Goal: Task Accomplishment & Management: Use online tool/utility

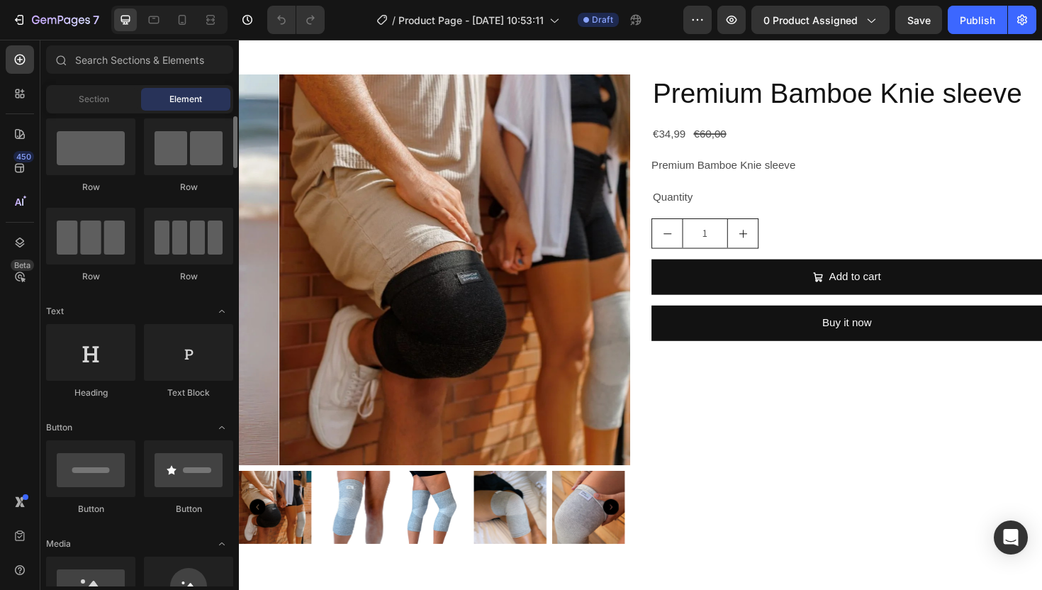
scroll to position [163, 0]
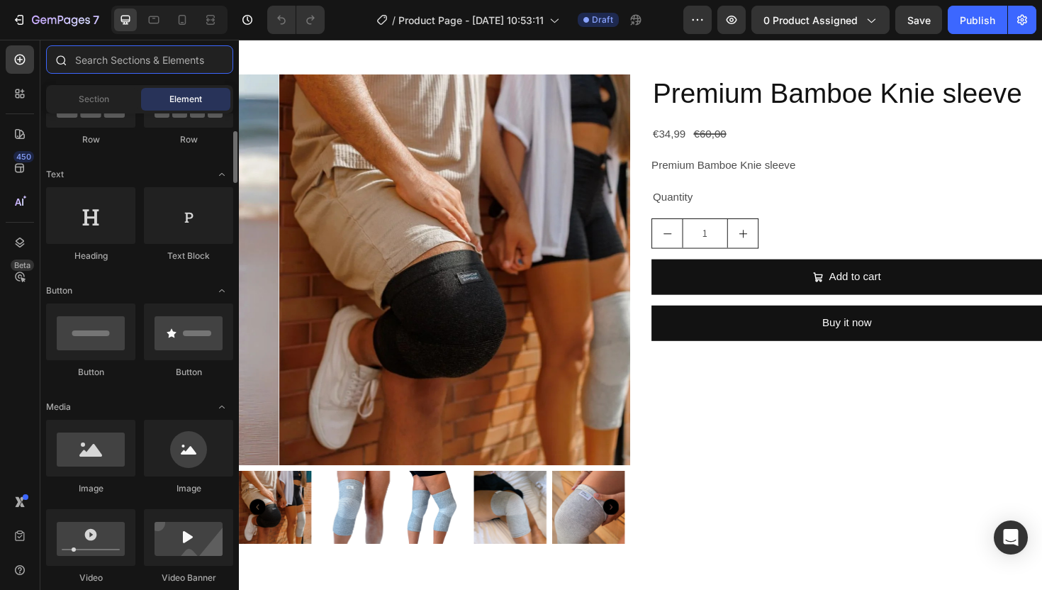
click at [106, 59] on input "text" at bounding box center [139, 59] width 187 height 28
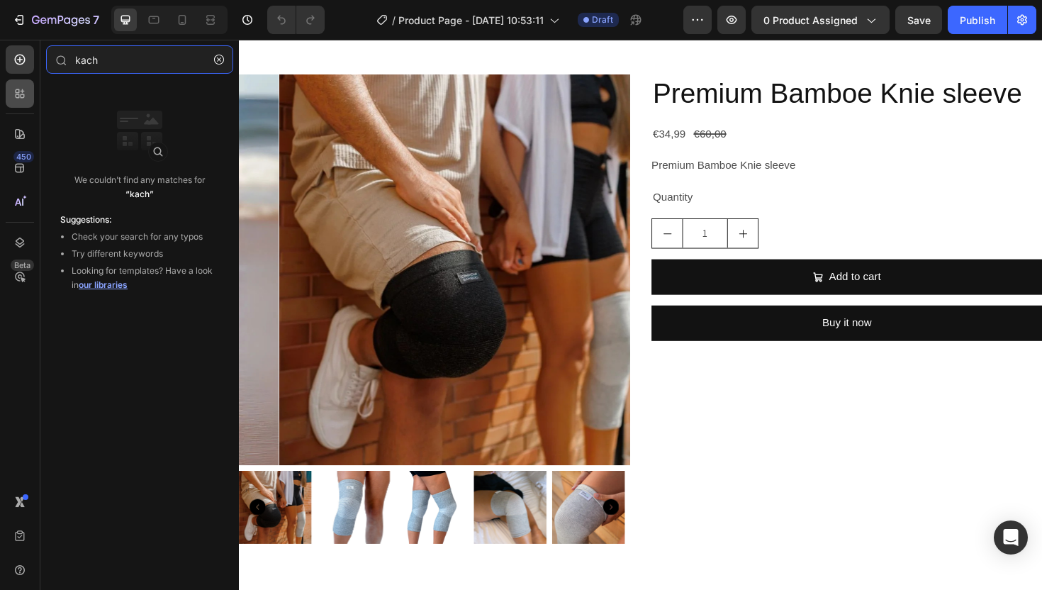
type input "kach"
click at [23, 98] on icon at bounding box center [20, 93] width 14 height 14
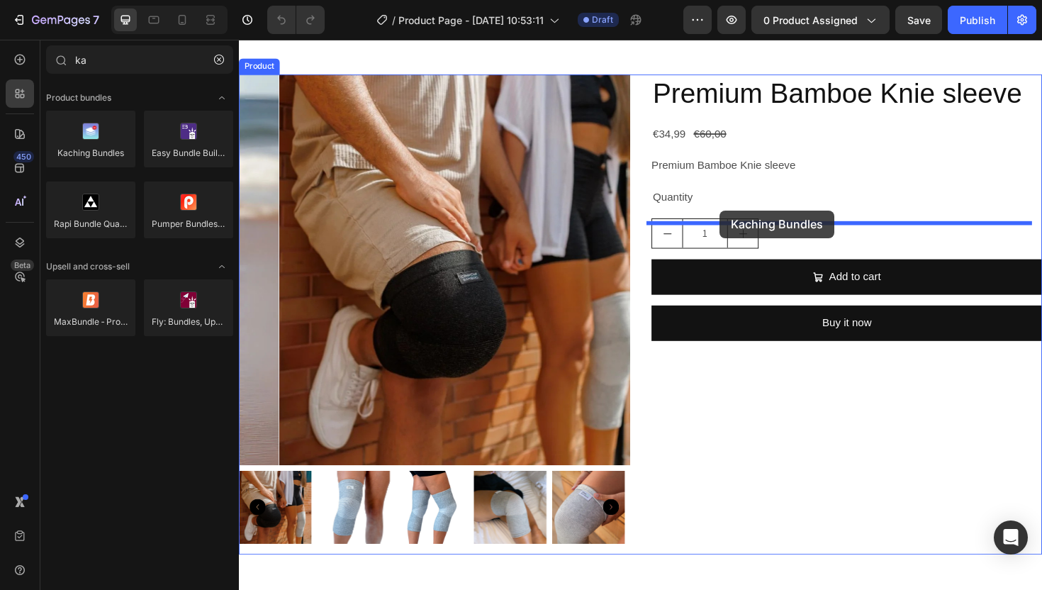
drag, startPoint x: 302, startPoint y: 178, endPoint x: 748, endPoint y: 220, distance: 447.9
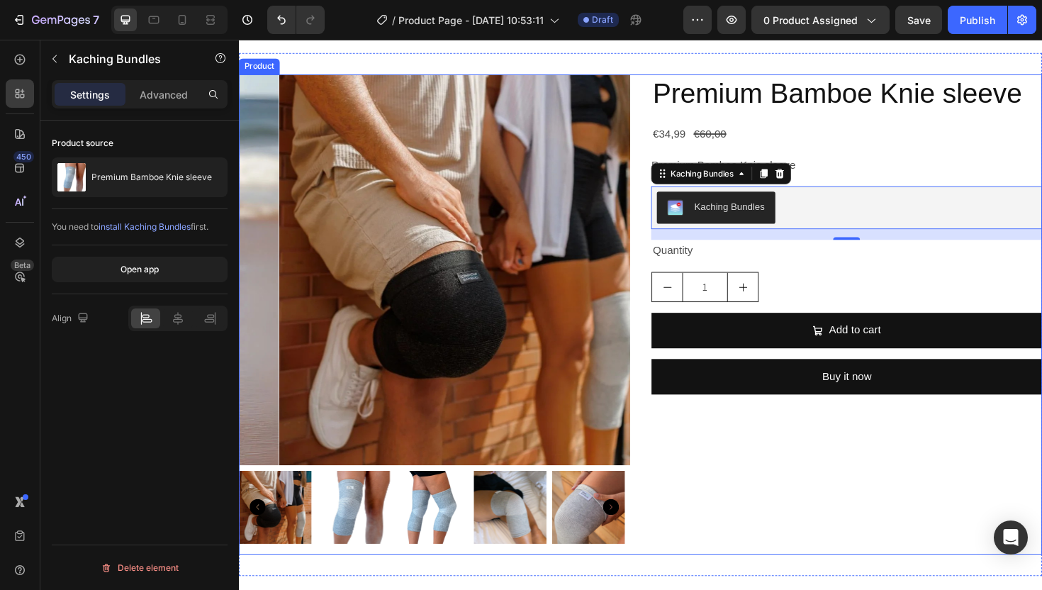
click at [868, 199] on div "Premium Bamboe Knie sleeve Product Title €34,99 Product Price Product Price €60…" at bounding box center [883, 331] width 414 height 508
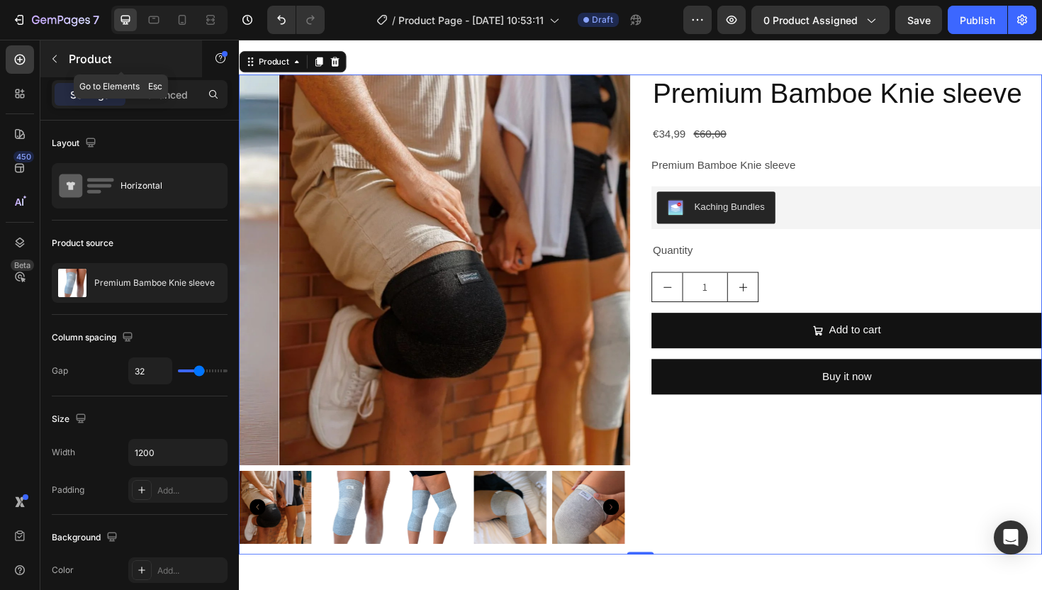
click at [47, 52] on button "button" at bounding box center [54, 58] width 23 height 23
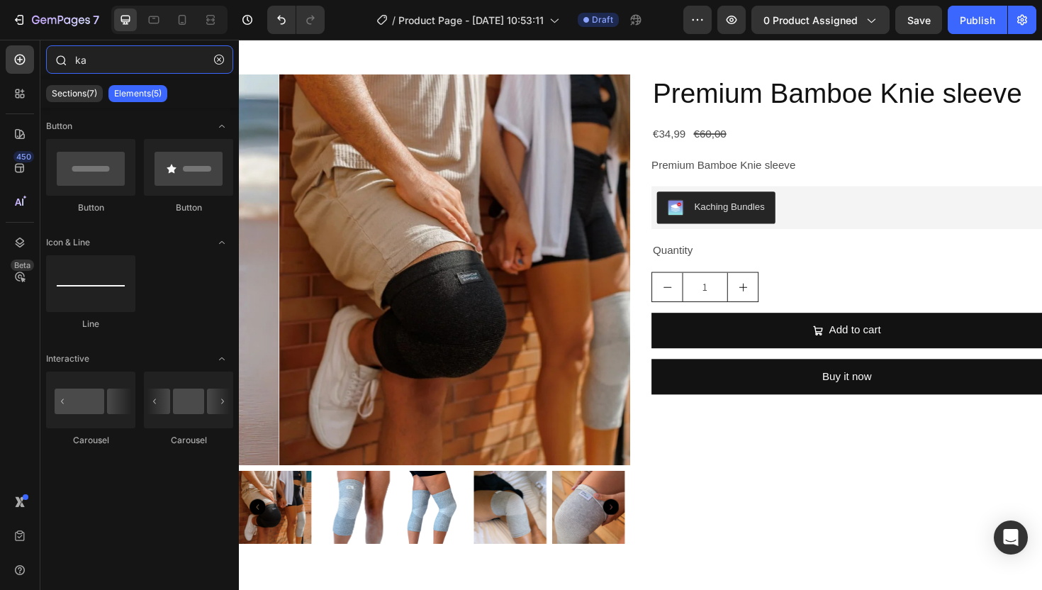
drag, startPoint x: 135, startPoint y: 63, endPoint x: 62, endPoint y: 61, distance: 73.8
click at [62, 61] on div "ka" at bounding box center [139, 62] width 198 height 34
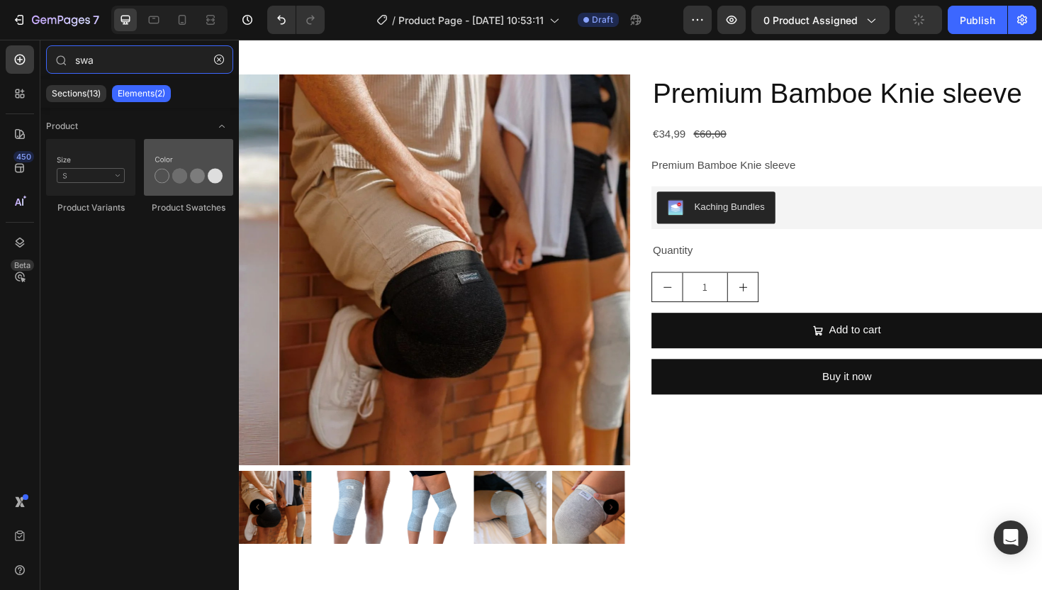
type input "swa"
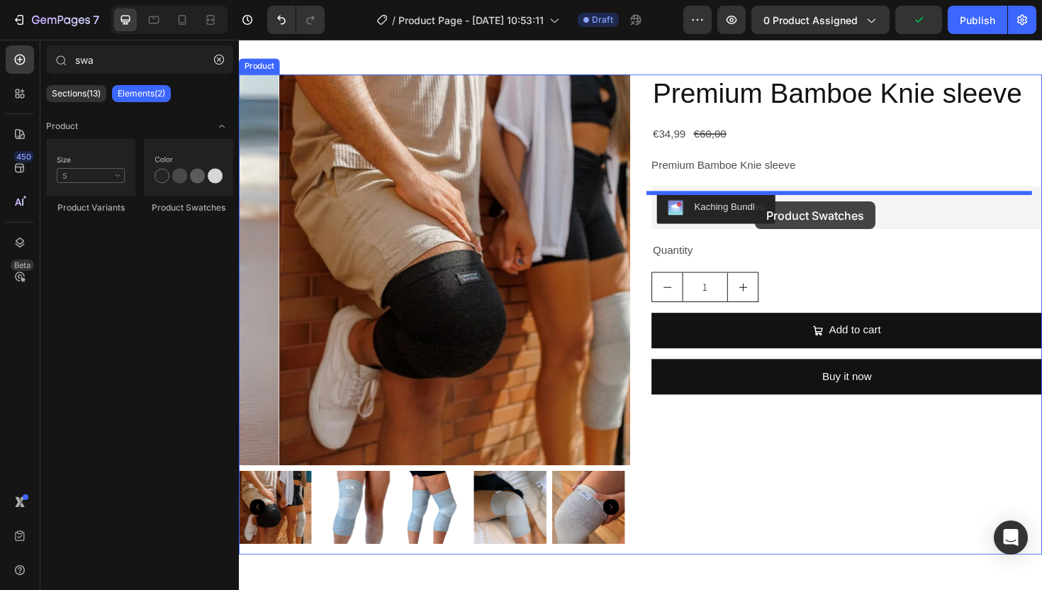
drag, startPoint x: 401, startPoint y: 217, endPoint x: 785, endPoint y: 211, distance: 385.0
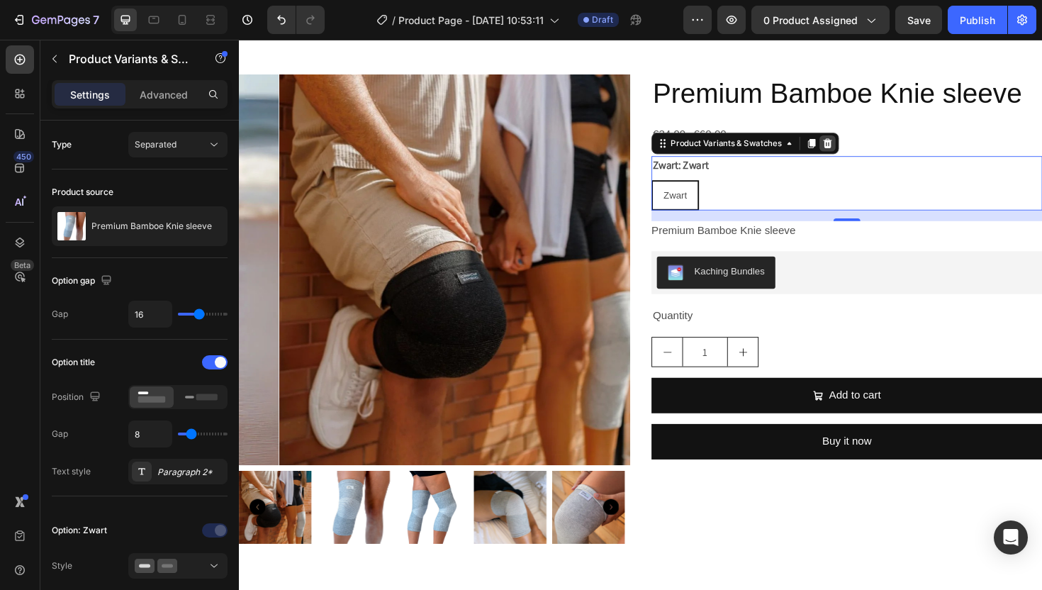
click at [858, 155] on icon at bounding box center [862, 150] width 9 height 10
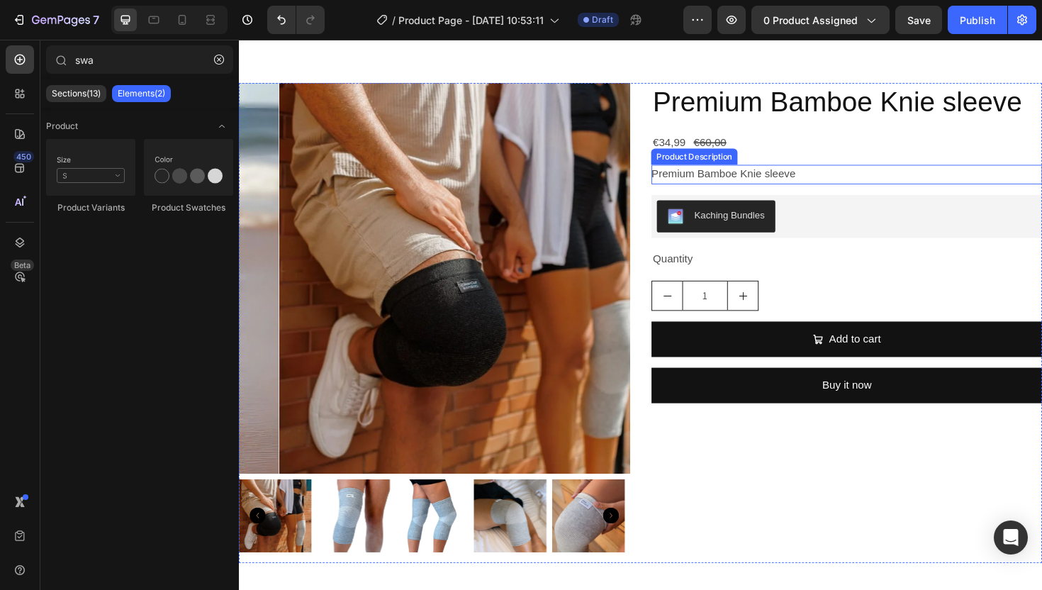
scroll to position [2636, 0]
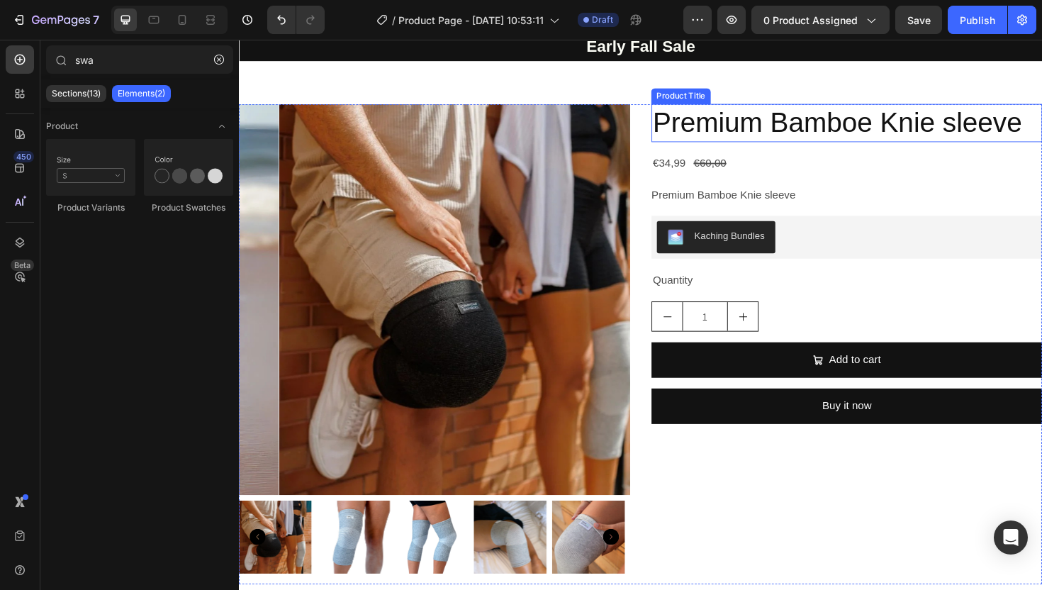
click at [711, 148] on h2 "Premium Bamboe Knie sleeve" at bounding box center [883, 128] width 414 height 40
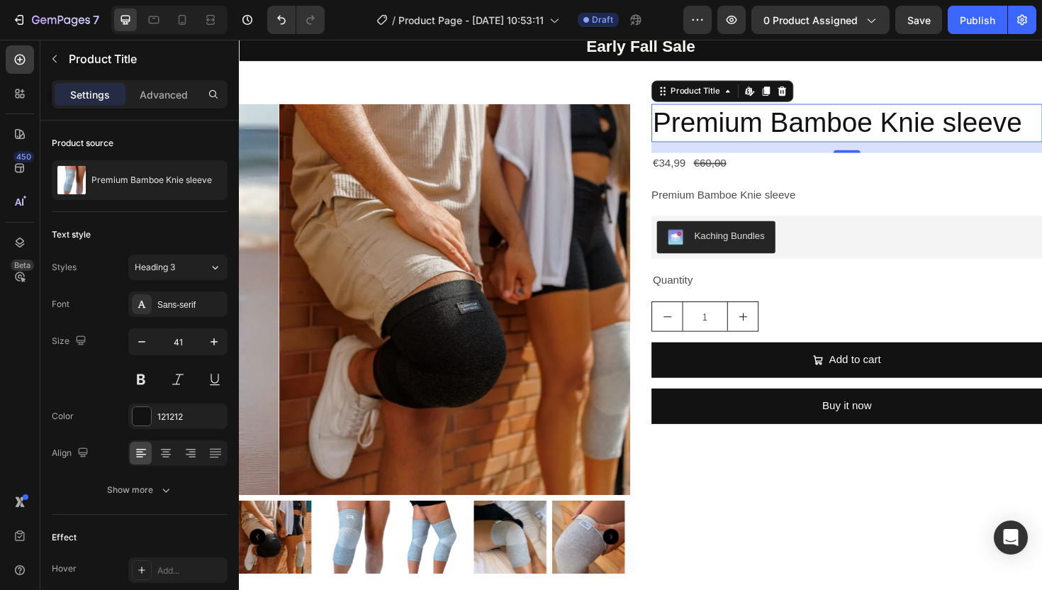
click at [1041, 148] on h2 "Premium Bamboe Knie sleeve" at bounding box center [883, 128] width 414 height 40
click at [750, 148] on h2 "Premium Bamboe Knie sleeve" at bounding box center [883, 128] width 414 height 40
click at [725, 148] on h2 "Premium Bamboe Knie sleeve" at bounding box center [883, 128] width 414 height 40
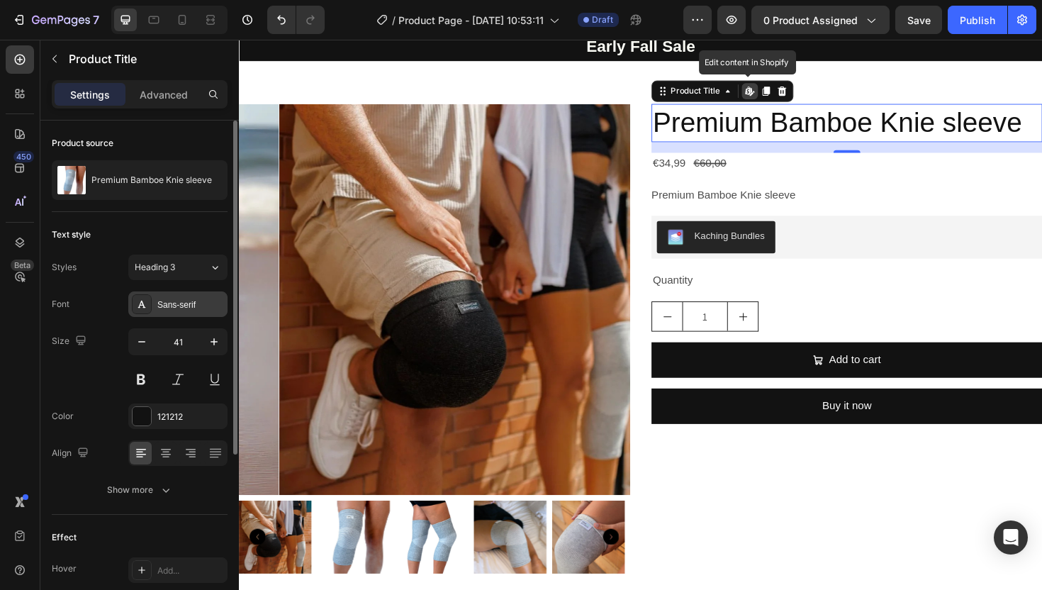
click at [186, 303] on div "Sans-serif" at bounding box center [190, 304] width 67 height 13
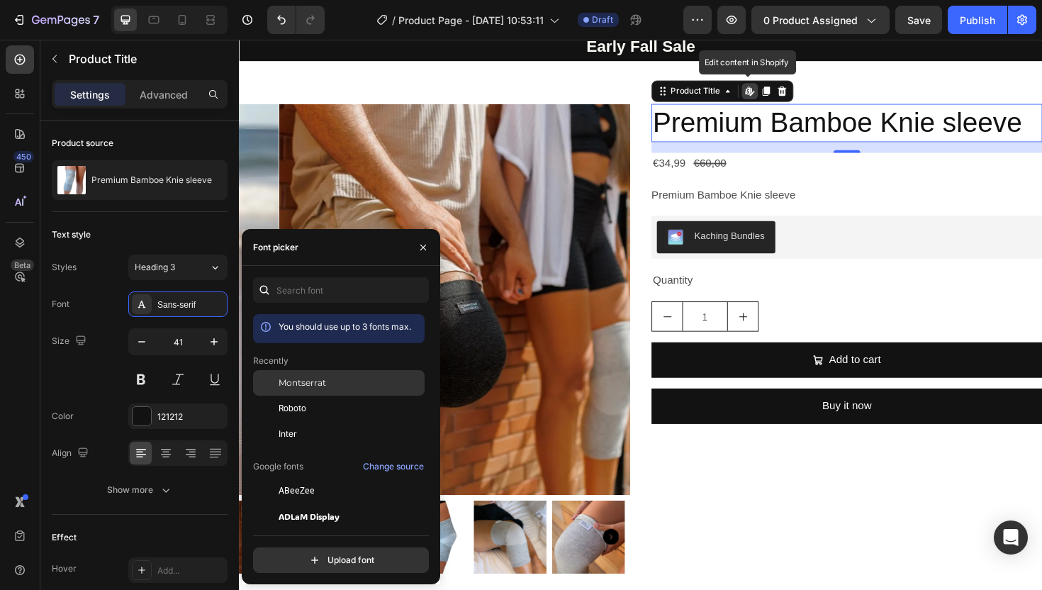
click at [332, 392] on div "Montserrat" at bounding box center [339, 383] width 172 height 26
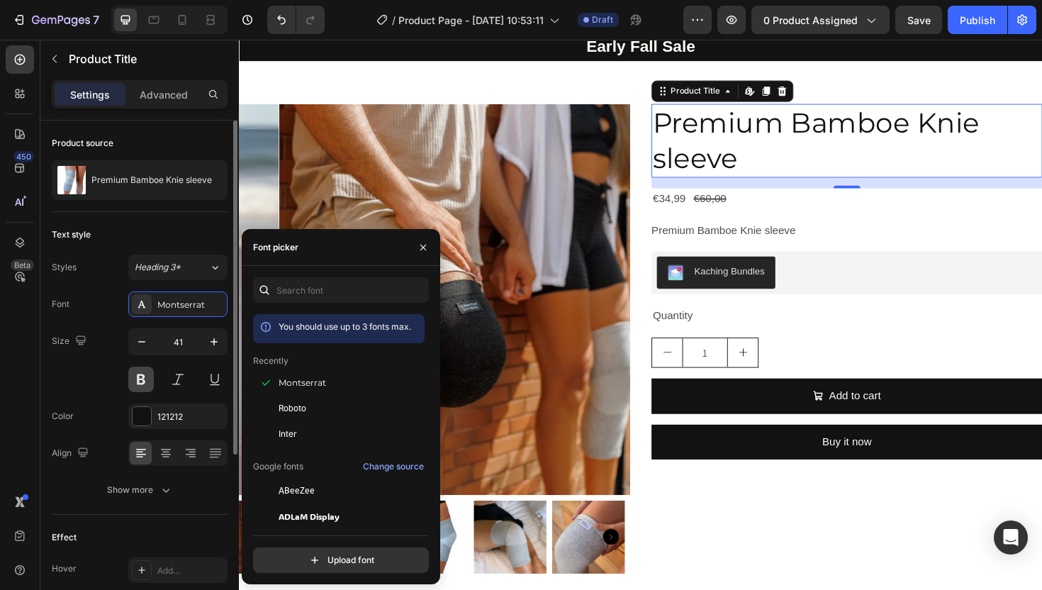
click at [147, 382] on button at bounding box center [141, 379] width 26 height 26
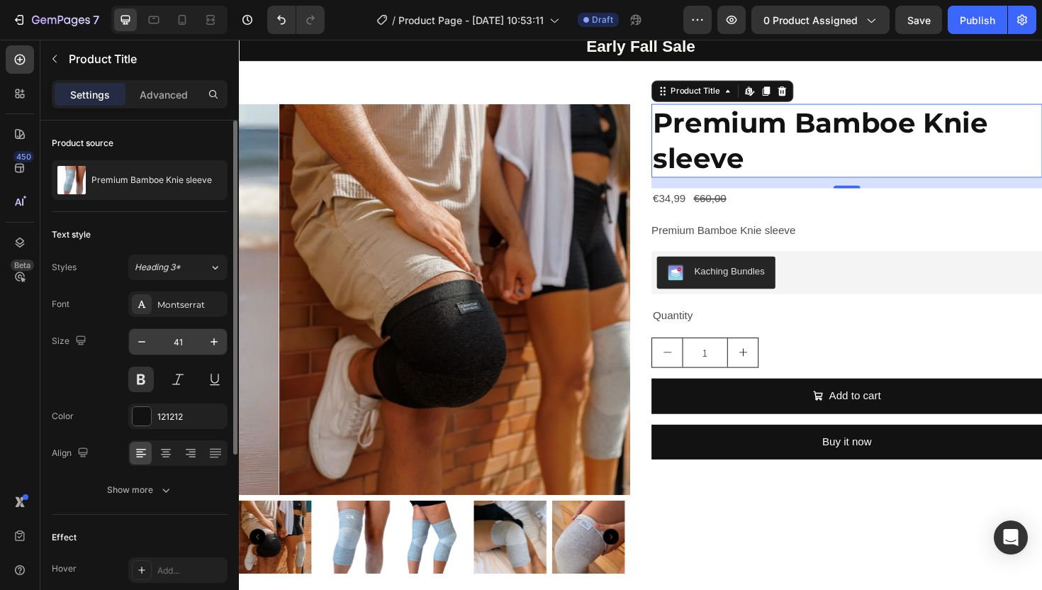
click at [178, 341] on input "41" at bounding box center [178, 342] width 47 height 26
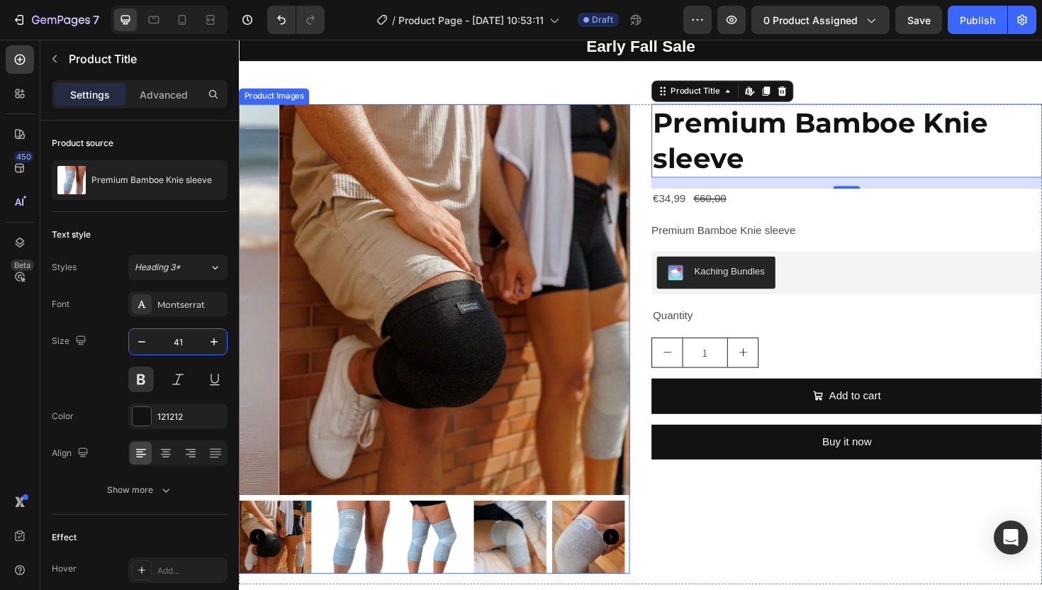
type input "4"
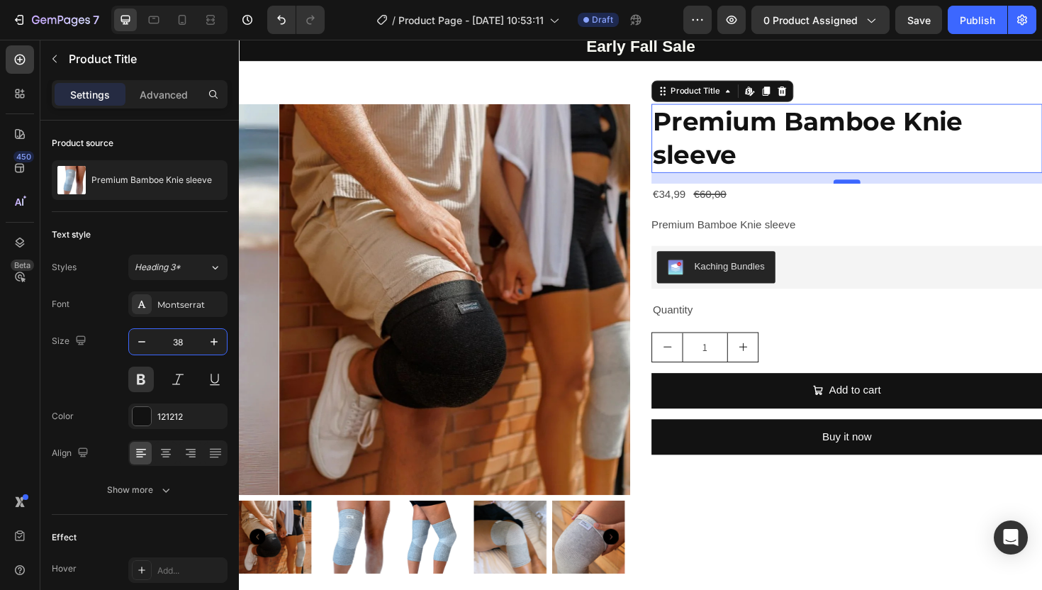
type input "38"
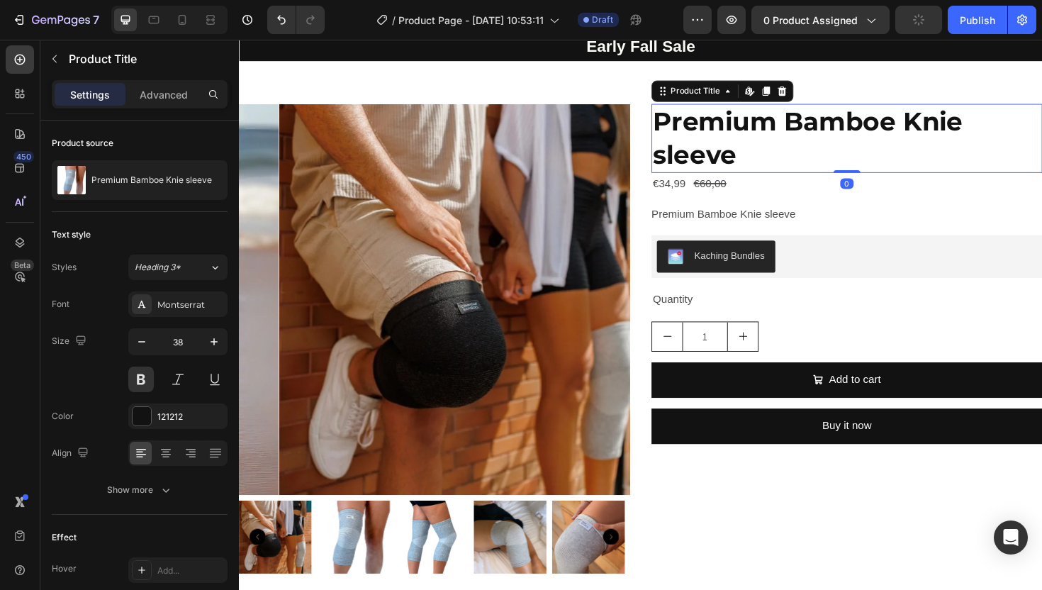
drag, startPoint x: 875, startPoint y: 229, endPoint x: 871, endPoint y: 213, distance: 16.2
click at [875, 181] on div "Premium Bamboe Knie sleeve Product Title Edit content in Shopify 0" at bounding box center [883, 144] width 414 height 73
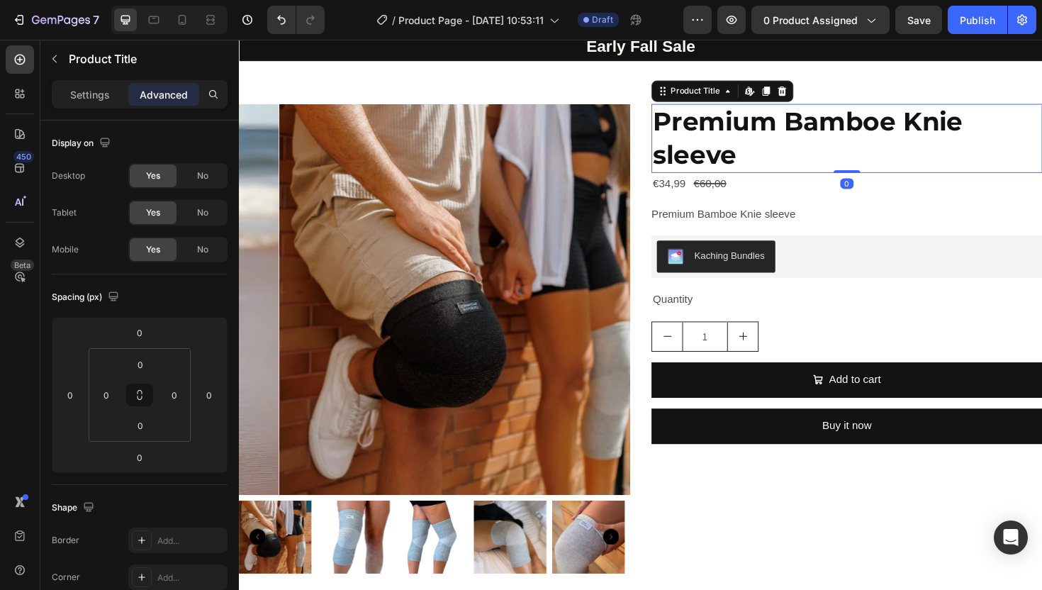
click at [882, 181] on div "Premium Bamboe Knie sleeve Product Title Edit content in Shopify 0" at bounding box center [883, 144] width 414 height 73
click at [777, 204] on div "€34,99 Product Price Product Price €60,00 Product Price Product Price Row" at bounding box center [883, 192] width 414 height 23
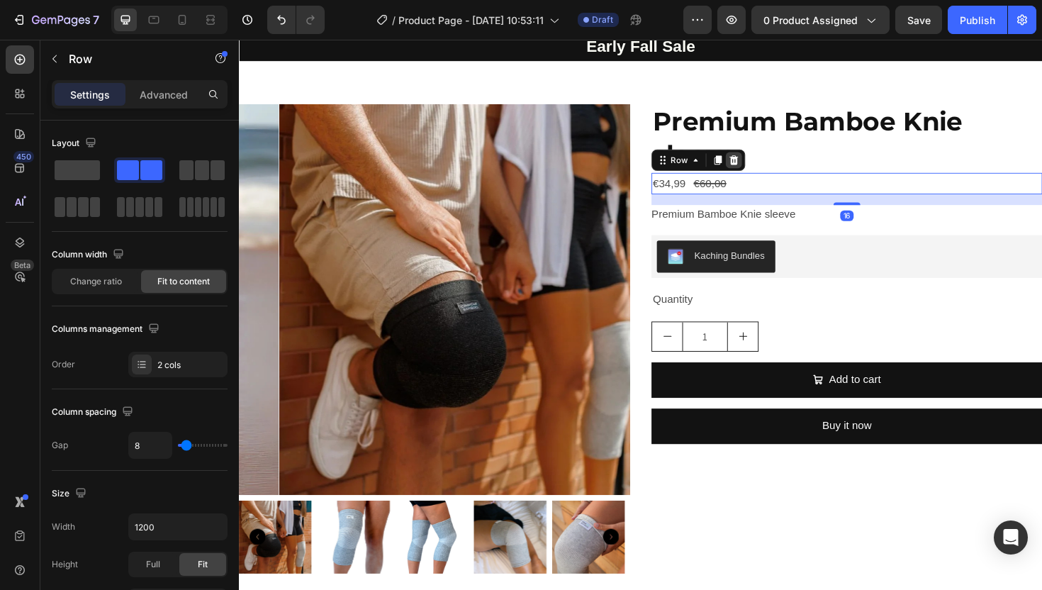
click at [761, 173] on icon at bounding box center [762, 167] width 11 height 11
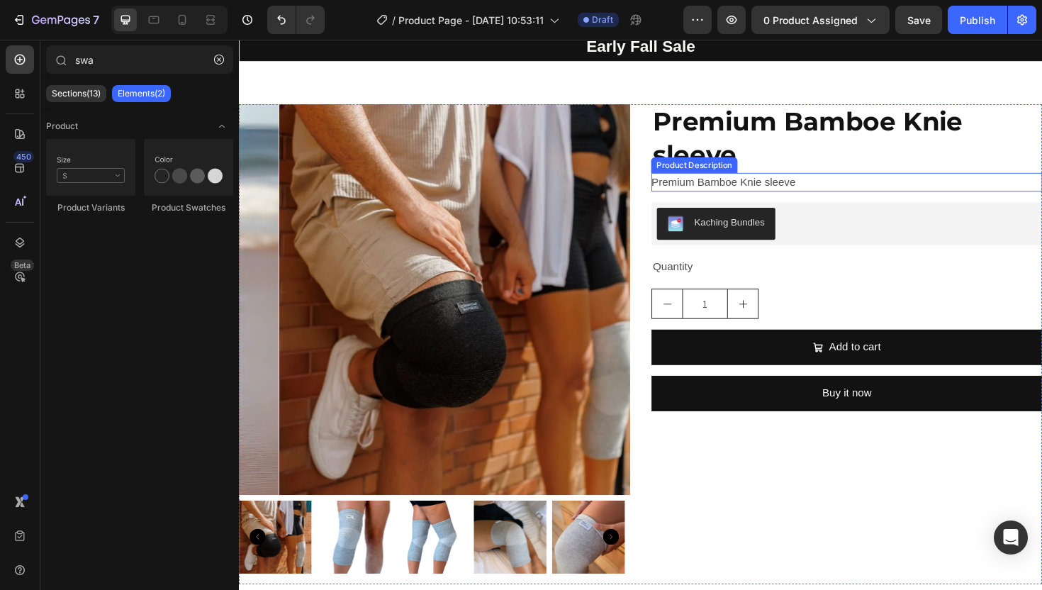
click at [710, 196] on p "Premium Bamboe Knie sleeve" at bounding box center [752, 190] width 152 height 12
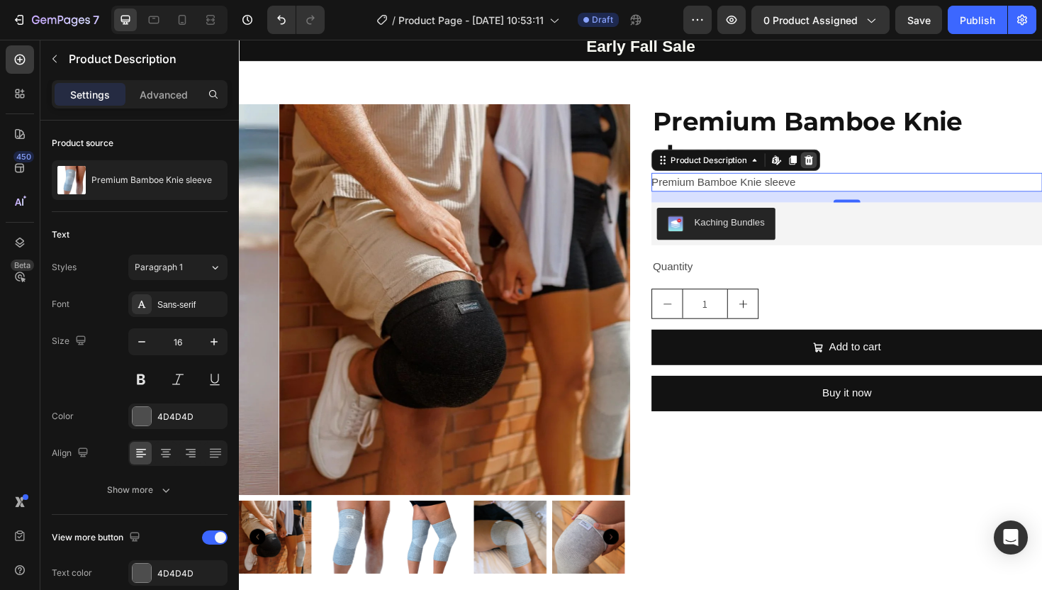
click at [836, 173] on icon at bounding box center [841, 167] width 11 height 11
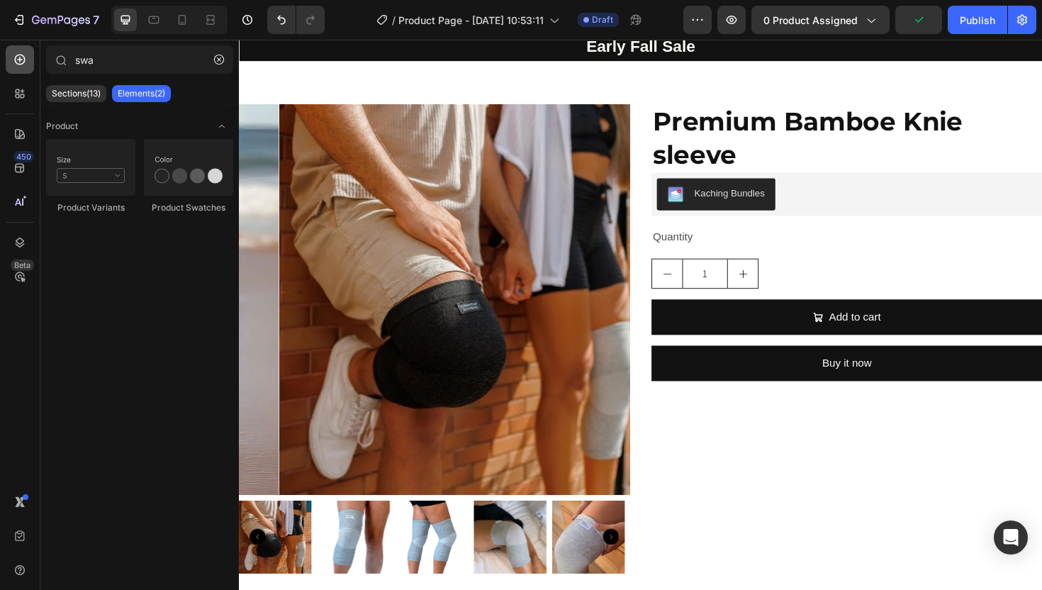
click at [16, 56] on icon at bounding box center [20, 60] width 11 height 11
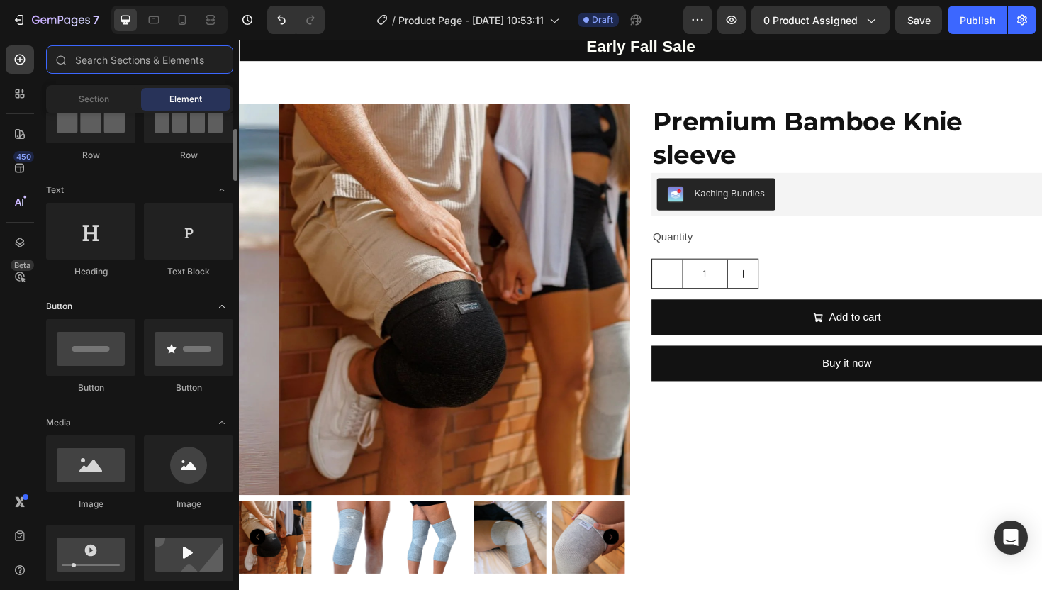
scroll to position [0, 0]
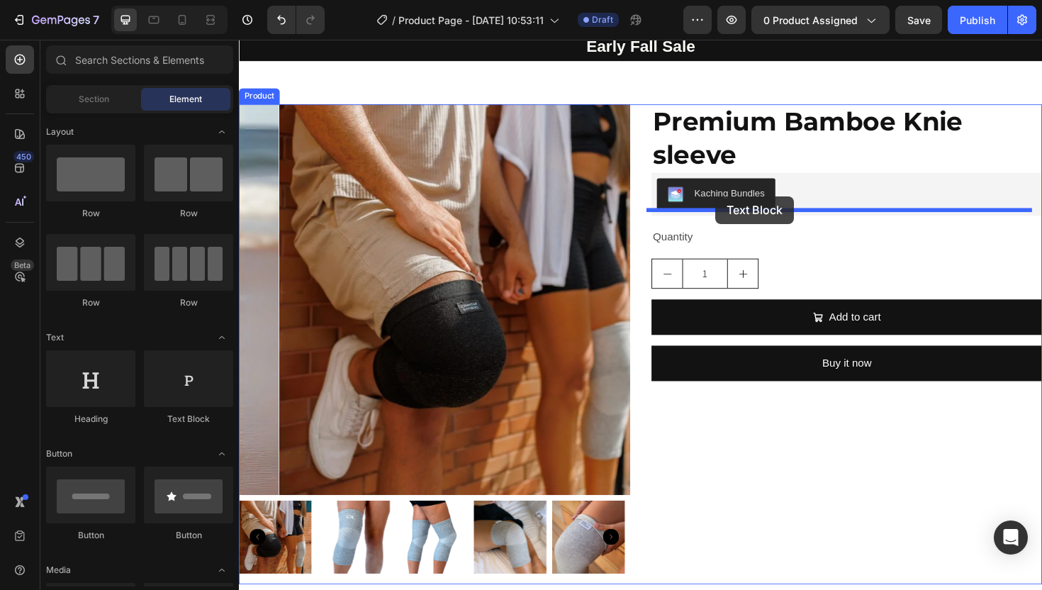
drag, startPoint x: 416, startPoint y: 445, endPoint x: 744, endPoint y: 206, distance: 405.8
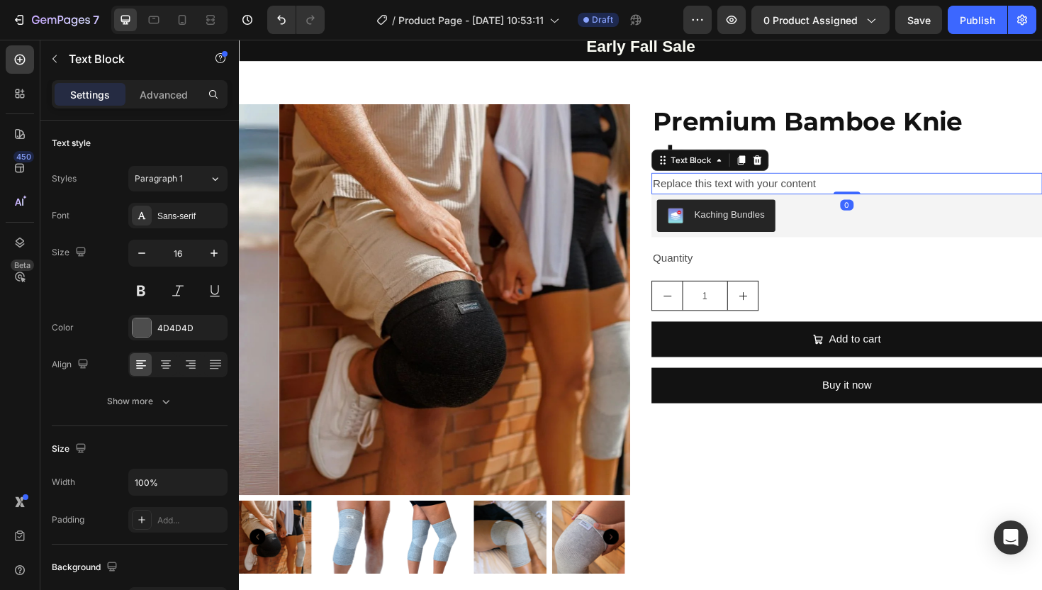
click at [835, 204] on div "Replace this text with your content" at bounding box center [883, 192] width 414 height 23
click at [855, 203] on p "Replace this text with your content" at bounding box center [882, 192] width 411 height 21
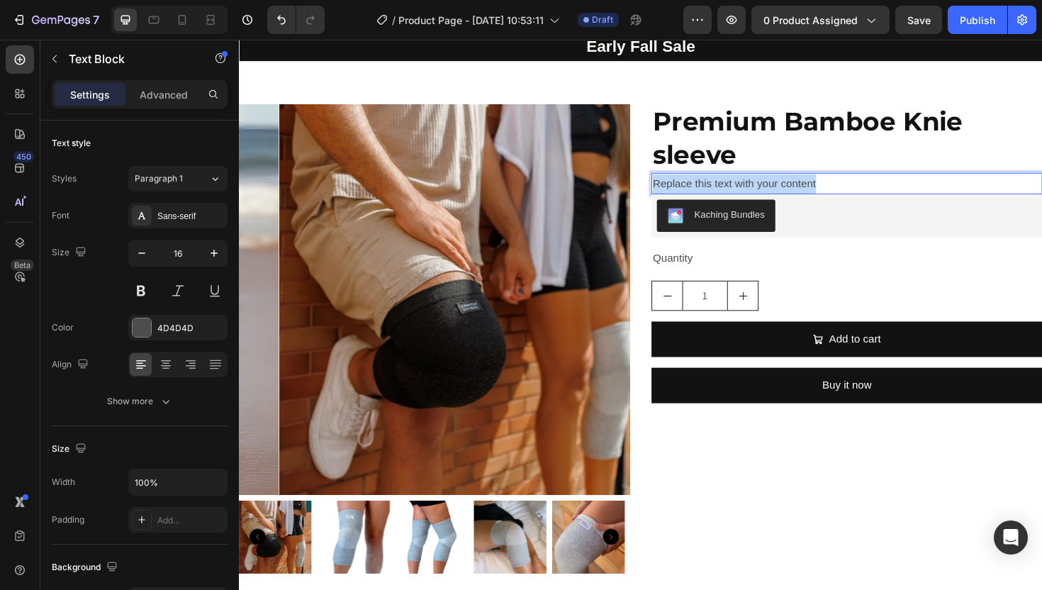
drag, startPoint x: 834, startPoint y: 232, endPoint x: 671, endPoint y: 225, distance: 163.2
click at [677, 203] on p "Replace this text with your content" at bounding box center [882, 192] width 411 height 21
click at [940, 203] on p "Minder kniepijn in 4 weken – of je krijgt je geld terug" at bounding box center [882, 192] width 411 height 21
click at [815, 203] on p "Minder kniepijn in 4 weken – of je krijgt je geld terug" at bounding box center [882, 192] width 411 height 21
click at [812, 203] on p "Minder kniepijn in 4 weken, of je krijgt je geld terug" at bounding box center [882, 192] width 411 height 21
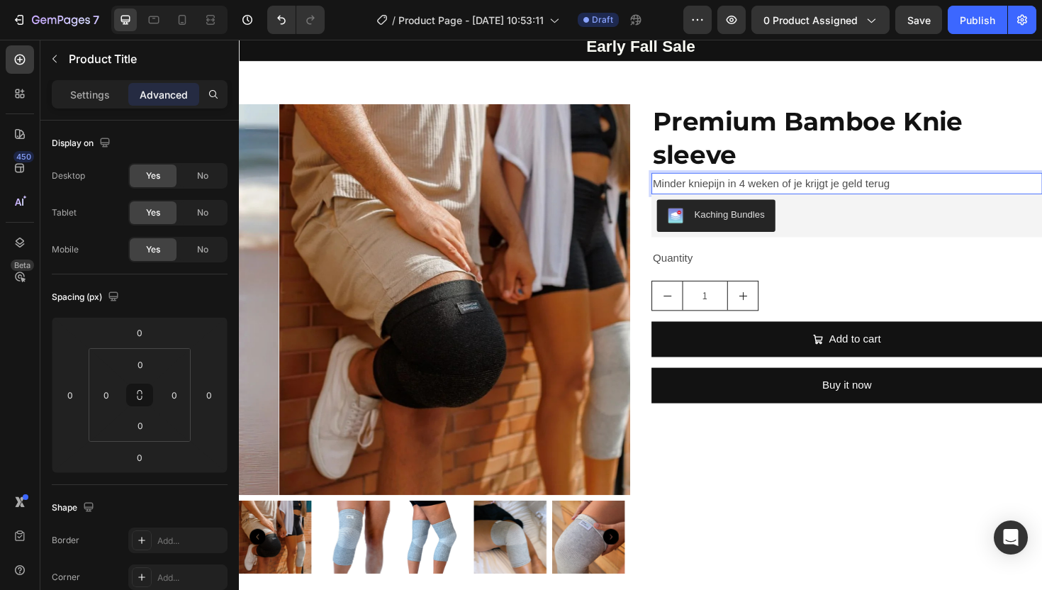
click at [939, 181] on h2 "Premium Bamboe Knie sleeve" at bounding box center [883, 144] width 414 height 73
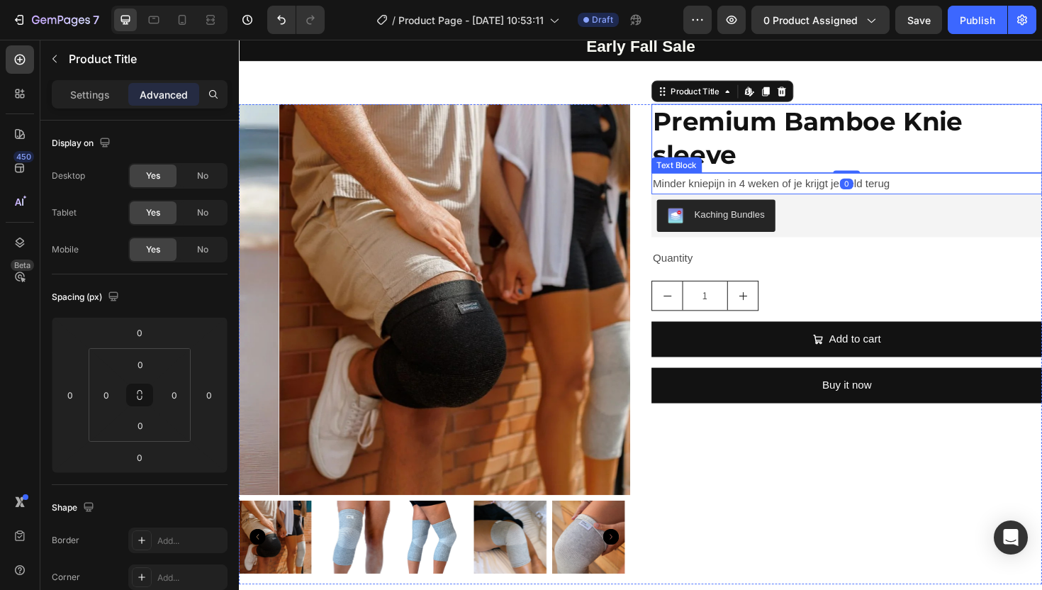
click at [931, 203] on p "Minder kniepijn in 4 weken of je krijgt je geld terug" at bounding box center [882, 192] width 411 height 21
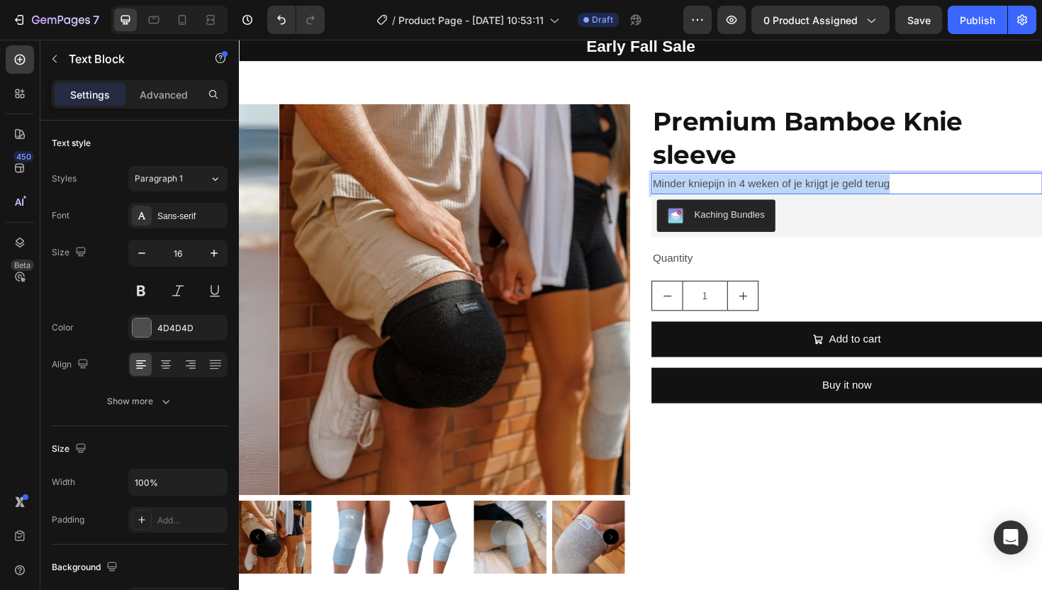
drag, startPoint x: 958, startPoint y: 226, endPoint x: 664, endPoint y: 220, distance: 295.0
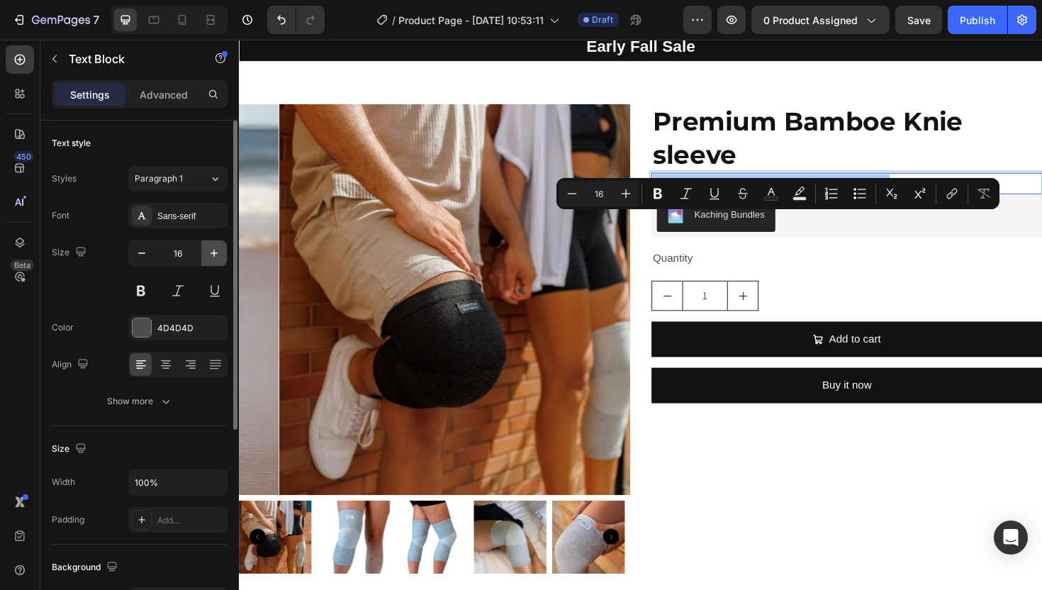
click at [210, 254] on icon "button" at bounding box center [214, 253] width 14 height 14
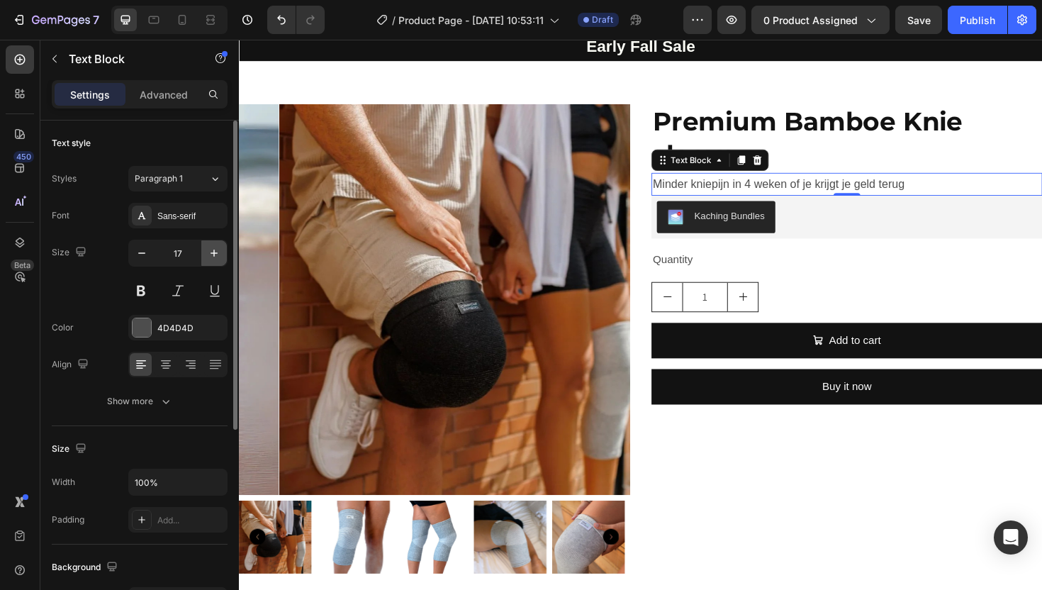
click at [210, 254] on icon "button" at bounding box center [214, 253] width 14 height 14
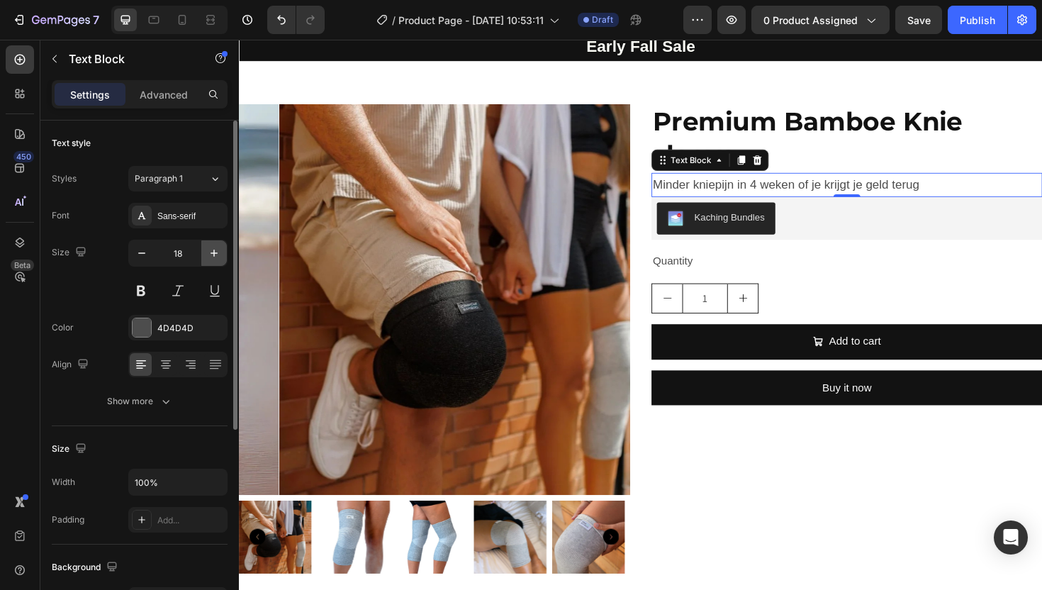
click at [210, 254] on icon "button" at bounding box center [214, 253] width 14 height 14
type input "19"
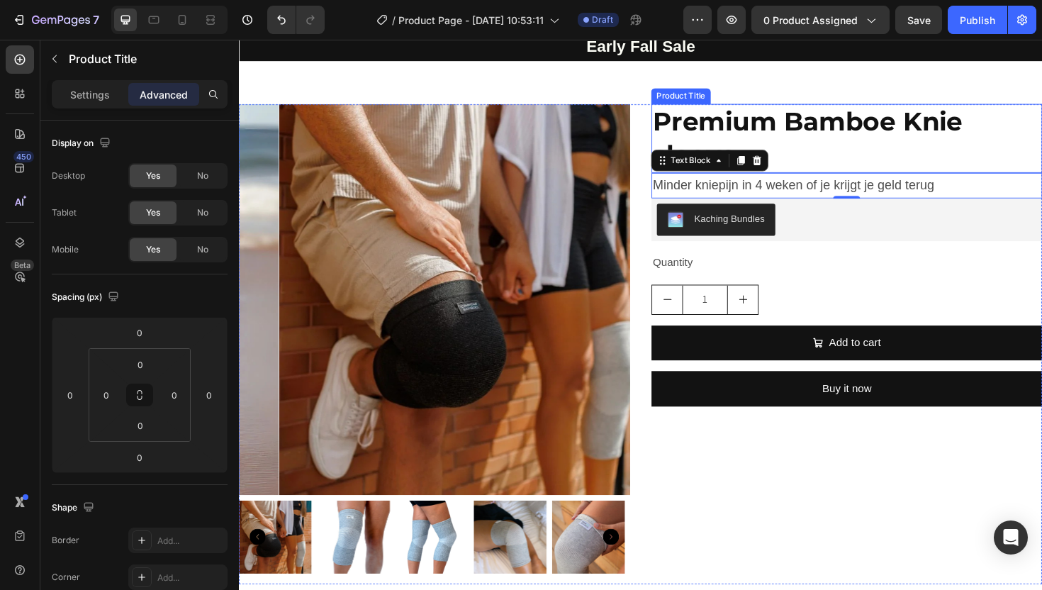
click at [900, 181] on h2 "Premium Bamboe Knie sleeve" at bounding box center [883, 144] width 414 height 73
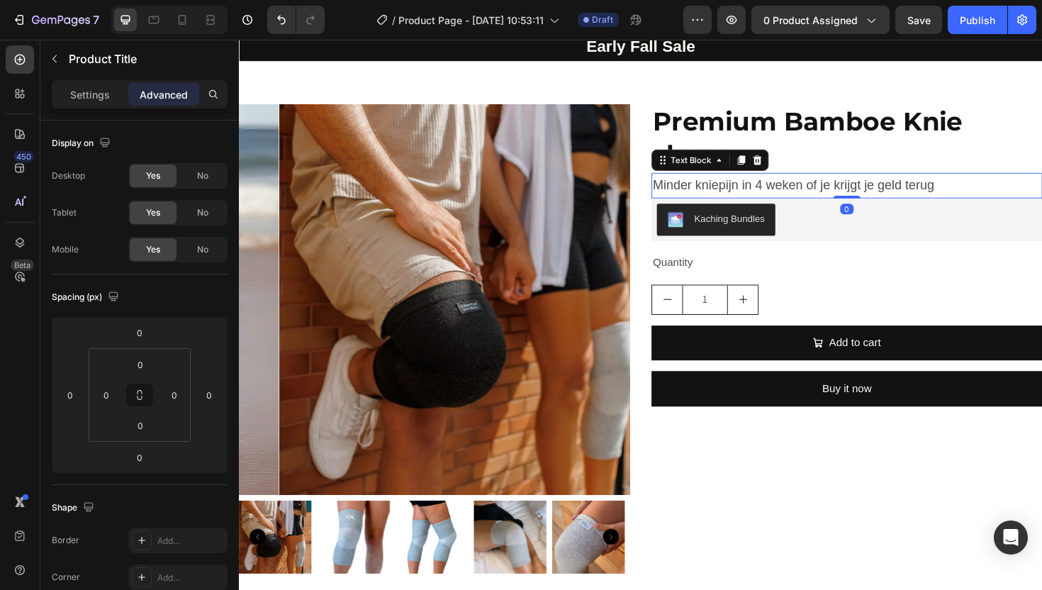
click at [936, 206] on p "Minder kniepijn in 4 weken of je krijgt je geld terug" at bounding box center [882, 194] width 411 height 24
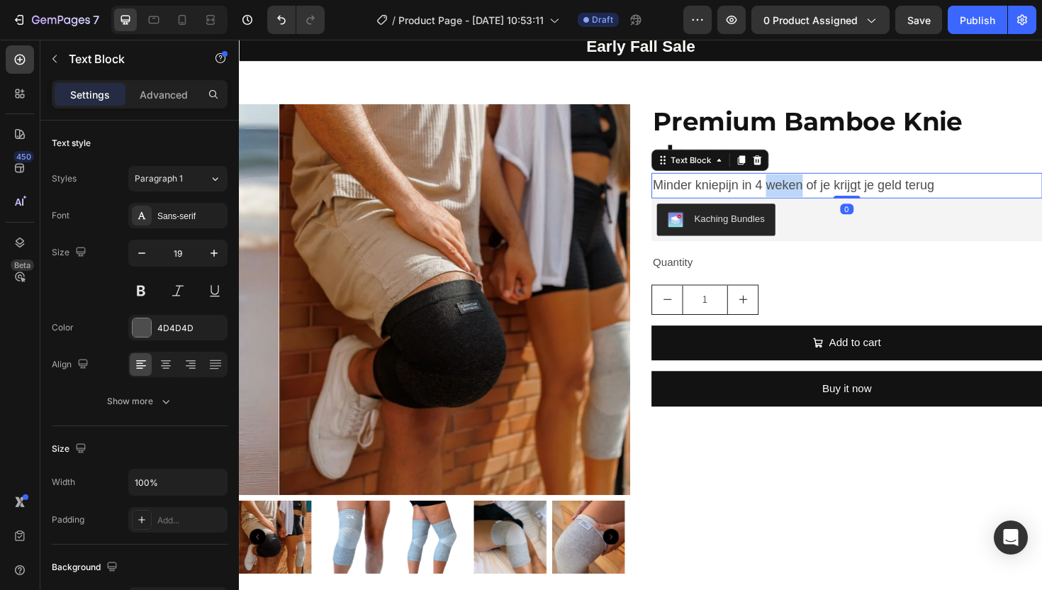
click at [799, 206] on p "Minder kniepijn in 4 weken of je krijgt je geld terug" at bounding box center [882, 194] width 411 height 24
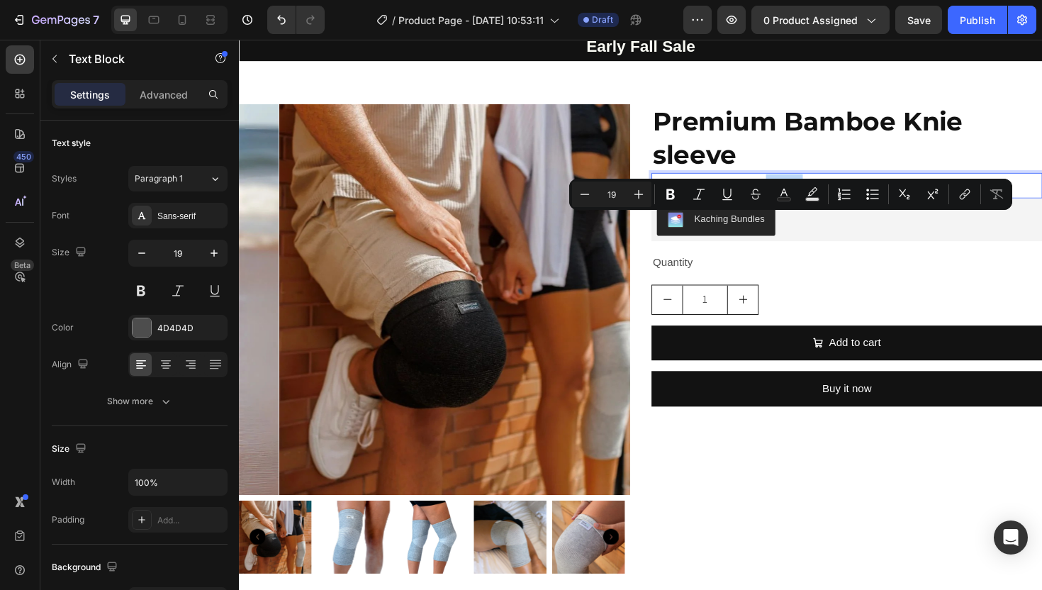
click at [797, 206] on p "Minder kniepijn in 4 weken of je krijgt je geld terug" at bounding box center [882, 194] width 411 height 24
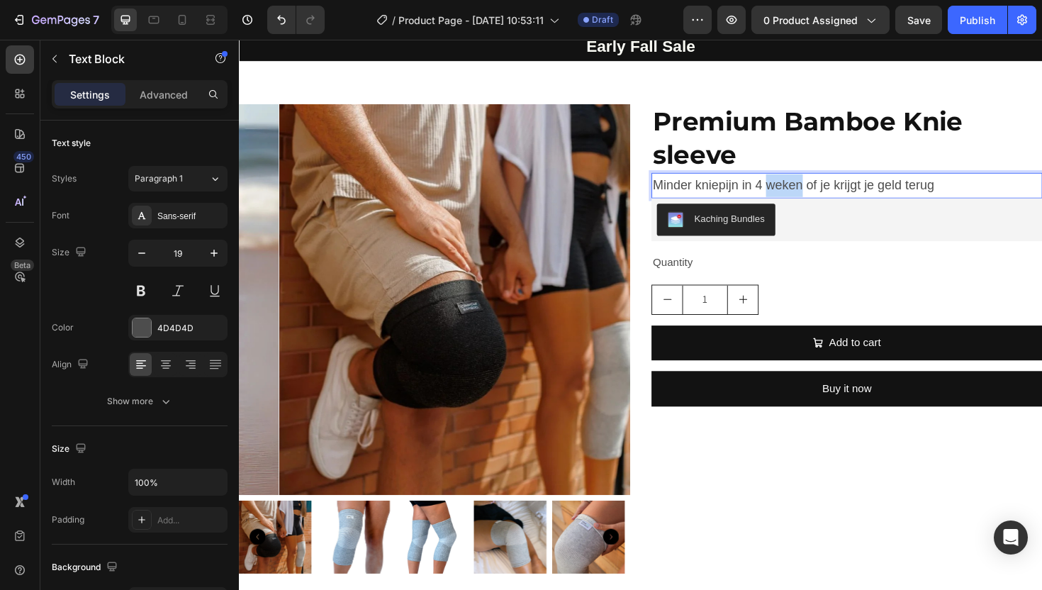
click at [797, 206] on p "Minder kniepijn in 4 weken of je krijgt je geld terug" at bounding box center [882, 194] width 411 height 24
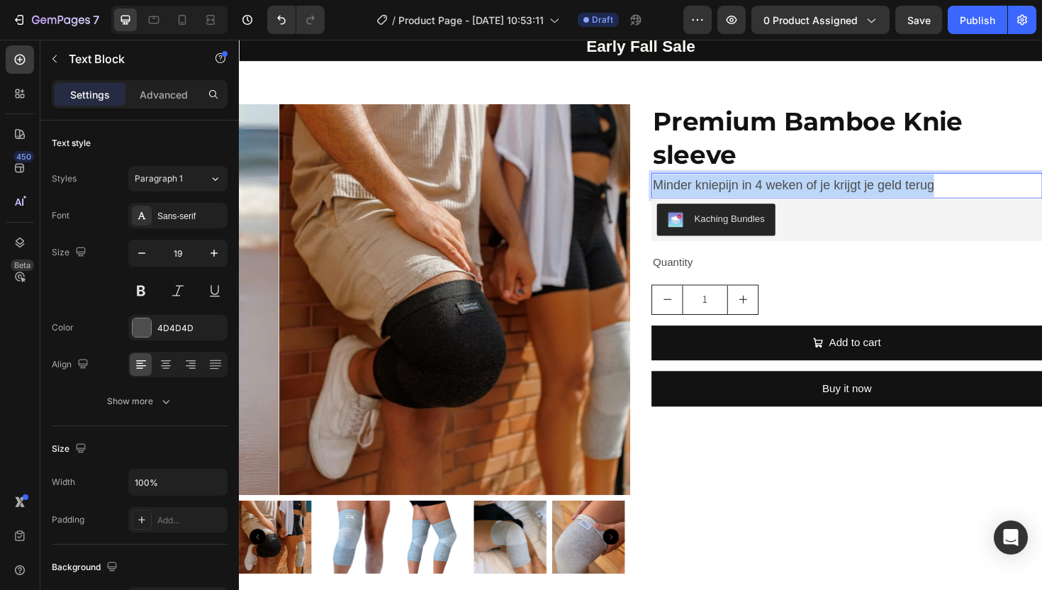
click at [797, 206] on p "Minder kniepijn in 4 weken of je krijgt je geld terug" at bounding box center [882, 194] width 411 height 24
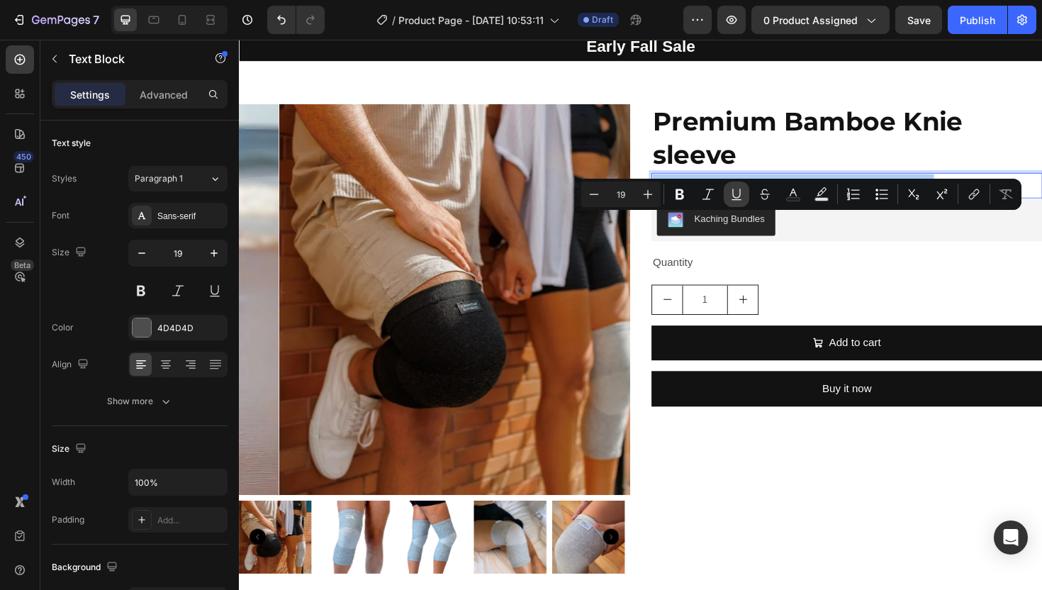
click at [745, 197] on button "Underline" at bounding box center [737, 194] width 26 height 26
click at [995, 206] on p "Minder kniepijn in 4 weken of je krijgt je geld terug" at bounding box center [882, 194] width 411 height 24
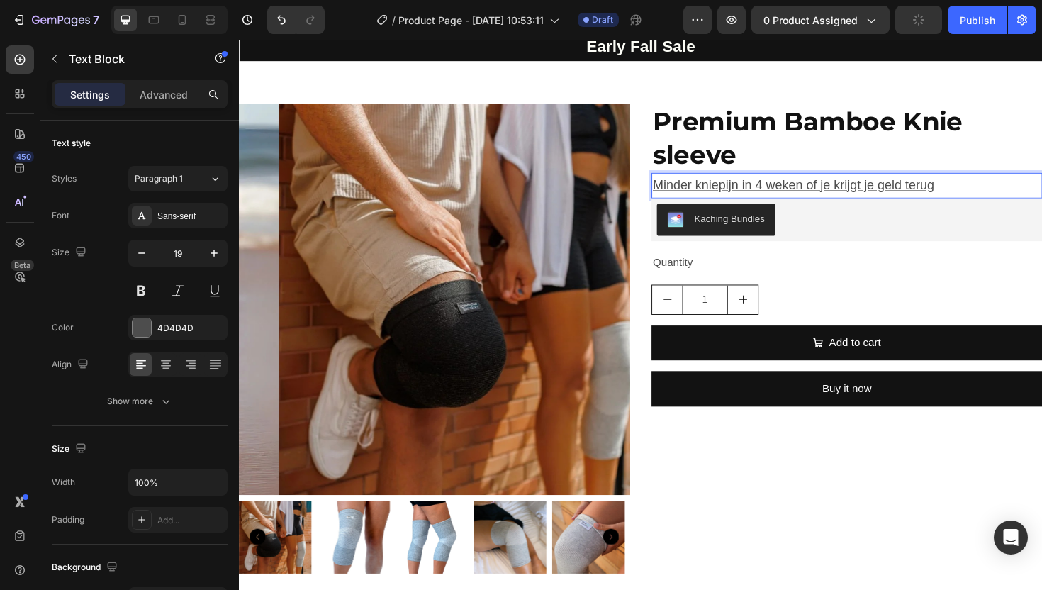
click at [762, 201] on u "Minder kniepijn in 4 weken of je krijgt je geld terug" at bounding box center [826, 193] width 298 height 15
click at [763, 201] on u "Minder kniepijn in 4 weken of je krijgt je geld terug" at bounding box center [826, 193] width 298 height 15
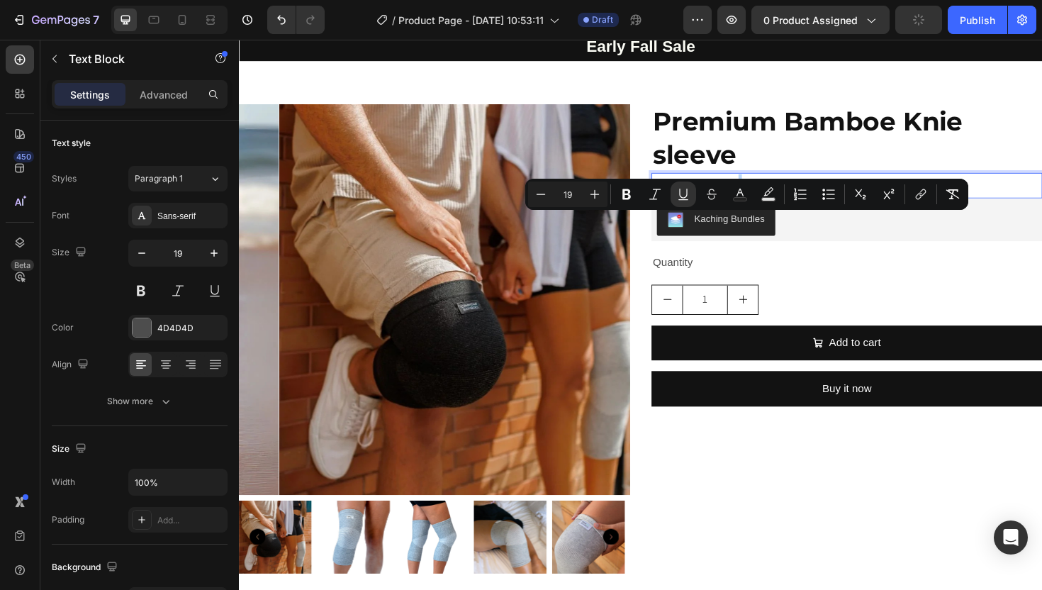
click at [761, 201] on u "Minder kniepijn in 4 weken of je krijgt je geld terug" at bounding box center [826, 193] width 298 height 15
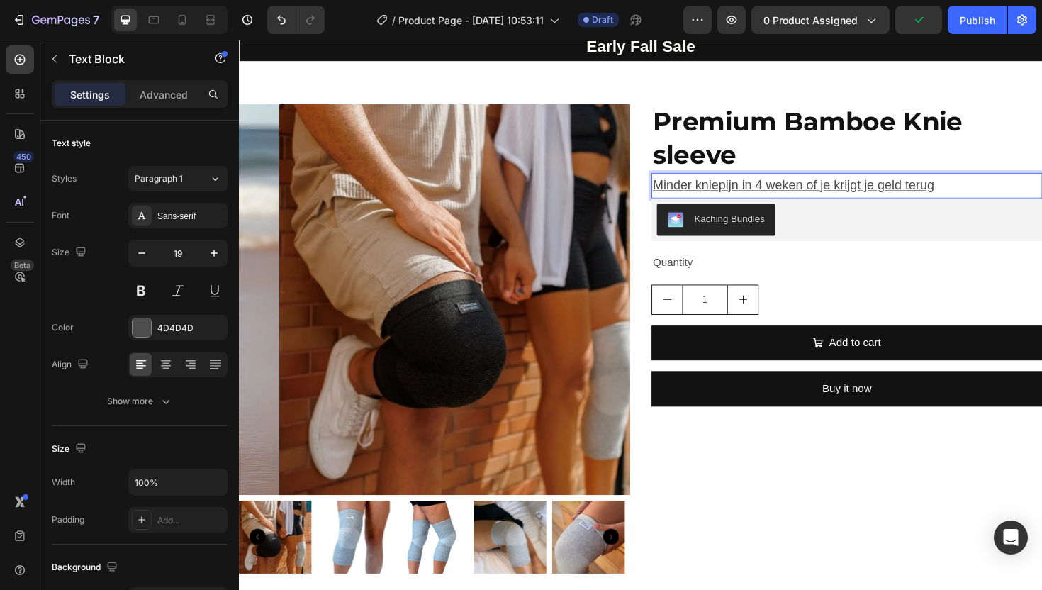
click at [753, 201] on u "Minder kniepijn in 4 weken of je krijgt je geld terug" at bounding box center [826, 193] width 298 height 15
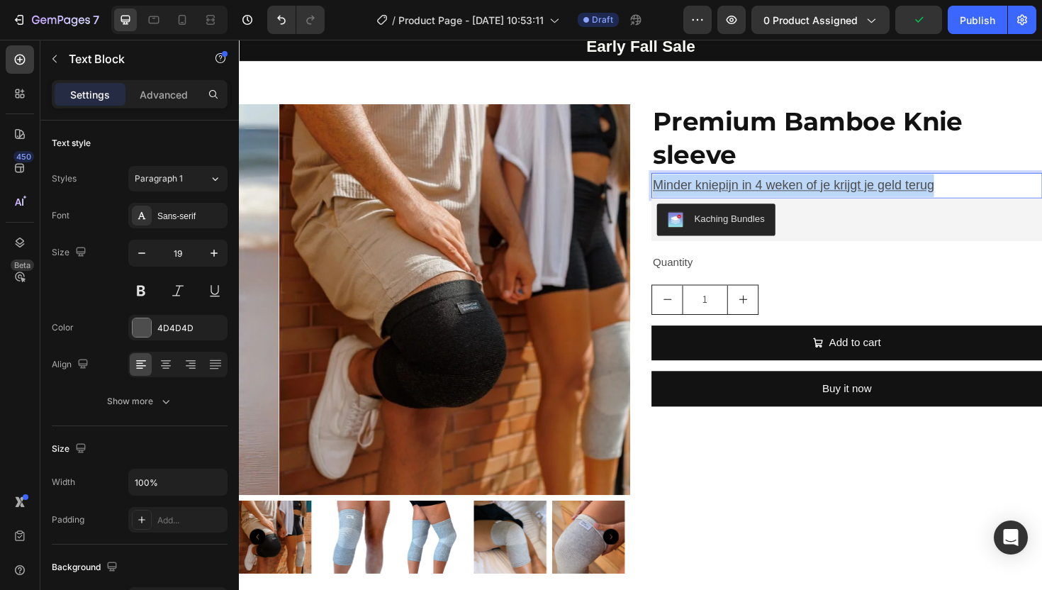
click at [753, 201] on u "Minder kniepijn in 4 weken of je krijgt je geld terug" at bounding box center [826, 193] width 298 height 15
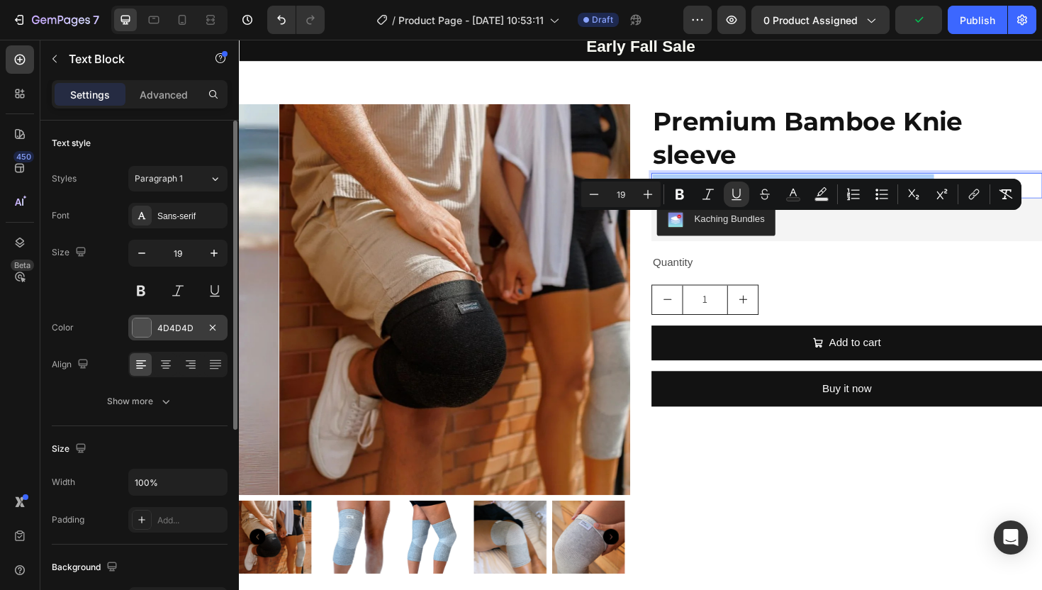
click at [158, 328] on div "4D4D4D" at bounding box center [177, 328] width 41 height 13
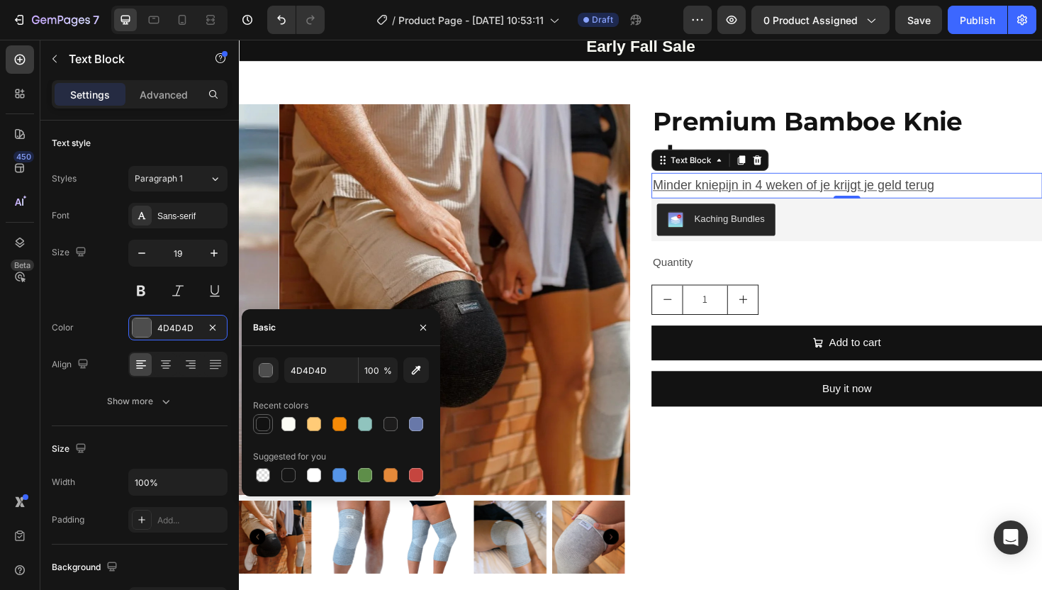
click at [262, 432] on div at bounding box center [263, 424] width 20 height 20
click at [391, 420] on div at bounding box center [391, 424] width 14 height 14
type input "1D1C1C"
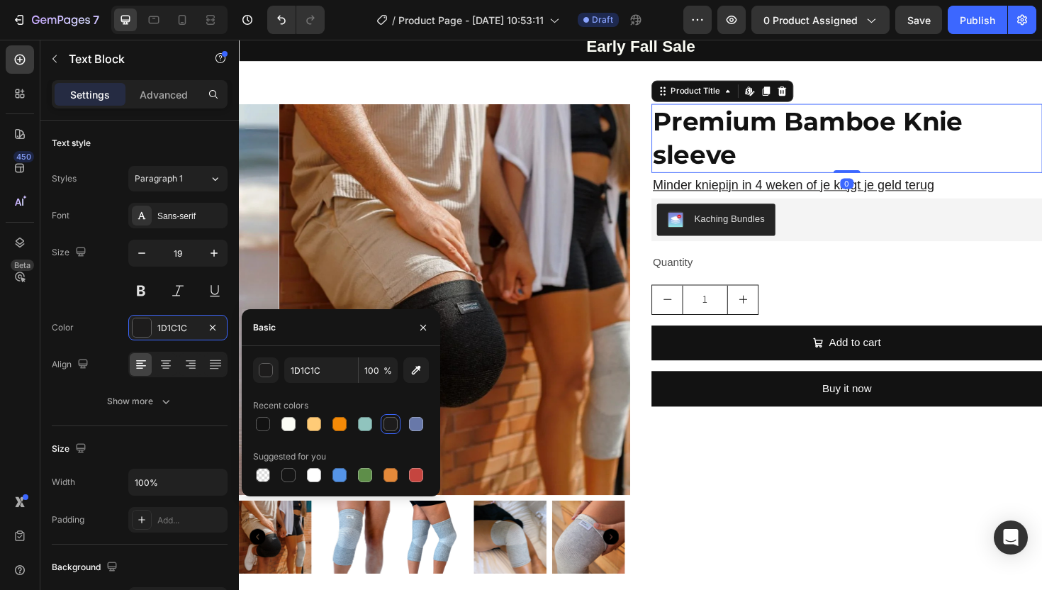
click at [898, 181] on h2 "Premium Bamboe Knie sleeve" at bounding box center [883, 144] width 414 height 73
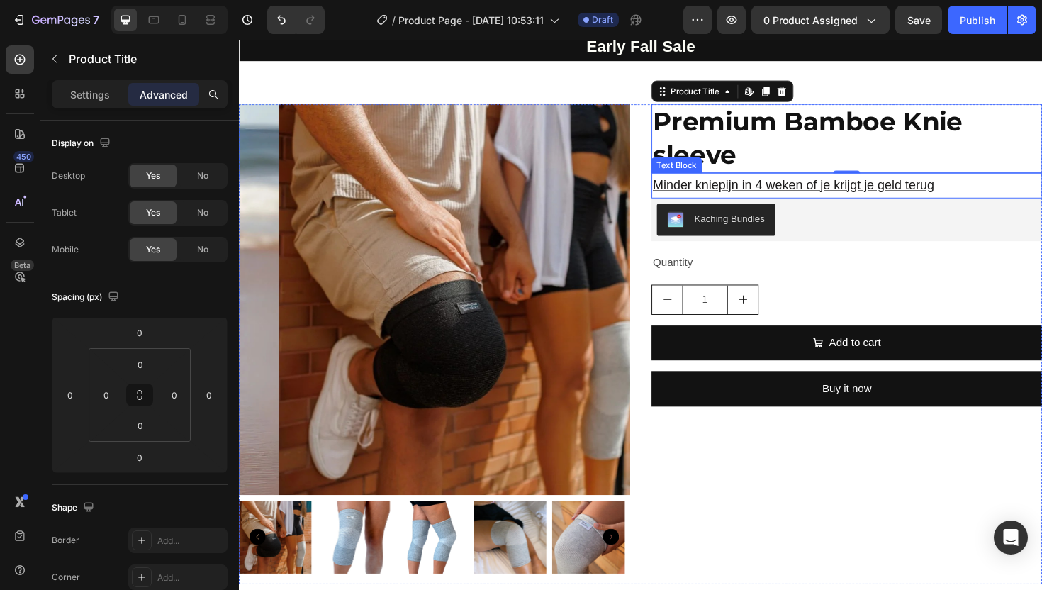
click at [985, 206] on p "Minder kniepijn in 4 weken of je krijgt je geld terug" at bounding box center [882, 194] width 411 height 24
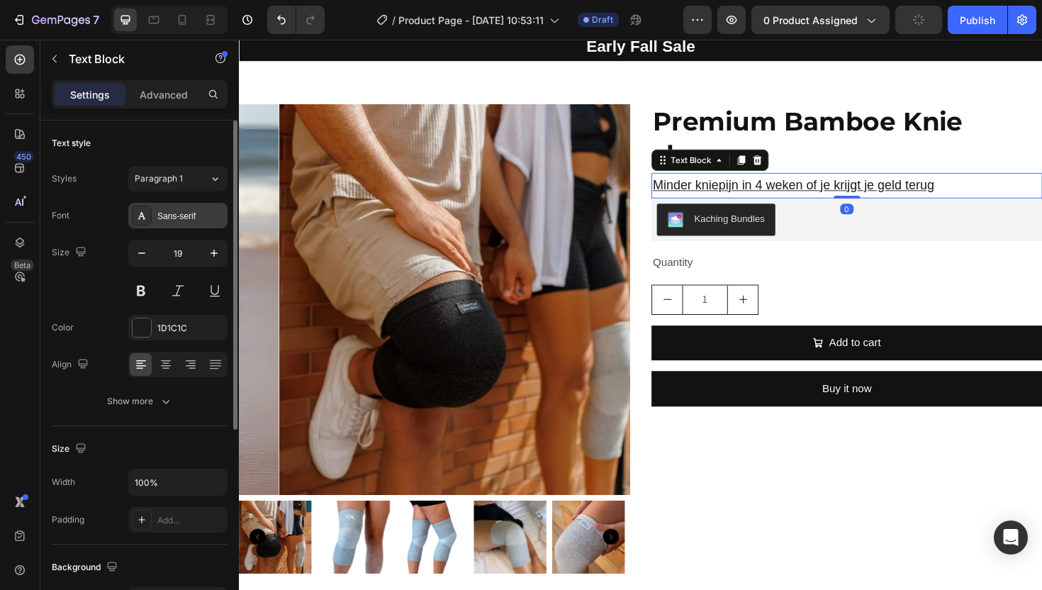
click at [170, 220] on div "Sans-serif" at bounding box center [190, 216] width 67 height 13
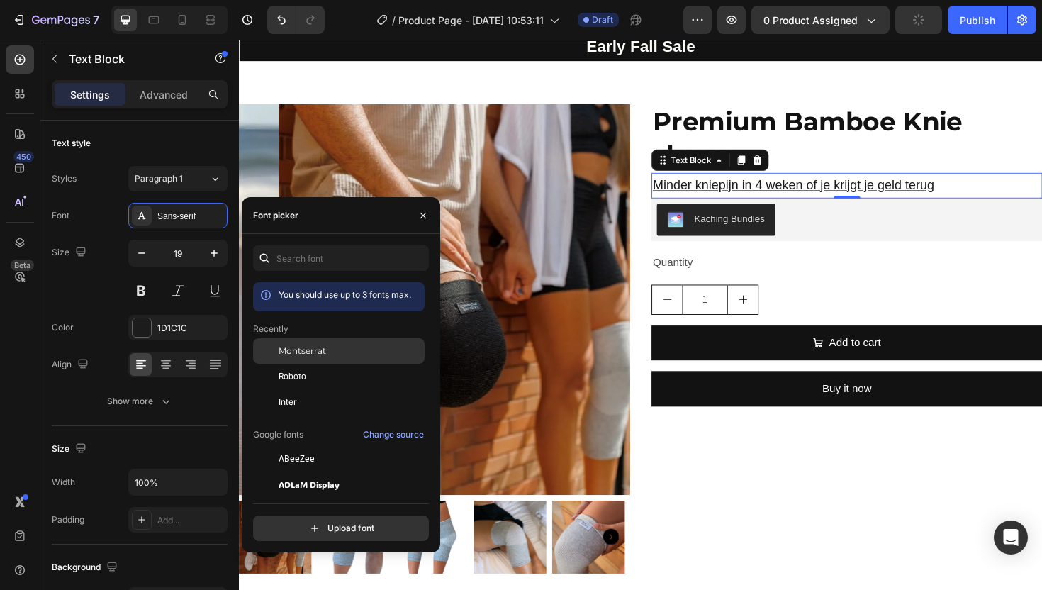
click at [313, 354] on span "Montserrat" at bounding box center [302, 351] width 47 height 13
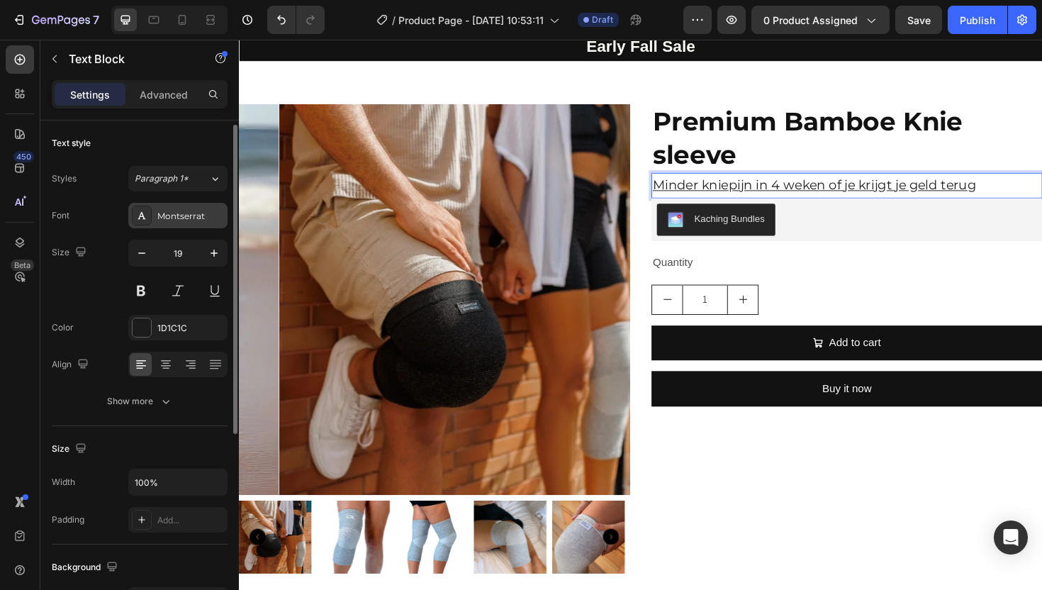
scroll to position [3, 0]
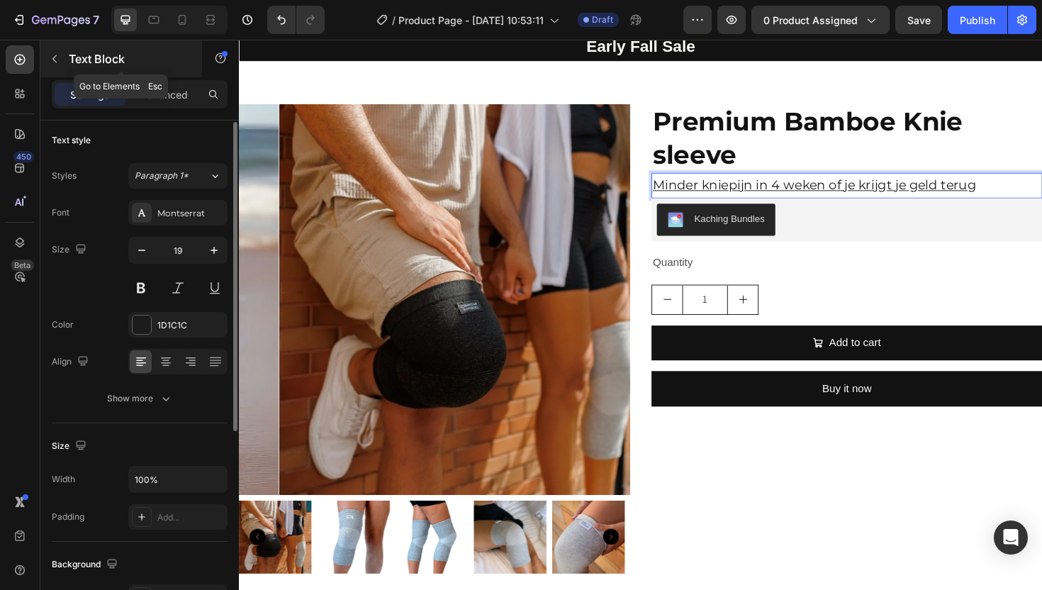
click at [59, 65] on button "button" at bounding box center [54, 58] width 23 height 23
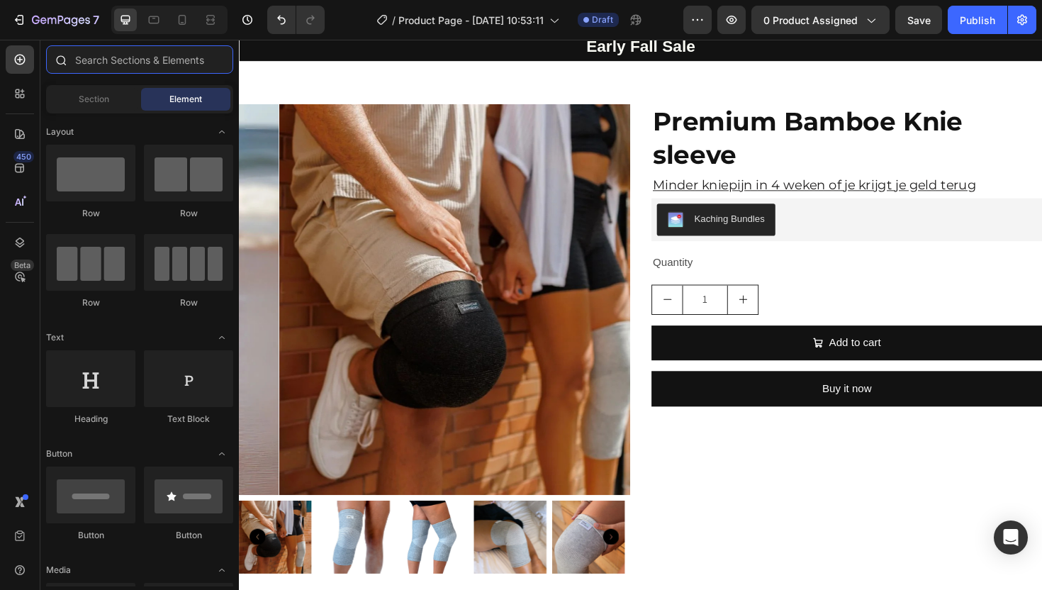
click at [129, 69] on input "text" at bounding box center [139, 59] width 187 height 28
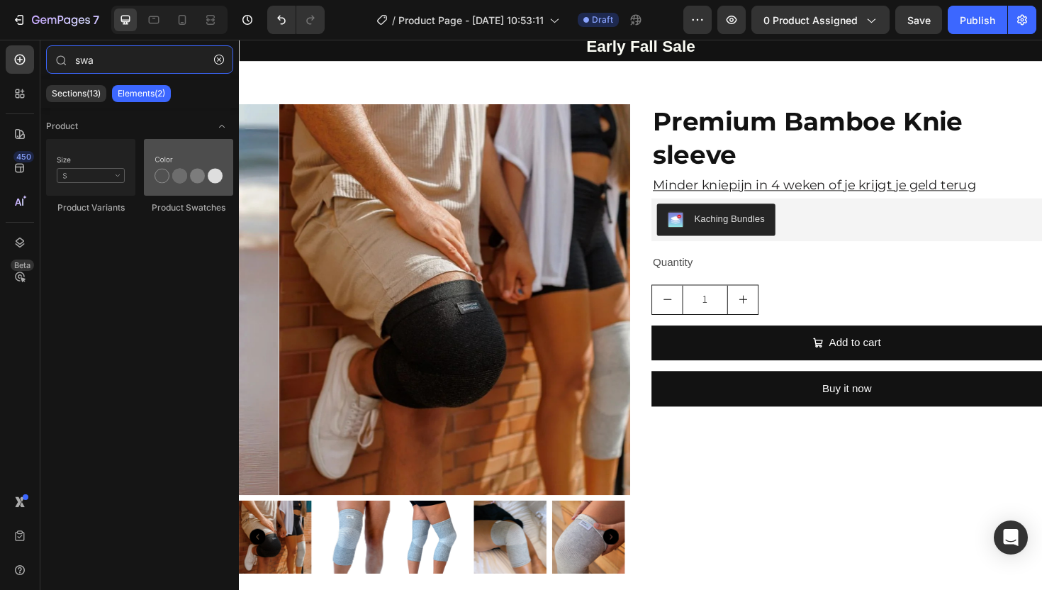
type input "swa"
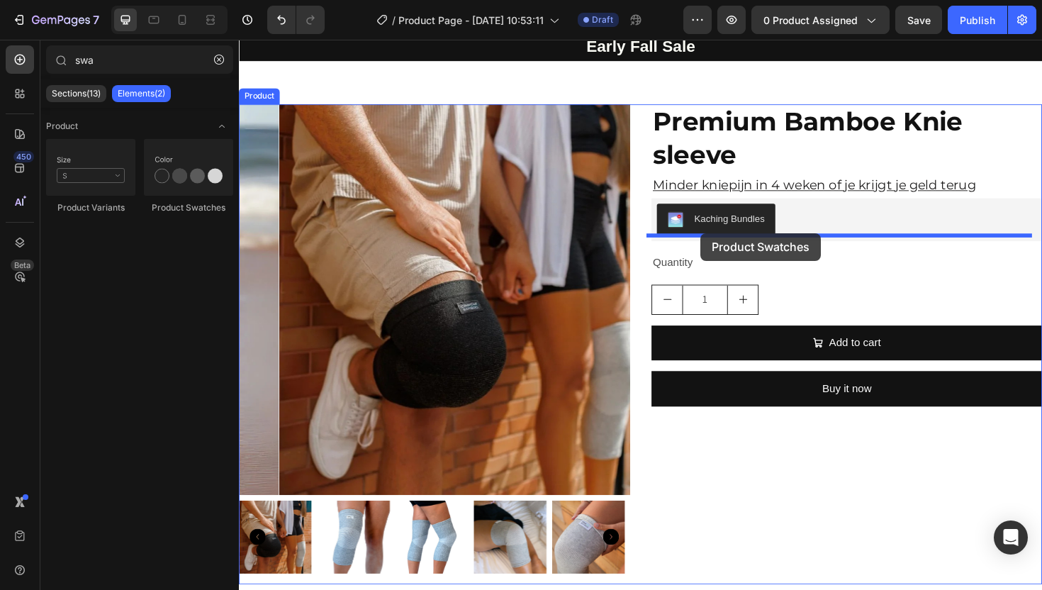
drag, startPoint x: 444, startPoint y: 228, endPoint x: 727, endPoint y: 245, distance: 284.0
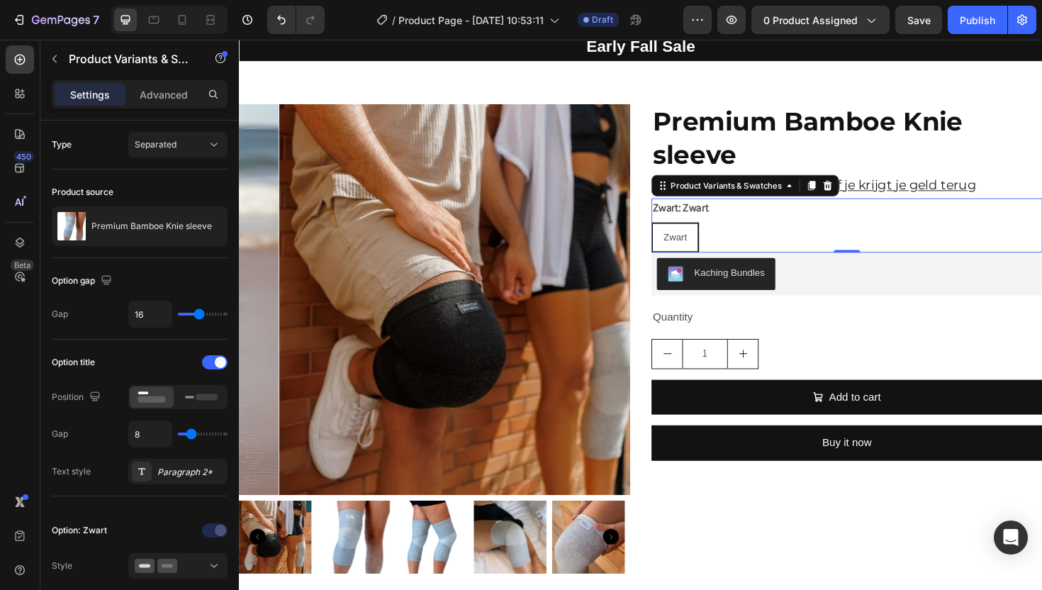
click at [715, 264] on div "Zwart" at bounding box center [700, 249] width 47 height 29
click at [676, 233] on input "Zwart Zwart Zwart" at bounding box center [675, 233] width 1 height 1
click at [693, 254] on span "Zwart" at bounding box center [700, 248] width 25 height 11
click at [676, 233] on input "Zwart Zwart Zwart" at bounding box center [675, 233] width 1 height 1
click at [784, 206] on div "Product Variants & Swatches" at bounding box center [775, 194] width 198 height 23
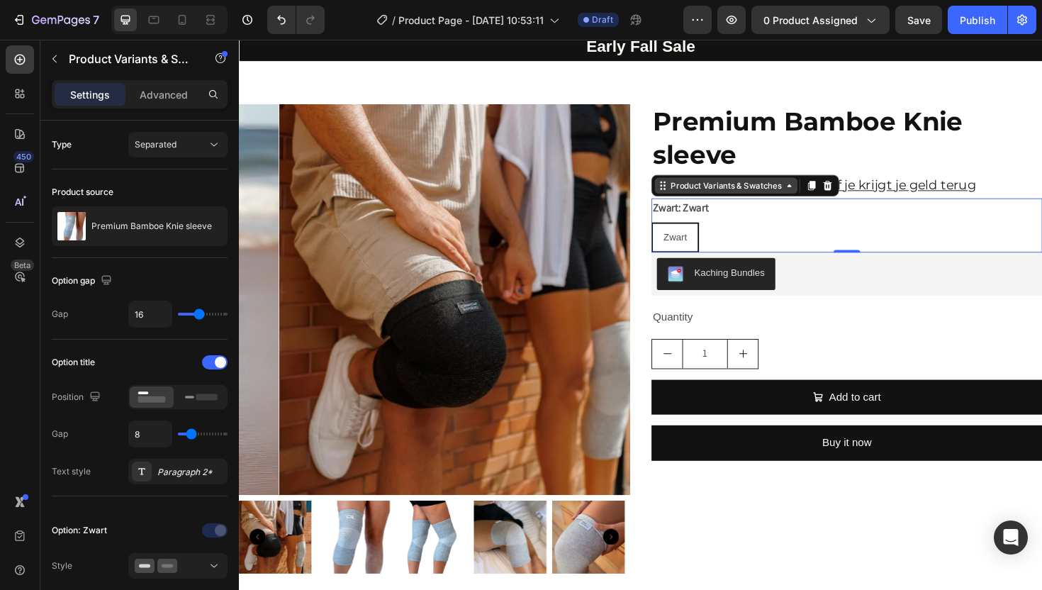
click at [782, 203] on div "Product Variants & Swatches" at bounding box center [754, 194] width 151 height 17
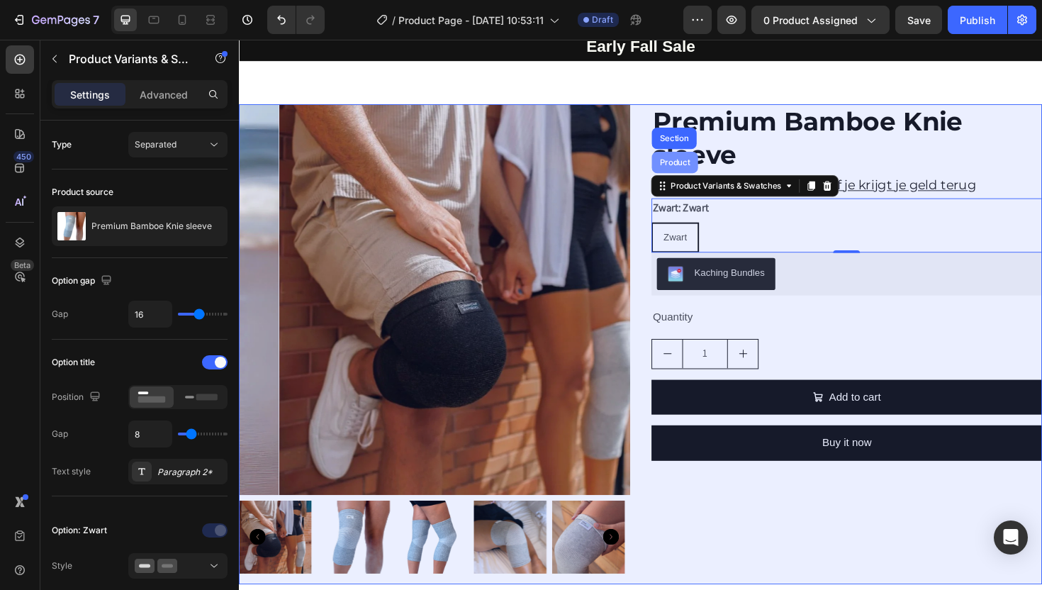
click at [696, 181] on div "Product" at bounding box center [700, 169] width 49 height 23
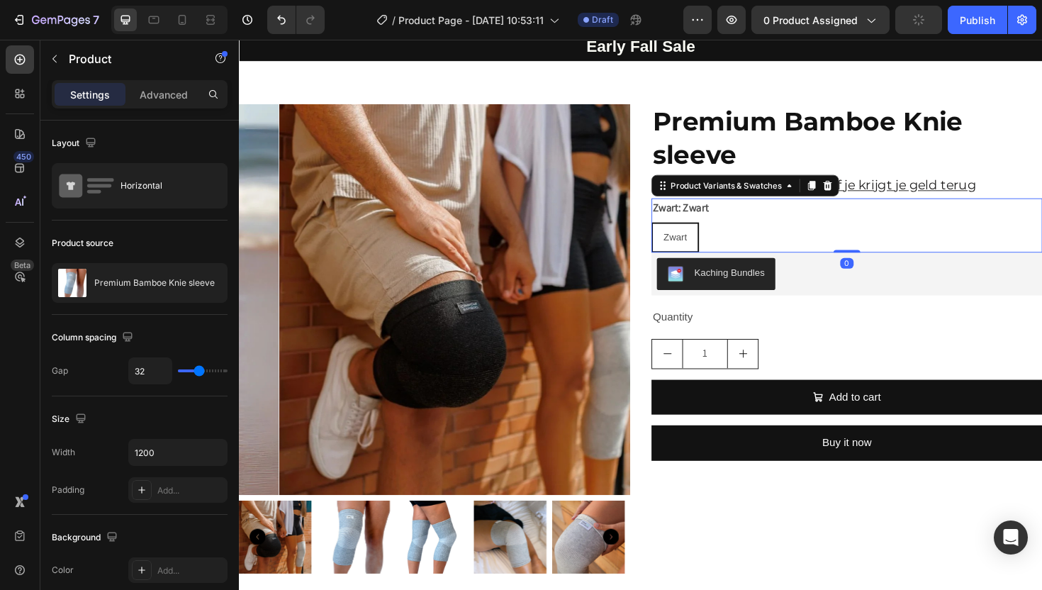
click at [707, 265] on div "Zwart: Zwart Zwart Zwart Zwart" at bounding box center [883, 236] width 414 height 57
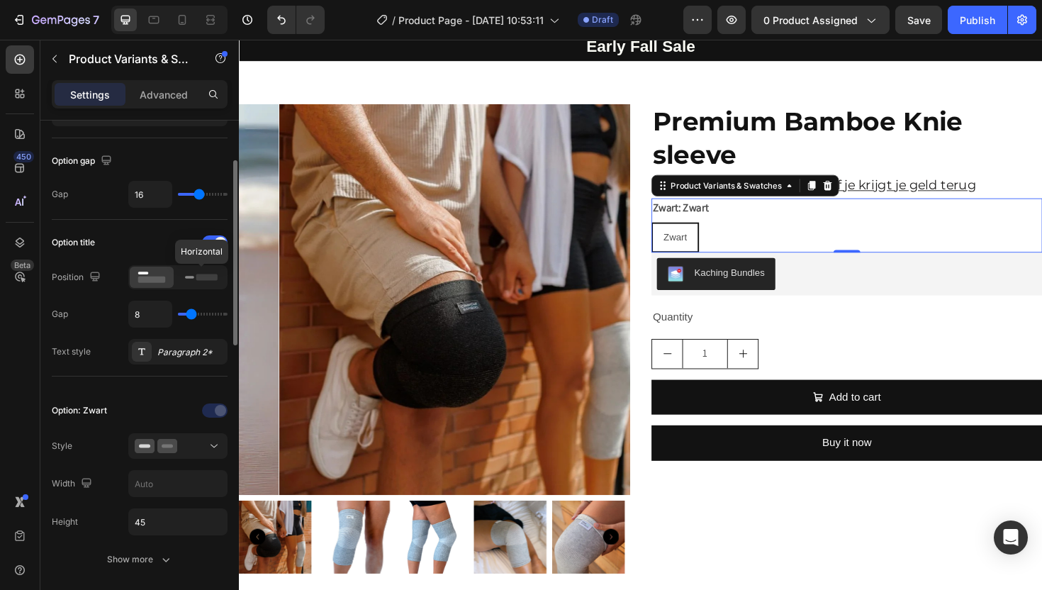
scroll to position [0, 0]
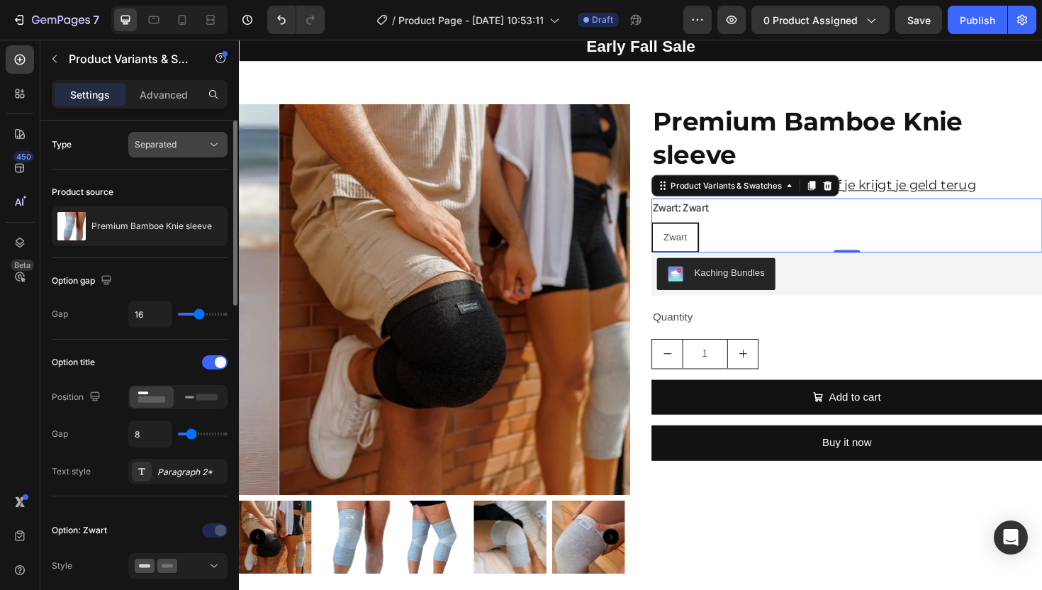
click at [174, 149] on span "Separated" at bounding box center [156, 144] width 42 height 11
click at [858, 199] on icon at bounding box center [862, 194] width 9 height 10
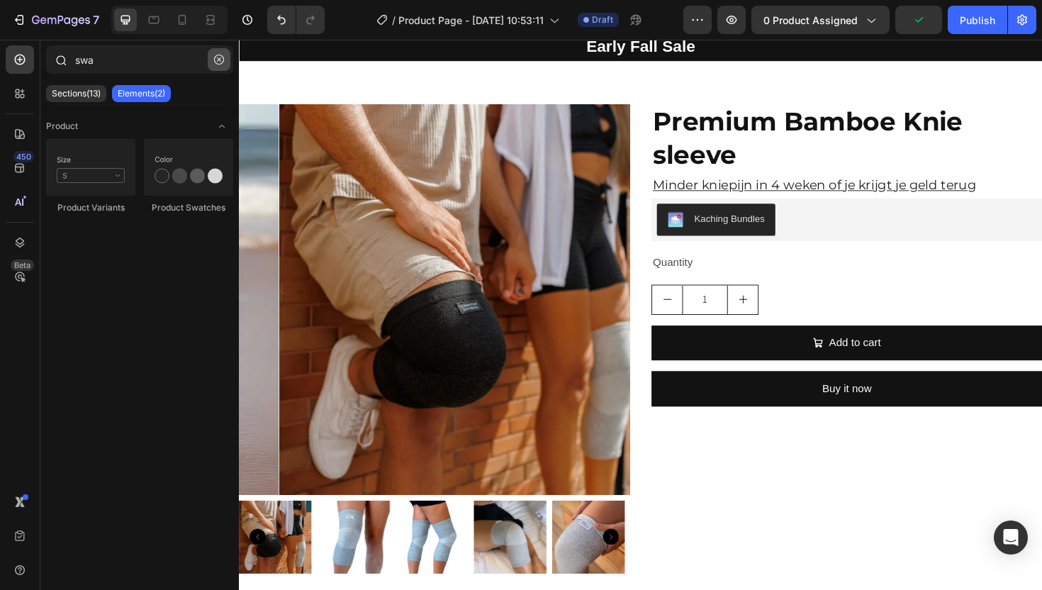
click at [219, 66] on button "button" at bounding box center [219, 59] width 23 height 23
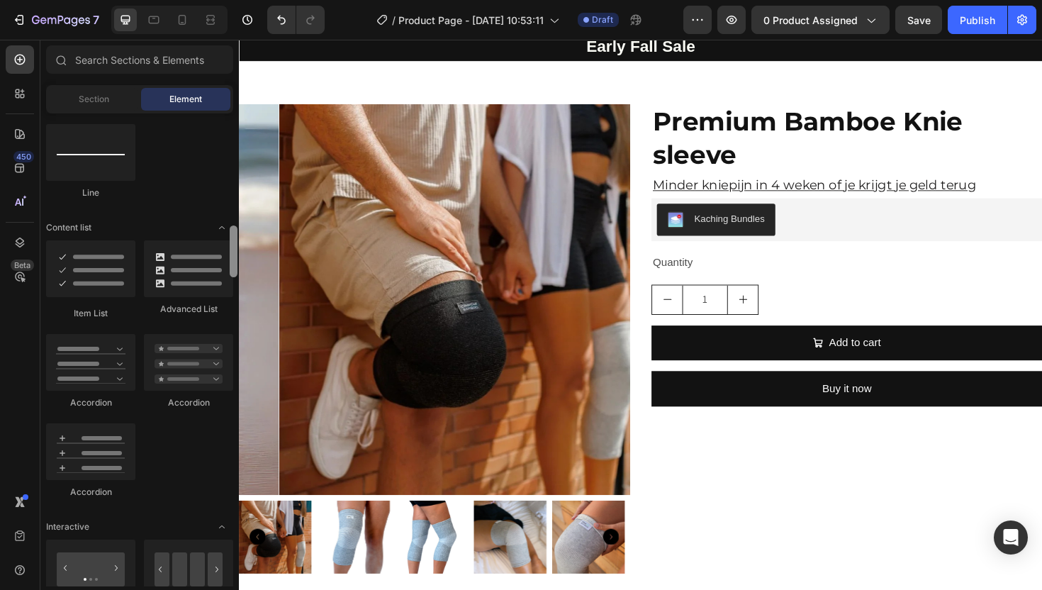
scroll to position [1003, 0]
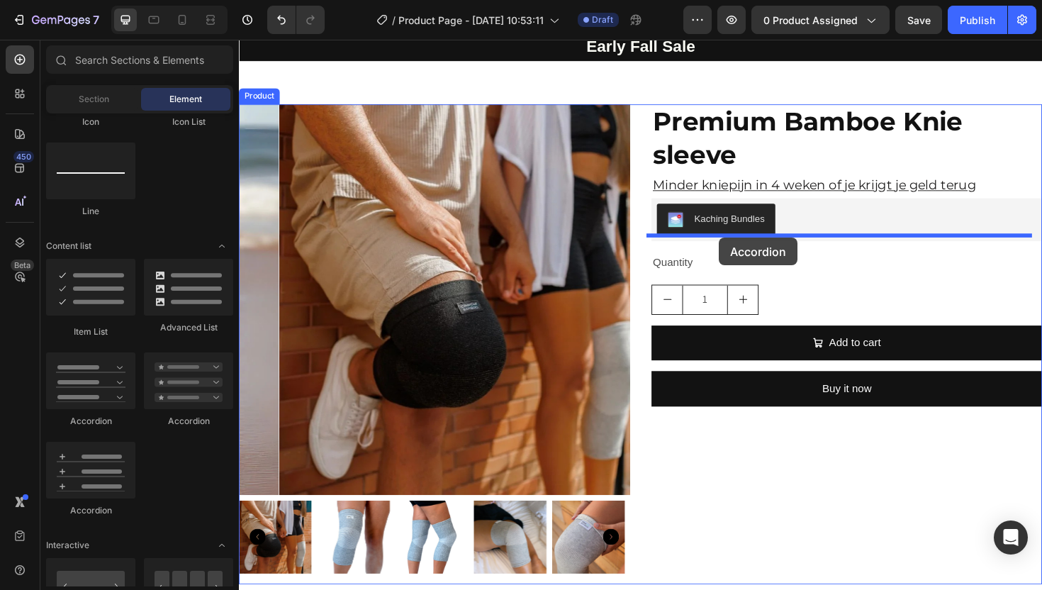
drag, startPoint x: 309, startPoint y: 442, endPoint x: 747, endPoint y: 249, distance: 478.9
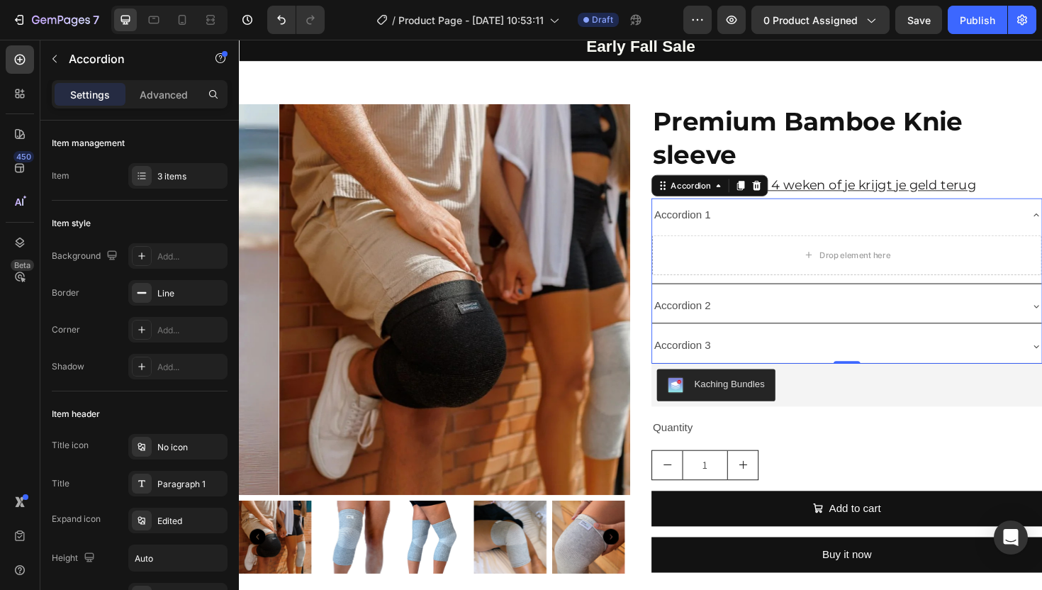
click at [819, 335] on div "Accordion 2" at bounding box center [871, 322] width 390 height 25
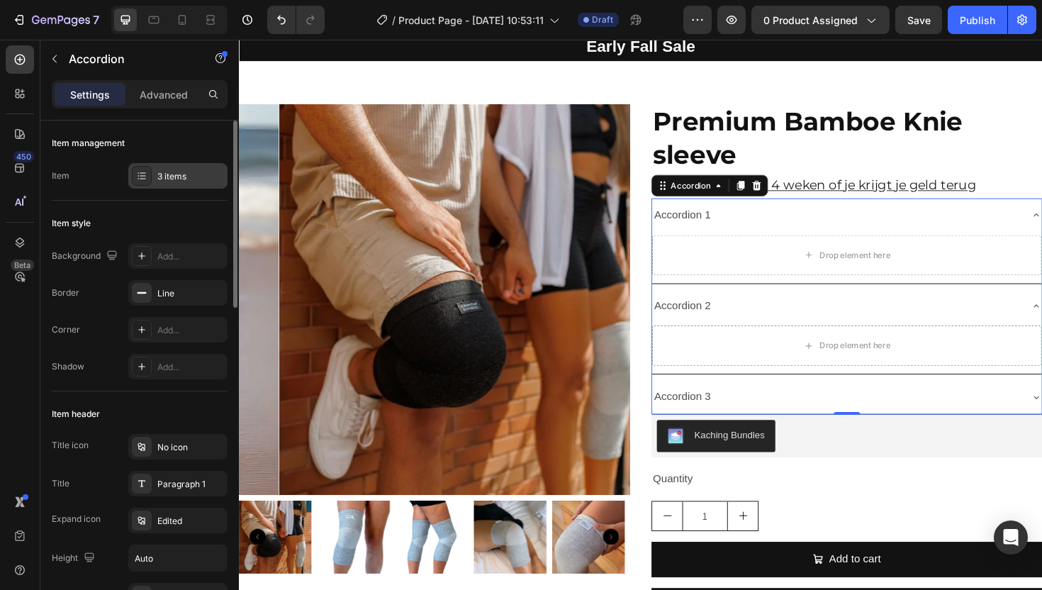
click at [152, 164] on div "3 items" at bounding box center [177, 176] width 99 height 26
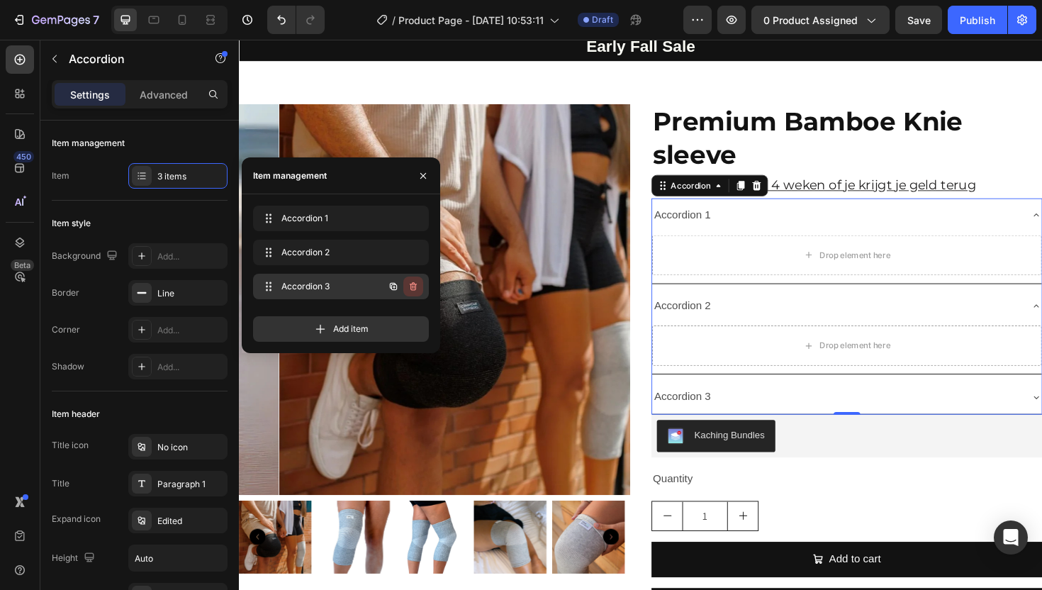
click at [411, 281] on icon "button" at bounding box center [413, 286] width 11 height 11
click at [403, 280] on div "Delete" at bounding box center [404, 286] width 26 height 13
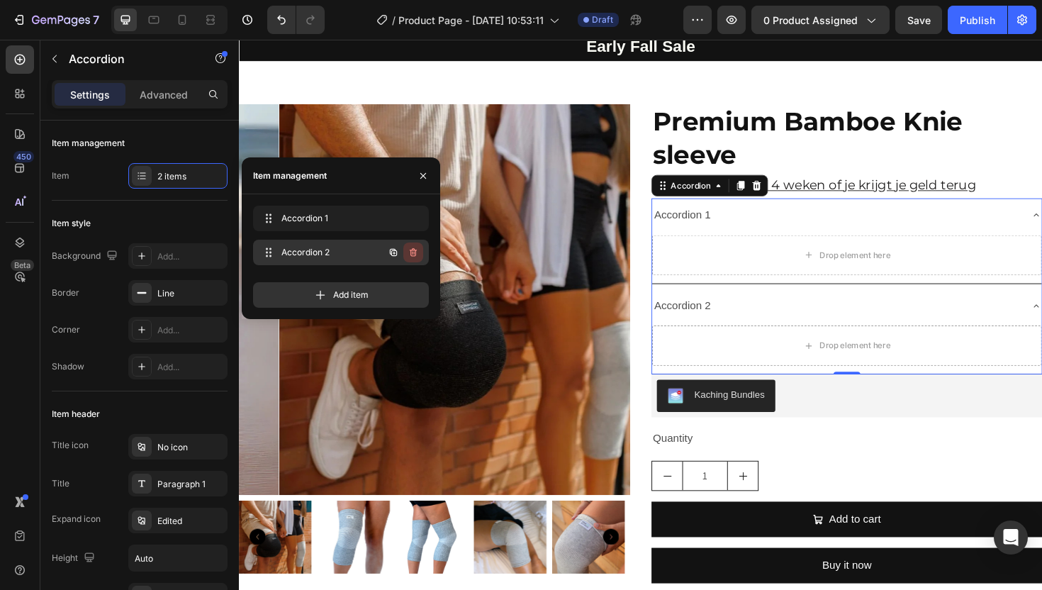
click at [414, 252] on icon "button" at bounding box center [414, 254] width 1 height 4
click at [415, 248] on div "Delete" at bounding box center [404, 252] width 26 height 13
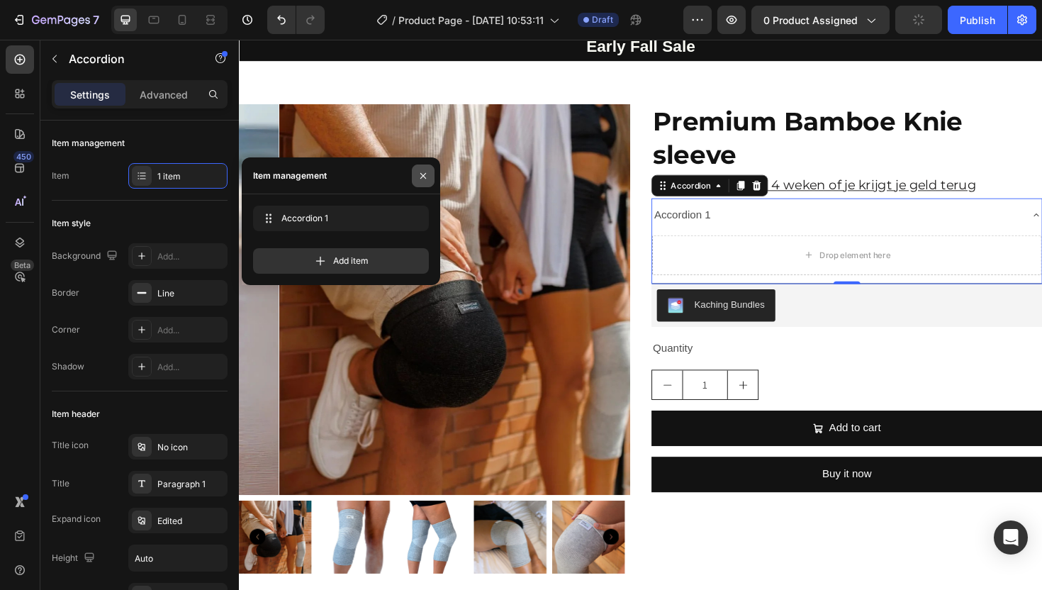
click at [422, 170] on icon "button" at bounding box center [423, 175] width 11 height 11
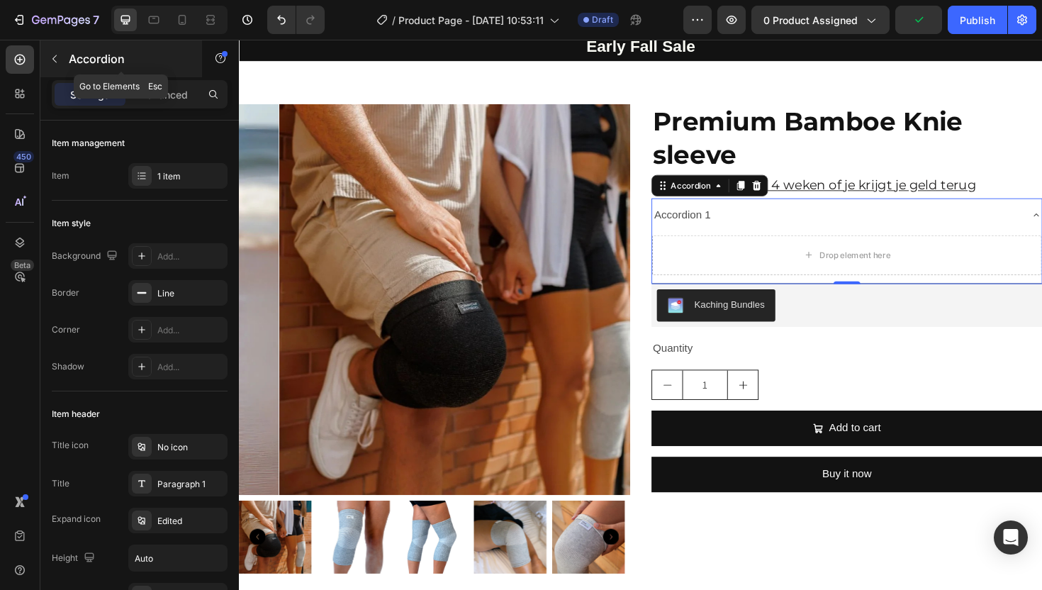
click at [58, 67] on button "button" at bounding box center [54, 58] width 23 height 23
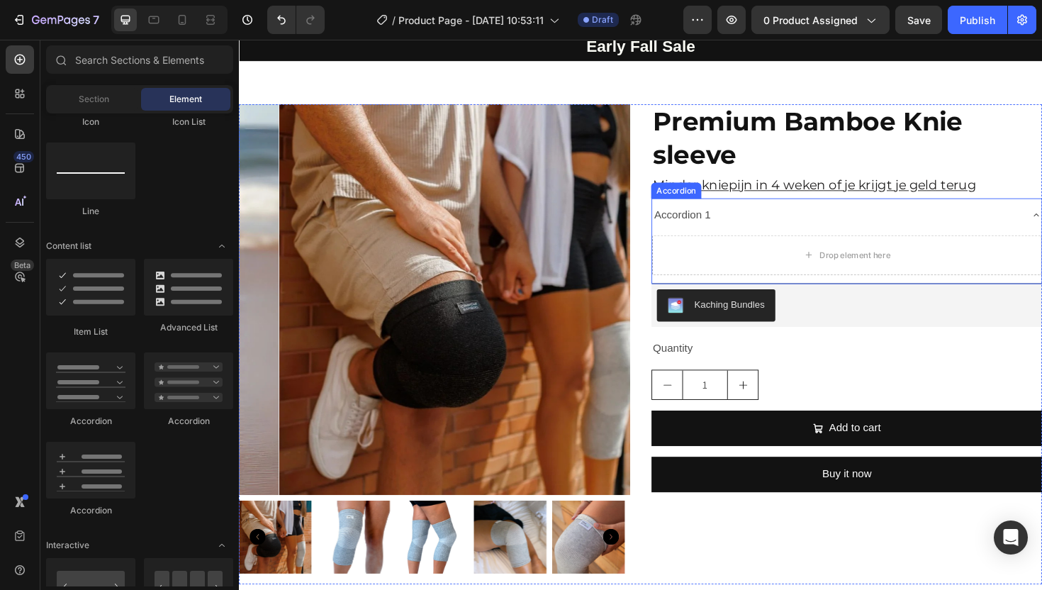
click at [892, 238] on div "Accordion 1" at bounding box center [871, 225] width 390 height 25
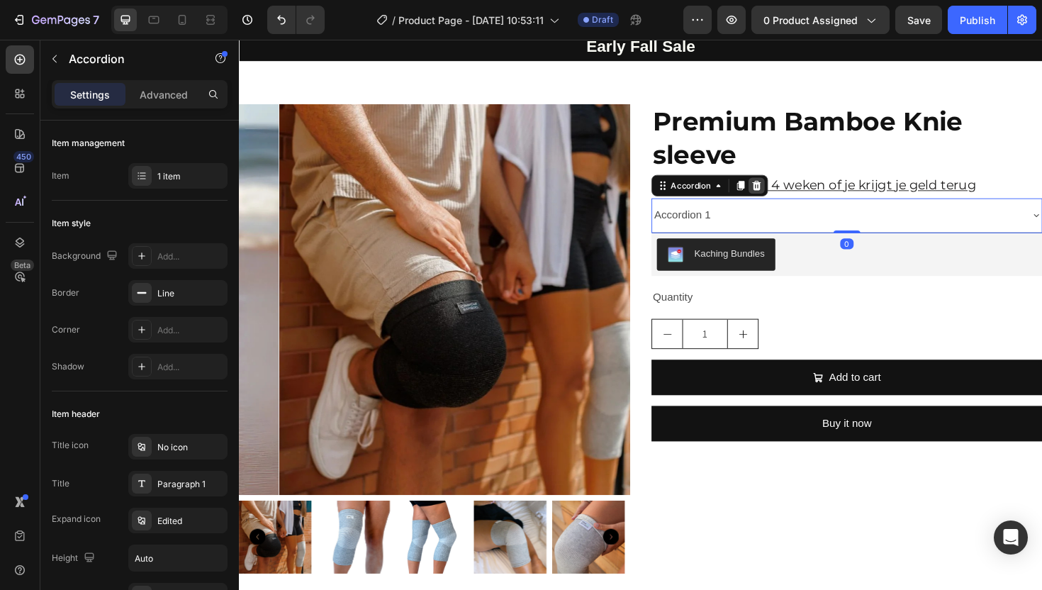
click at [783, 199] on icon at bounding box center [787, 194] width 9 height 10
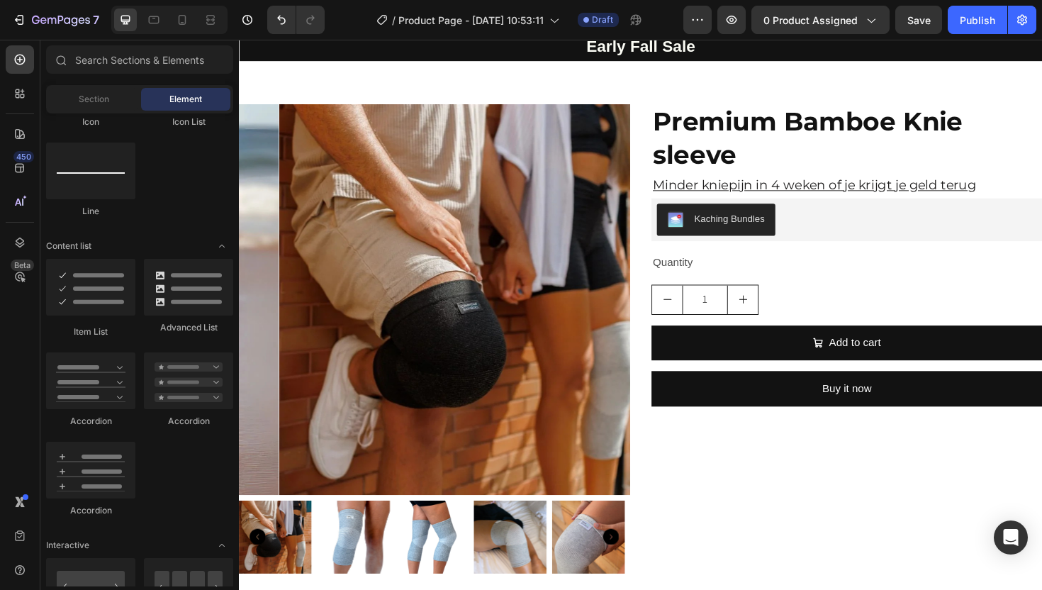
scroll to position [1006, 0]
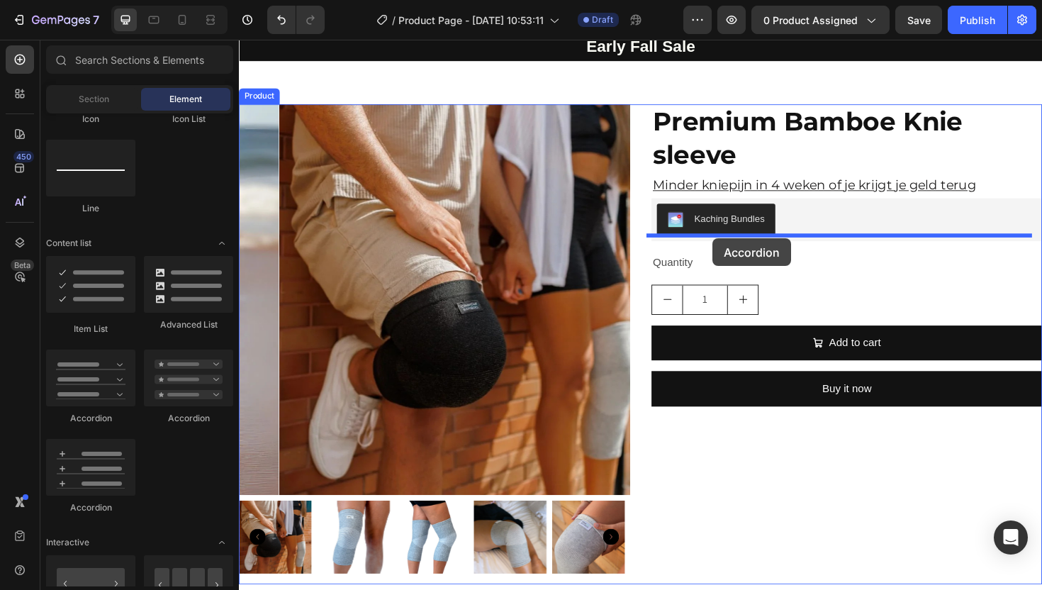
drag, startPoint x: 344, startPoint y: 505, endPoint x: 741, endPoint y: 250, distance: 471.5
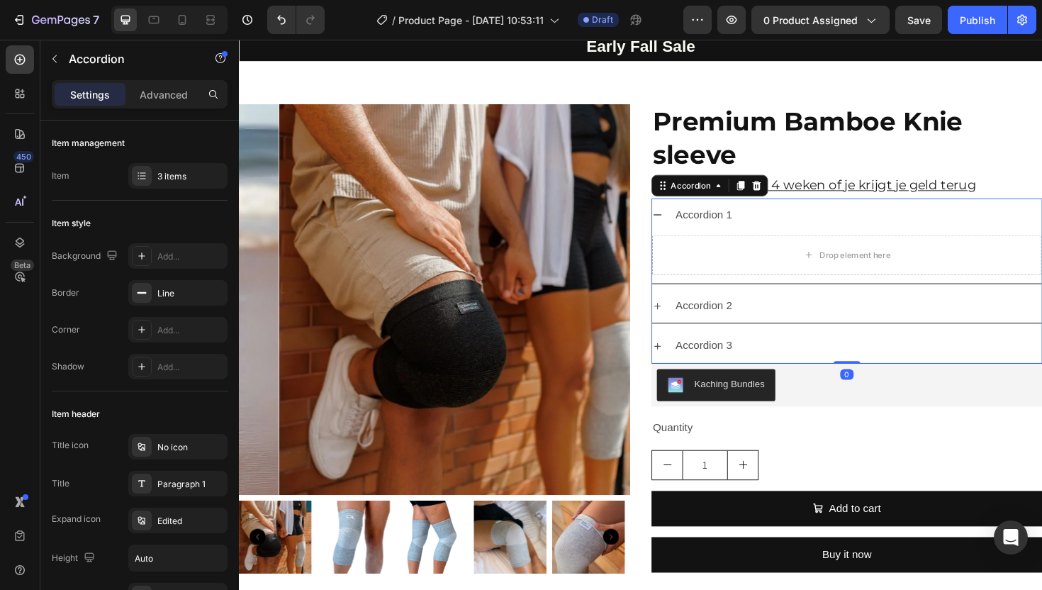
click at [678, 226] on icon at bounding box center [682, 225] width 9 height 1
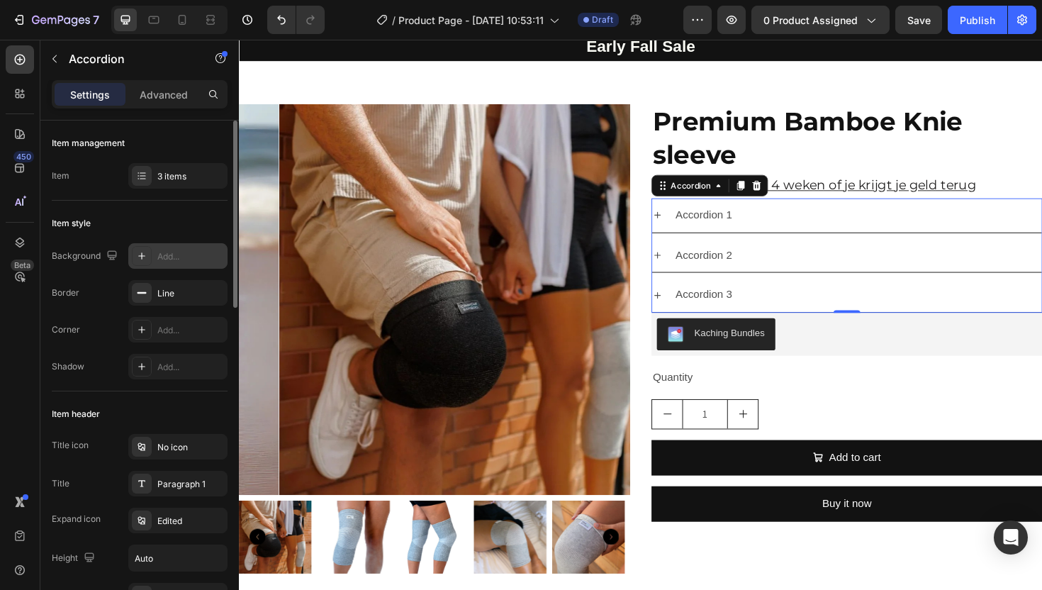
click at [146, 250] on icon at bounding box center [141, 255] width 11 height 11
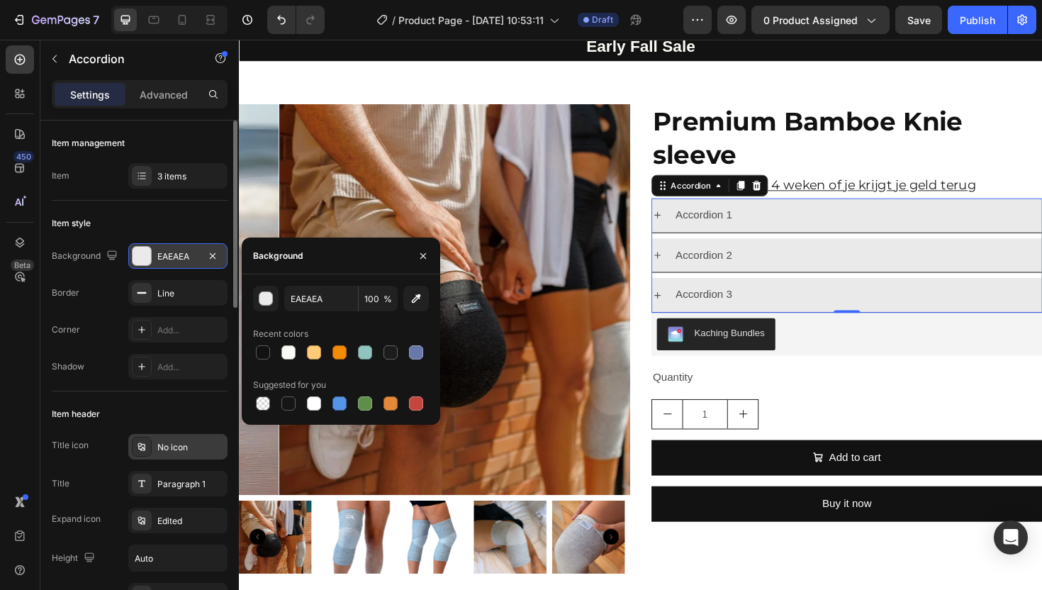
click at [152, 450] on div "No icon" at bounding box center [177, 447] width 99 height 26
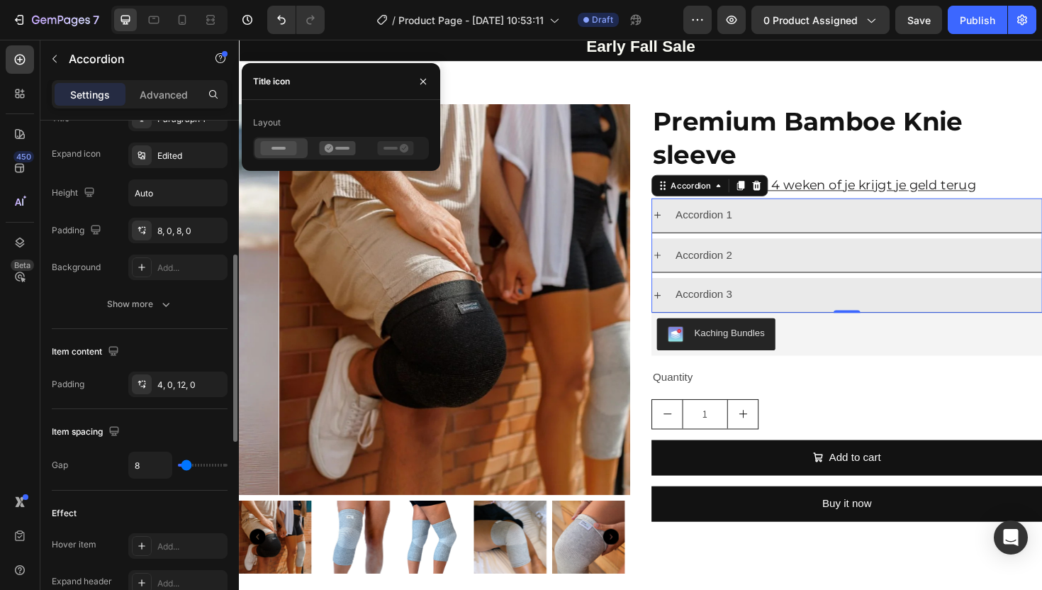
scroll to position [66, 0]
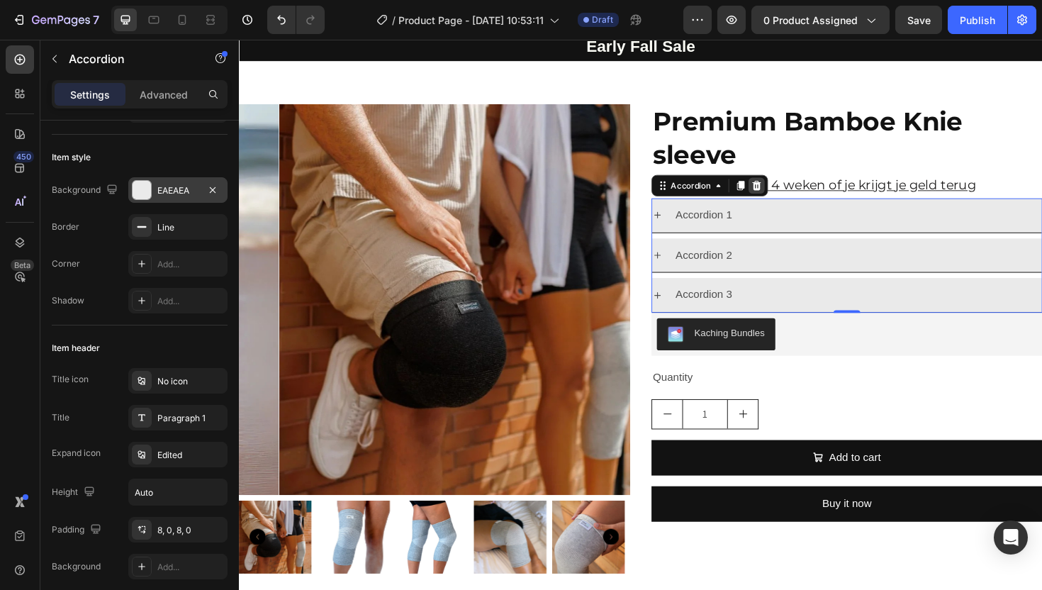
click at [781, 200] on icon at bounding box center [786, 194] width 11 height 11
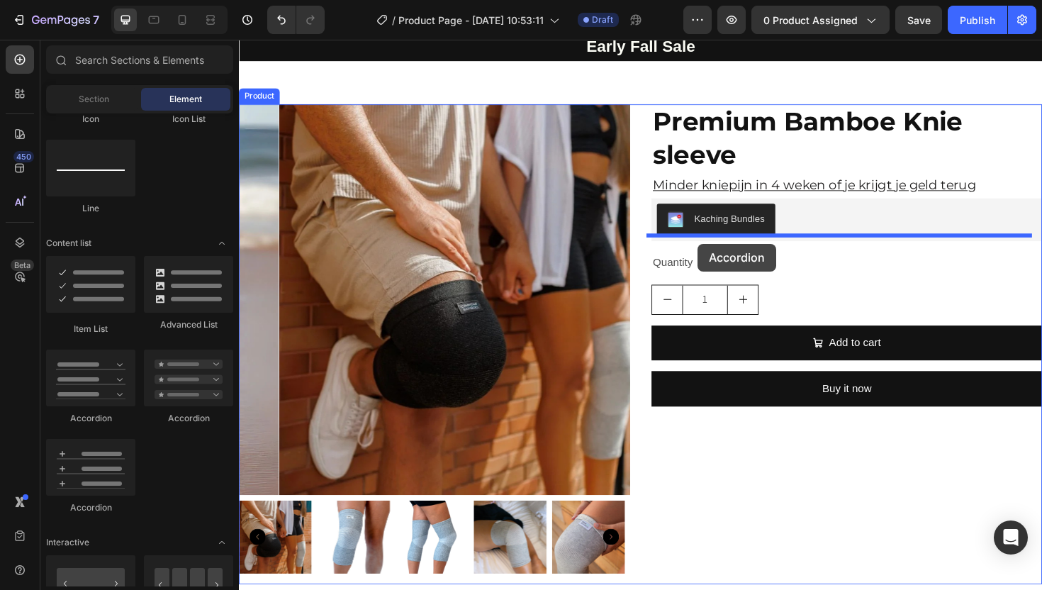
drag, startPoint x: 418, startPoint y: 421, endPoint x: 724, endPoint y: 256, distance: 347.9
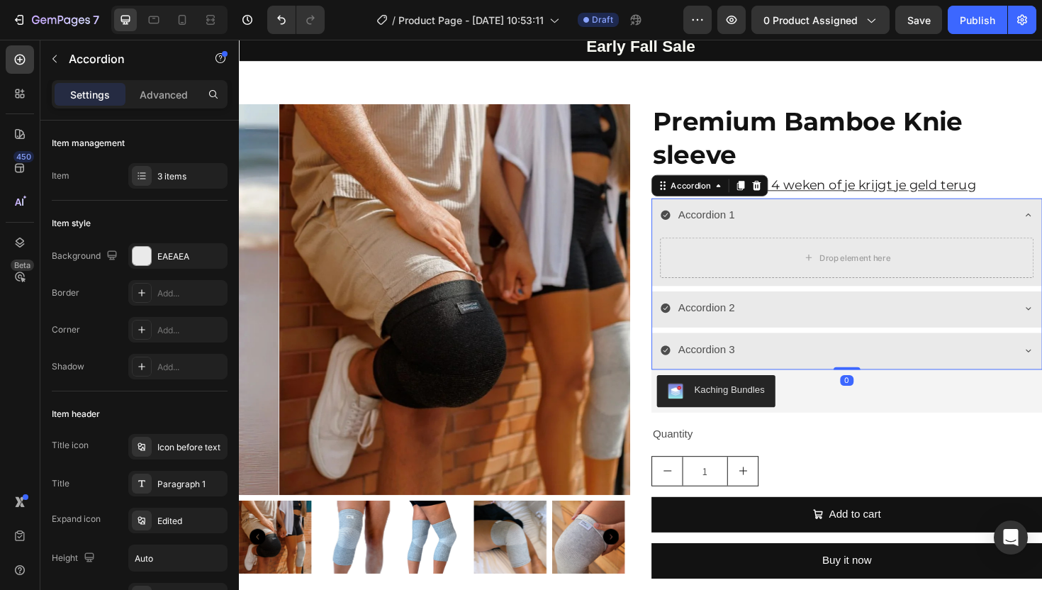
click at [688, 230] on icon at bounding box center [690, 225] width 10 height 10
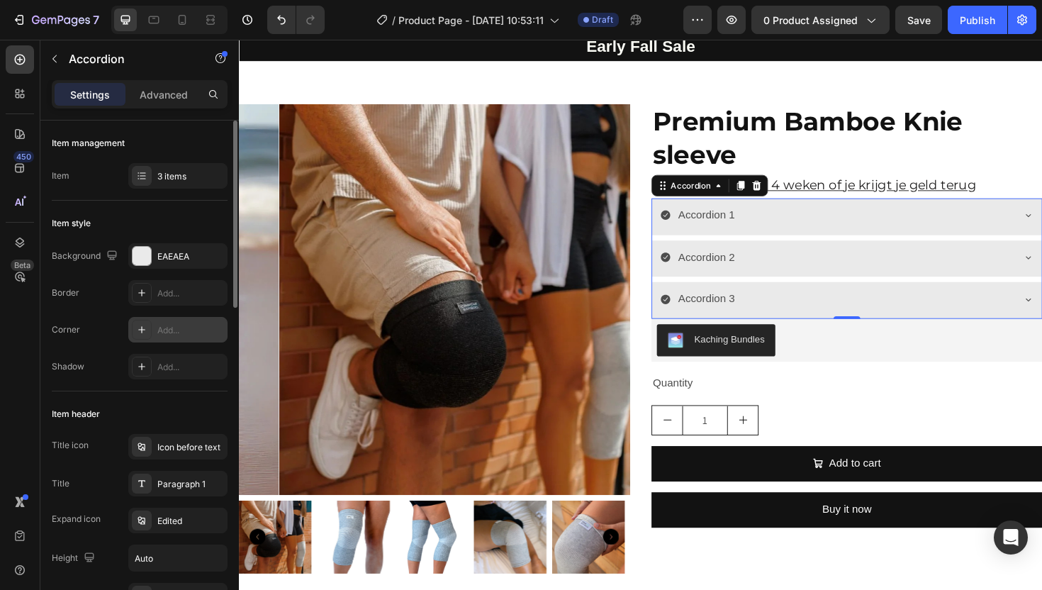
scroll to position [22, 0]
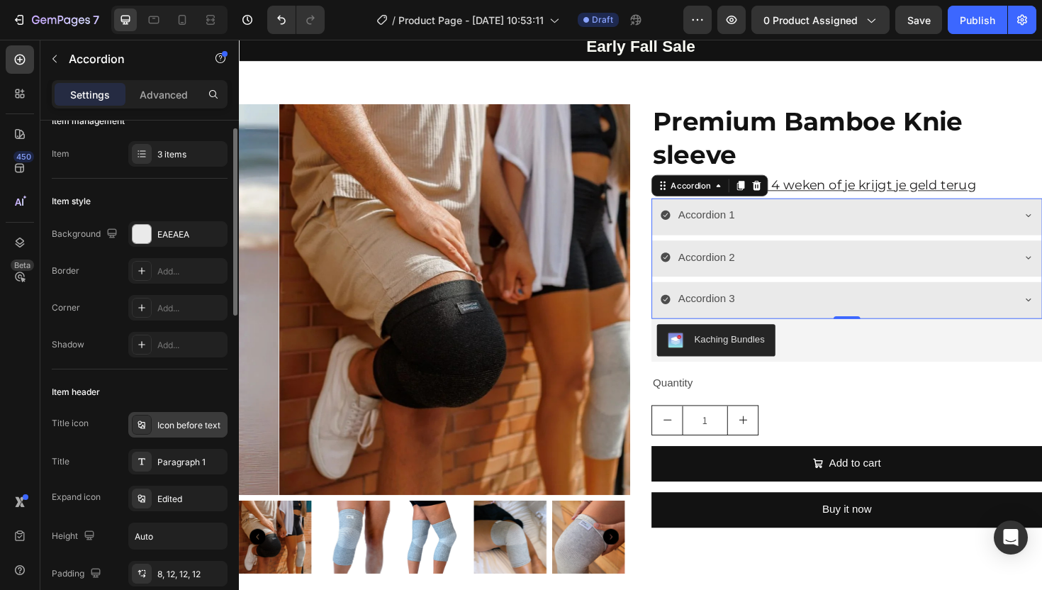
click at [164, 427] on div "Icon before text" at bounding box center [190, 425] width 67 height 13
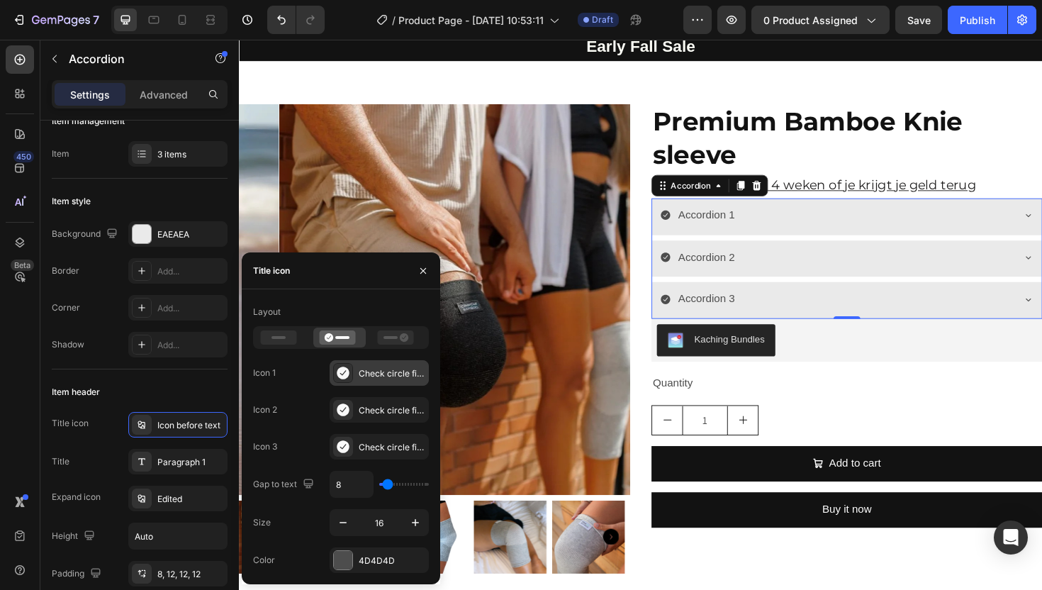
click at [340, 369] on icon at bounding box center [343, 372] width 12 height 13
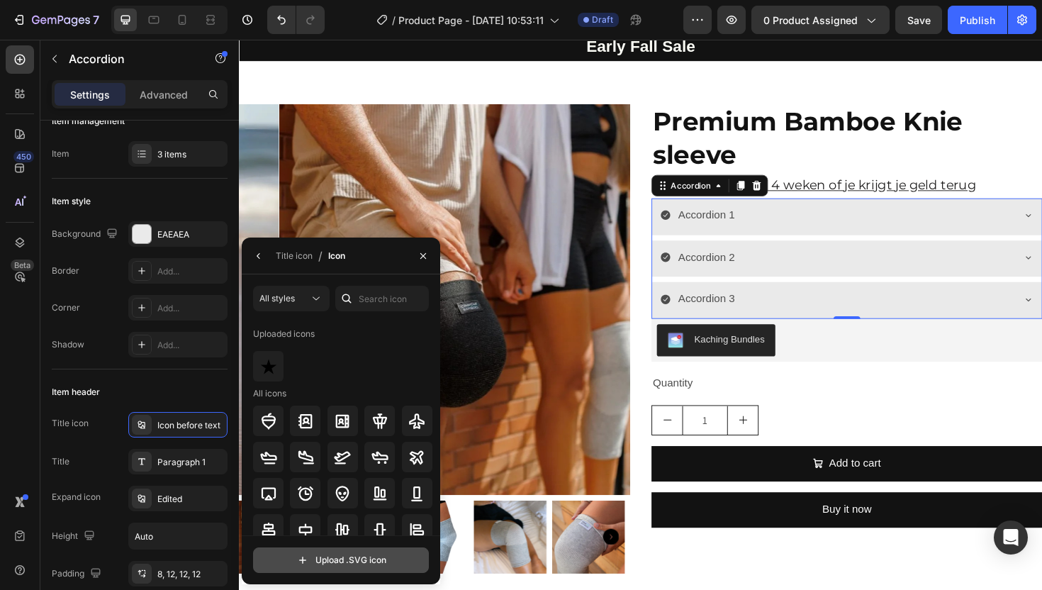
click at [347, 561] on input "file" at bounding box center [341, 560] width 174 height 24
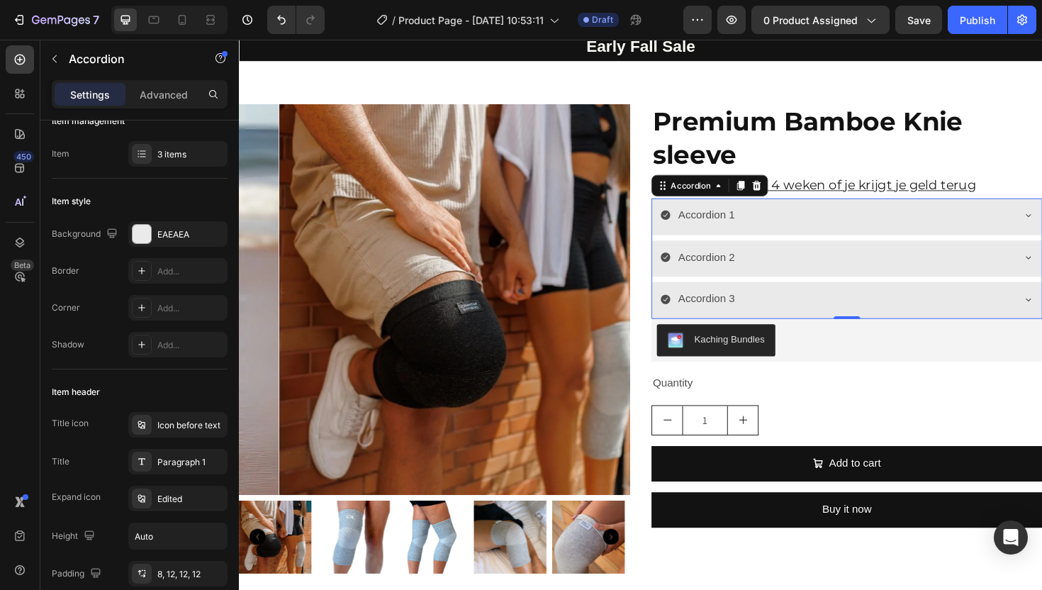
click at [872, 283] on div "Accordion 2" at bounding box center [871, 270] width 373 height 25
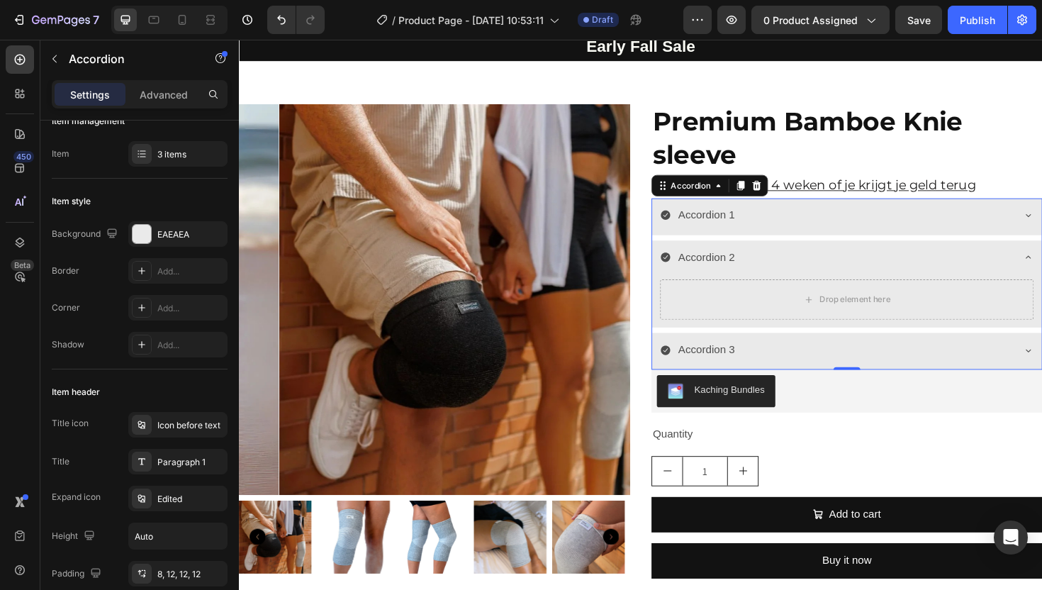
click at [853, 283] on div "Accordion 2" at bounding box center [871, 270] width 373 height 25
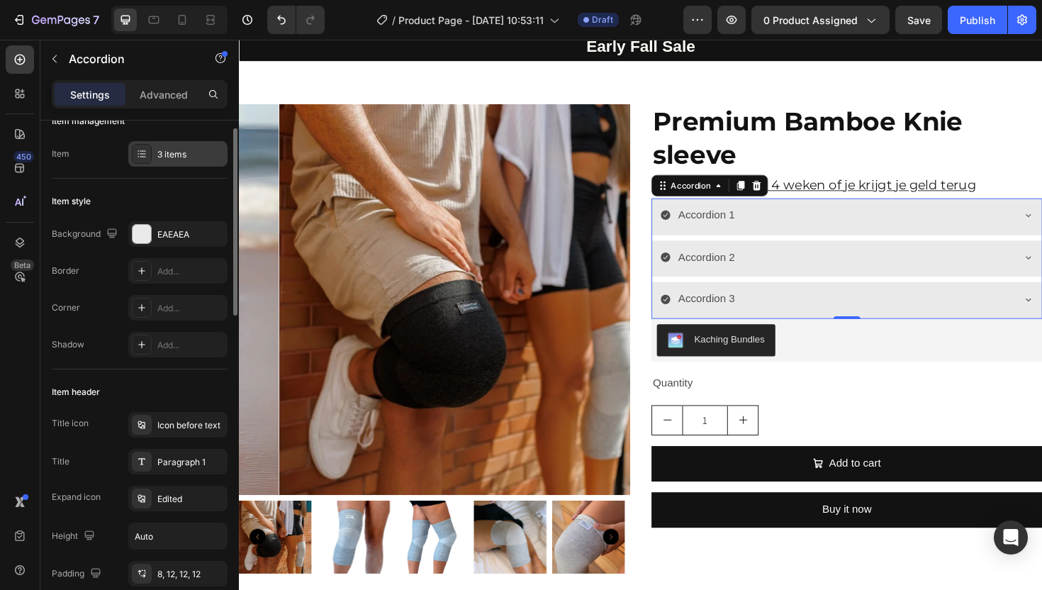
click at [166, 158] on div "3 items" at bounding box center [190, 154] width 67 height 13
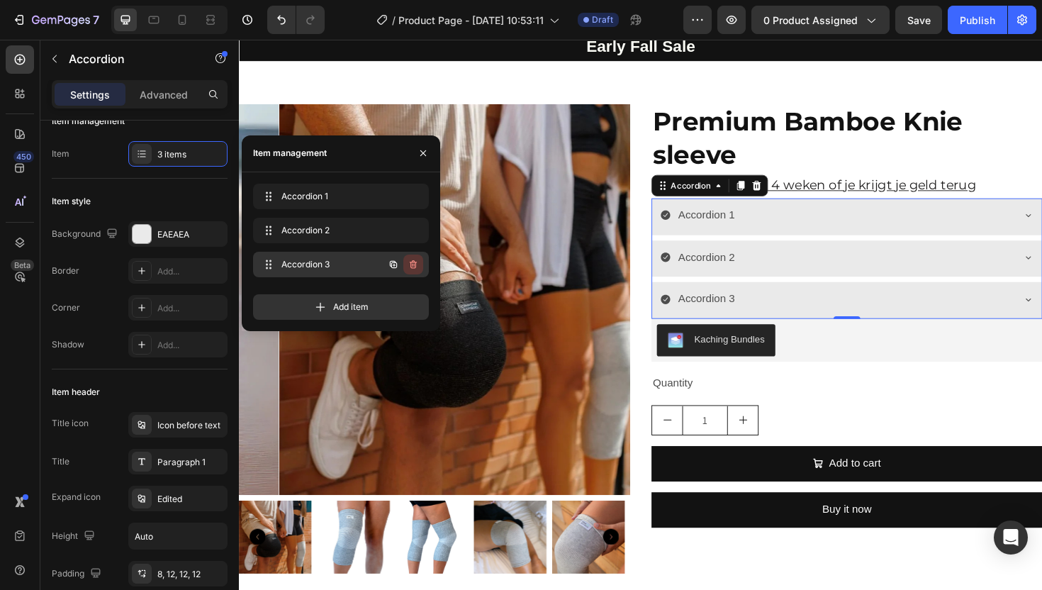
click at [417, 264] on icon "button" at bounding box center [413, 264] width 11 height 11
click at [396, 267] on div "Delete" at bounding box center [404, 264] width 26 height 13
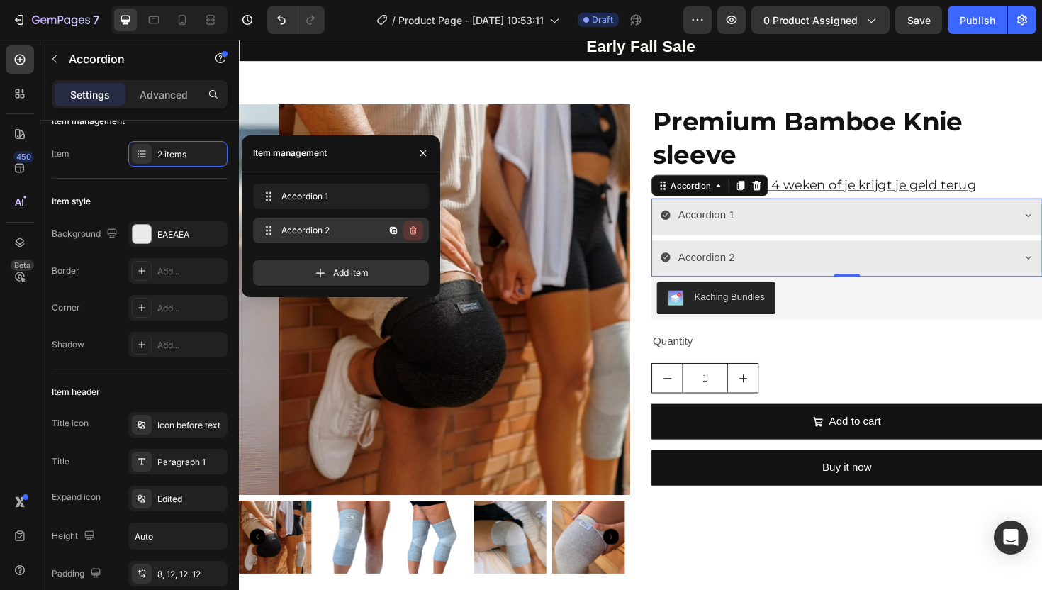
click at [414, 234] on icon "button" at bounding box center [413, 230] width 11 height 11
click at [408, 228] on div "Delete" at bounding box center [404, 230] width 26 height 13
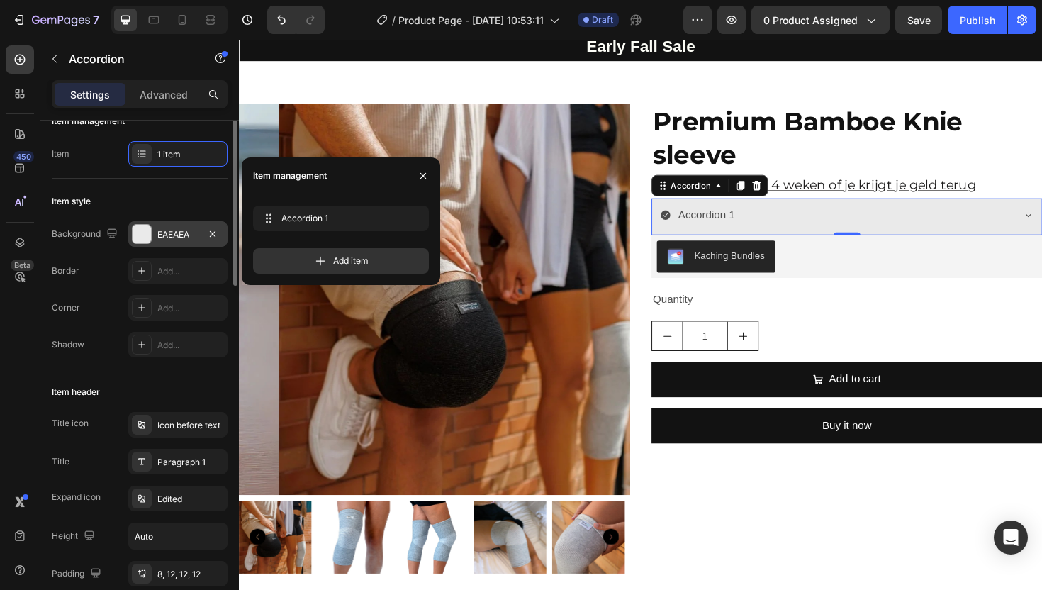
scroll to position [0, 0]
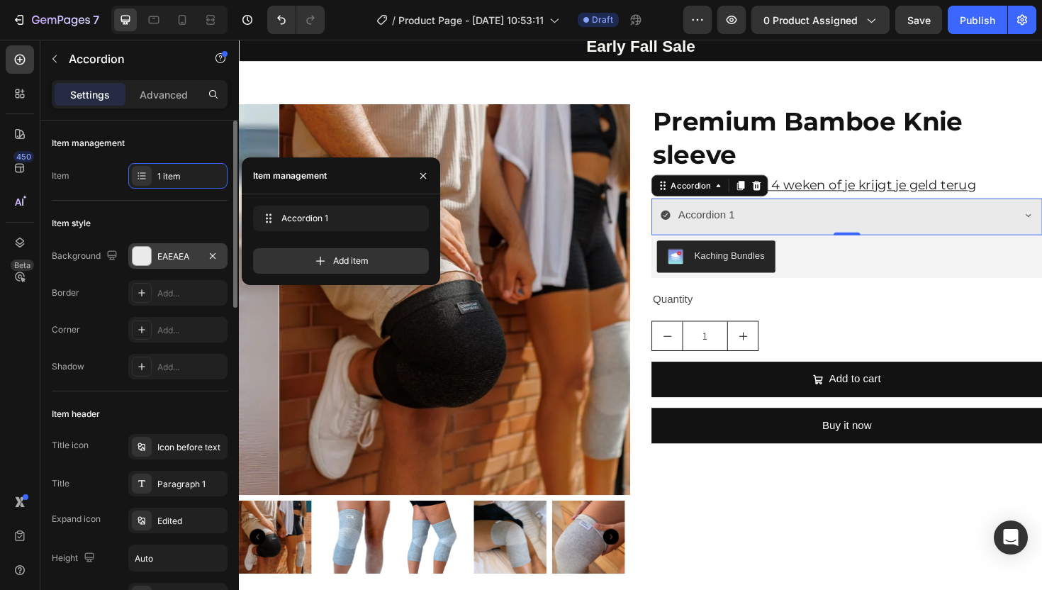
click at [179, 254] on div "EAEAEA" at bounding box center [177, 256] width 41 height 13
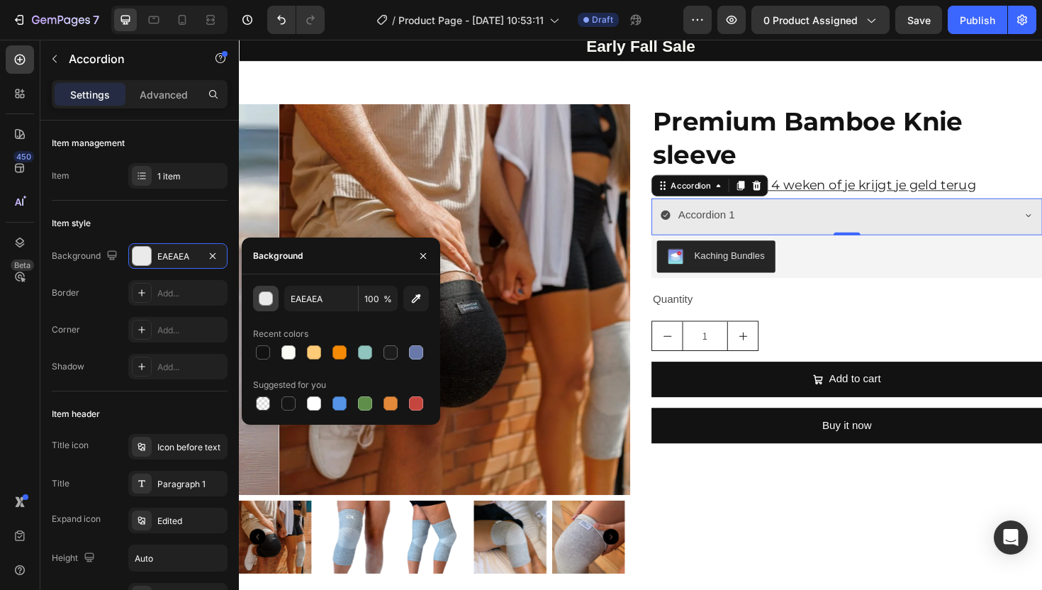
click at [270, 298] on div "button" at bounding box center [266, 299] width 14 height 14
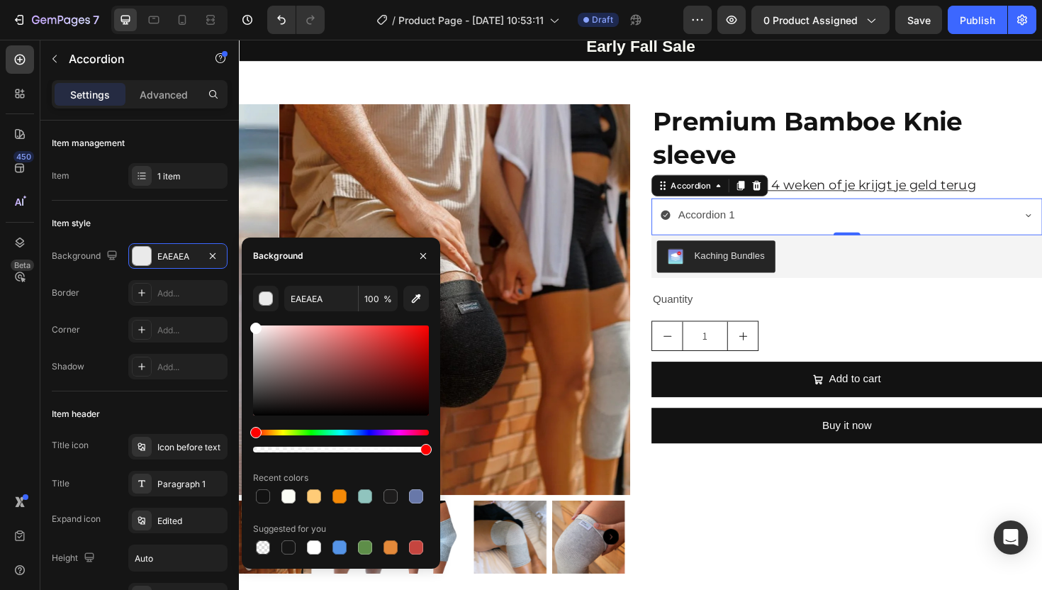
drag, startPoint x: 258, startPoint y: 338, endPoint x: 246, endPoint y: 286, distance: 53.1
click at [246, 286] on div "EAEAEA 100 % Recent colors Suggested for you" at bounding box center [341, 422] width 198 height 272
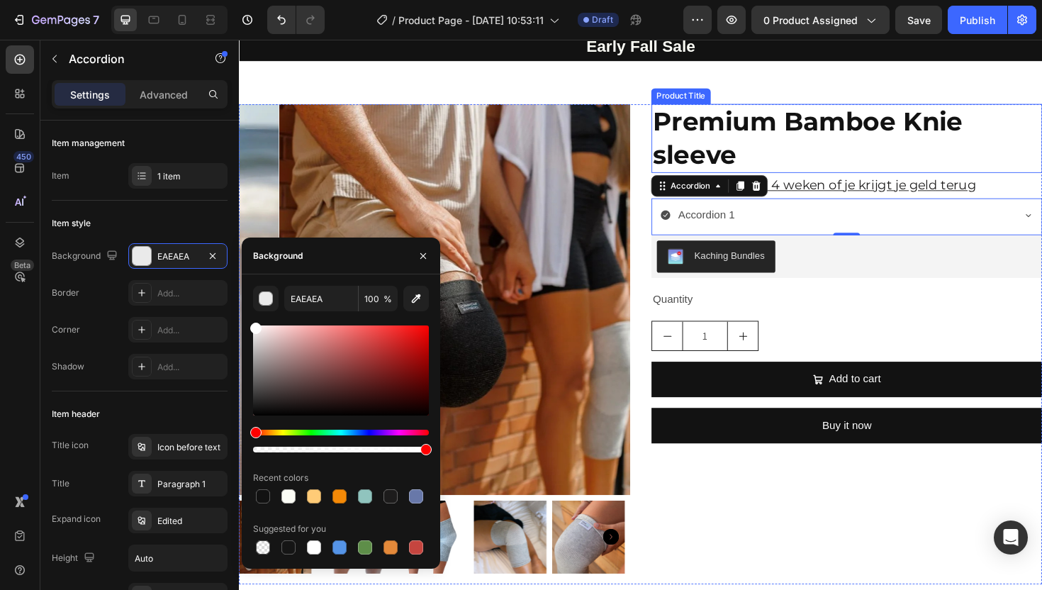
type input "FFFFFF"
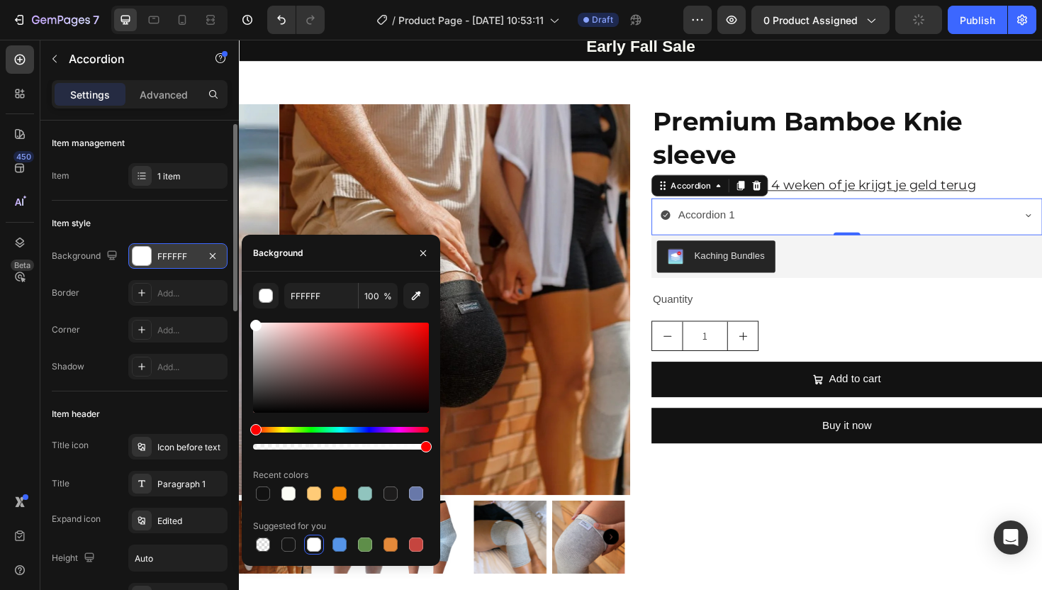
scroll to position [16, 0]
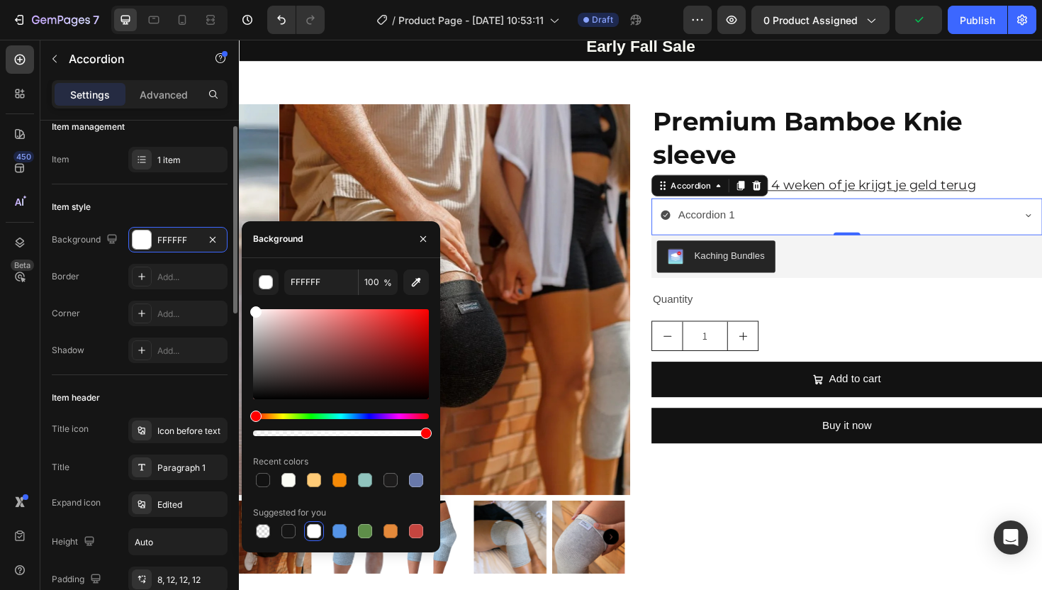
click at [192, 196] on div "Item style" at bounding box center [140, 207] width 176 height 23
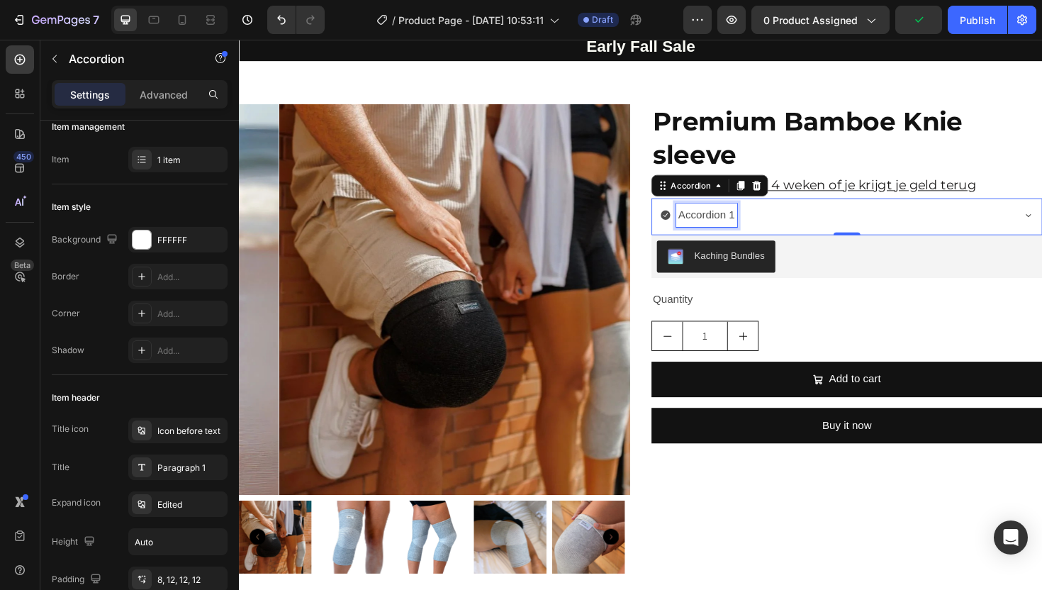
click at [712, 238] on div "Accordion 1" at bounding box center [734, 225] width 65 height 25
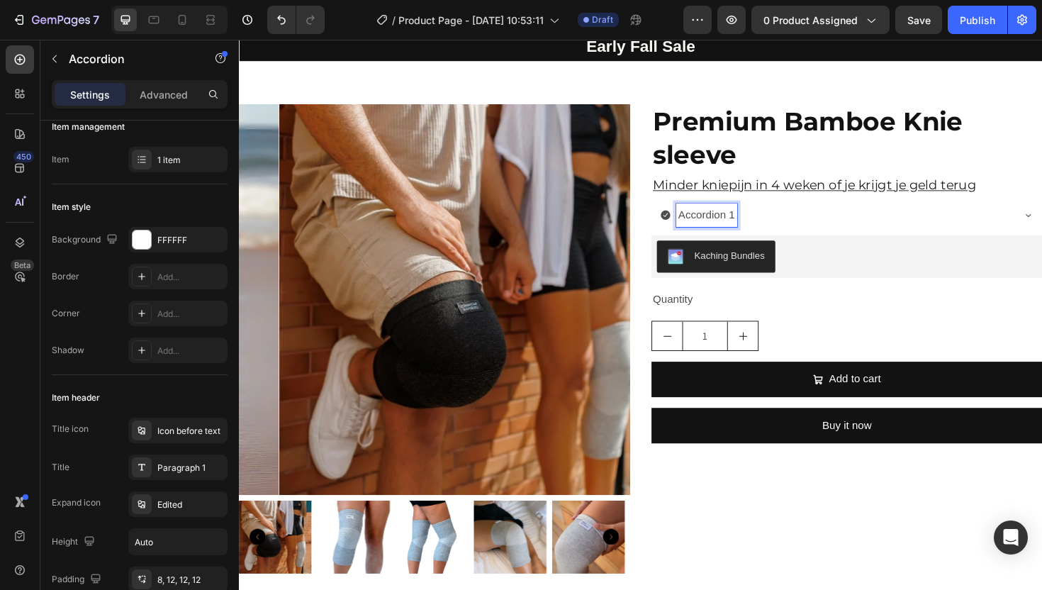
click at [758, 236] on p "Accordion 1" at bounding box center [734, 226] width 60 height 21
click at [727, 236] on p "Accordion 1" at bounding box center [734, 226] width 60 height 21
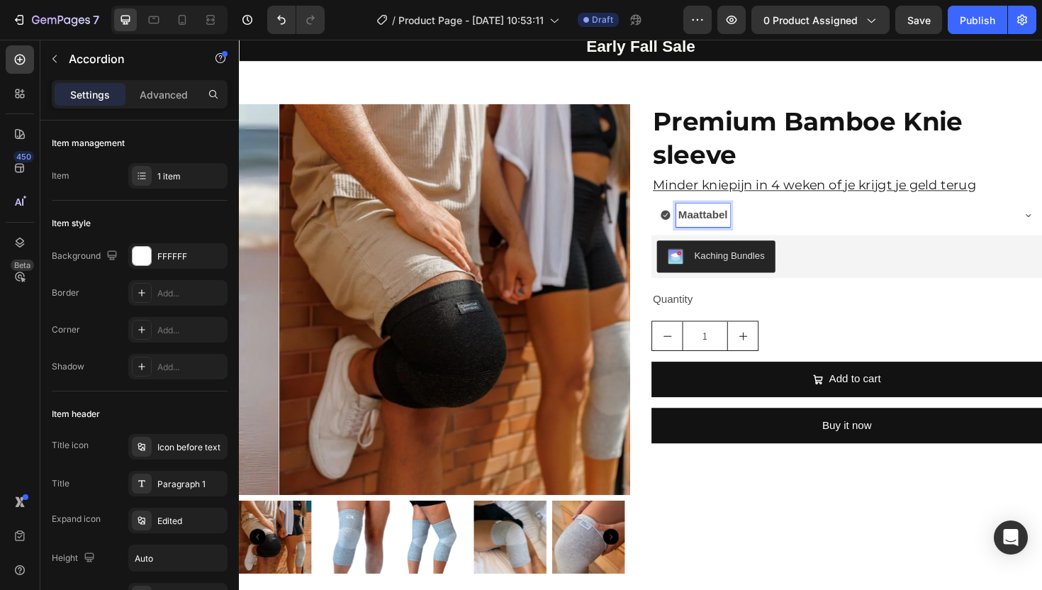
click at [726, 231] on strong "Maattabel" at bounding box center [730, 225] width 52 height 12
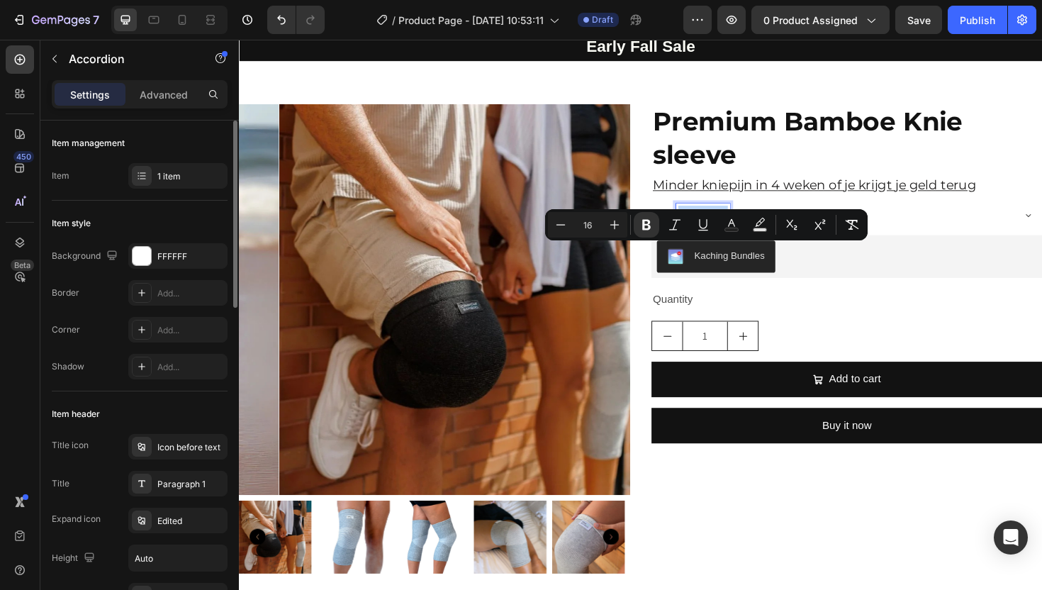
scroll to position [24, 0]
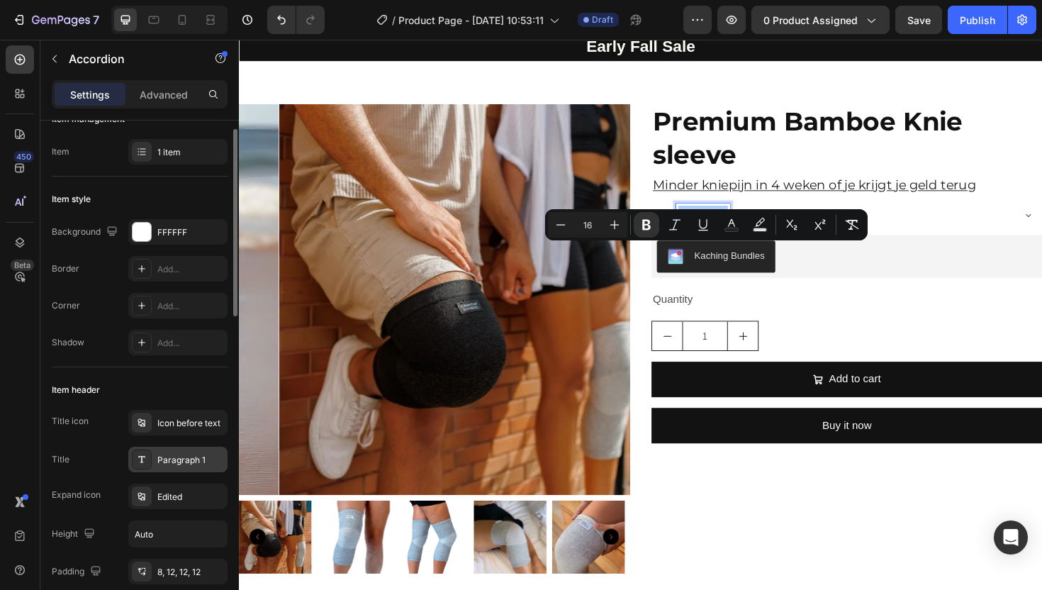
click at [184, 461] on div "Paragraph 1" at bounding box center [190, 460] width 67 height 13
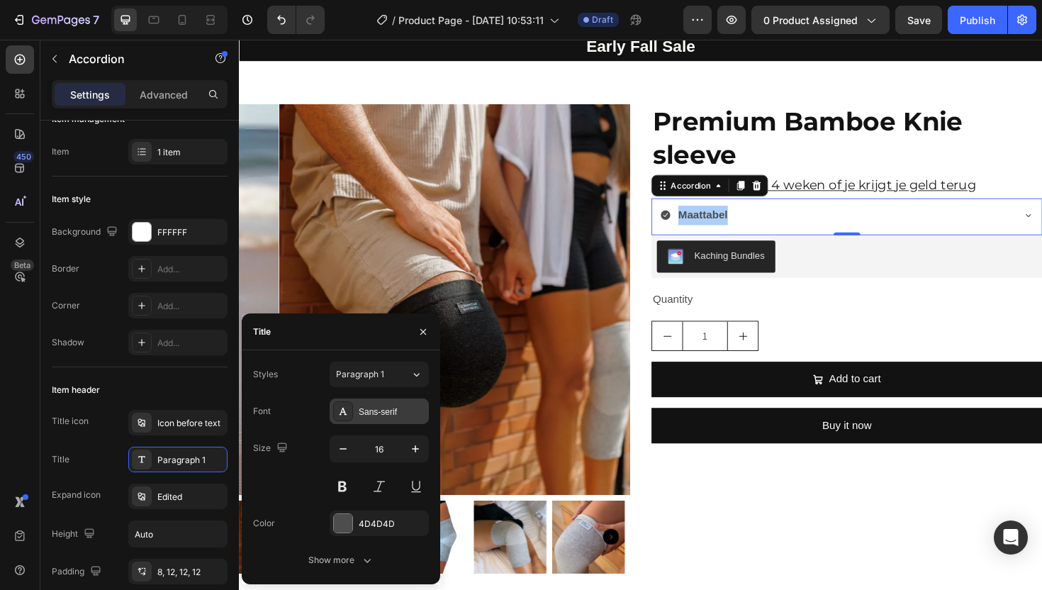
click at [374, 410] on div "Sans-serif" at bounding box center [392, 411] width 67 height 13
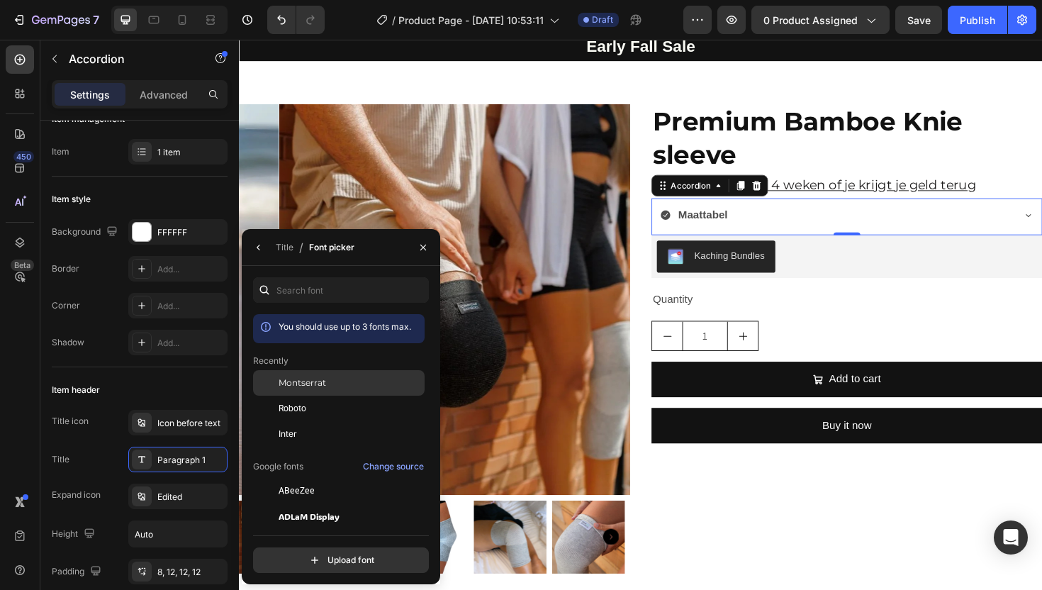
click at [303, 388] on span "Montserrat" at bounding box center [302, 382] width 47 height 13
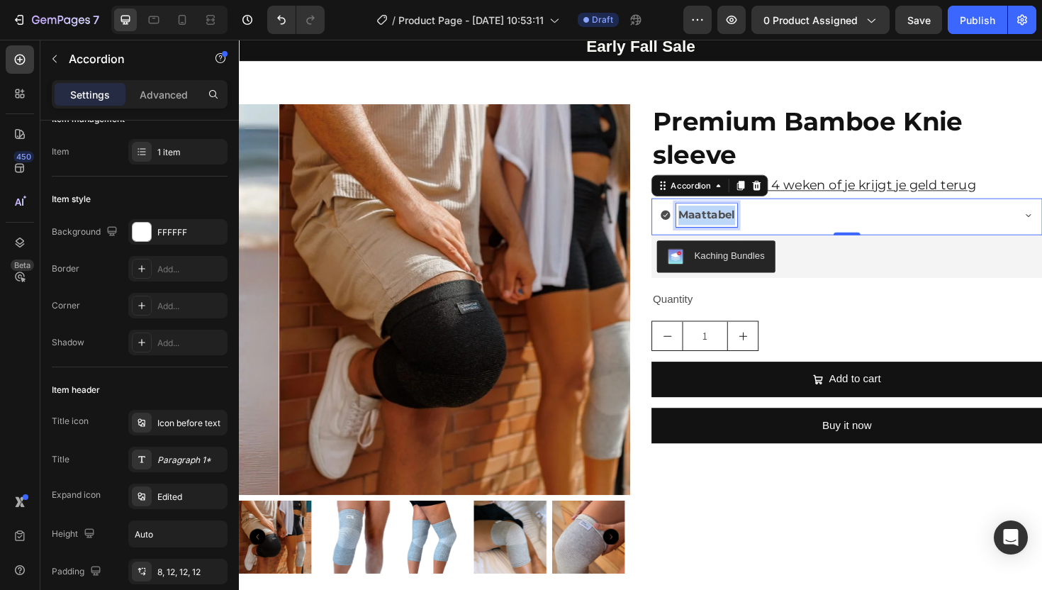
click at [712, 232] on strong "Maattabel" at bounding box center [734, 224] width 60 height 13
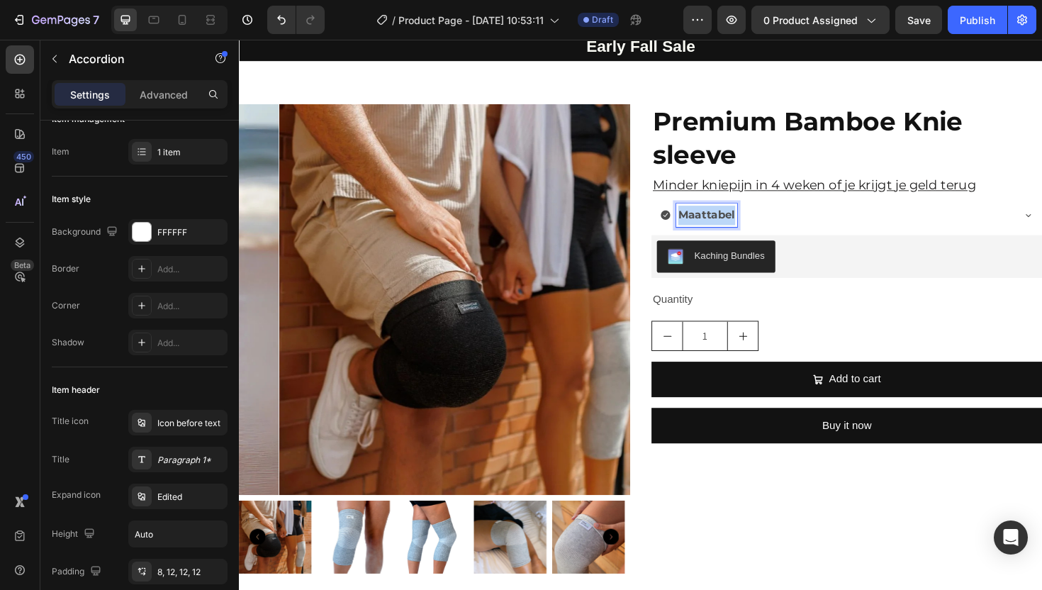
click at [712, 232] on strong "Maattabel" at bounding box center [734, 224] width 60 height 13
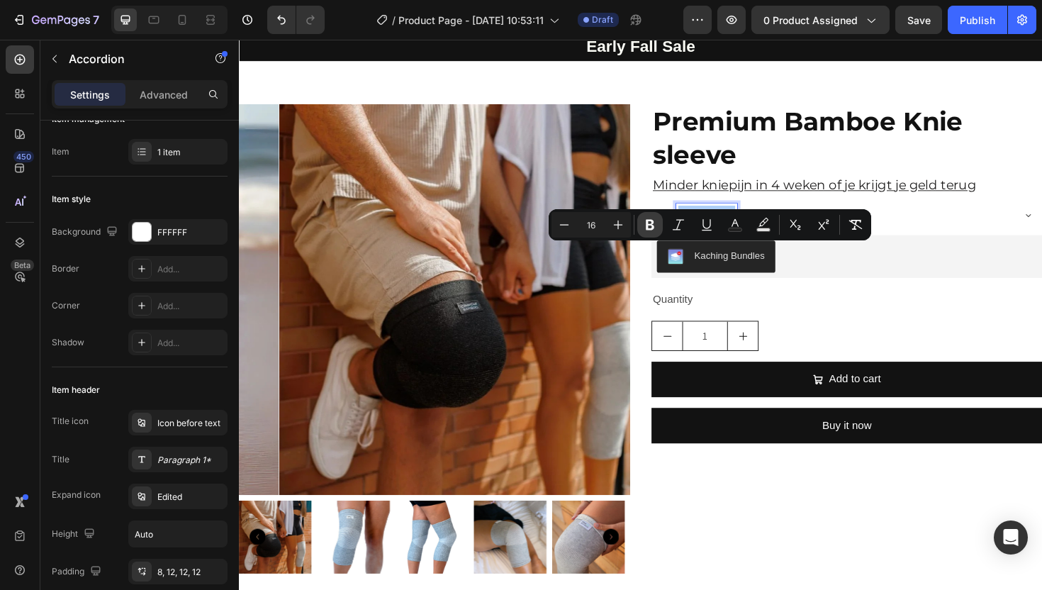
click at [648, 220] on icon "Editor contextual toolbar" at bounding box center [650, 225] width 9 height 11
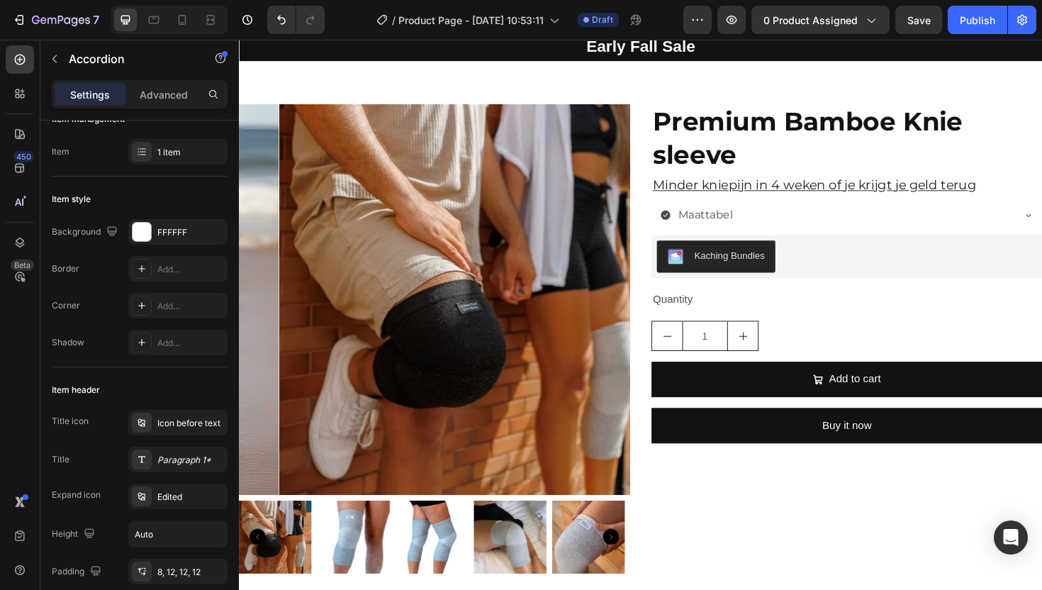
click at [737, 236] on p "Maattabel" at bounding box center [732, 226] width 57 height 21
click at [726, 236] on p "Maattabel" at bounding box center [732, 226] width 57 height 21
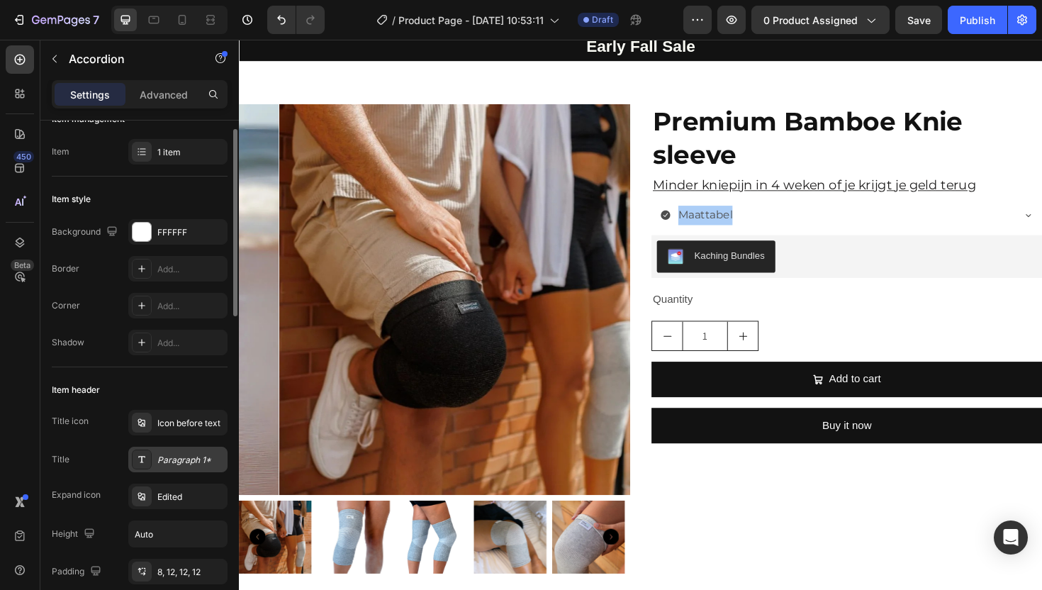
click at [142, 456] on icon at bounding box center [141, 459] width 7 height 6
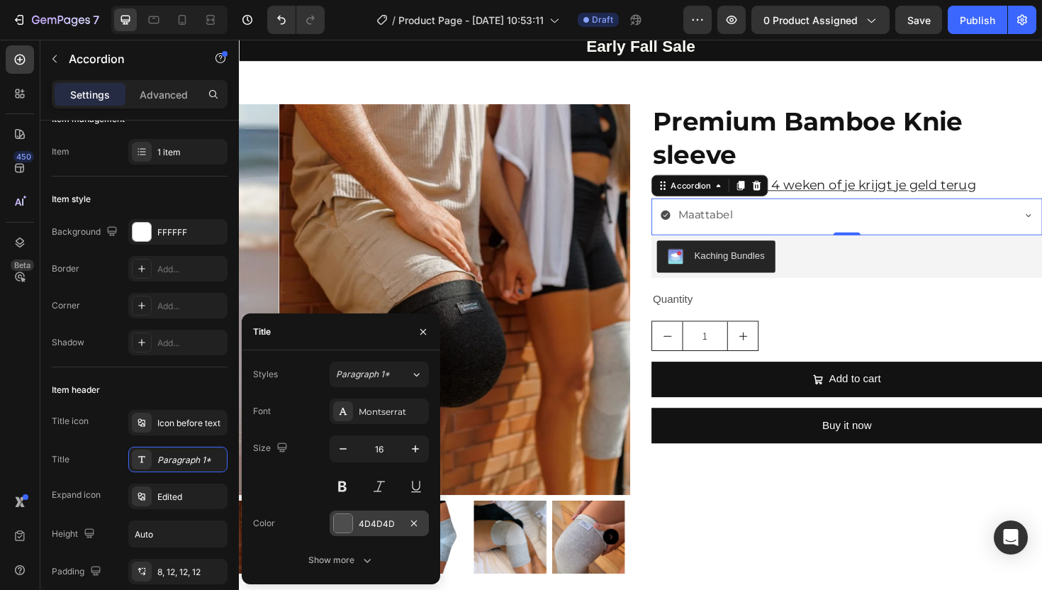
click at [349, 519] on div at bounding box center [343, 523] width 18 height 18
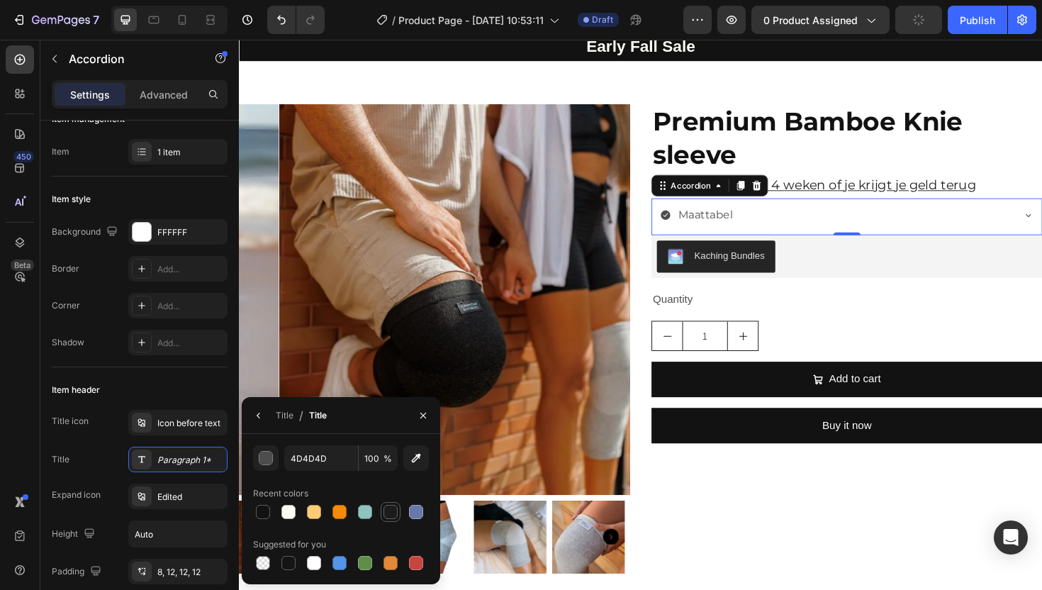
click at [384, 510] on div at bounding box center [391, 512] width 14 height 14
type input "1D1C1C"
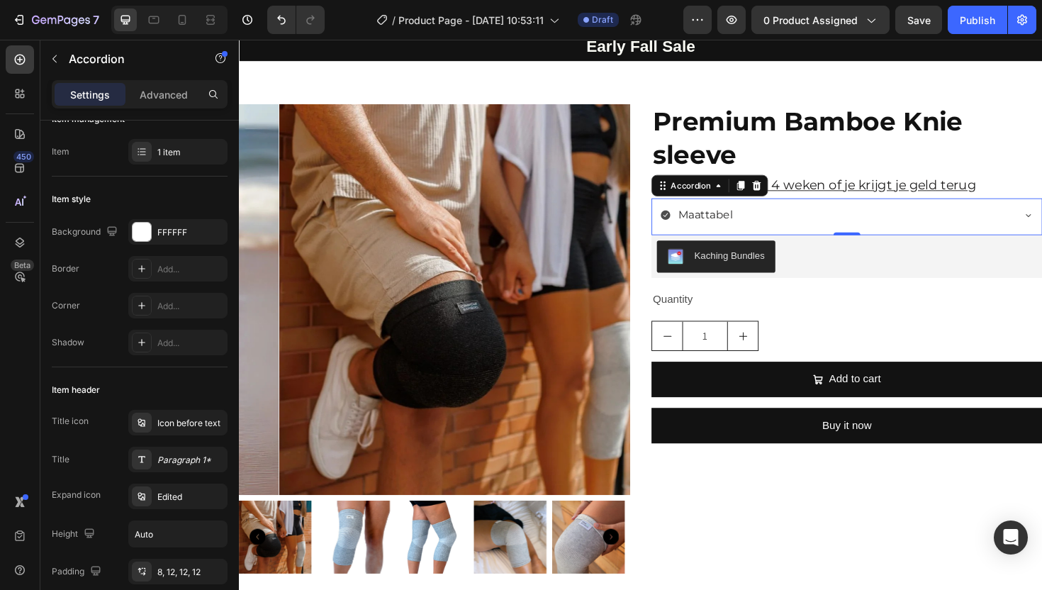
click at [687, 231] on icon at bounding box center [690, 225] width 11 height 11
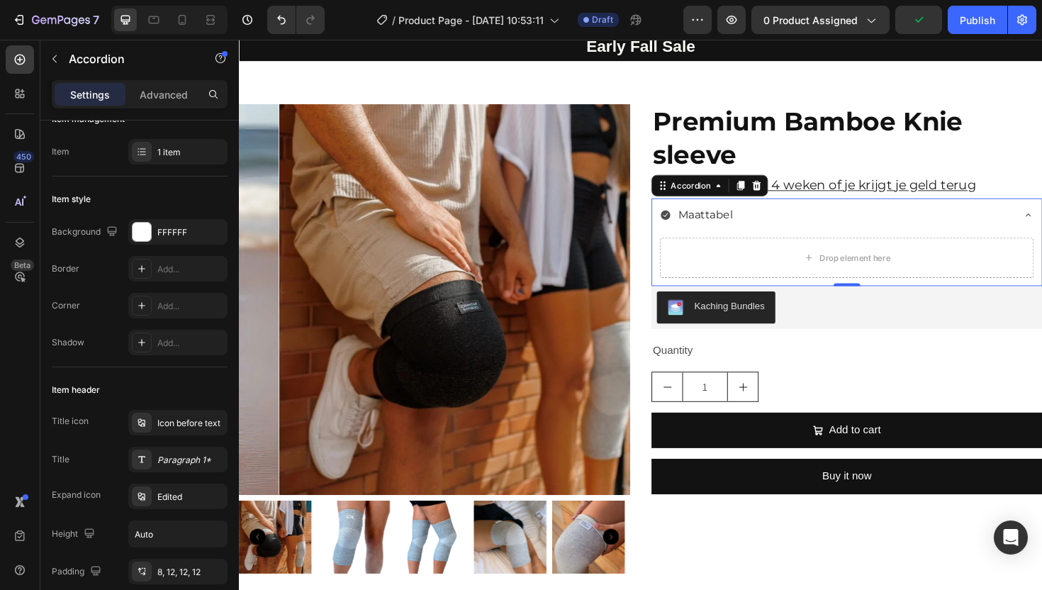
click at [685, 230] on icon at bounding box center [690, 225] width 10 height 10
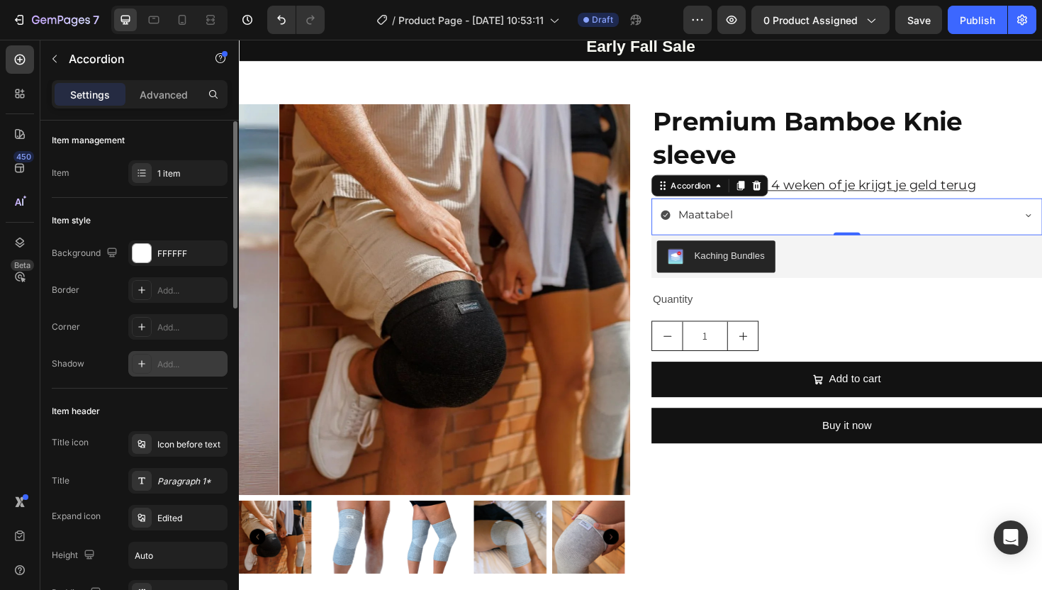
scroll to position [0, 0]
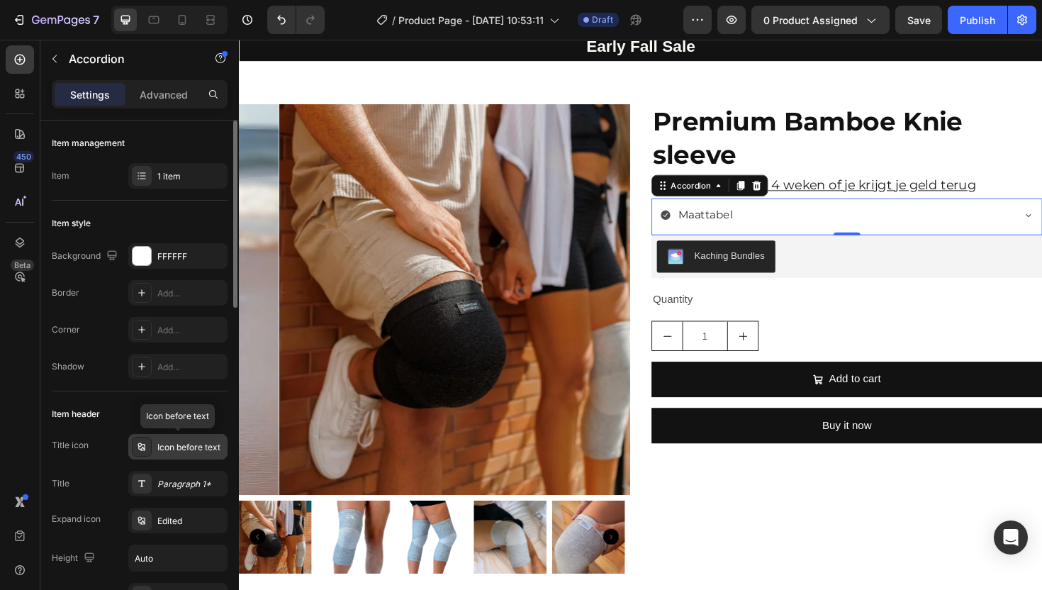
click at [163, 444] on div "Icon before text" at bounding box center [190, 447] width 67 height 13
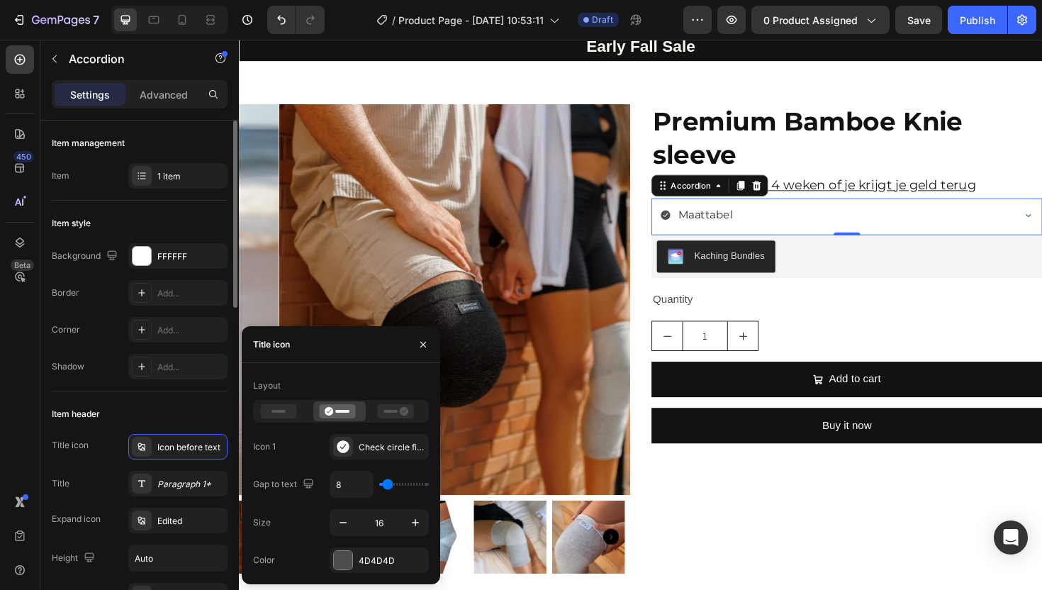
click at [211, 420] on div "Item header" at bounding box center [140, 414] width 176 height 23
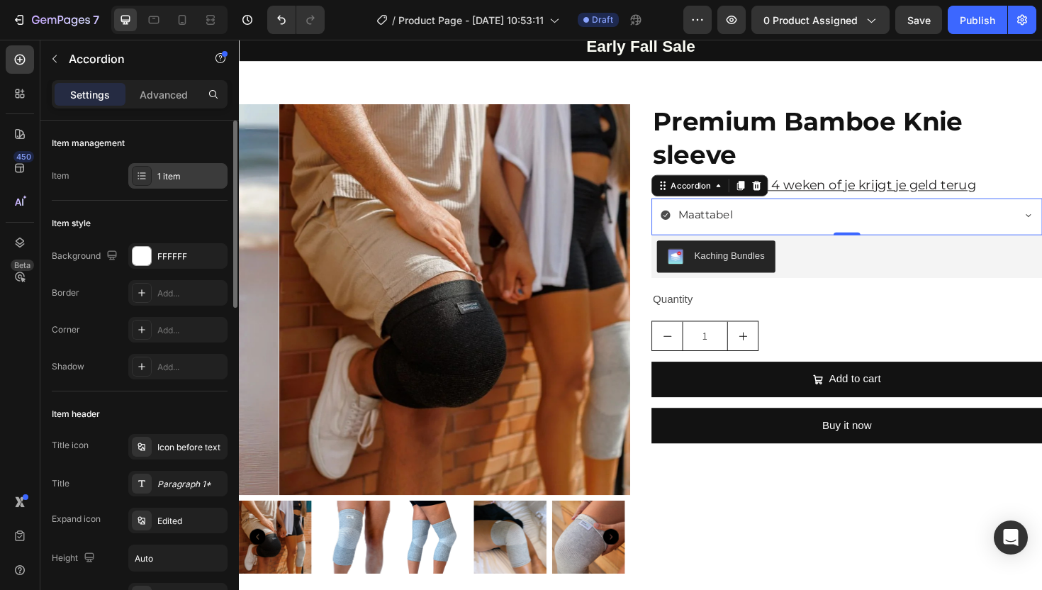
click at [147, 179] on div at bounding box center [142, 176] width 20 height 20
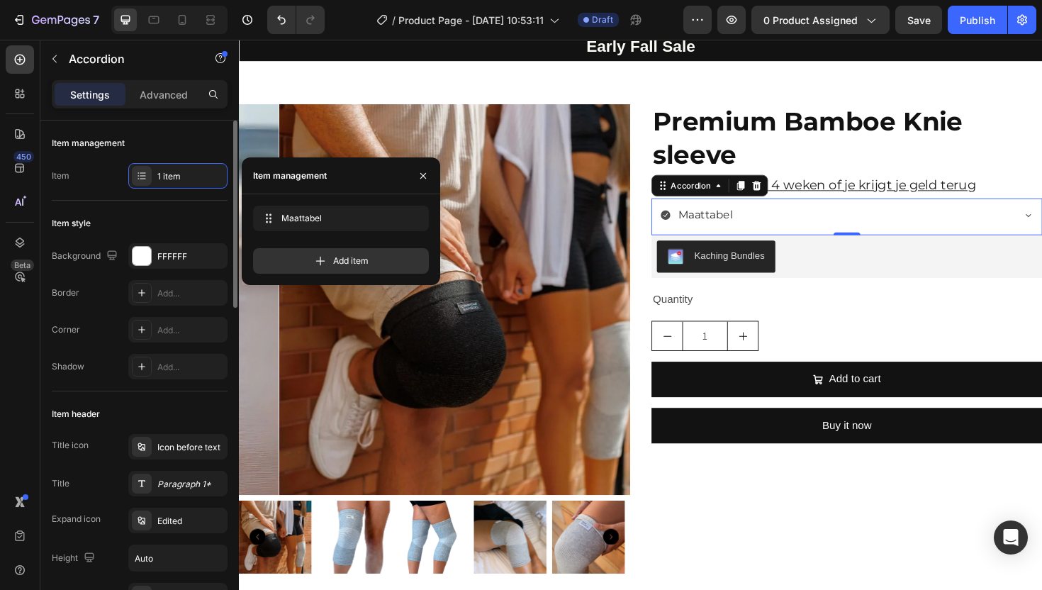
click at [87, 180] on div "Item 1 item" at bounding box center [140, 176] width 176 height 26
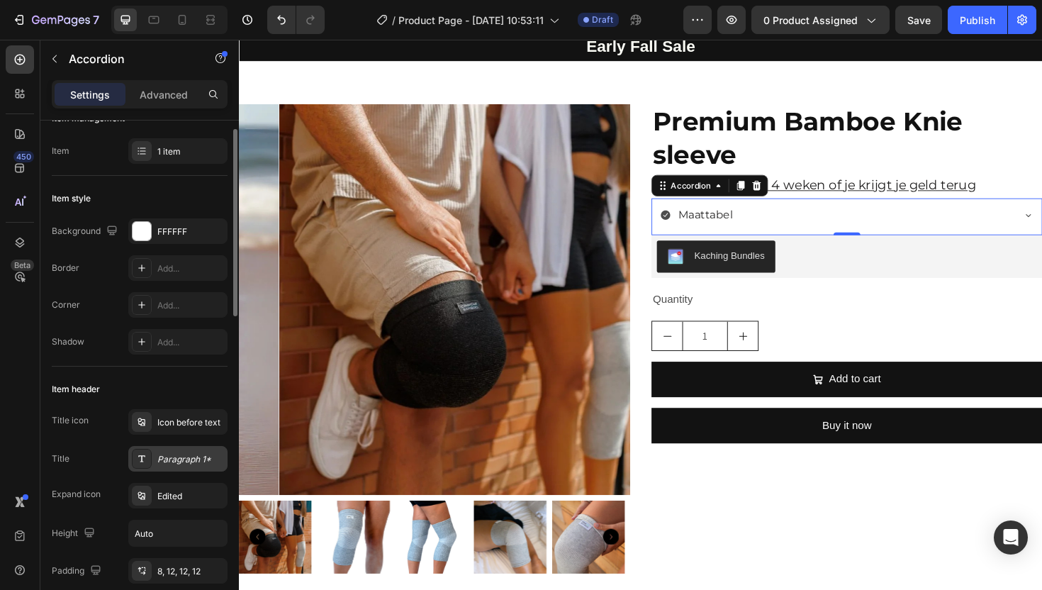
scroll to position [28, 0]
click at [167, 496] on div "Edited" at bounding box center [190, 493] width 67 height 13
click at [127, 476] on div "Title icon Icon before text Title Paragraph 1* Expand icon Edited Height Auto P…" at bounding box center [140, 511] width 176 height 211
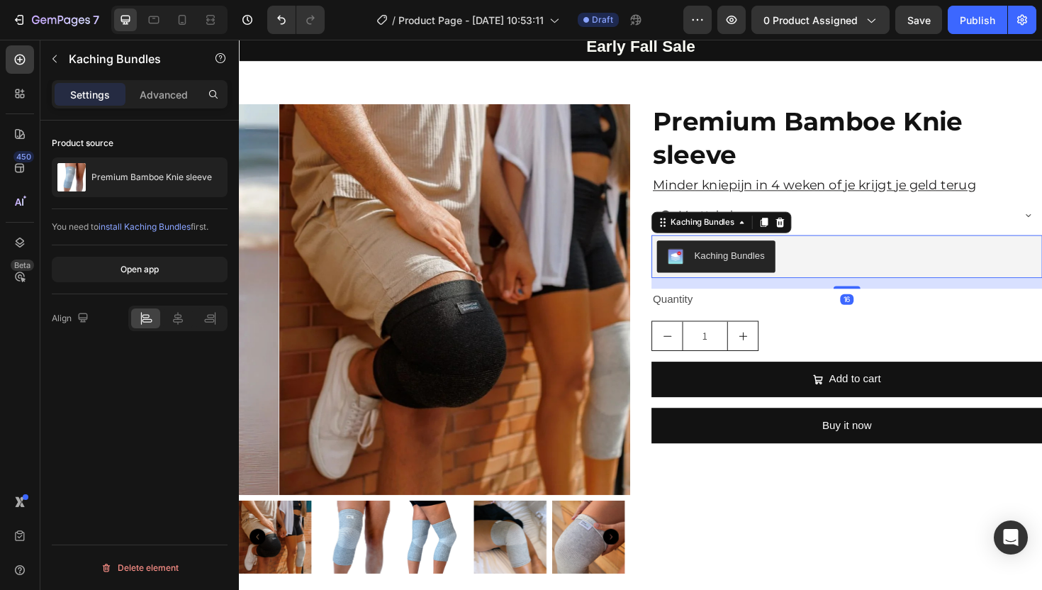
click at [685, 245] on div "Kaching Bundles" at bounding box center [750, 233] width 148 height 23
click at [724, 202] on u "Minder kniepijn in 4 weken of je krijgt je geld terug" at bounding box center [848, 194] width 342 height 16
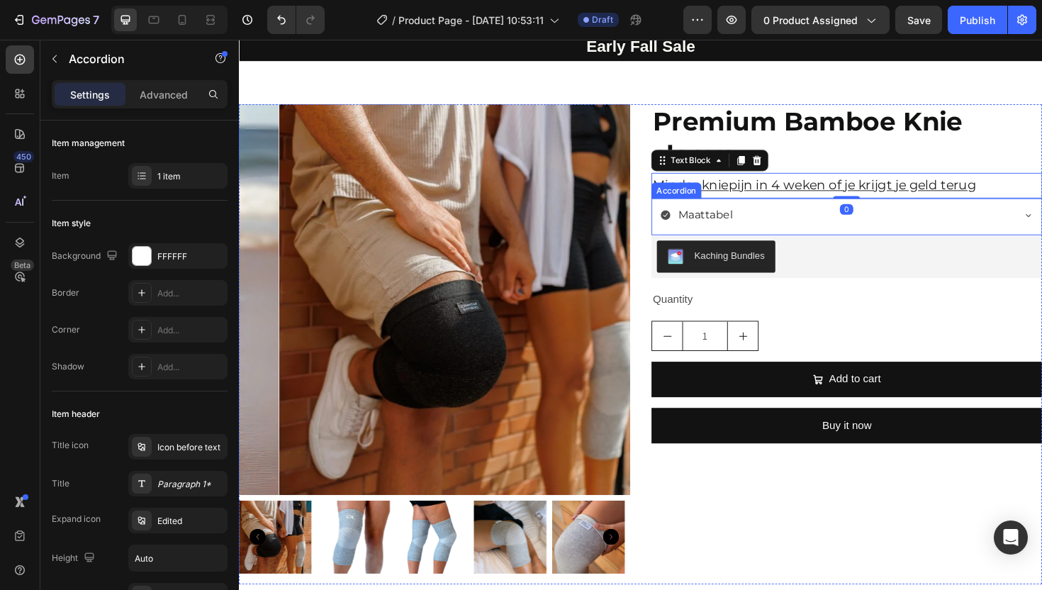
click at [719, 236] on p "Maattabel" at bounding box center [732, 226] width 57 height 21
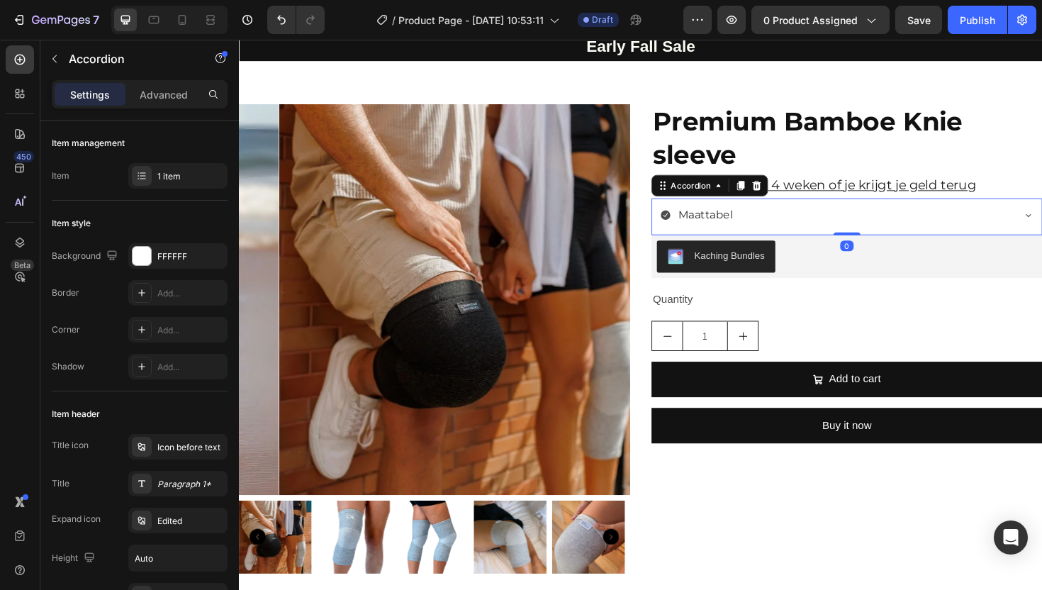
click at [685, 230] on icon at bounding box center [690, 225] width 10 height 10
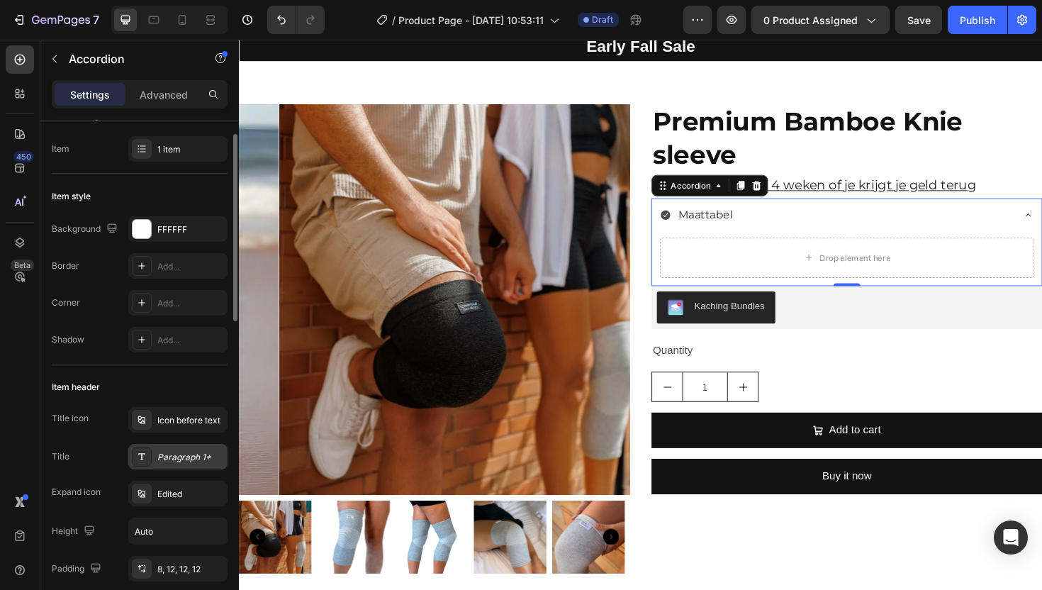
scroll to position [52, 0]
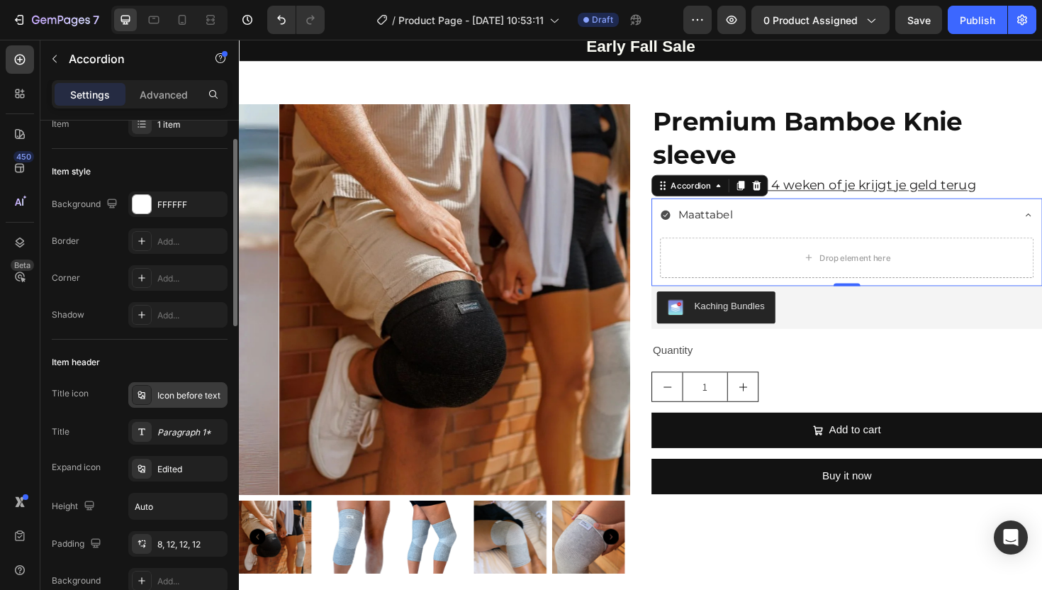
click at [173, 397] on div "Icon before text" at bounding box center [190, 395] width 67 height 13
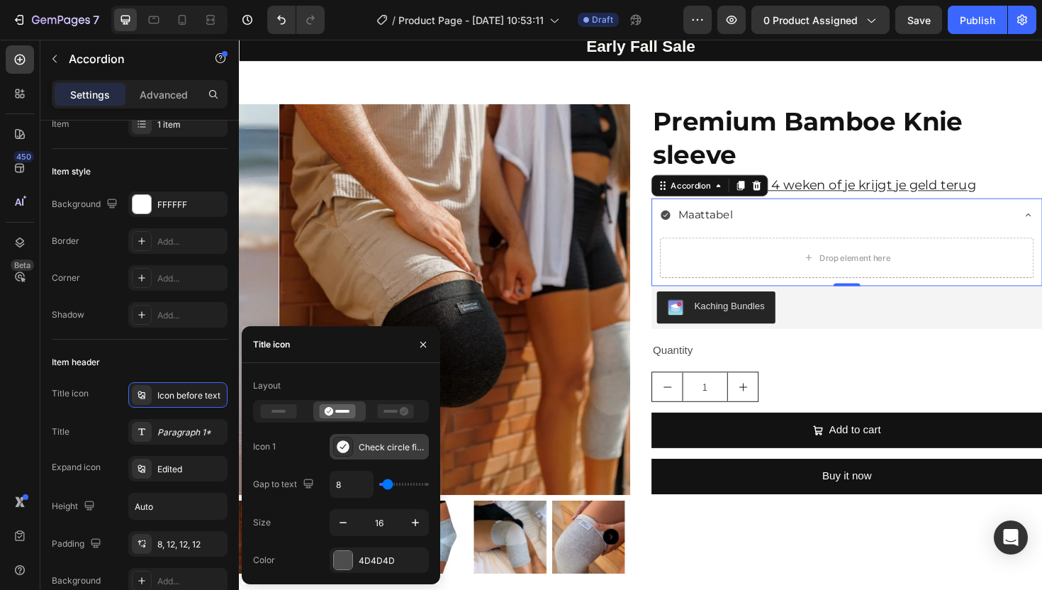
click at [346, 443] on icon at bounding box center [343, 446] width 12 height 13
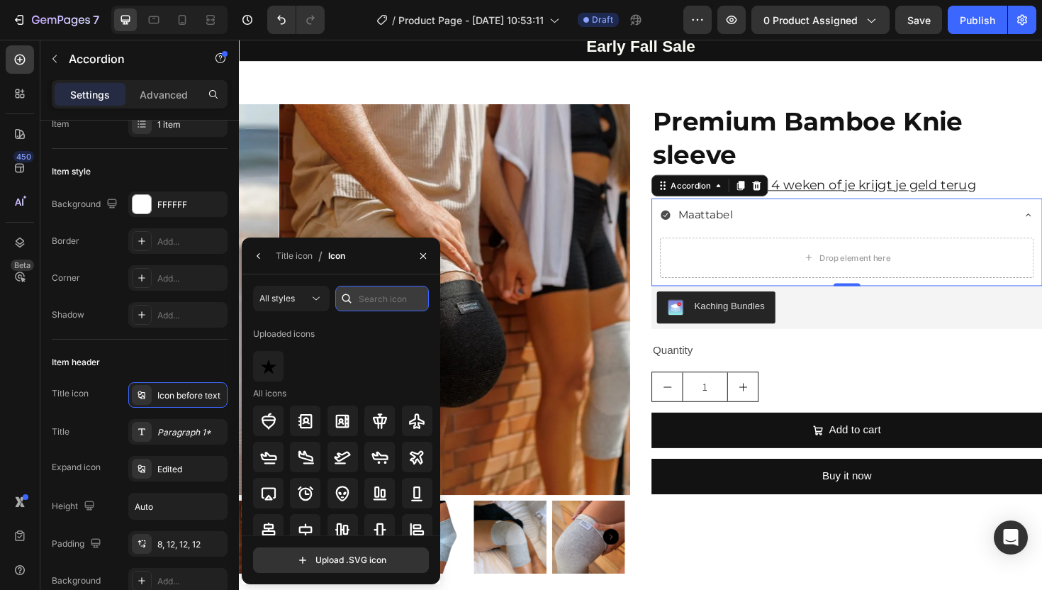
click at [374, 301] on input "text" at bounding box center [382, 299] width 94 height 26
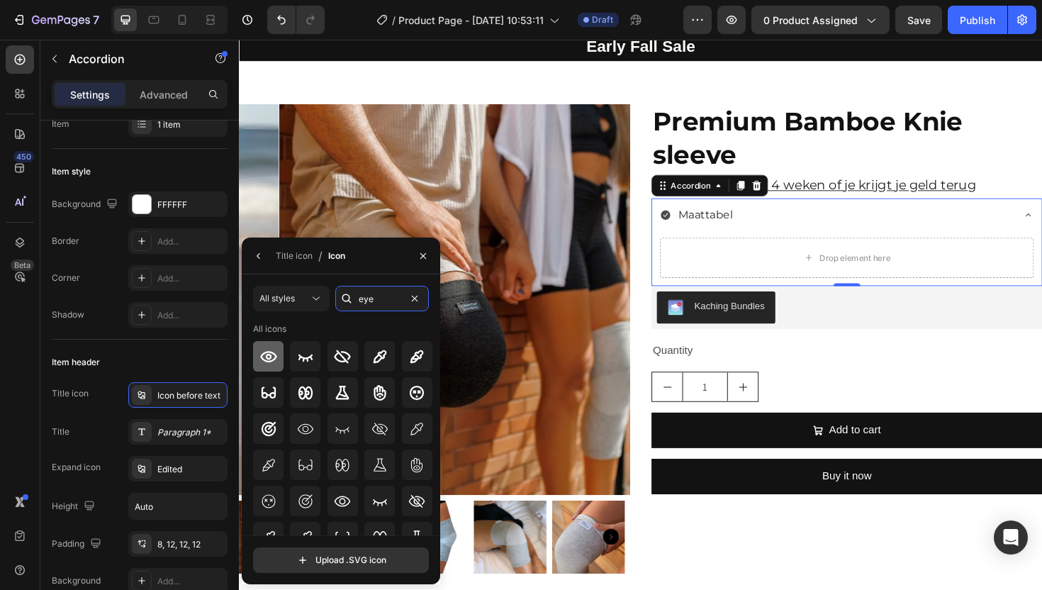
type input "eye"
click at [269, 362] on icon at bounding box center [268, 356] width 17 height 17
click at [418, 257] on icon "button" at bounding box center [423, 255] width 11 height 11
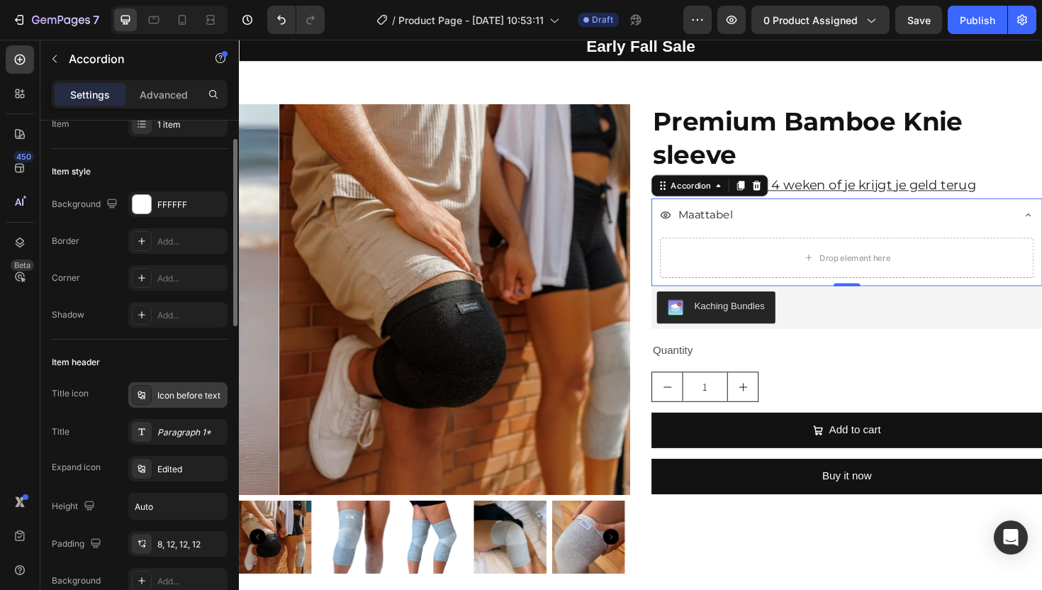
click at [167, 400] on div "Icon before text" at bounding box center [190, 395] width 67 height 13
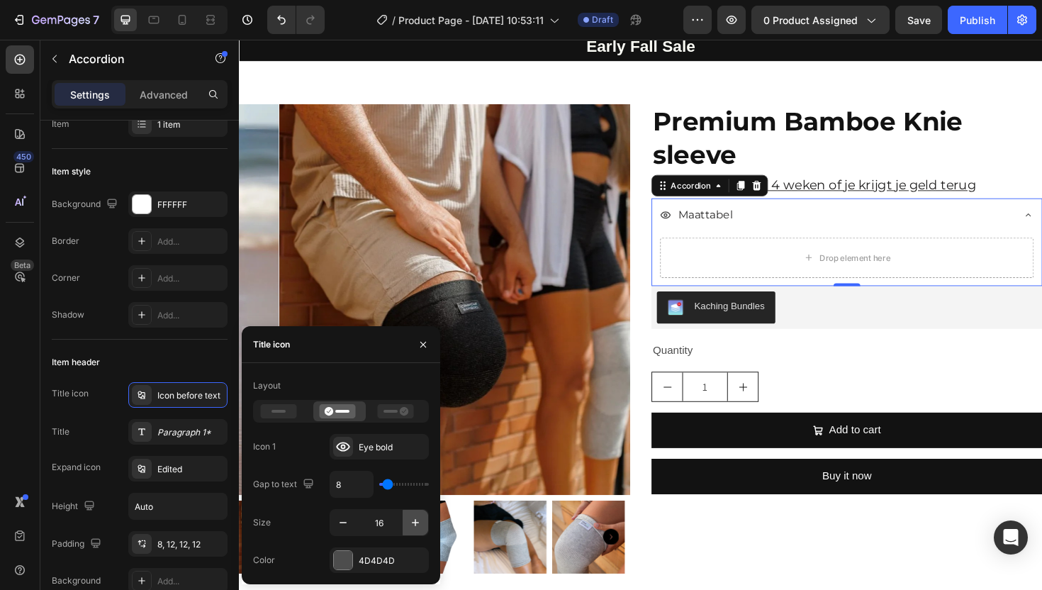
click at [413, 520] on icon "button" at bounding box center [415, 522] width 14 height 14
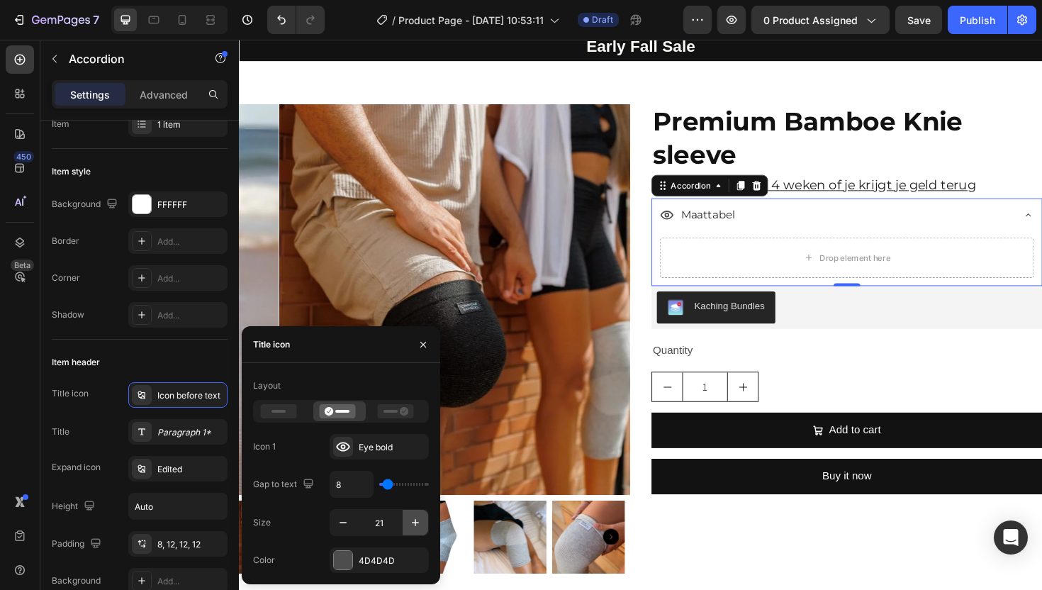
click at [413, 520] on icon "button" at bounding box center [415, 522] width 14 height 14
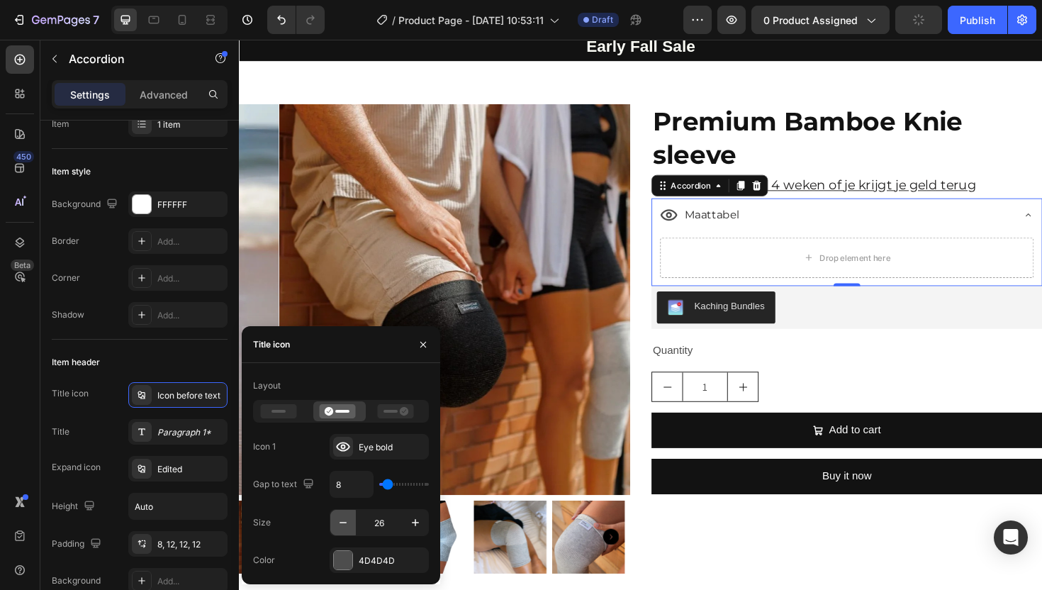
click at [335, 520] on button "button" at bounding box center [343, 523] width 26 height 26
click at [336, 519] on icon "button" at bounding box center [343, 522] width 14 height 14
type input "23"
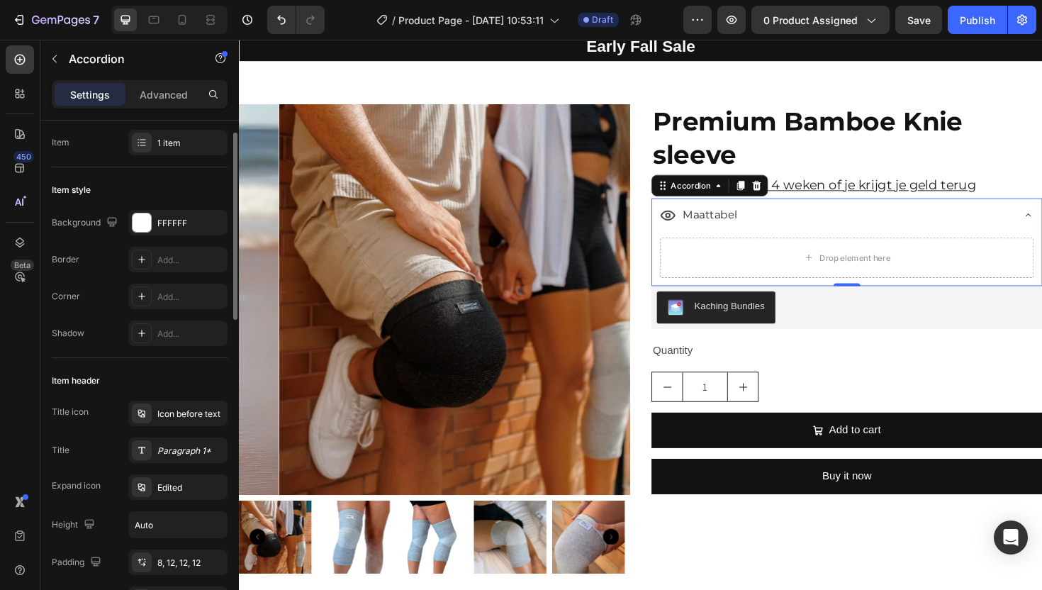
drag, startPoint x: 171, startPoint y: 98, endPoint x: 171, endPoint y: 118, distance: 20.6
click at [171, 98] on p "Advanced" at bounding box center [164, 94] width 48 height 15
type input "100%"
type input "100"
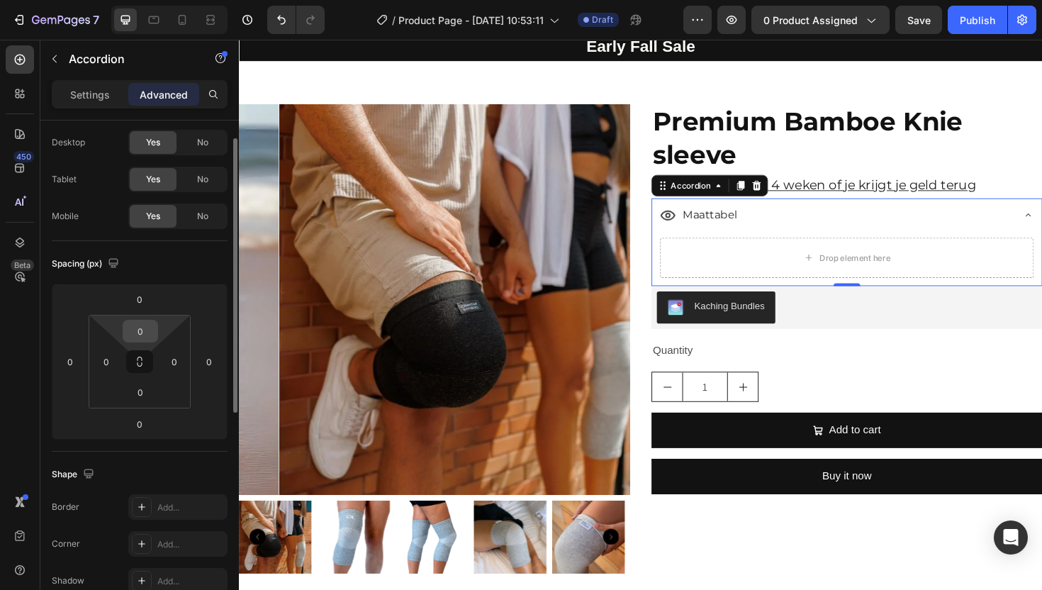
click at [145, 336] on input "0" at bounding box center [140, 330] width 28 height 21
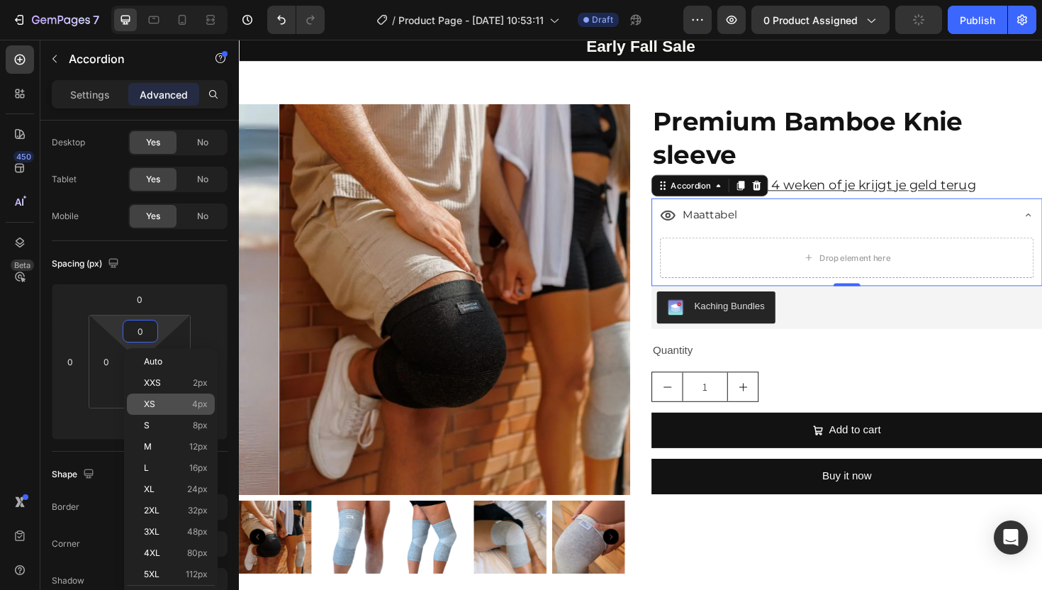
click at [167, 408] on p "XS 4px" at bounding box center [176, 404] width 64 height 10
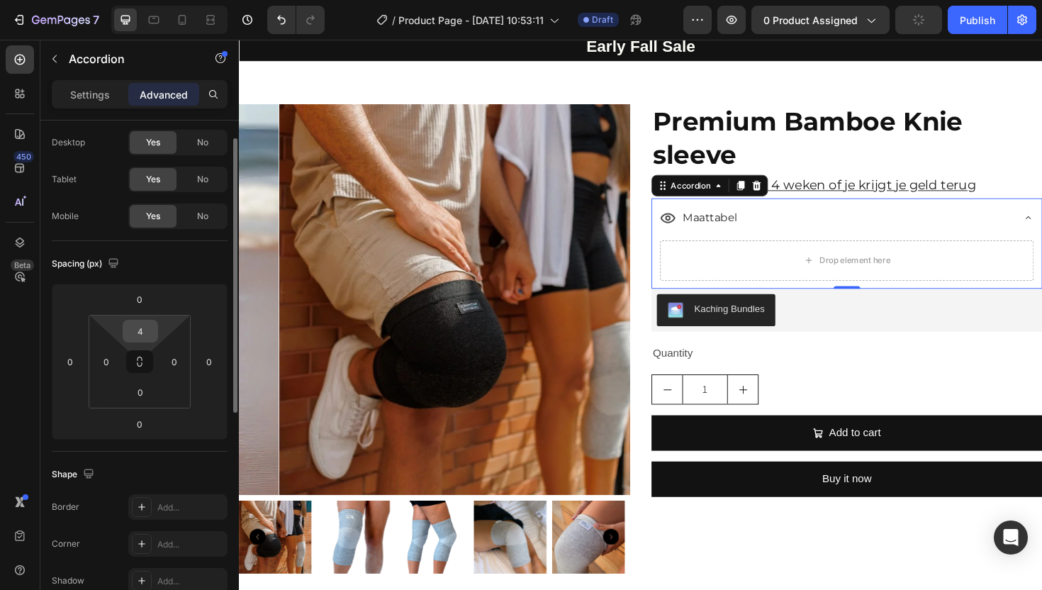
click at [150, 327] on input "4" at bounding box center [140, 330] width 28 height 21
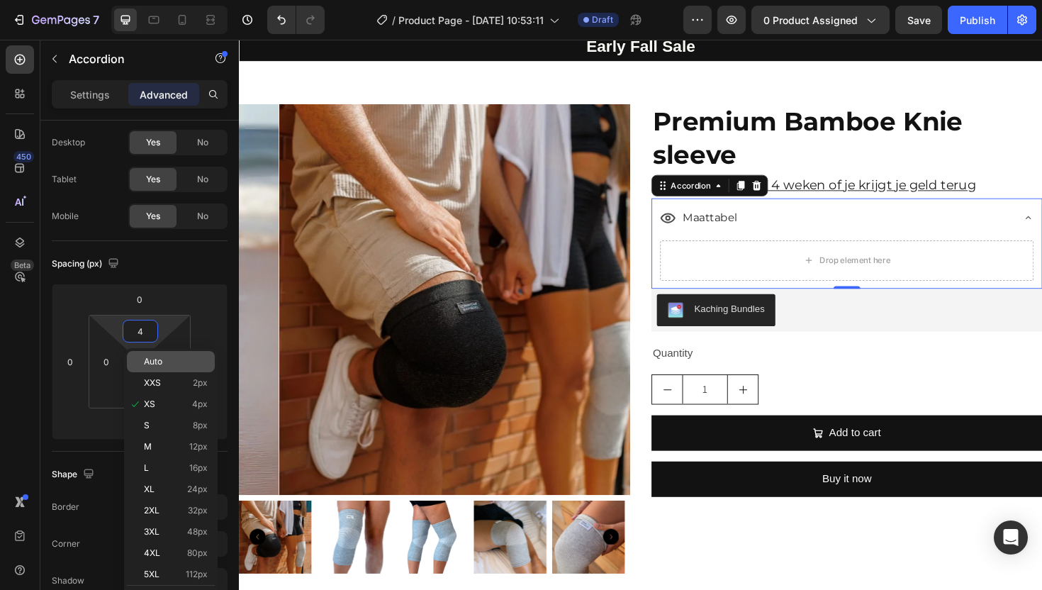
click at [168, 357] on p "Auto" at bounding box center [176, 362] width 64 height 10
type input "Auto"
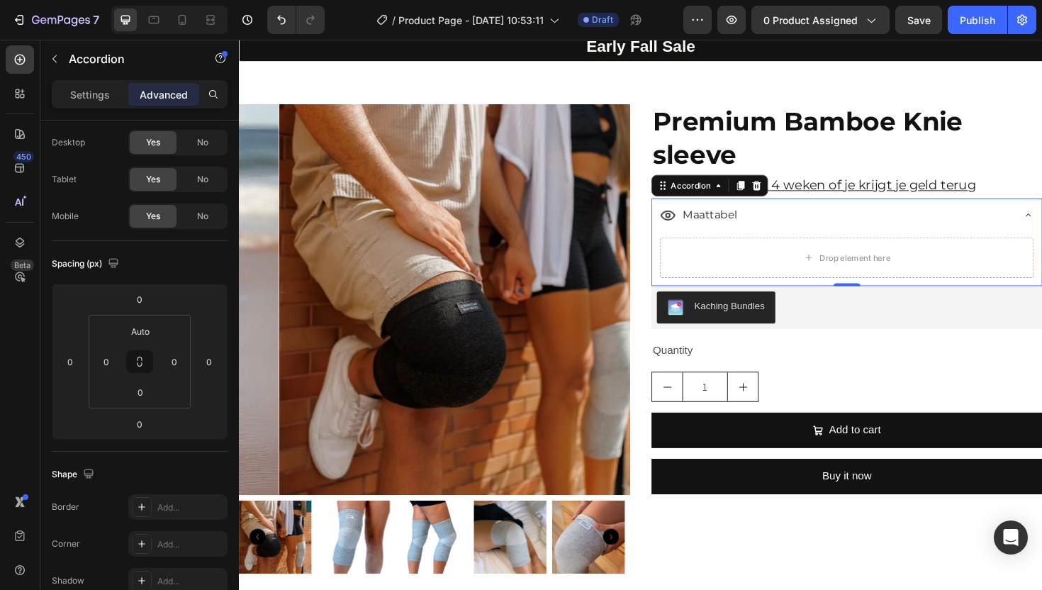
click at [820, 238] on div "Maattabel" at bounding box center [871, 225] width 373 height 25
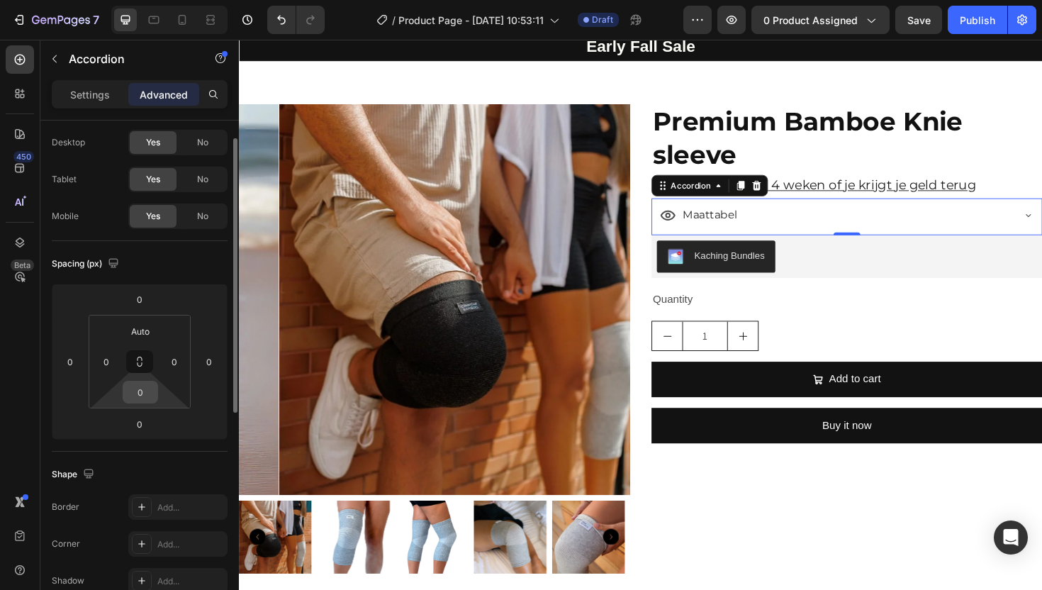
click at [139, 387] on input "0" at bounding box center [140, 391] width 28 height 21
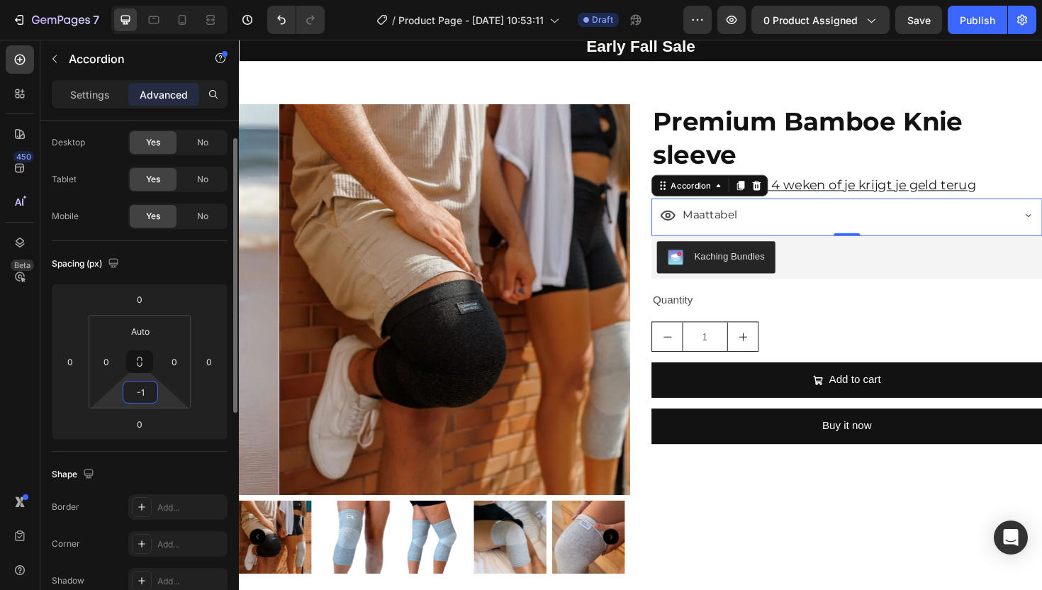
type input "-"
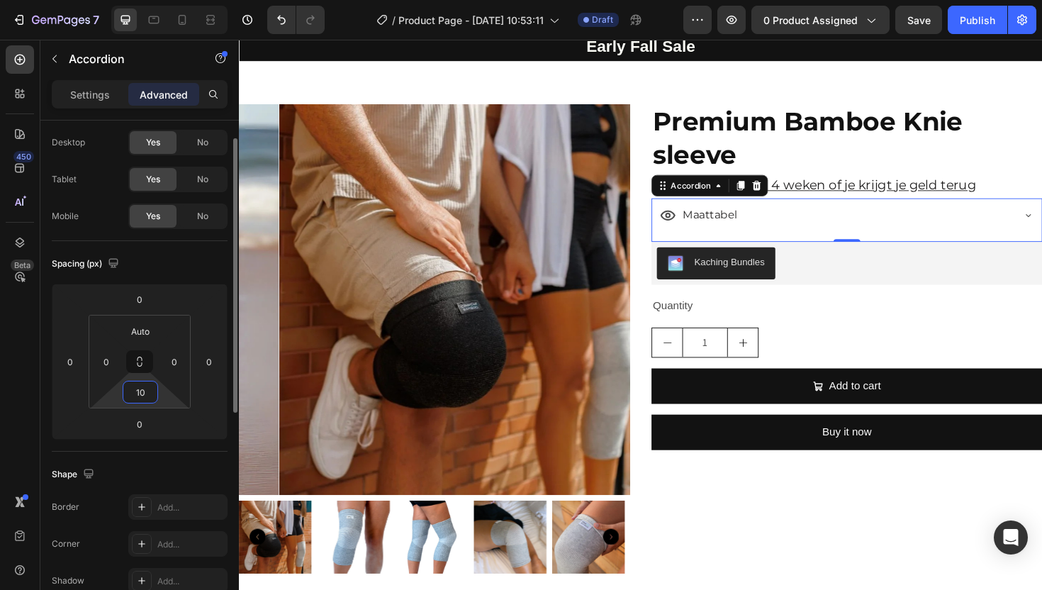
type input "1"
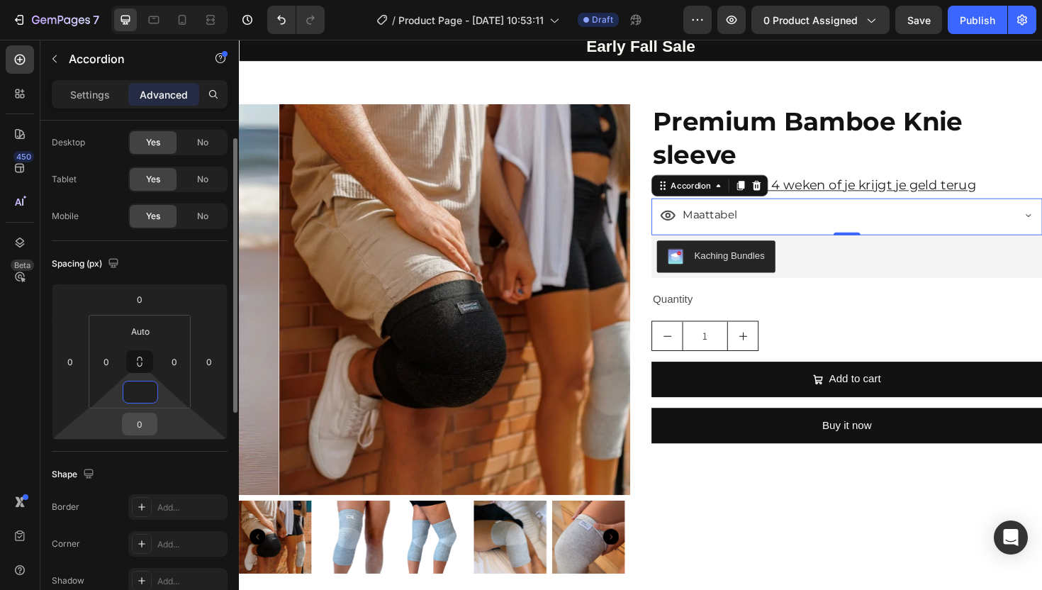
click at [150, 430] on input "0" at bounding box center [139, 423] width 28 height 21
click at [154, 397] on input "0" at bounding box center [140, 391] width 28 height 21
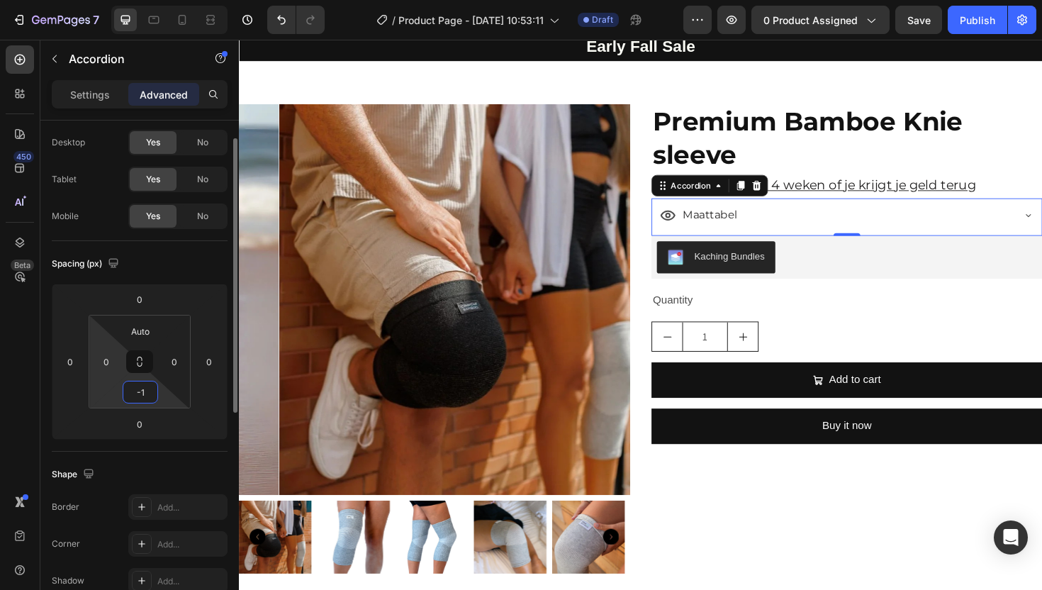
type input "-"
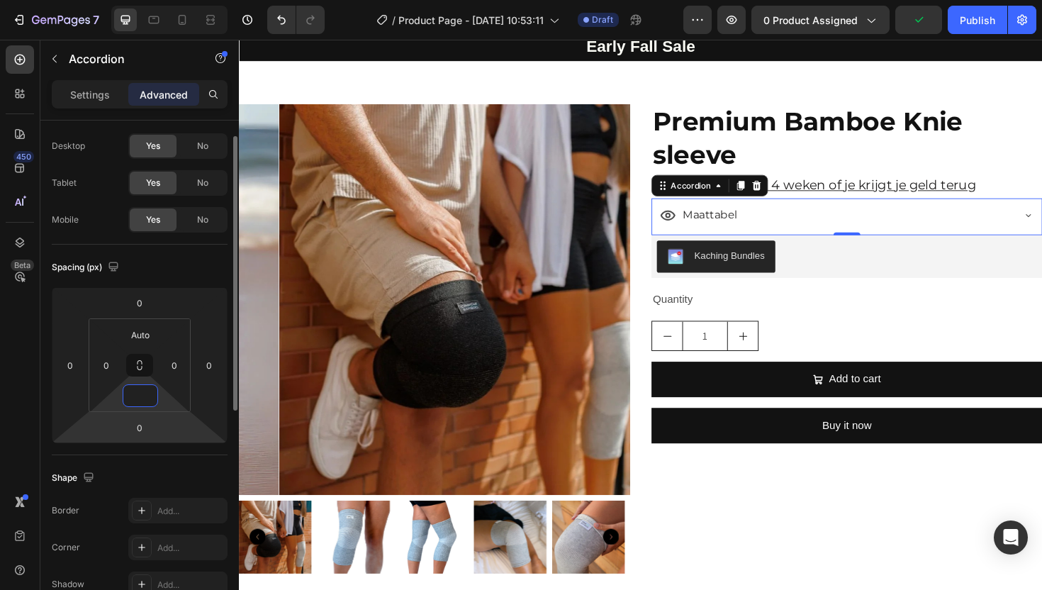
scroll to position [0, 0]
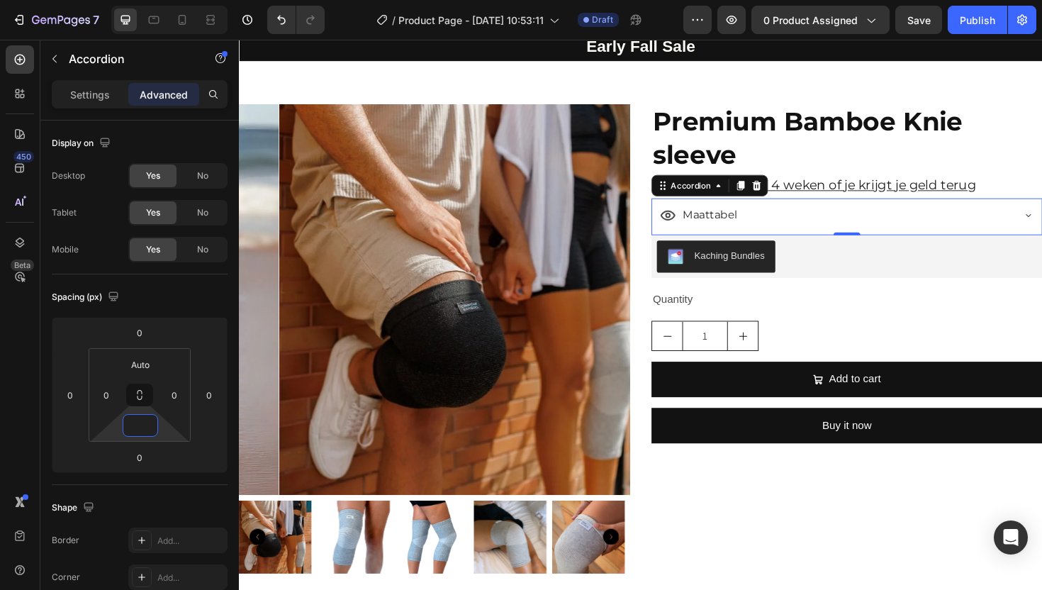
click at [851, 238] on div "Maattabel" at bounding box center [871, 225] width 373 height 25
type input "0"
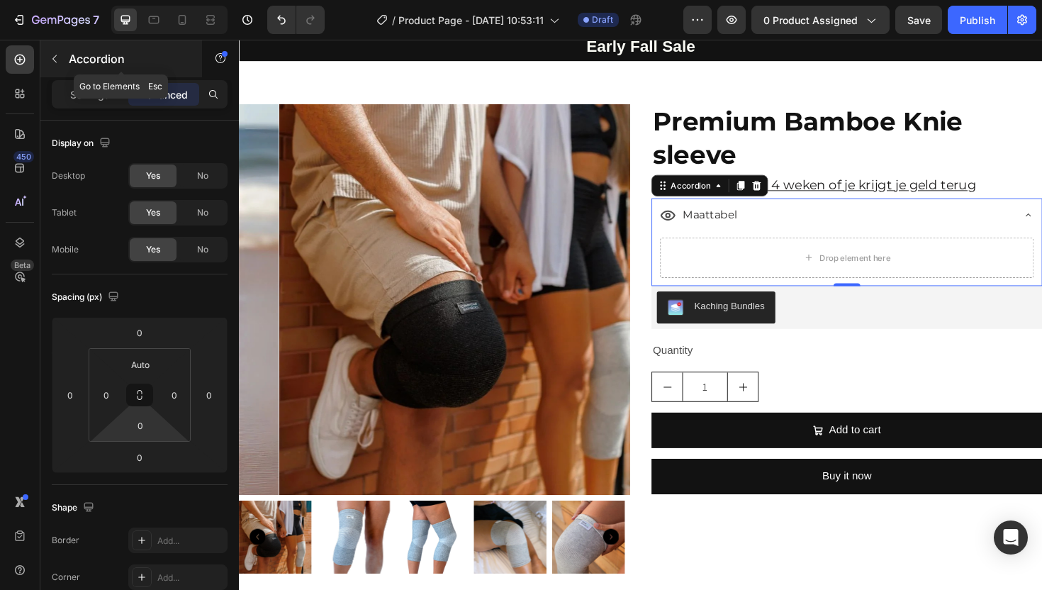
click at [60, 60] on icon "button" at bounding box center [54, 58] width 11 height 11
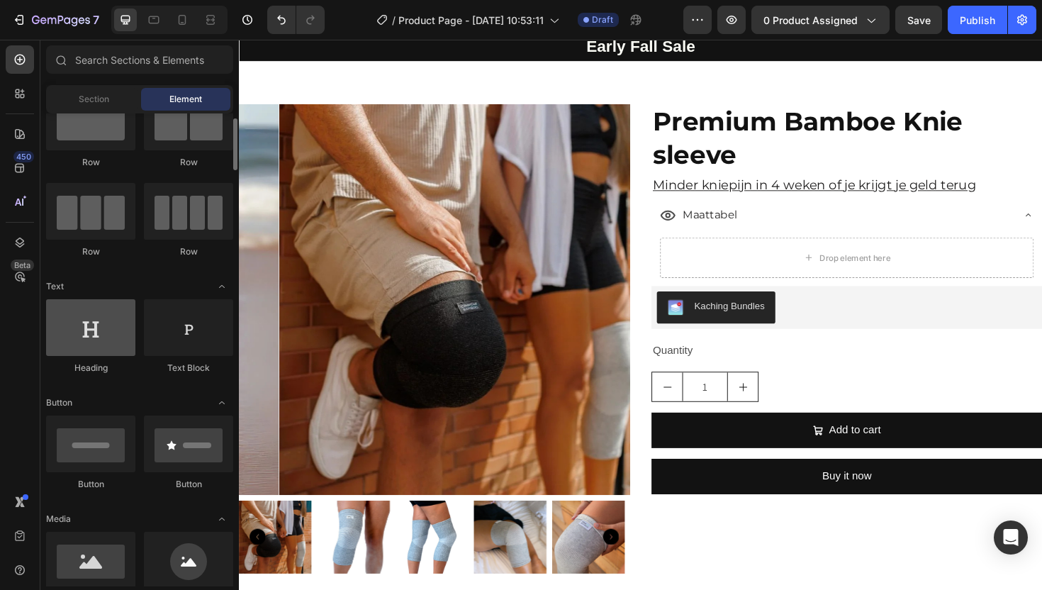
scroll to position [181, 0]
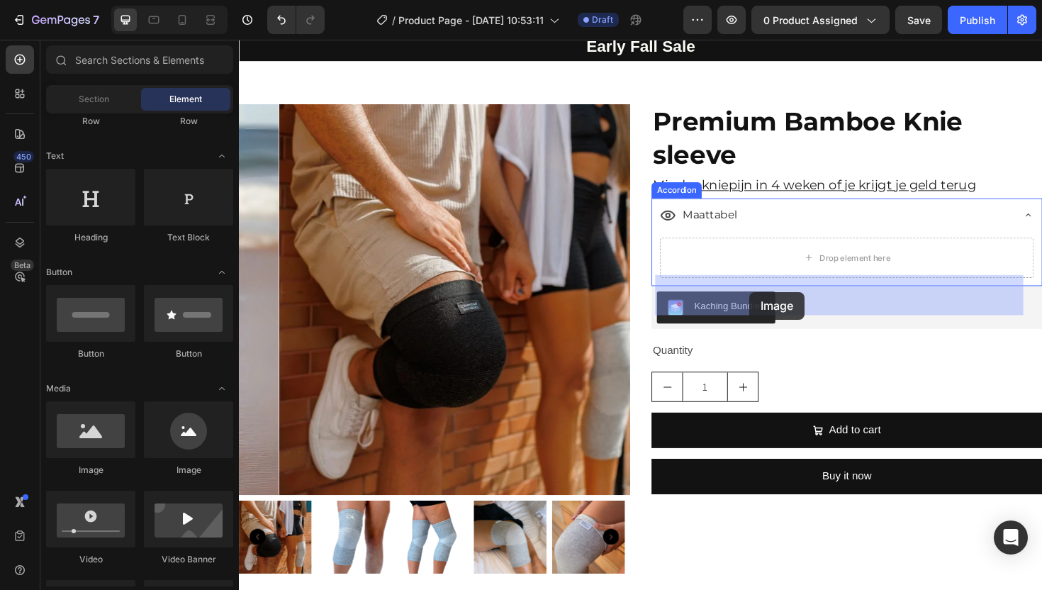
drag, startPoint x: 326, startPoint y: 475, endPoint x: 780, endPoint y: 307, distance: 483.8
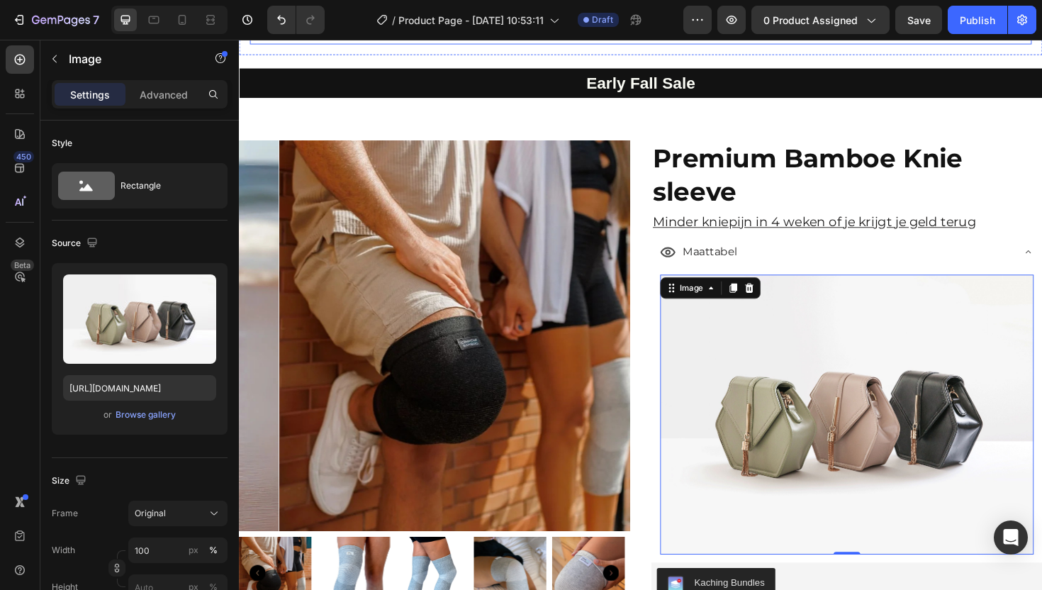
scroll to position [2597, 0]
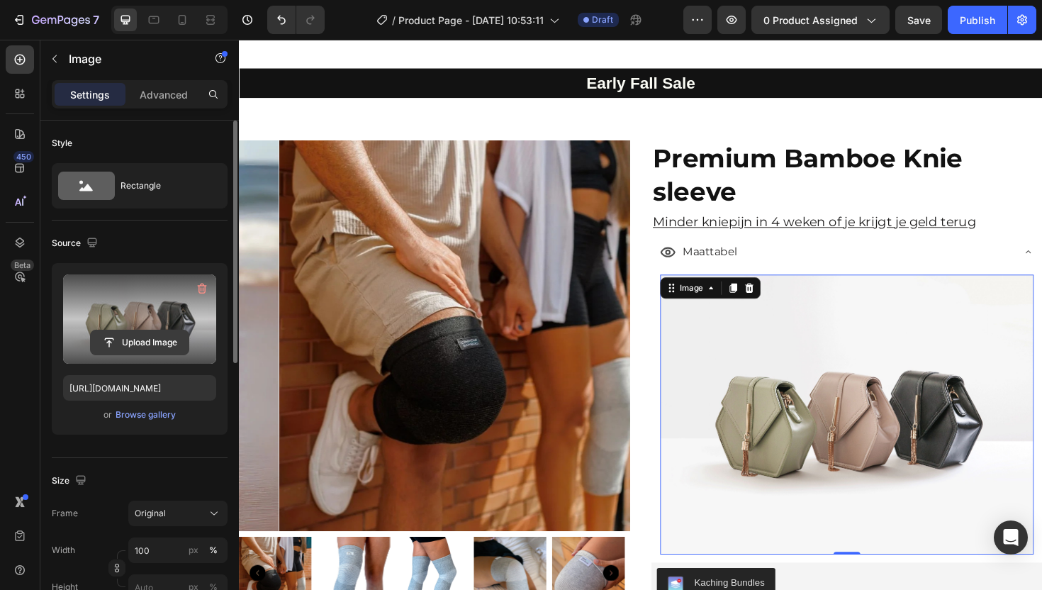
click at [137, 347] on input "file" at bounding box center [140, 342] width 98 height 24
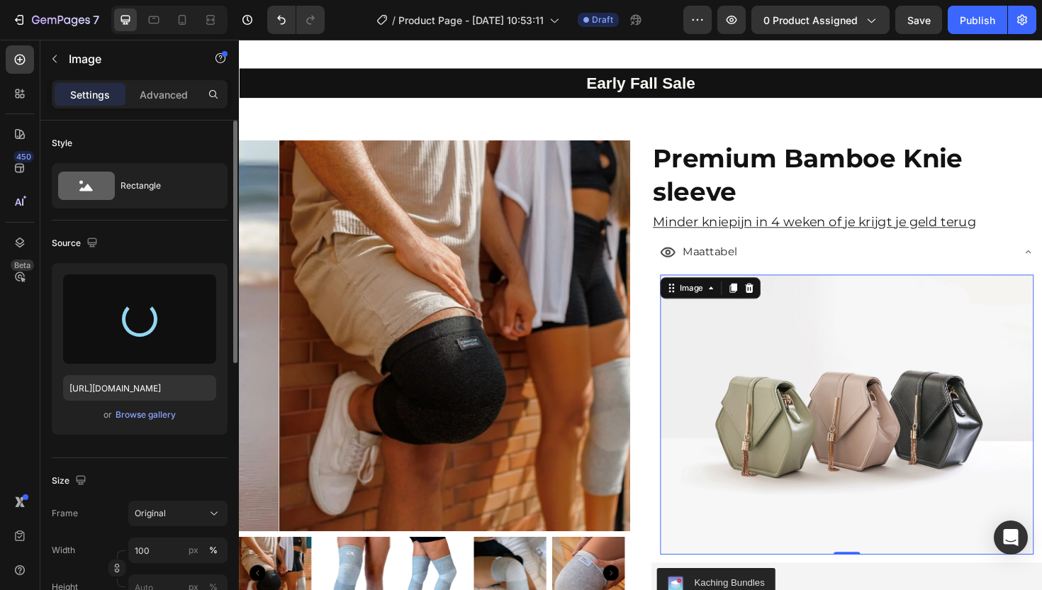
type input "[URL][DOMAIN_NAME]"
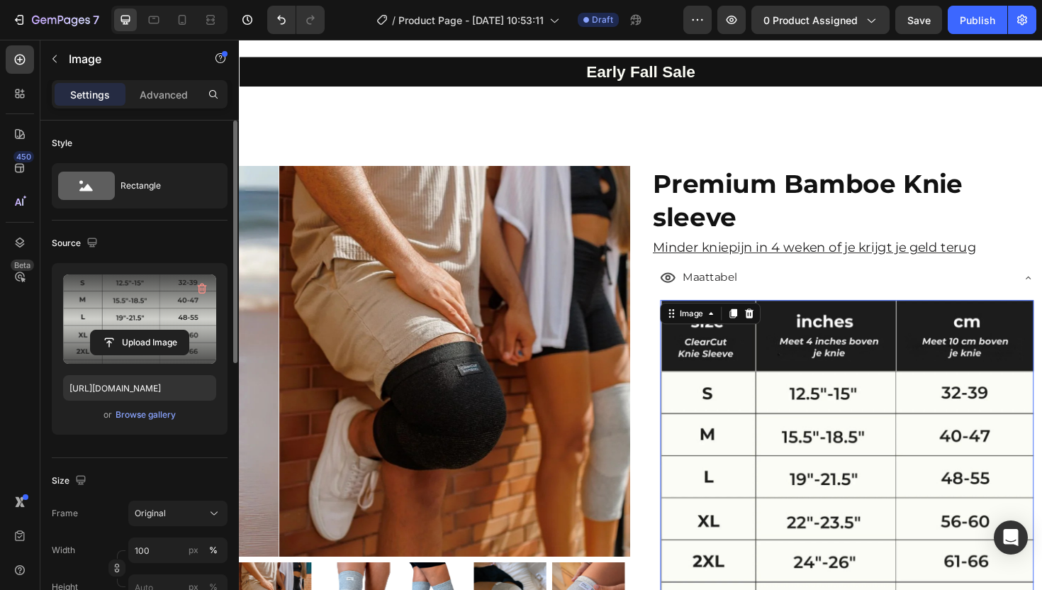
scroll to position [2484, 0]
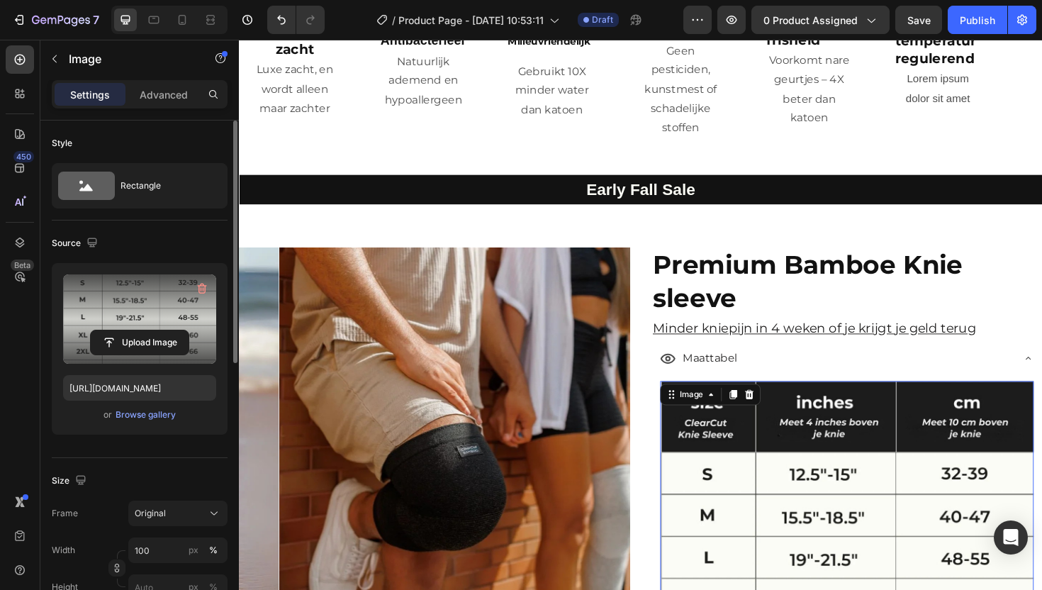
click at [802, 406] on img at bounding box center [883, 594] width 396 height 386
click at [795, 372] on div "Maattabel" at bounding box center [871, 377] width 373 height 25
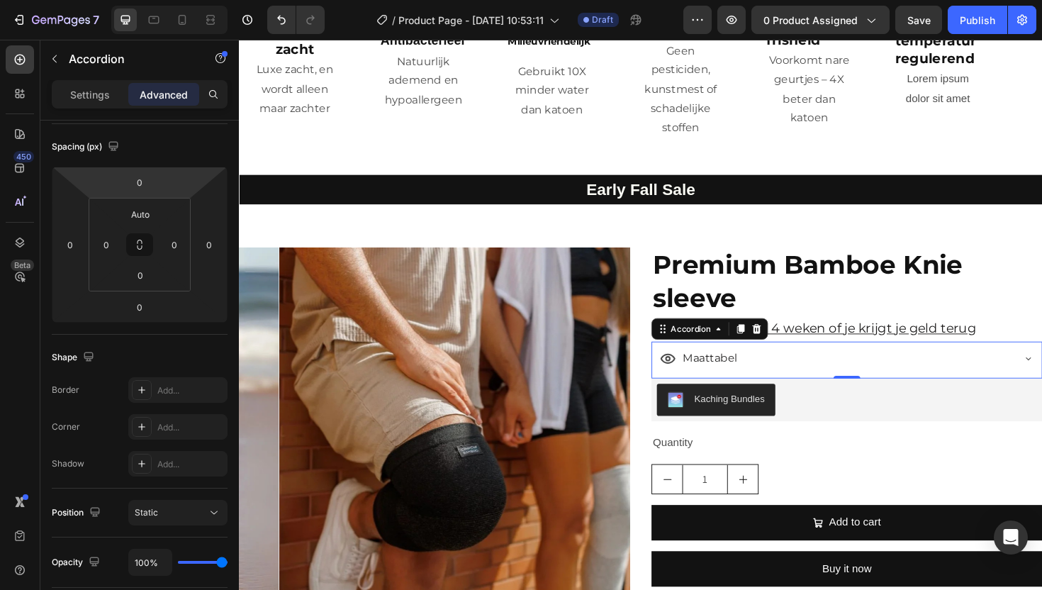
scroll to position [0, 0]
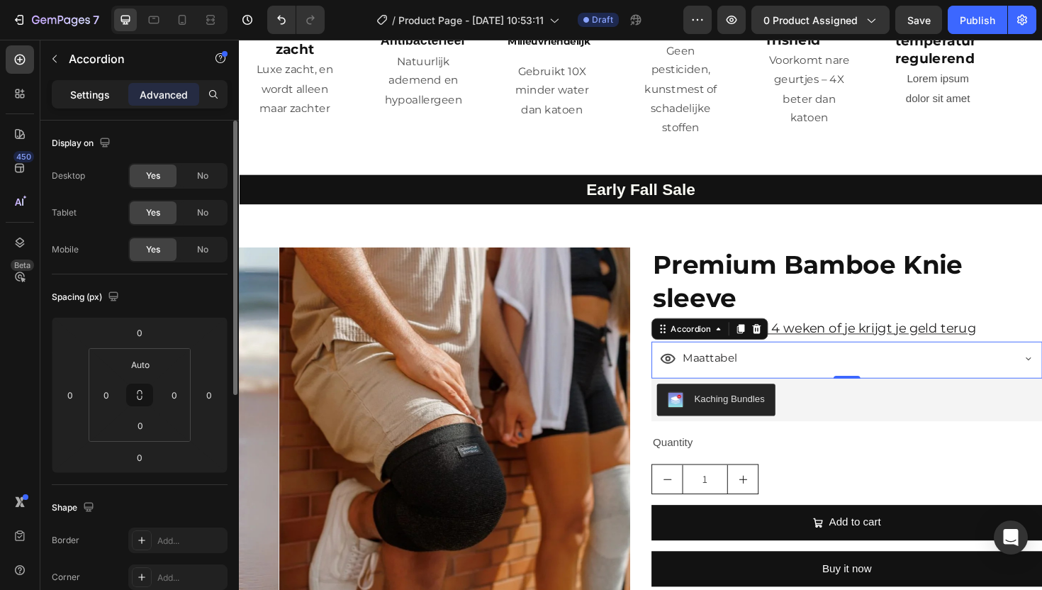
click at [81, 91] on p "Settings" at bounding box center [90, 94] width 40 height 15
type input "8"
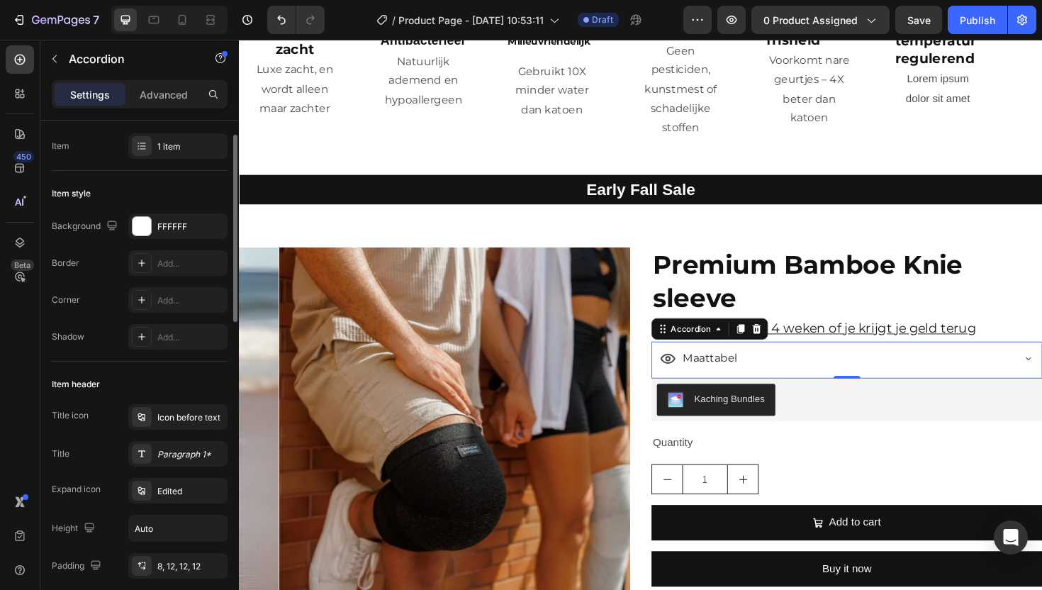
scroll to position [47, 0]
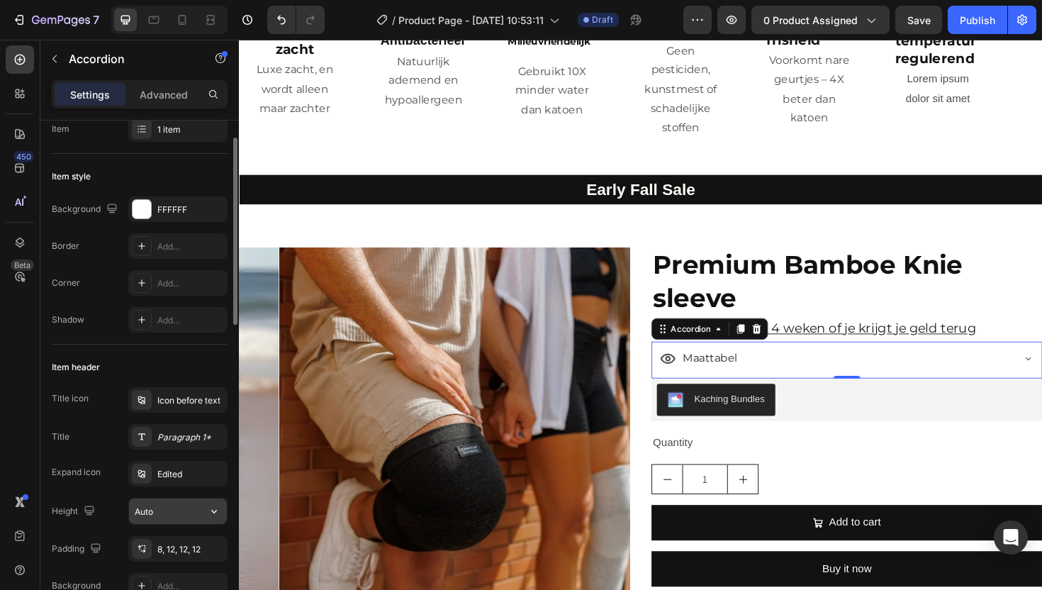
click at [150, 515] on input "Auto" at bounding box center [178, 511] width 98 height 26
click at [176, 505] on input "Auto" at bounding box center [178, 511] width 98 height 26
click at [214, 505] on icon "button" at bounding box center [214, 511] width 14 height 14
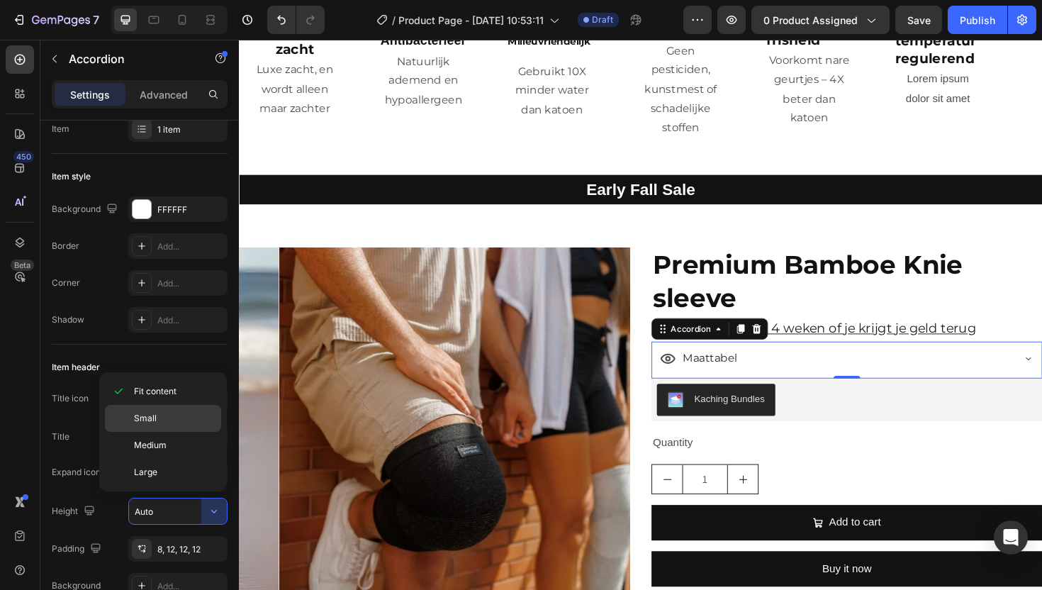
click at [168, 423] on p "Small" at bounding box center [174, 418] width 81 height 13
type input "32"
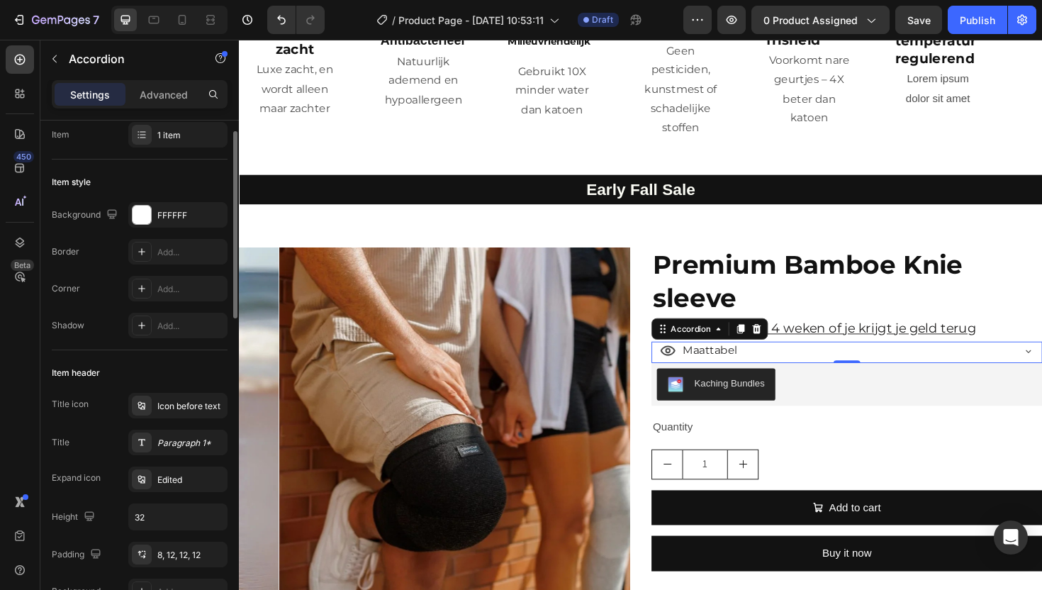
scroll to position [24, 0]
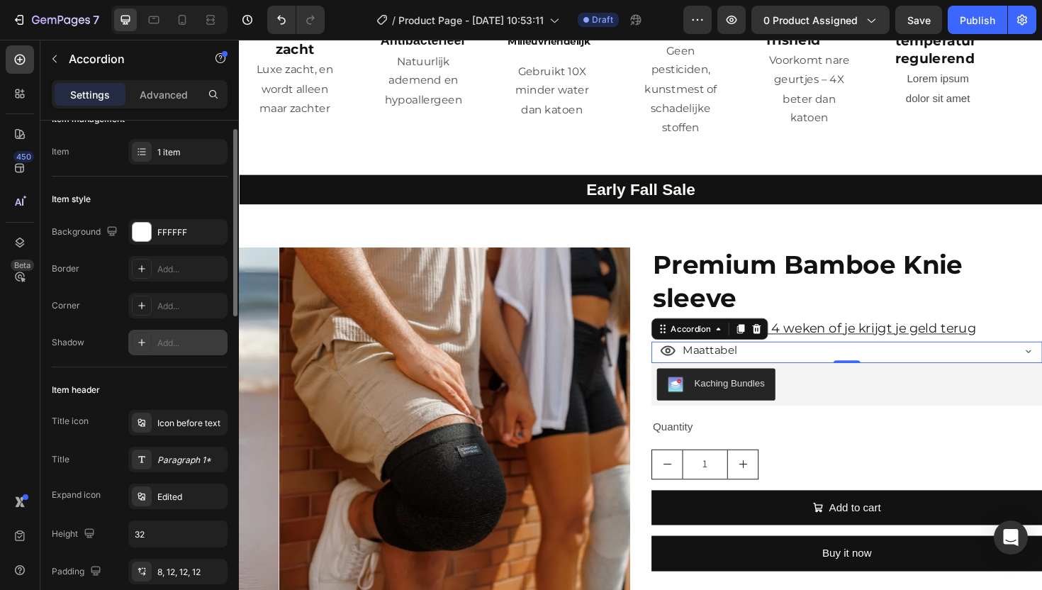
click at [166, 344] on div "Add..." at bounding box center [190, 343] width 67 height 13
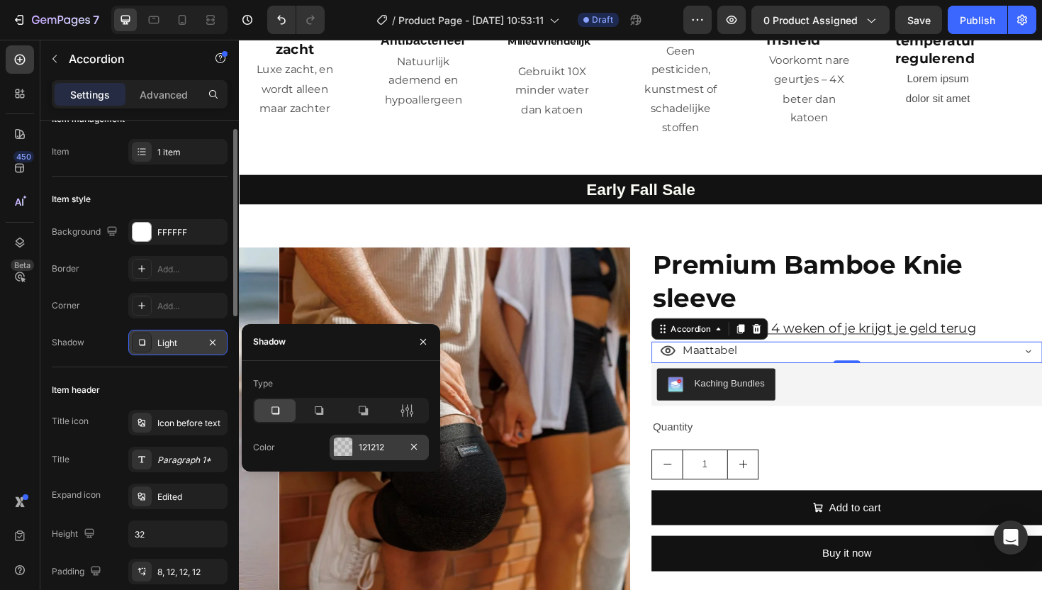
click at [384, 449] on div "121212" at bounding box center [379, 447] width 41 height 13
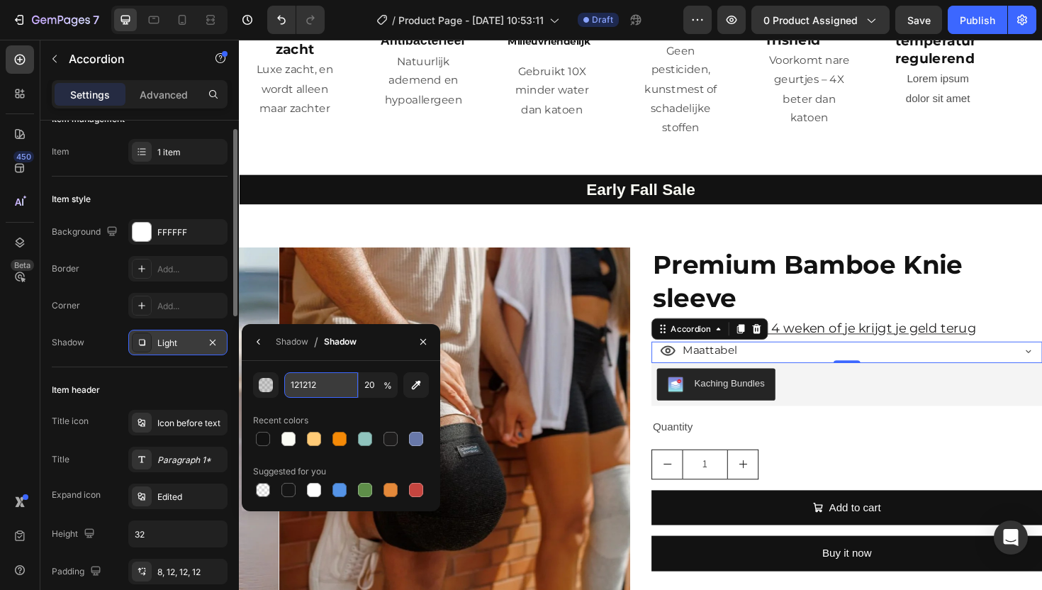
click at [301, 381] on input "121212" at bounding box center [321, 385] width 74 height 26
paste input "FBFCF5"
type input "FBFCF5"
click at [104, 313] on div "Corner Add..." at bounding box center [140, 306] width 176 height 26
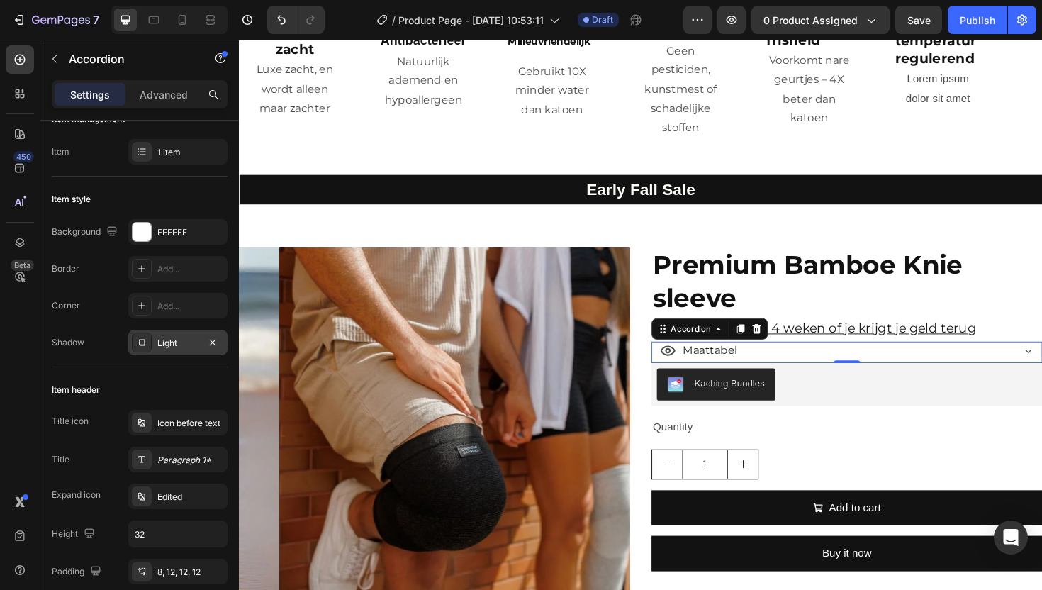
click at [150, 347] on div at bounding box center [142, 342] width 20 height 20
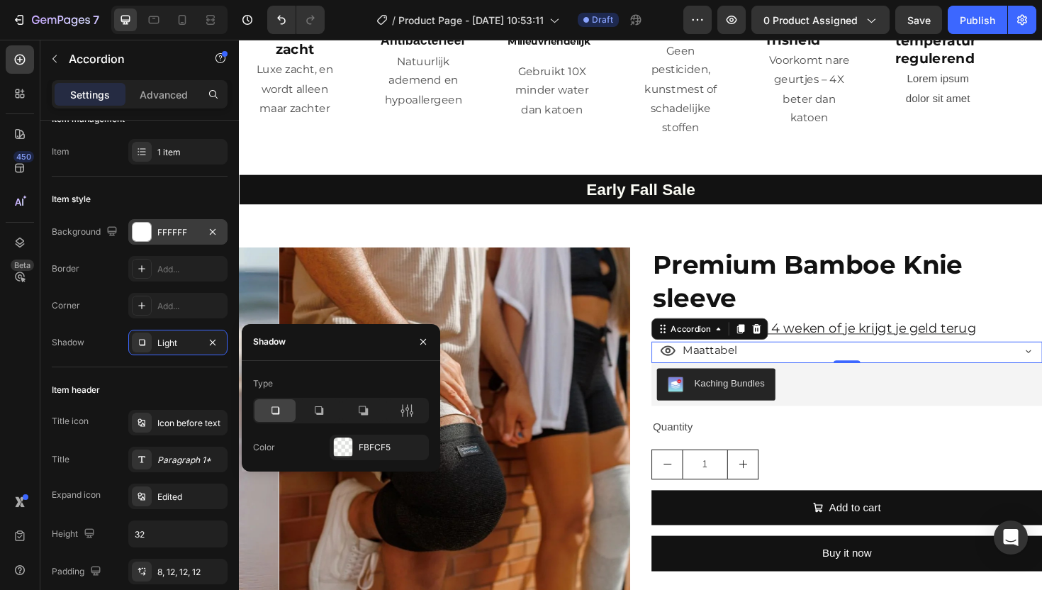
click at [167, 231] on div "FFFFFF" at bounding box center [177, 232] width 41 height 13
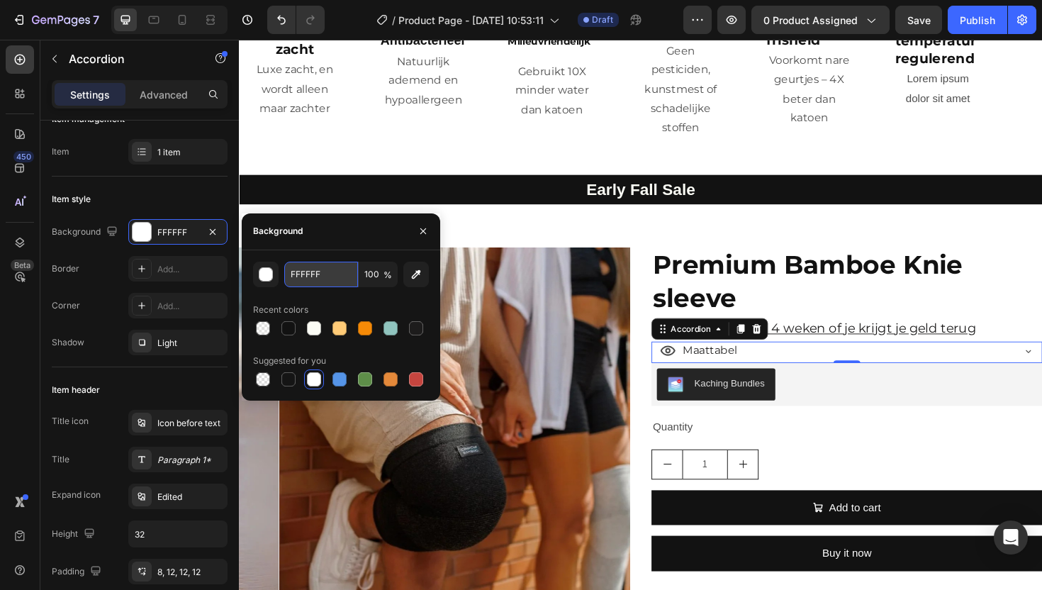
click at [302, 274] on input "FFFFFF" at bounding box center [321, 275] width 74 height 26
click at [303, 274] on input "FFFFFF" at bounding box center [321, 275] width 74 height 26
paste input "BFCF5"
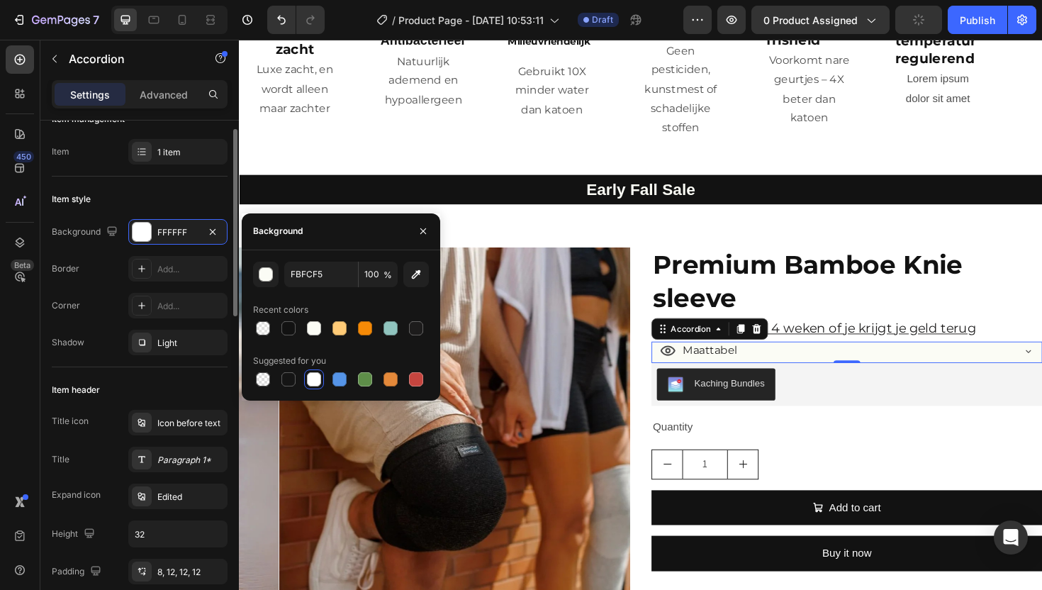
click at [66, 206] on div "Item style" at bounding box center [140, 199] width 176 height 23
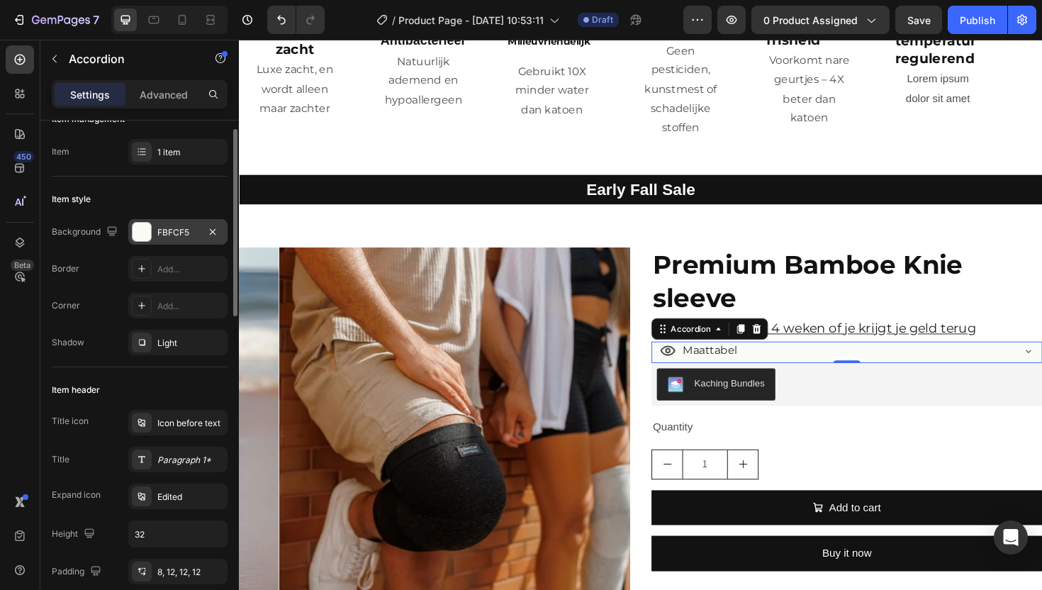
click at [154, 228] on div "FBFCF5" at bounding box center [177, 232] width 99 height 26
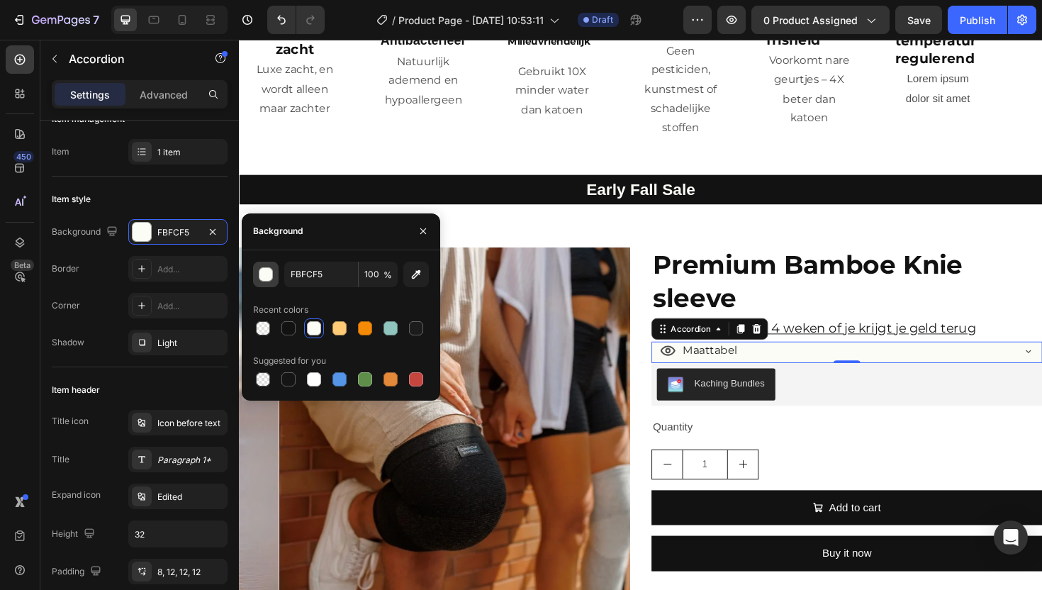
click at [259, 275] on div "button" at bounding box center [266, 274] width 14 height 14
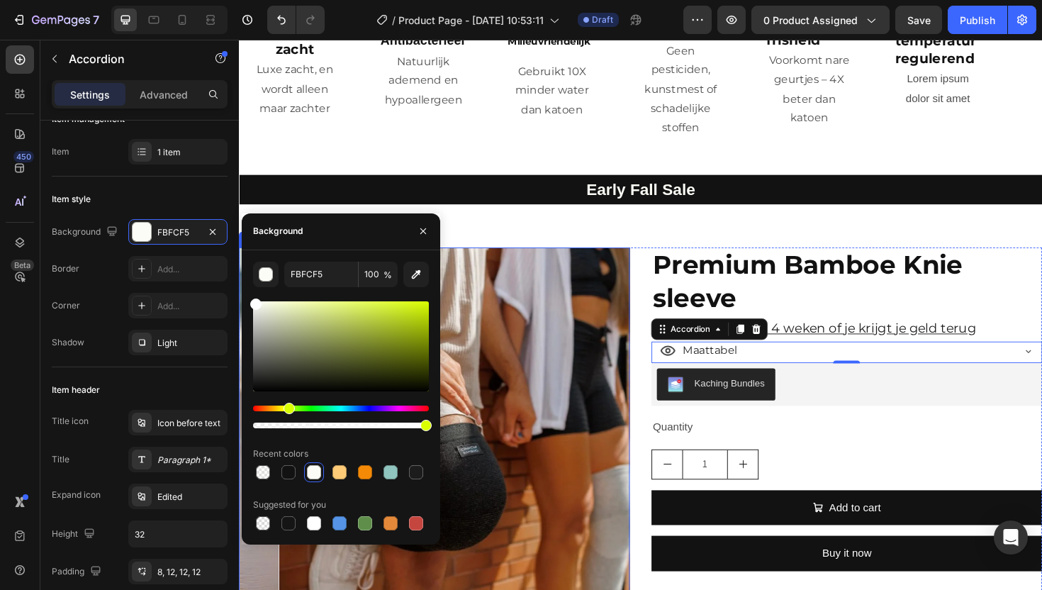
drag, startPoint x: 496, startPoint y: 342, endPoint x: 480, endPoint y: 332, distance: 19.5
type input "FFFFFF"
click at [167, 309] on div "Add..." at bounding box center [190, 306] width 67 height 13
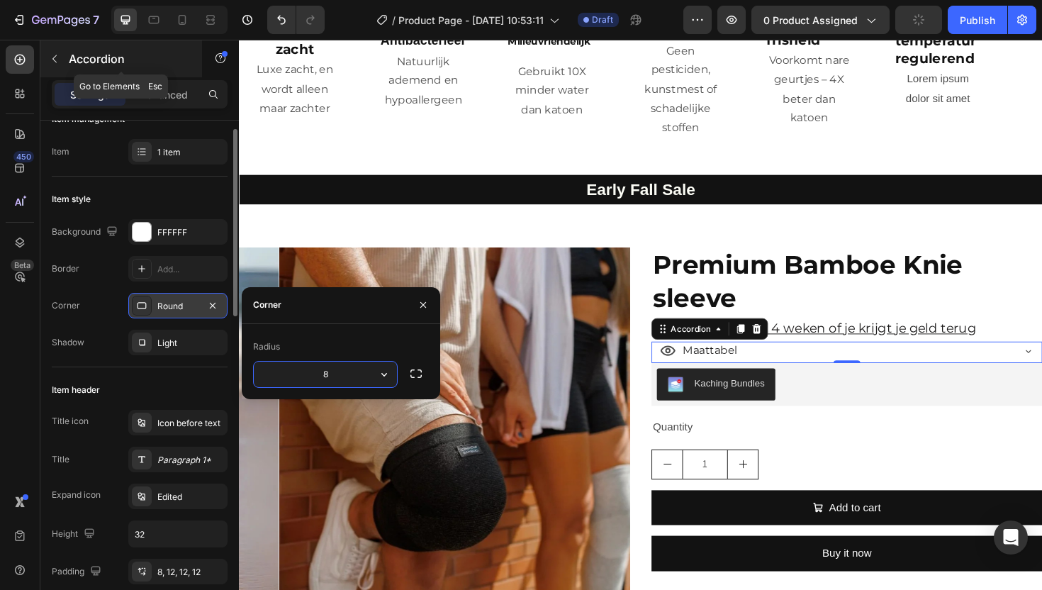
click at [58, 62] on icon "button" at bounding box center [54, 58] width 11 height 11
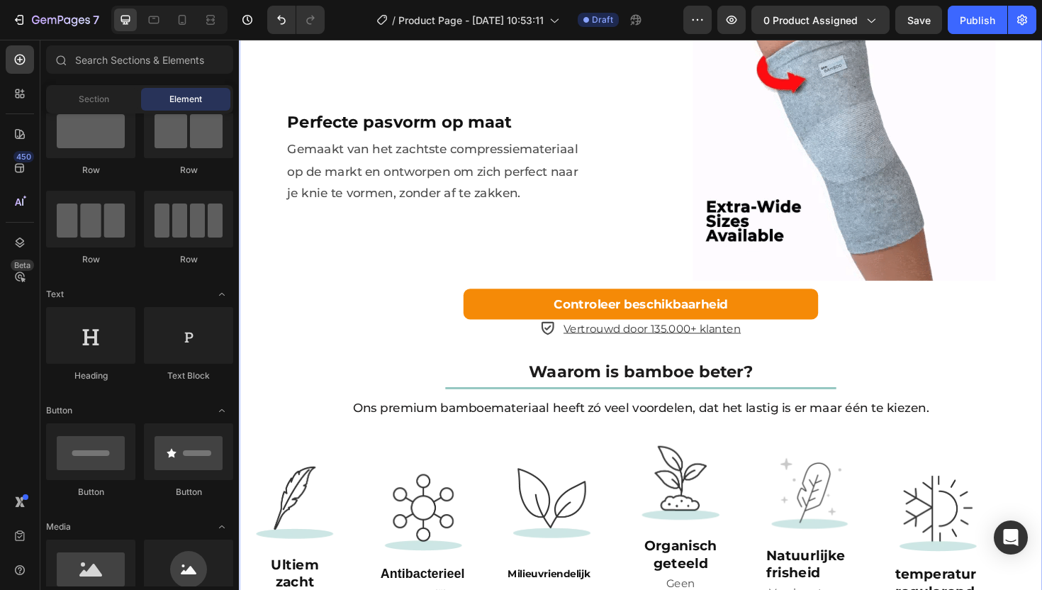
scroll to position [1905, 0]
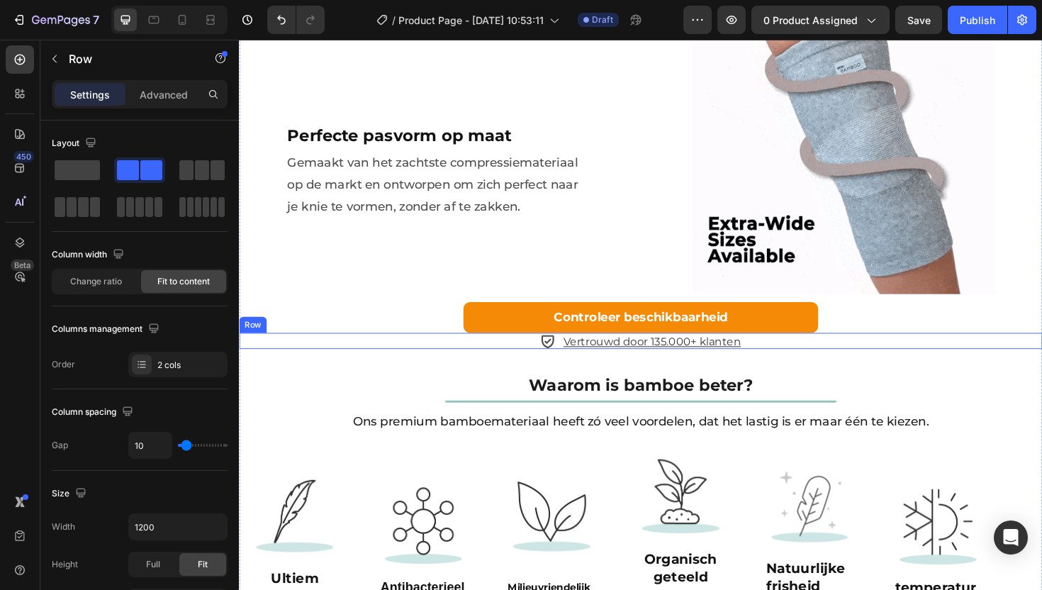
click at [505, 358] on div "Icon Vertrouwd door 135.000+ klanten Text Block Row" at bounding box center [664, 358] width 851 height 17
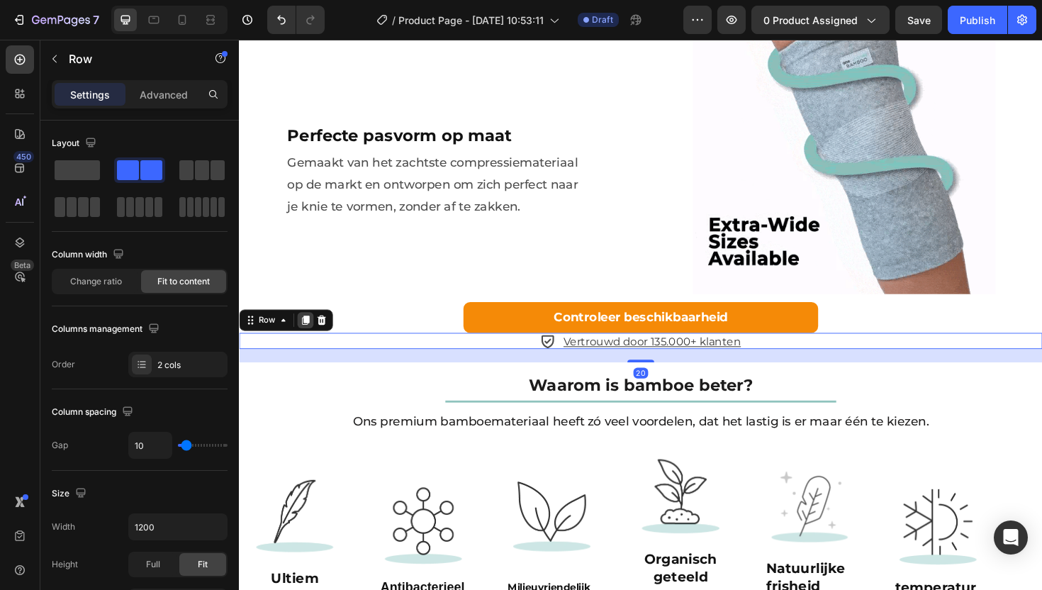
click at [301, 335] on div at bounding box center [309, 336] width 17 height 17
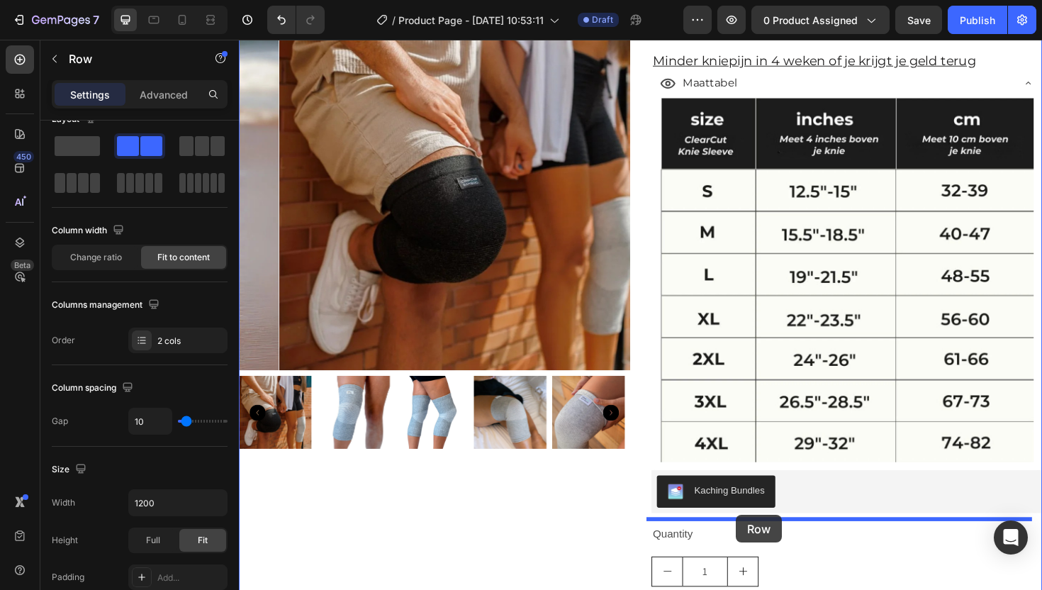
scroll to position [2802, 0]
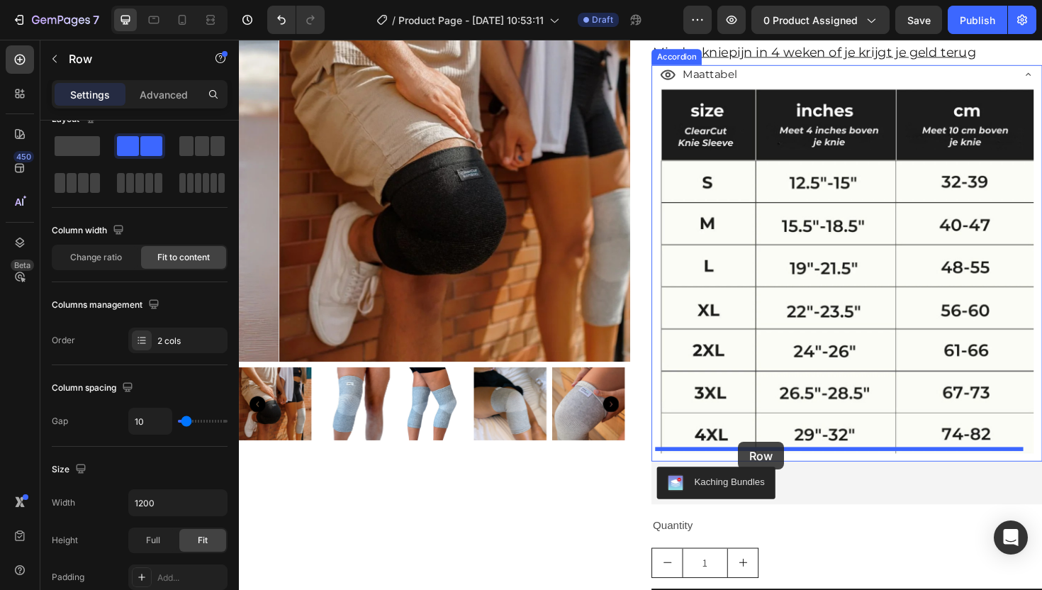
drag, startPoint x: 258, startPoint y: 369, endPoint x: 768, endPoint y: 466, distance: 518.7
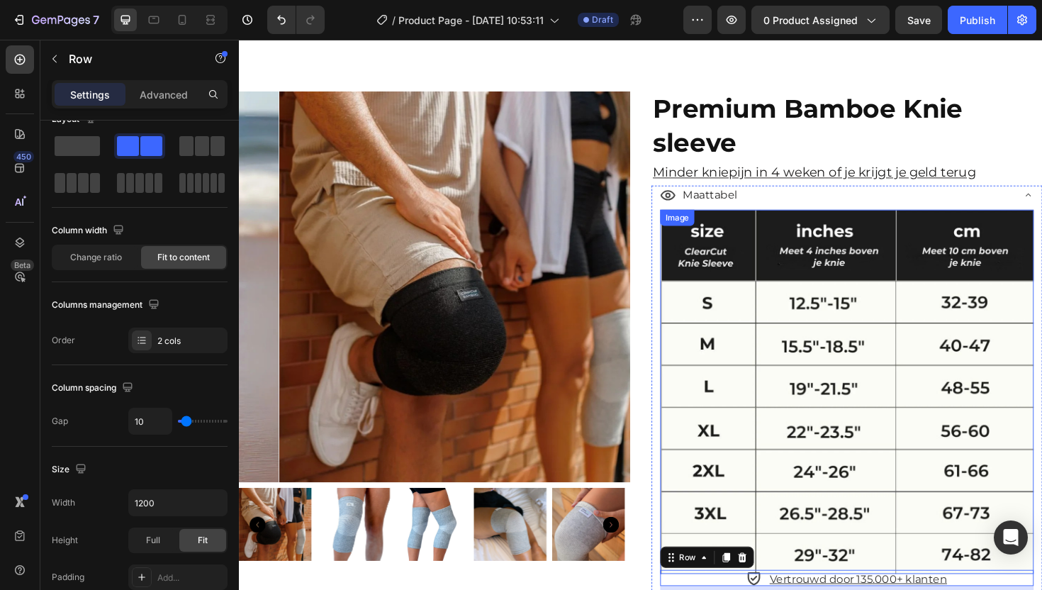
scroll to position [2658, 0]
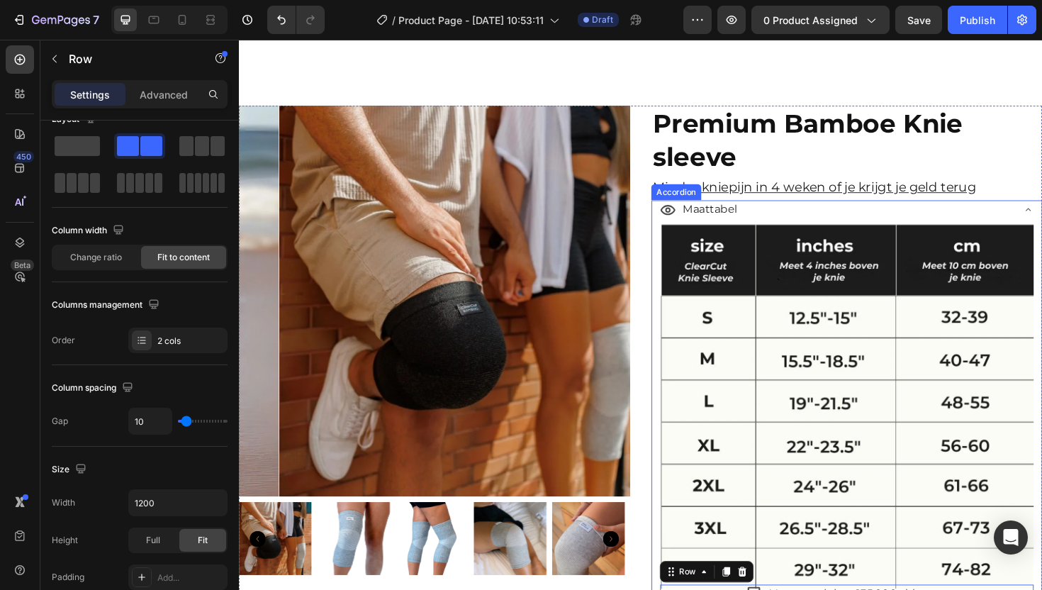
click at [788, 213] on div "Maattabel" at bounding box center [871, 220] width 373 height 25
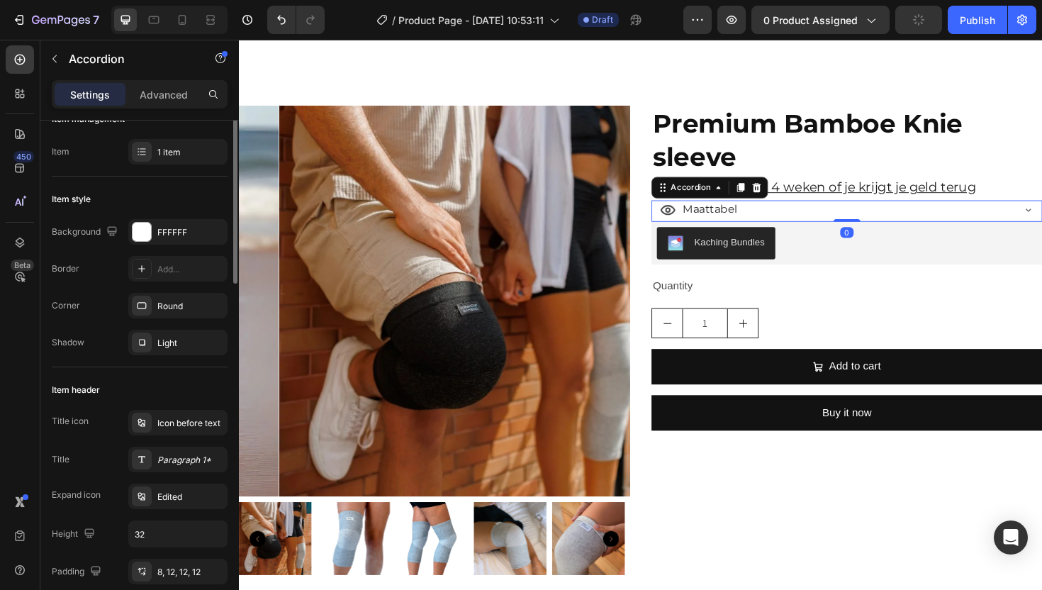
scroll to position [0, 0]
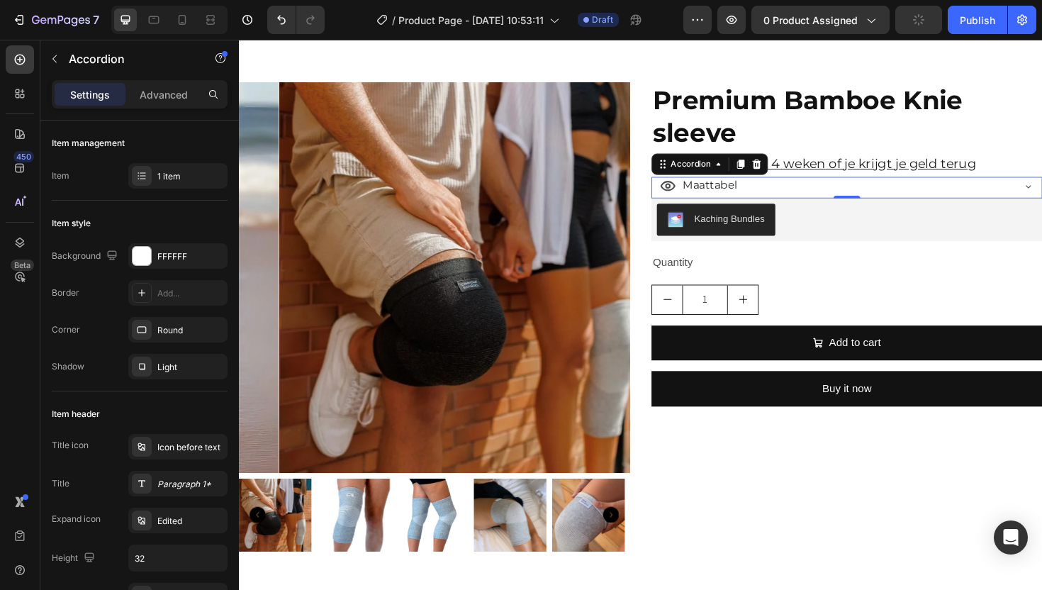
click at [836, 184] on div "Maattabel" at bounding box center [871, 194] width 373 height 25
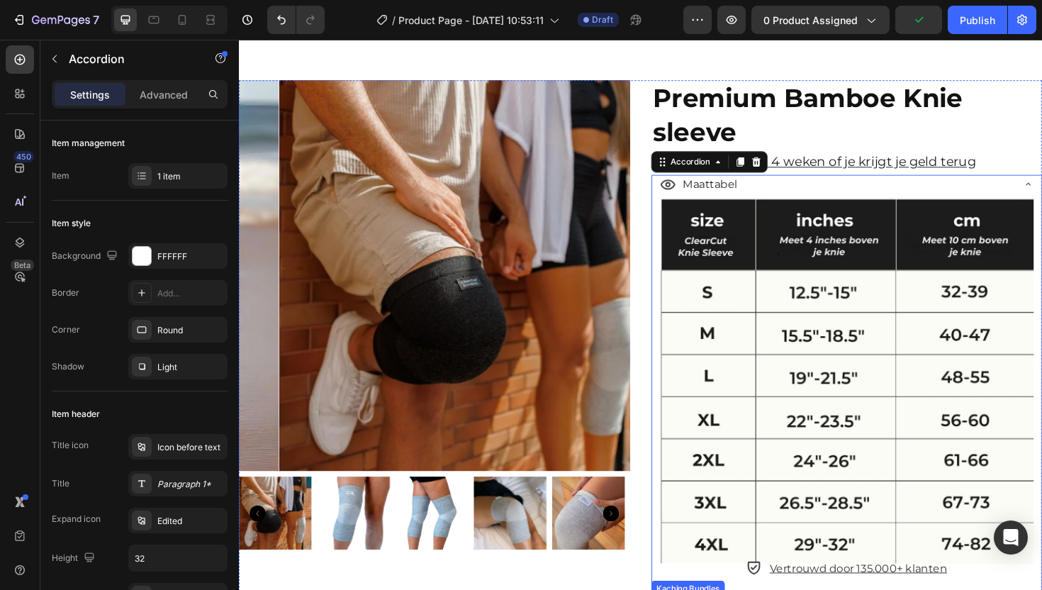
scroll to position [2949, 0]
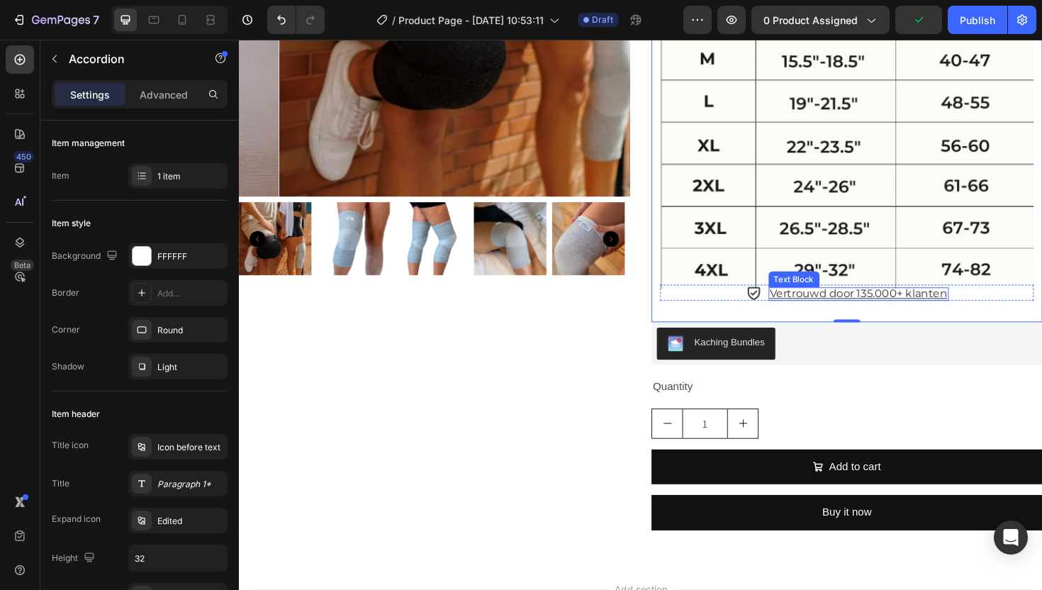
click at [910, 303] on p "Vertrouwd door 135.000+ klanten" at bounding box center [895, 308] width 188 height 11
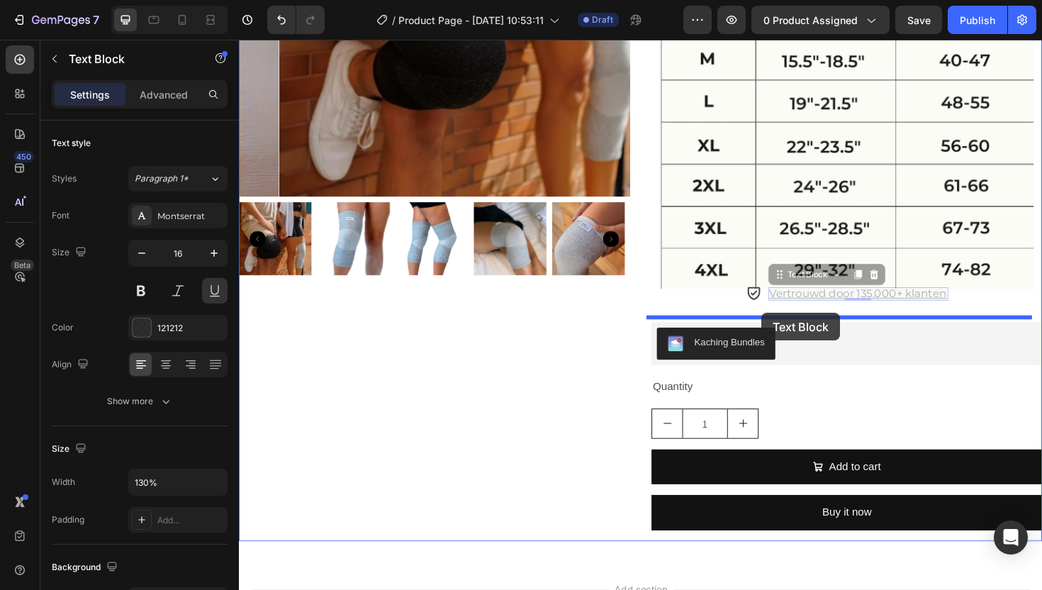
drag, startPoint x: 797, startPoint y: 282, endPoint x: 793, endPoint y: 329, distance: 47.0
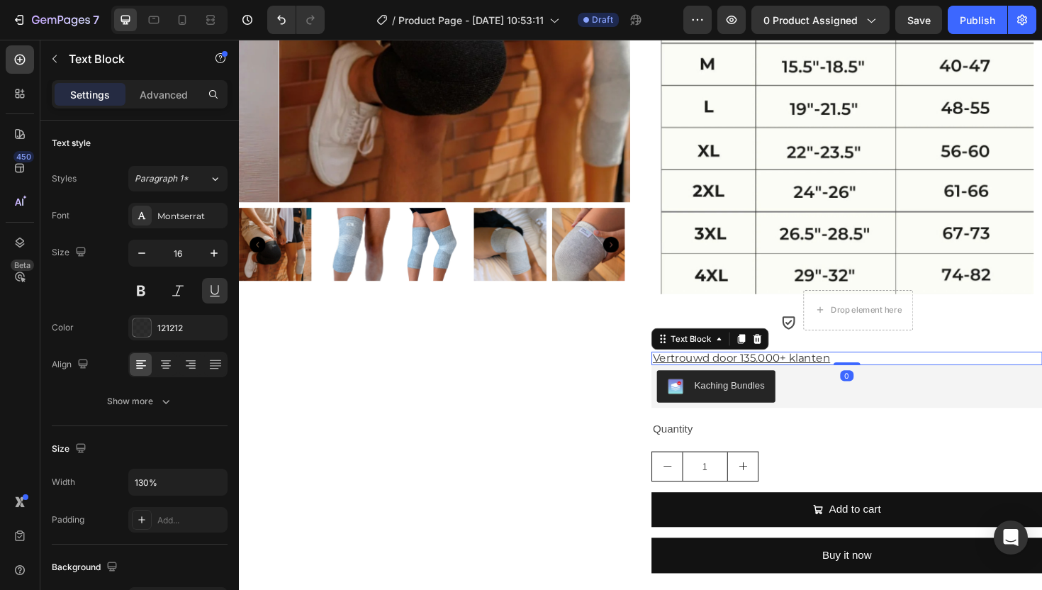
scroll to position [2943, 0]
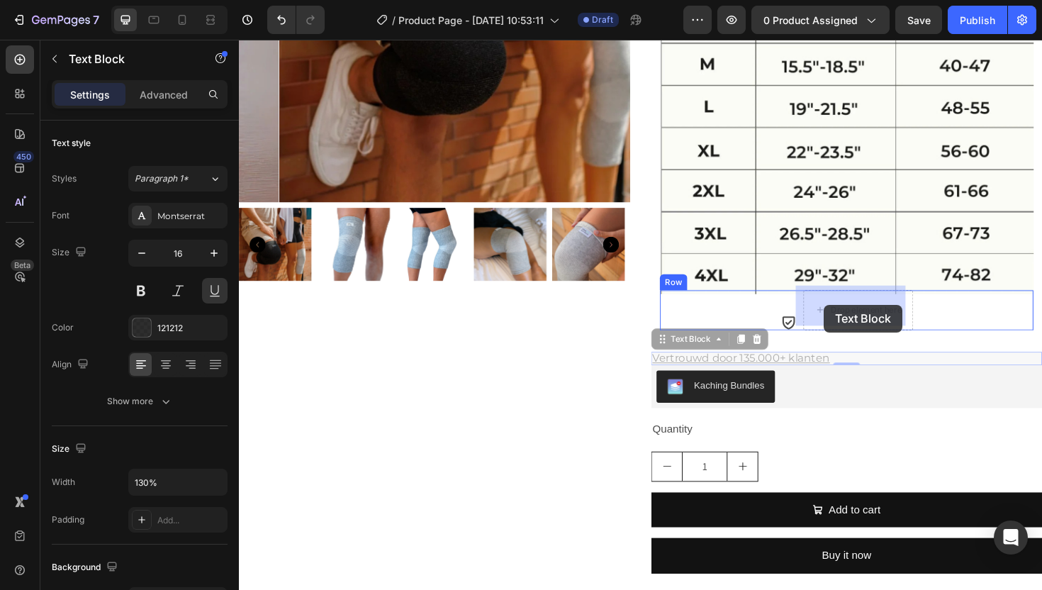
drag, startPoint x: 683, startPoint y: 355, endPoint x: 858, endPoint y: 320, distance: 178.5
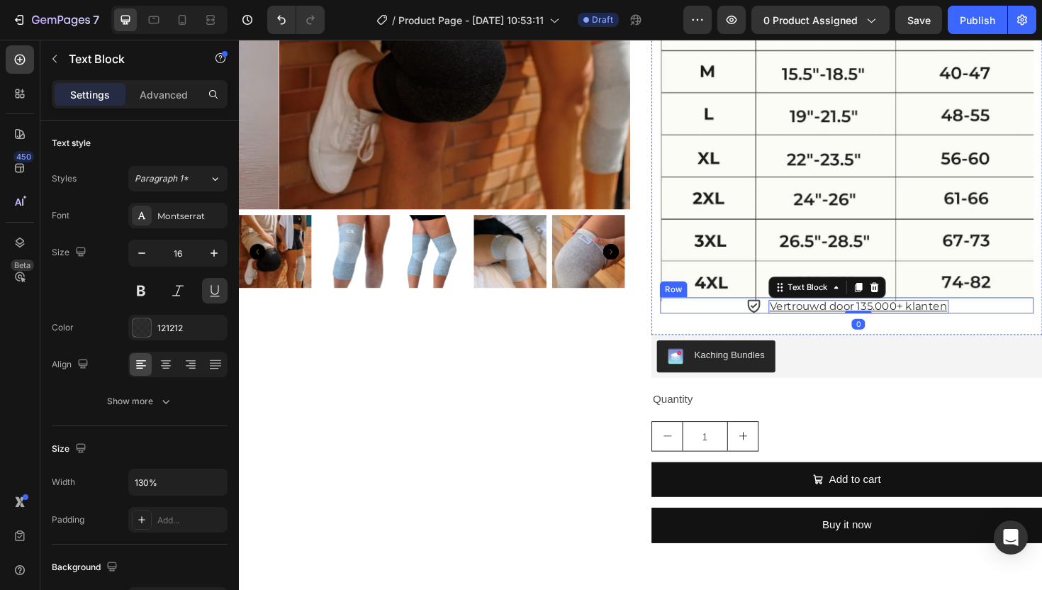
scroll to position [2925, 0]
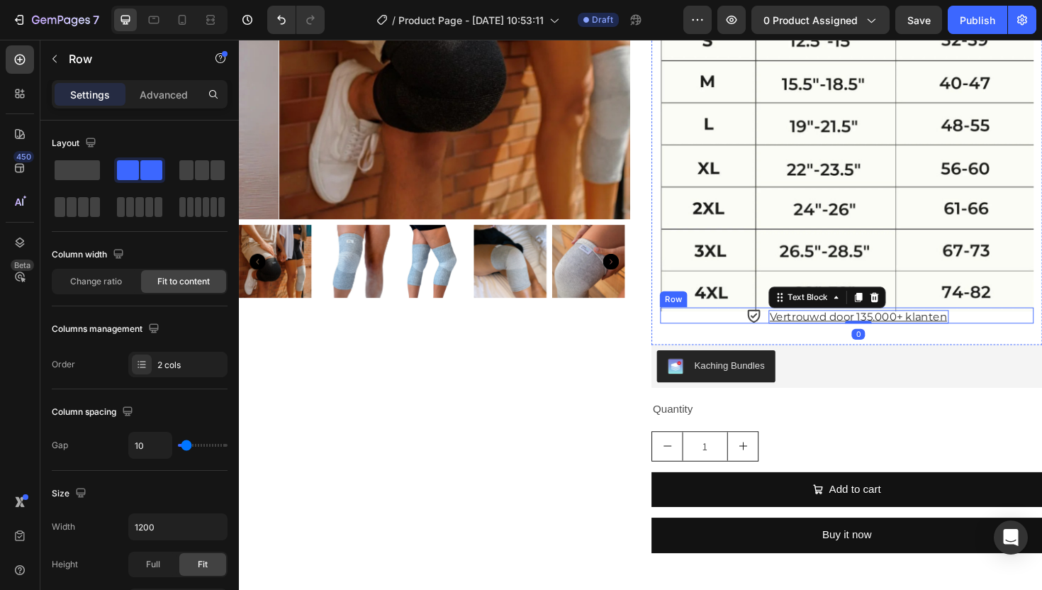
click at [756, 325] on div "Icon Vertrouwd door 135.000+ klanten Text Block 0 Row" at bounding box center [883, 331] width 396 height 17
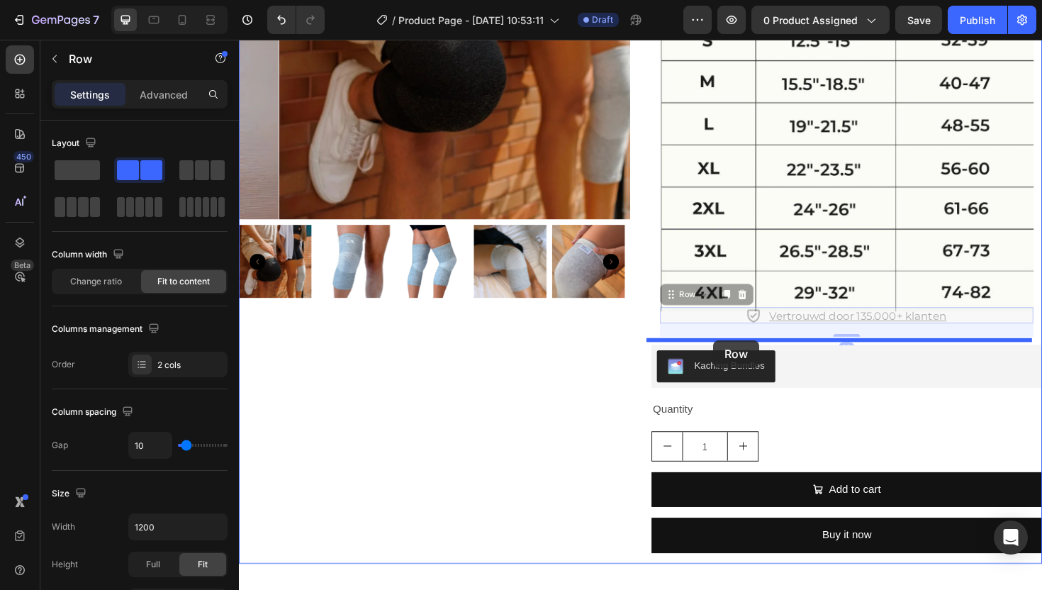
drag, startPoint x: 690, startPoint y: 310, endPoint x: 741, endPoint y: 358, distance: 70.7
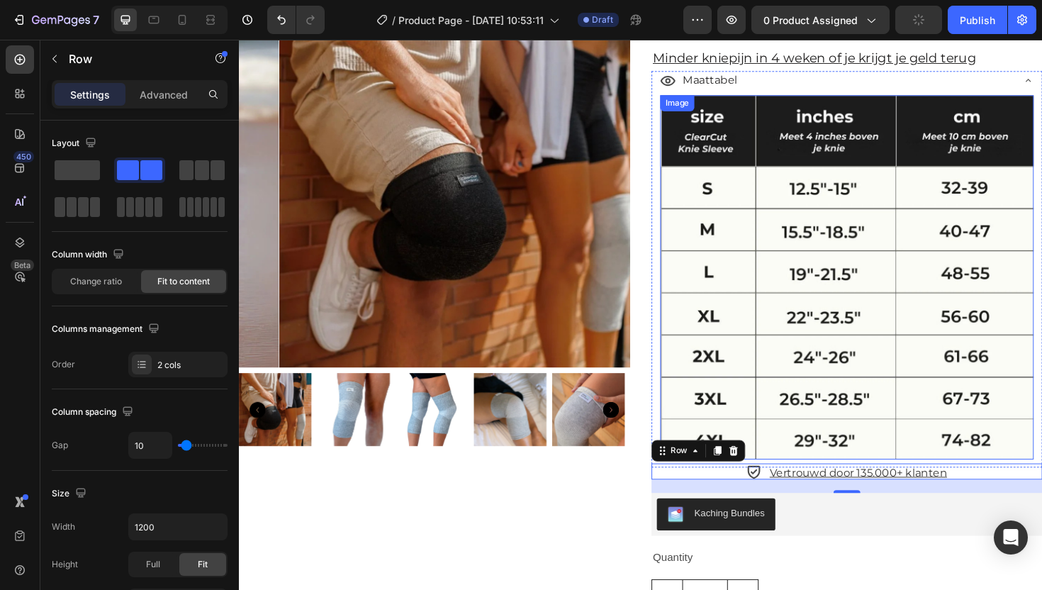
scroll to position [2684, 0]
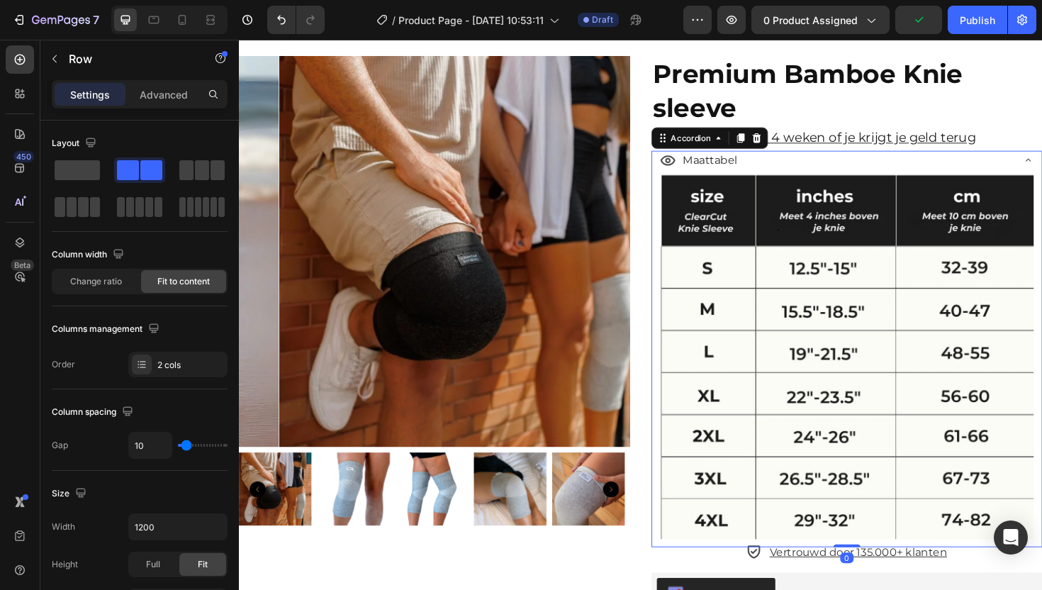
click at [896, 167] on div "Maattabel" at bounding box center [871, 167] width 373 height 25
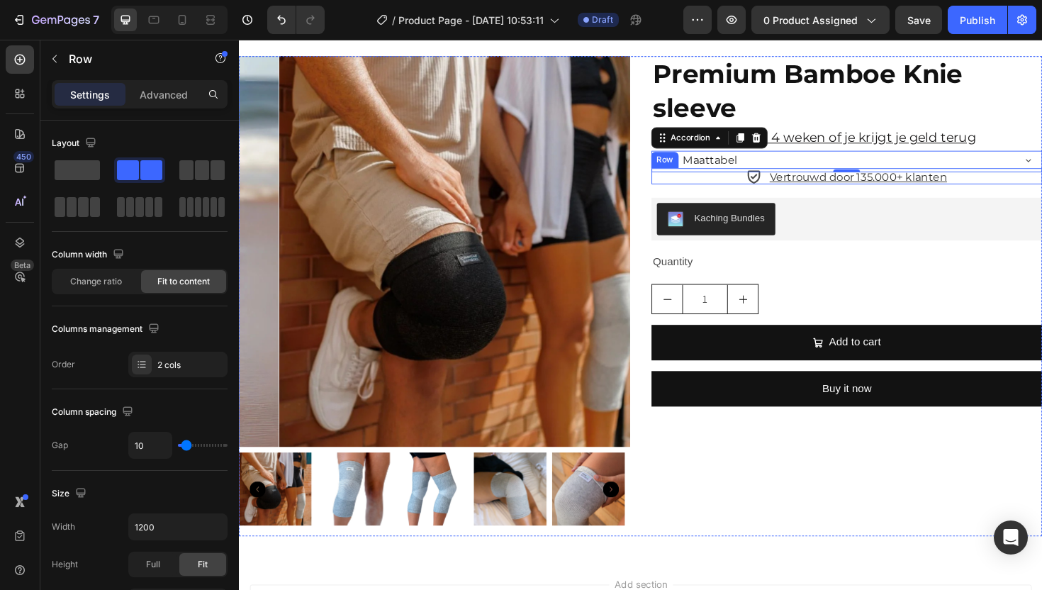
click at [763, 188] on div "Icon Vertrouwd door 135.000+ klanten Text Block Row" at bounding box center [883, 184] width 414 height 17
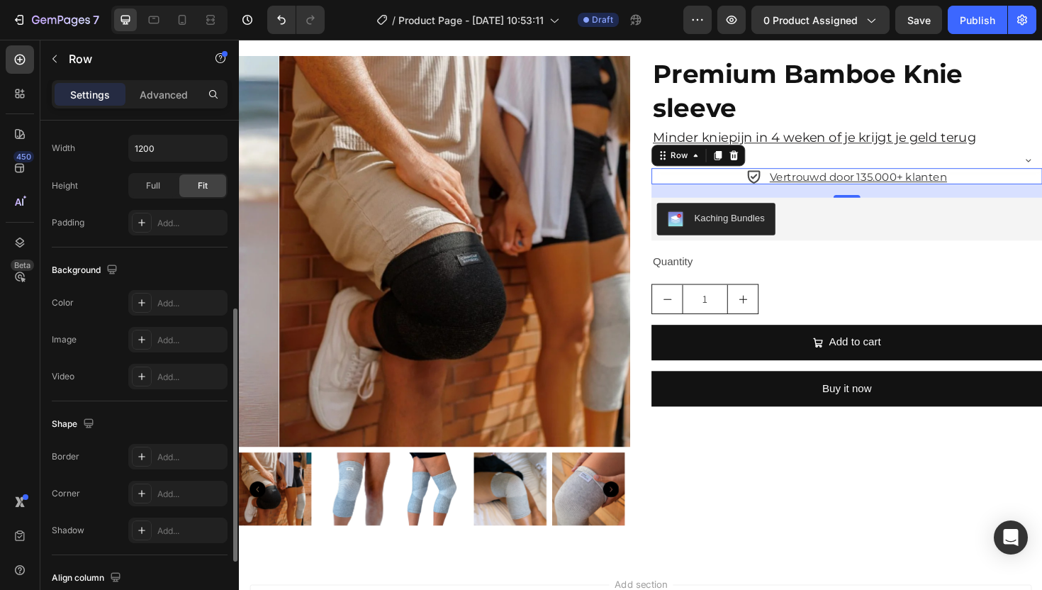
scroll to position [517, 0]
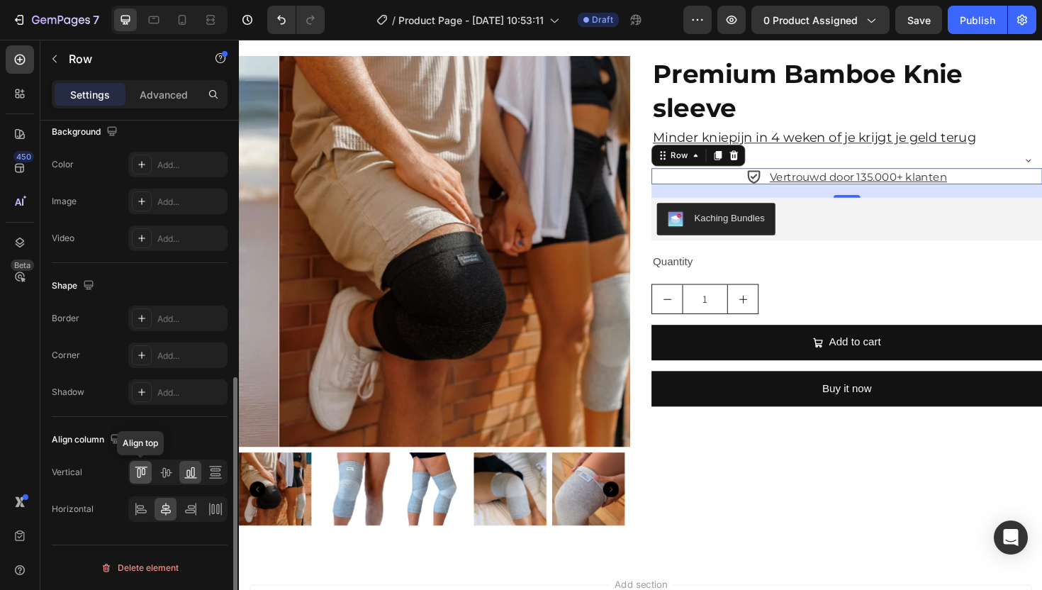
click at [145, 474] on icon at bounding box center [141, 472] width 14 height 14
click at [139, 509] on icon at bounding box center [141, 509] width 14 height 14
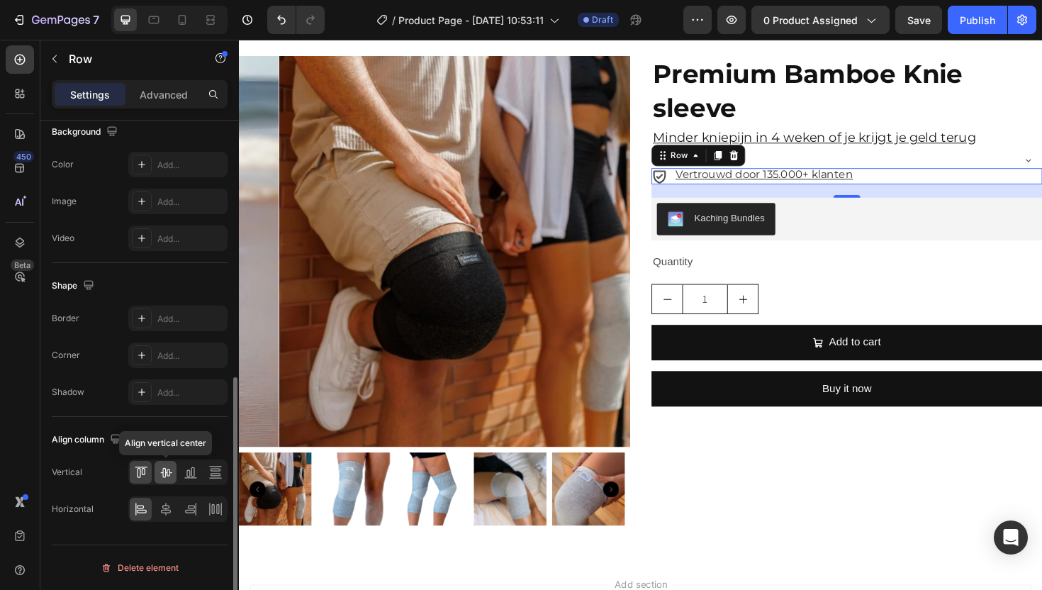
click at [164, 471] on icon at bounding box center [166, 472] width 14 height 14
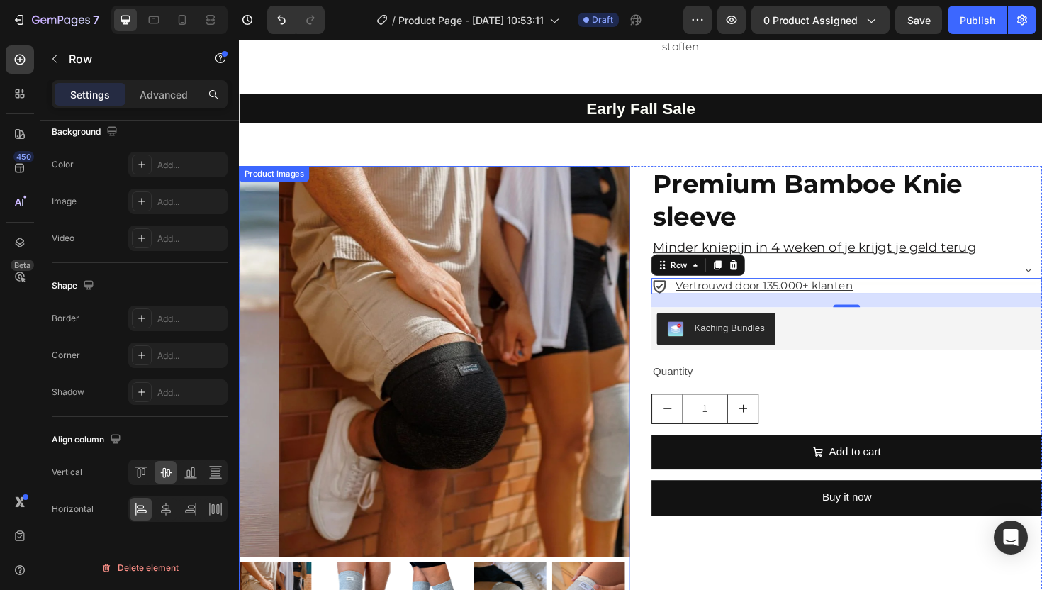
scroll to position [2540, 0]
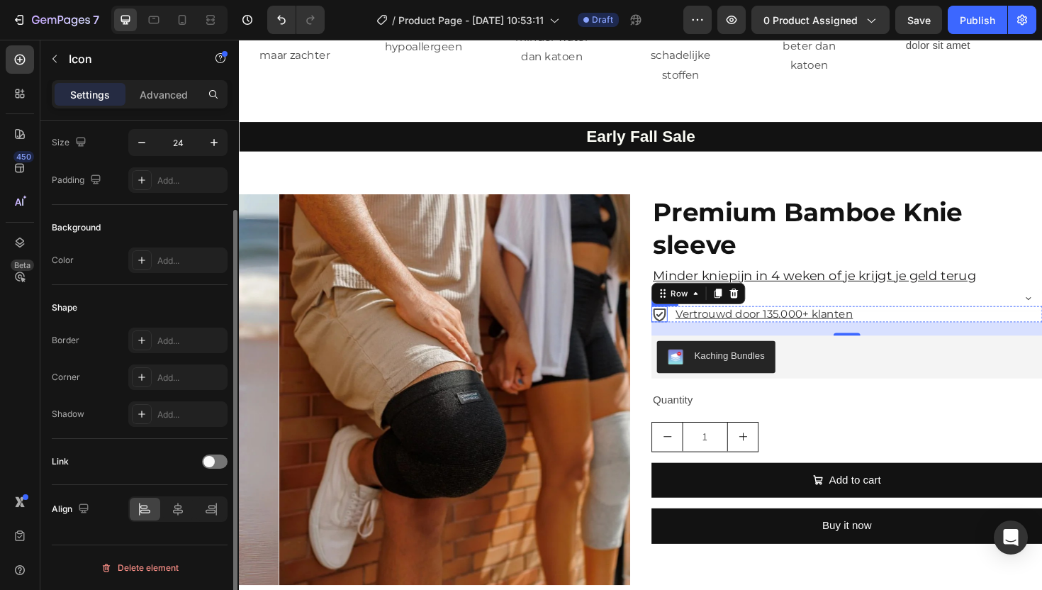
click at [679, 329] on icon at bounding box center [684, 330] width 17 height 17
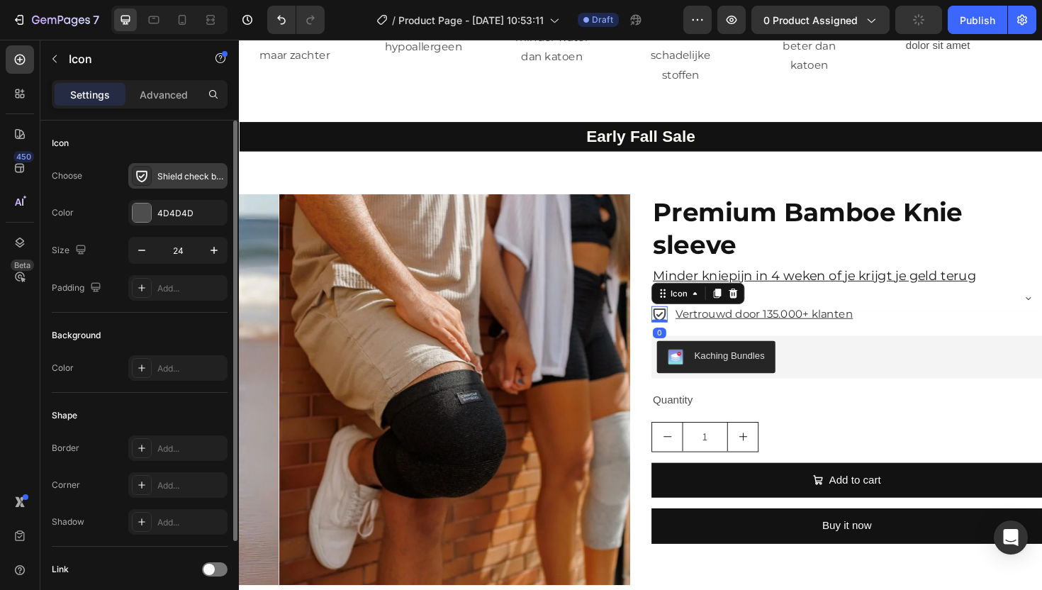
click at [145, 183] on div at bounding box center [142, 176] width 20 height 20
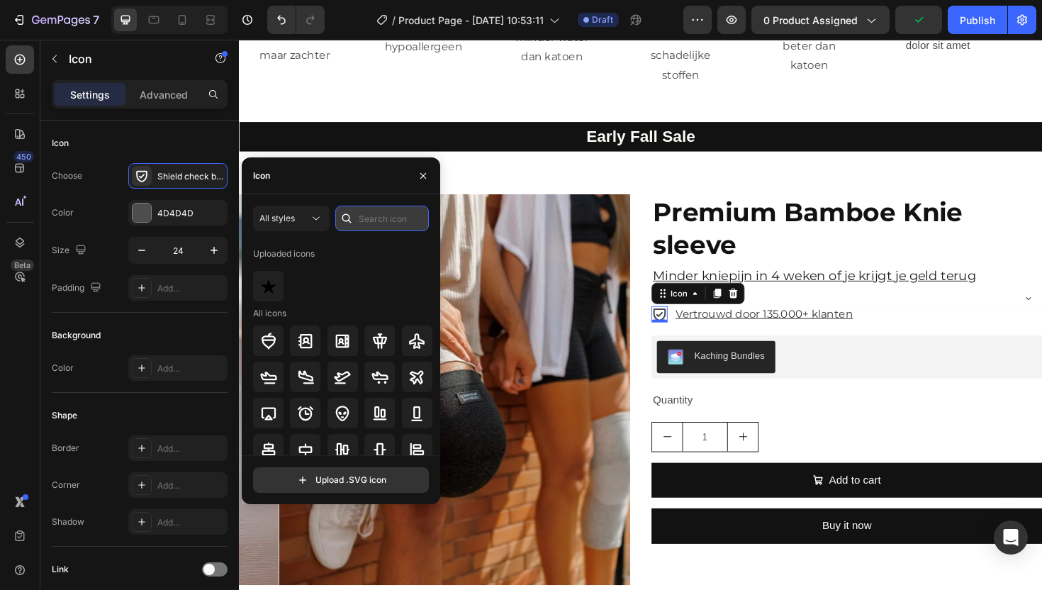
click at [378, 223] on input "text" at bounding box center [382, 219] width 94 height 26
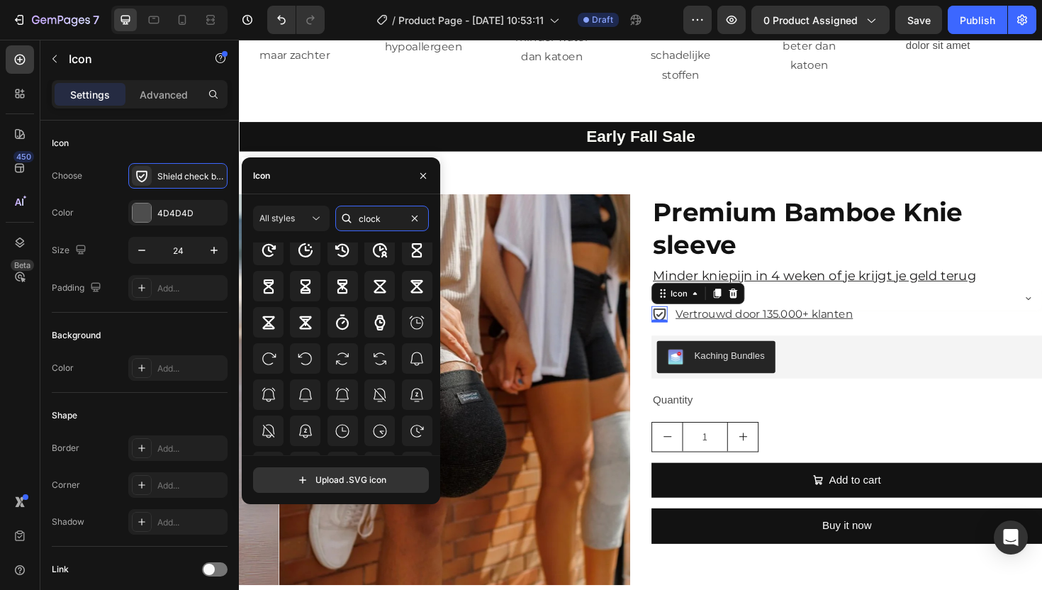
scroll to position [150, 0]
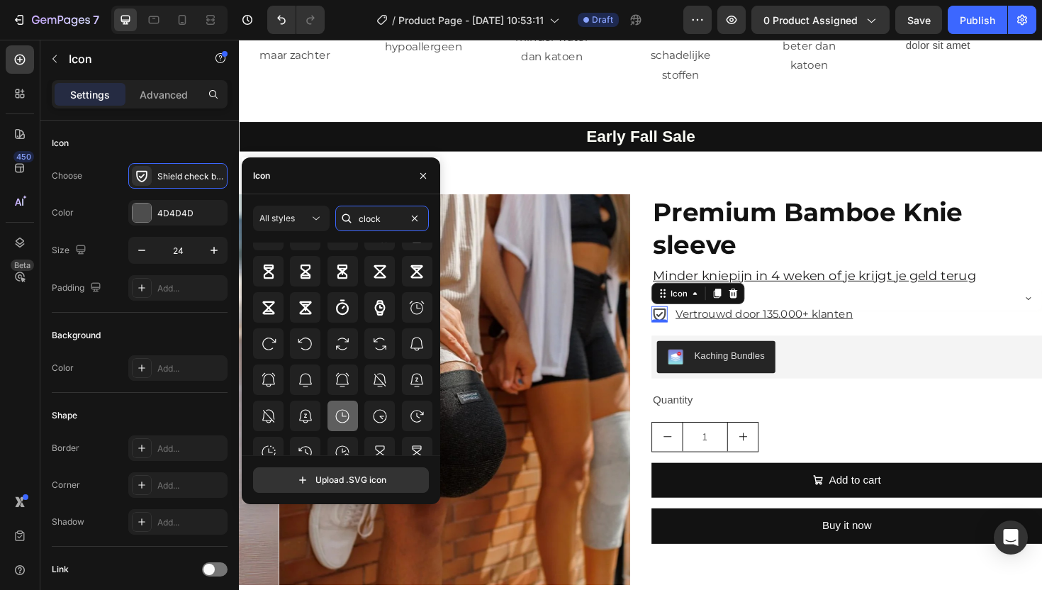
type input "clock"
click at [345, 408] on icon at bounding box center [342, 416] width 17 height 17
click at [428, 171] on icon "button" at bounding box center [423, 175] width 11 height 11
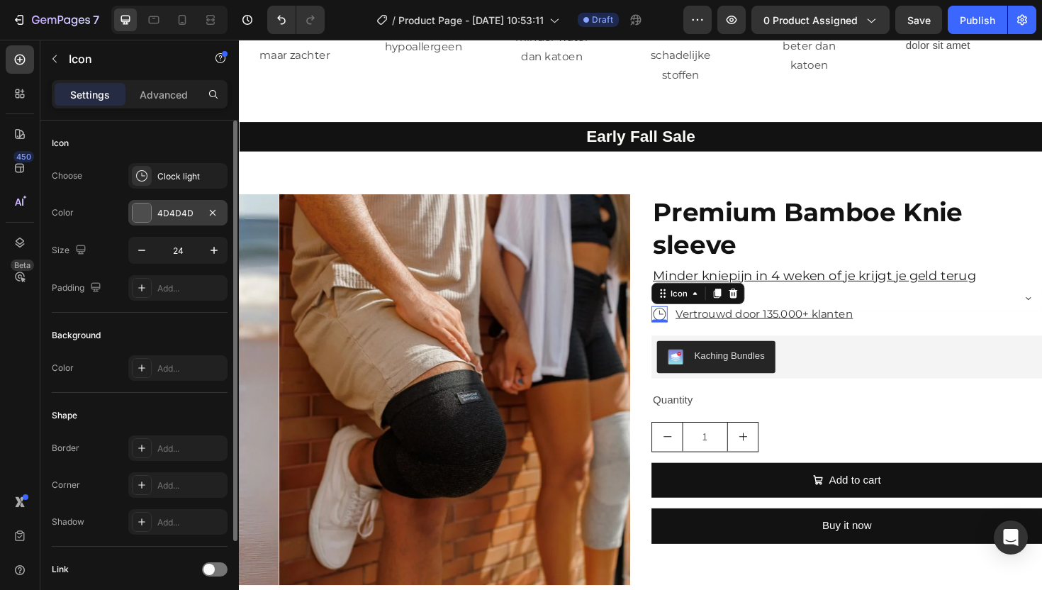
click at [142, 217] on div at bounding box center [142, 212] width 18 height 18
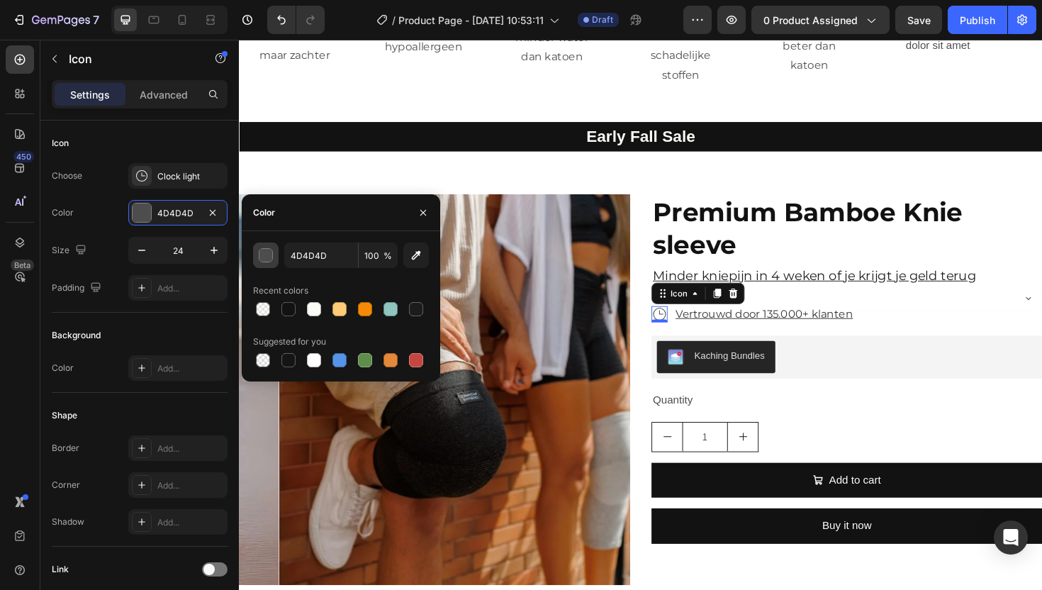
click at [262, 245] on button "button" at bounding box center [266, 255] width 26 height 26
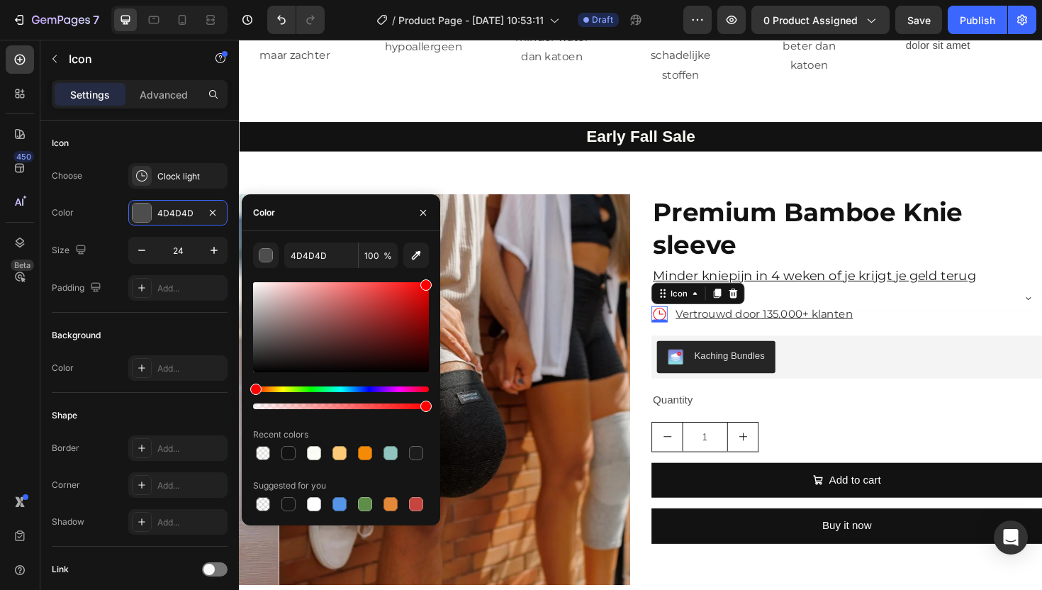
drag, startPoint x: 256, startPoint y: 372, endPoint x: 437, endPoint y: 276, distance: 204.9
click at [437, 276] on div "4D4D4D 100 % Recent colors Suggested for you" at bounding box center [341, 378] width 198 height 272
drag, startPoint x: 426, startPoint y: 284, endPoint x: 430, endPoint y: 291, distance: 7.9
click at [430, 291] on div at bounding box center [425, 293] width 11 height 11
drag, startPoint x: 427, startPoint y: 292, endPoint x: 430, endPoint y: 279, distance: 13.9
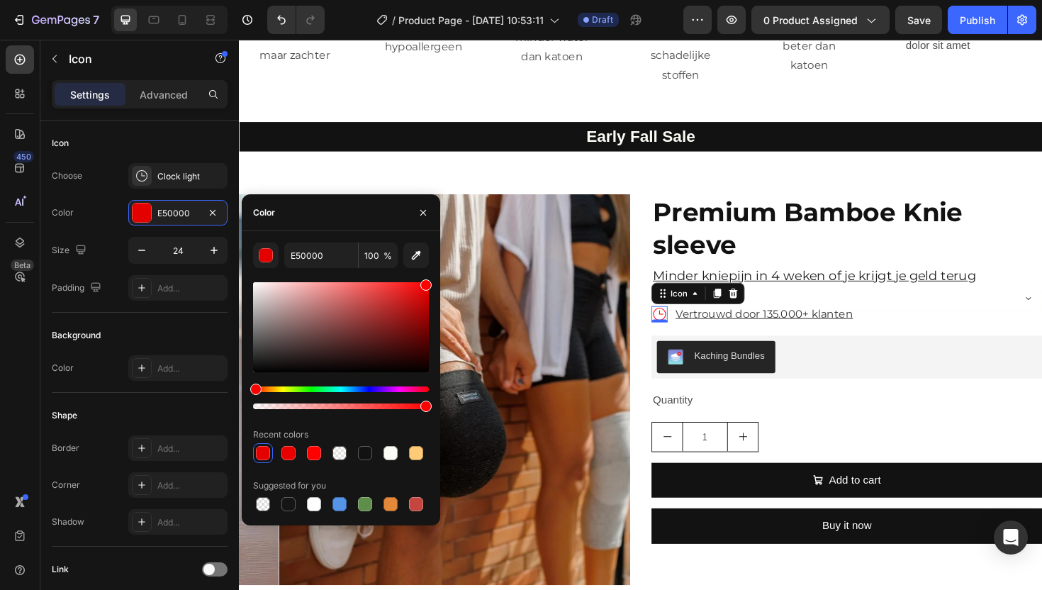
click at [430, 279] on div "E50000 100 % Recent colors Suggested for you" at bounding box center [341, 378] width 198 height 272
type input "FF0000"
click at [734, 328] on p "Vertrouwd door 135.000+ klanten" at bounding box center [795, 330] width 188 height 11
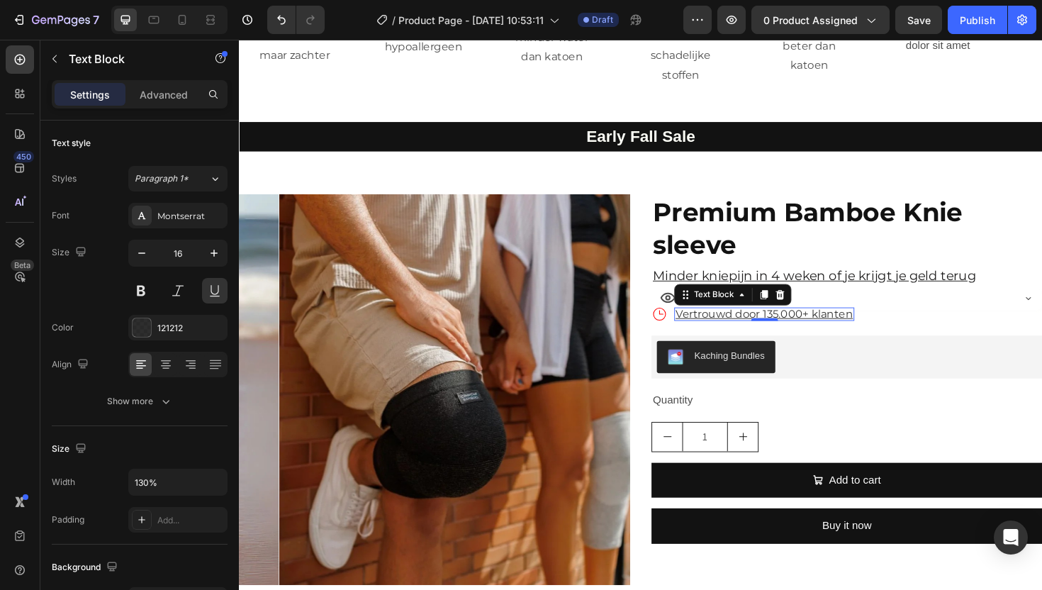
click at [725, 329] on p "Vertrouwd door 135.000+ klanten" at bounding box center [795, 330] width 188 height 11
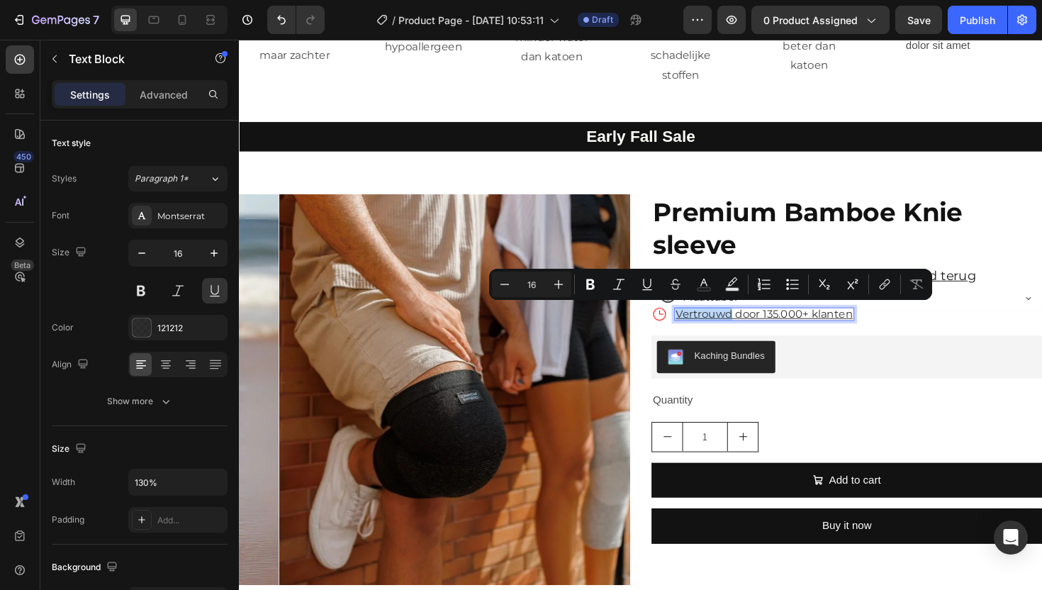
click at [728, 328] on p "Vertrouwd door 135.000+ klanten" at bounding box center [795, 330] width 188 height 11
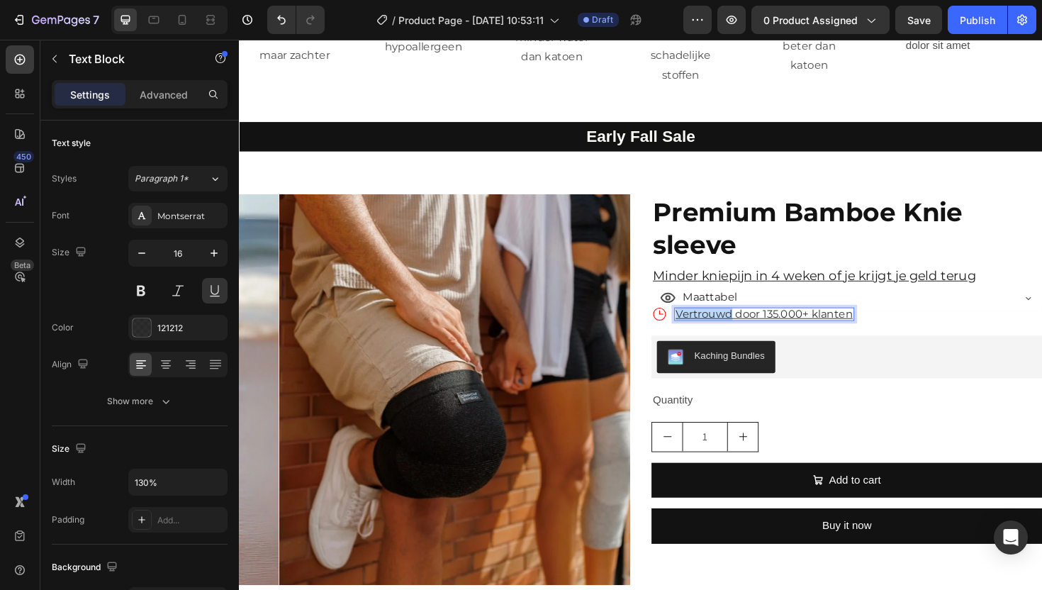
click at [728, 328] on p "Vertrouwd door 135.000+ klanten" at bounding box center [795, 330] width 188 height 11
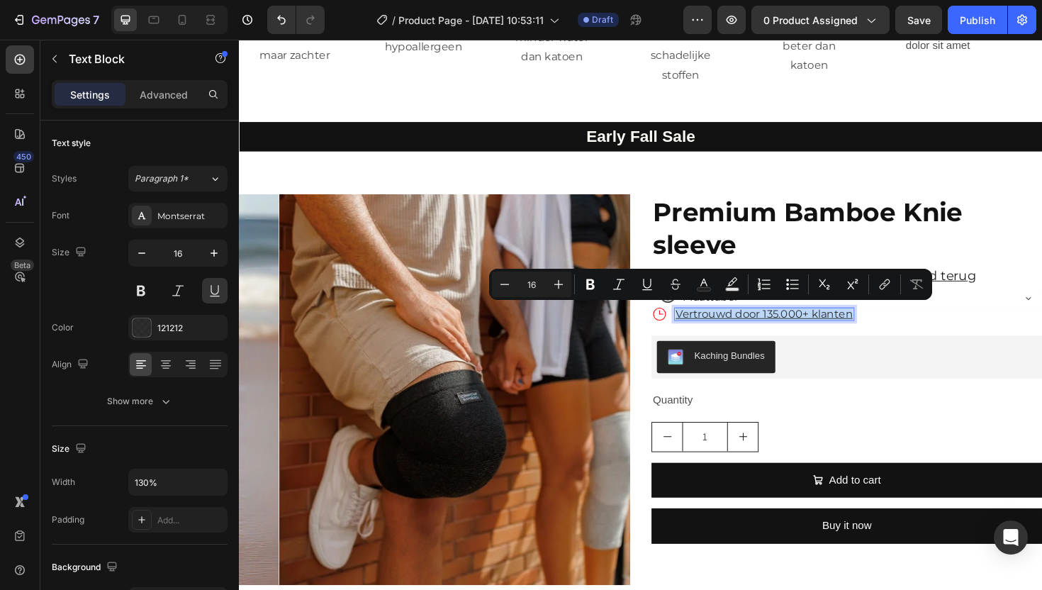
click at [728, 328] on p "Vertrouwd door 135.000+ klanten" at bounding box center [795, 330] width 188 height 11
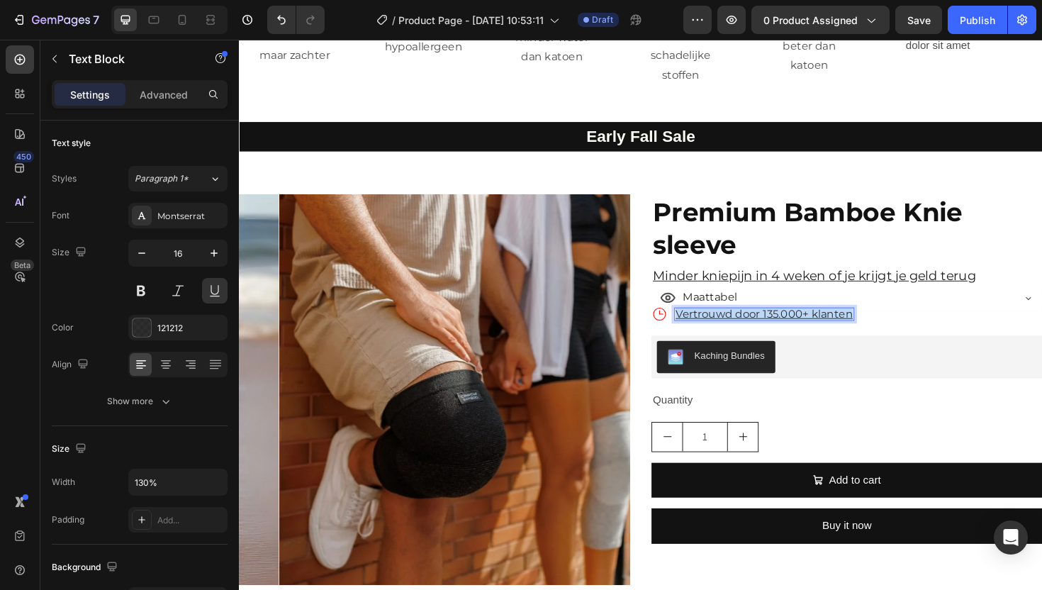
click at [728, 328] on p "Vertrouwd door 135.000+ klanten" at bounding box center [795, 330] width 188 height 11
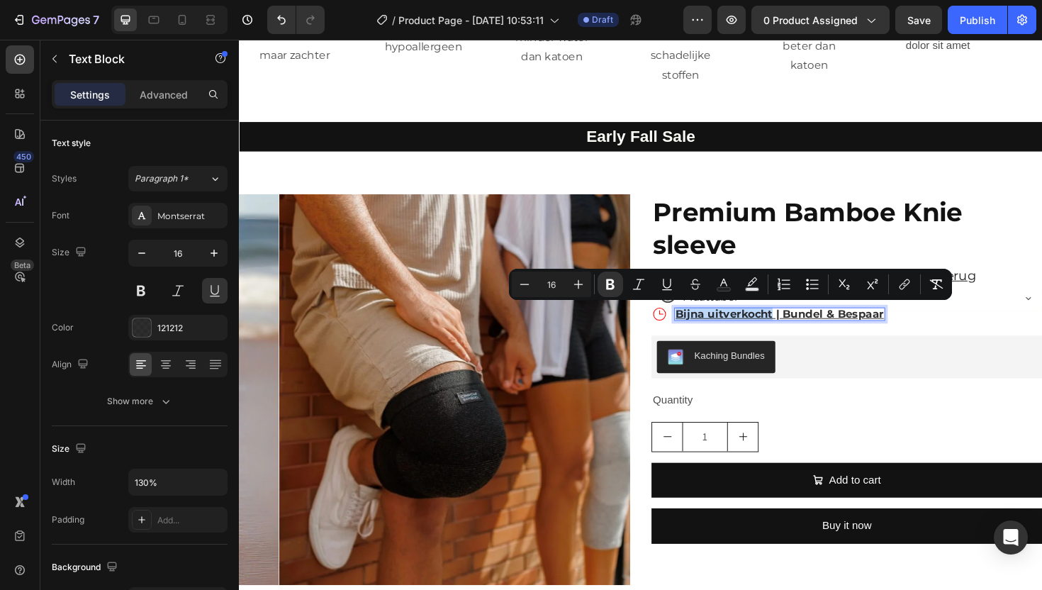
drag, startPoint x: 798, startPoint y: 327, endPoint x: 699, endPoint y: 329, distance: 99.3
click at [701, 329] on strong "Bijna uitverkocht | Bundel & Bespaar" at bounding box center [811, 329] width 220 height 13
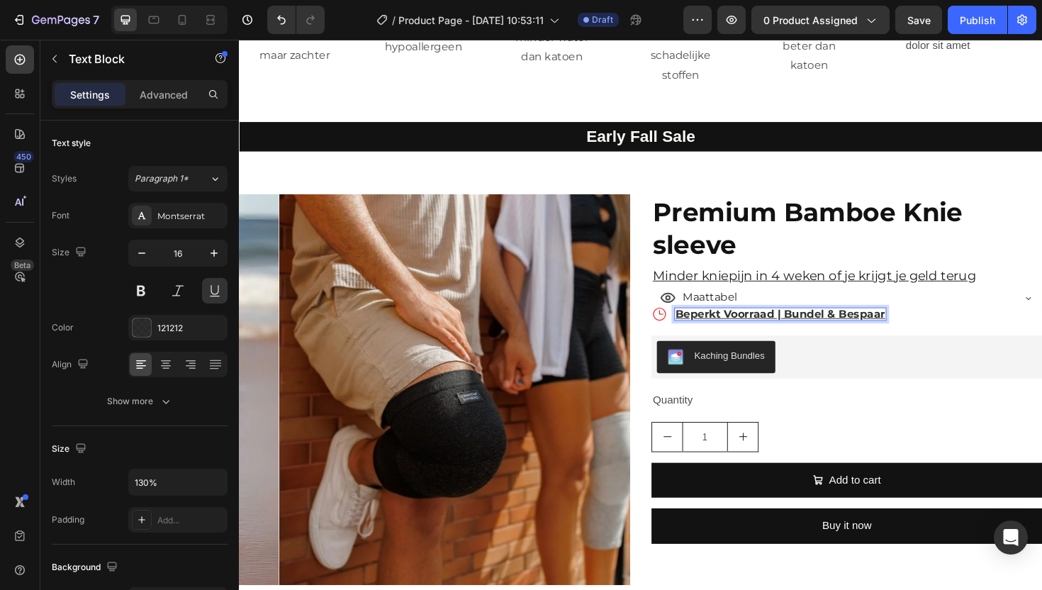
click at [828, 328] on strong "Beperkt Voorraad | Bundel & Bespaar" at bounding box center [812, 329] width 222 height 13
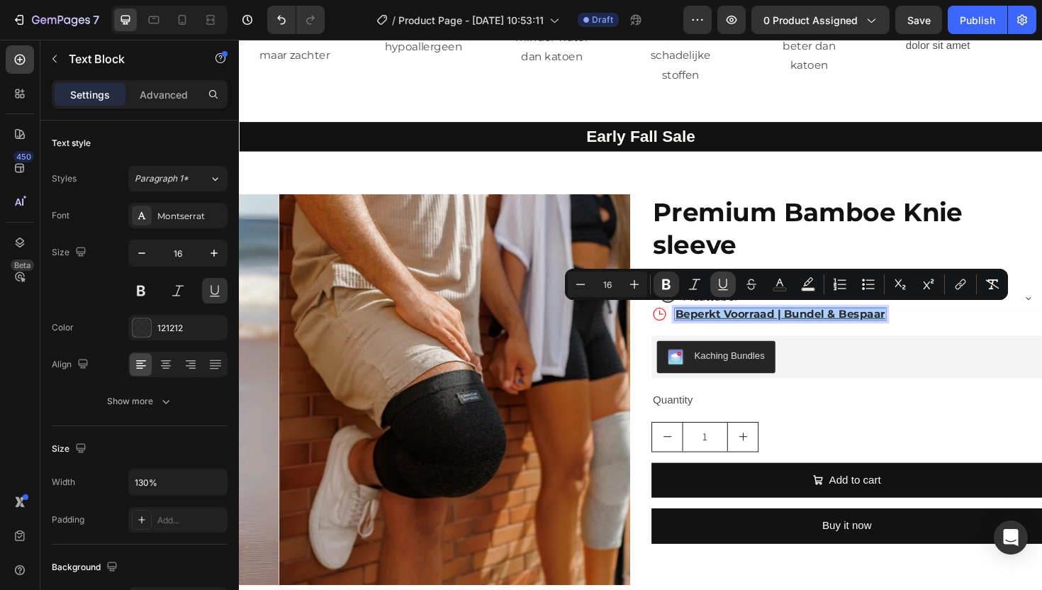
click at [722, 286] on icon "Editor contextual toolbar" at bounding box center [723, 284] width 14 height 14
click at [720, 281] on icon "Editor contextual toolbar" at bounding box center [723, 284] width 14 height 14
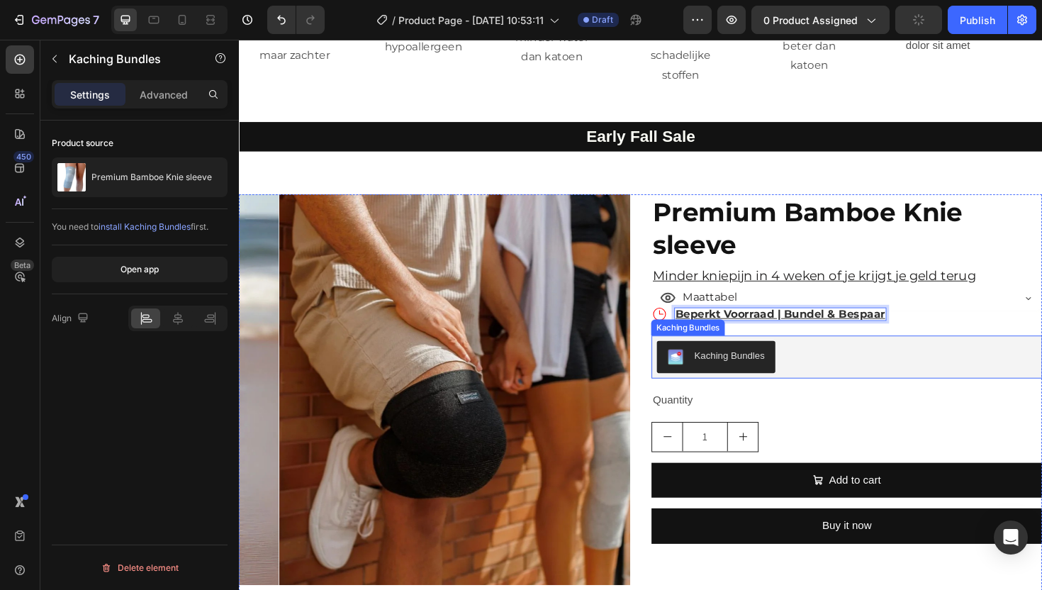
click at [958, 353] on div "Kaching Bundles" at bounding box center [883, 375] width 414 height 45
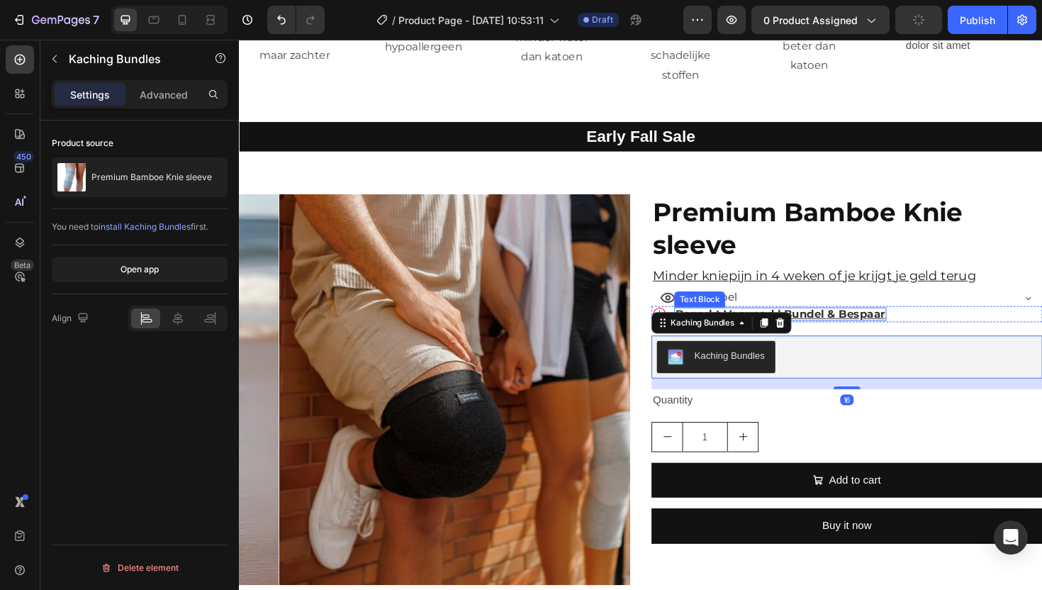
click at [901, 332] on strong "Beperkt Voorraad | Bundel & Bespaar" at bounding box center [812, 329] width 222 height 13
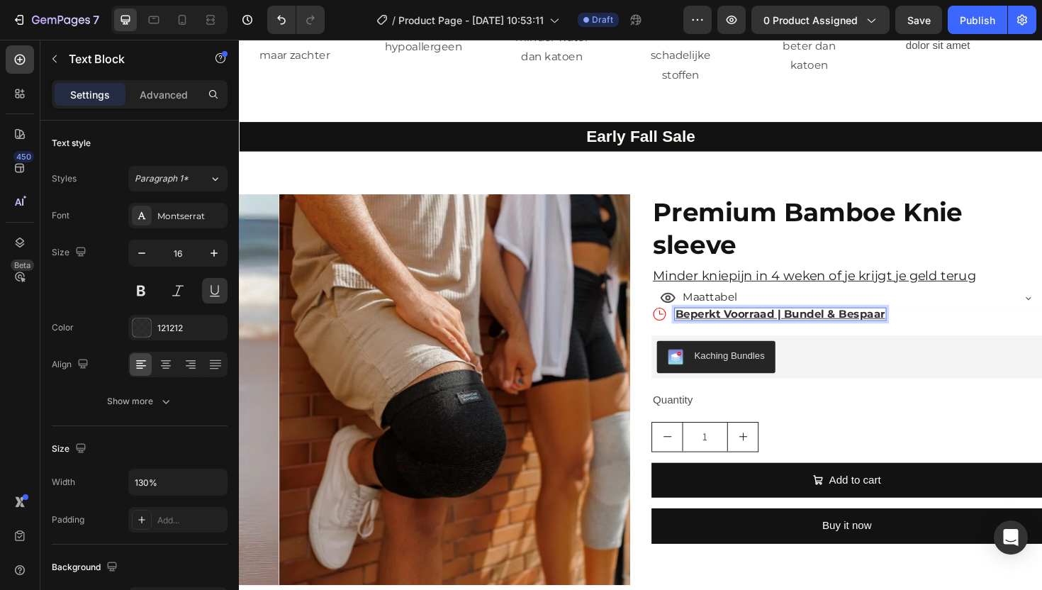
click at [909, 330] on strong "Beperkt Voorraad | Bundel & Bespaar" at bounding box center [812, 329] width 222 height 13
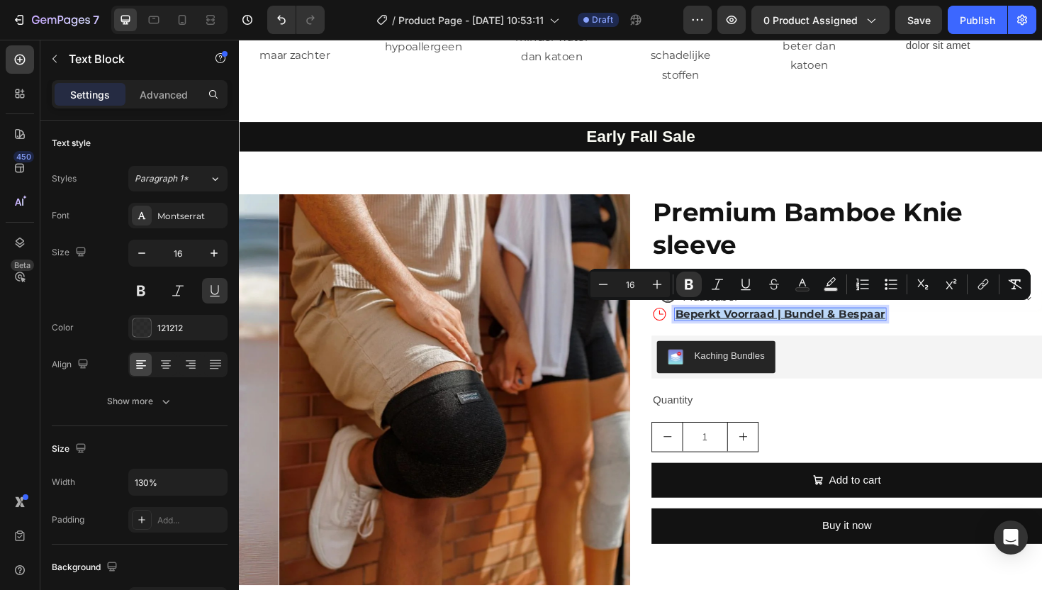
click at [909, 330] on strong "Beperkt Voorraad | Bundel & Bespaar" at bounding box center [812, 329] width 222 height 13
click at [729, 281] on icon "Editor contextual toolbar" at bounding box center [723, 284] width 14 height 14
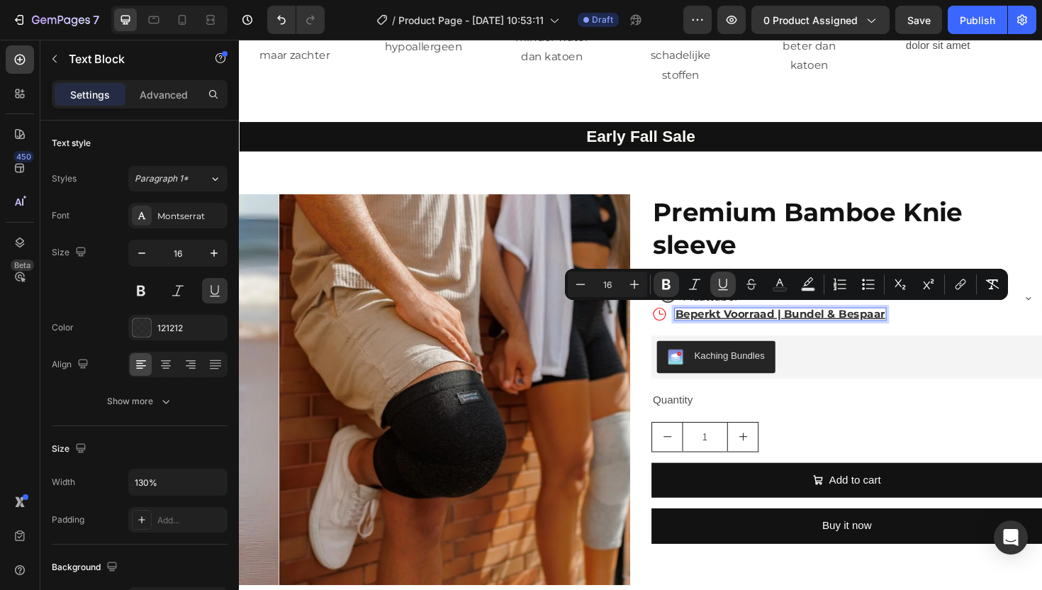
click at [720, 285] on icon "Editor contextual toolbar" at bounding box center [723, 284] width 14 height 14
click at [744, 332] on strong "Beperkt Voorraad | Bundel & Bespaar" at bounding box center [812, 329] width 222 height 13
click at [985, 332] on div "Icon Beperkt Voorraad | Bundel & Bespaar Text Block 0 Row" at bounding box center [883, 330] width 414 height 17
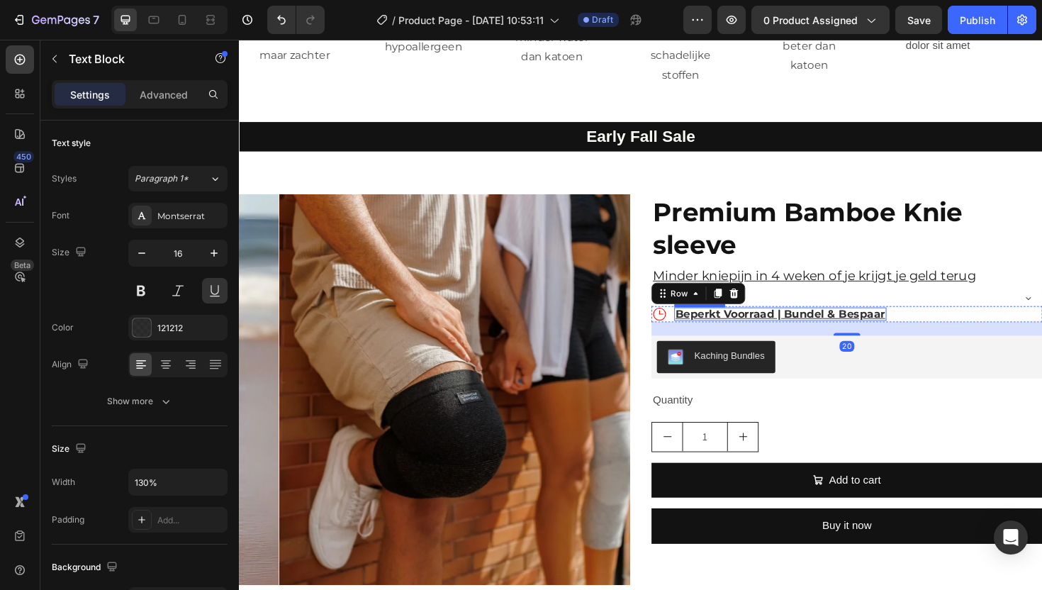
click at [798, 325] on strong "Beperkt Voorraad | Bundel & Bespaar" at bounding box center [812, 329] width 222 height 13
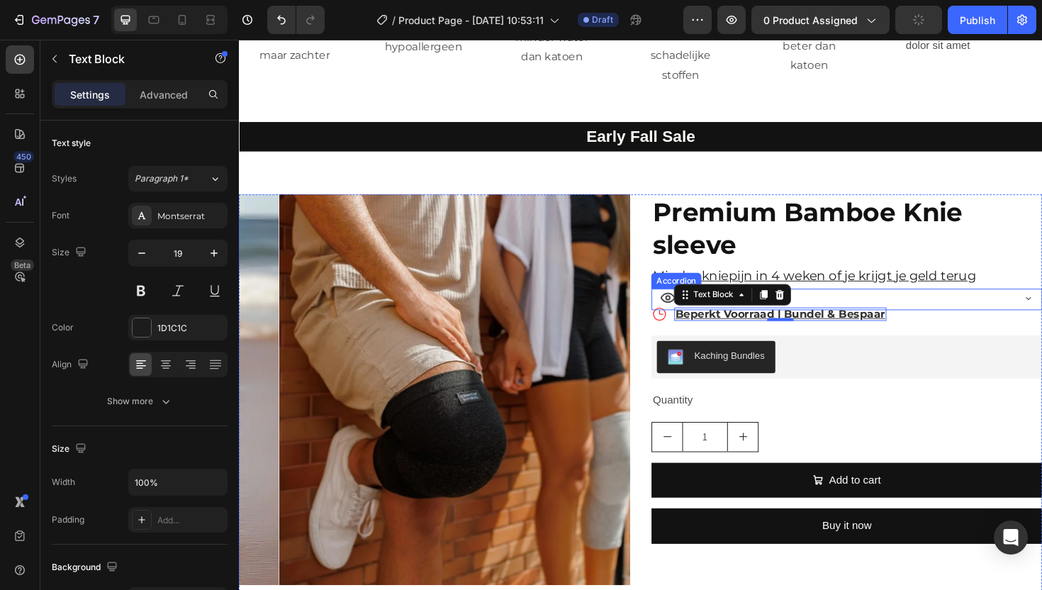
click at [987, 300] on div "Minder kniepijn in 4 weken of je krijgt je geld terug" at bounding box center [883, 289] width 414 height 27
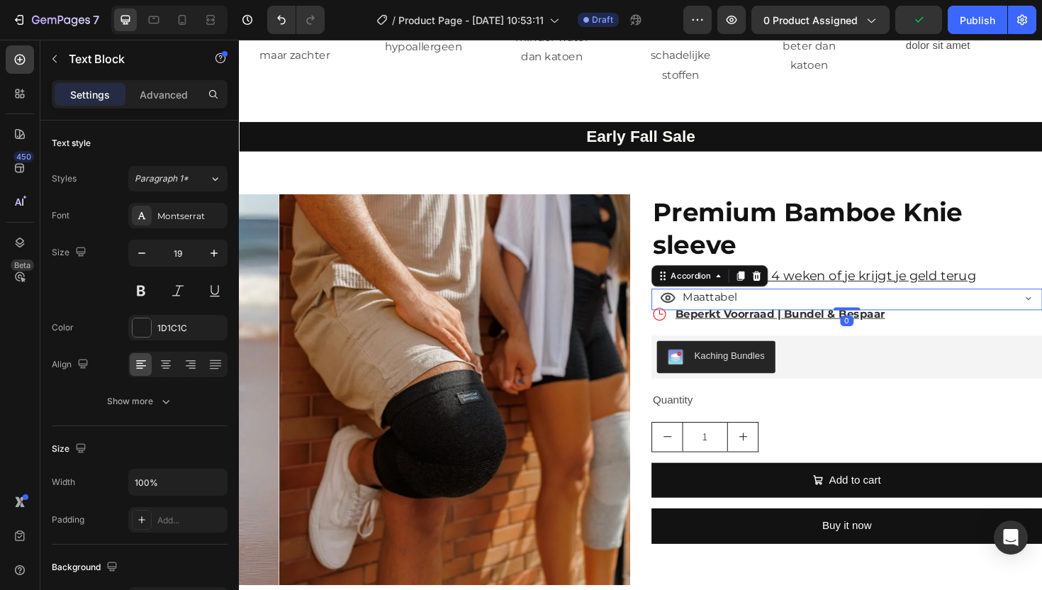
click at [676, 310] on div "Maattabel" at bounding box center [882, 314] width 413 height 23
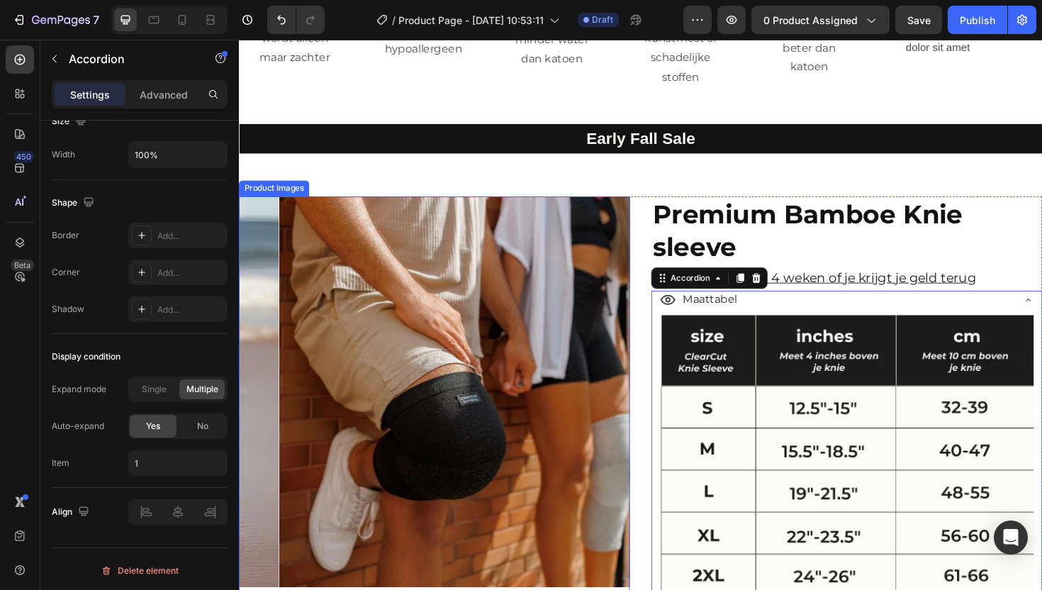
scroll to position [2537, 0]
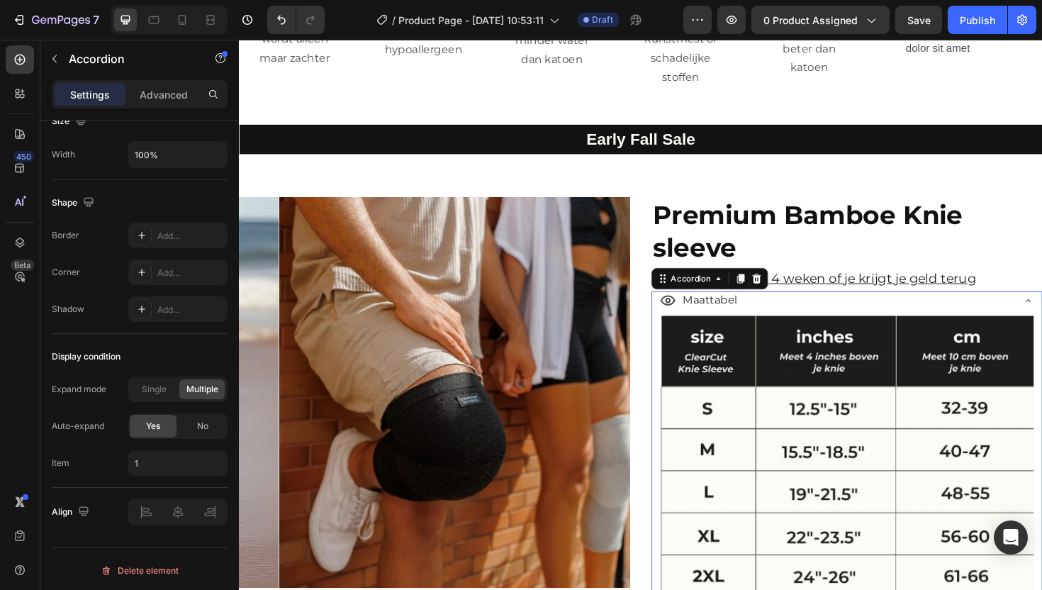
click at [809, 312] on div "Maattabel" at bounding box center [871, 315] width 373 height 25
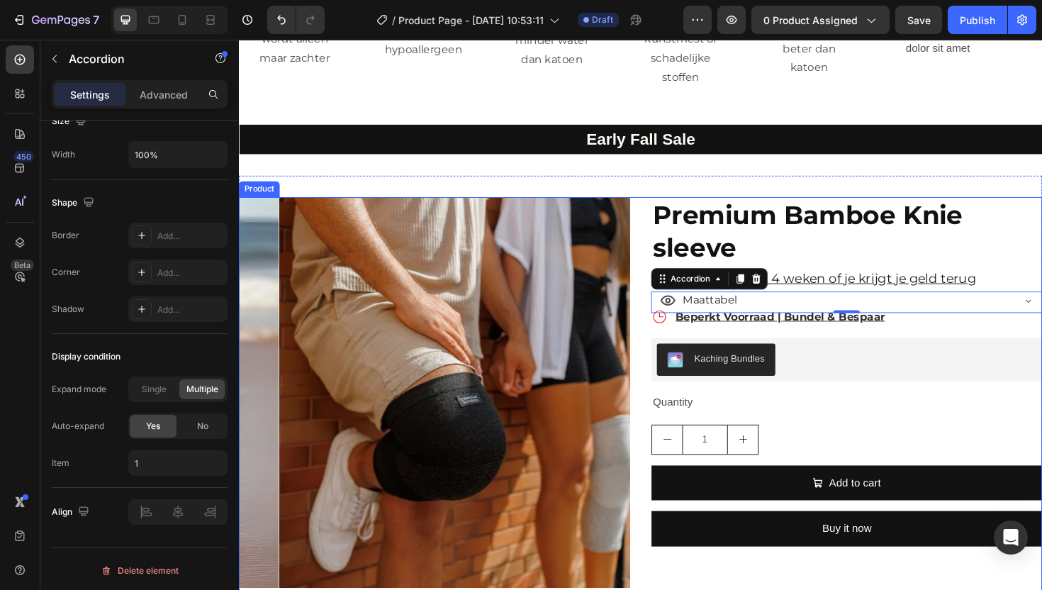
click at [653, 306] on div "Product Images Premium Bamboe Knie sleeve Product Title Minder kniepijn in 4 we…" at bounding box center [664, 460] width 851 height 508
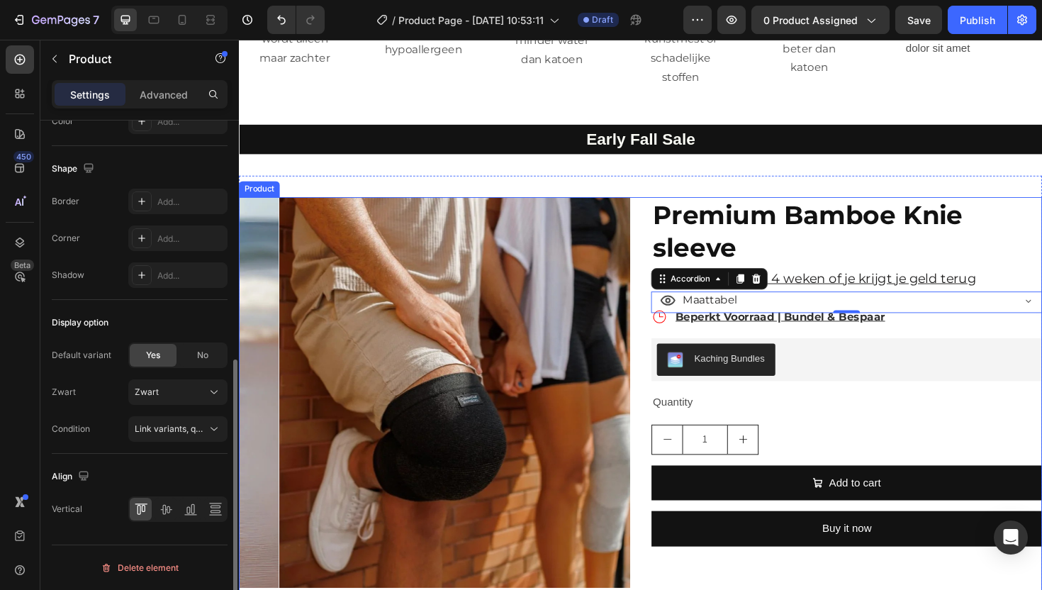
scroll to position [0, 0]
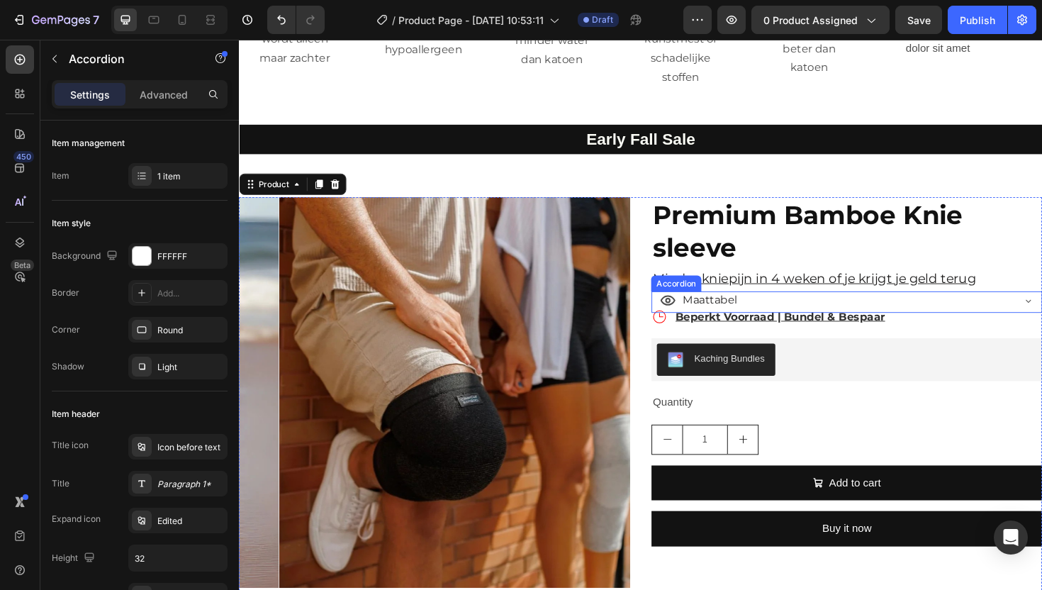
click at [676, 311] on div "Maattabel" at bounding box center [882, 317] width 413 height 23
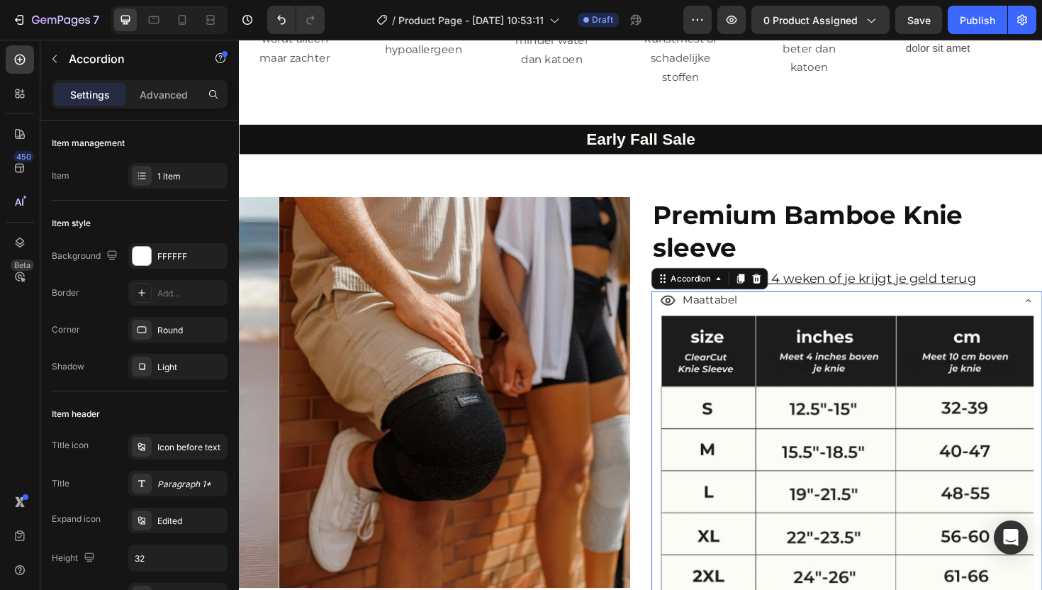
click at [676, 309] on div "Maattabel" at bounding box center [882, 317] width 413 height 23
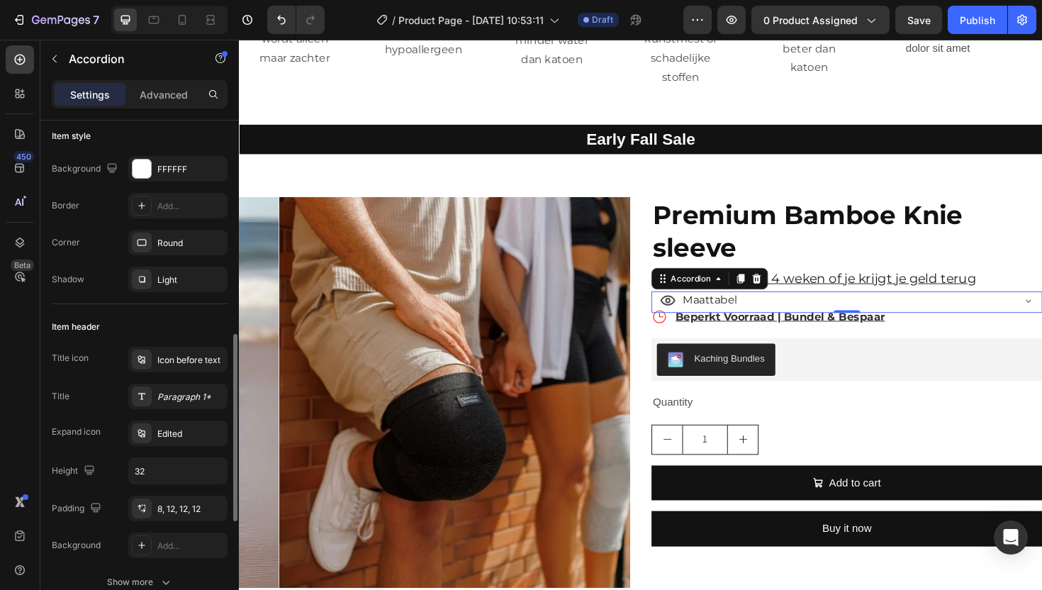
scroll to position [220, 0]
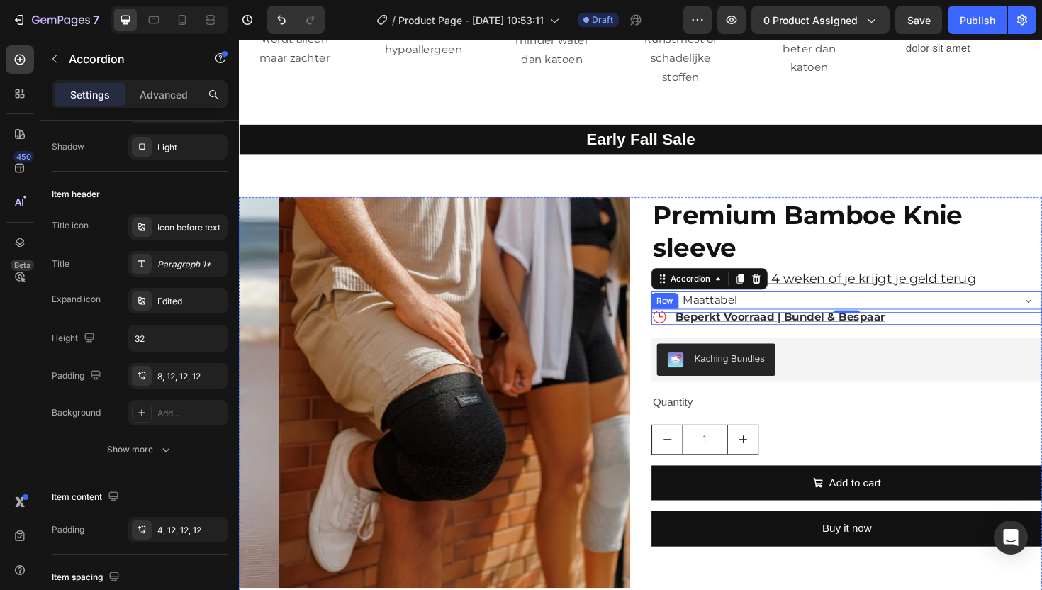
drag, startPoint x: 691, startPoint y: 334, endPoint x: 682, endPoint y: 335, distance: 9.3
click at [690, 334] on div "Icon Beperkt Voorraad | Bundel & Bespaar Text Block Row" at bounding box center [883, 333] width 414 height 17
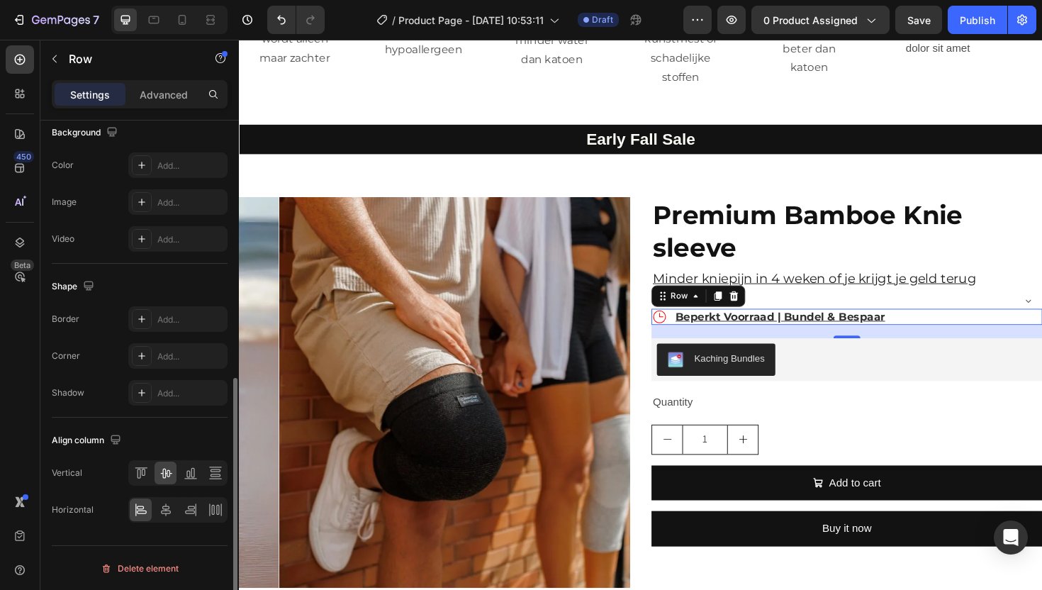
scroll to position [517, 0]
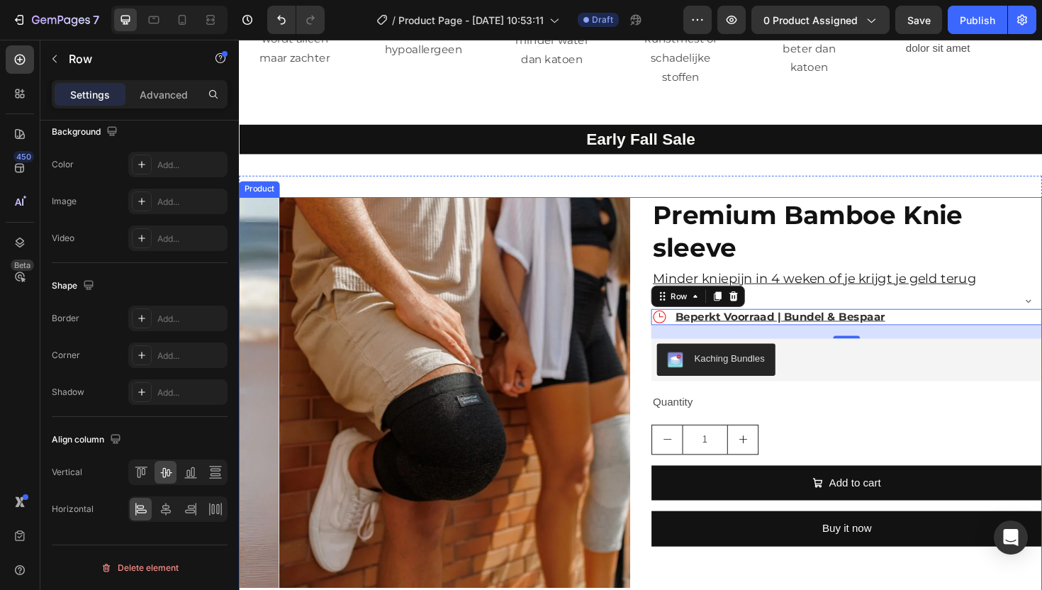
click at [659, 292] on div "Product Images Premium Bamboe Knie sleeve Product Title Minder kniepijn in 4 we…" at bounding box center [664, 460] width 851 height 508
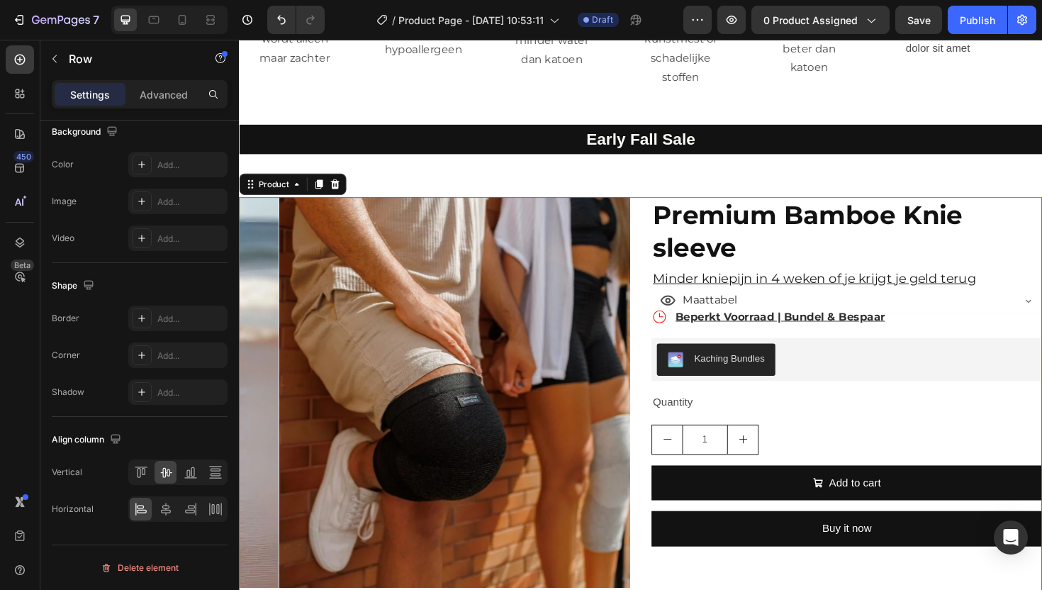
scroll to position [0, 0]
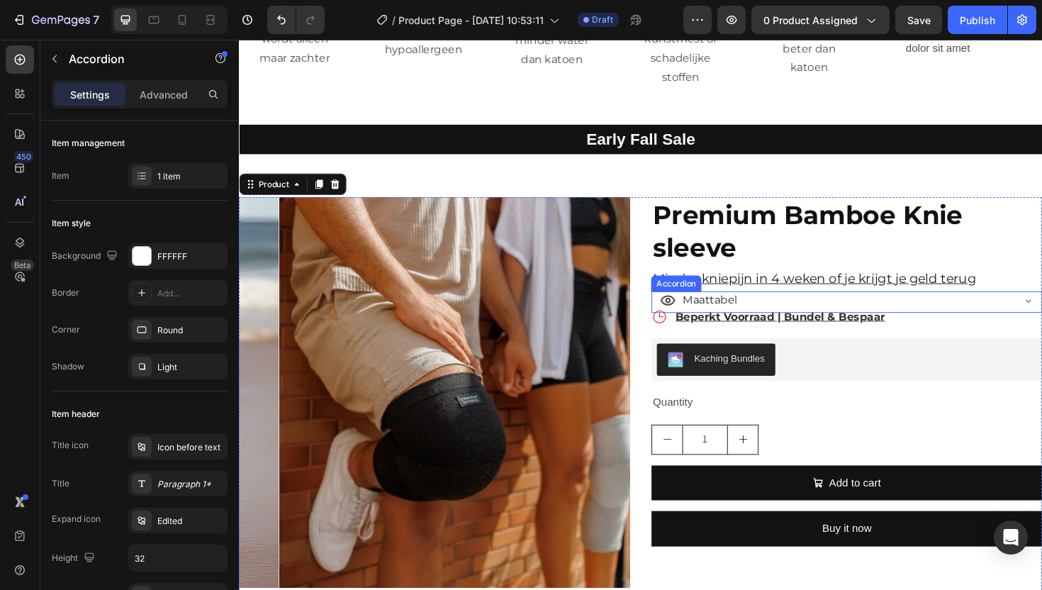
click at [676, 310] on div "Maattabel" at bounding box center [882, 317] width 413 height 23
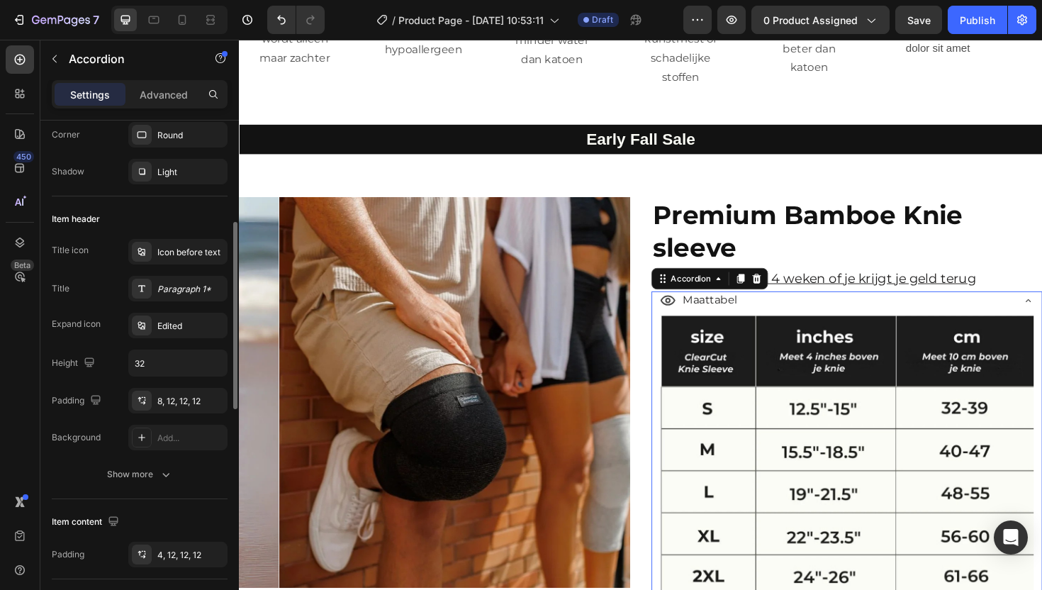
scroll to position [217, 0]
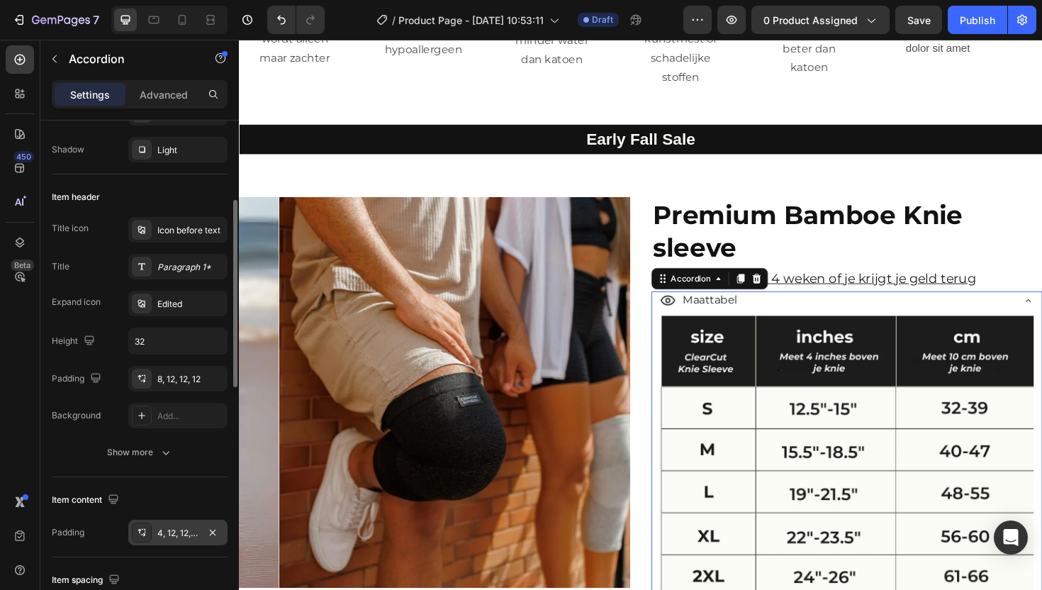
click at [162, 532] on div "4, 12, 12, 12" at bounding box center [177, 533] width 41 height 13
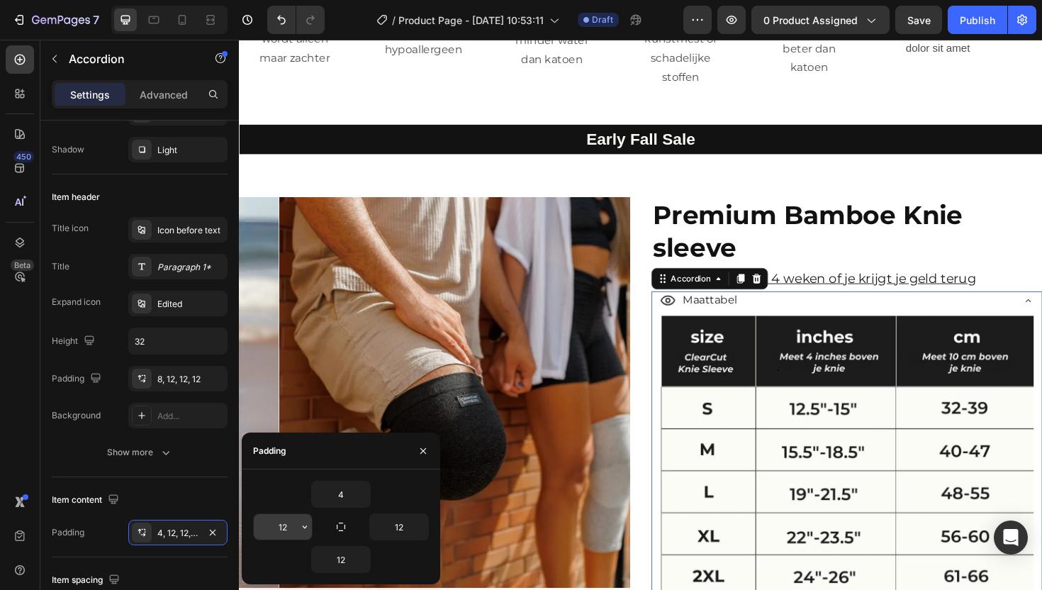
click at [290, 528] on input "12" at bounding box center [283, 527] width 58 height 26
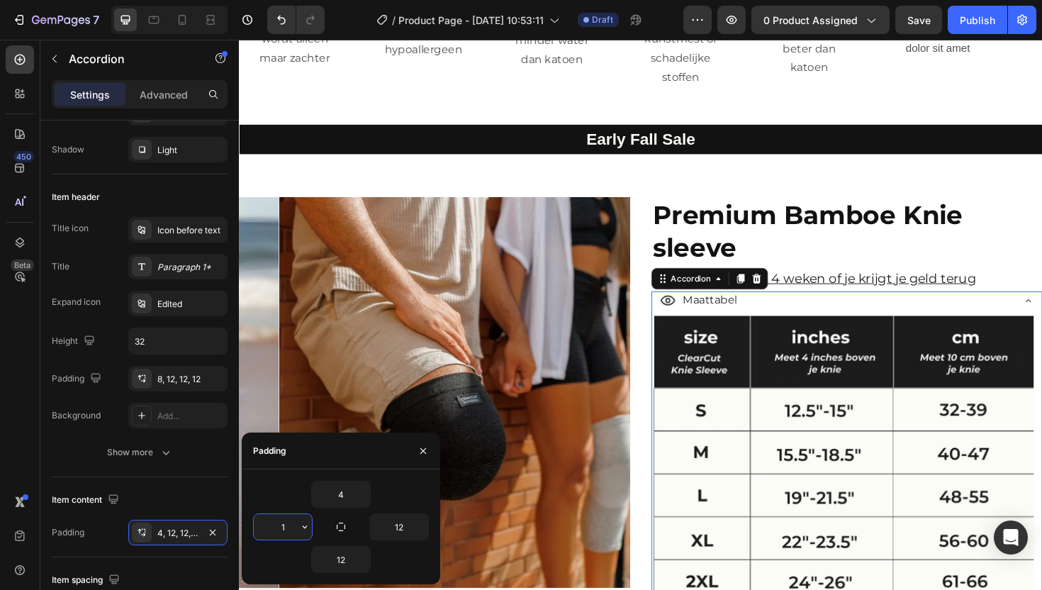
type input "12"
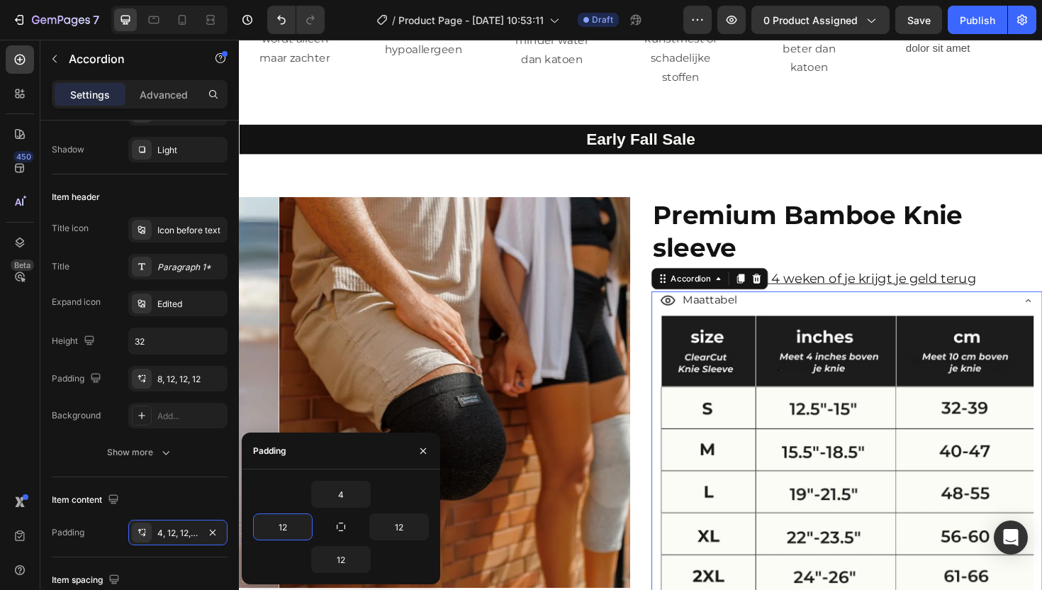
click at [780, 313] on div "Maattabel" at bounding box center [871, 315] width 373 height 25
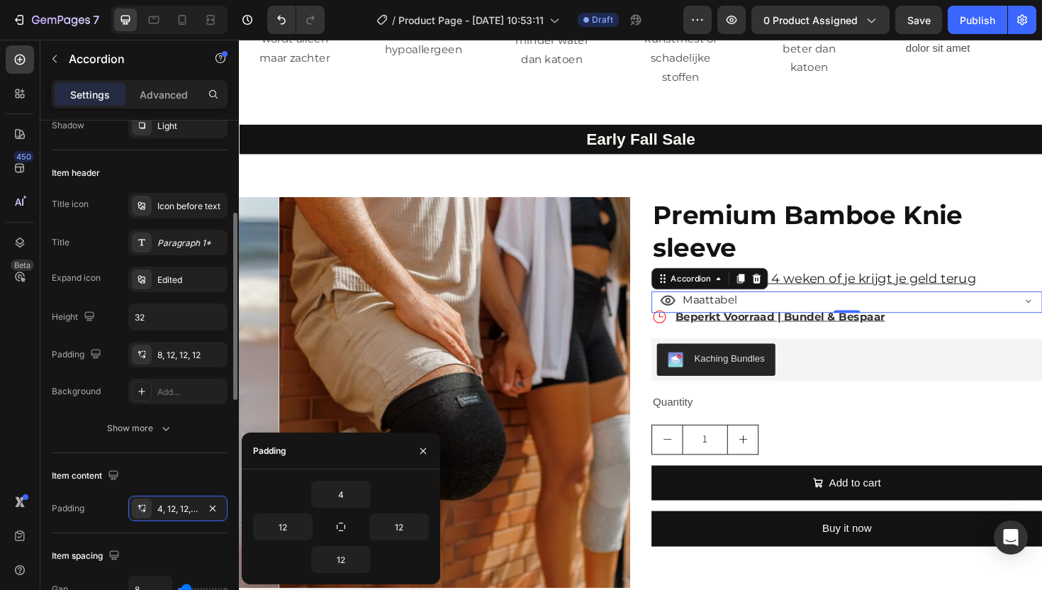
scroll to position [244, 0]
click at [166, 343] on div "8, 12, 12, 12" at bounding box center [177, 352] width 99 height 26
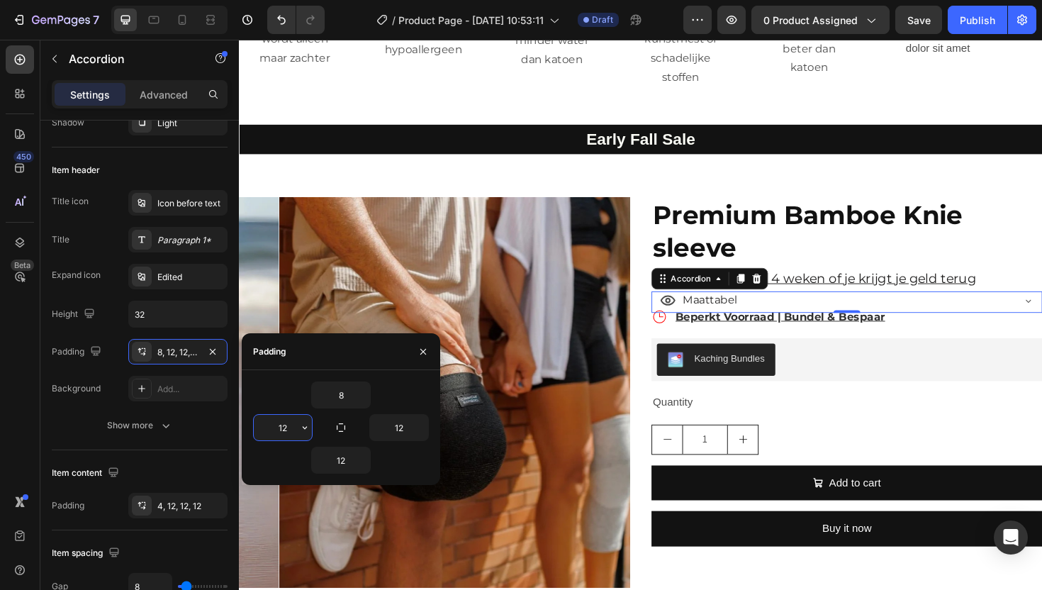
click at [291, 430] on input "12" at bounding box center [283, 428] width 58 height 26
type input "1"
click at [778, 333] on strong "Beperkt Voorraad | Bundel & Bespaar" at bounding box center [812, 332] width 222 height 13
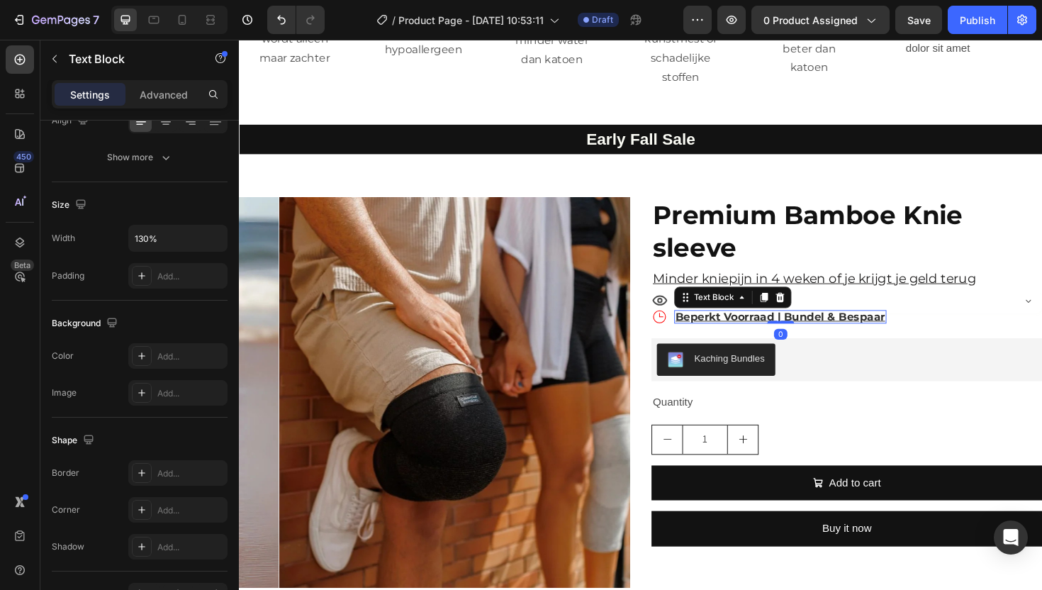
scroll to position [0, 0]
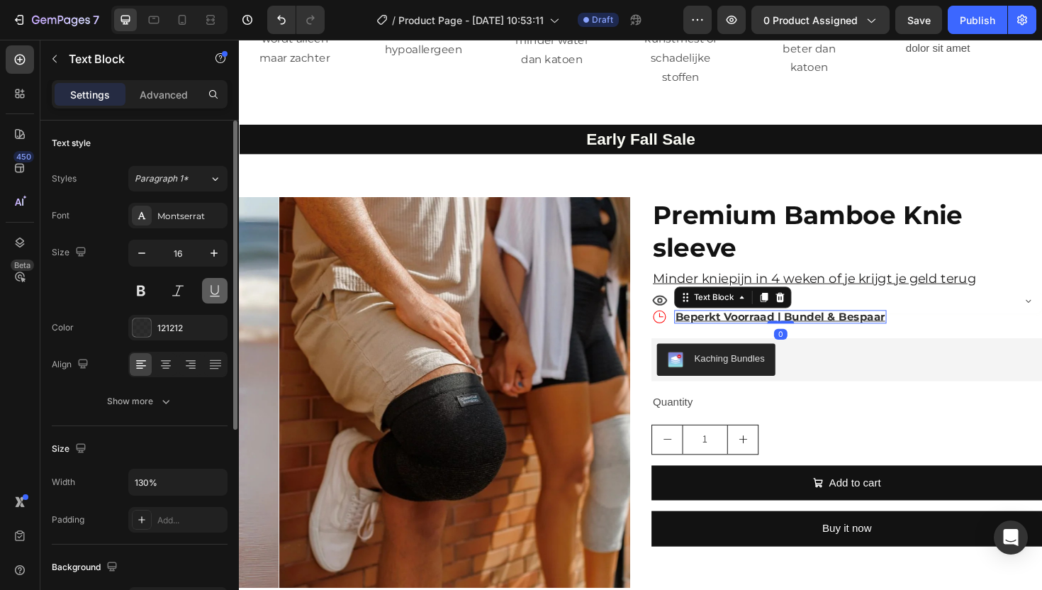
click at [214, 287] on button at bounding box center [215, 291] width 26 height 26
click at [734, 330] on strong "Beperkt Voorraad | Bundel & Bespaar" at bounding box center [812, 332] width 222 height 13
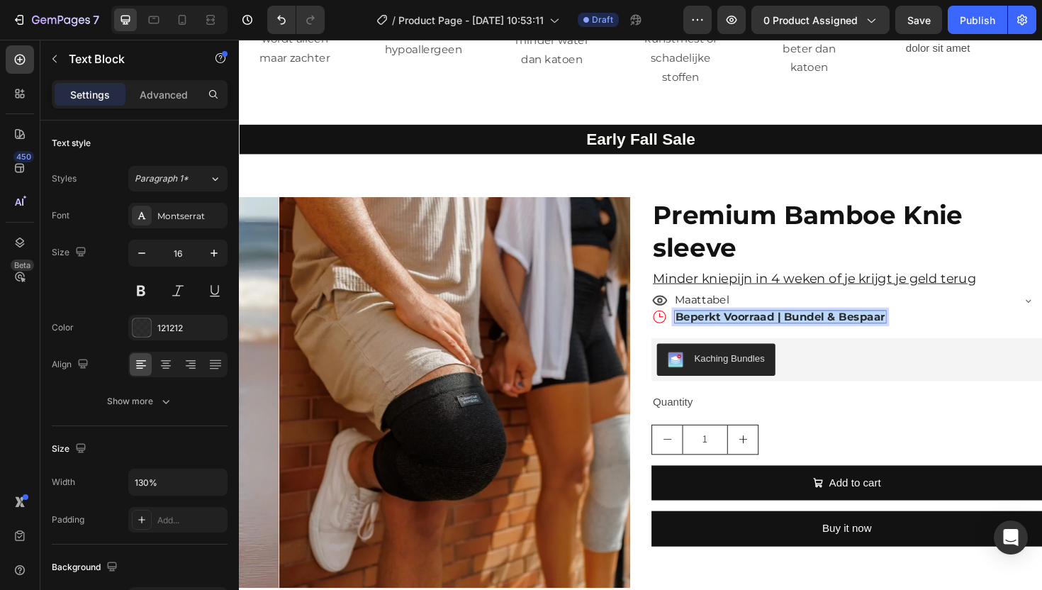
click at [734, 330] on strong "Beperkt Voorraad | Bundel & Bespaar" at bounding box center [812, 332] width 222 height 13
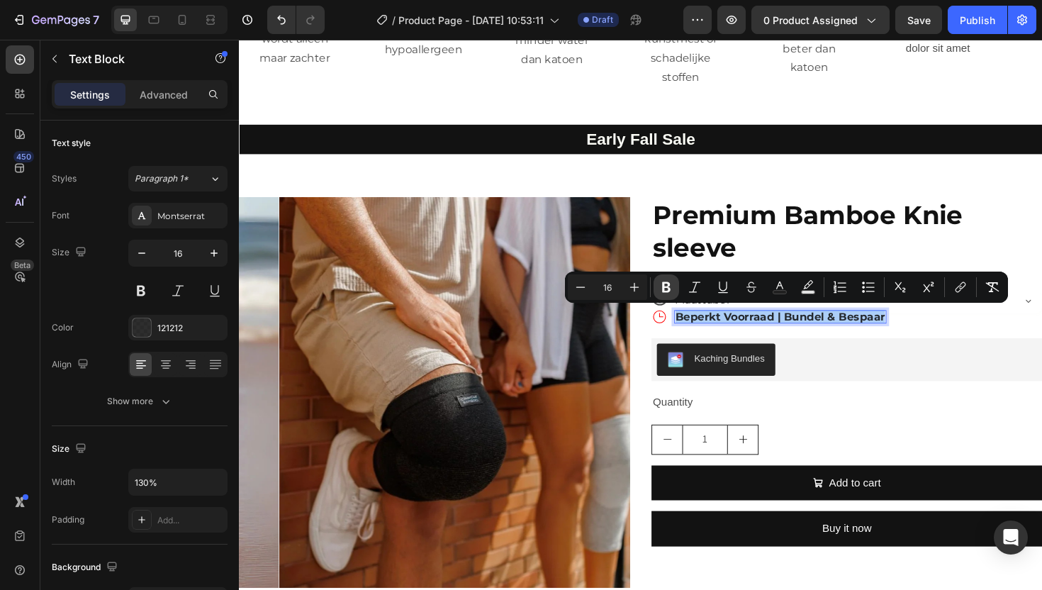
click at [672, 285] on icon "Editor contextual toolbar" at bounding box center [666, 287] width 14 height 14
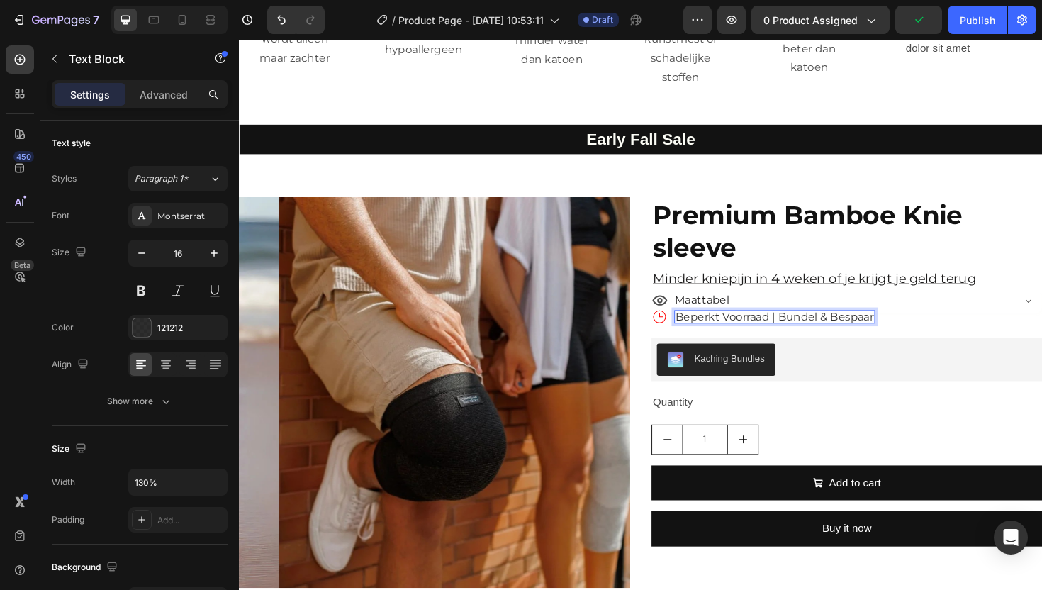
click at [763, 332] on p "Beperkt Voorraad | Bundel & Bespaar" at bounding box center [806, 333] width 210 height 11
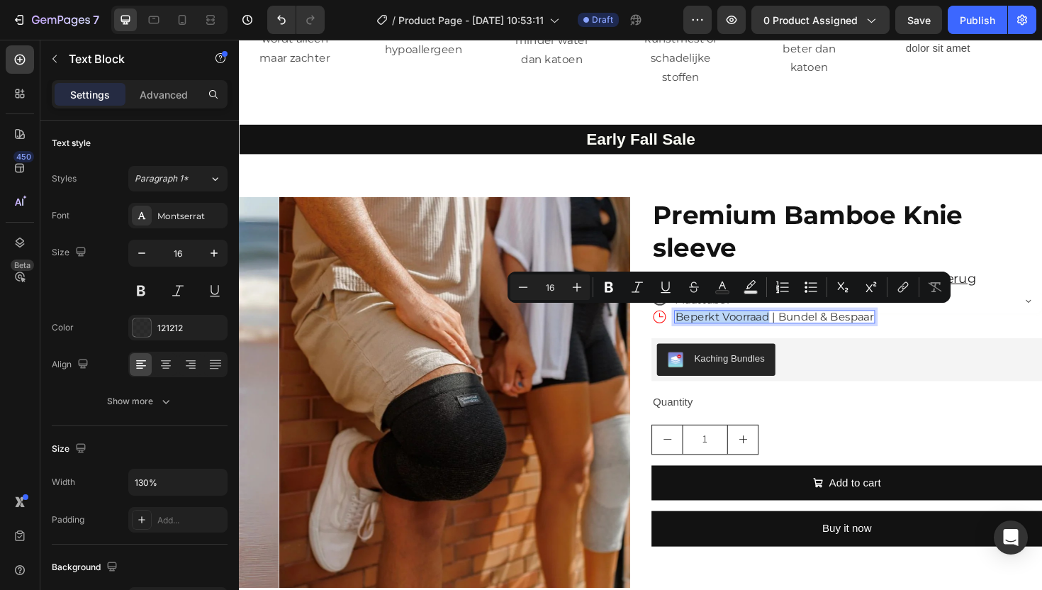
drag, startPoint x: 796, startPoint y: 328, endPoint x: 700, endPoint y: 328, distance: 96.4
click at [701, 328] on p "Beperkt Voorraad | Bundel & Bespaar" at bounding box center [806, 333] width 210 height 11
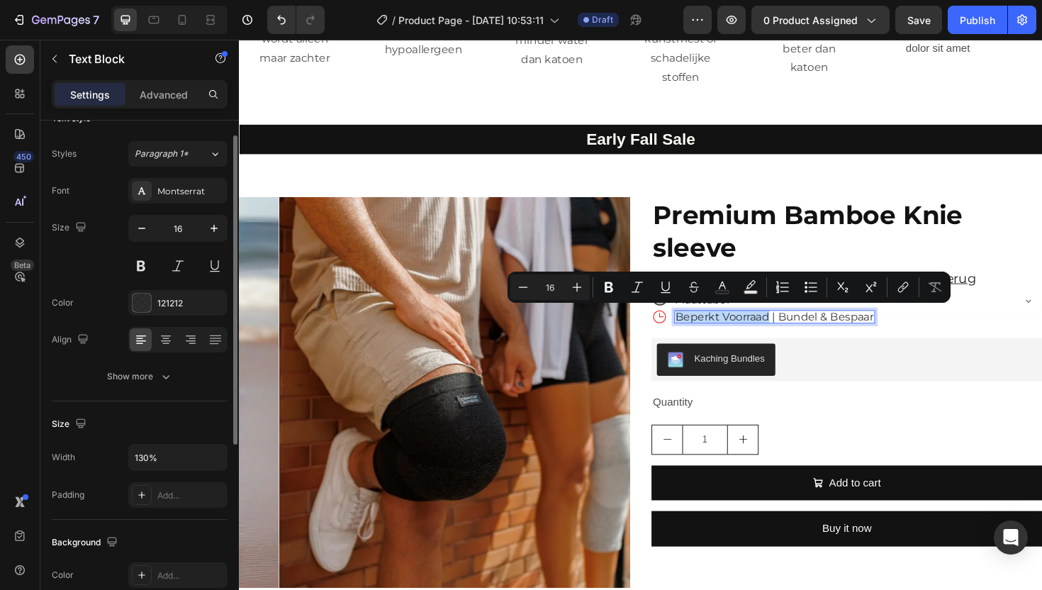
scroll to position [10, 0]
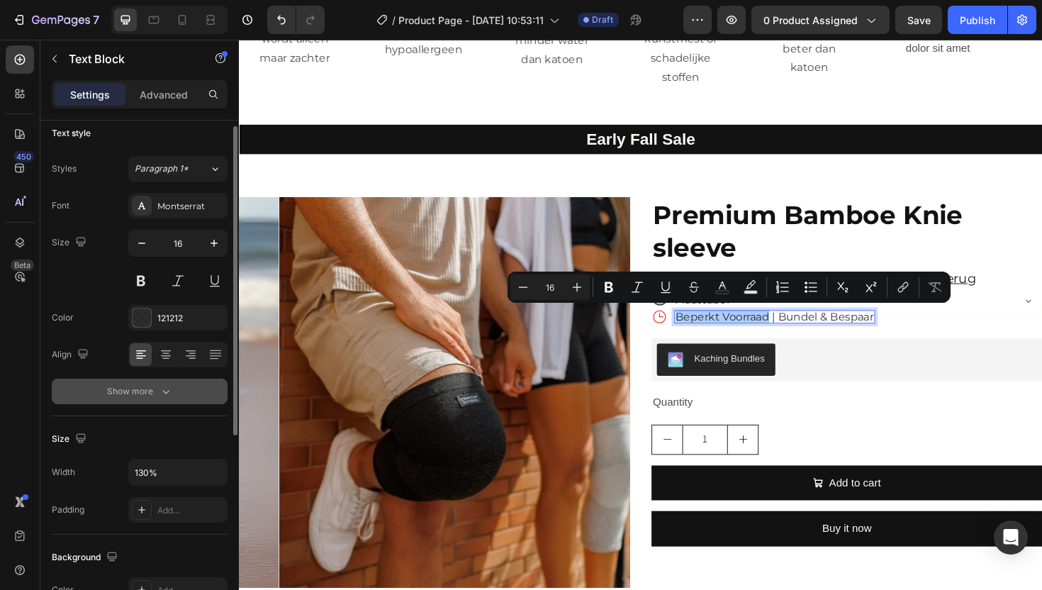
click at [132, 400] on button "Show more" at bounding box center [140, 392] width 176 height 26
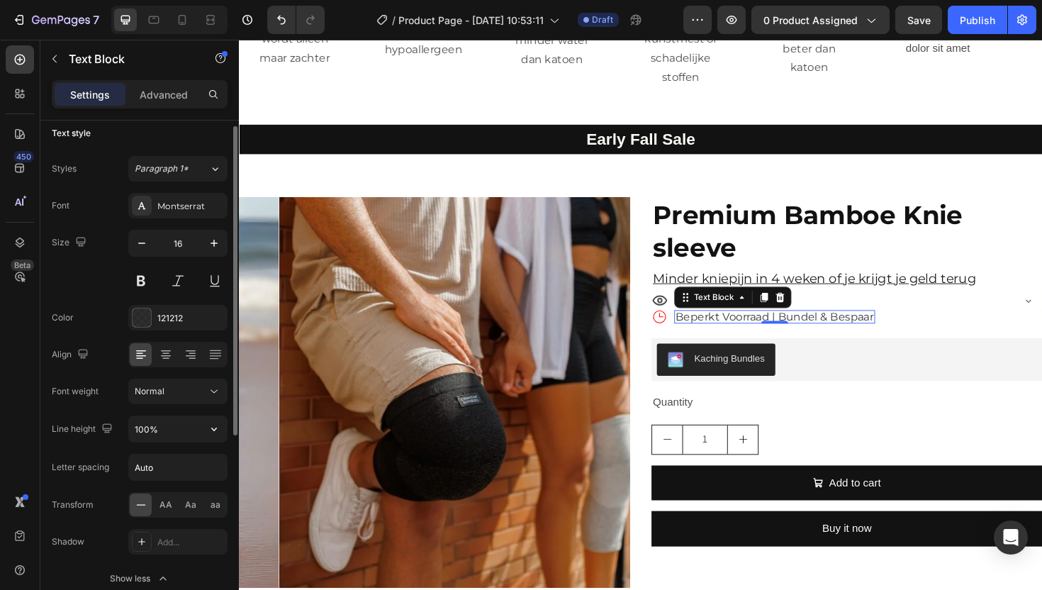
click at [169, 401] on button "Normal" at bounding box center [177, 392] width 99 height 26
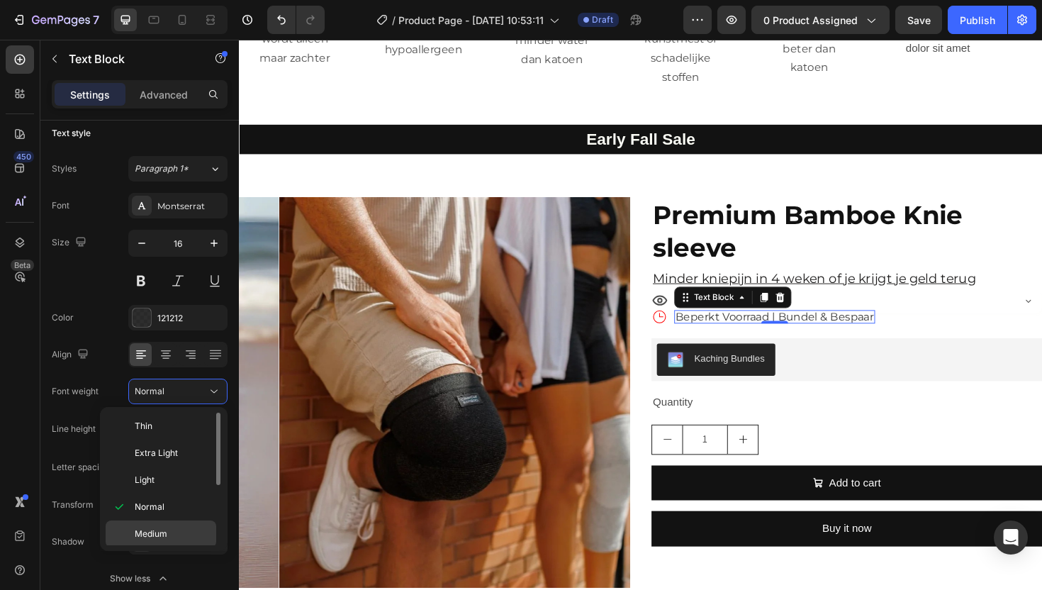
click at [151, 522] on div "Medium" at bounding box center [161, 533] width 111 height 27
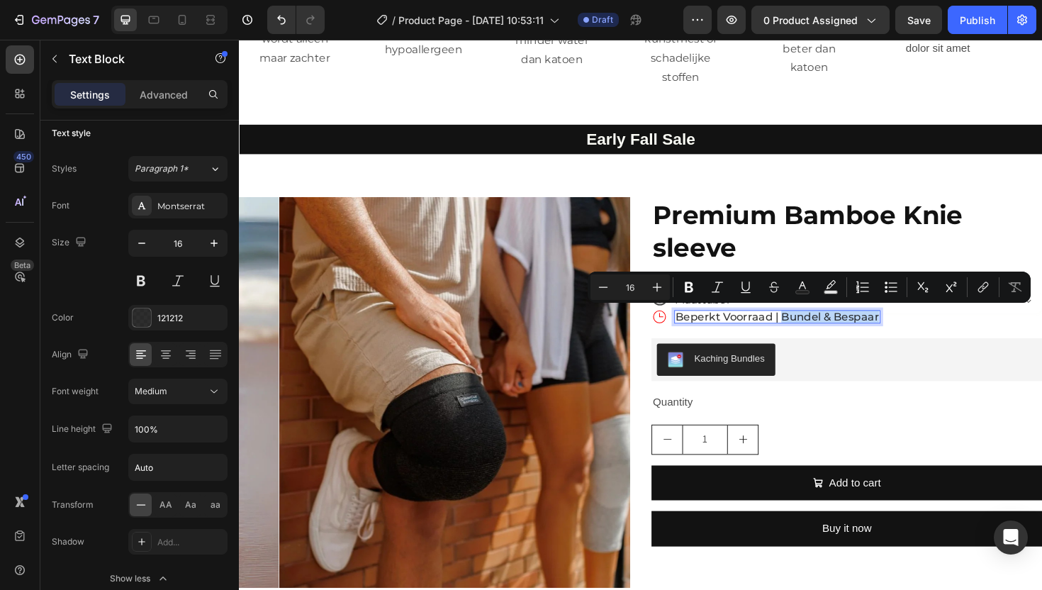
drag, startPoint x: 806, startPoint y: 330, endPoint x: 909, endPoint y: 330, distance: 102.8
click at [909, 330] on p "Beperkt Voorraad | Bundel & Bespaar" at bounding box center [809, 333] width 216 height 11
click at [694, 291] on icon "Editor contextual toolbar" at bounding box center [689, 287] width 14 height 14
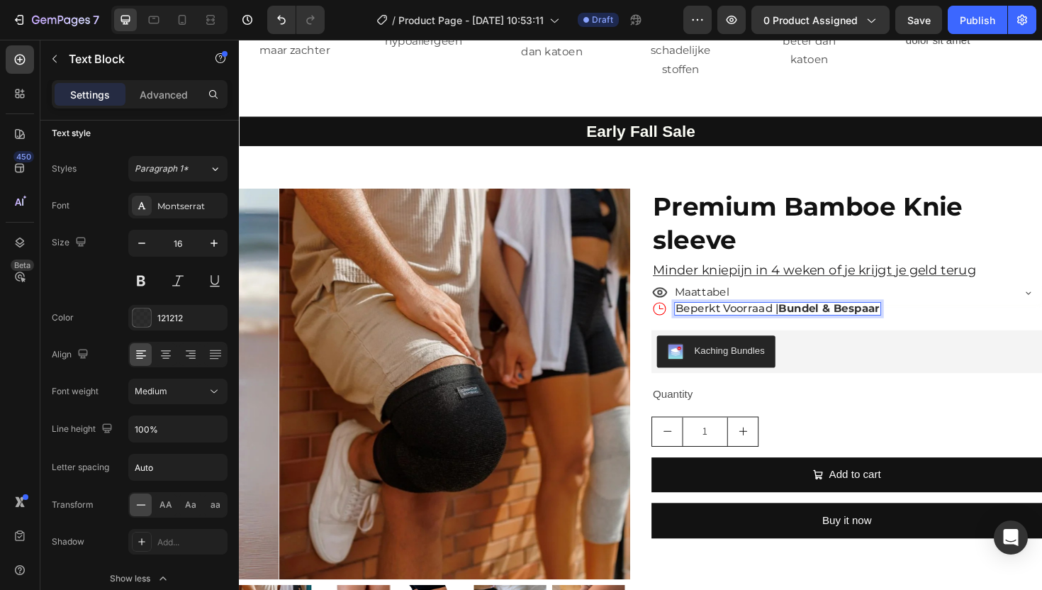
scroll to position [2558, 0]
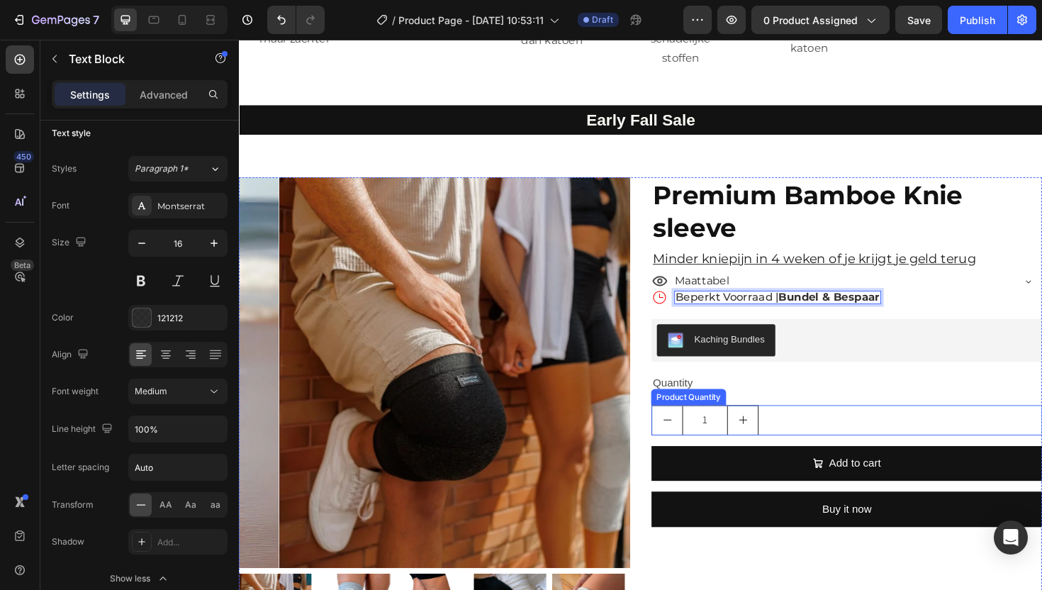
click at [887, 430] on div "1" at bounding box center [883, 443] width 414 height 32
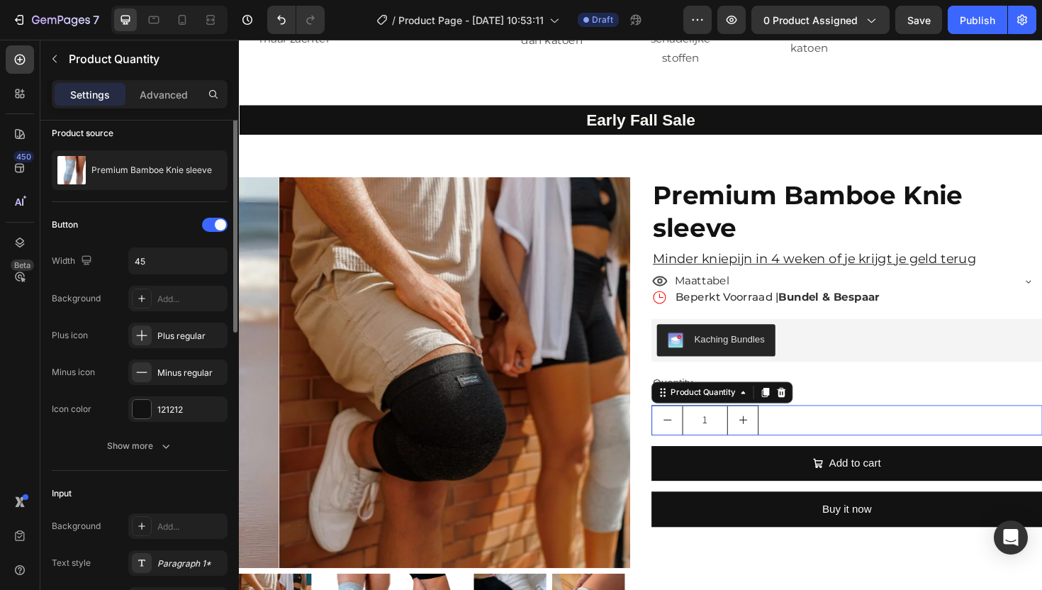
scroll to position [0, 0]
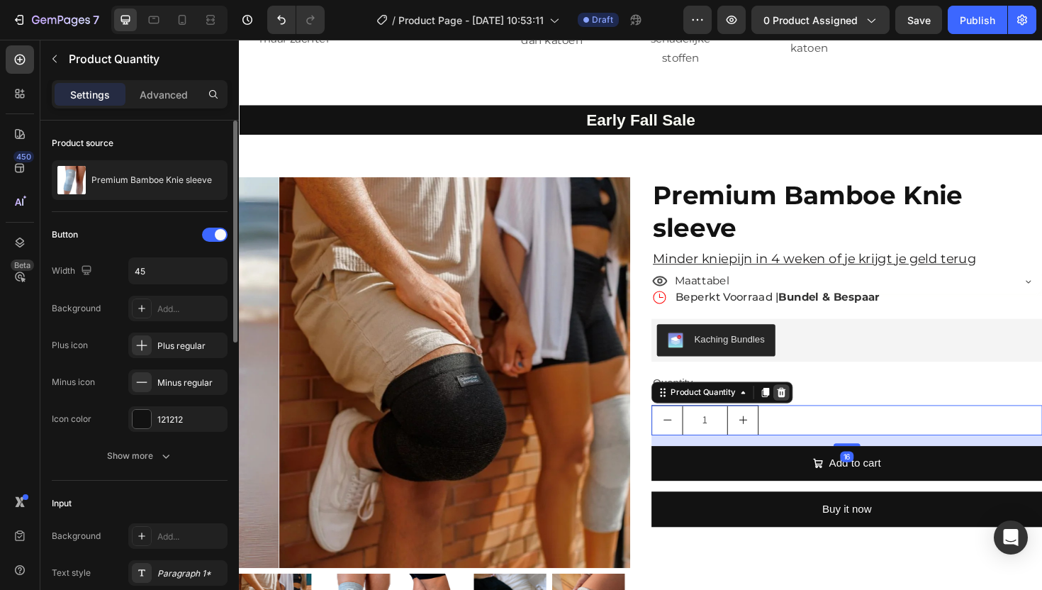
click at [807, 410] on icon at bounding box center [812, 413] width 11 height 11
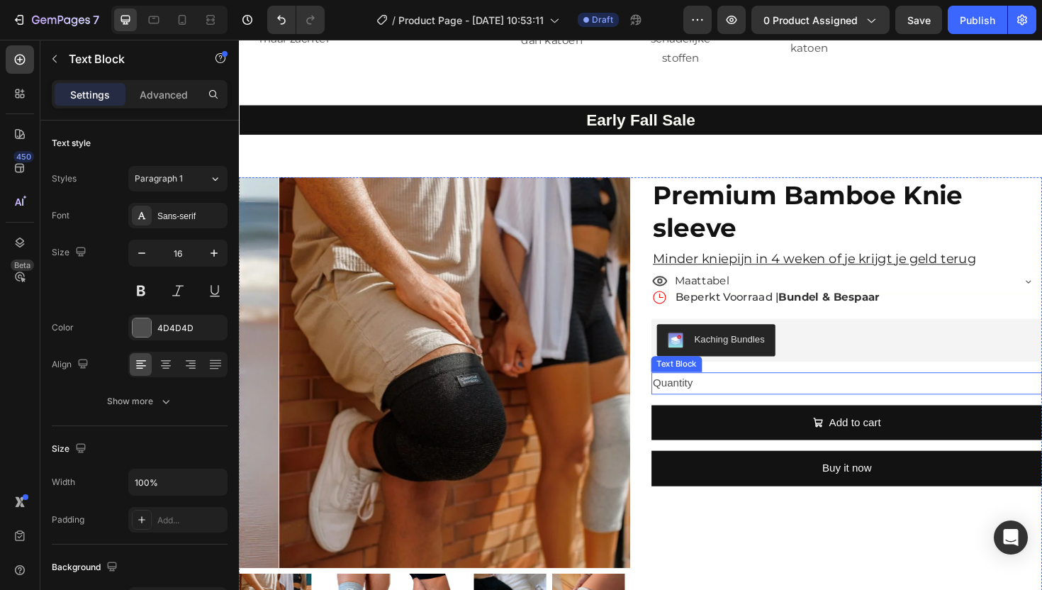
click at [767, 405] on div "Quantity" at bounding box center [883, 403] width 414 height 23
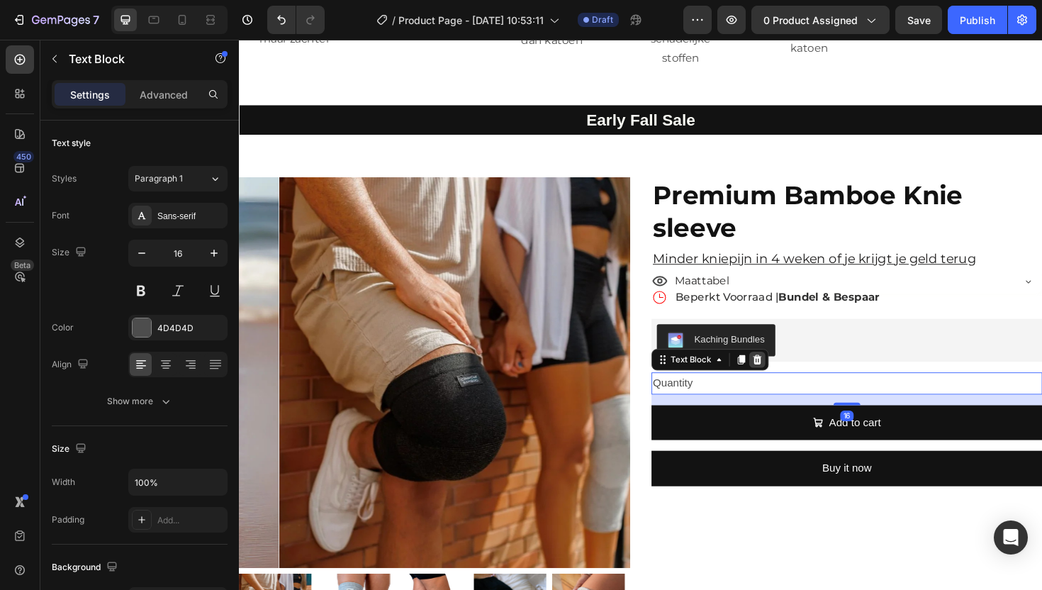
click at [787, 376] on icon at bounding box center [787, 378] width 11 height 11
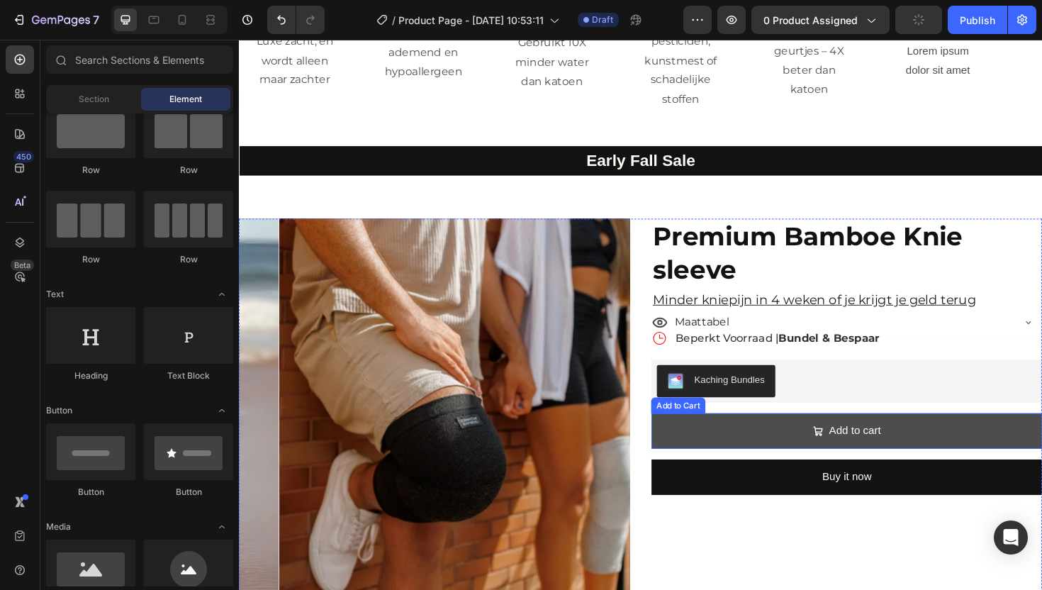
scroll to position [2560, 0]
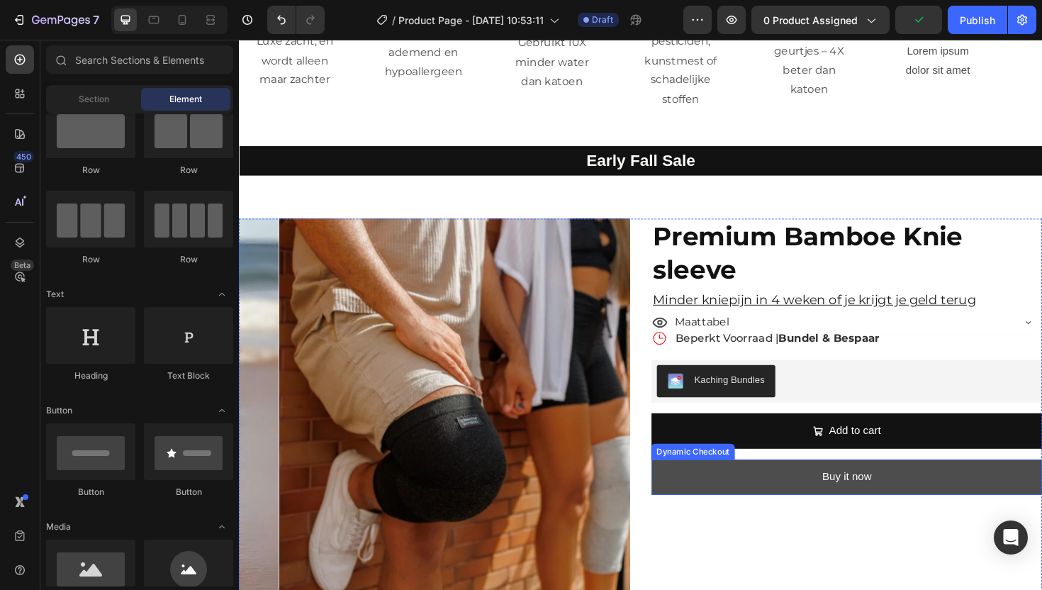
click at [718, 484] on button "Buy it now" at bounding box center [883, 503] width 414 height 38
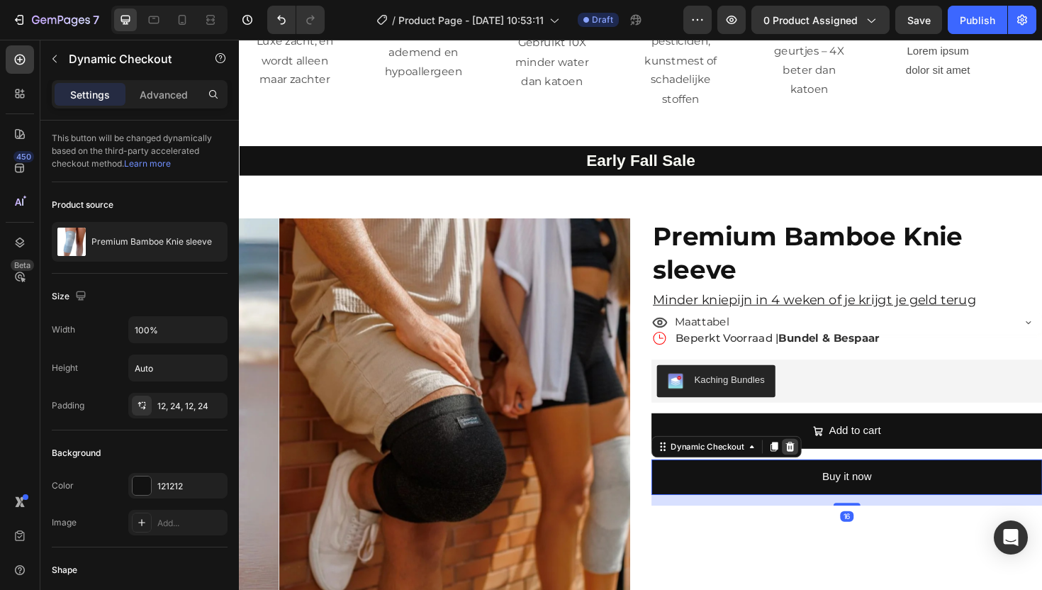
click at [818, 466] on icon at bounding box center [822, 471] width 9 height 10
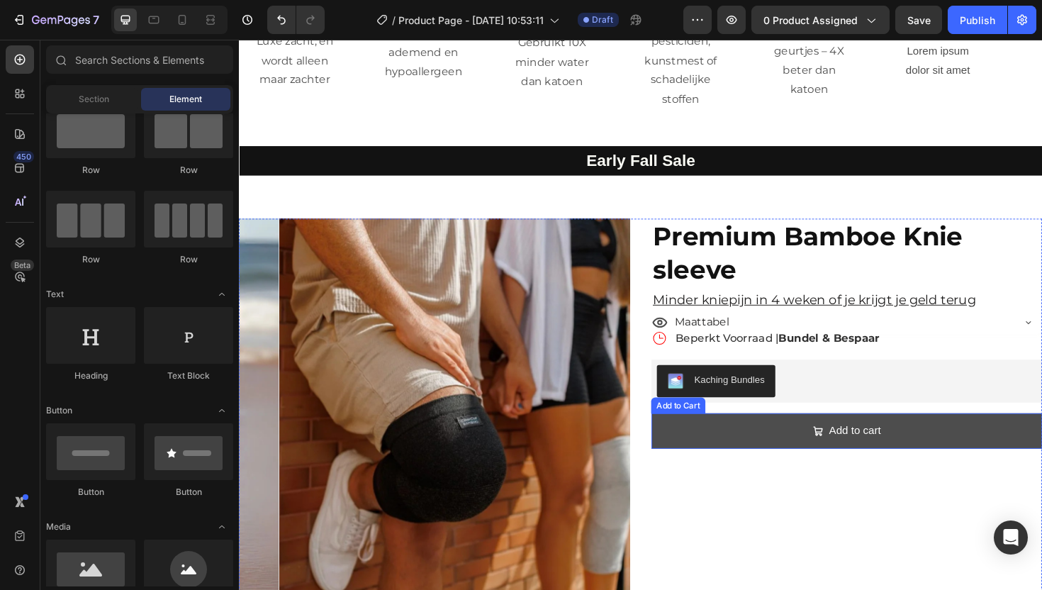
click at [716, 435] on button "Add to cart" at bounding box center [883, 454] width 414 height 38
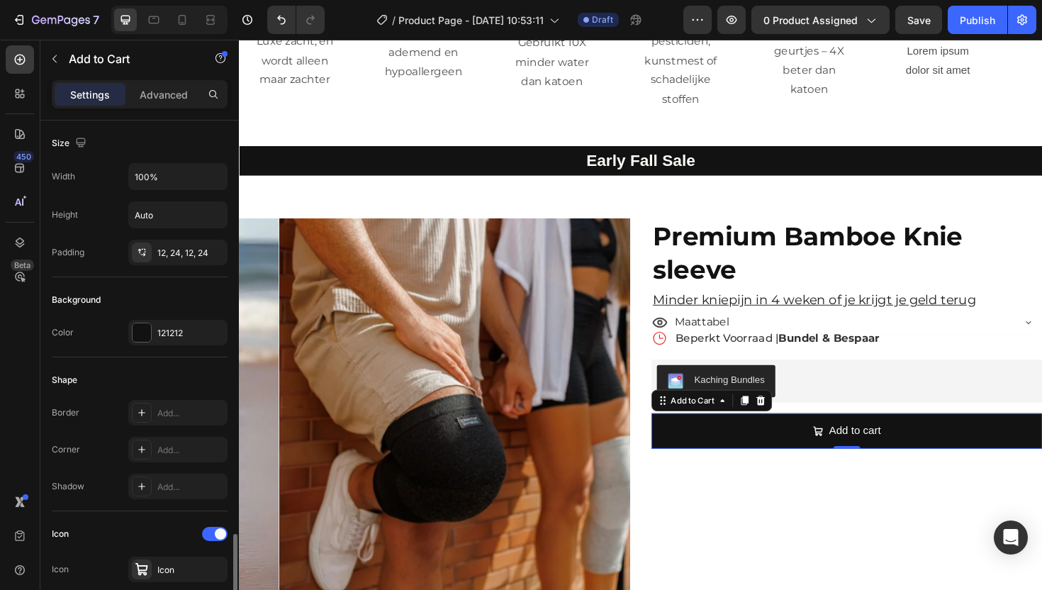
scroll to position [461, 0]
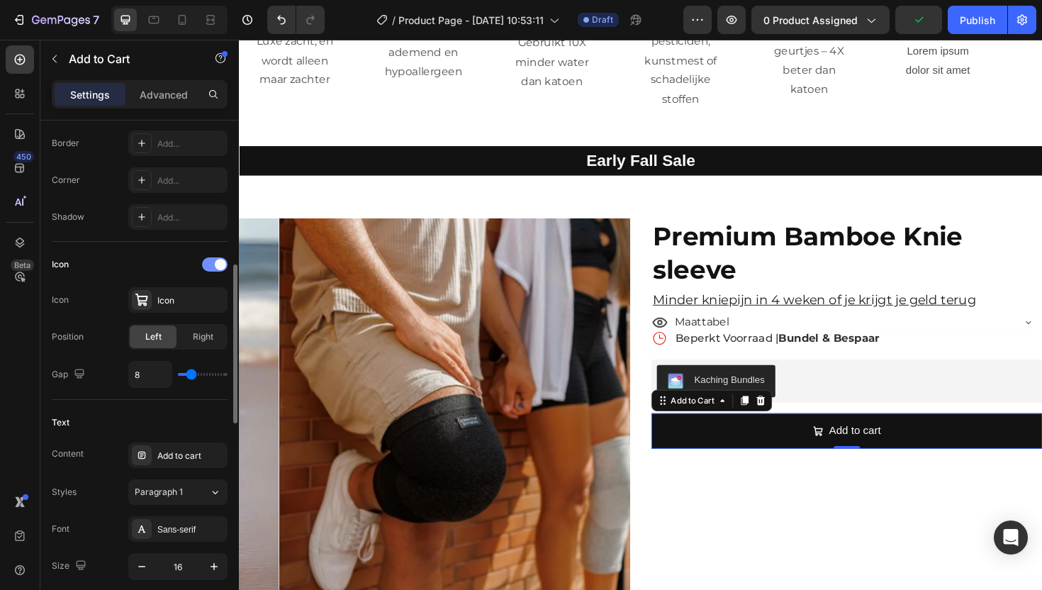
click at [208, 264] on div at bounding box center [215, 264] width 26 height 14
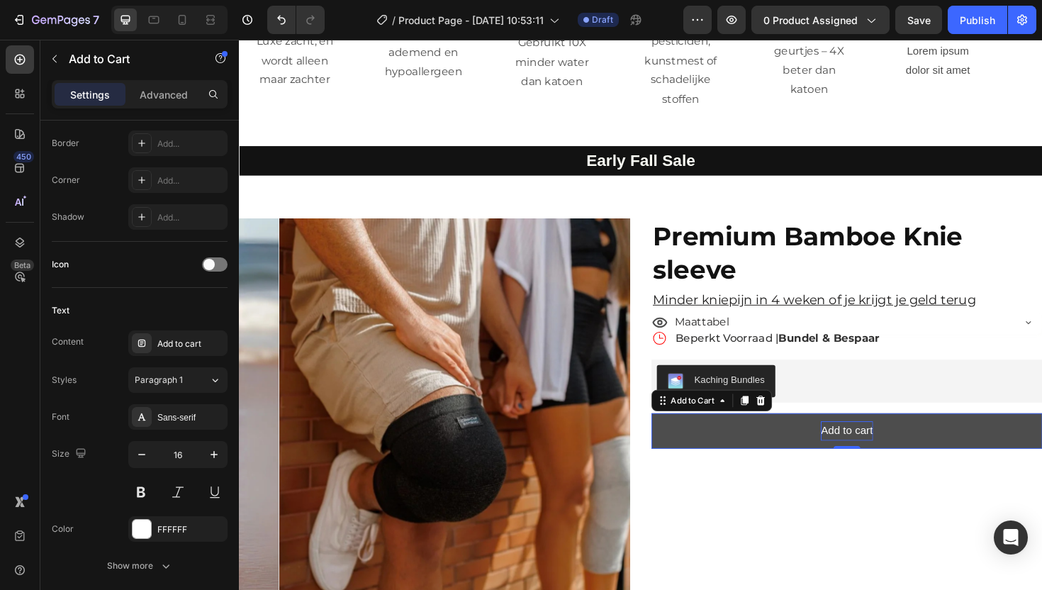
click at [874, 444] on div "Add to cart" at bounding box center [882, 454] width 55 height 21
click at [873, 444] on p "Add to cart" at bounding box center [882, 454] width 55 height 21
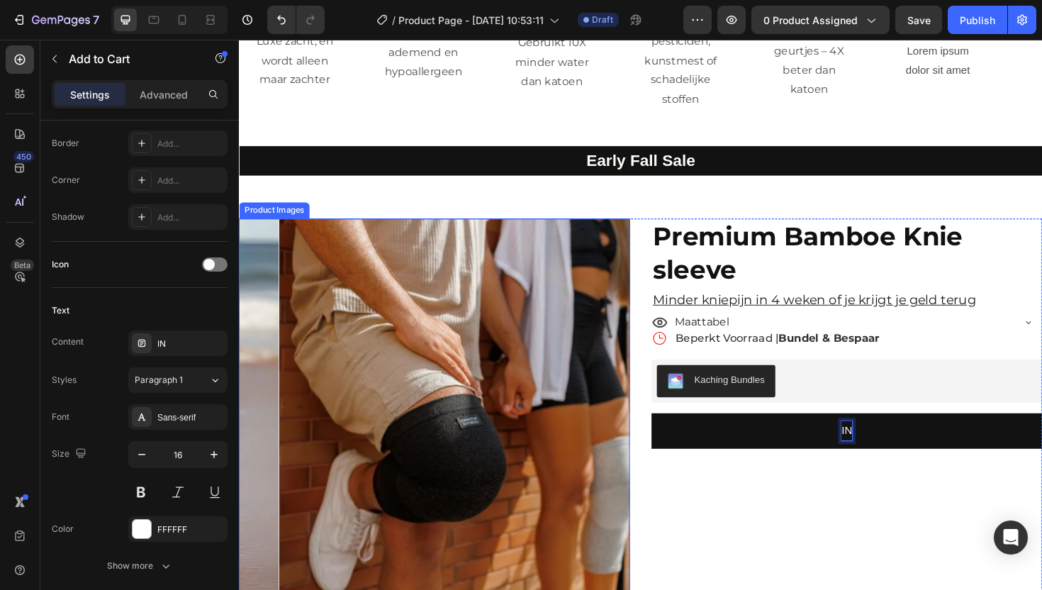
click at [676, 435] on button "IN" at bounding box center [883, 454] width 414 height 38
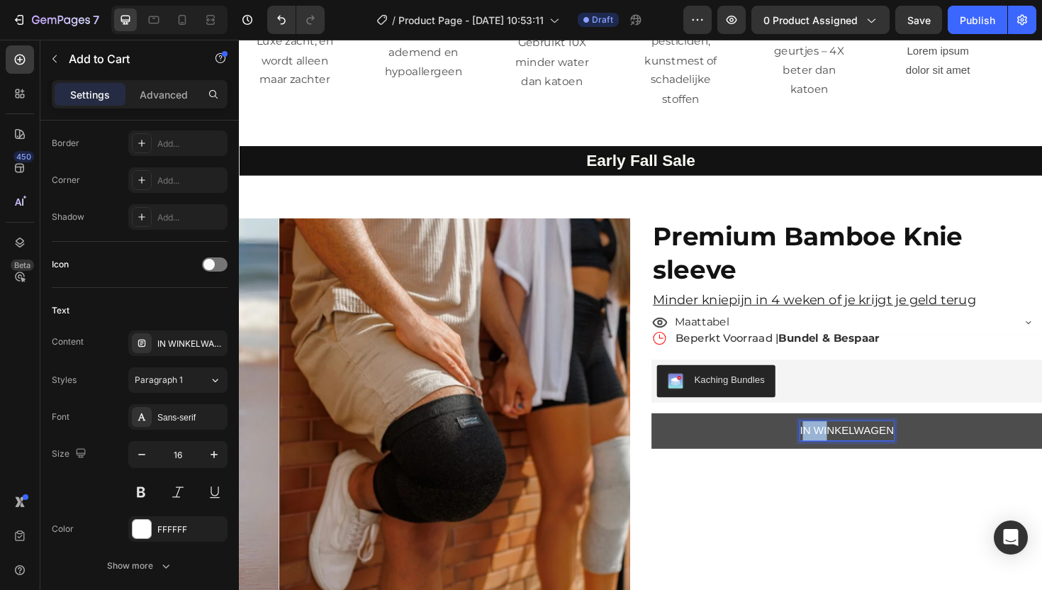
drag, startPoint x: 827, startPoint y: 405, endPoint x: 856, endPoint y: 405, distance: 29.1
click at [856, 444] on p "IN WINKELWAGEN" at bounding box center [882, 454] width 99 height 21
click at [857, 444] on p "IN WINKELWAGEN" at bounding box center [882, 454] width 99 height 21
click at [900, 444] on p "IN WINKELWAGEN" at bounding box center [882, 454] width 99 height 21
click at [870, 444] on p "IN WINKELWAGEN" at bounding box center [882, 454] width 99 height 21
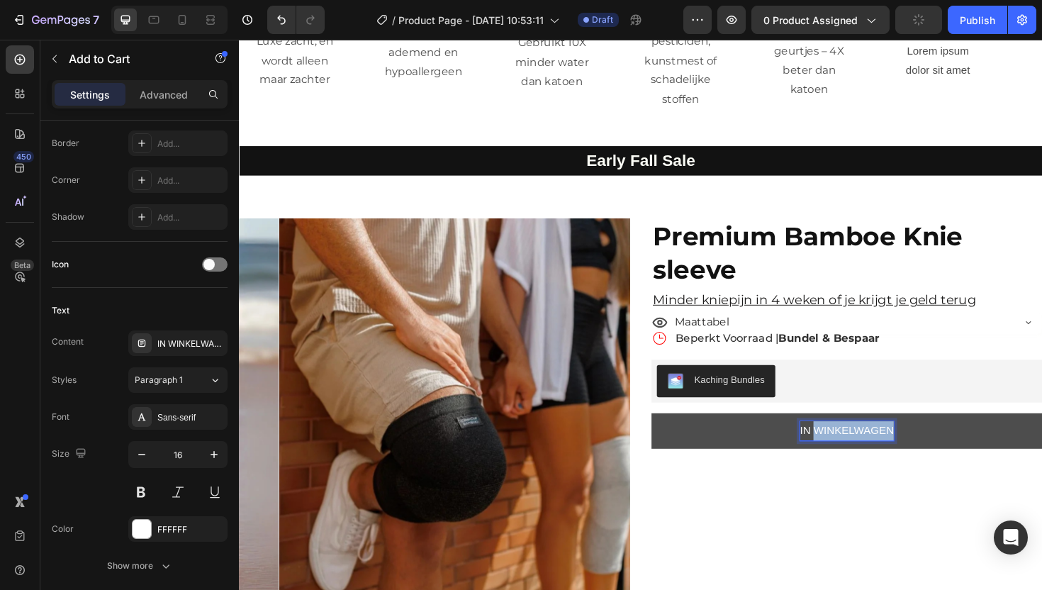
click at [870, 444] on p "IN WINKELWAGEN" at bounding box center [882, 454] width 99 height 21
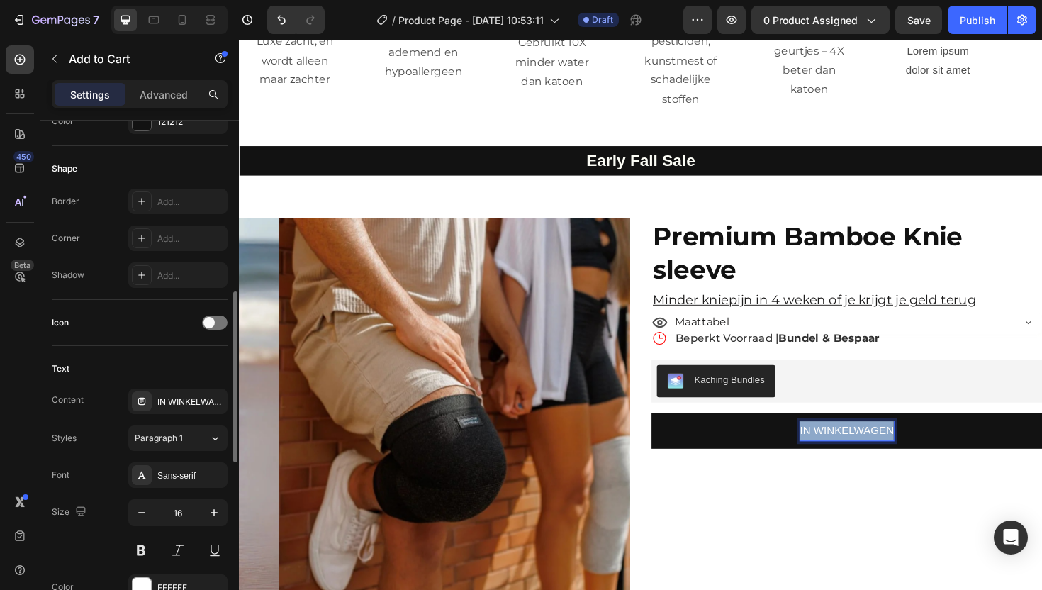
scroll to position [430, 0]
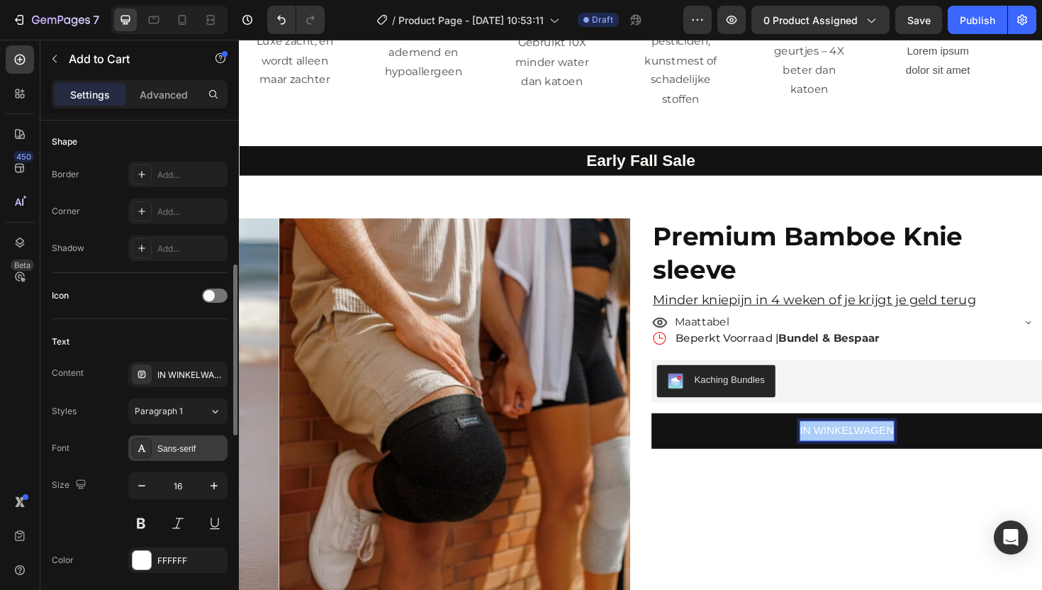
click at [178, 446] on div "Sans-serif" at bounding box center [190, 448] width 67 height 13
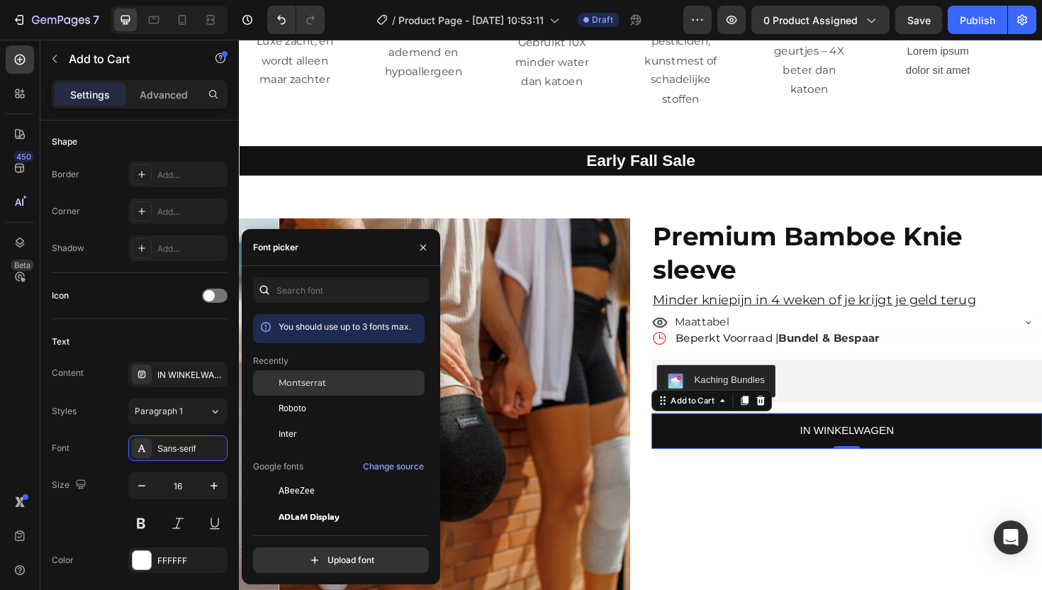
click at [295, 380] on span "Montserrat" at bounding box center [302, 382] width 47 height 13
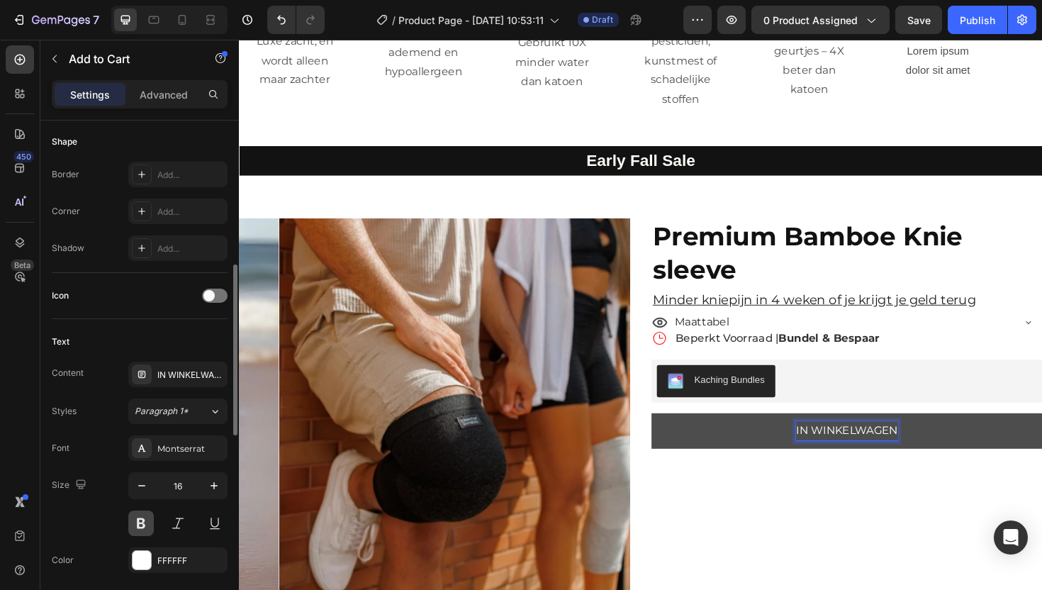
click at [138, 520] on button at bounding box center [141, 523] width 26 height 26
click at [209, 488] on icon "button" at bounding box center [214, 485] width 14 height 14
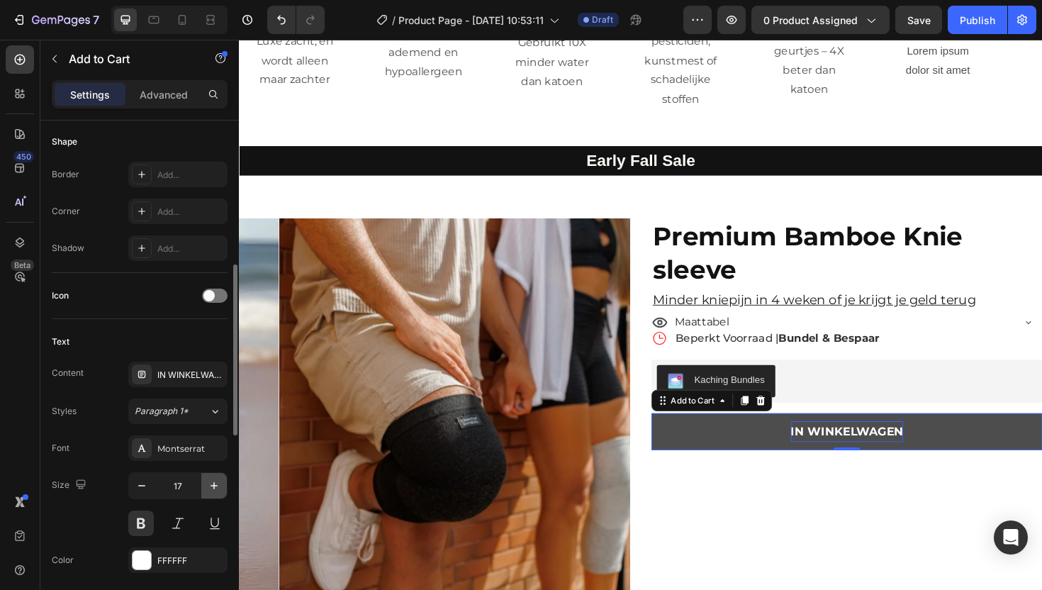
click at [209, 488] on icon "button" at bounding box center [214, 485] width 14 height 14
click at [212, 487] on icon "button" at bounding box center [214, 485] width 14 height 14
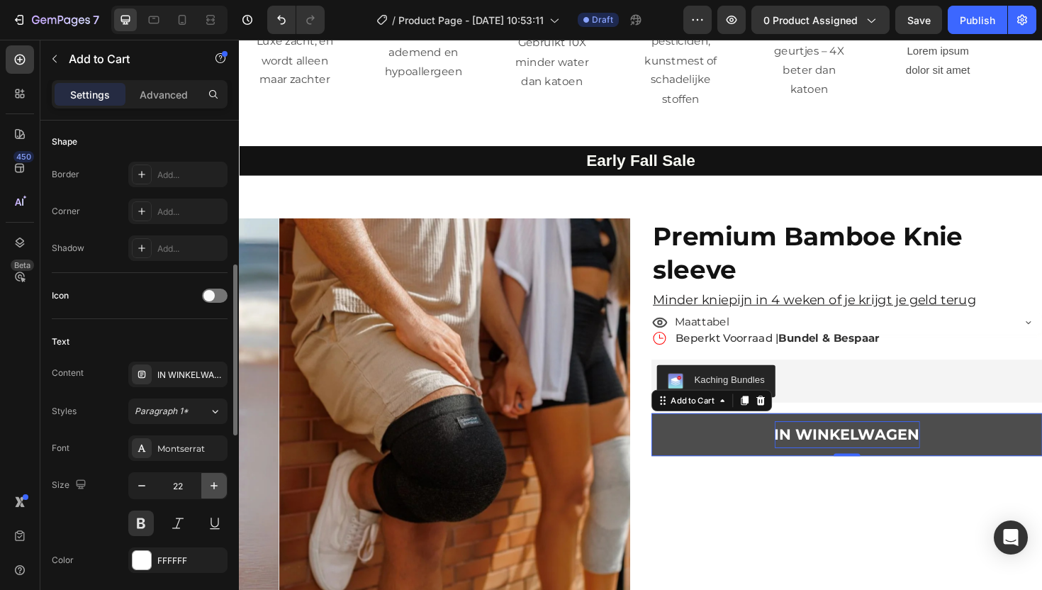
click at [212, 487] on icon "button" at bounding box center [214, 485] width 14 height 14
type input "24"
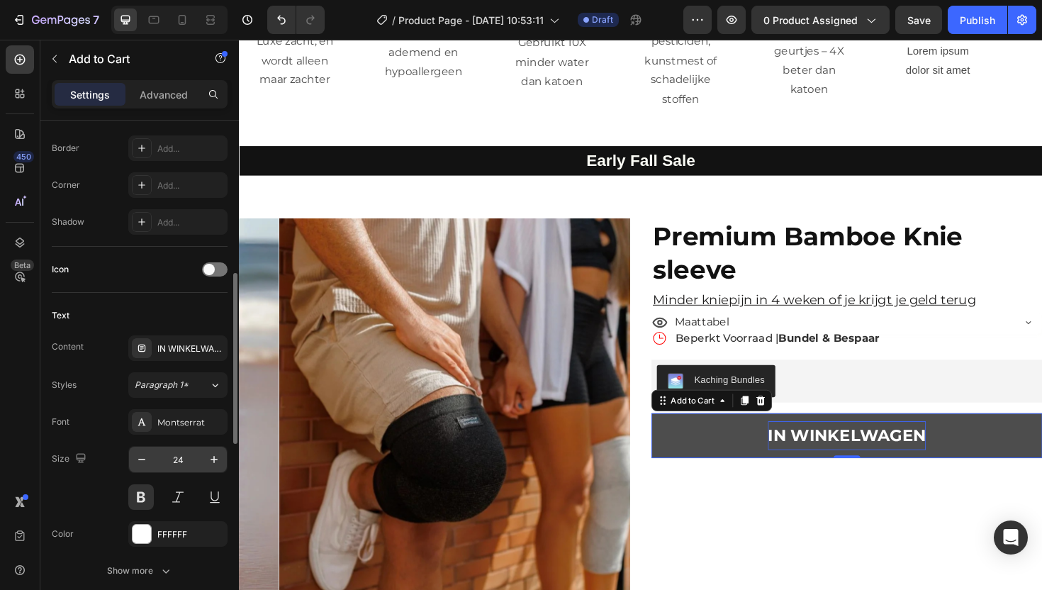
scroll to position [562, 0]
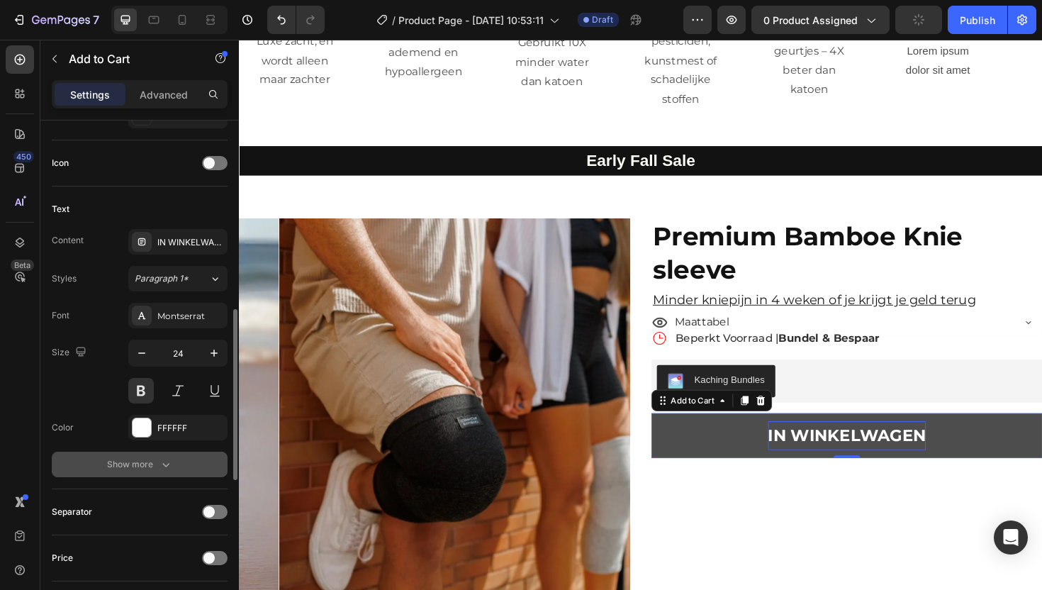
click at [157, 463] on div "Show more" at bounding box center [140, 464] width 66 height 14
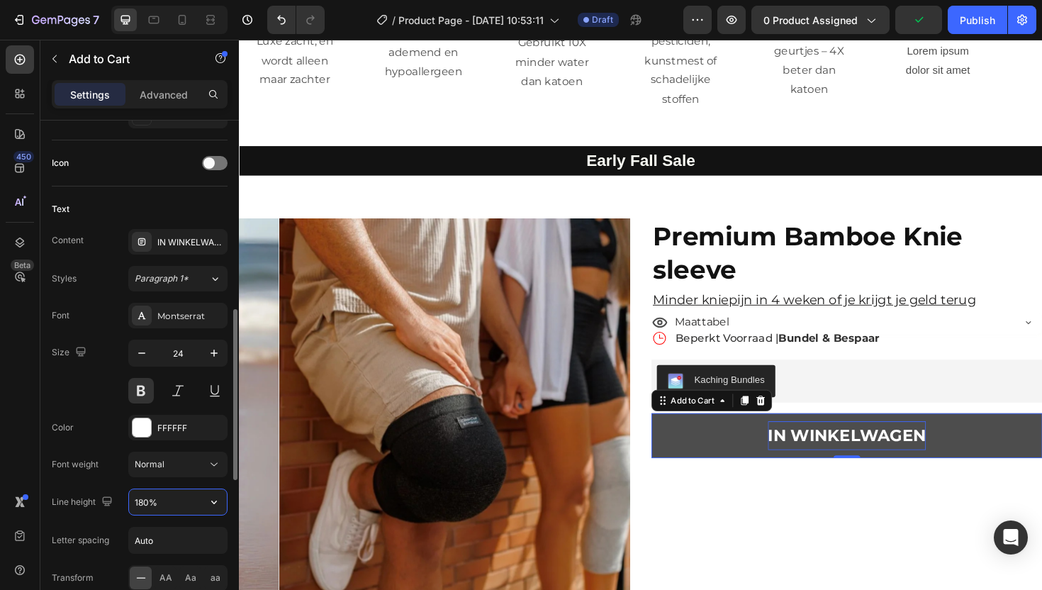
click at [156, 502] on input "180%" at bounding box center [178, 502] width 98 height 26
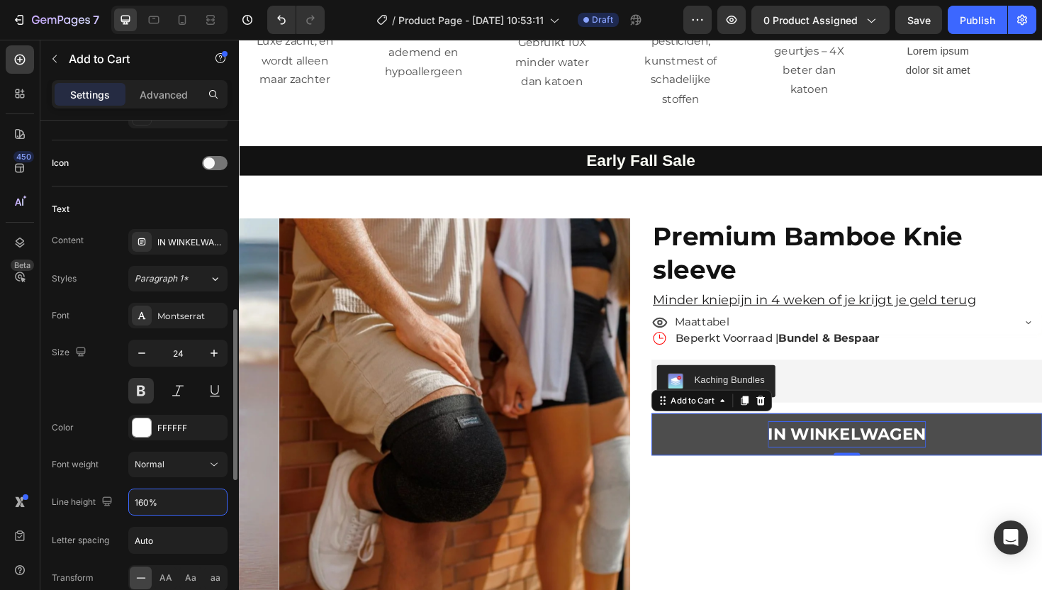
scroll to position [586, 0]
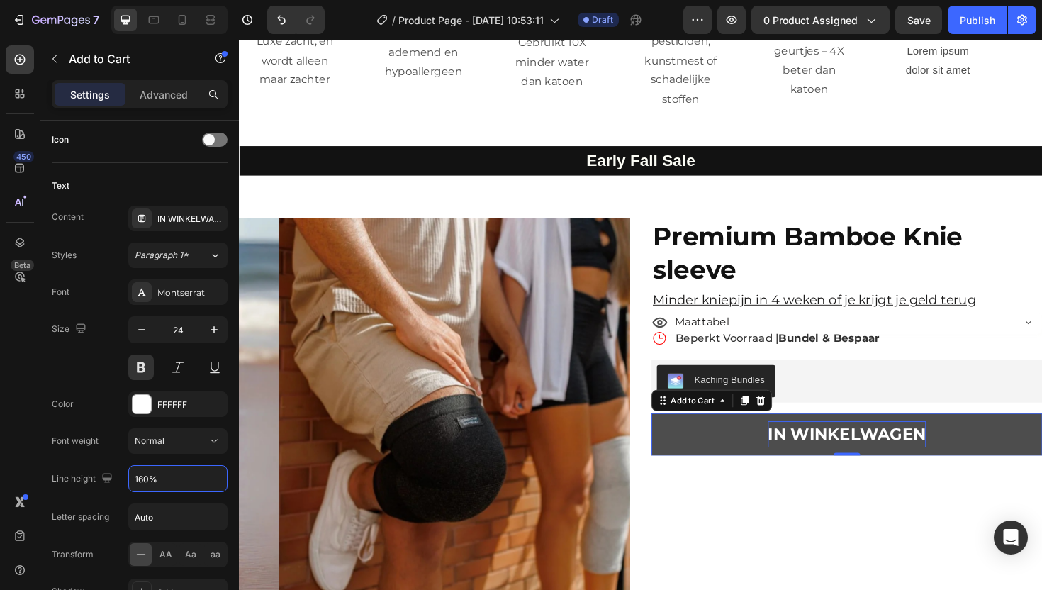
type input "160%"
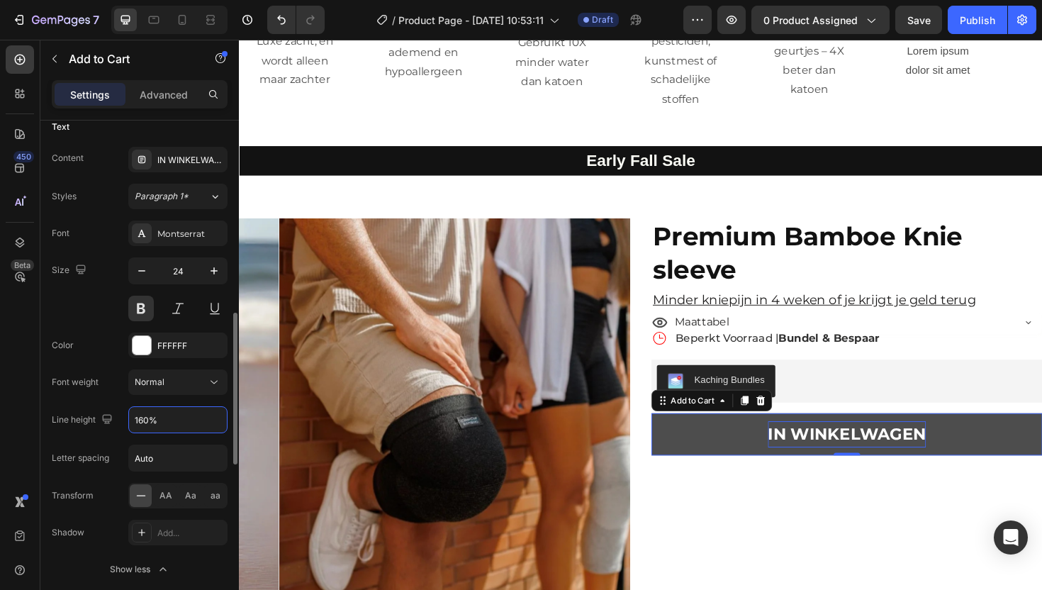
scroll to position [673, 0]
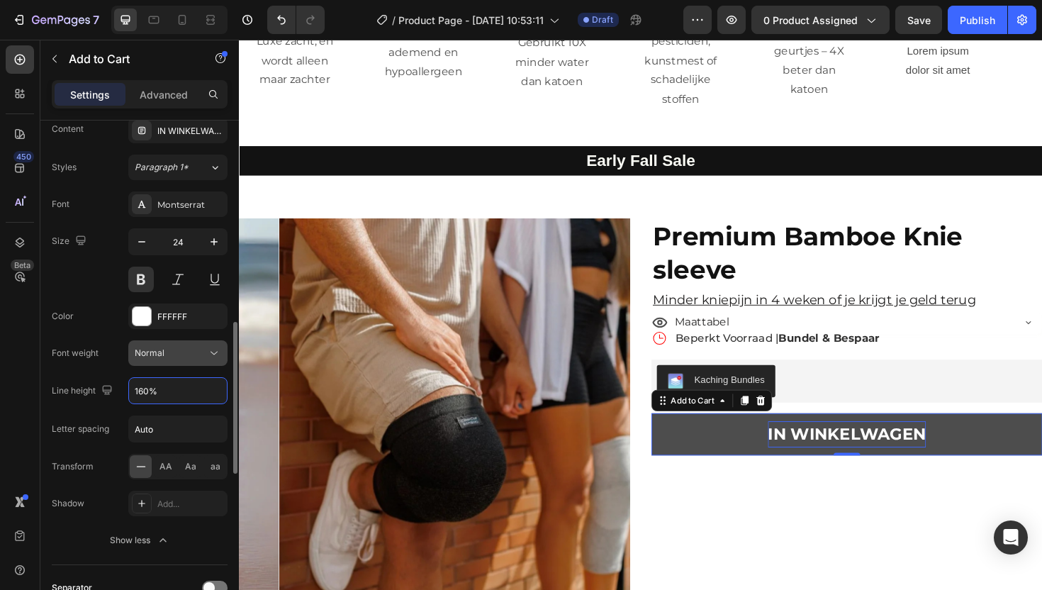
click at [169, 347] on div "Normal" at bounding box center [171, 353] width 72 height 13
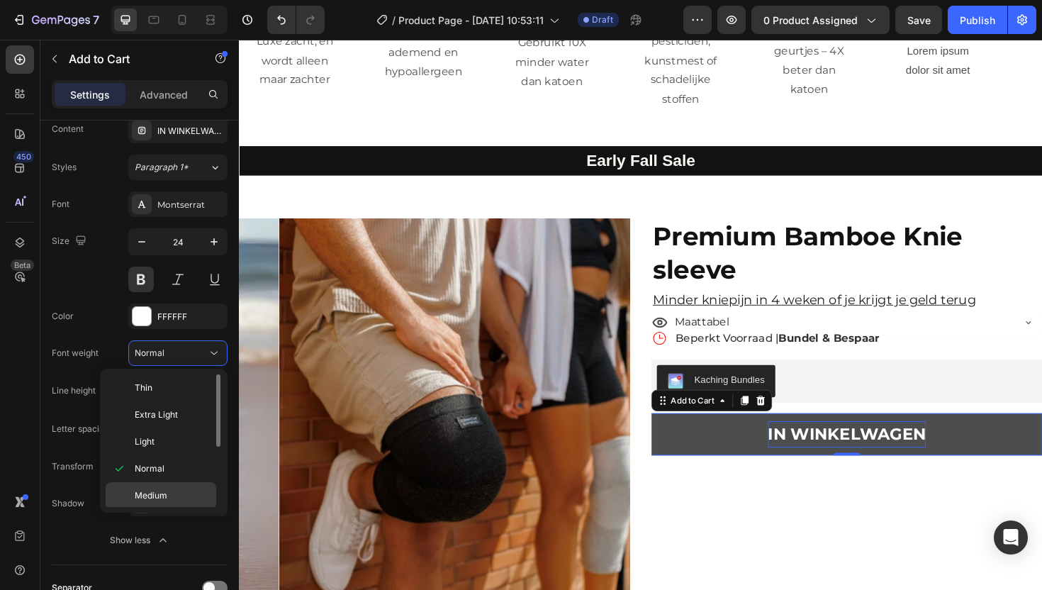
click at [151, 485] on div "Medium" at bounding box center [161, 495] width 111 height 27
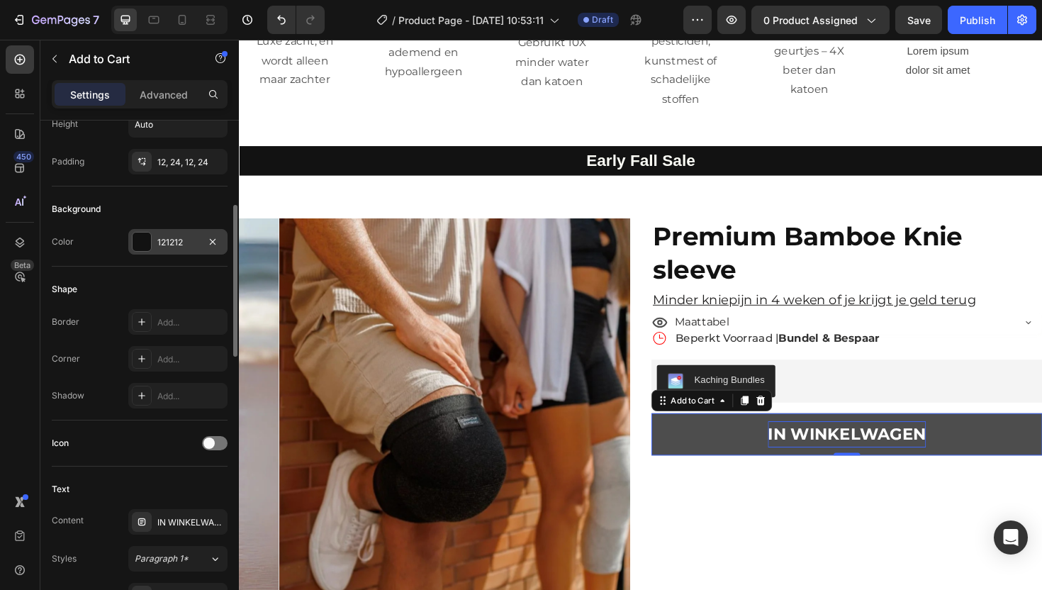
scroll to position [242, 0]
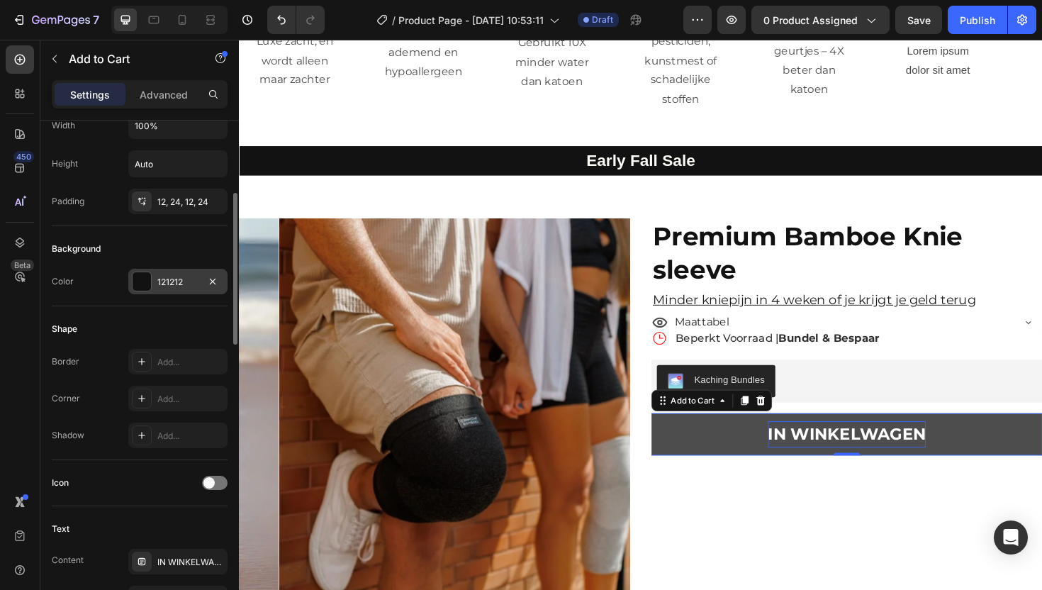
click at [179, 279] on div "121212" at bounding box center [177, 282] width 41 height 13
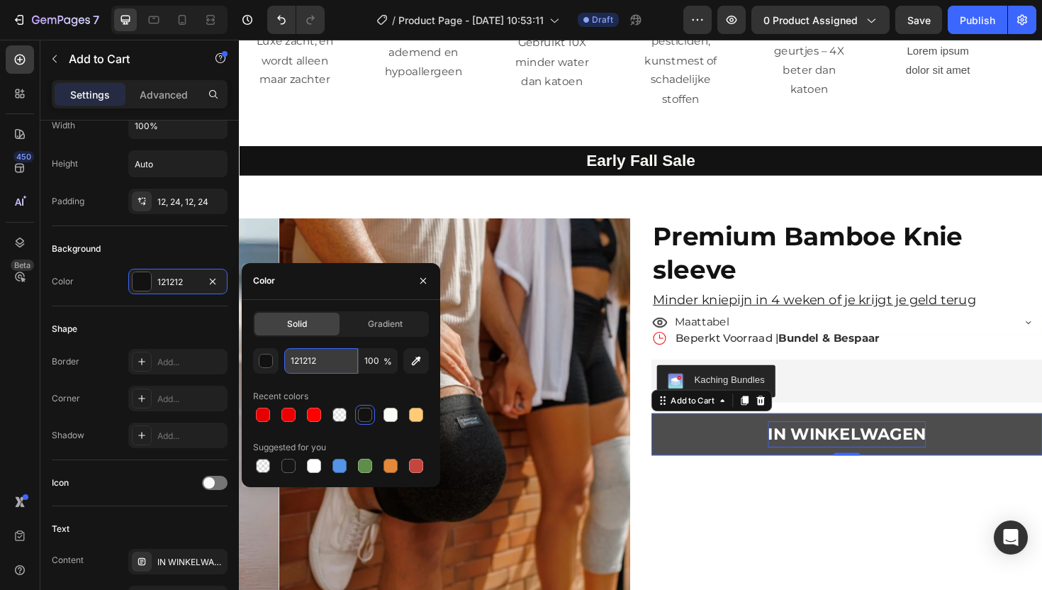
click at [309, 363] on input "121212" at bounding box center [321, 361] width 74 height 26
paste input "f58a07"
type input "f58a07"
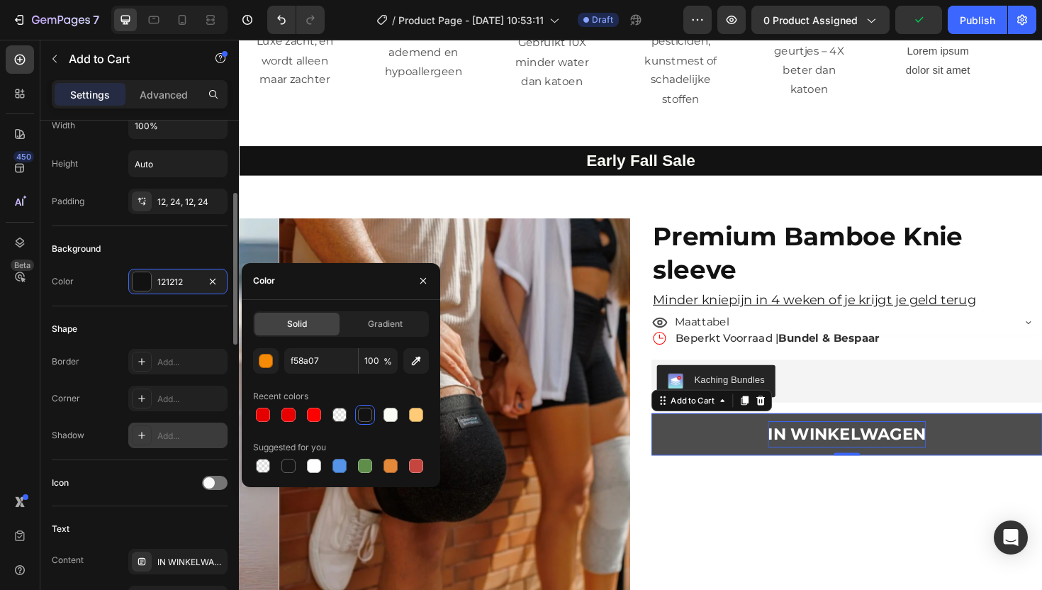
click at [167, 440] on div "Add..." at bounding box center [190, 436] width 67 height 13
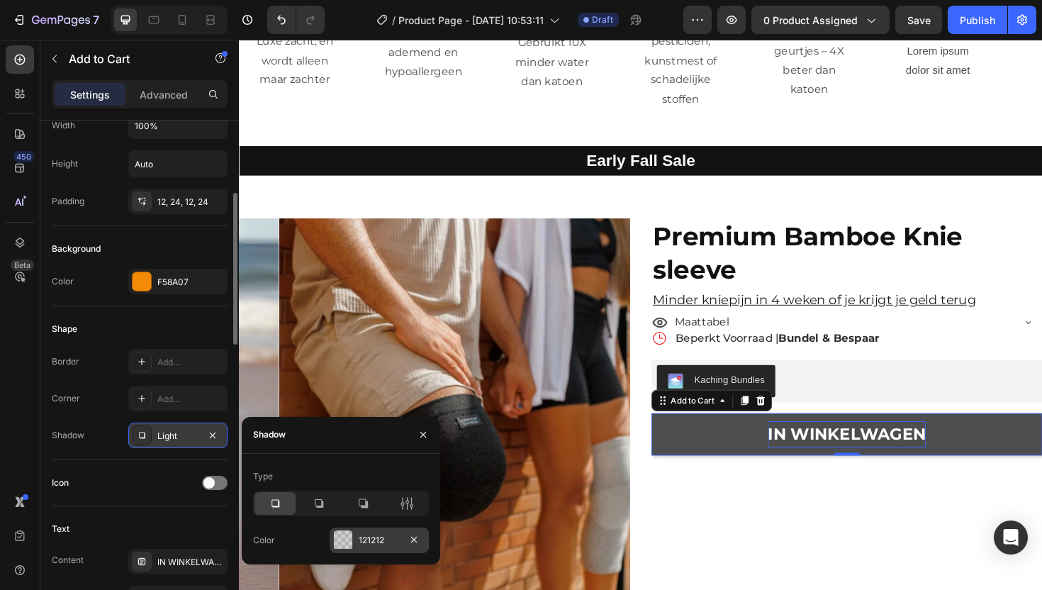
click at [363, 537] on div "121212" at bounding box center [379, 540] width 41 height 13
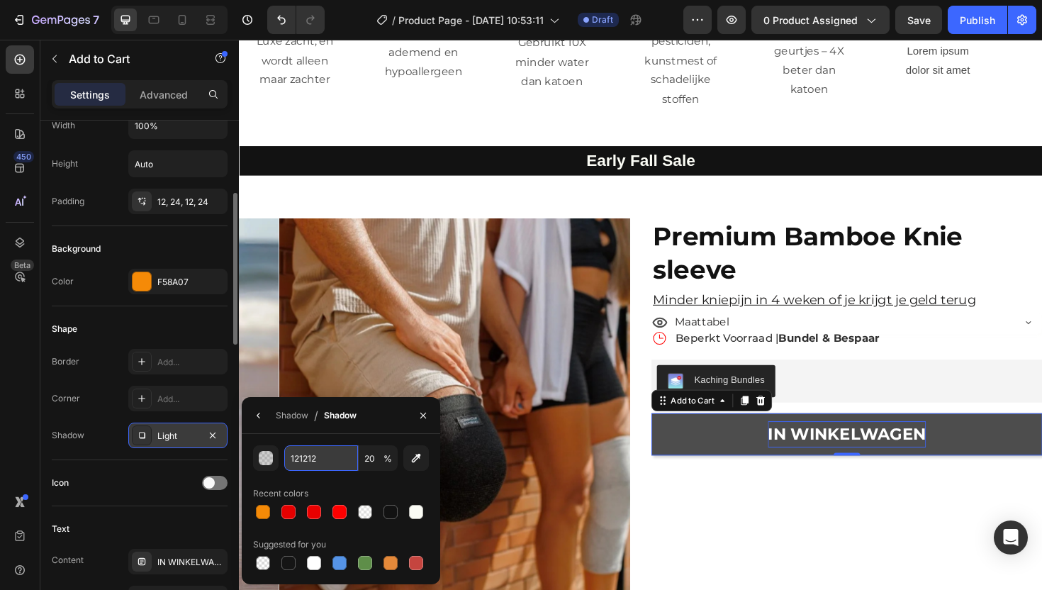
click at [310, 456] on input "121212" at bounding box center [321, 458] width 74 height 26
paste input "ffcb77"
type input "ffcb77"
click at [123, 320] on div "Shape" at bounding box center [140, 329] width 176 height 23
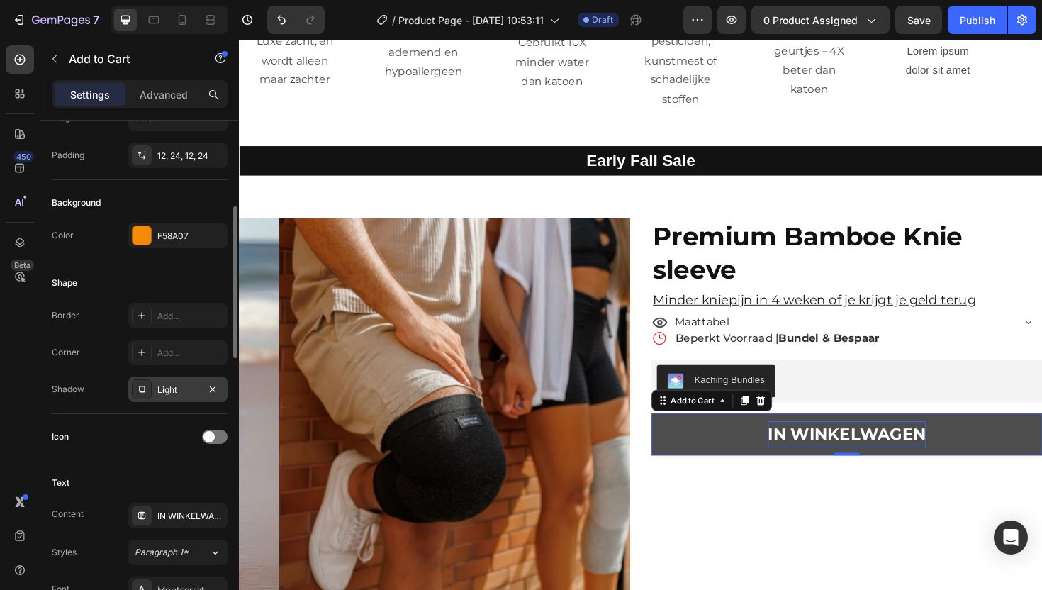
scroll to position [291, 0]
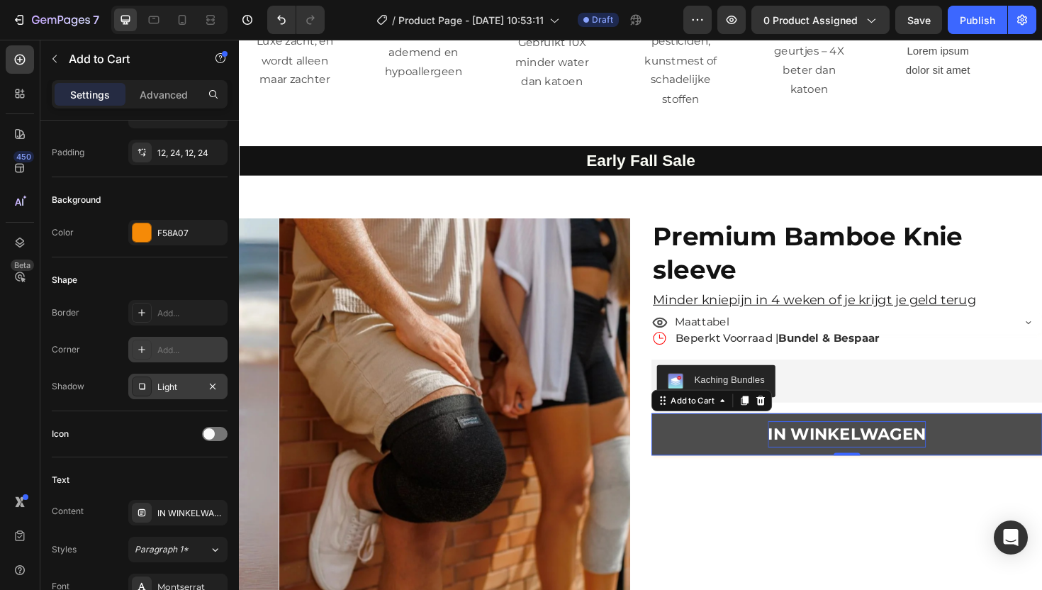
click at [158, 345] on div "Add..." at bounding box center [190, 350] width 67 height 13
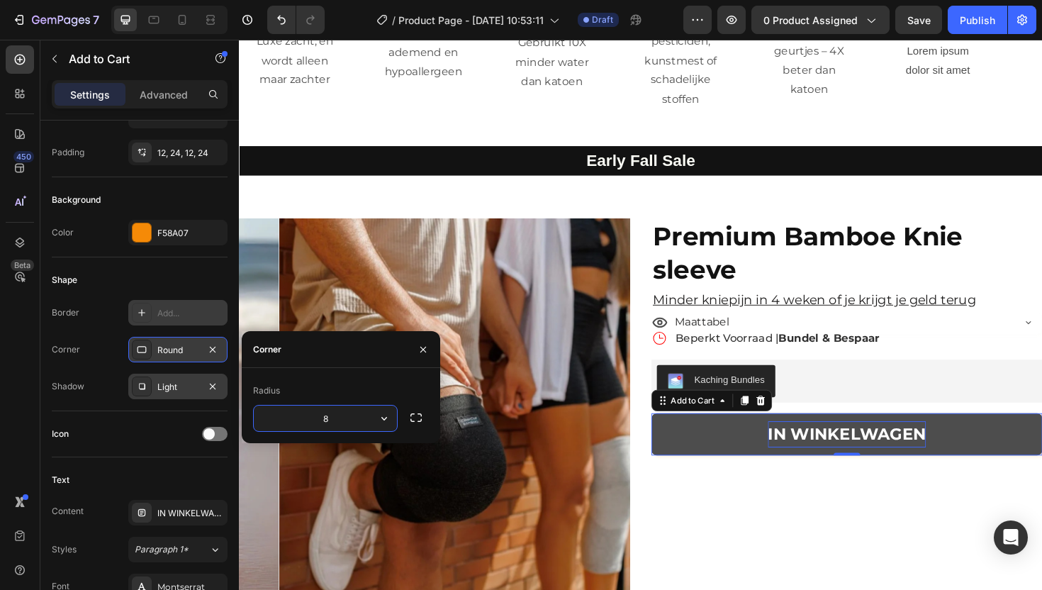
click at [167, 323] on div "Add..." at bounding box center [177, 313] width 99 height 26
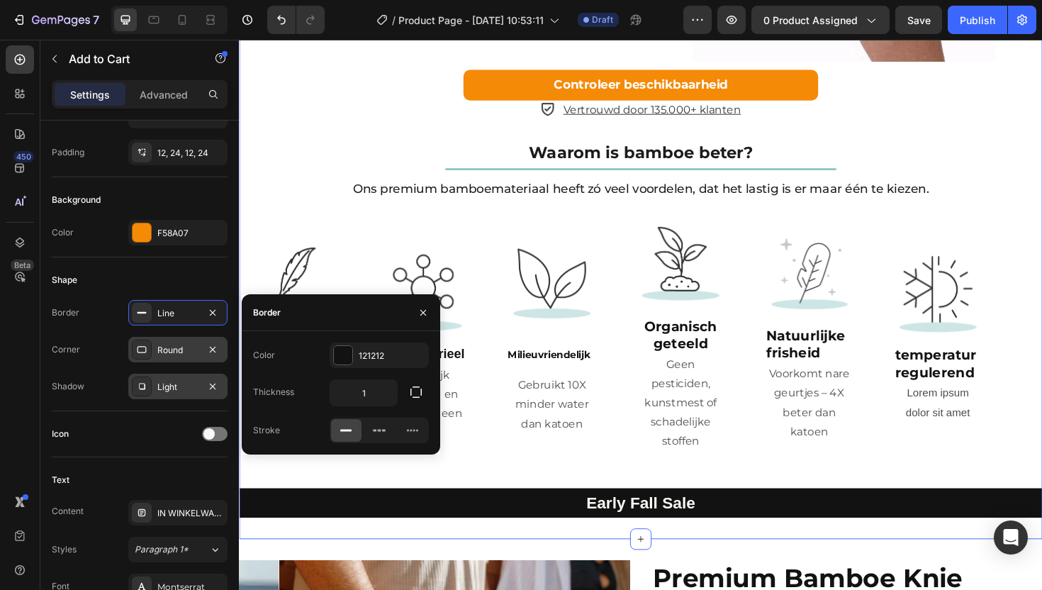
scroll to position [1862, 0]
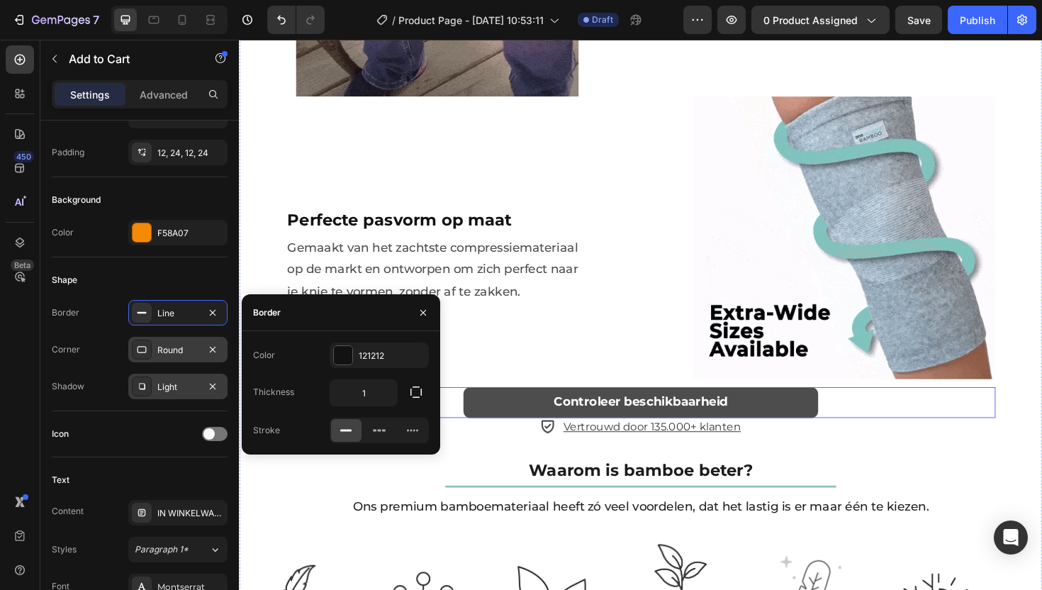
click at [493, 408] on button "Controleer beschikbaarheid" at bounding box center [664, 424] width 376 height 33
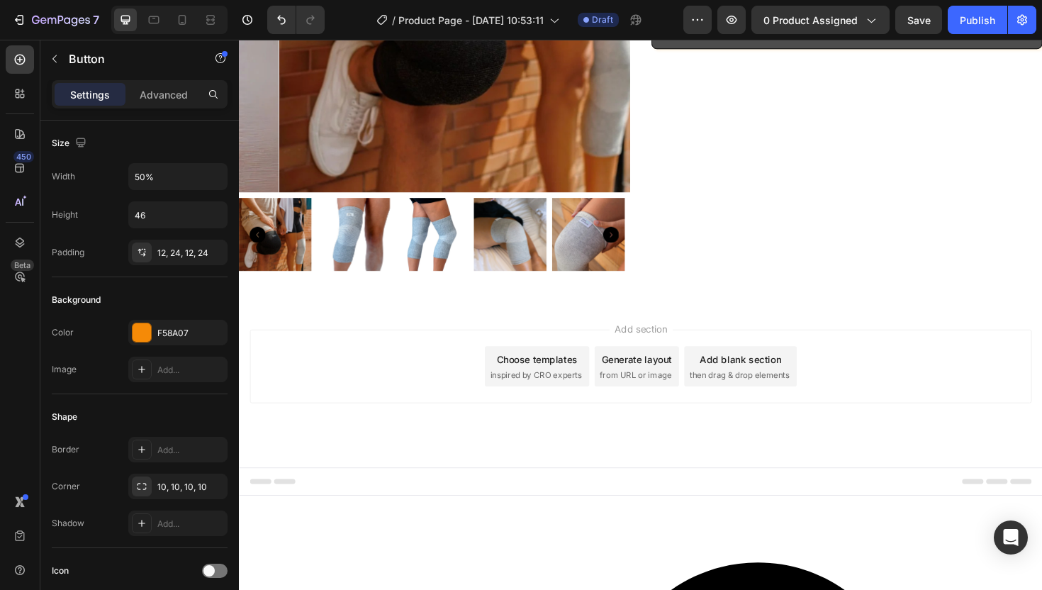
scroll to position [2988, 0]
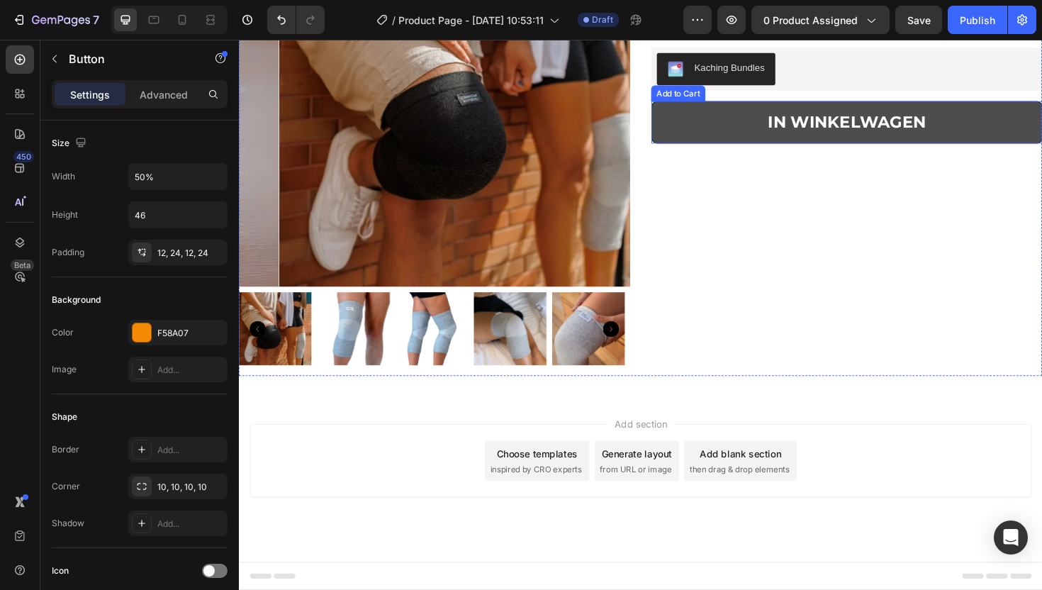
click at [703, 149] on button "IN WINKELWAGEN" at bounding box center [883, 127] width 414 height 44
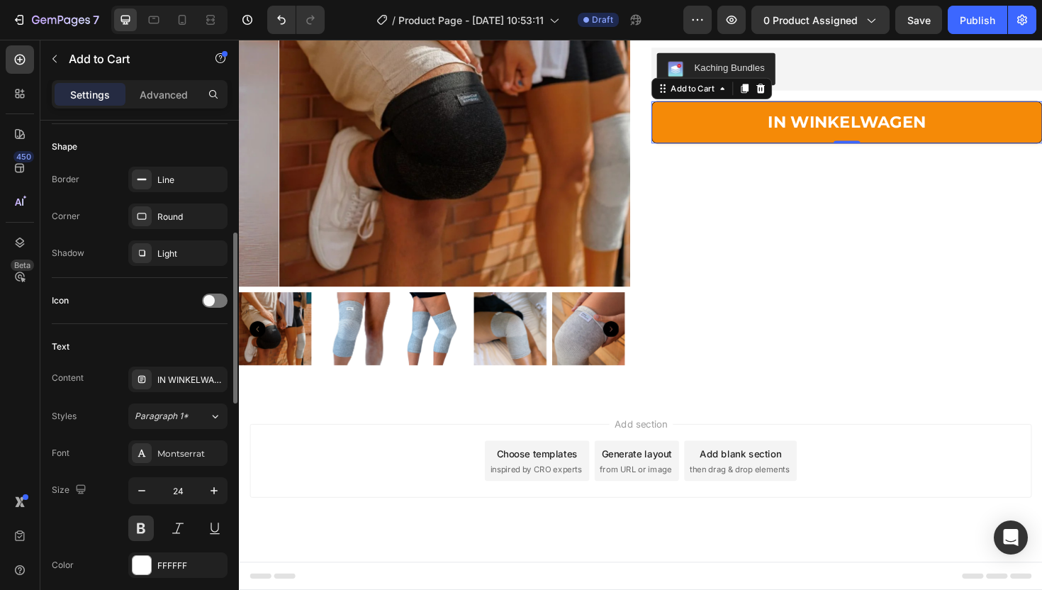
scroll to position [402, 0]
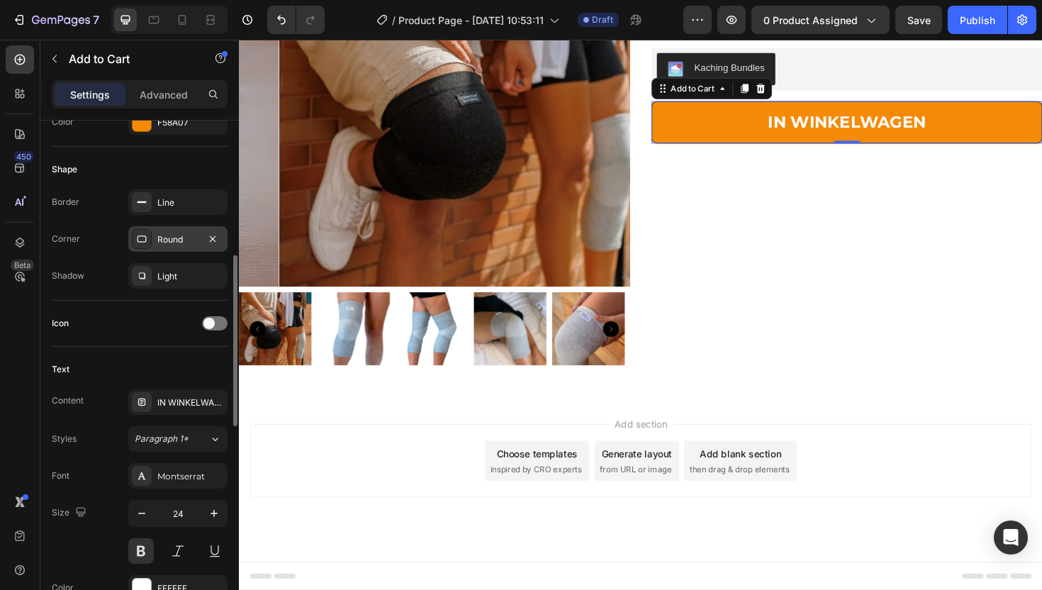
click at [161, 240] on div "Round" at bounding box center [177, 239] width 41 height 13
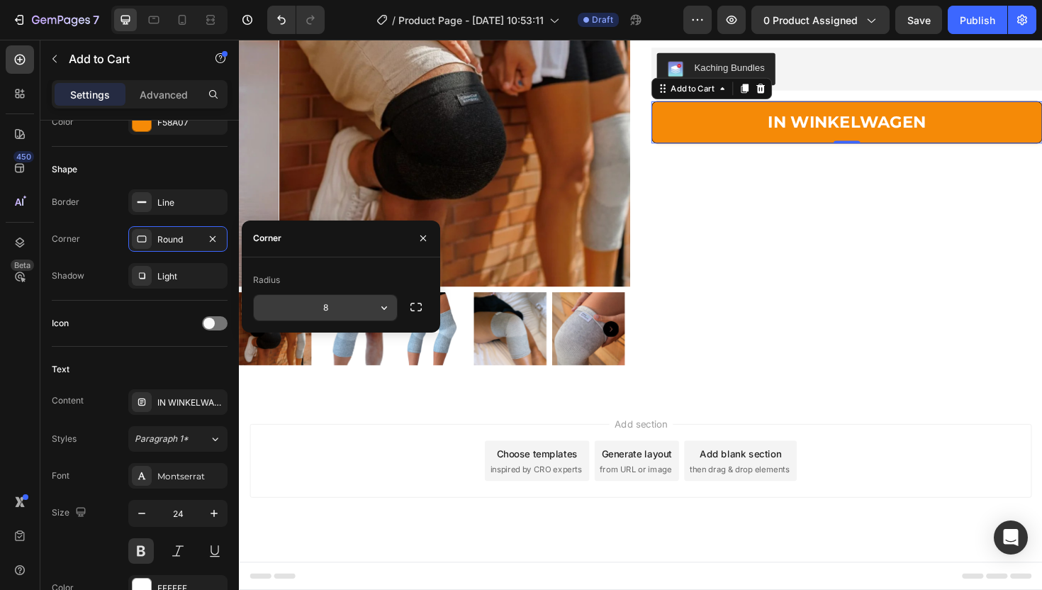
click at [330, 301] on input "8" at bounding box center [325, 308] width 143 height 26
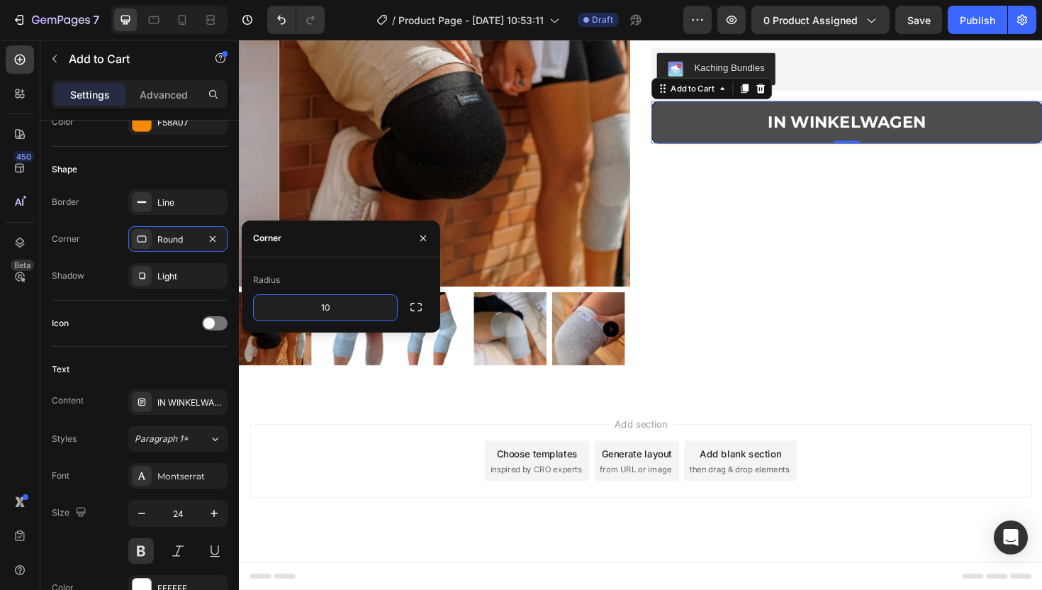
type input "10"
click at [746, 149] on button "IN WINKELWAGEN" at bounding box center [883, 127] width 414 height 44
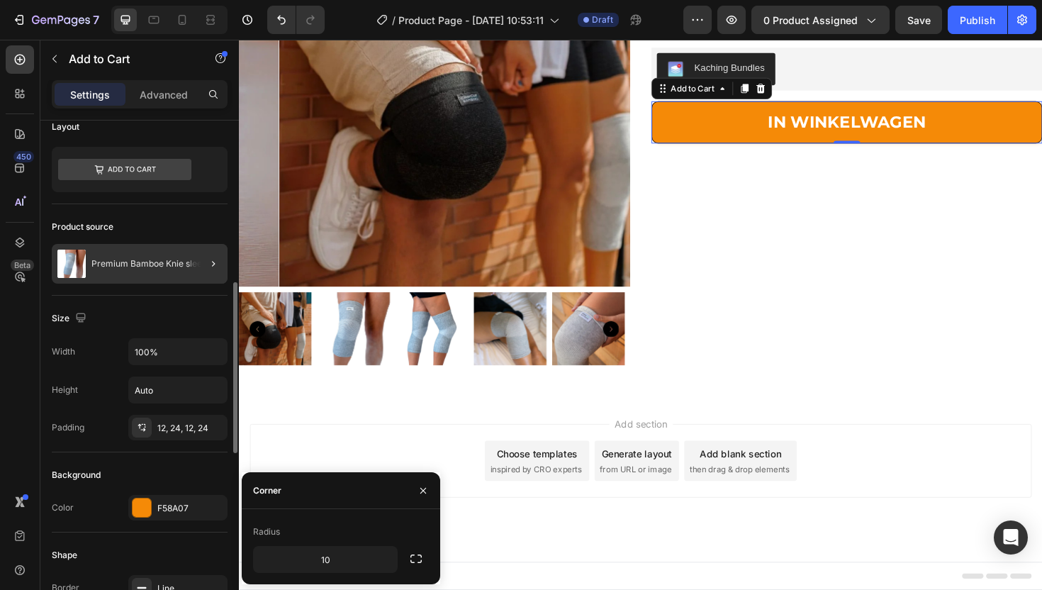
scroll to position [133, 0]
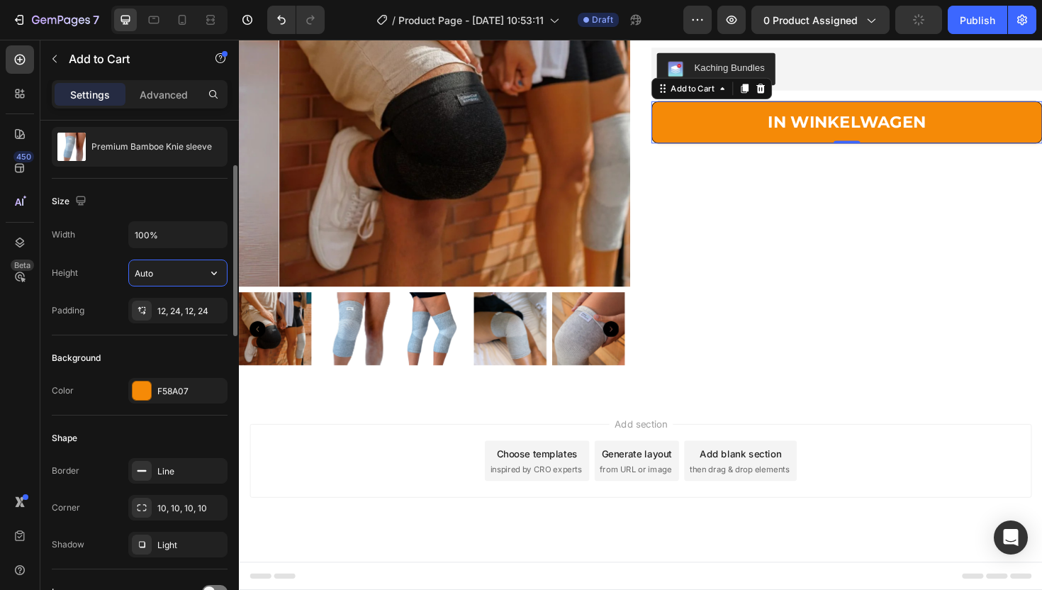
click at [173, 270] on input "Auto" at bounding box center [178, 273] width 98 height 26
click at [228, 272] on div at bounding box center [233, 376] width 11 height 510
click at [218, 272] on icon "button" at bounding box center [214, 273] width 14 height 14
click at [194, 301] on div "Fit content Auto" at bounding box center [163, 309] width 116 height 27
click at [168, 309] on div "12, 24, 12, 24" at bounding box center [177, 311] width 41 height 13
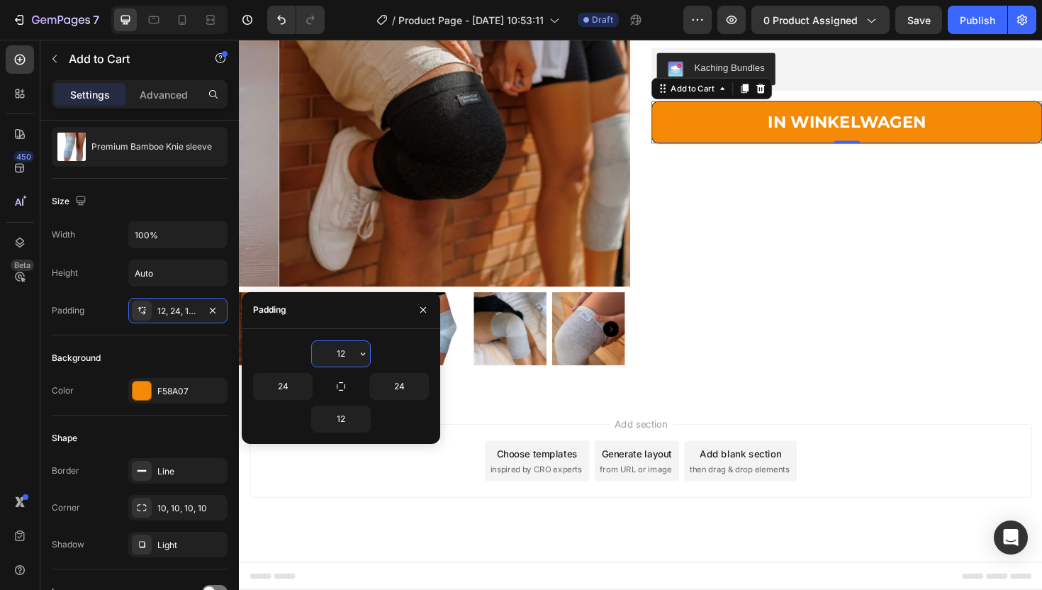
click at [344, 350] on input "12" at bounding box center [341, 354] width 58 height 26
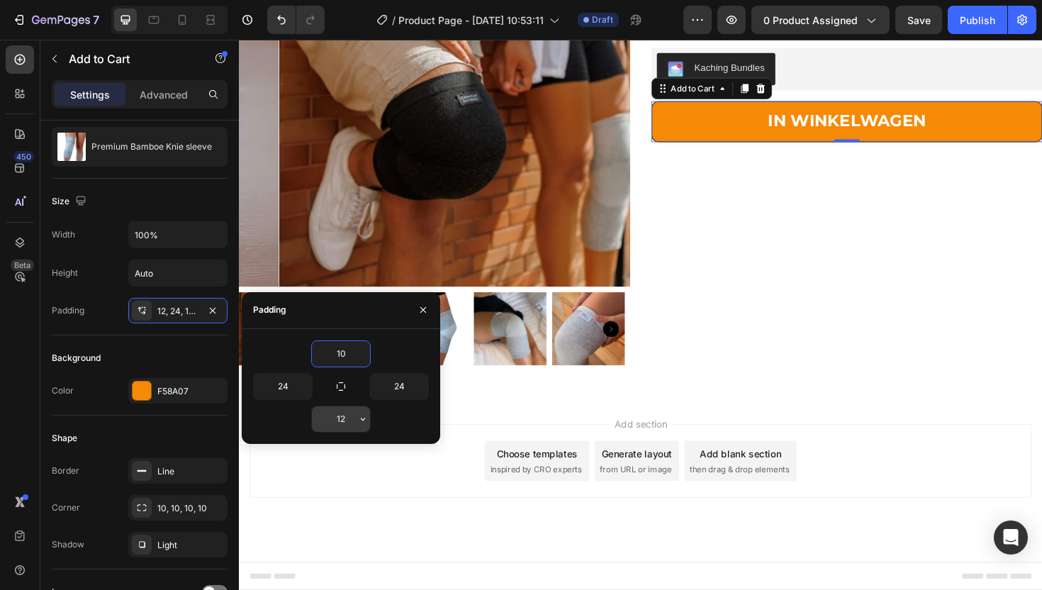
type input "10"
click at [342, 420] on input "12" at bounding box center [341, 419] width 58 height 26
type input "10"
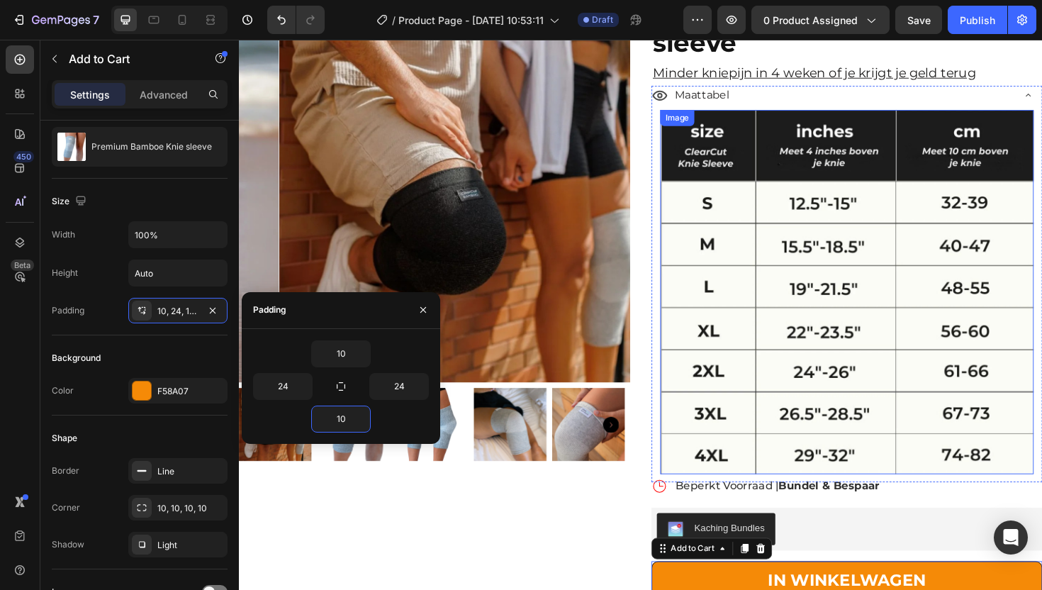
scroll to position [2670, 0]
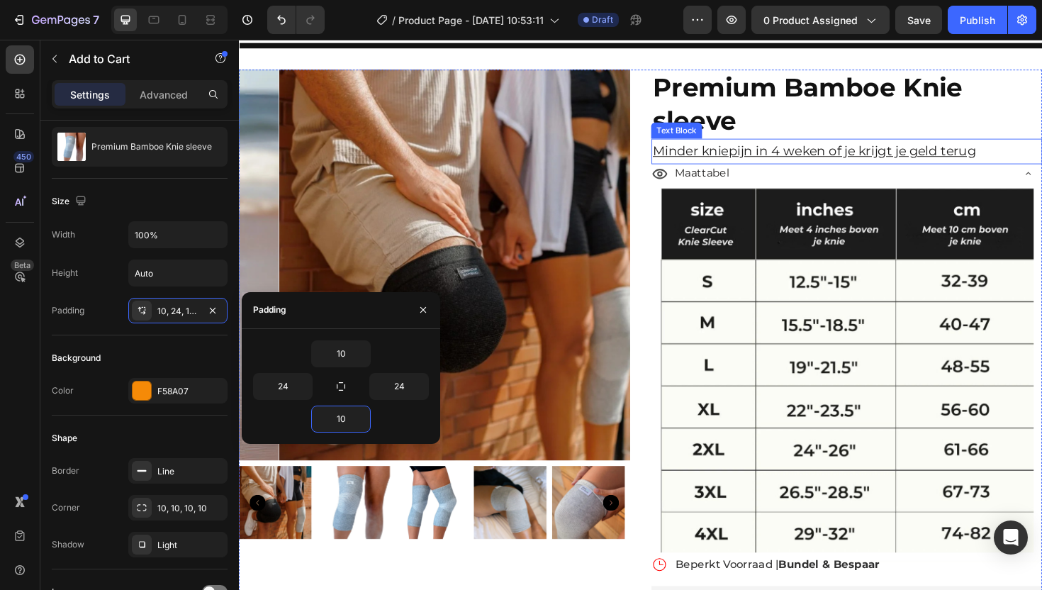
click at [843, 169] on p "Minder kniepijn in 4 weken of je krijgt je geld terug" at bounding box center [882, 158] width 411 height 24
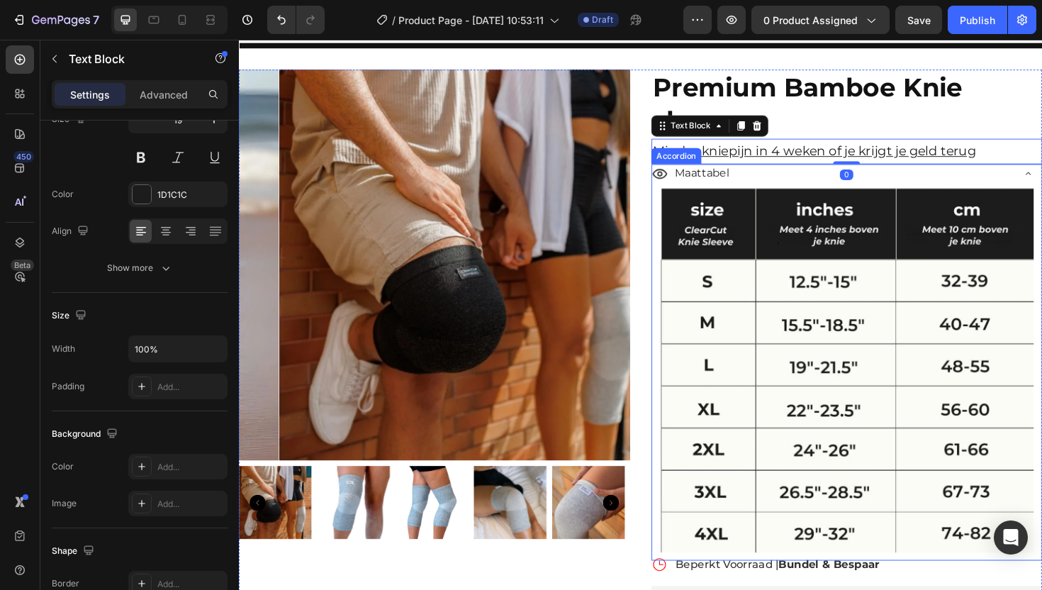
scroll to position [0, 0]
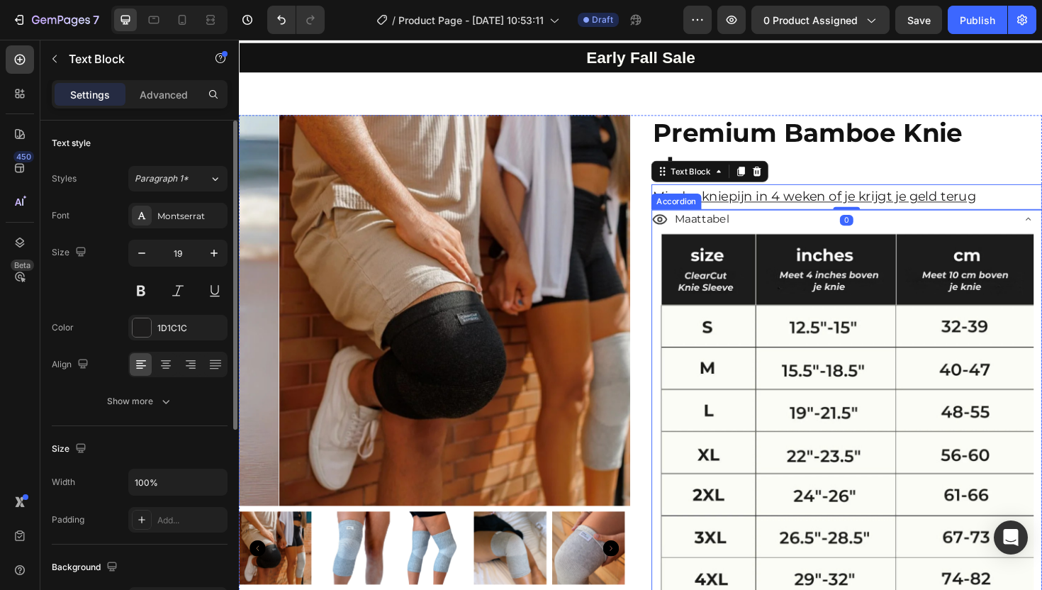
click at [817, 218] on div "Maattabel" at bounding box center [866, 230] width 381 height 25
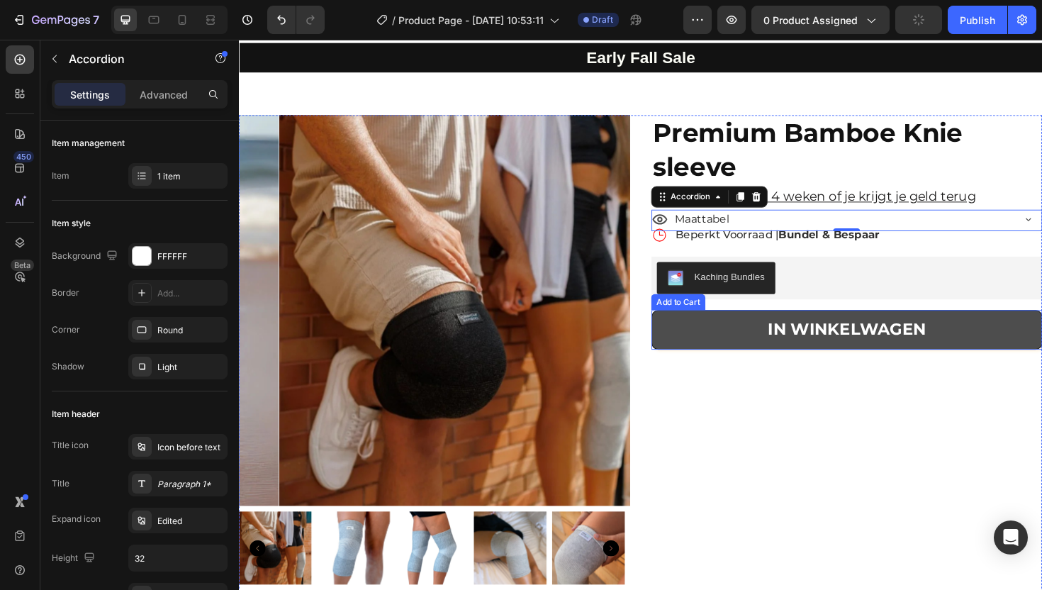
click at [731, 326] on button "IN WINKELWAGEN" at bounding box center [883, 346] width 414 height 41
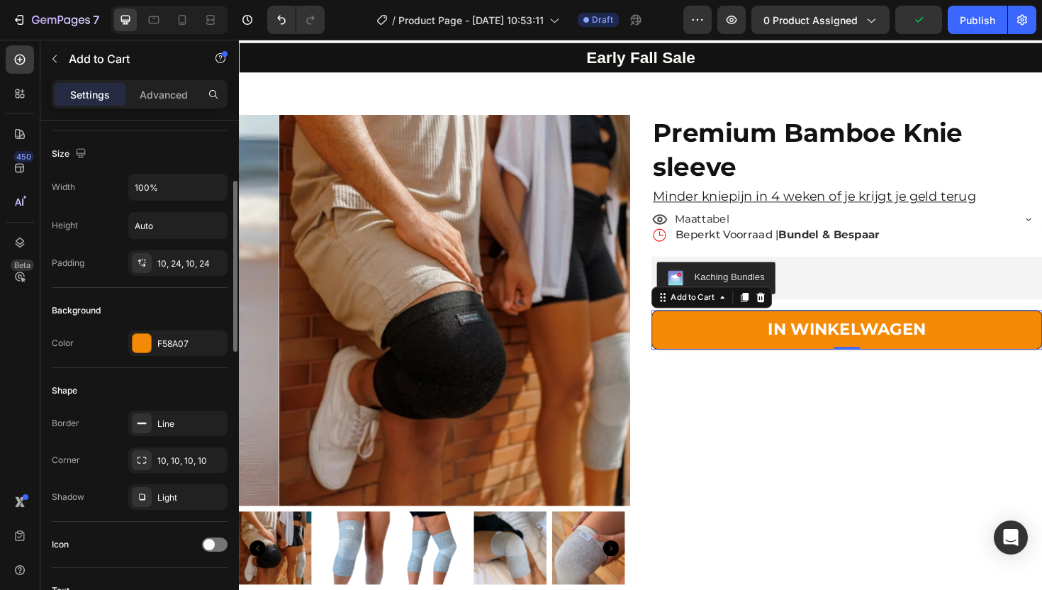
scroll to position [207, 0]
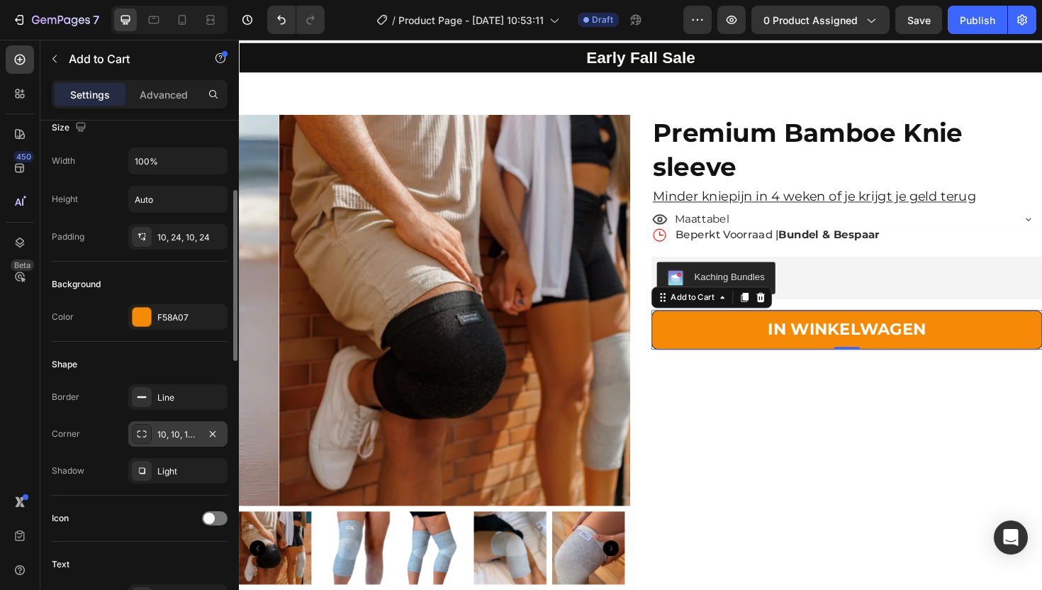
click at [147, 435] on div at bounding box center [142, 434] width 20 height 20
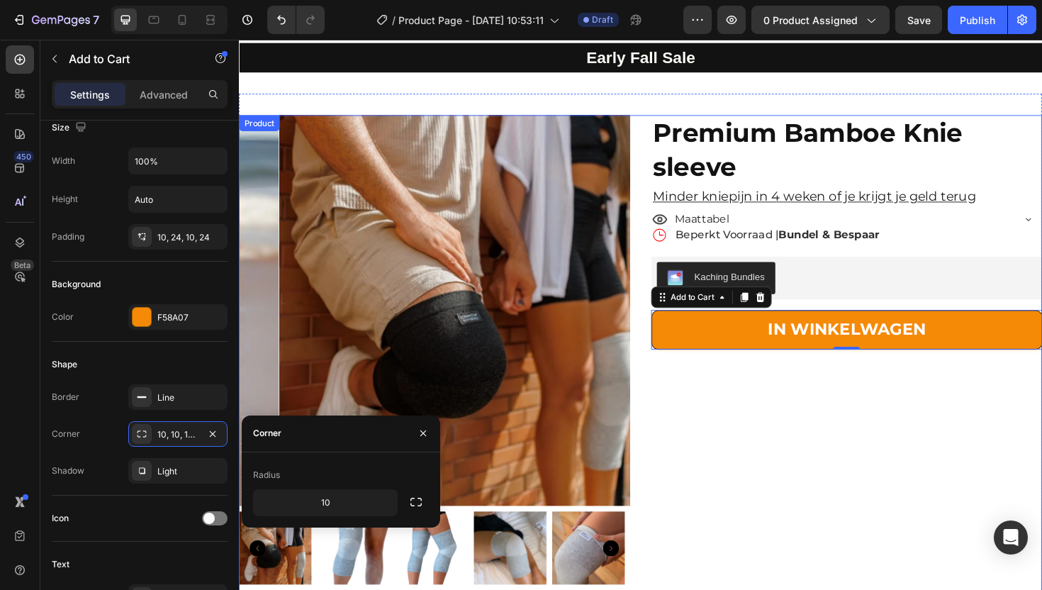
click at [728, 347] on div "Premium Bamboe Knie sleeve Product Title Minder kniepijn in 4 weken of je krijg…" at bounding box center [883, 374] width 414 height 508
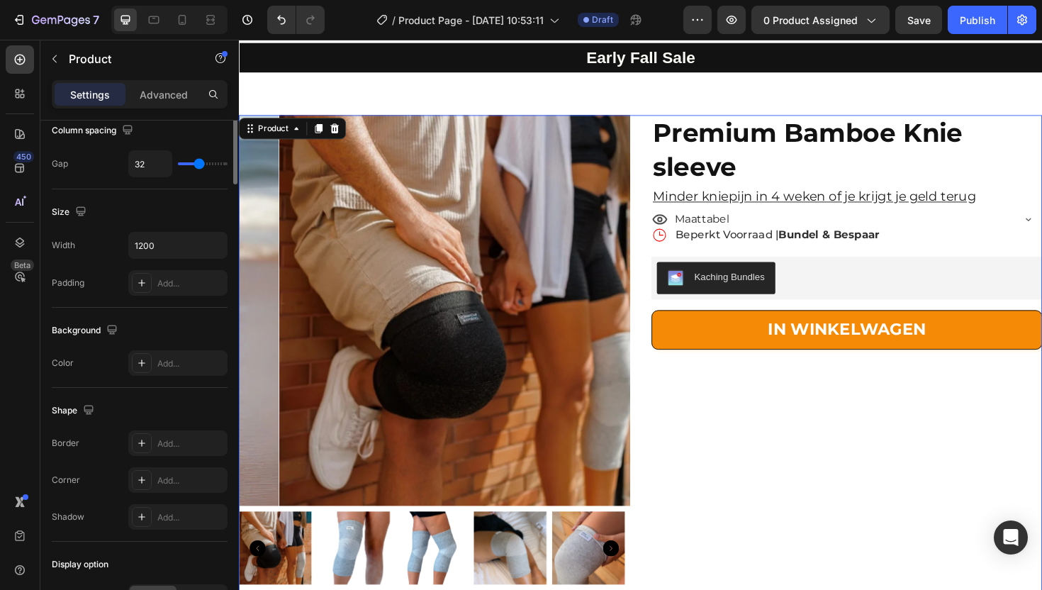
scroll to position [0, 0]
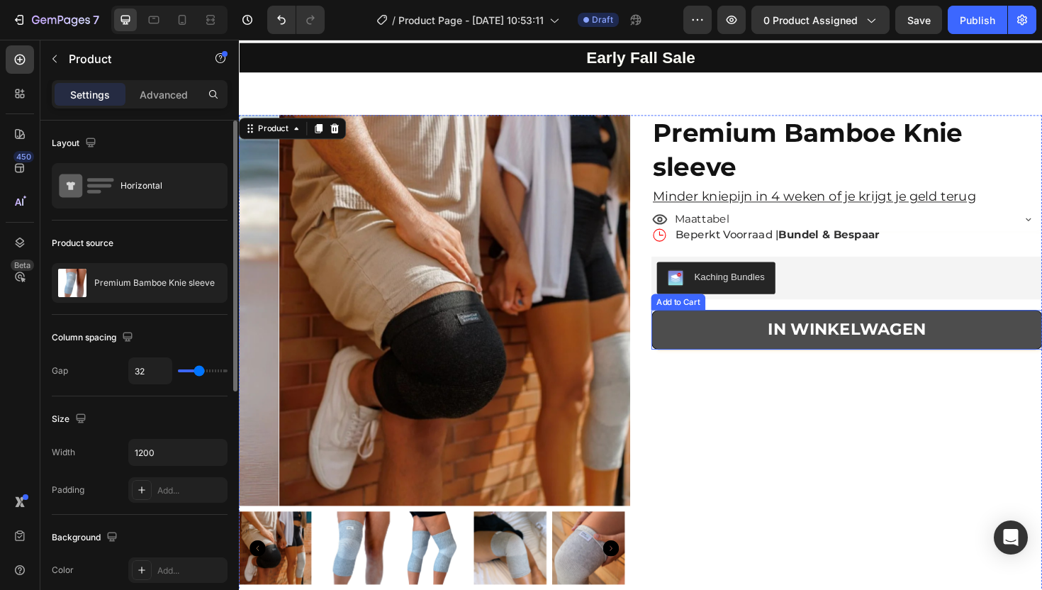
click at [710, 326] on button "IN WINKELWAGEN" at bounding box center [883, 346] width 414 height 41
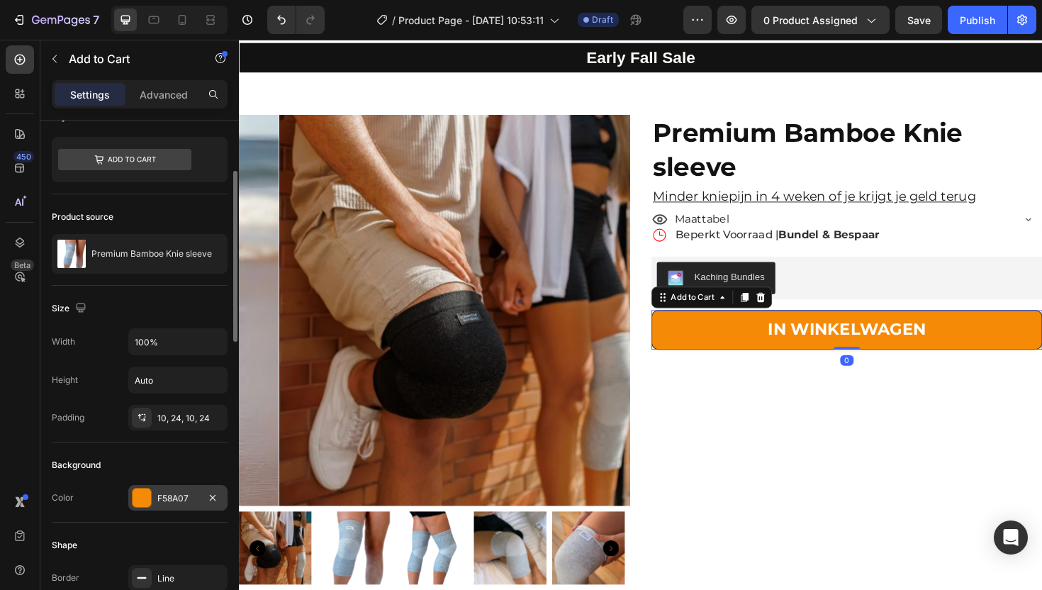
scroll to position [159, 0]
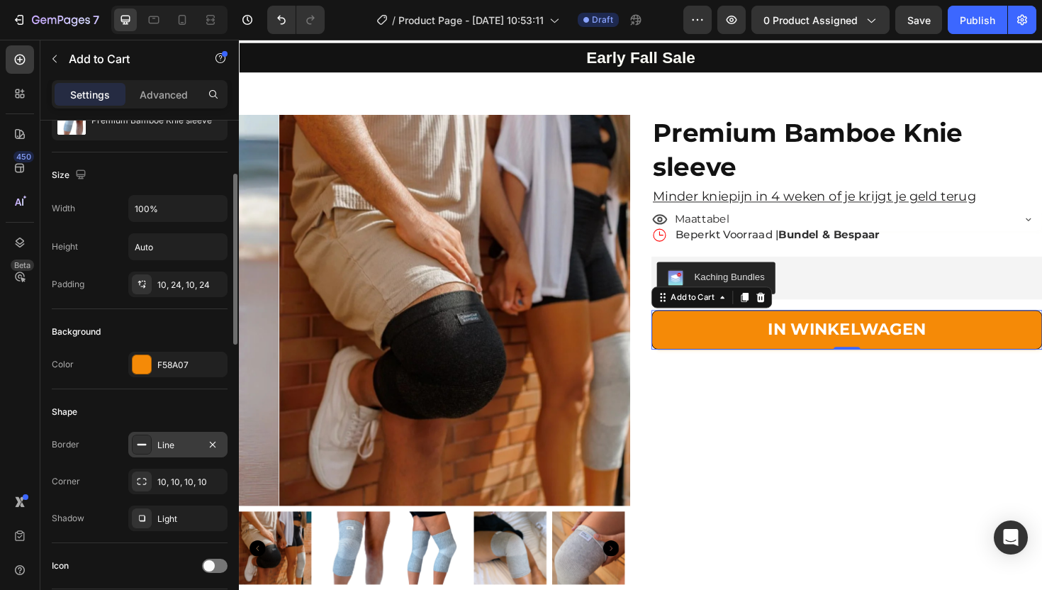
click at [145, 436] on div at bounding box center [142, 445] width 20 height 20
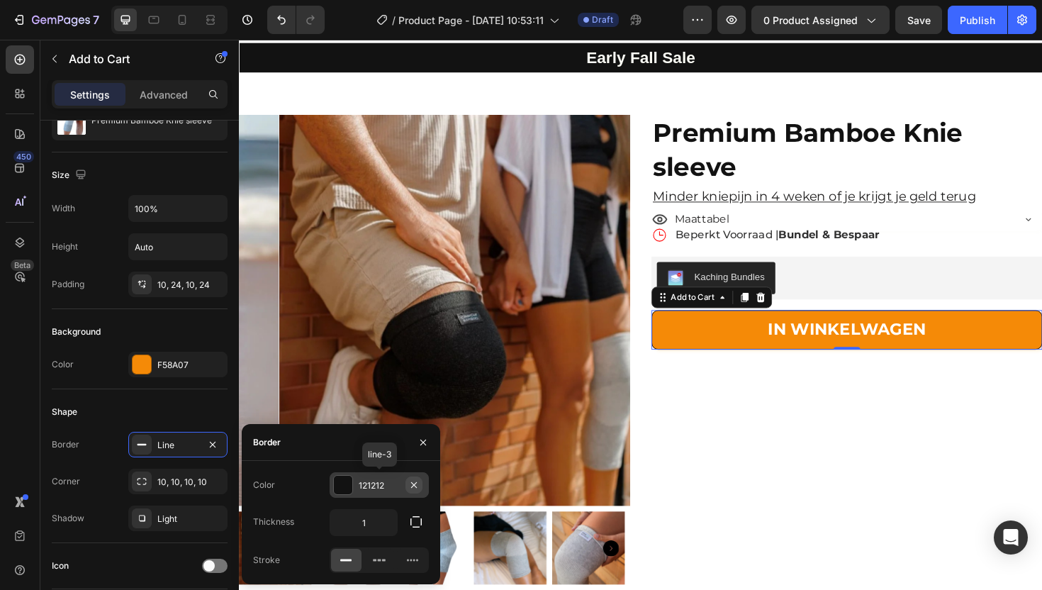
click at [413, 486] on icon "button" at bounding box center [413, 484] width 11 height 11
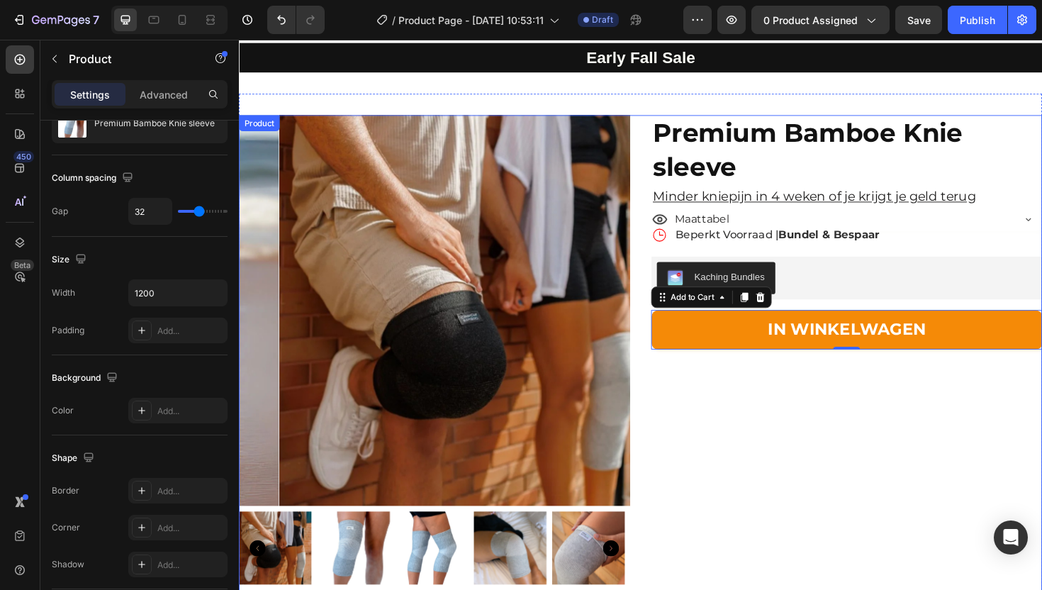
click at [796, 380] on div "Premium Bamboe Knie sleeve Product Title Minder kniepijn in 4 weken of je krijg…" at bounding box center [883, 374] width 414 height 508
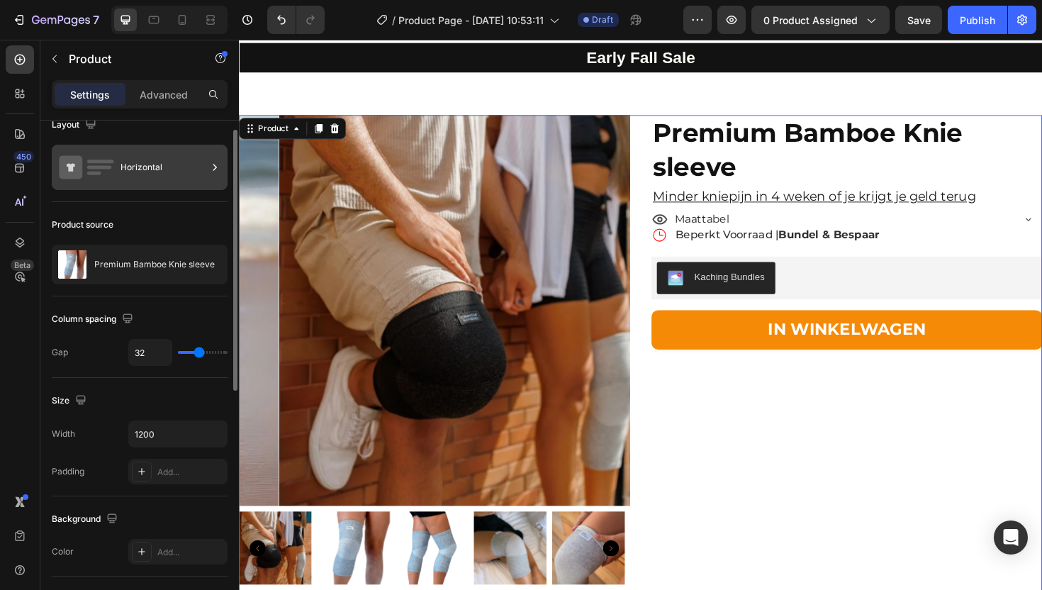
scroll to position [0, 0]
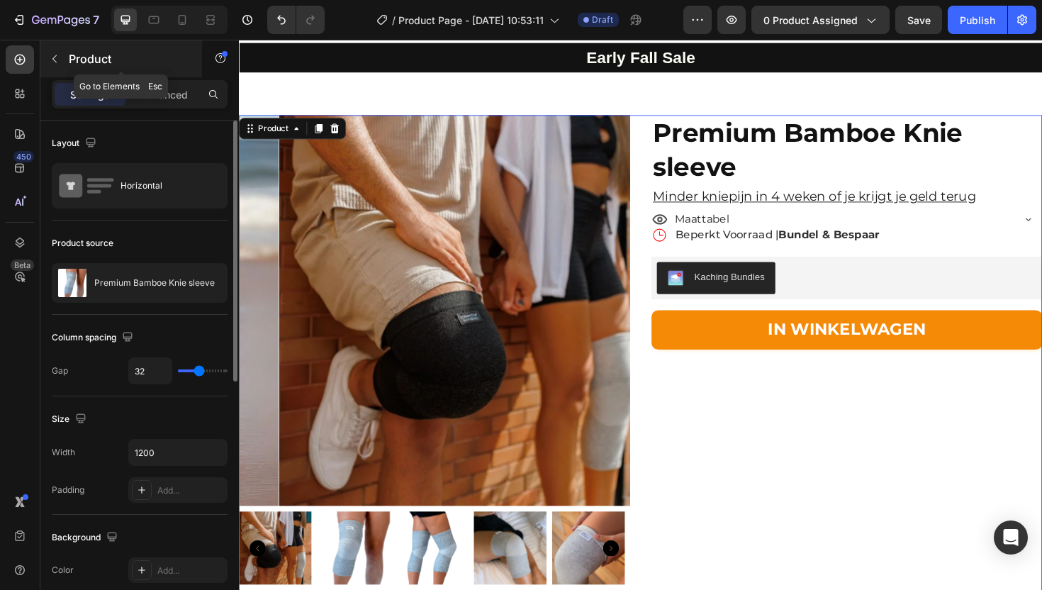
click at [59, 61] on icon "button" at bounding box center [54, 58] width 11 height 11
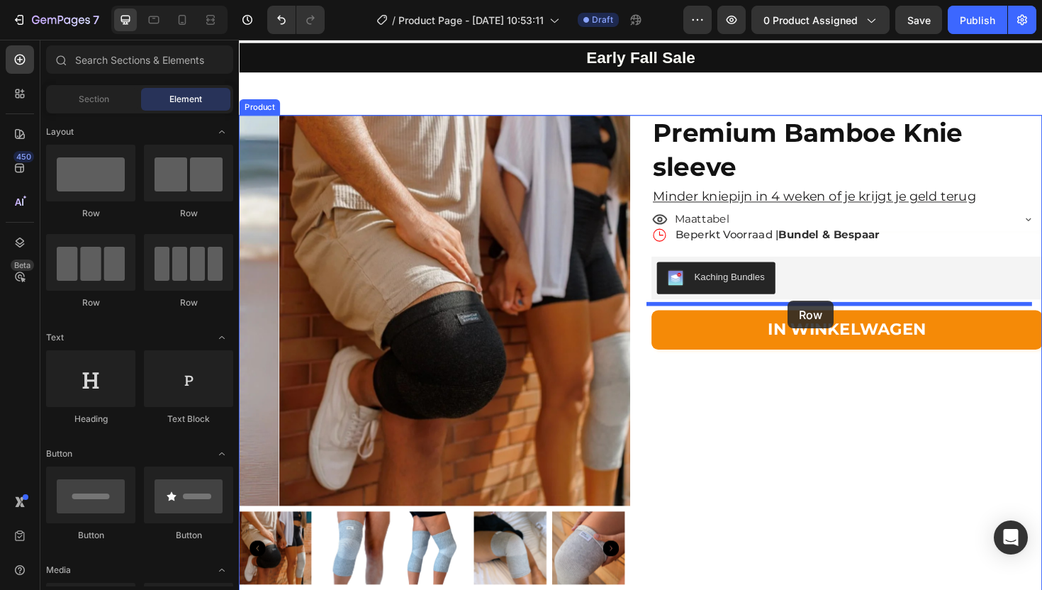
drag, startPoint x: 435, startPoint y: 223, endPoint x: 820, endPoint y: 316, distance: 396.7
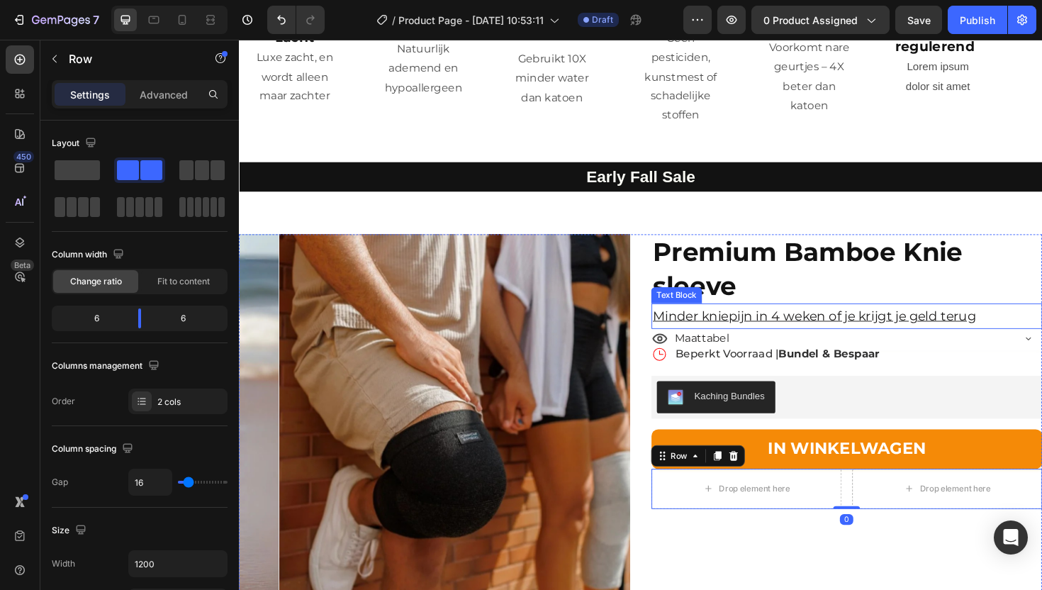
scroll to position [2534, 0]
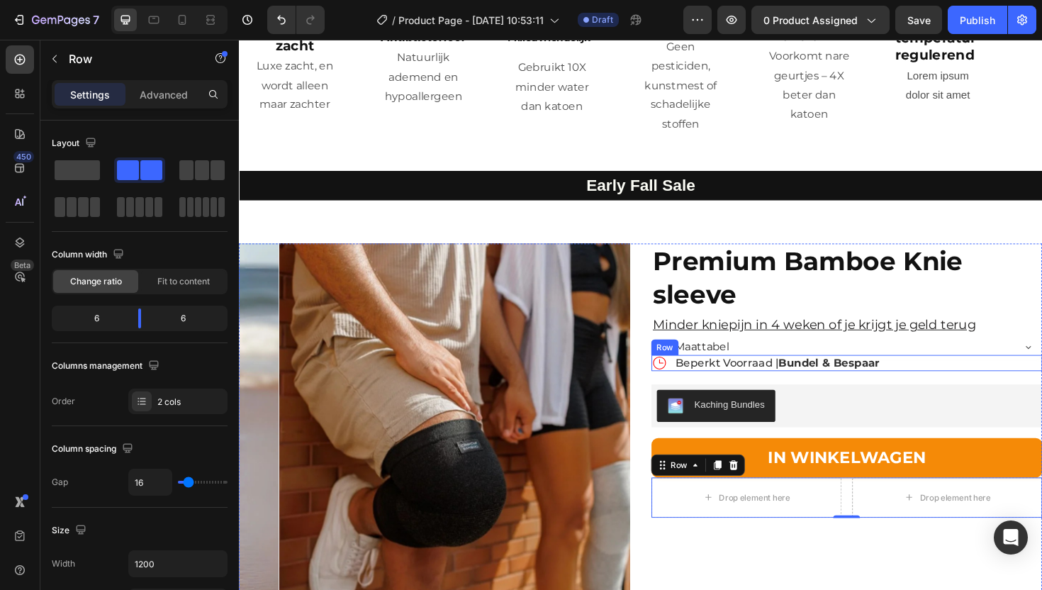
click at [688, 374] on div "Icon Beperkt Voorraad | Bundel & Bespaar Text Block Row" at bounding box center [883, 382] width 414 height 17
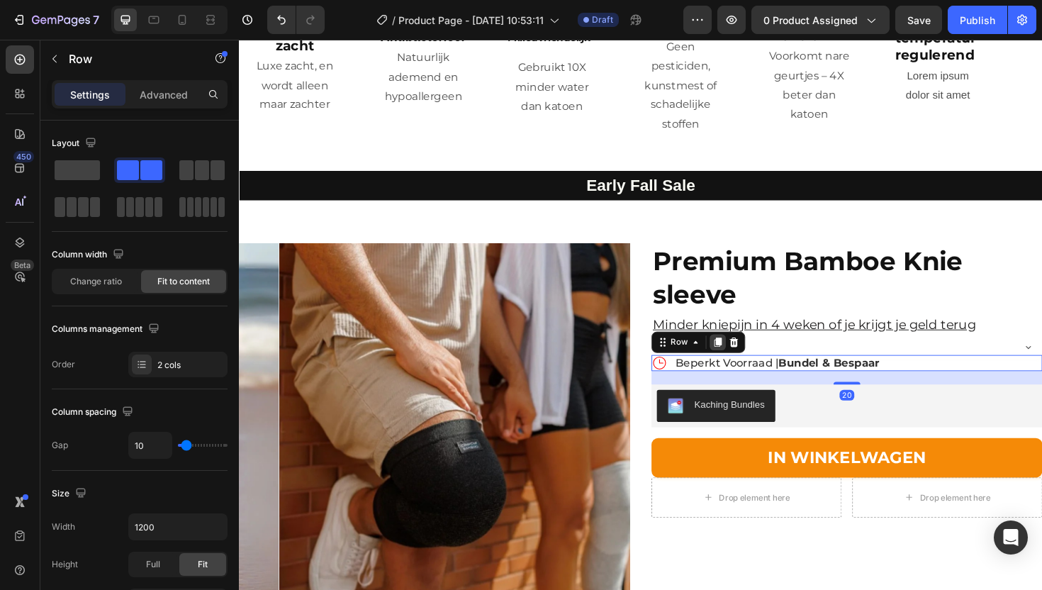
click at [742, 355] on icon at bounding box center [746, 360] width 8 height 10
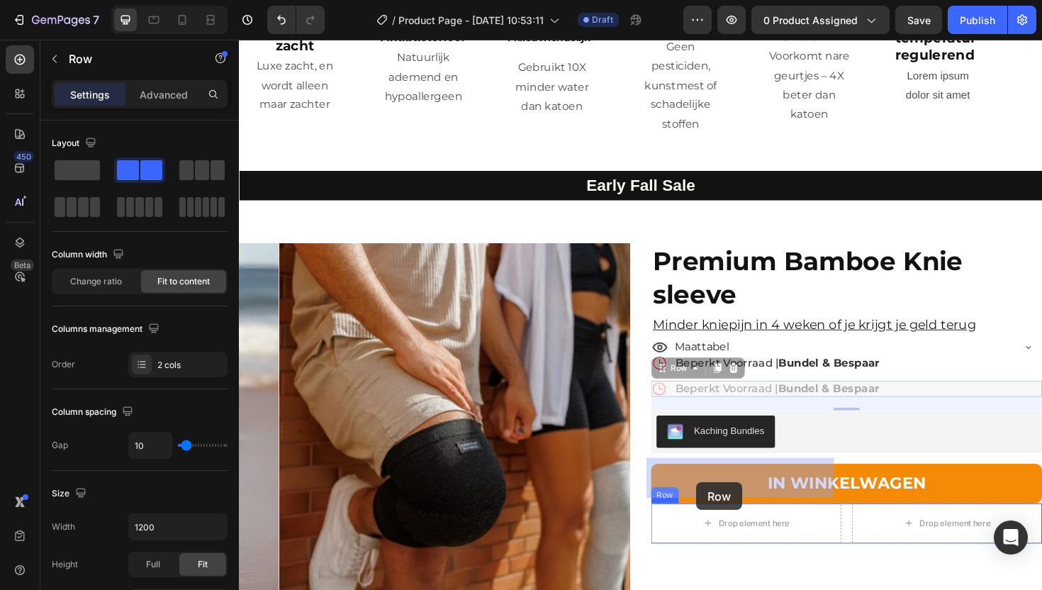
drag, startPoint x: 683, startPoint y: 345, endPoint x: 723, endPoint y: 508, distance: 168.0
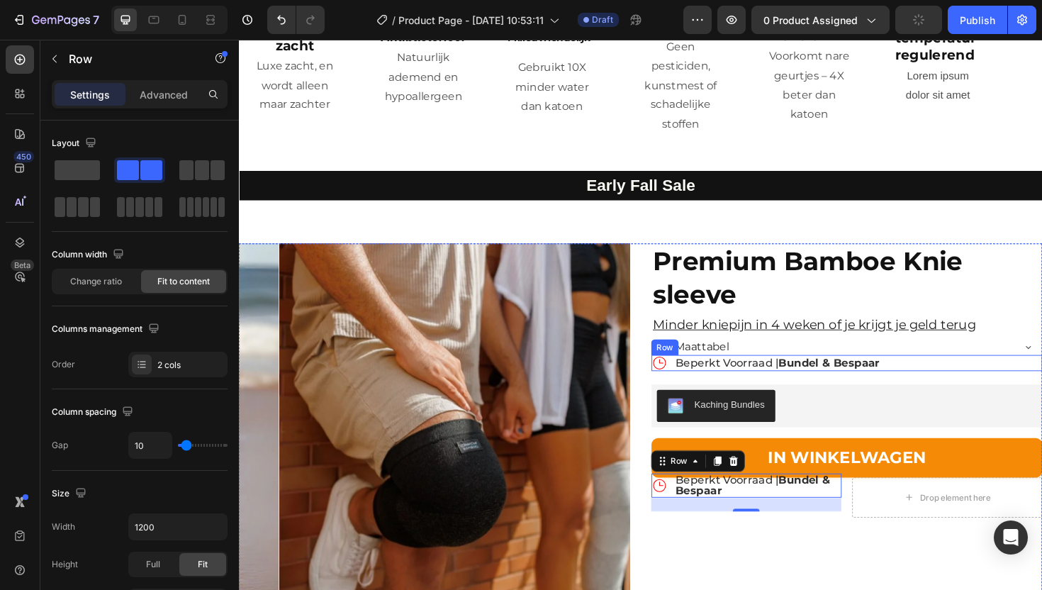
click at [691, 374] on div "Icon Beperkt Voorraad | Bundel & Bespaar Text Block Row" at bounding box center [883, 382] width 414 height 17
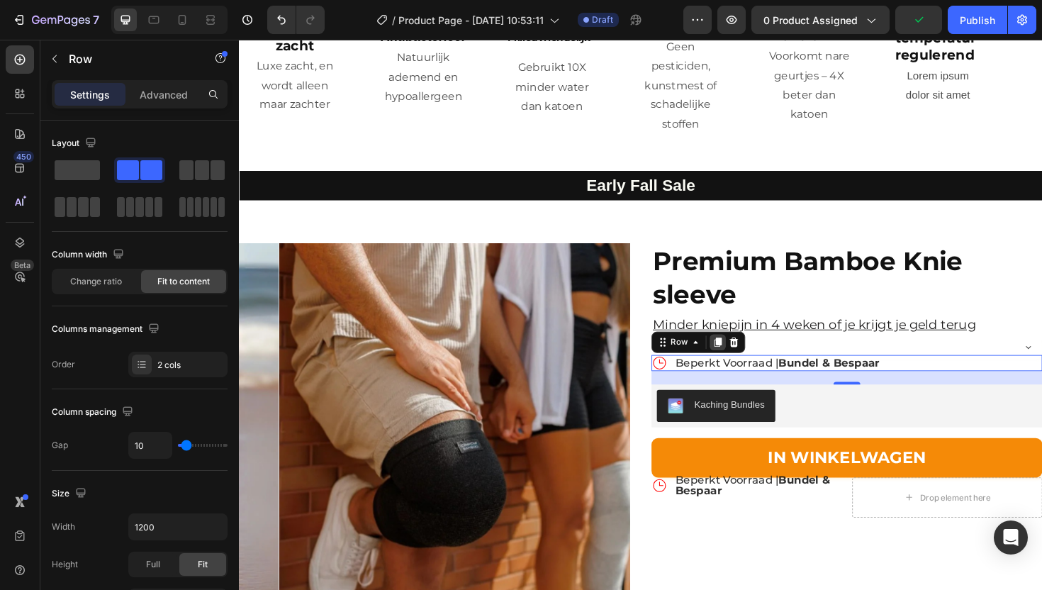
click at [741, 354] on icon at bounding box center [745, 359] width 11 height 11
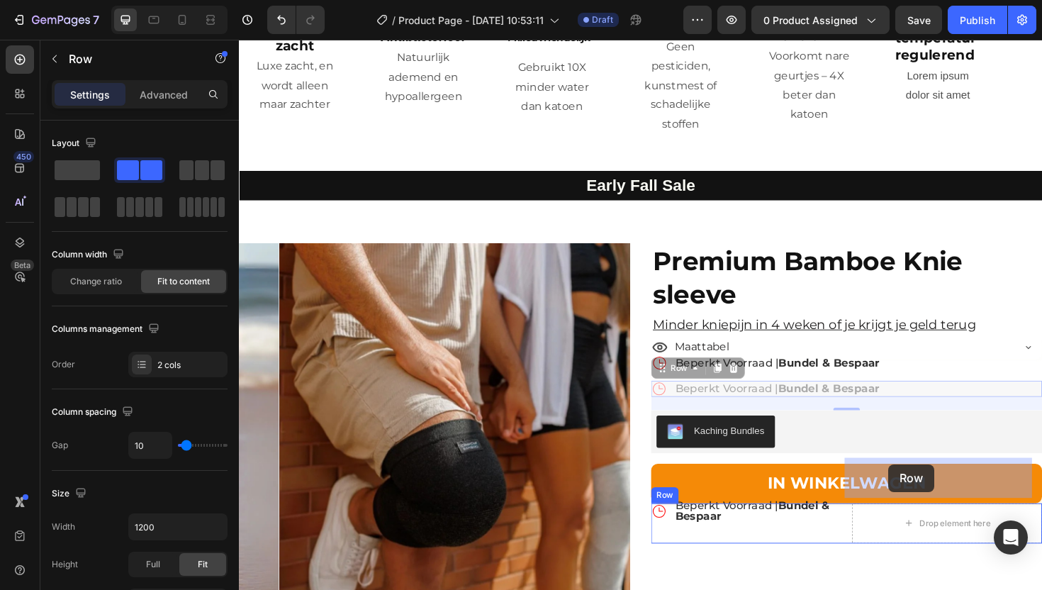
drag, startPoint x: 681, startPoint y: 341, endPoint x: 927, endPoint y: 490, distance: 286.9
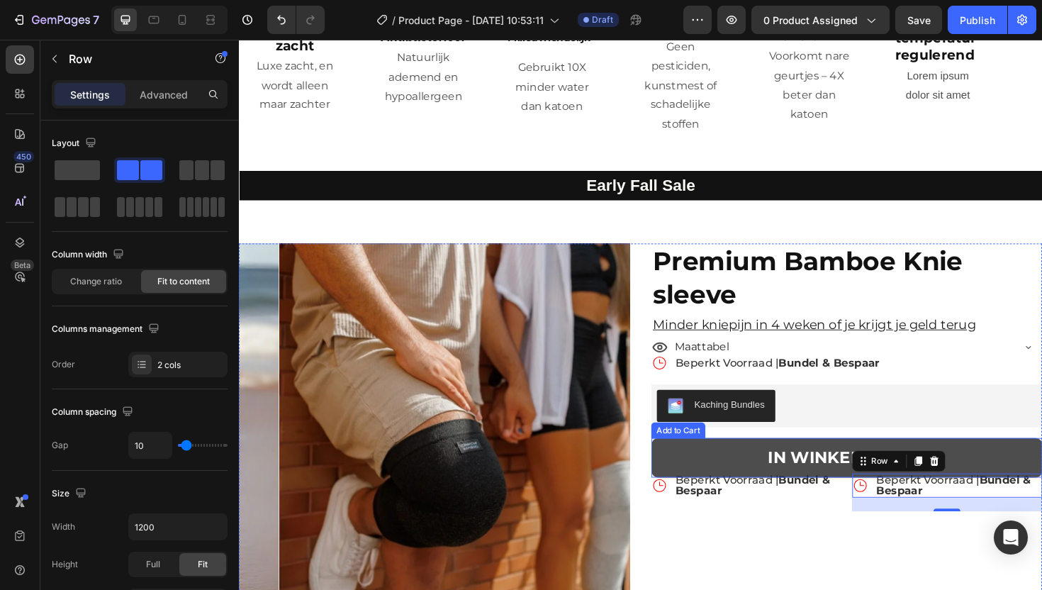
click at [748, 461] on button "IN WINKELWAGEN" at bounding box center [883, 481] width 414 height 41
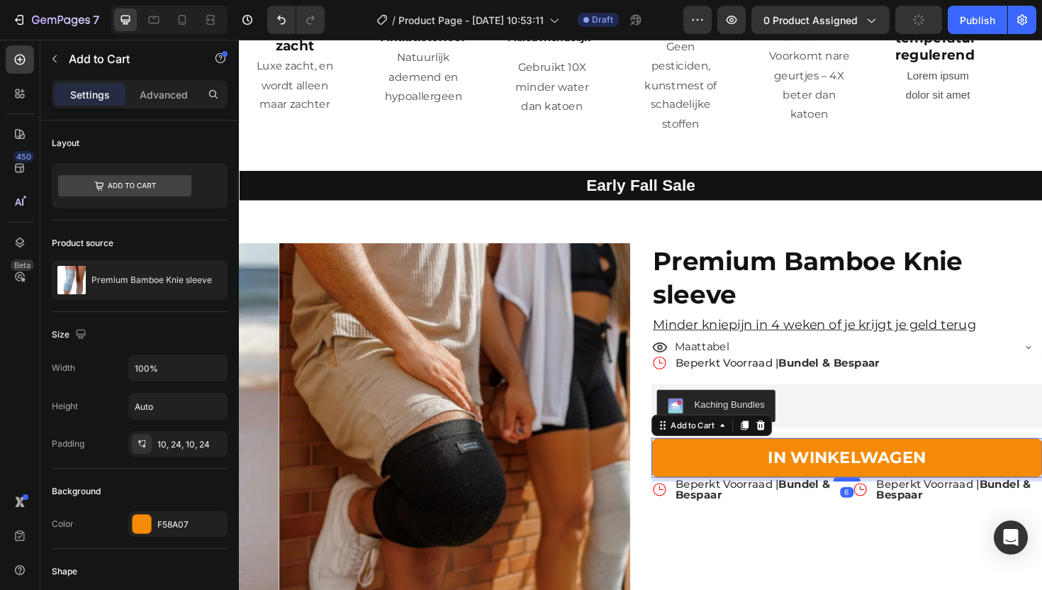
click at [878, 503] on div at bounding box center [882, 505] width 28 height 4
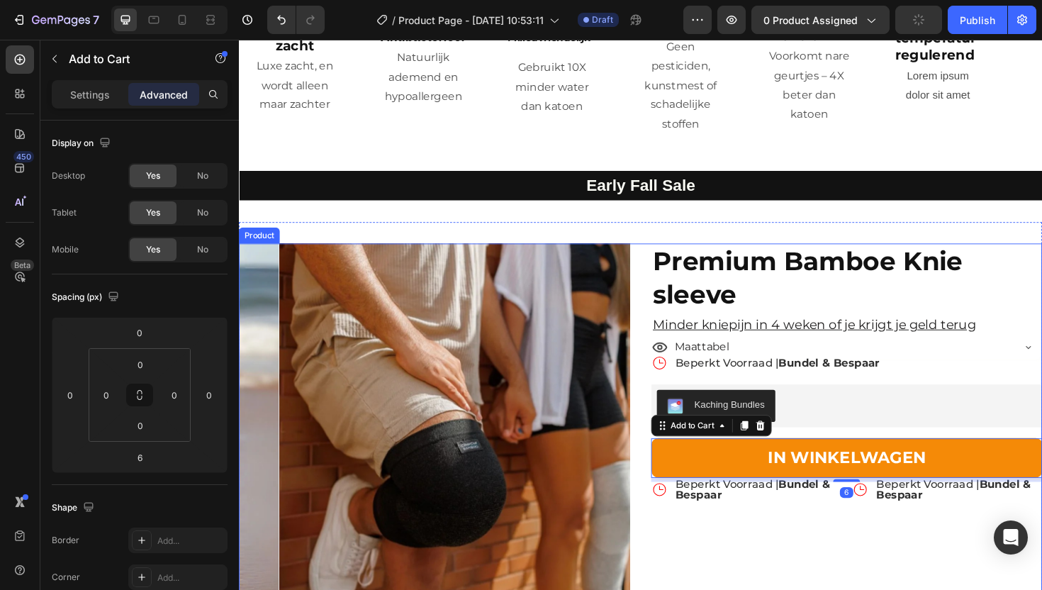
click at [796, 527] on div "Premium Bamboe Knie sleeve Product Title Minder kniepijn in 4 weken of je krijg…" at bounding box center [883, 509] width 414 height 508
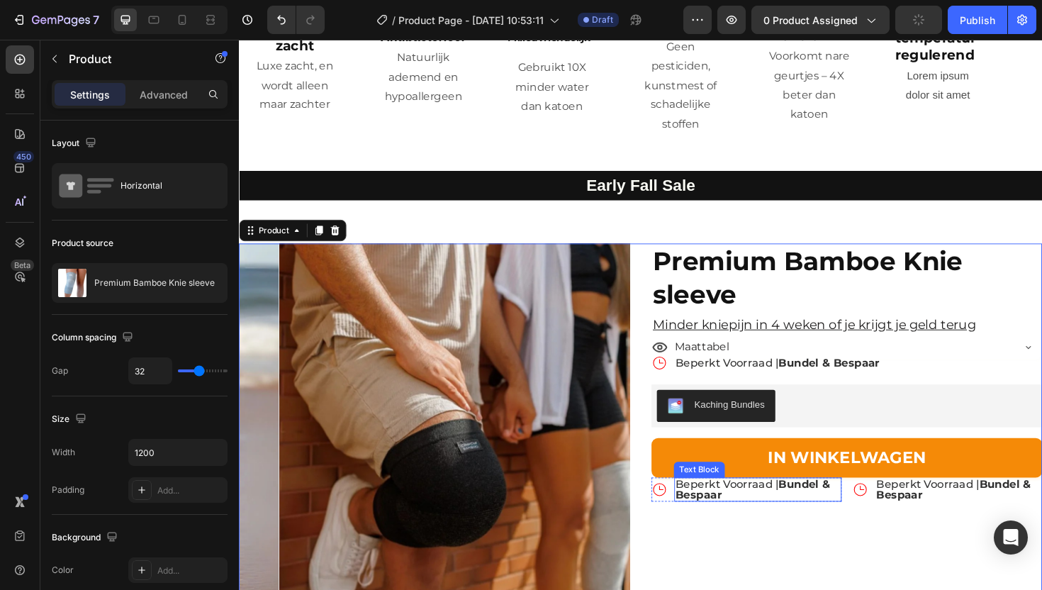
click at [779, 505] on p "Beperkt Voorraad | Bundel & Bespaar" at bounding box center [788, 516] width 174 height 23
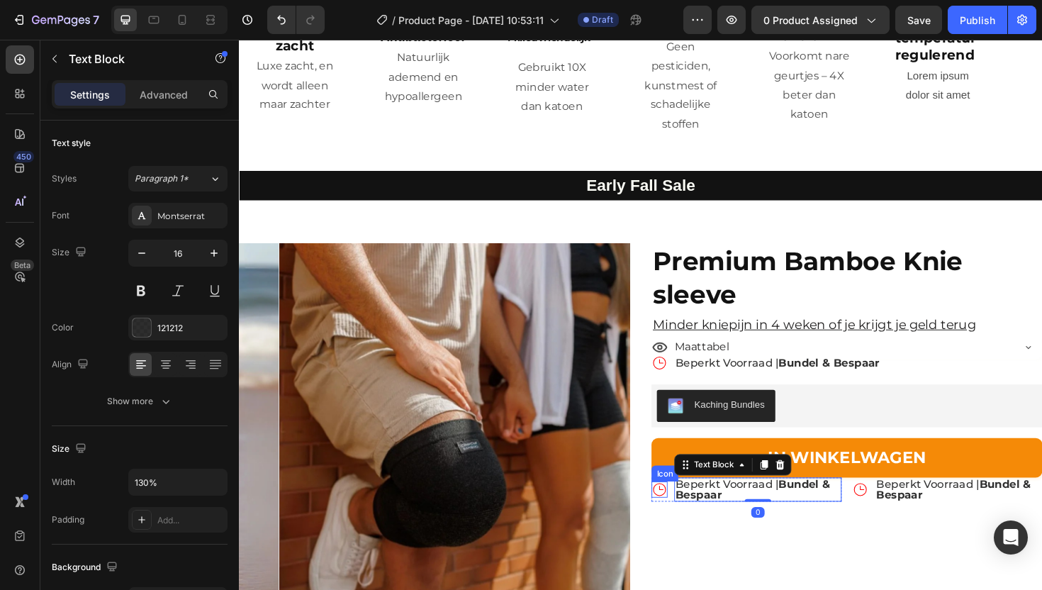
click at [682, 508] on icon at bounding box center [684, 516] width 17 height 17
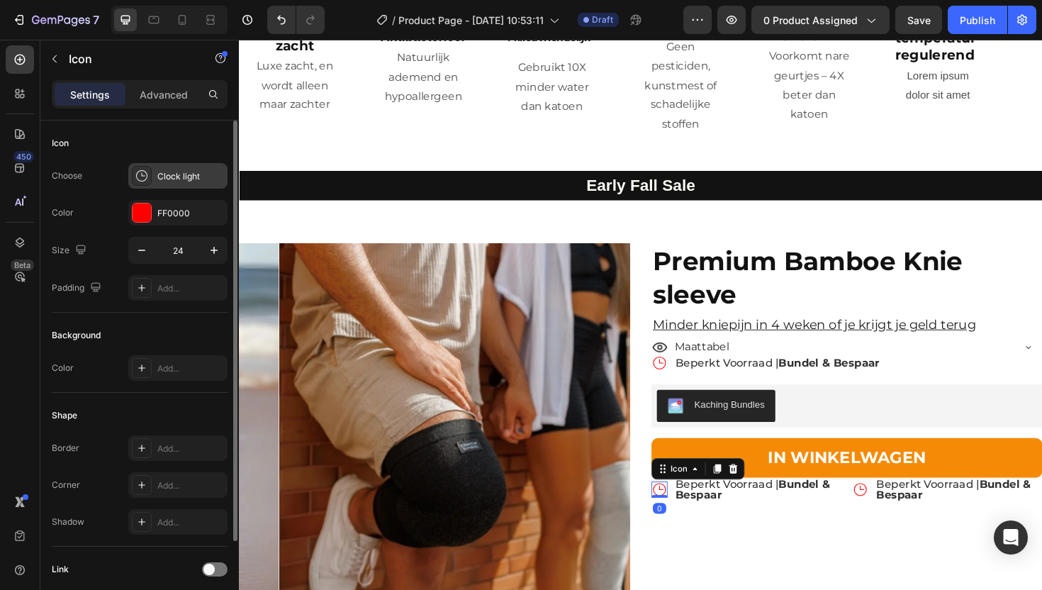
click at [155, 176] on div "Clock light" at bounding box center [177, 176] width 99 height 26
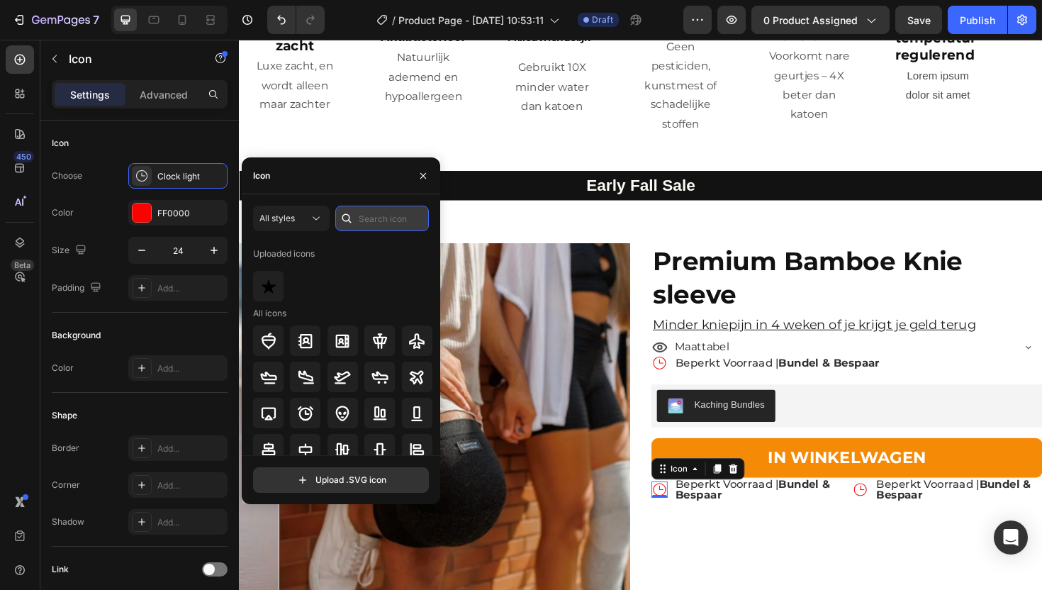
click at [378, 224] on input "text" at bounding box center [382, 219] width 94 height 26
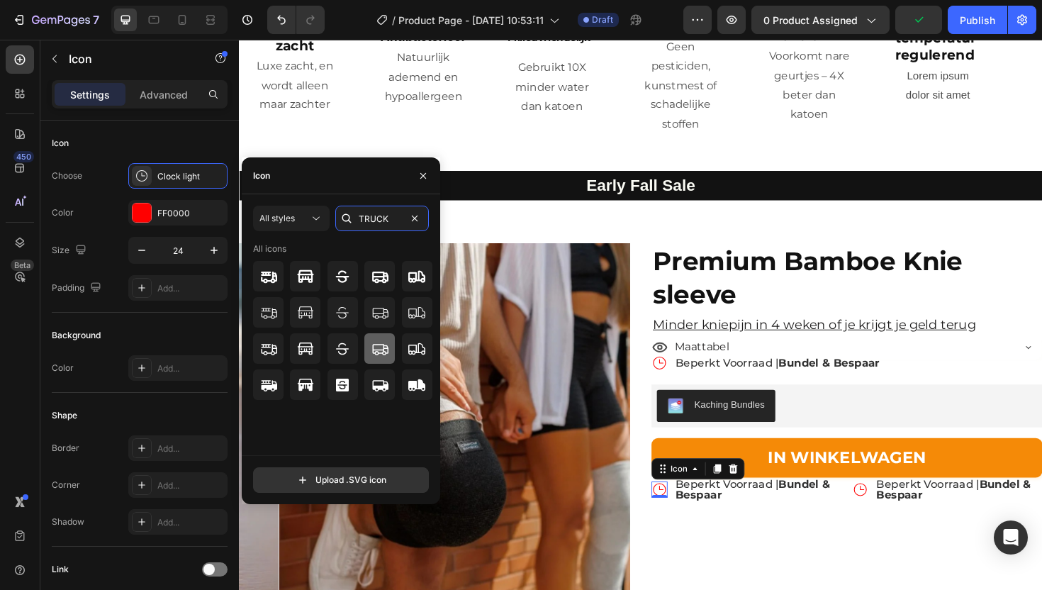
type input "TRUCK"
click at [388, 349] on div at bounding box center [379, 348] width 30 height 30
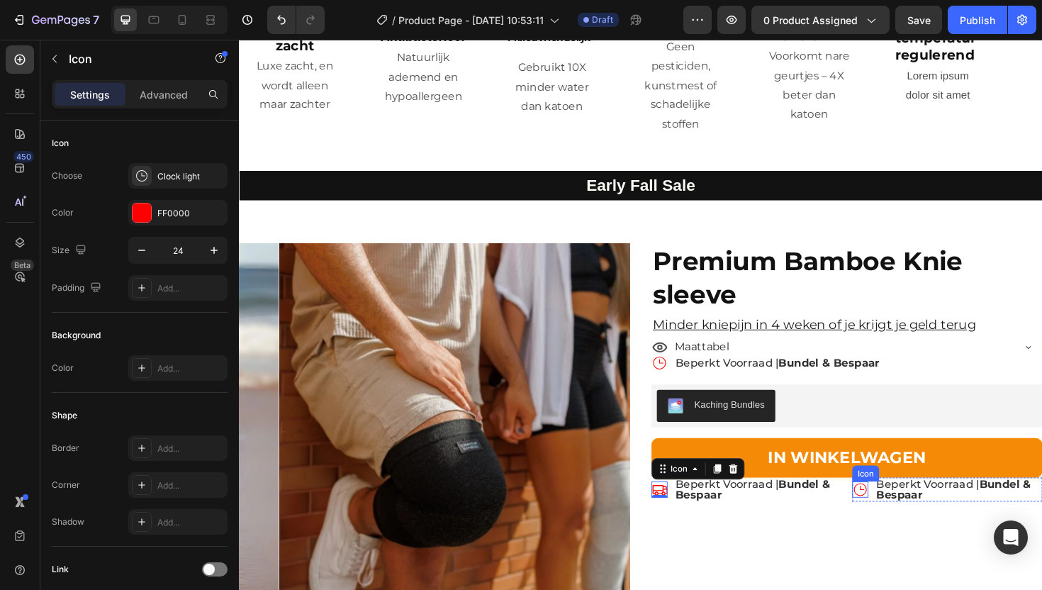
click at [888, 508] on icon at bounding box center [896, 516] width 17 height 17
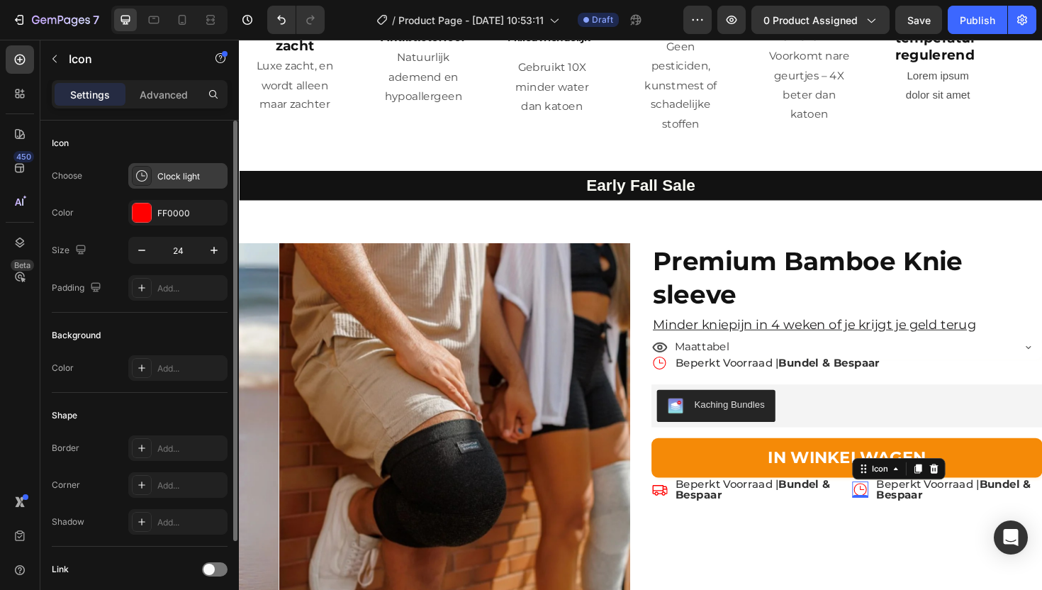
click at [152, 179] on div "Clock light" at bounding box center [177, 176] width 99 height 26
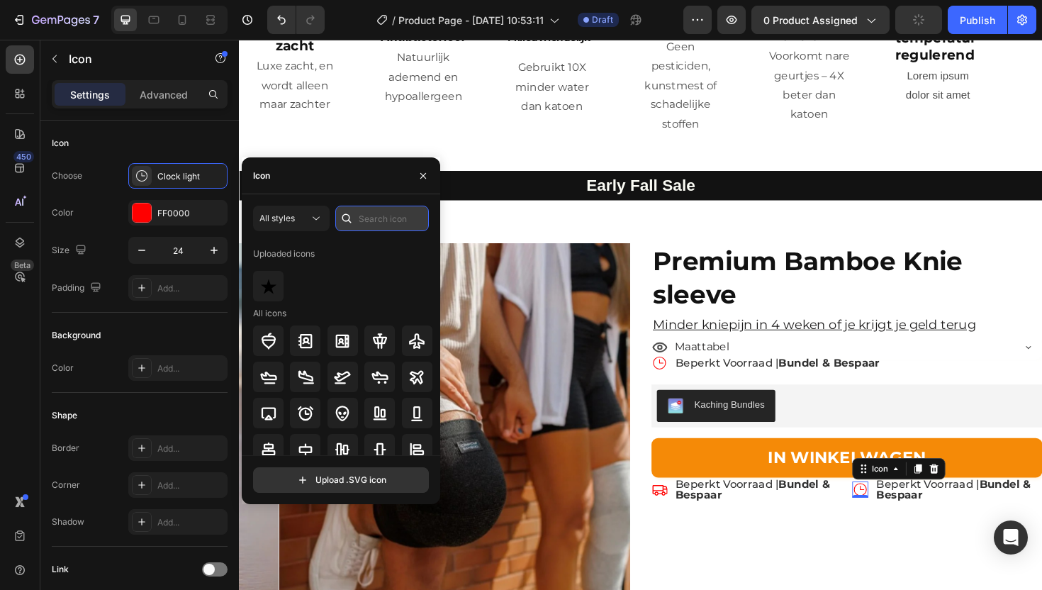
click at [382, 216] on input "text" at bounding box center [382, 219] width 94 height 26
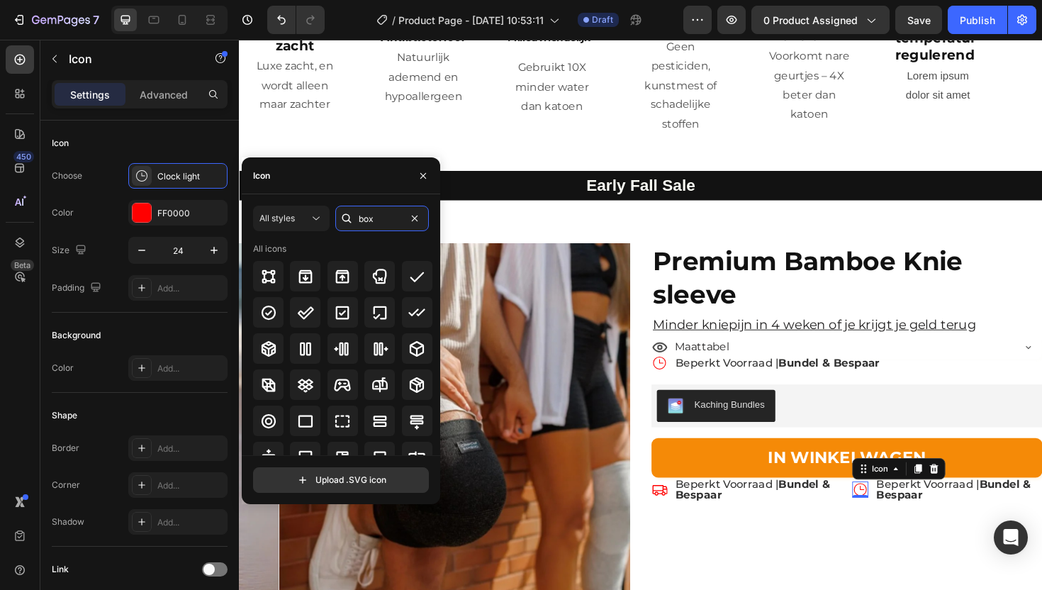
drag, startPoint x: 393, startPoint y: 223, endPoint x: 347, endPoint y: 220, distance: 46.8
click at [347, 220] on div "box" at bounding box center [382, 219] width 94 height 26
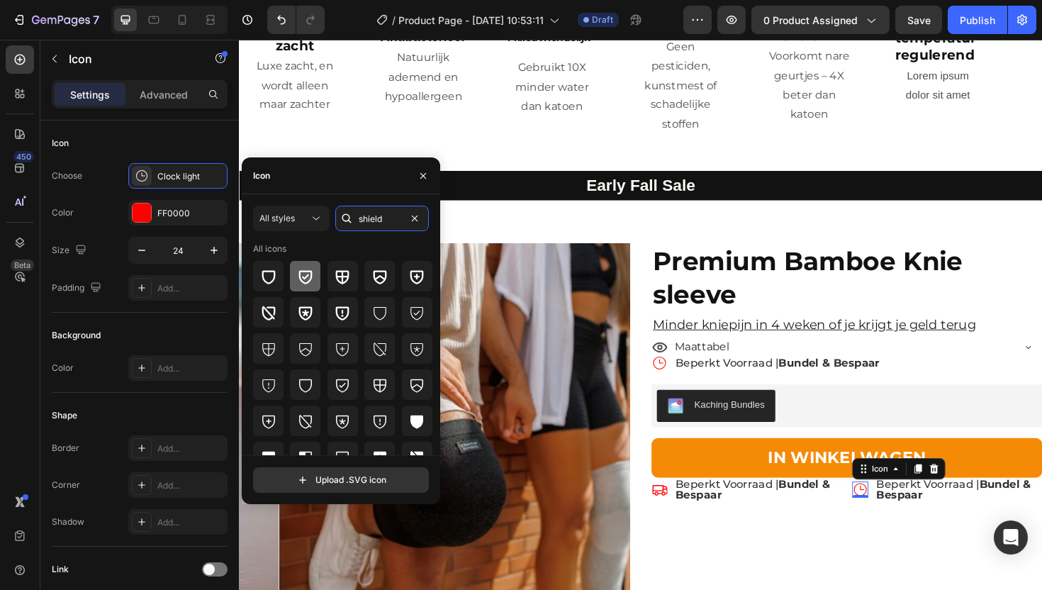
type input "shield"
click at [306, 272] on icon at bounding box center [305, 276] width 17 height 17
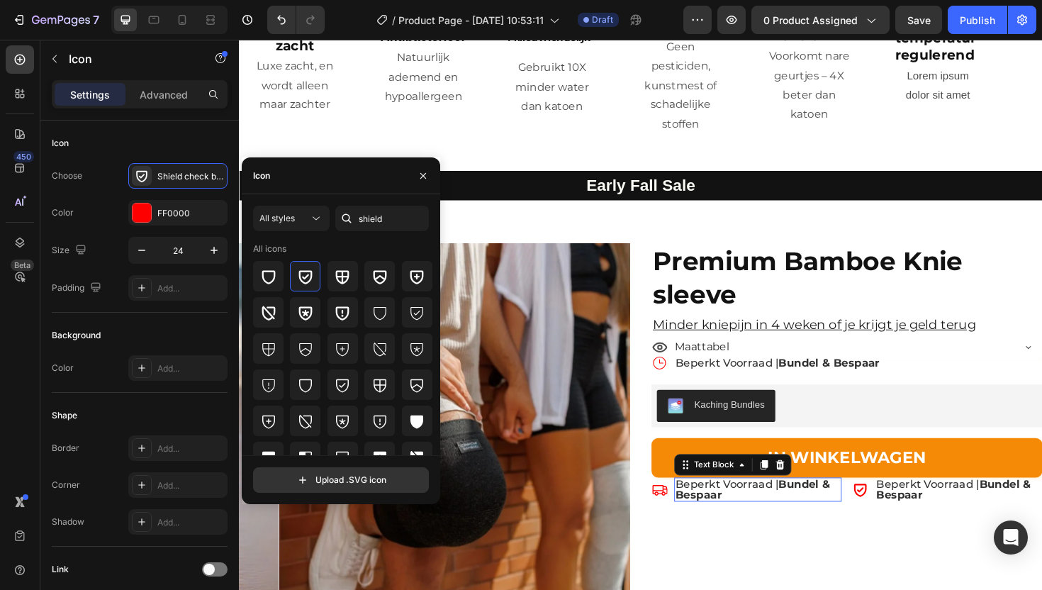
click at [732, 505] on p "Beperkt Voorraad | Bundel & Bespaar" at bounding box center [788, 516] width 174 height 23
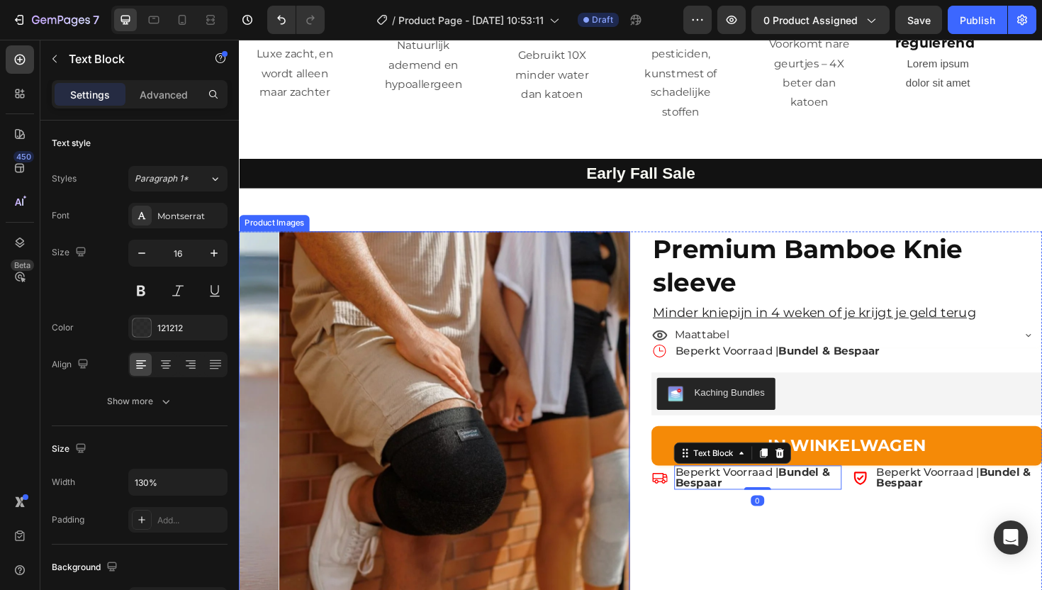
scroll to position [2563, 0]
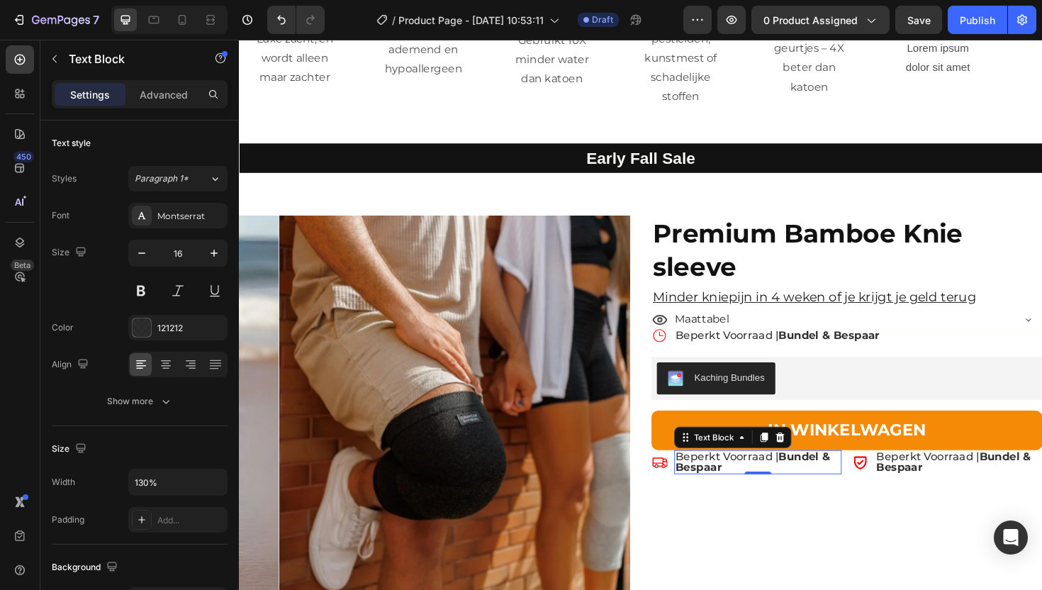
click at [751, 476] on p "Beperkt Voorraad | Bundel & Bespaar" at bounding box center [788, 487] width 174 height 23
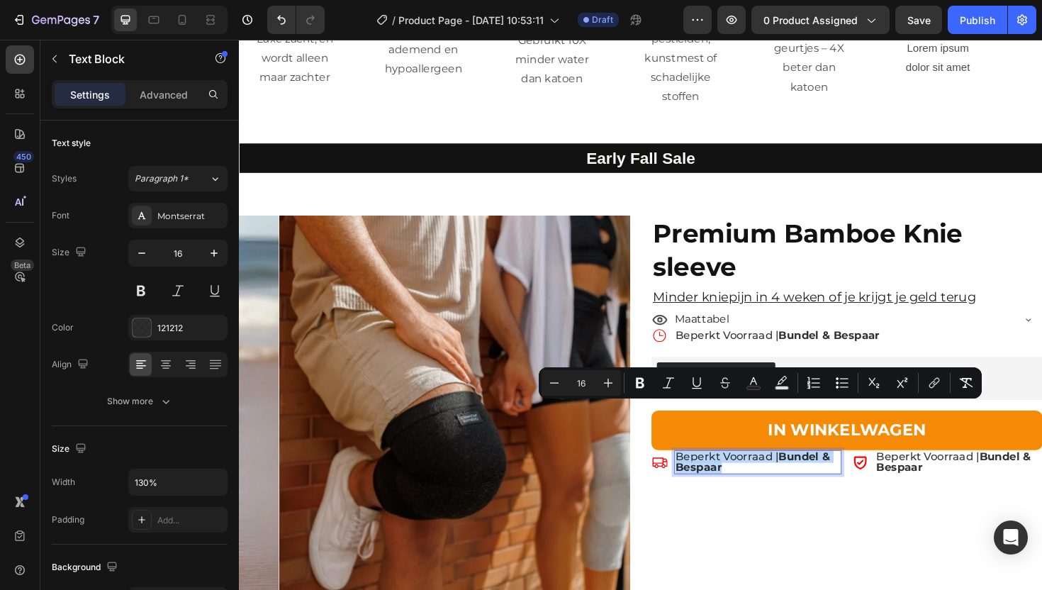
drag, startPoint x: 747, startPoint y: 441, endPoint x: 698, endPoint y: 432, distance: 50.3
click at [701, 476] on p "Beperkt Voorraad | Bundel & Bespaar" at bounding box center [788, 487] width 174 height 23
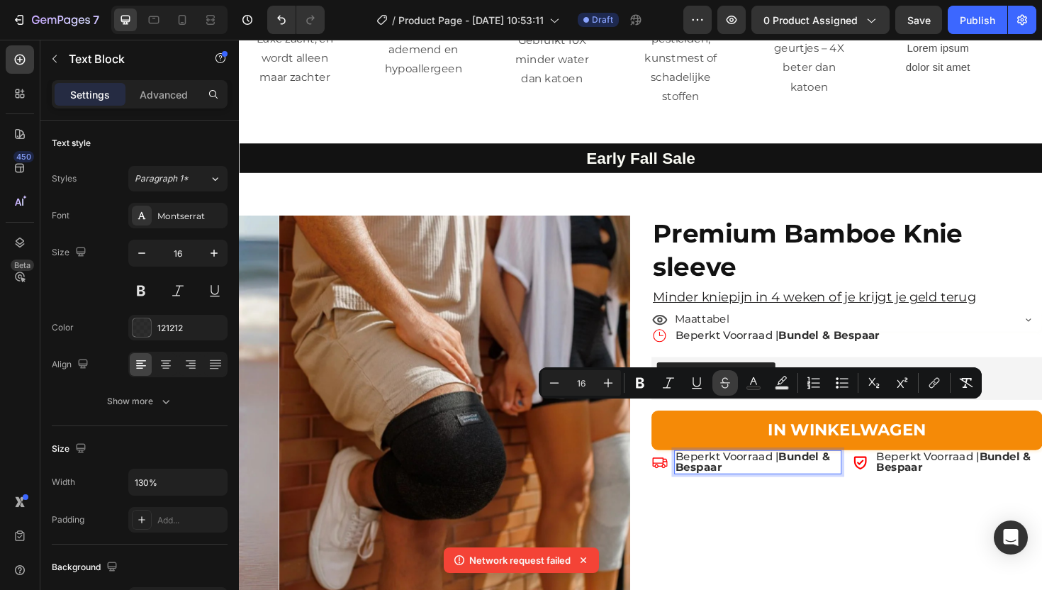
scroll to position [2565, 0]
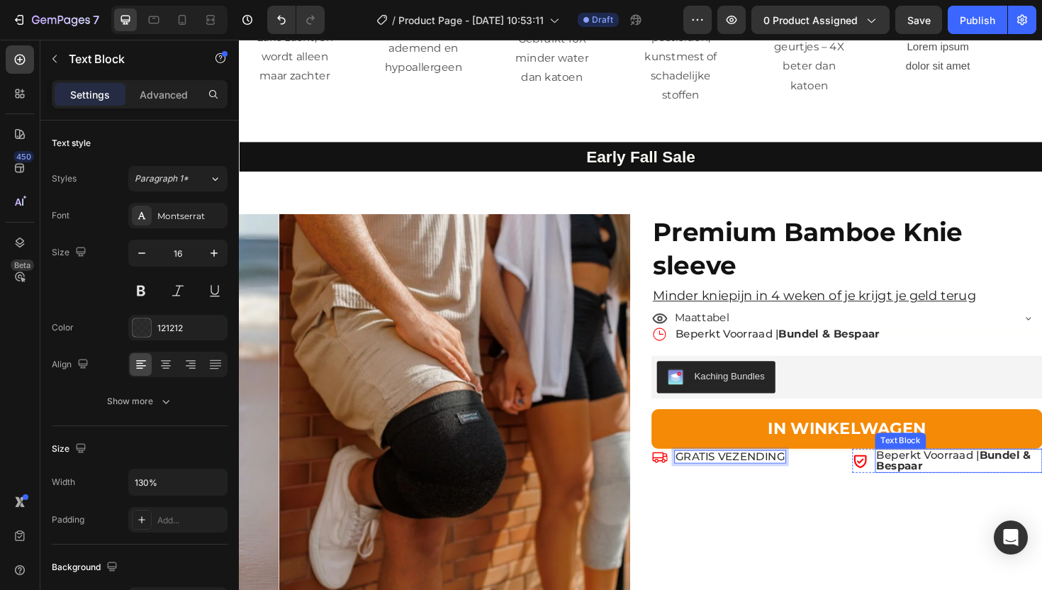
click at [934, 473] on strong "Bundel & Bespaar" at bounding box center [996, 485] width 164 height 25
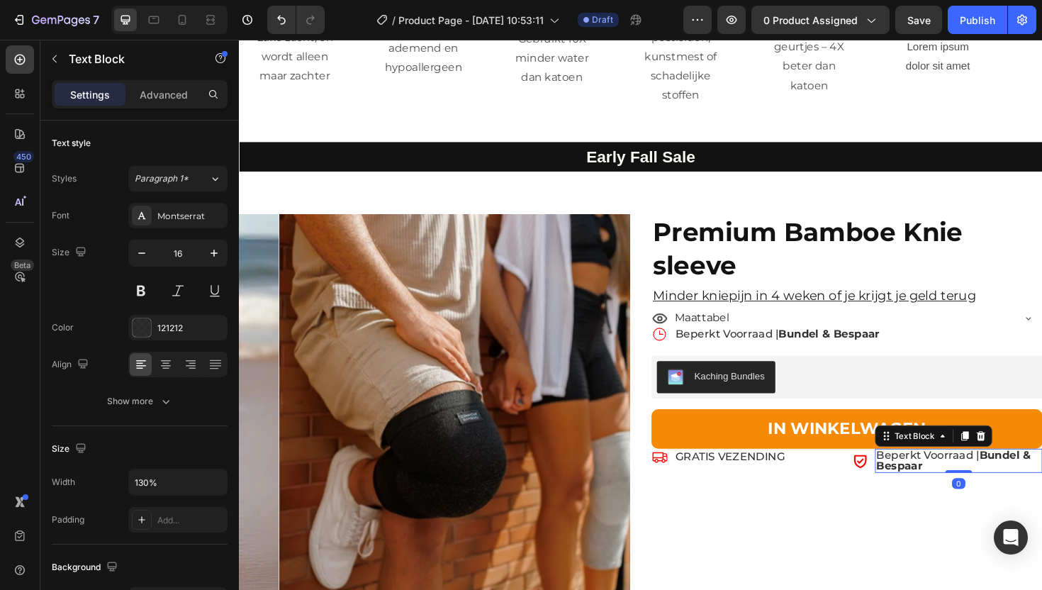
click at [944, 473] on strong "Bundel & Bespaar" at bounding box center [996, 485] width 164 height 25
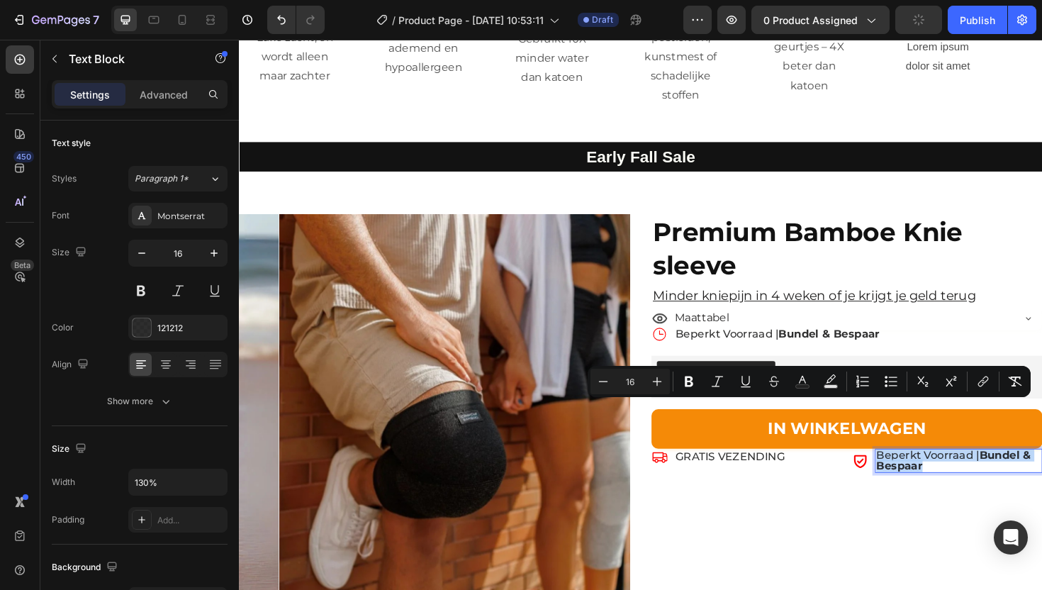
drag, startPoint x: 959, startPoint y: 440, endPoint x: 905, endPoint y: 425, distance: 55.9
click at [912, 473] on div "Beperkt Voorraad | Bundel & Bespaar" at bounding box center [1000, 486] width 177 height 26
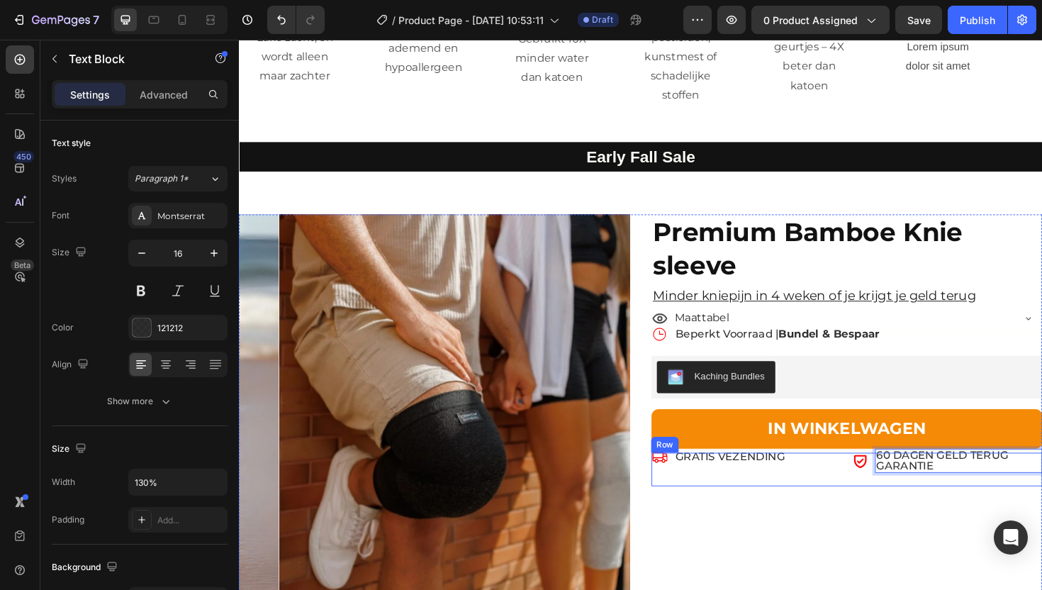
click at [875, 477] on div "Icon GRATIS VEZENDING Text Block Row Icon 60 DAGEN GELD TERUG GARANTIE Text Blo…" at bounding box center [883, 494] width 414 height 35
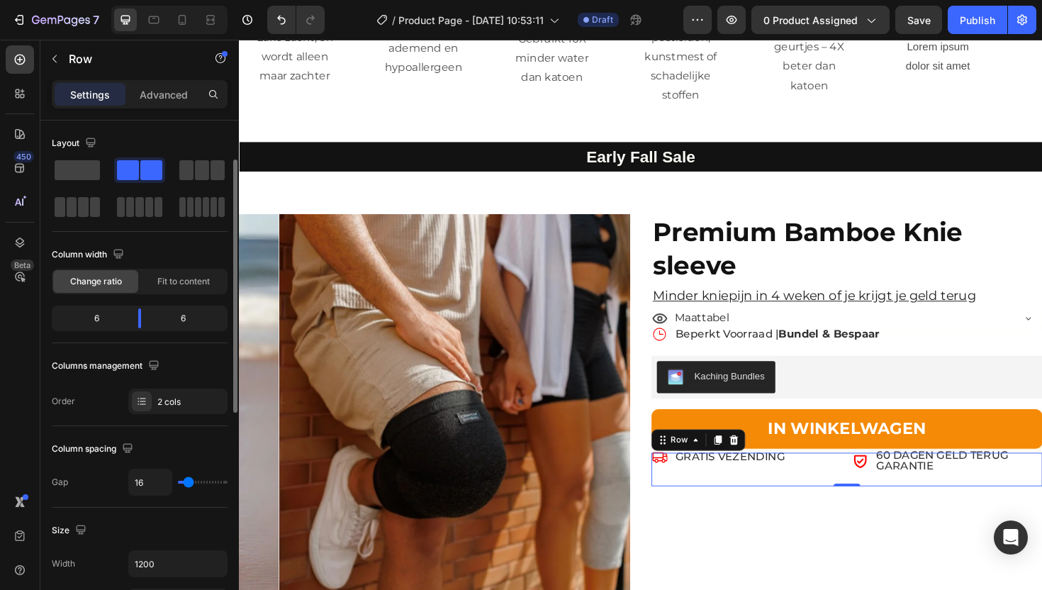
scroll to position [26, 0]
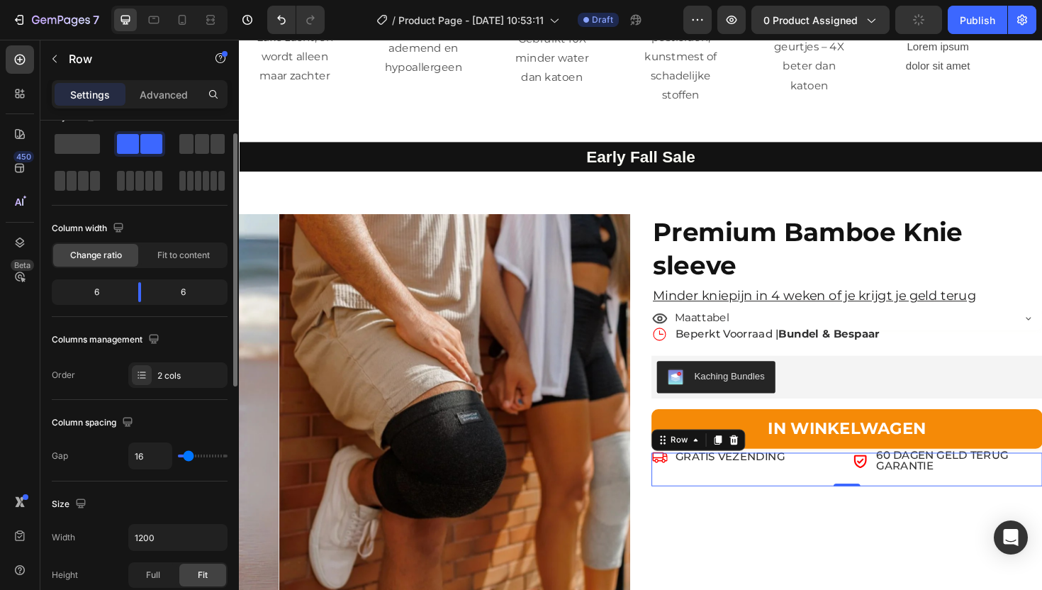
type input "10"
type input "9"
type input "8"
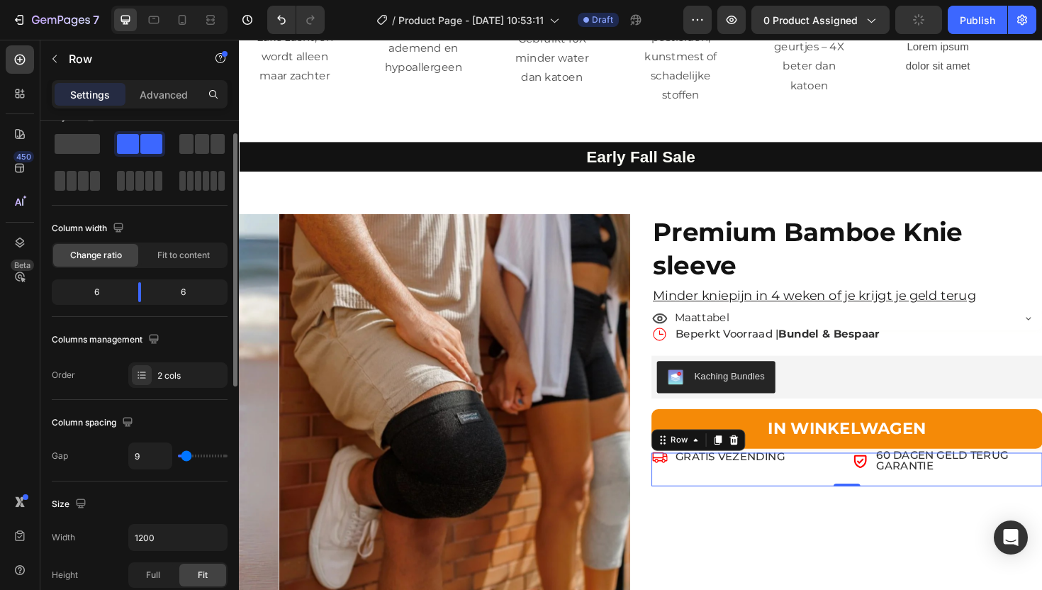
type input "8"
type input "6"
type input "5"
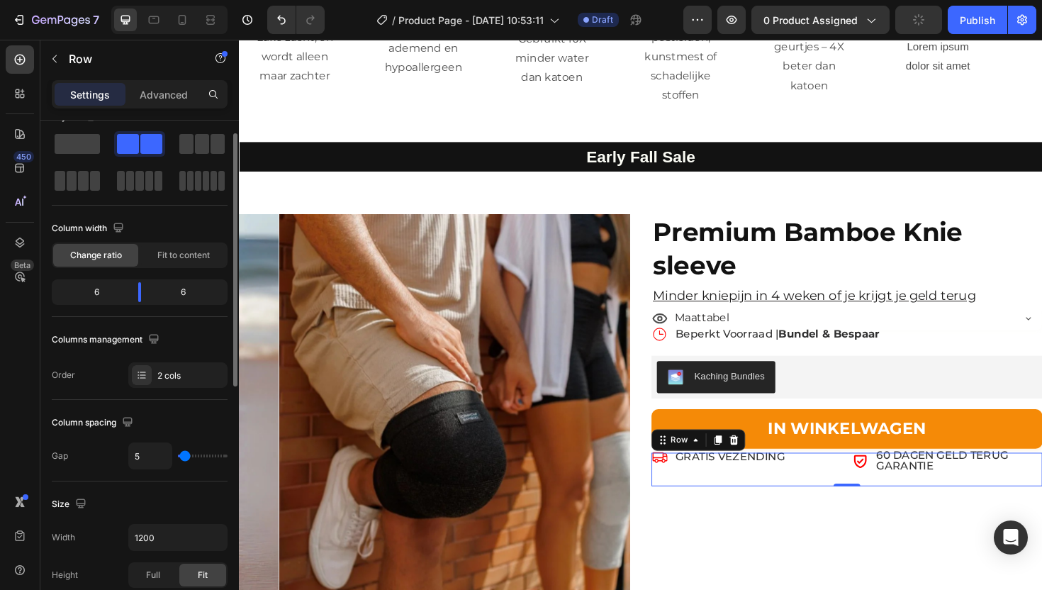
type input "4"
type input "3"
type input "2"
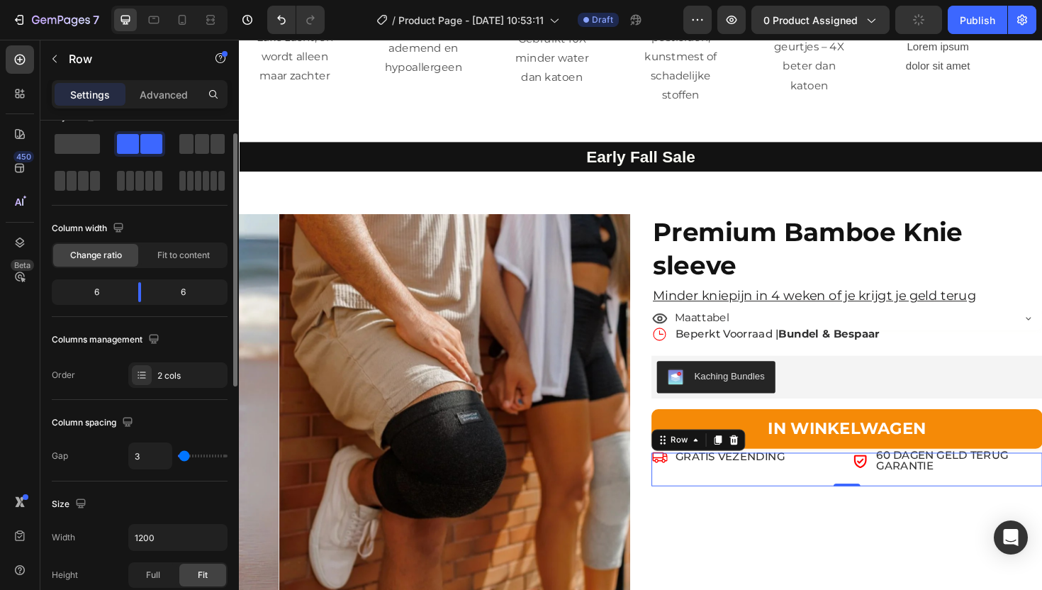
type input "2"
type input "1"
type input "0"
drag, startPoint x: 188, startPoint y: 456, endPoint x: 169, endPoint y: 457, distance: 18.4
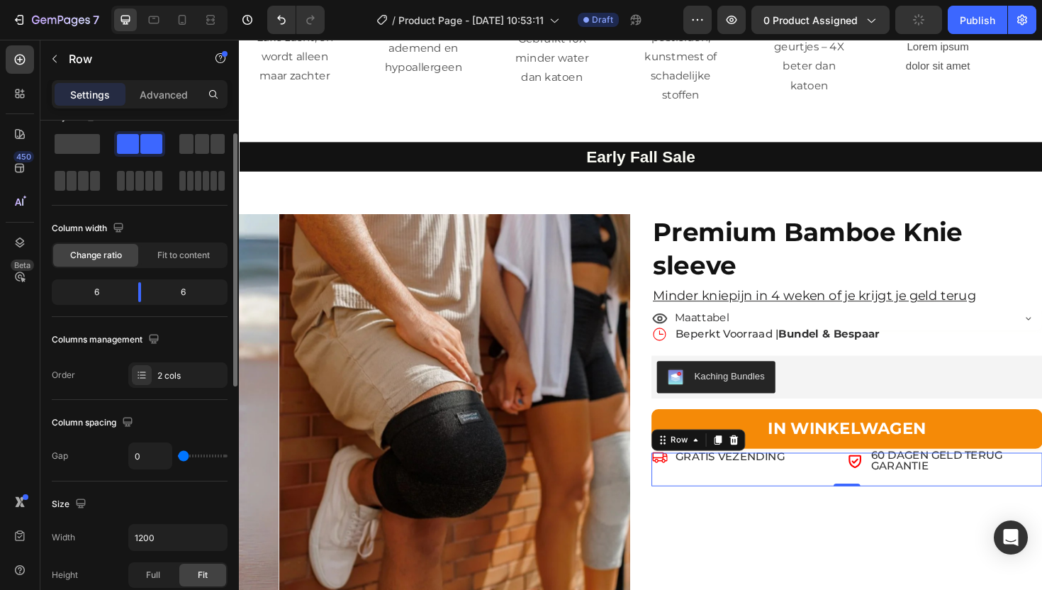
type input "0"
click at [178, 457] on input "range" at bounding box center [203, 455] width 50 height 3
click at [807, 476] on p "GRATIS VEZENDING" at bounding box center [759, 481] width 116 height 11
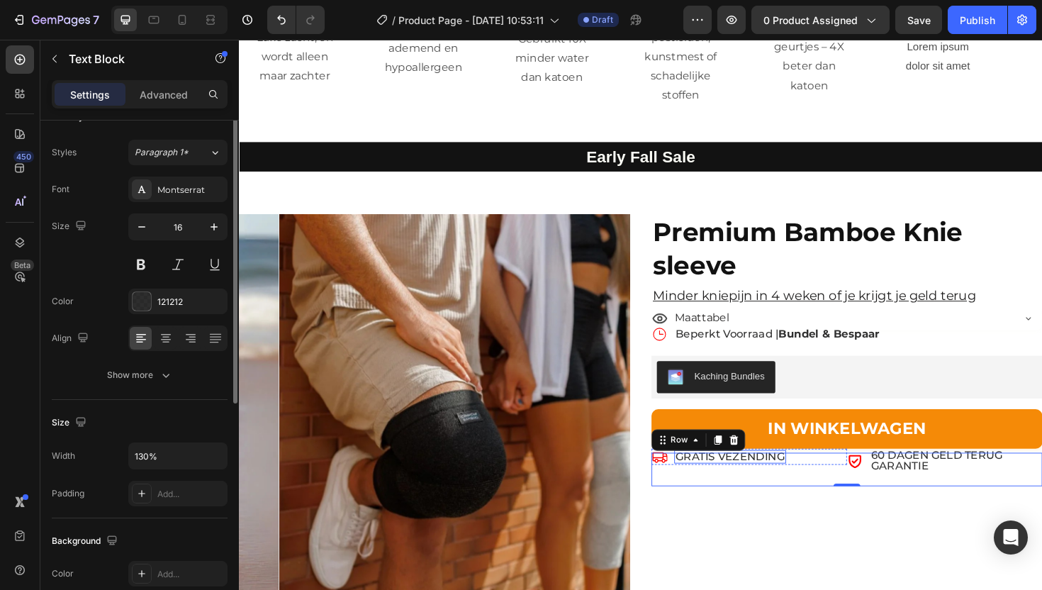
scroll to position [0, 0]
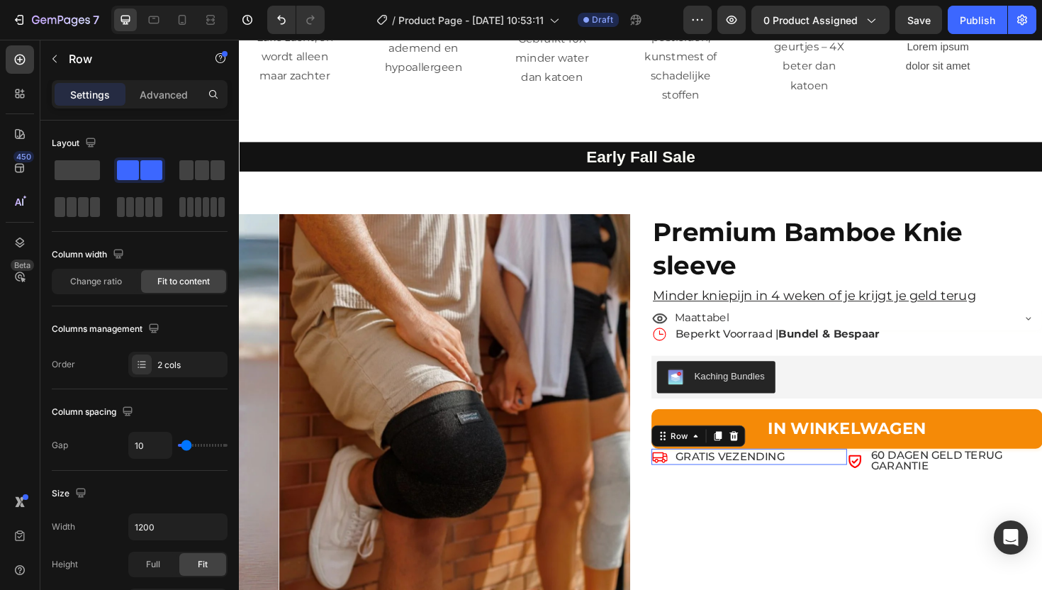
click at [844, 473] on div "Icon GRATIS VEZENDING Text Block Row 0" at bounding box center [779, 481] width 207 height 17
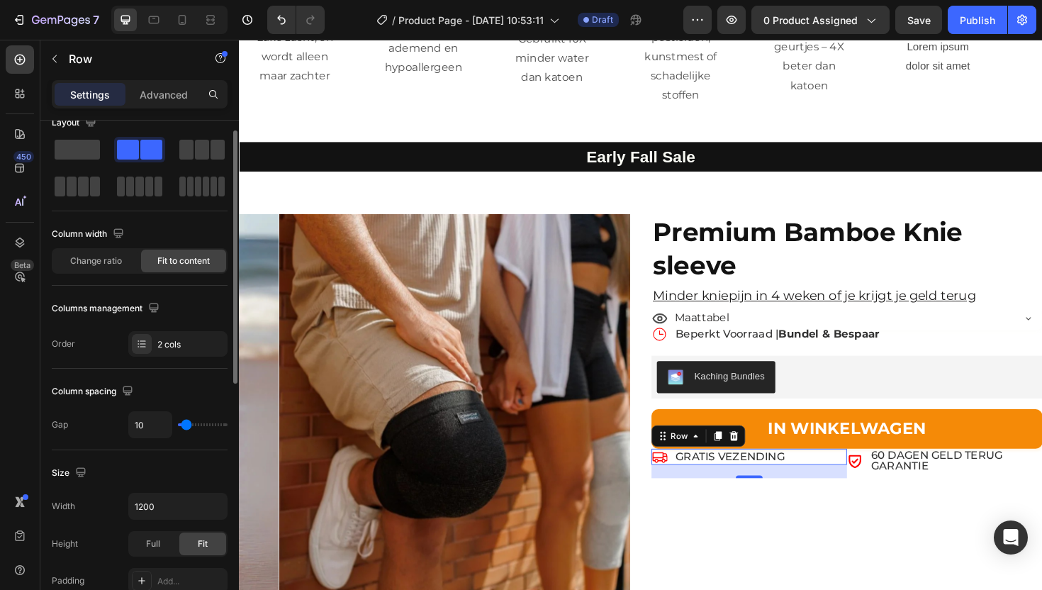
type input "4"
type input "0"
type input "2"
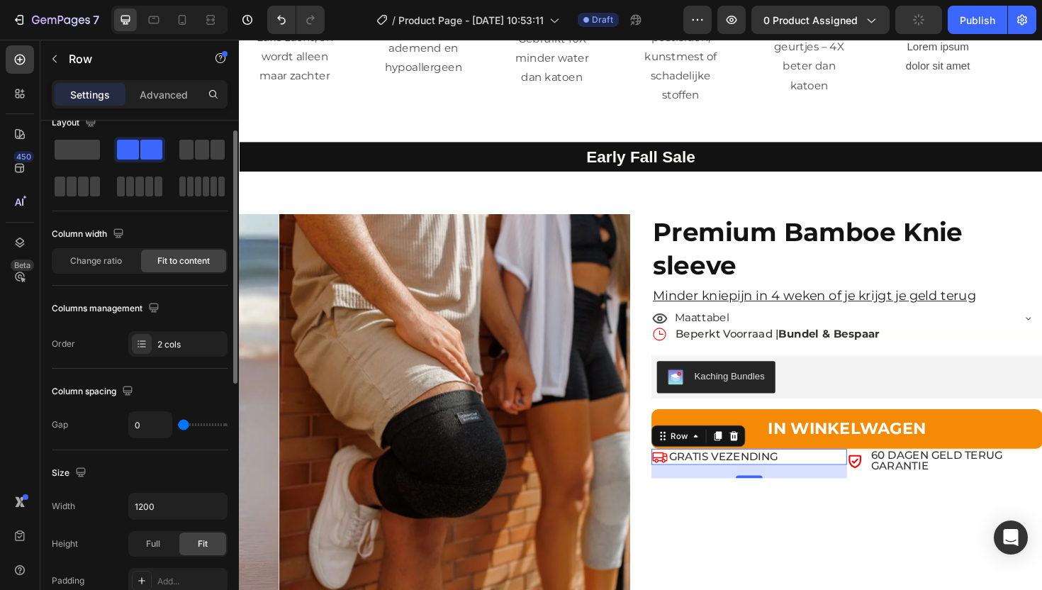
type input "2"
type input "3"
type input "4"
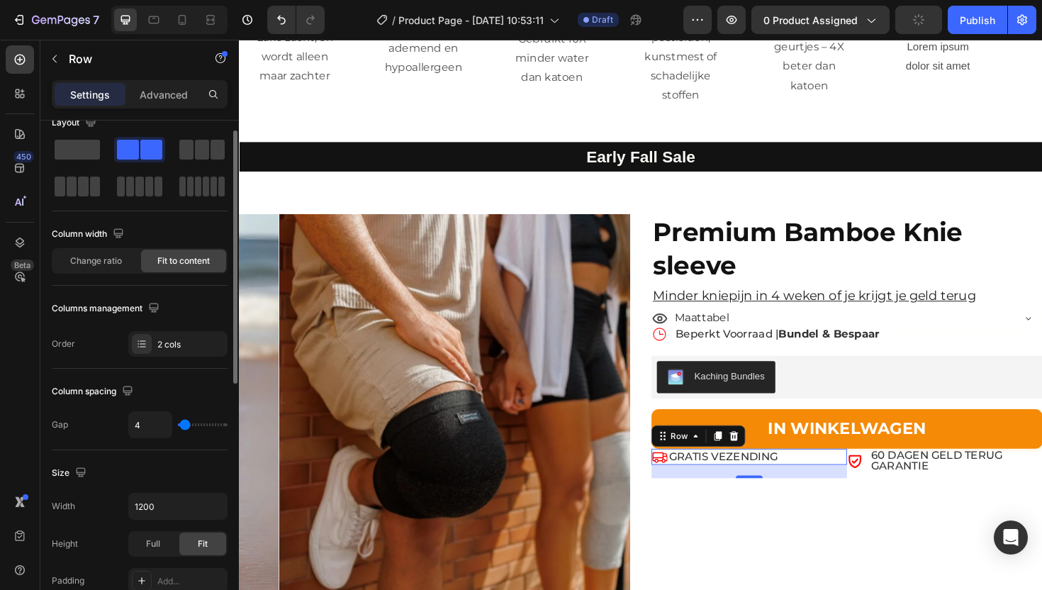
type input "6"
type input "7"
type input "9"
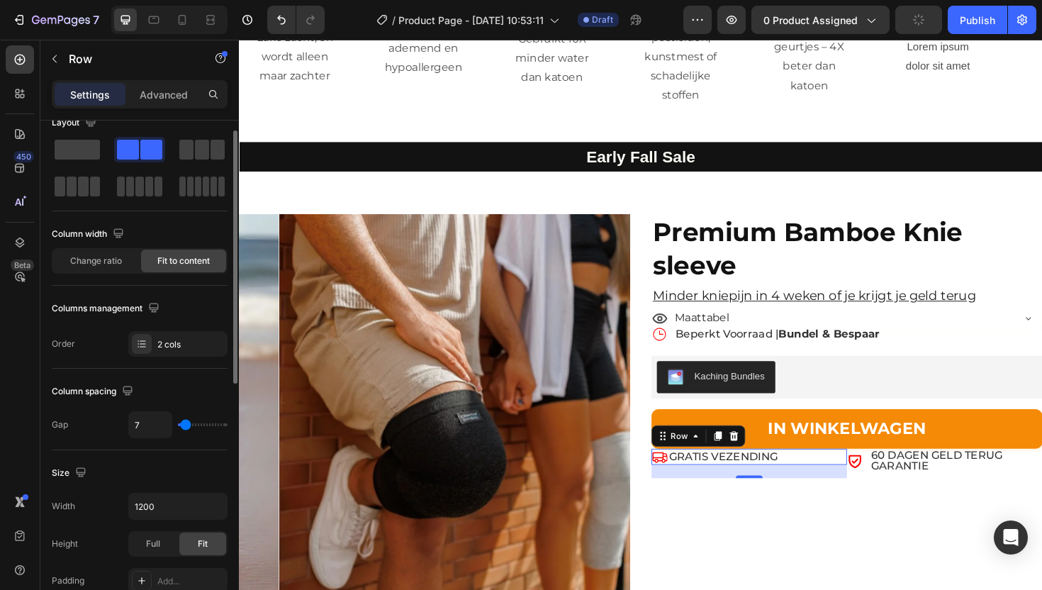
type input "9"
type input "10"
type input "11"
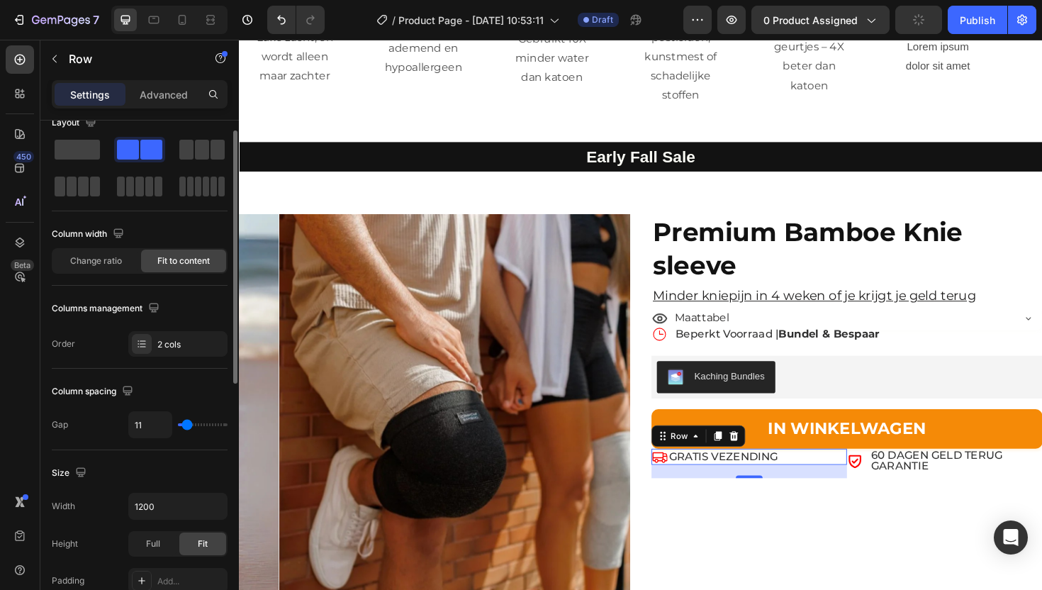
type input "14"
type input "15"
type input "17"
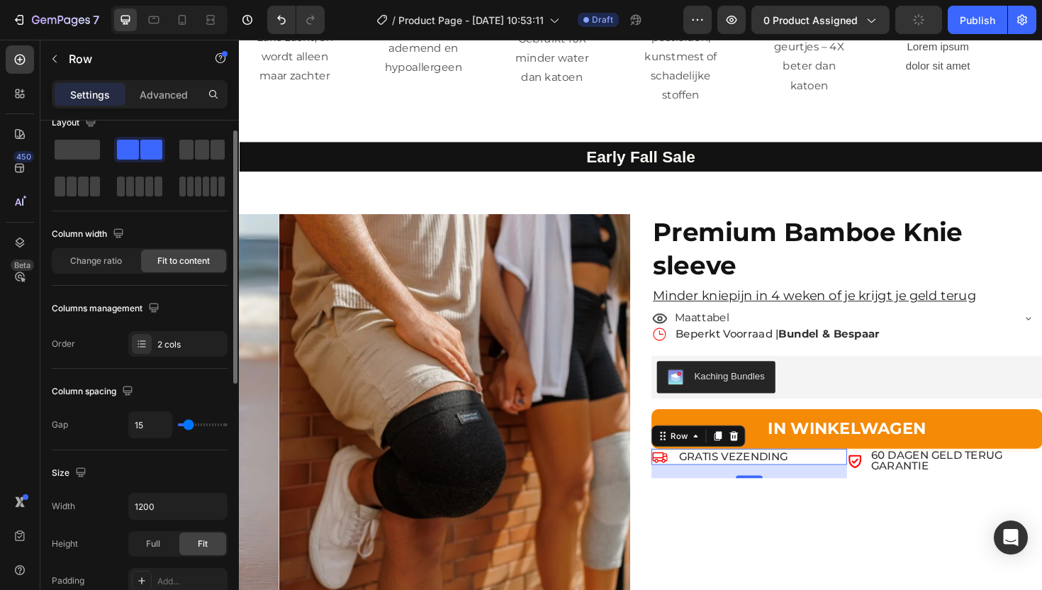
type input "17"
type input "16"
type input "15"
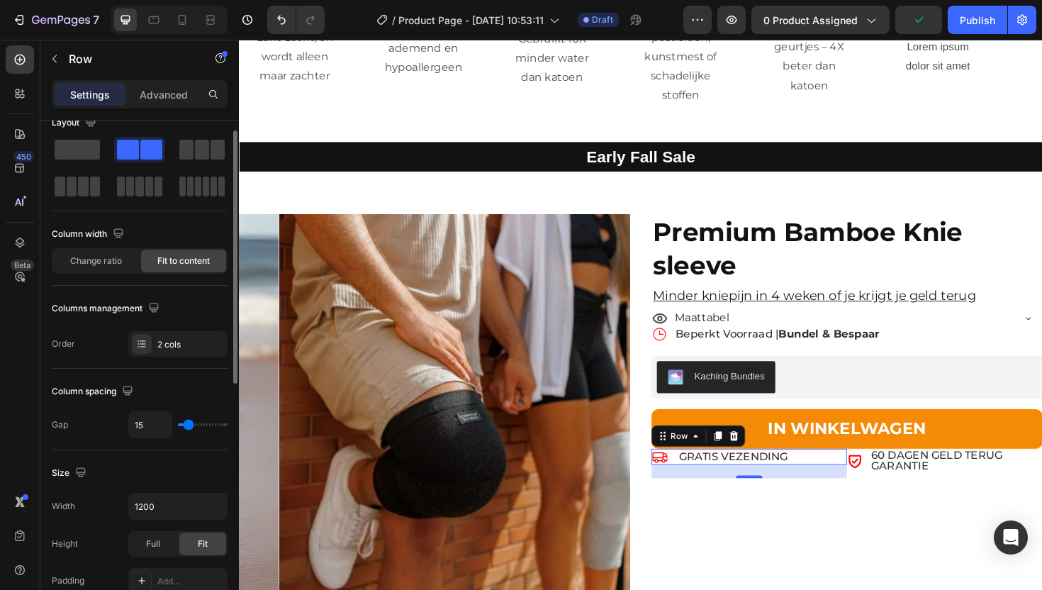
type input "14"
type input "13"
type input "12"
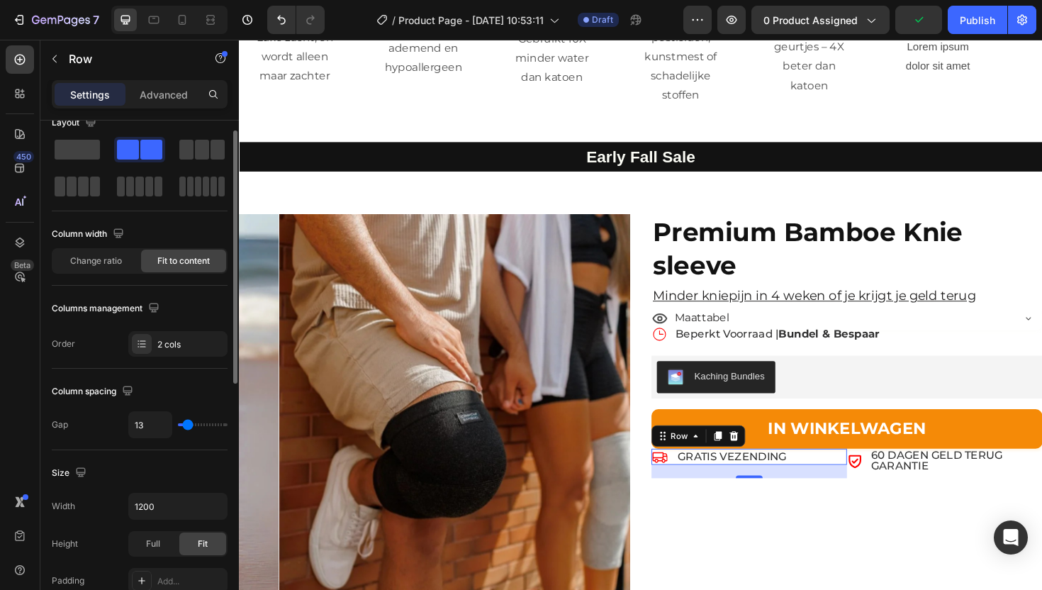
type input "12"
type input "11"
type input "10"
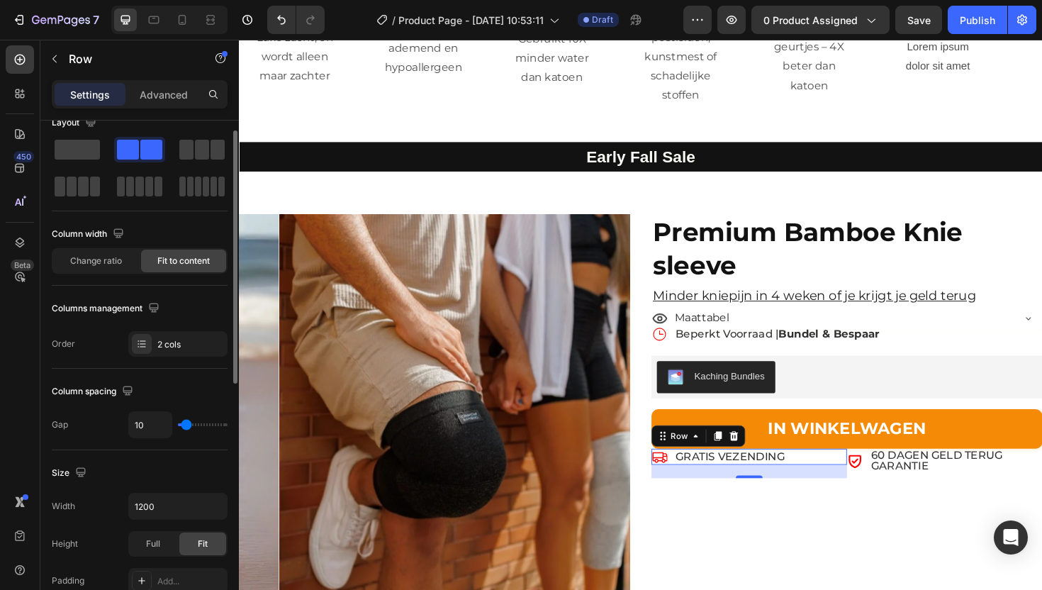
click at [186, 423] on input "range" at bounding box center [203, 424] width 50 height 3
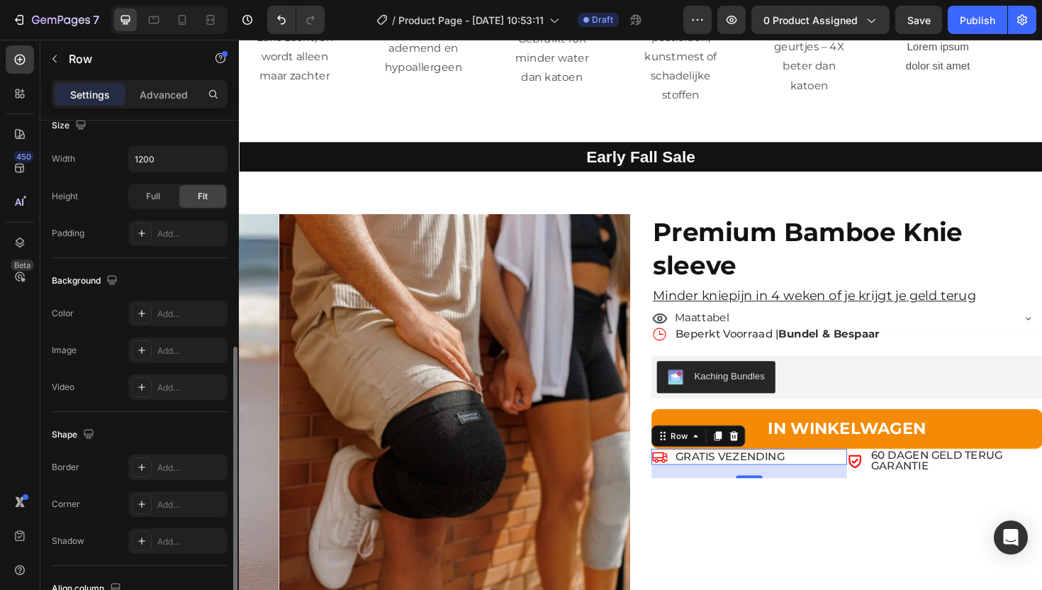
scroll to position [517, 0]
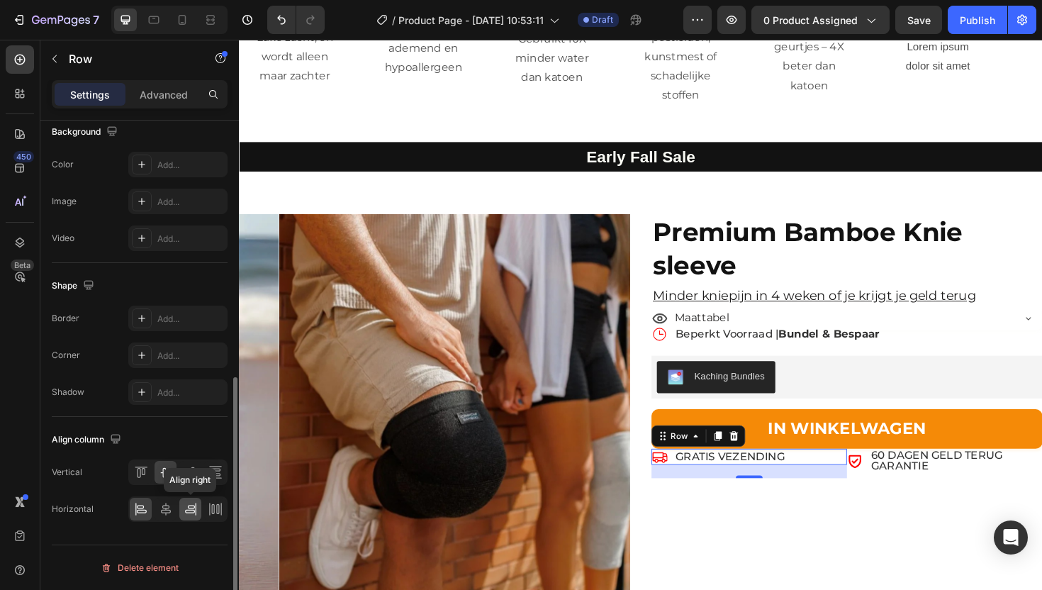
click at [188, 508] on icon at bounding box center [190, 507] width 7 height 4
click at [170, 510] on icon at bounding box center [166, 509] width 10 height 13
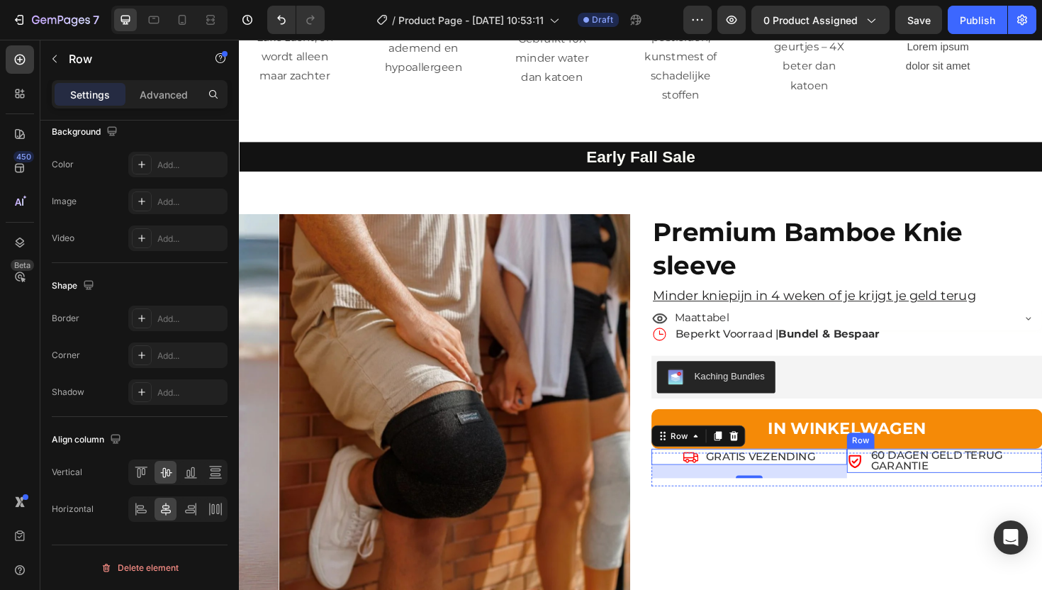
click at [892, 473] on div "Icon 60 DAGEN GELD TERUG GARANTIE Text Block Row" at bounding box center [986, 486] width 207 height 26
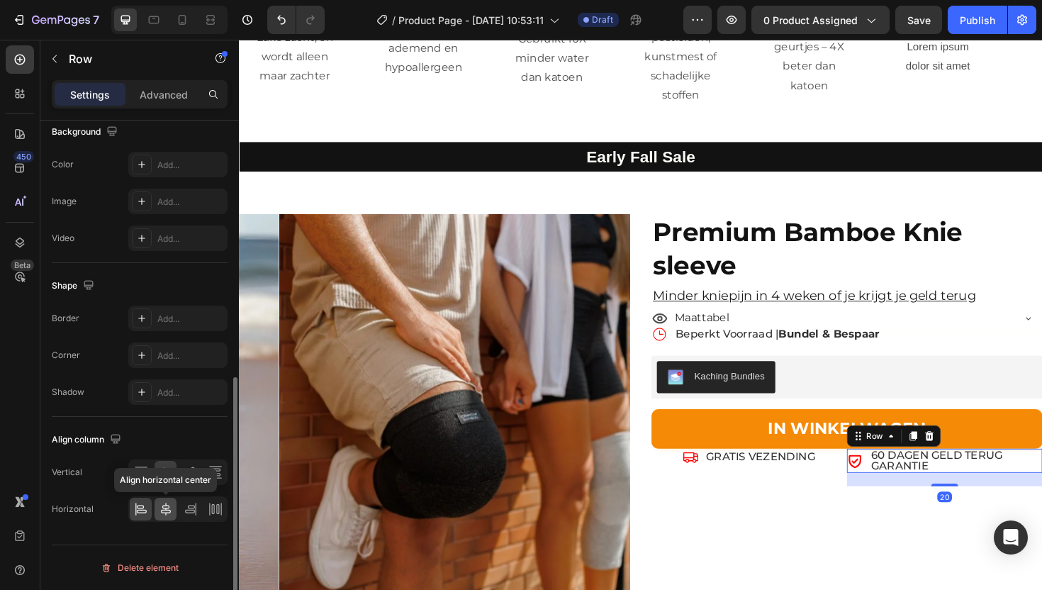
click at [159, 510] on icon at bounding box center [166, 509] width 14 height 14
click at [145, 512] on icon at bounding box center [142, 512] width 10 height 4
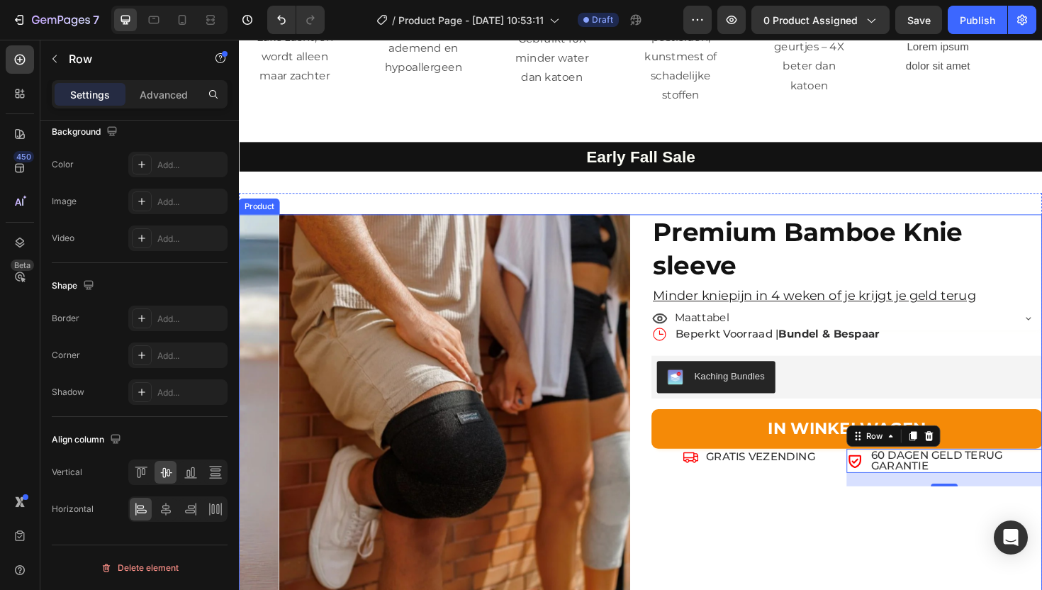
click at [780, 474] on div "Premium Bamboe Knie sleeve Product Title Minder kniepijn in 4 weken of je krijg…" at bounding box center [883, 479] width 414 height 508
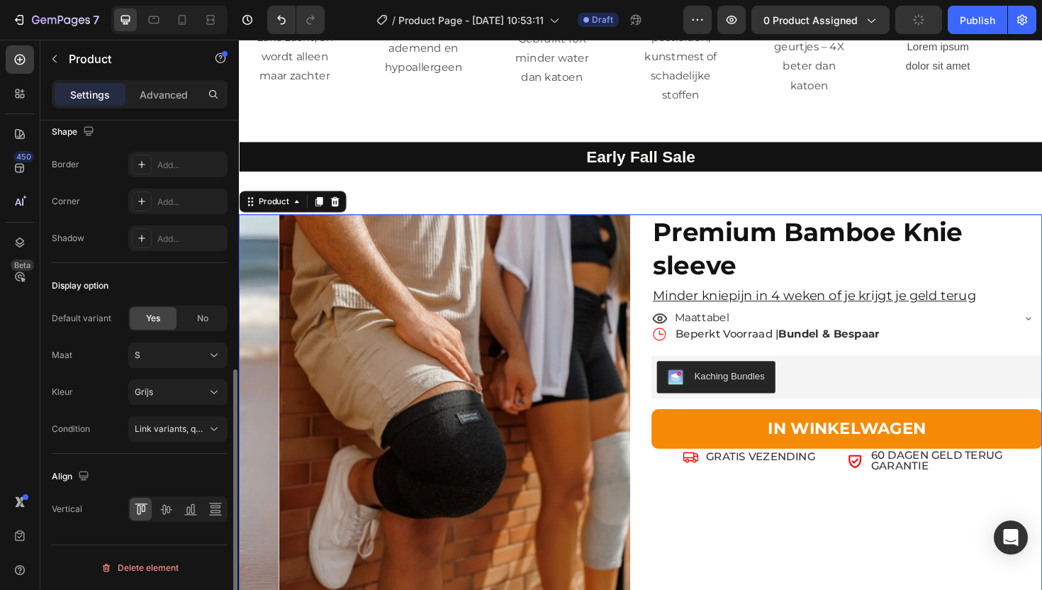
scroll to position [0, 0]
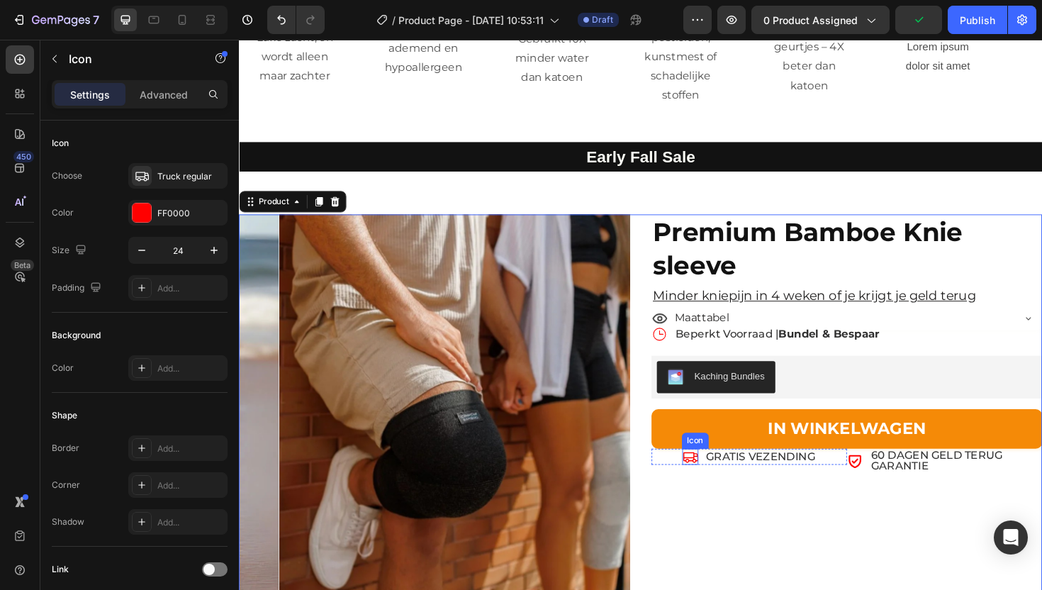
click at [709, 476] on icon at bounding box center [717, 481] width 16 height 11
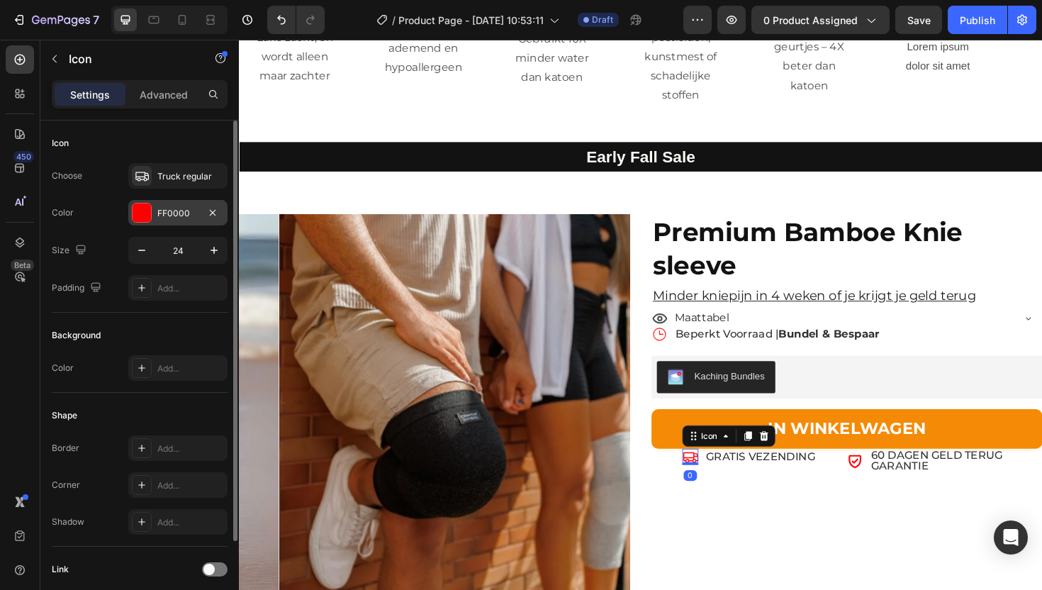
click at [159, 208] on div "FF0000" at bounding box center [177, 213] width 41 height 13
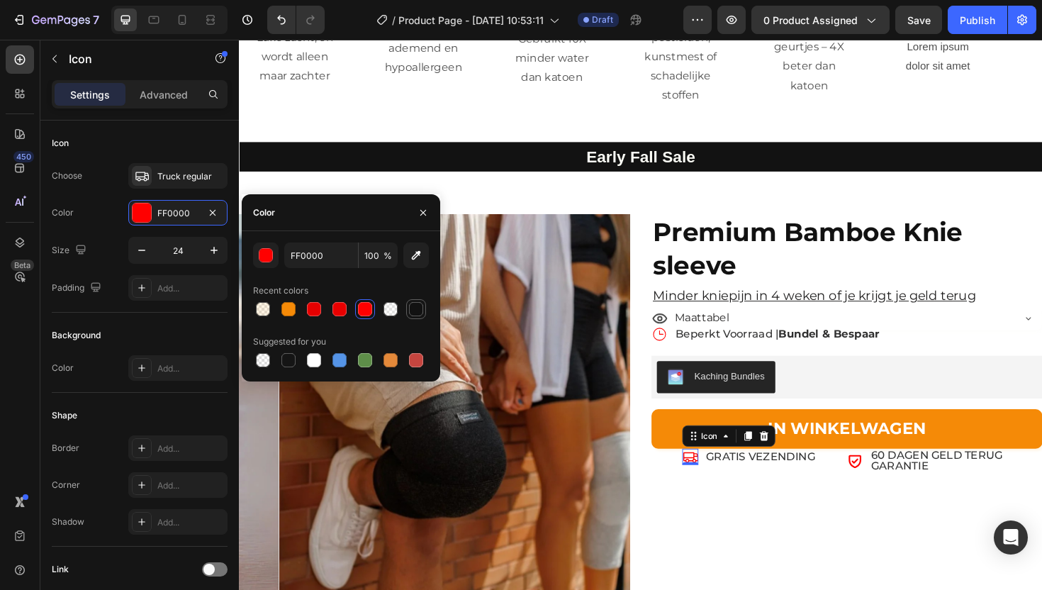
click at [424, 315] on div at bounding box center [416, 309] width 20 height 20
type input "121212"
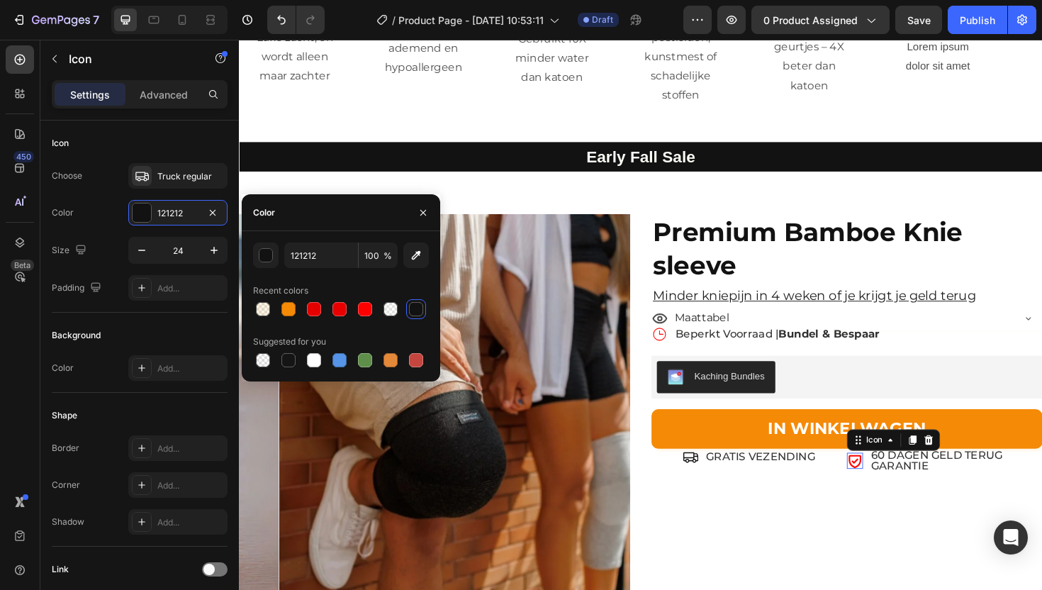
click at [883, 477] on icon at bounding box center [891, 485] width 17 height 17
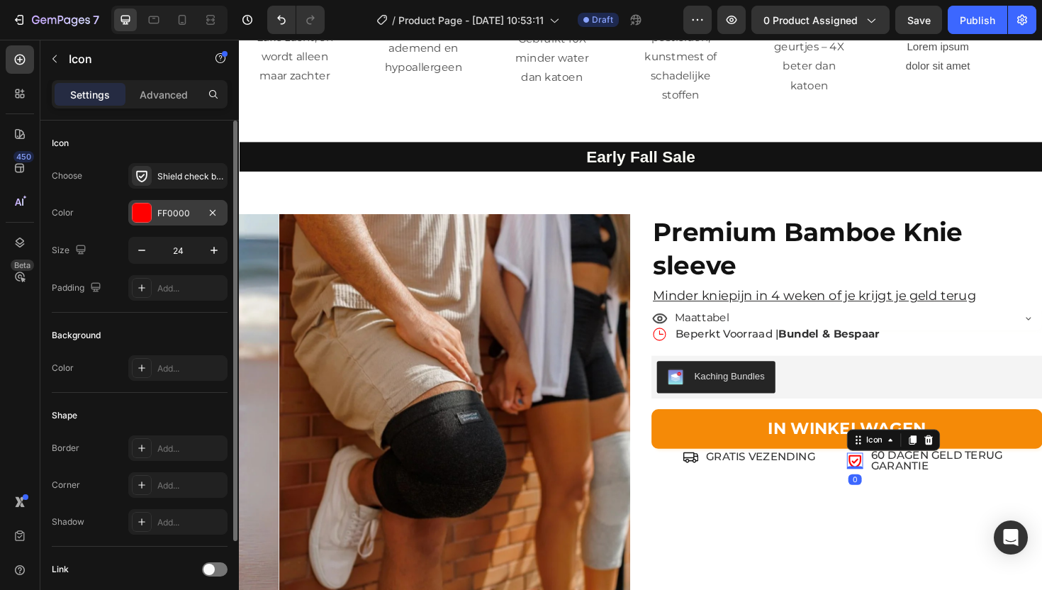
click at [174, 221] on div "FF0000" at bounding box center [177, 213] width 99 height 26
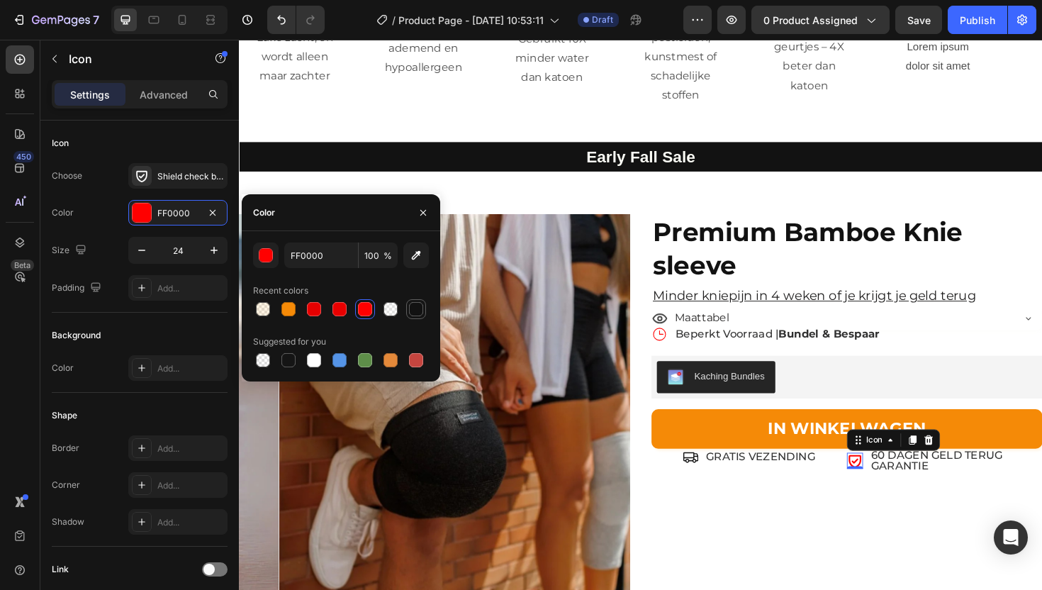
click at [412, 309] on div at bounding box center [416, 309] width 14 height 14
type input "121212"
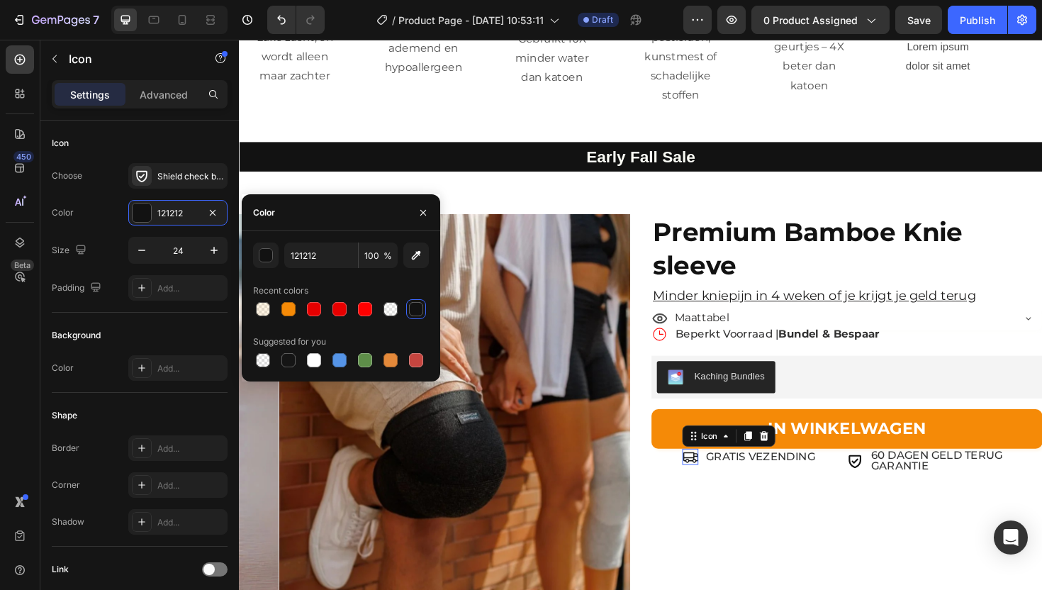
click at [708, 473] on icon at bounding box center [716, 481] width 17 height 17
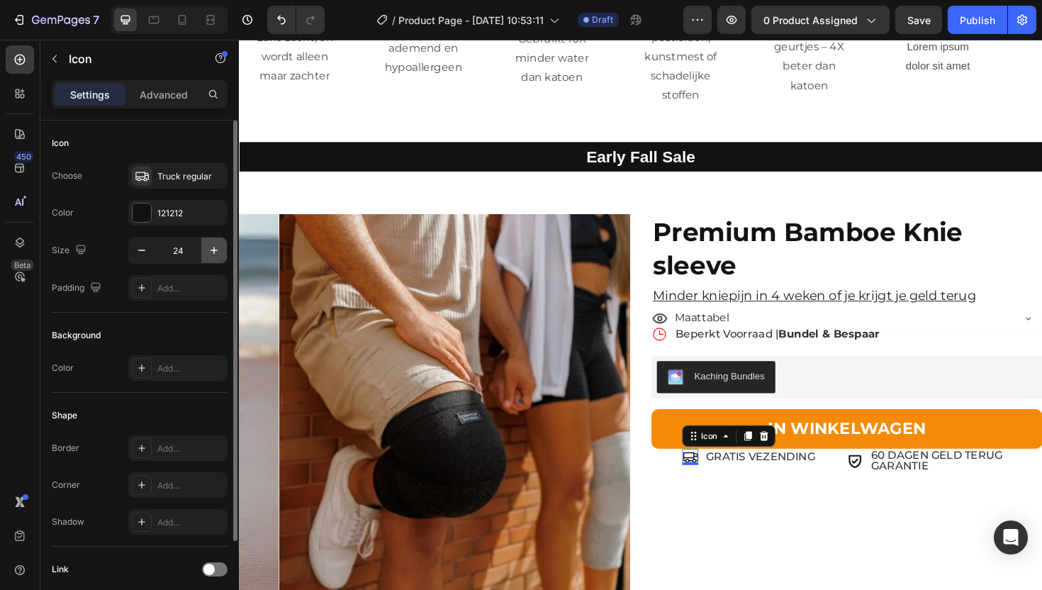
click at [220, 242] on button "button" at bounding box center [214, 250] width 26 height 26
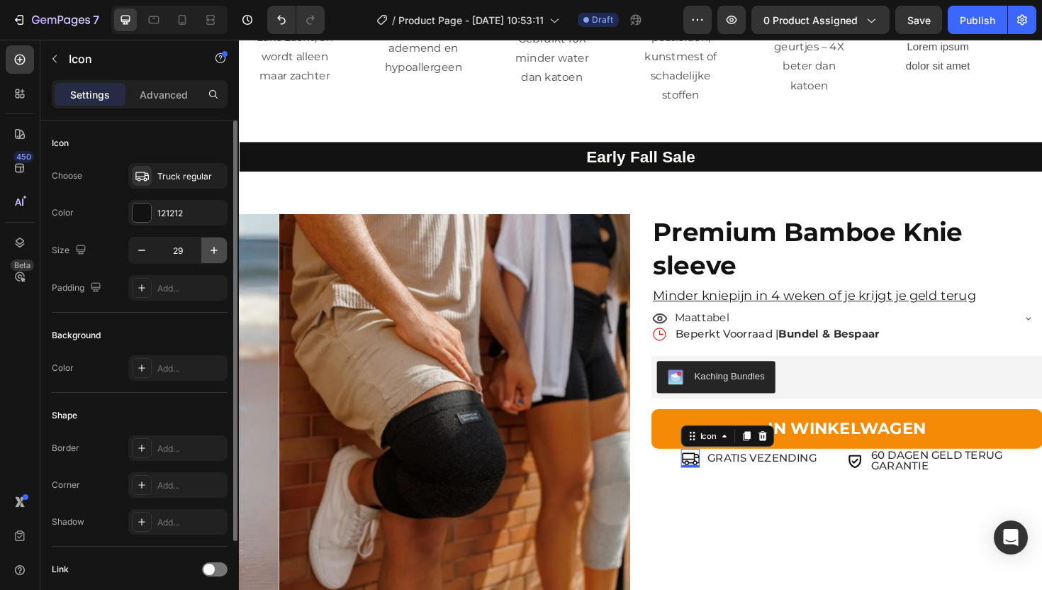
click at [220, 242] on button "button" at bounding box center [214, 250] width 26 height 26
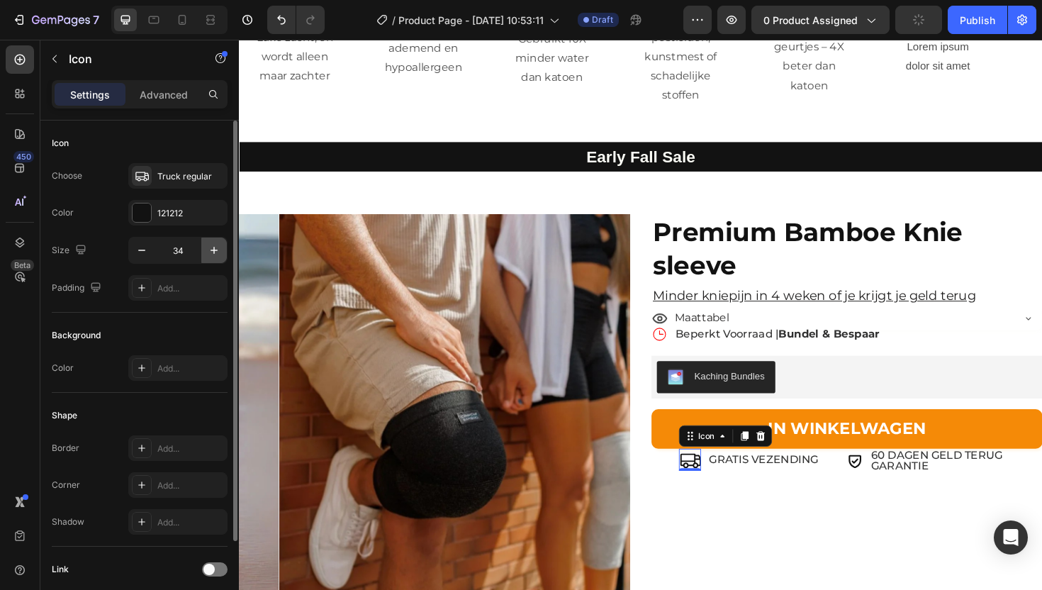
click at [220, 242] on button "button" at bounding box center [214, 250] width 26 height 26
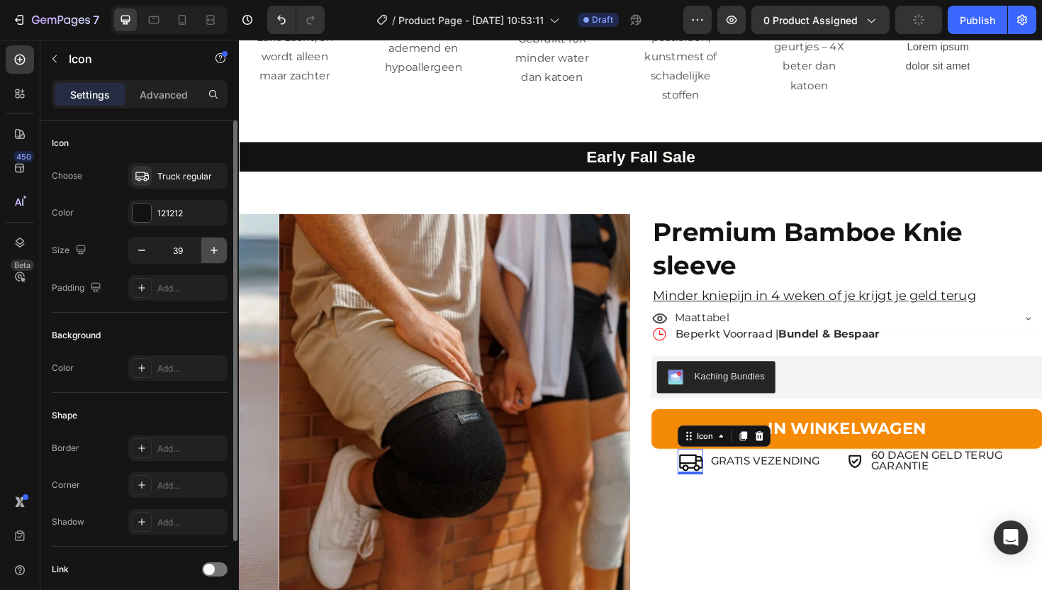
click at [220, 242] on button "button" at bounding box center [214, 250] width 26 height 26
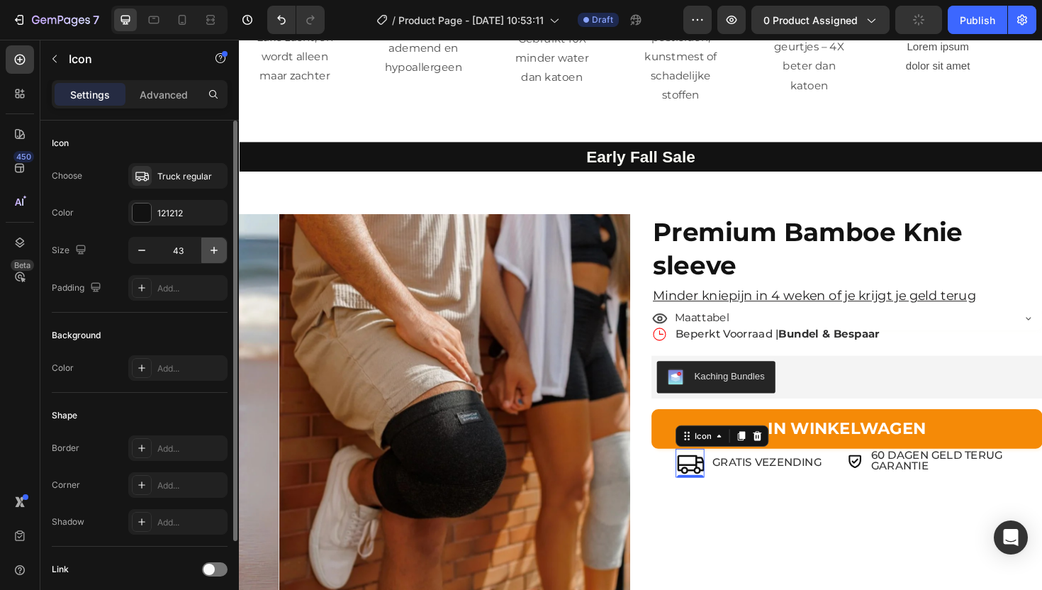
type input "44"
click at [885, 479] on icon at bounding box center [891, 486] width 13 height 14
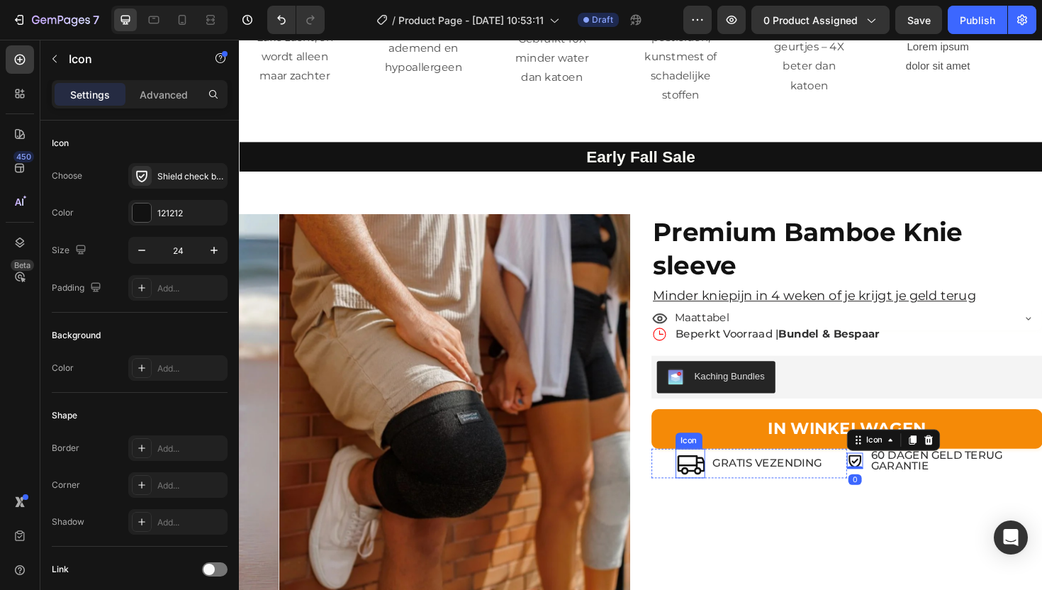
click at [717, 473] on icon at bounding box center [716, 488] width 31 height 31
click at [887, 477] on icon at bounding box center [891, 485] width 17 height 17
click at [176, 255] on input "24" at bounding box center [178, 250] width 47 height 26
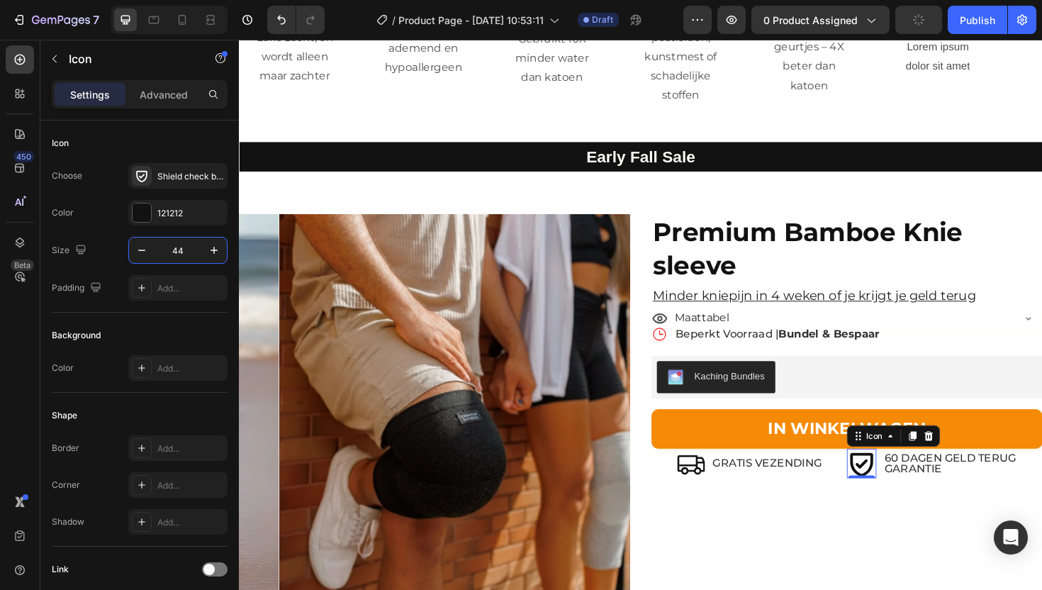
type input "44"
click at [769, 483] on p "GRATIS VEZENDING" at bounding box center [799, 488] width 116 height 11
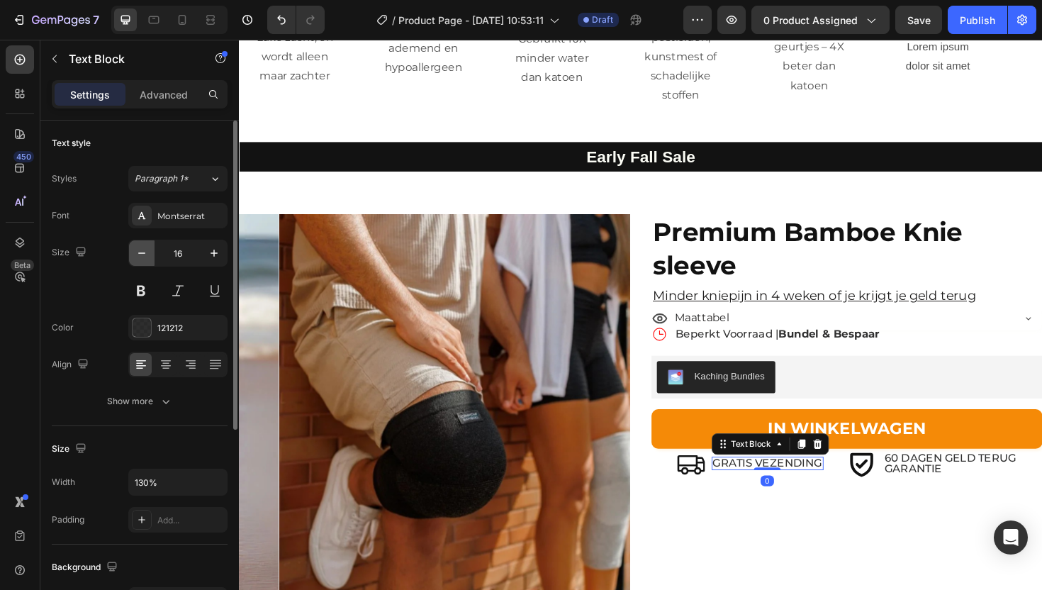
click at [143, 259] on icon "button" at bounding box center [142, 253] width 14 height 14
type input "15"
click at [934, 477] on p "60 DAGEN GELD TERUG GARANTIE" at bounding box center [1005, 488] width 166 height 23
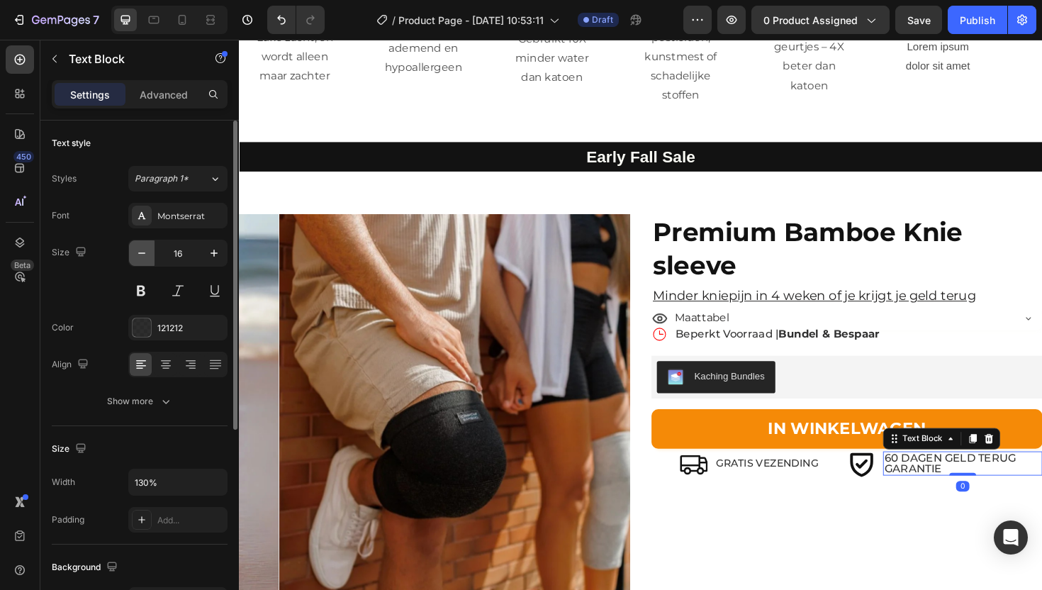
click at [145, 258] on icon "button" at bounding box center [142, 253] width 14 height 14
type input "15"
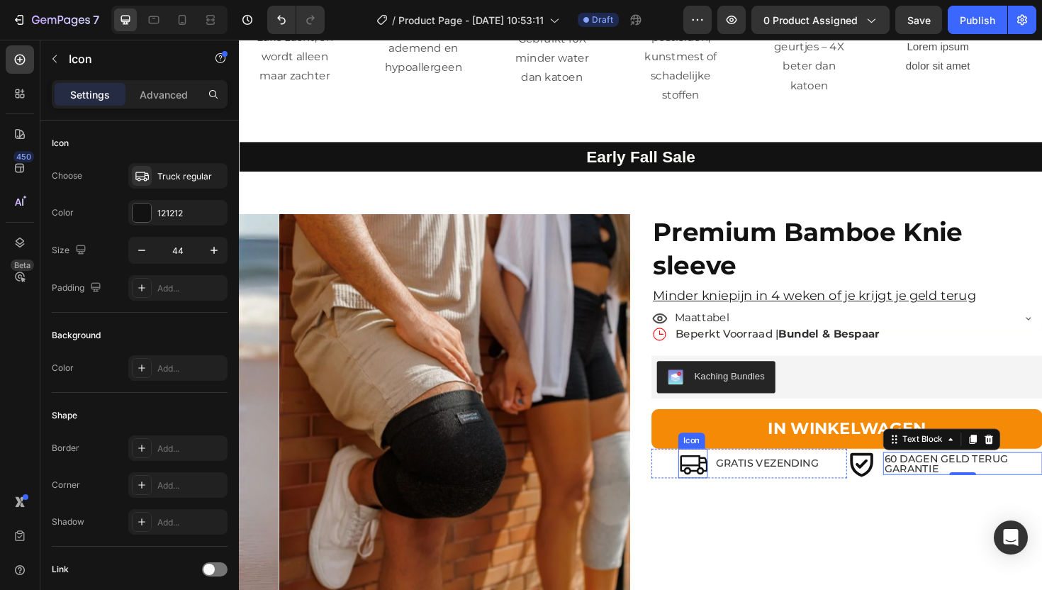
click at [710, 479] on icon at bounding box center [720, 489] width 29 height 21
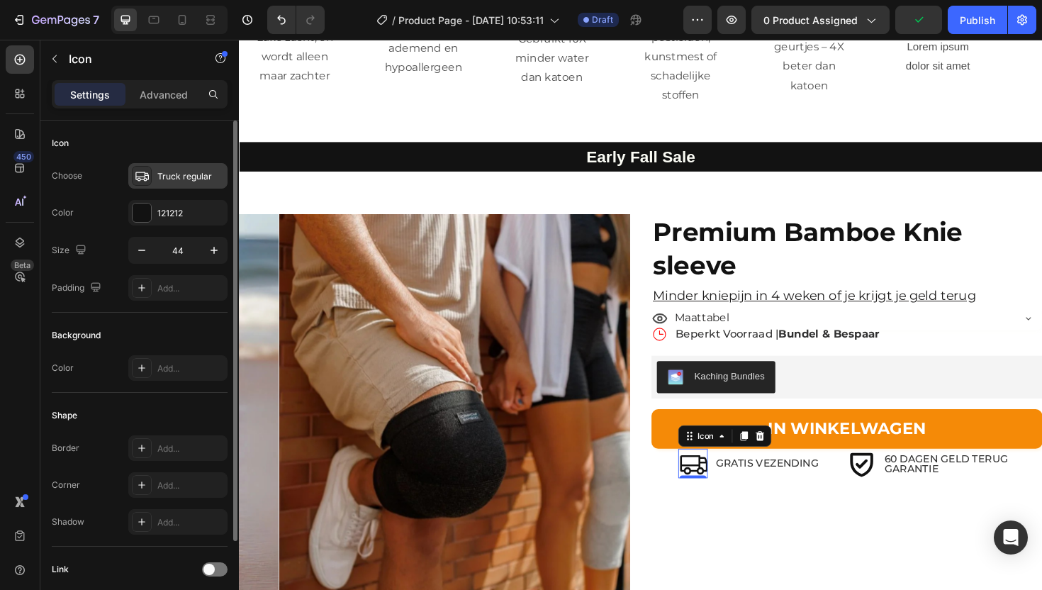
click at [153, 178] on div "Truck regular" at bounding box center [177, 176] width 99 height 26
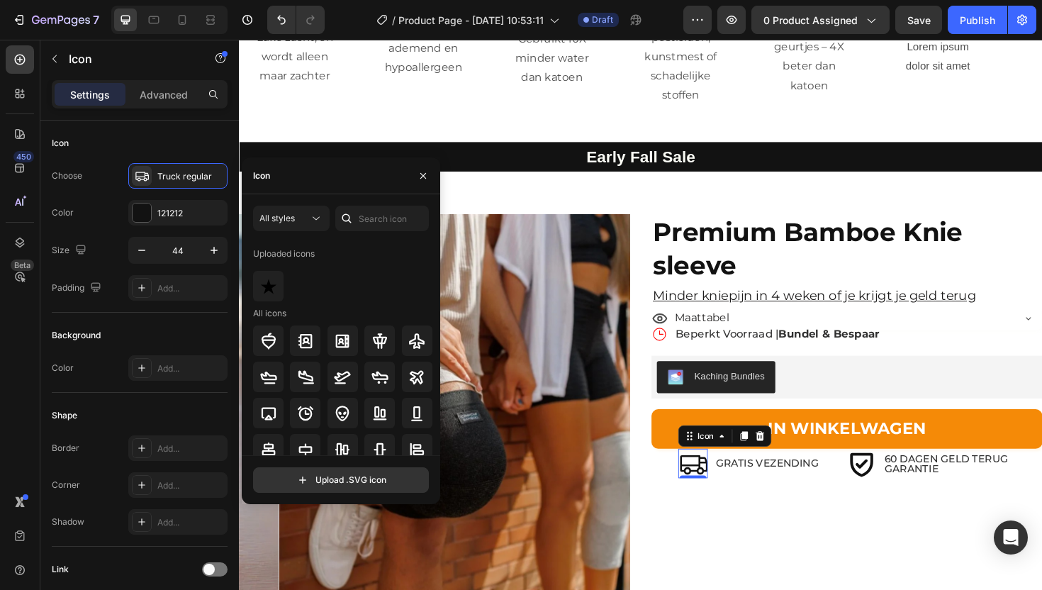
click at [357, 220] on div at bounding box center [346, 219] width 23 height 26
click at [364, 220] on input "text" at bounding box center [382, 219] width 94 height 26
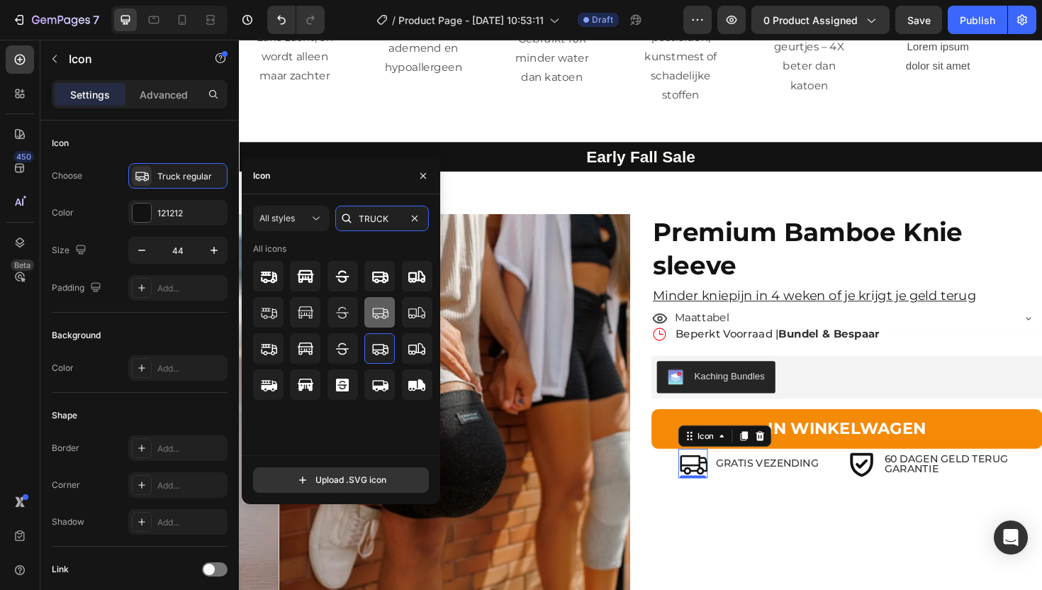
type input "TRUCK"
click at [388, 317] on icon at bounding box center [379, 312] width 17 height 17
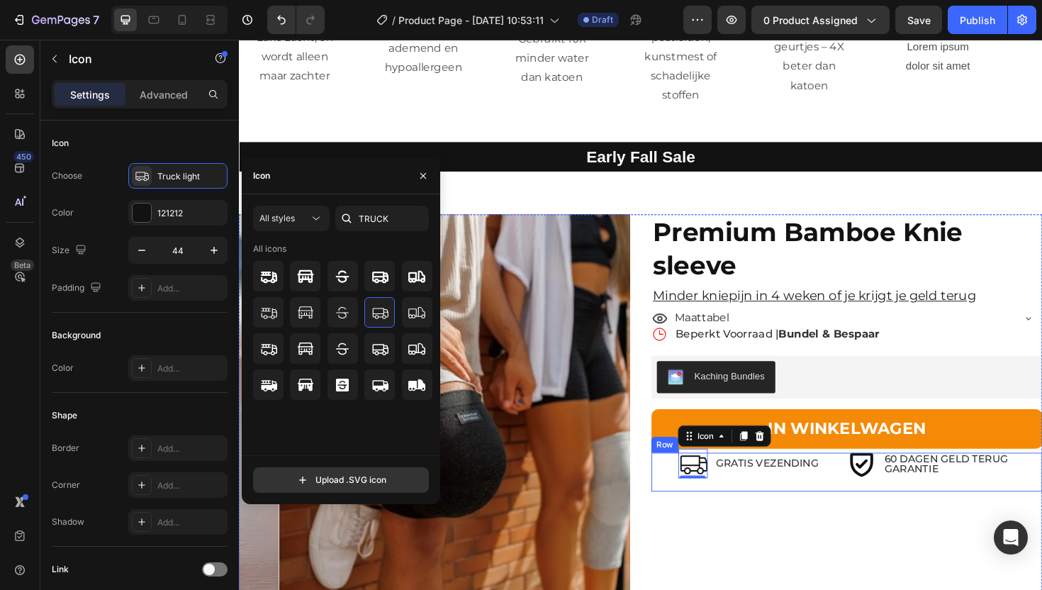
click at [818, 477] on div "Icon 0 GRATIS VEZENDING Text Block Row" at bounding box center [779, 497] width 207 height 41
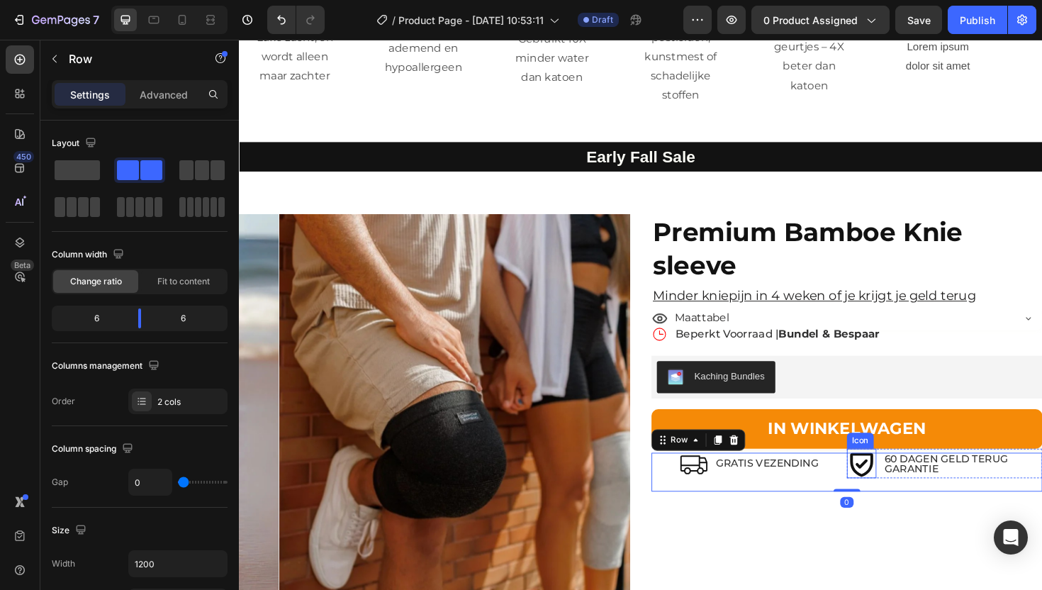
click at [893, 477] on icon at bounding box center [898, 490] width 24 height 26
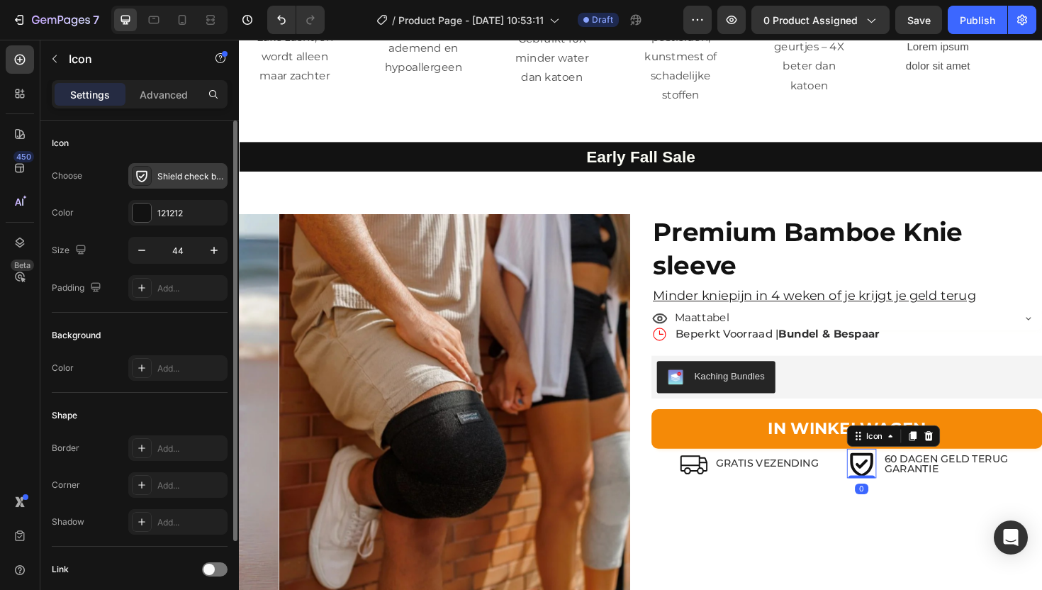
click at [154, 170] on div "Shield check bold" at bounding box center [177, 176] width 99 height 26
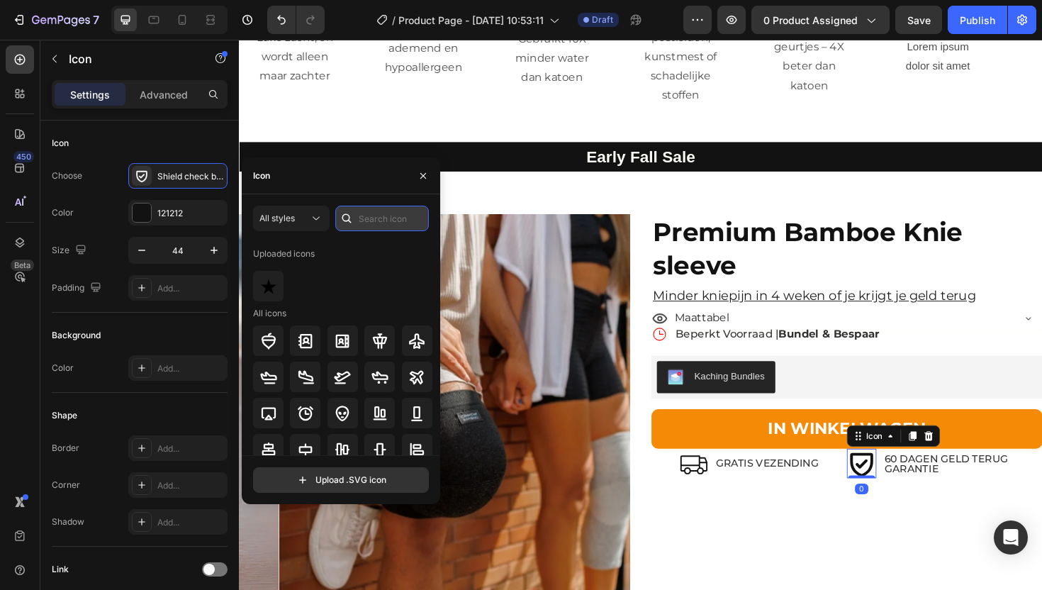
click at [381, 219] on input "text" at bounding box center [382, 219] width 94 height 26
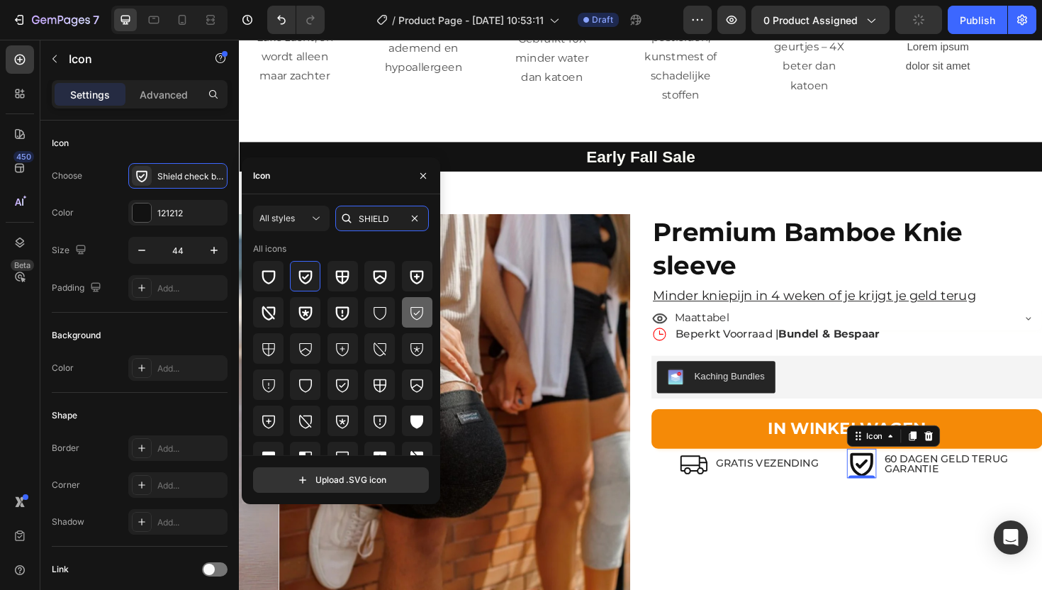
type input "SHIELD"
click at [408, 312] on icon at bounding box center [416, 312] width 17 height 17
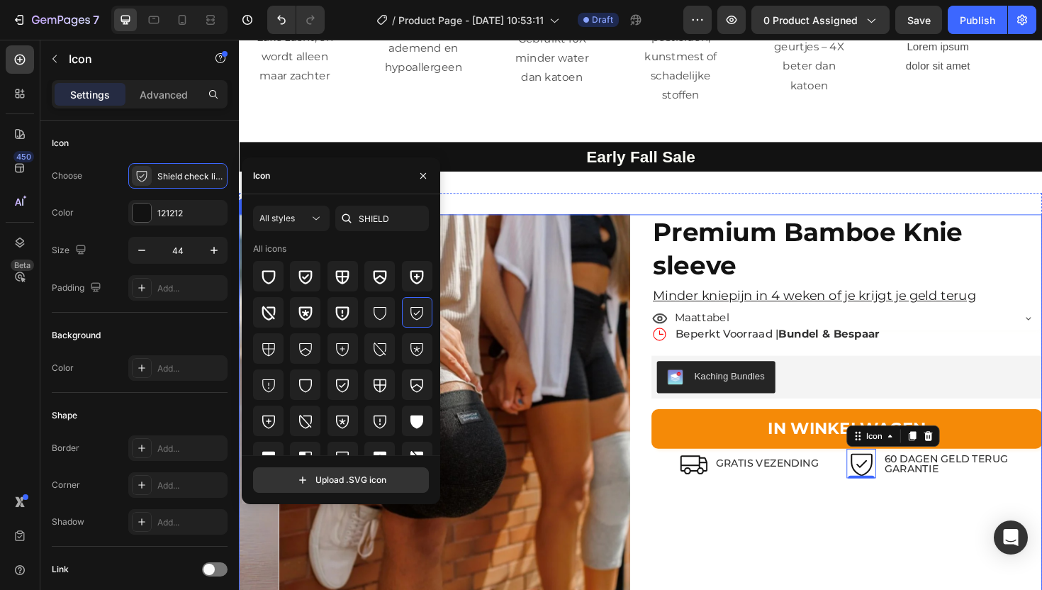
click at [737, 485] on div "Premium Bamboe Knie sleeve Product Title Minder kniepijn in 4 weken of je krijg…" at bounding box center [883, 479] width 414 height 508
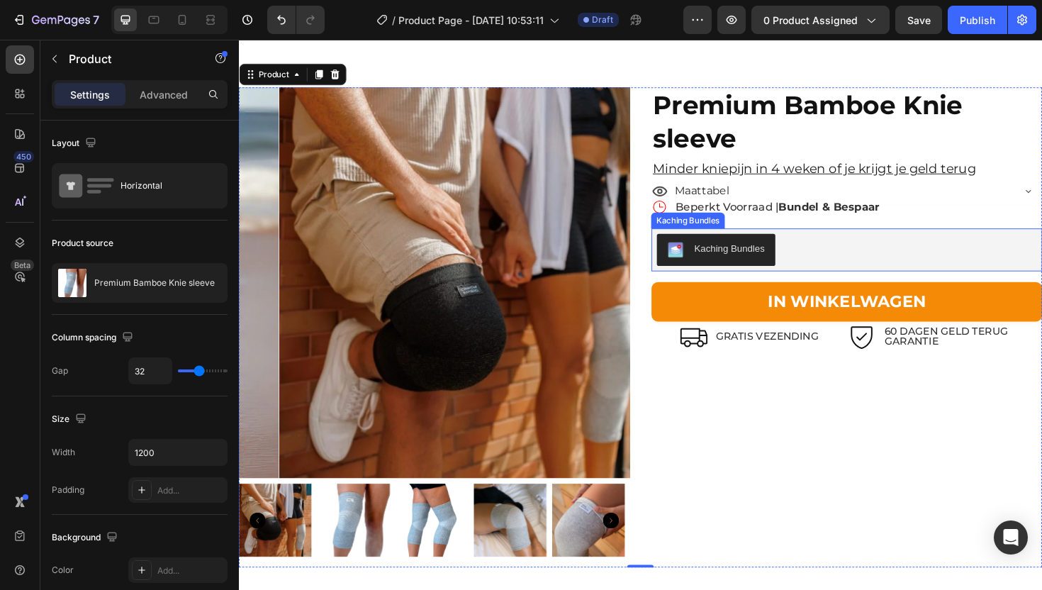
scroll to position [2737, 0]
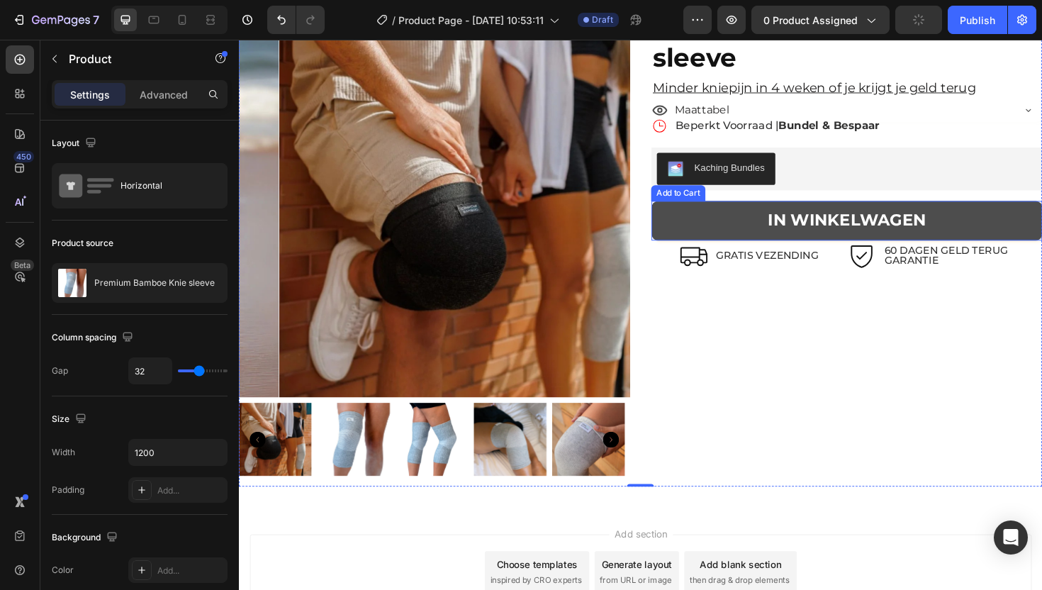
click at [865, 245] on button "IN WINKELWAGEN" at bounding box center [883, 231] width 414 height 41
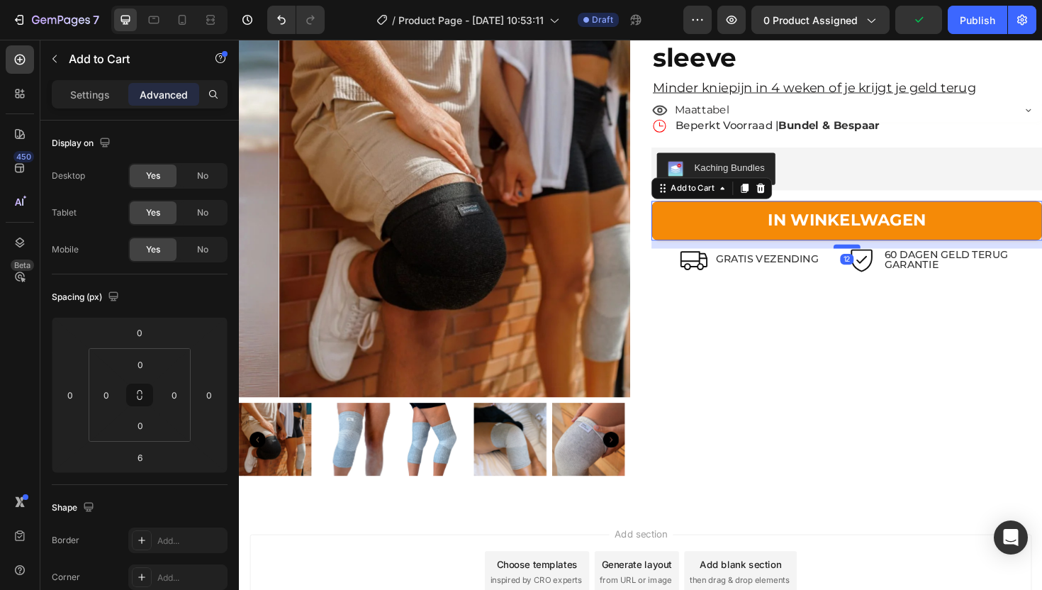
click at [868, 258] on div at bounding box center [882, 259] width 28 height 4
type input "12"
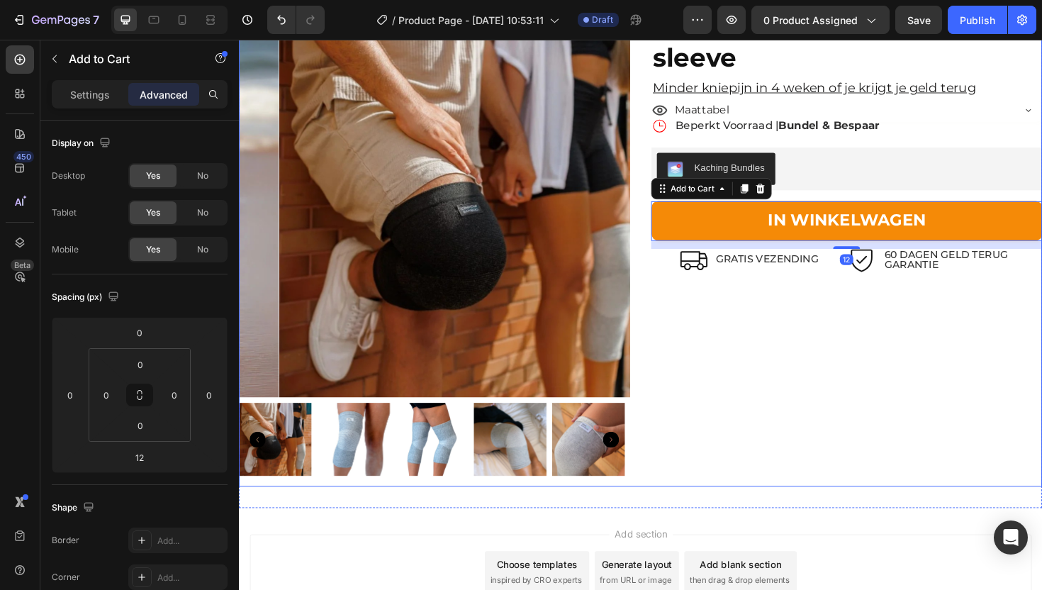
click at [847, 332] on div "Premium Bamboe Knie sleeve Product Title Minder kniepijn in 4 weken of je krijg…" at bounding box center [883, 258] width 414 height 508
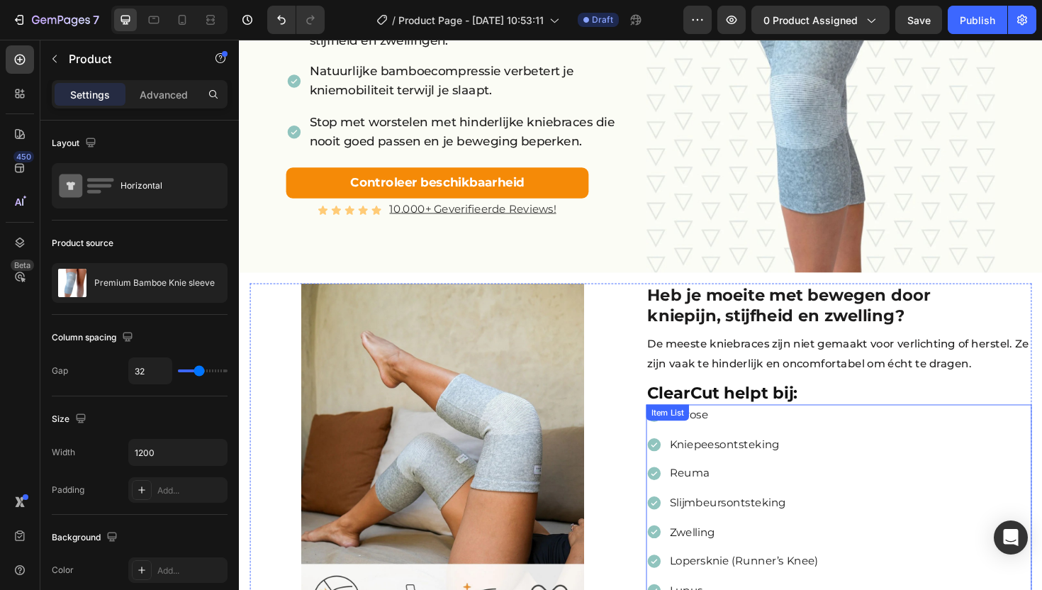
scroll to position [137, 0]
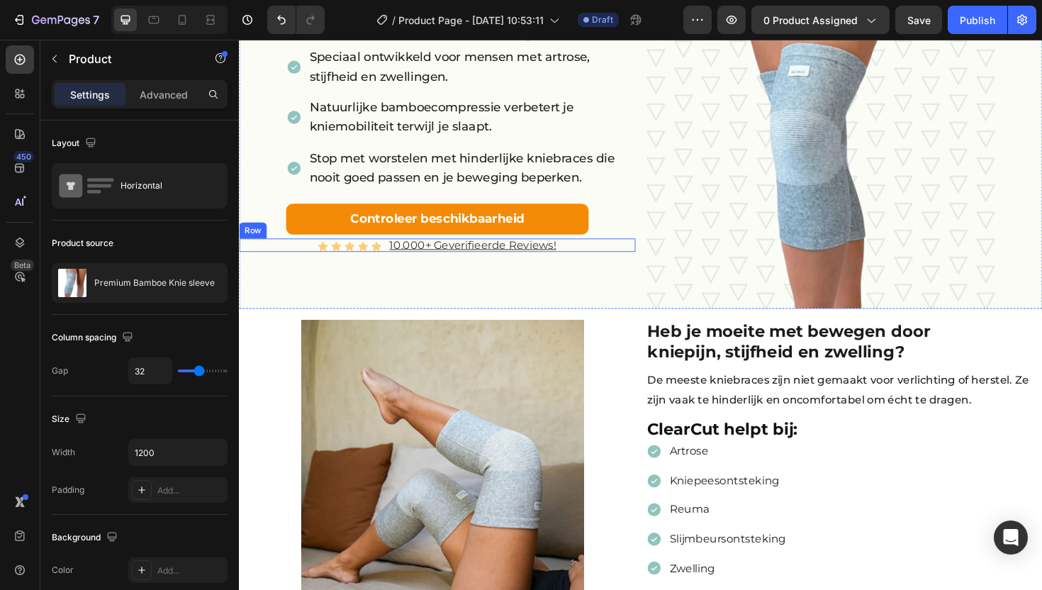
click at [392, 260] on div "Icon Icon Icon Icon Icon Icon List 10.000+ Geverifieerde Reviews! Text Block Row" at bounding box center [449, 257] width 420 height 14
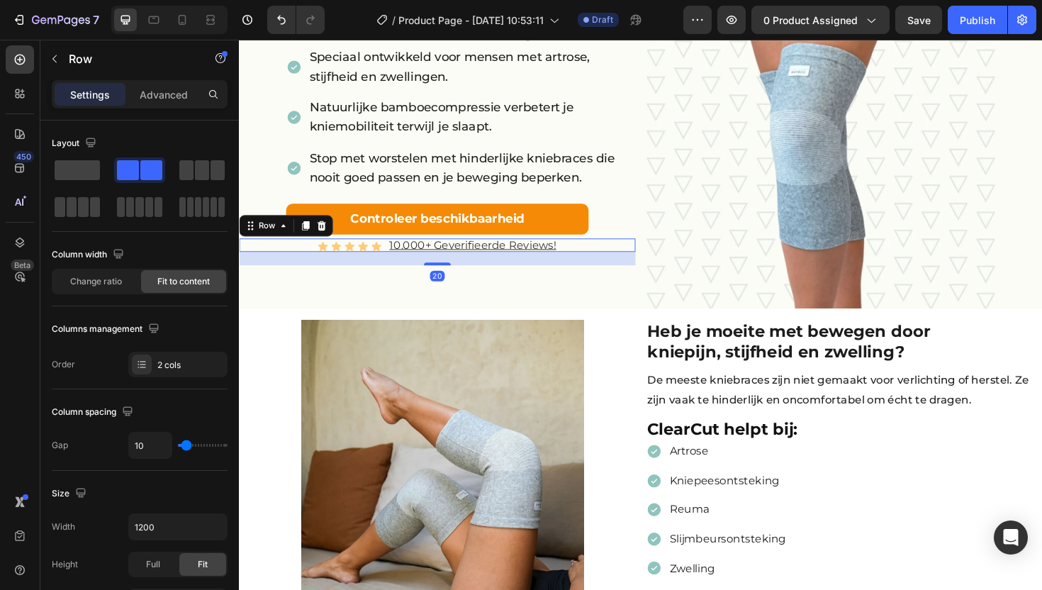
drag, startPoint x: 313, startPoint y: 238, endPoint x: 318, endPoint y: 247, distance: 10.1
click at [313, 238] on icon at bounding box center [308, 236] width 11 height 11
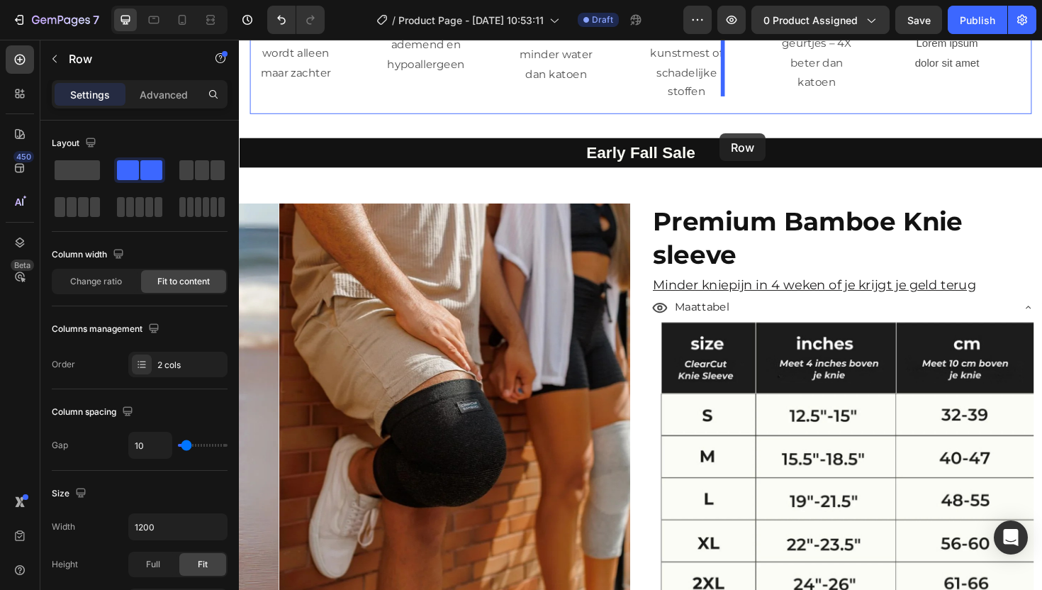
scroll to position [2534, 0]
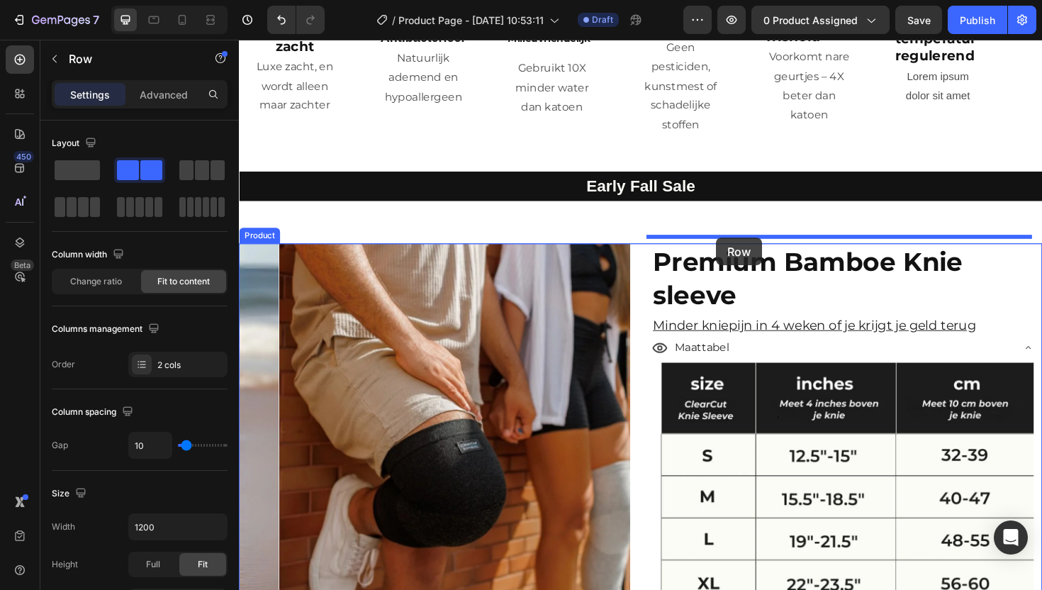
drag, startPoint x: 249, startPoint y: 263, endPoint x: 744, endPoint y: 250, distance: 495.7
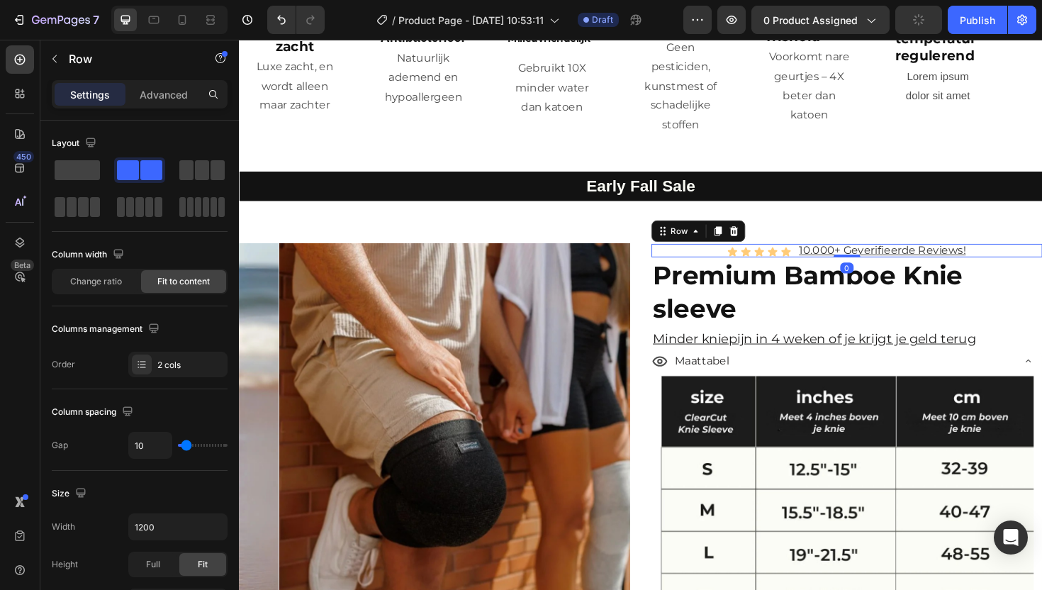
drag, startPoint x: 875, startPoint y: 276, endPoint x: 871, endPoint y: 257, distance: 18.9
click at [874, 257] on div "Icon Icon Icon Icon Icon Icon List 10.000+ Geverifieerde Reviews! Text Block Ro…" at bounding box center [883, 263] width 414 height 14
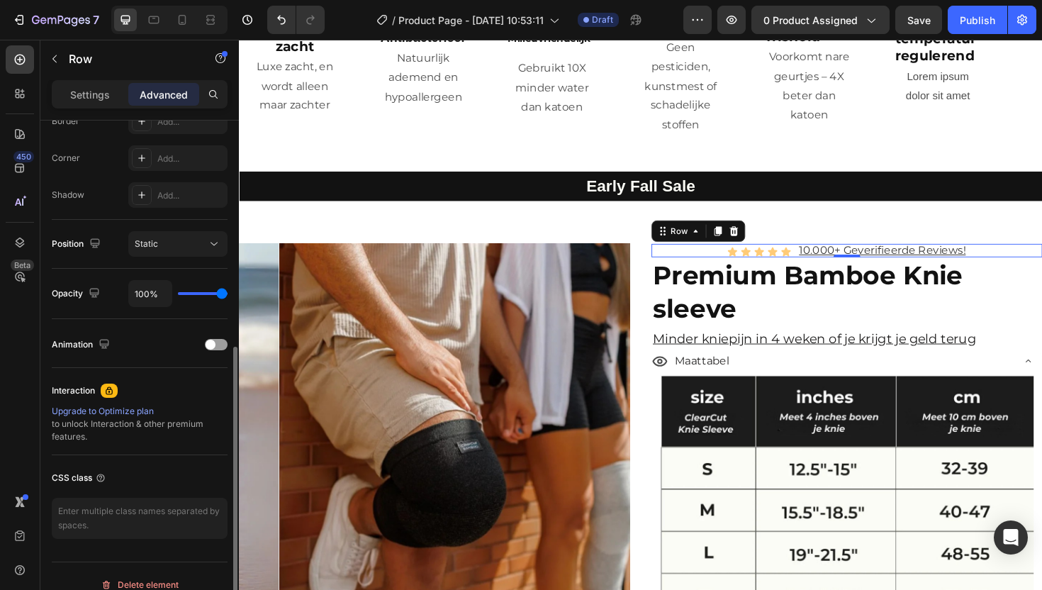
scroll to position [436, 0]
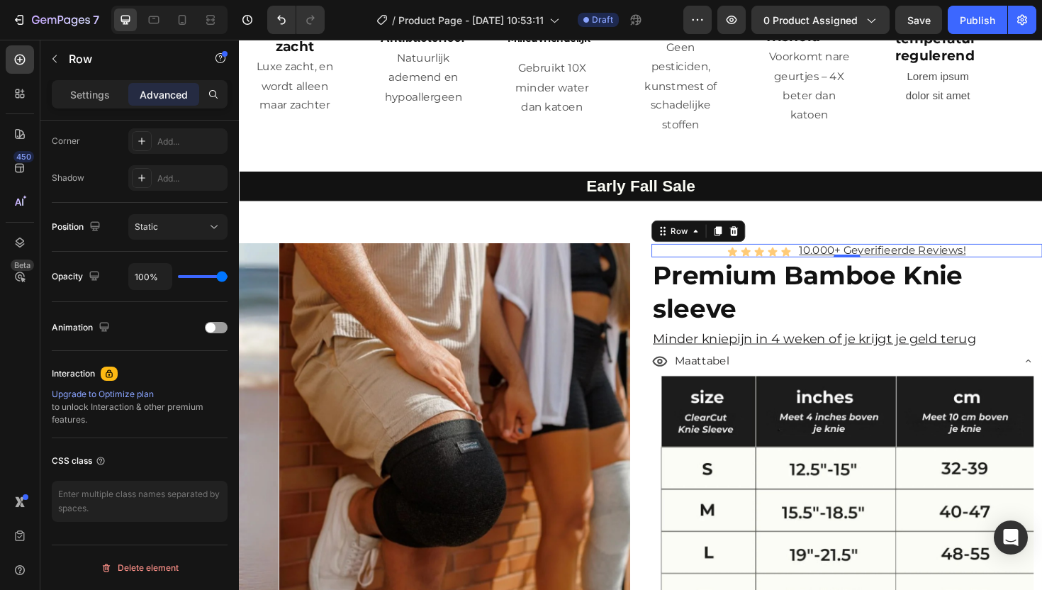
click at [724, 256] on div "Icon Icon Icon Icon Icon Icon List 10.000+ Geverifieerde Reviews! Text Block Ro…" at bounding box center [883, 263] width 414 height 14
click at [83, 91] on p "Settings" at bounding box center [90, 94] width 40 height 15
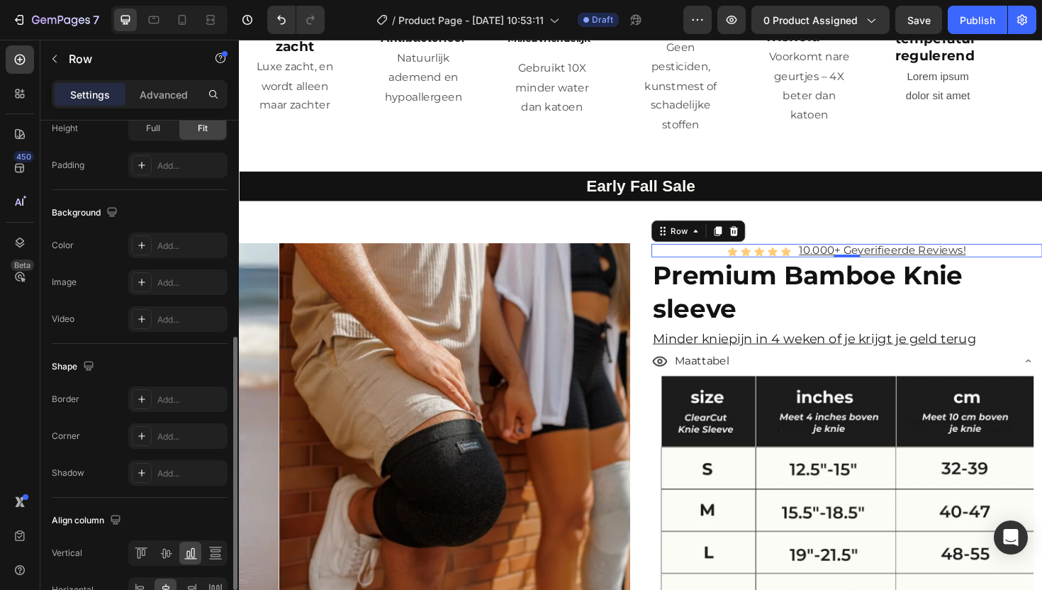
scroll to position [517, 0]
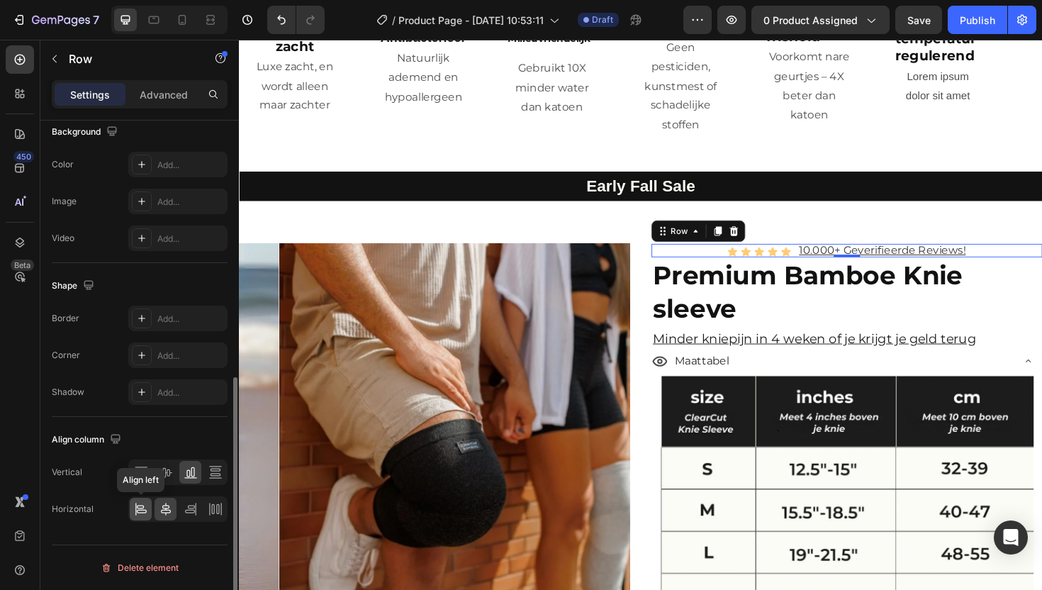
click at [139, 504] on icon at bounding box center [141, 509] width 14 height 14
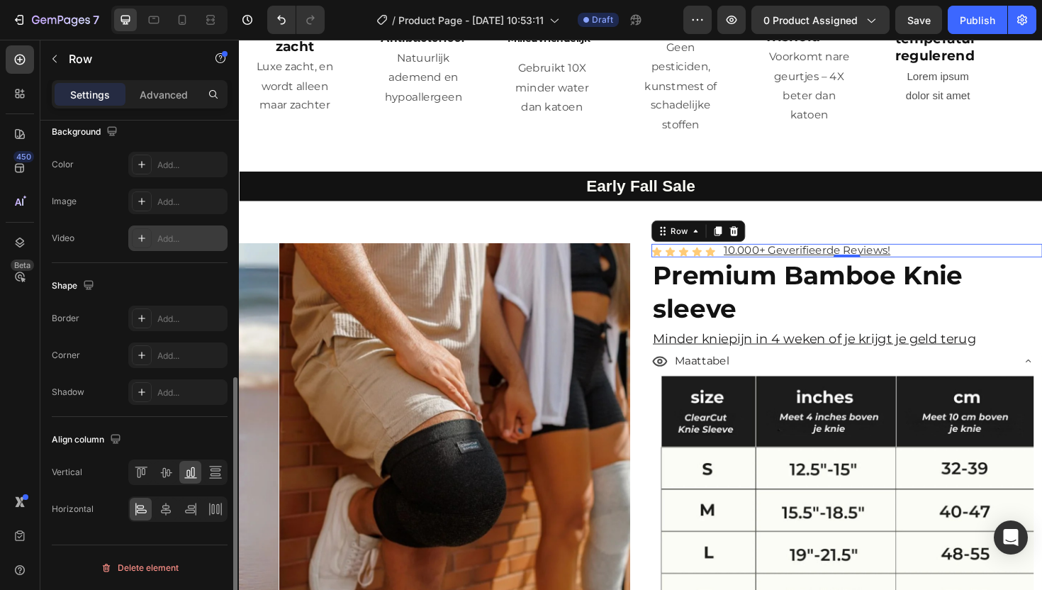
scroll to position [262, 0]
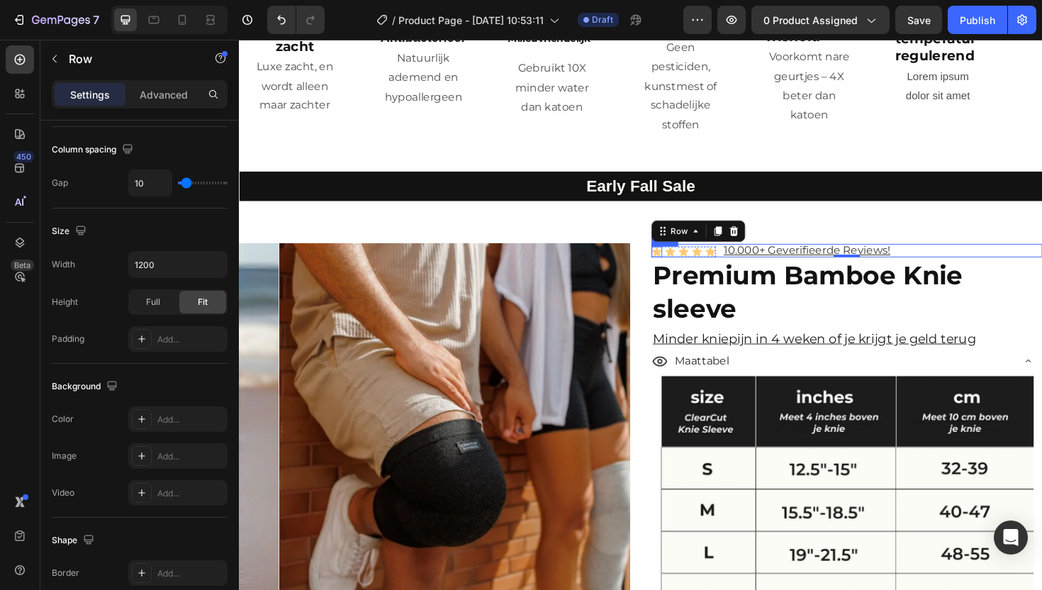
click at [676, 259] on icon at bounding box center [681, 263] width 10 height 9
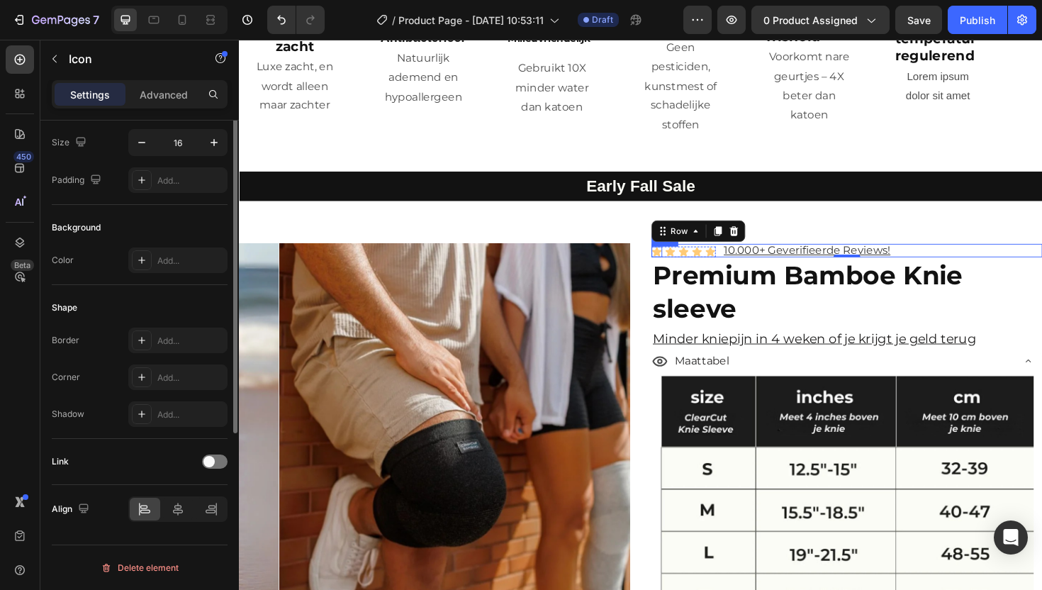
scroll to position [0, 0]
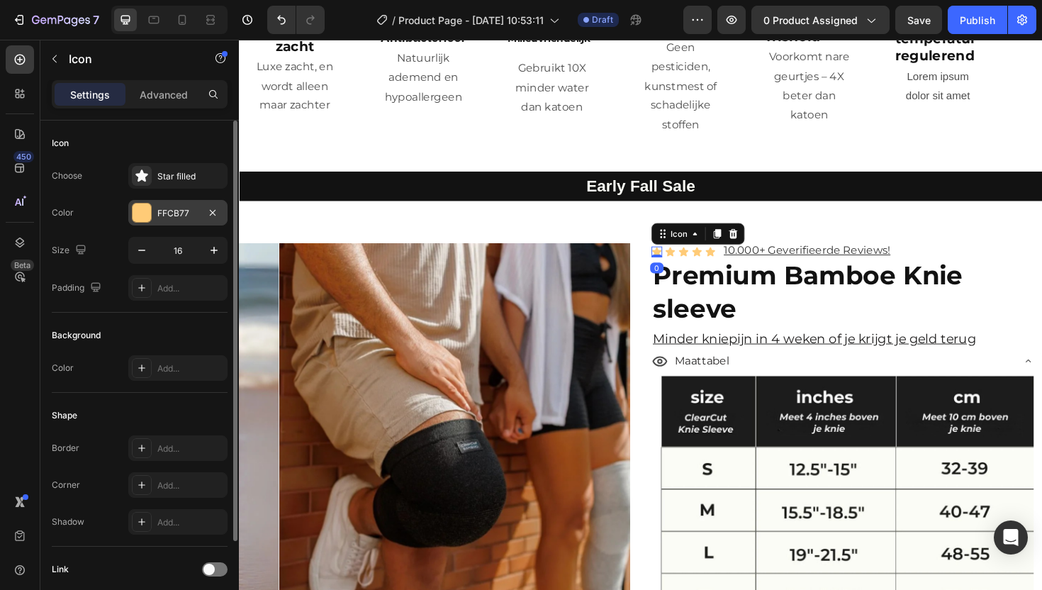
click at [177, 223] on div "FFCB77" at bounding box center [177, 213] width 99 height 26
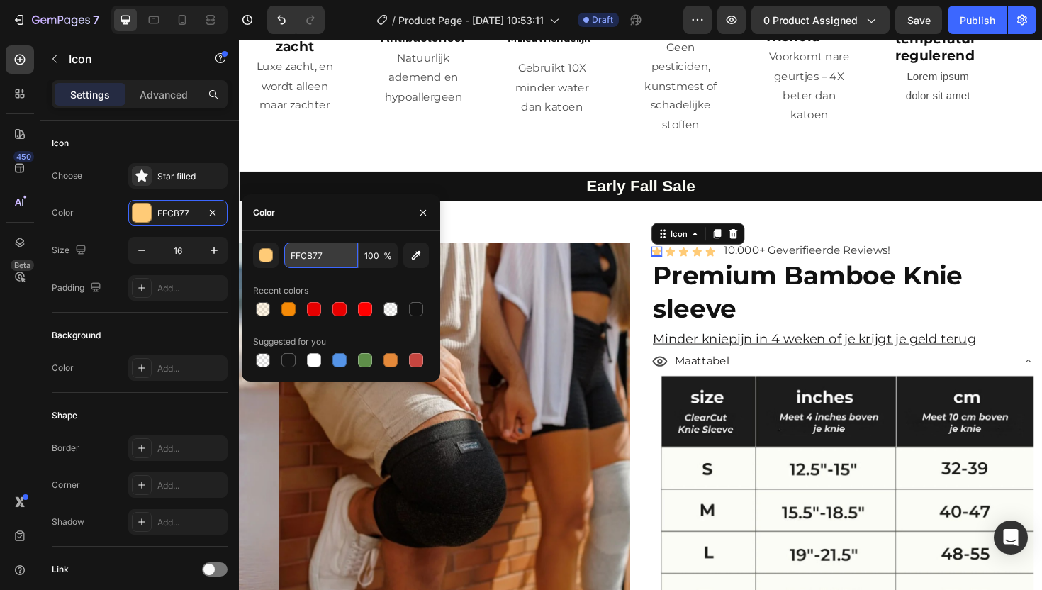
click at [308, 247] on input "FFCB77" at bounding box center [321, 255] width 74 height 26
paste input "9900"
type input "FF9900"
click at [690, 259] on icon at bounding box center [695, 263] width 10 height 9
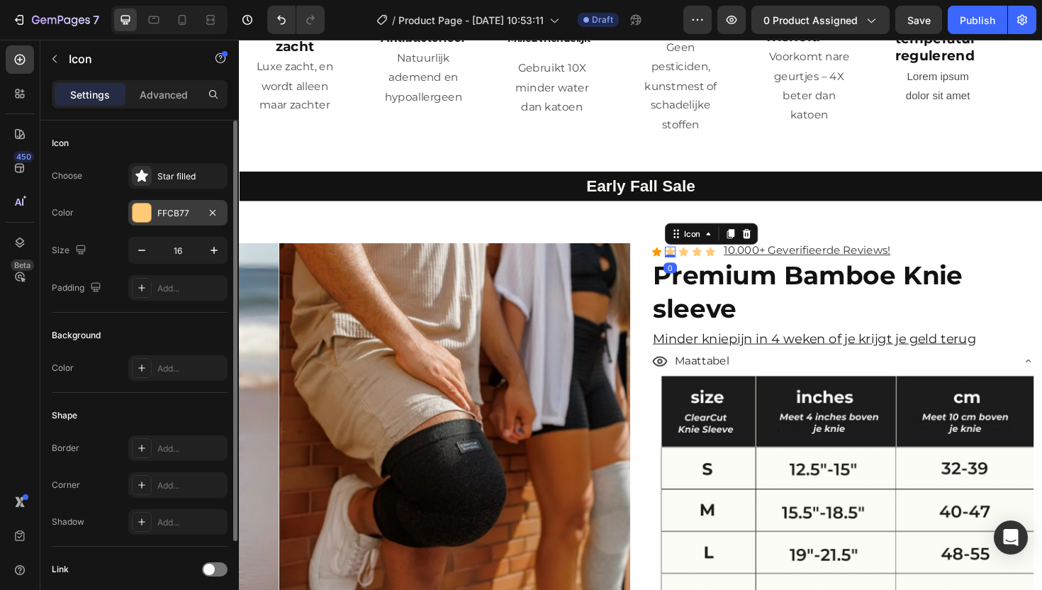
click at [158, 211] on div "FFCB77" at bounding box center [177, 213] width 41 height 13
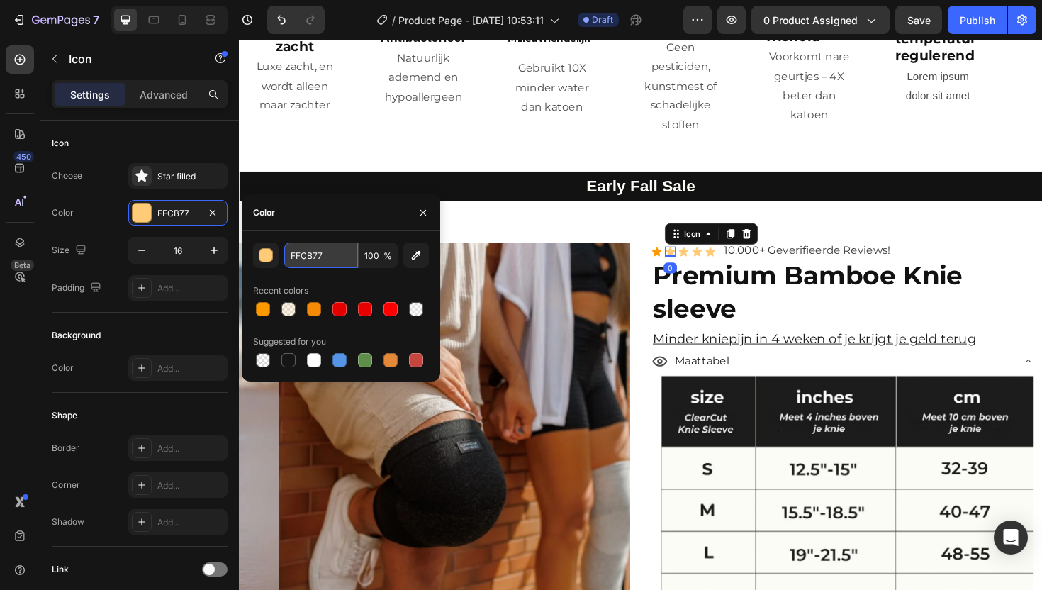
click at [313, 248] on input "FFCB77" at bounding box center [321, 255] width 74 height 26
paste input "9900"
type input "FF9900"
click at [705, 259] on icon at bounding box center [710, 263] width 10 height 9
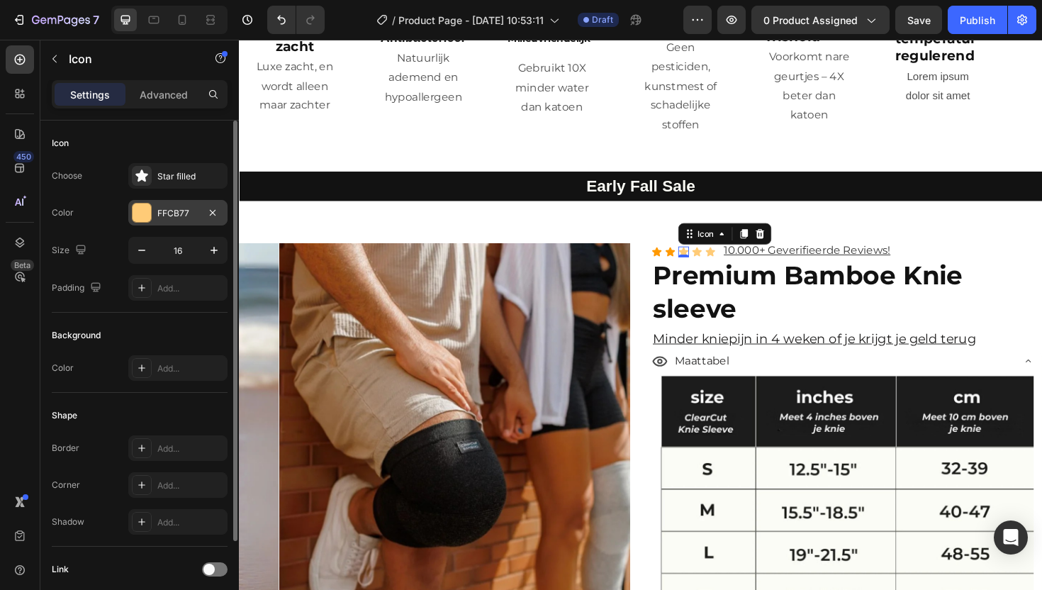
click at [177, 217] on div "FFCB77" at bounding box center [177, 213] width 41 height 13
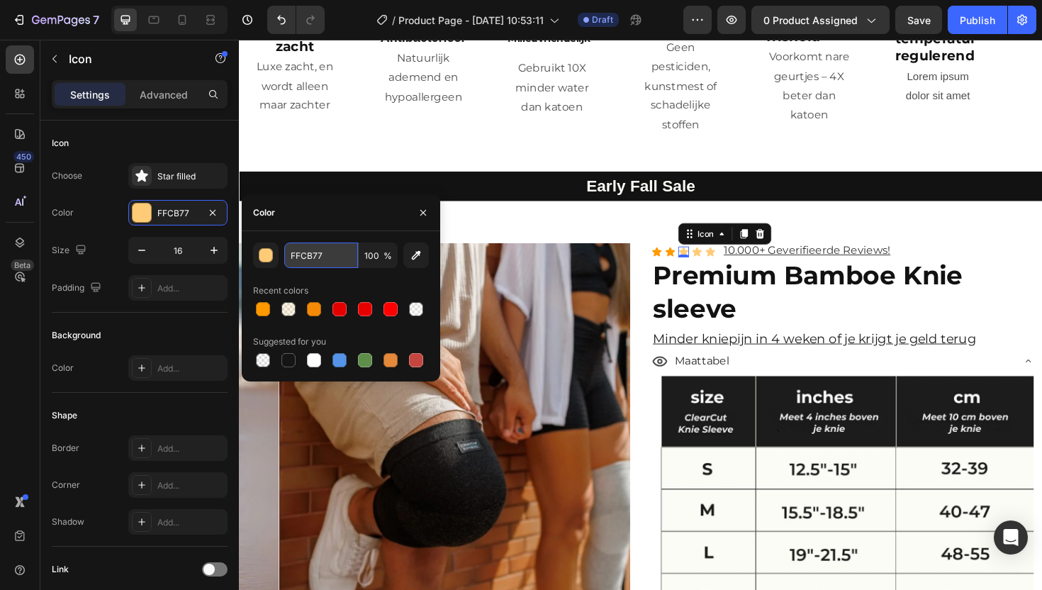
click at [306, 258] on input "FFCB77" at bounding box center [321, 255] width 74 height 26
paste input "9900"
type input "FF9900"
click at [719, 259] on icon at bounding box center [724, 263] width 10 height 9
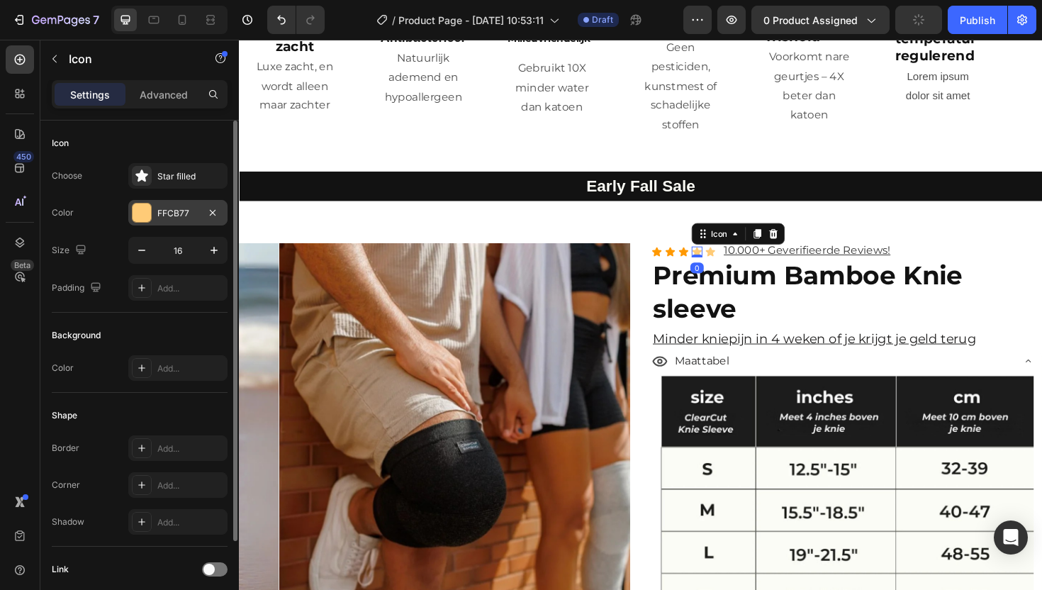
click at [184, 216] on div "FFCB77" at bounding box center [177, 213] width 41 height 13
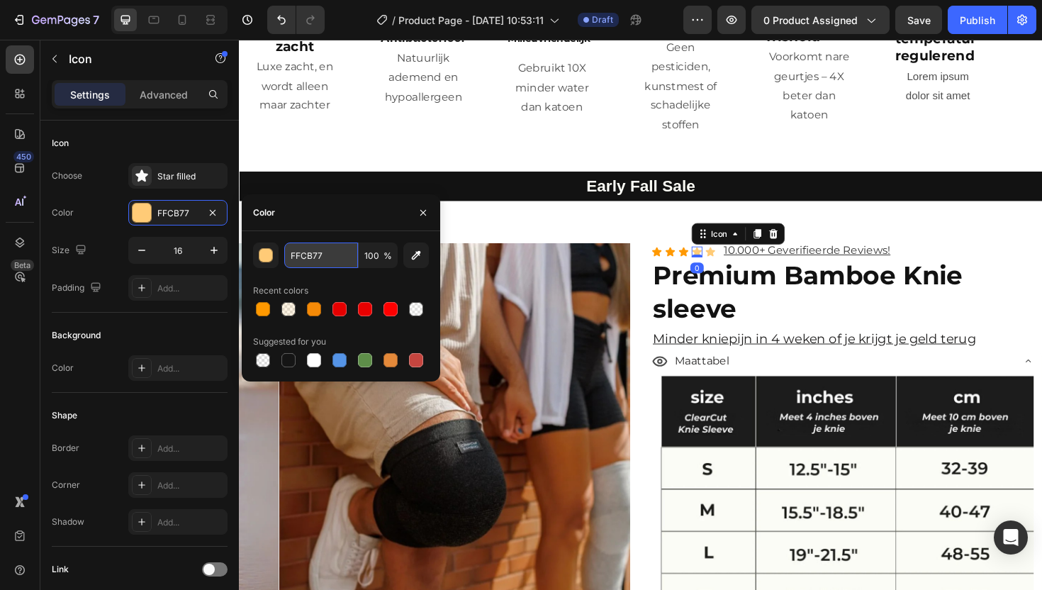
click at [313, 252] on input "FFCB77" at bounding box center [321, 255] width 74 height 26
paste input "9900"
type input "FF9900"
click at [726, 259] on div "Icon Icon Icon Icon 0 Icon" at bounding box center [710, 264] width 68 height 11
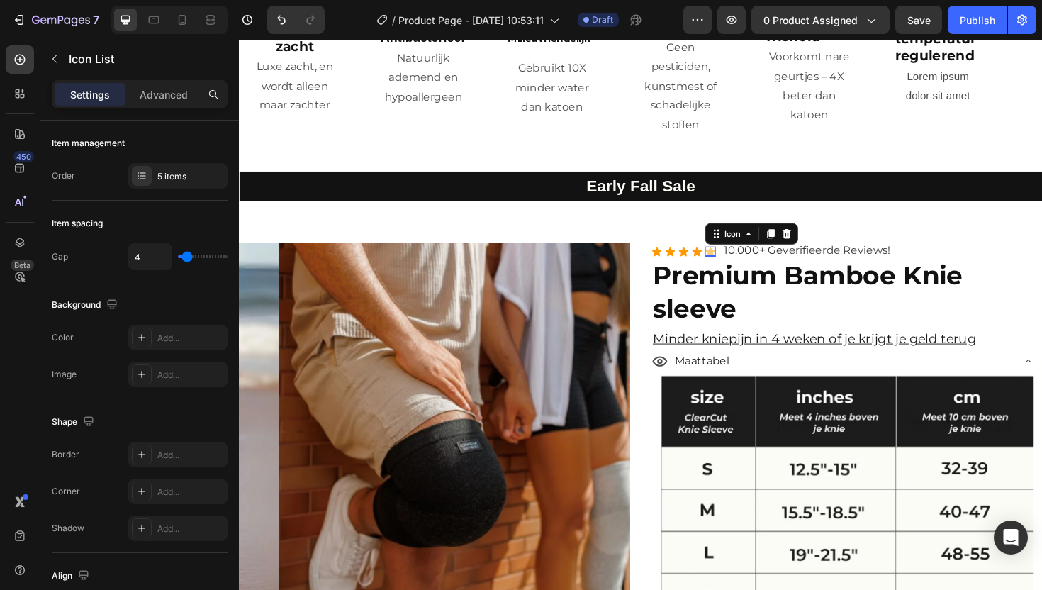
click at [732, 259] on div "Icon 0" at bounding box center [737, 264] width 11 height 11
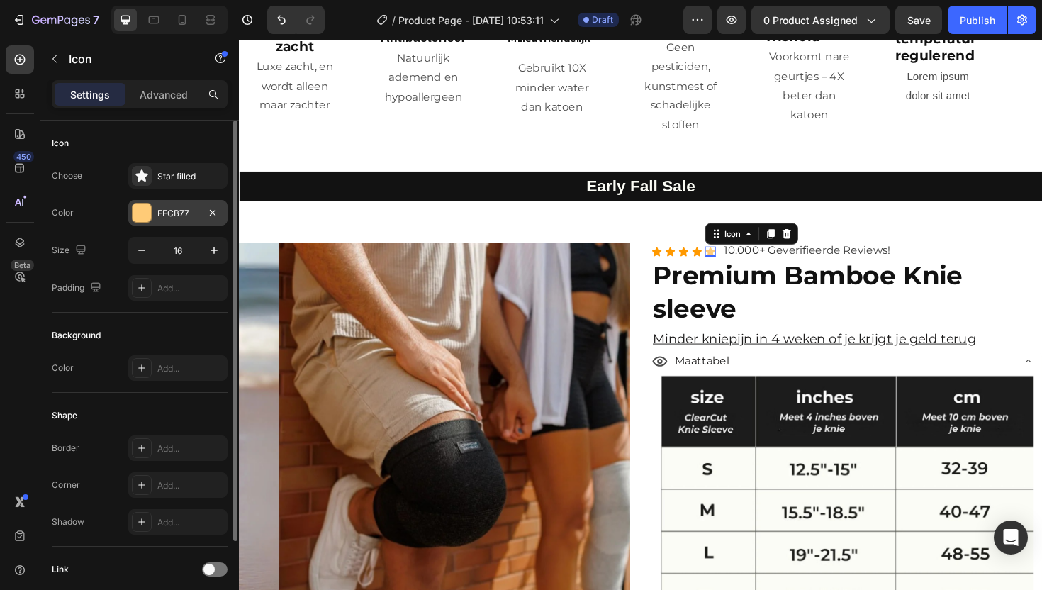
drag, startPoint x: 157, startPoint y: 209, endPoint x: 168, endPoint y: 207, distance: 10.8
click at [157, 209] on div "FFCB77" at bounding box center [177, 213] width 41 height 13
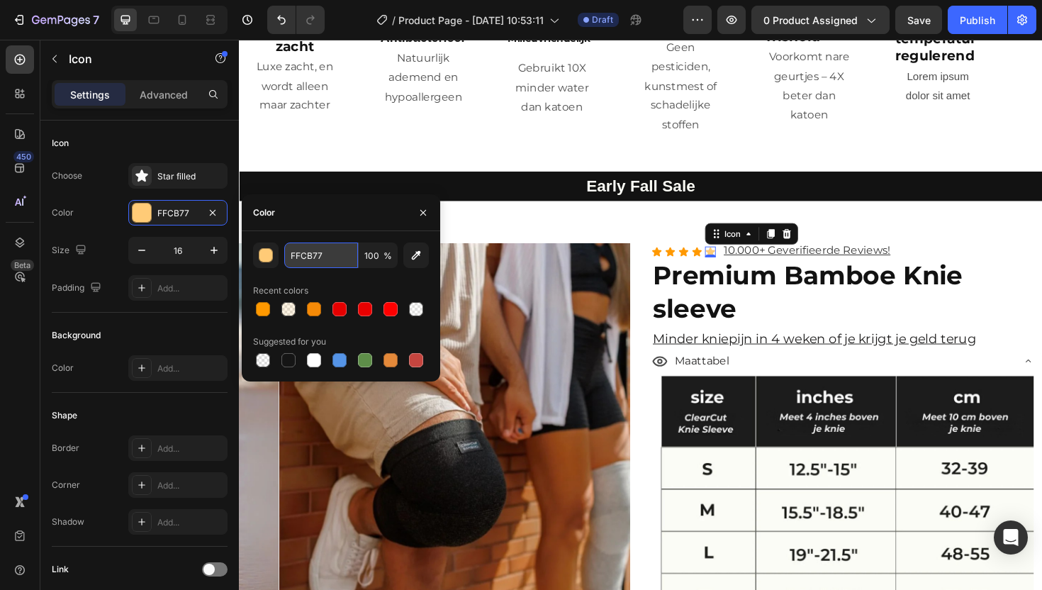
click at [309, 262] on input "FFCB77" at bounding box center [321, 255] width 74 height 26
paste input "9900"
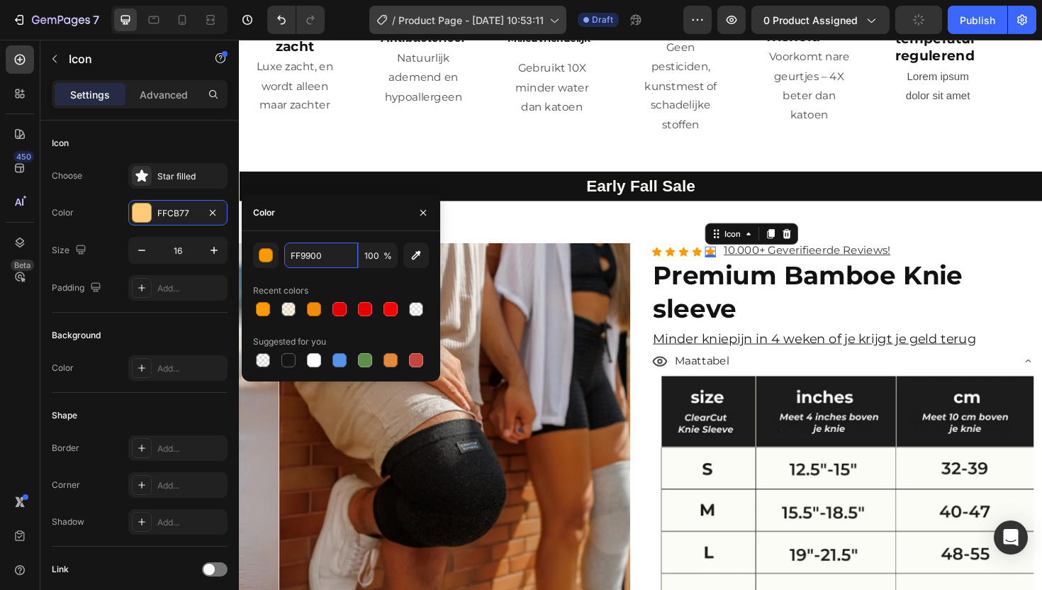
type input "FF9900"
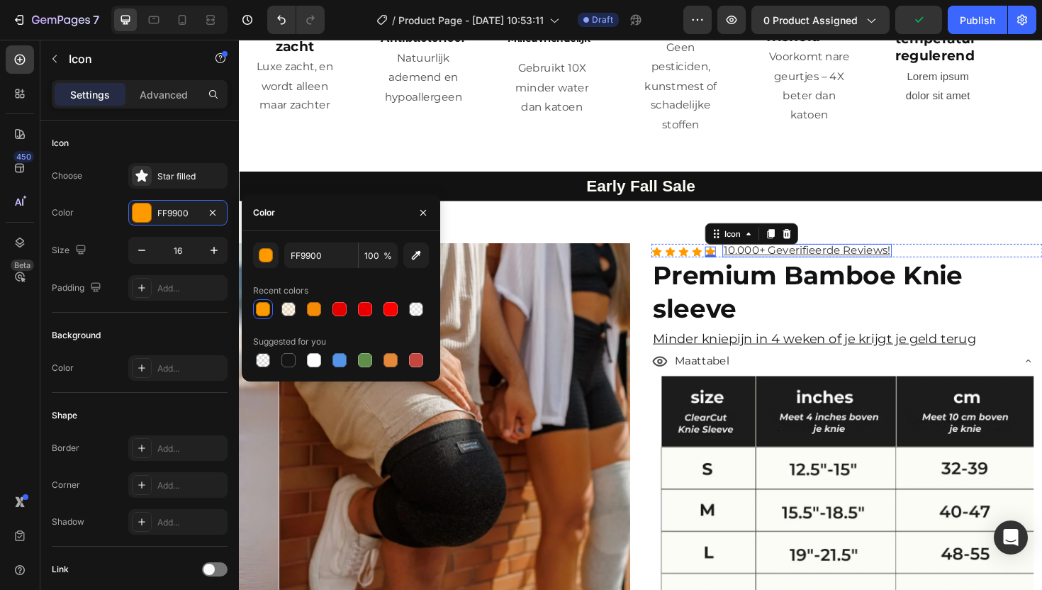
click at [789, 257] on p "10.000+ Geverifieerde Reviews!" at bounding box center [840, 262] width 177 height 11
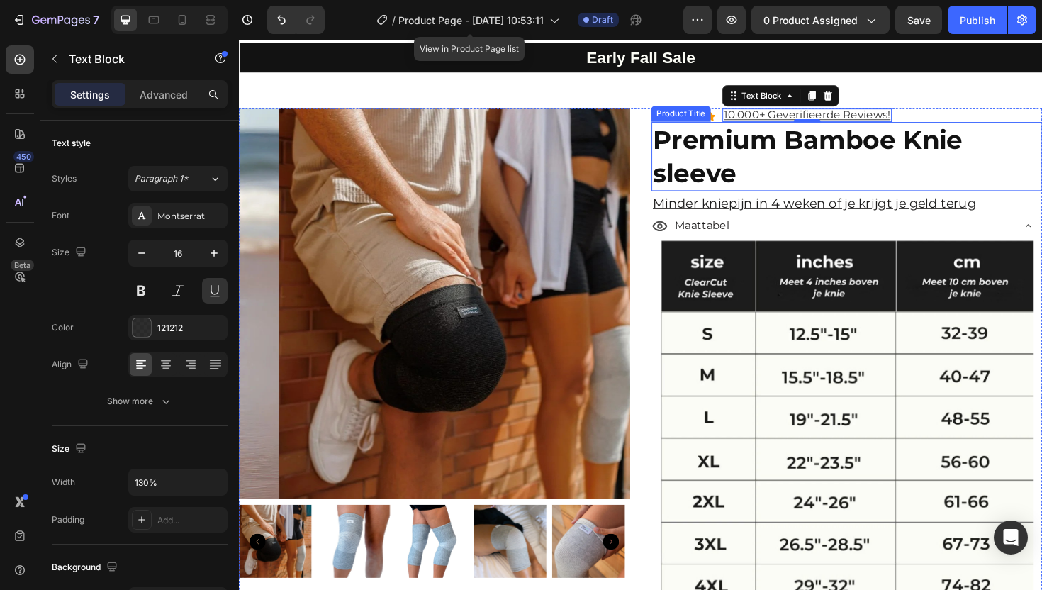
scroll to position [2602, 0]
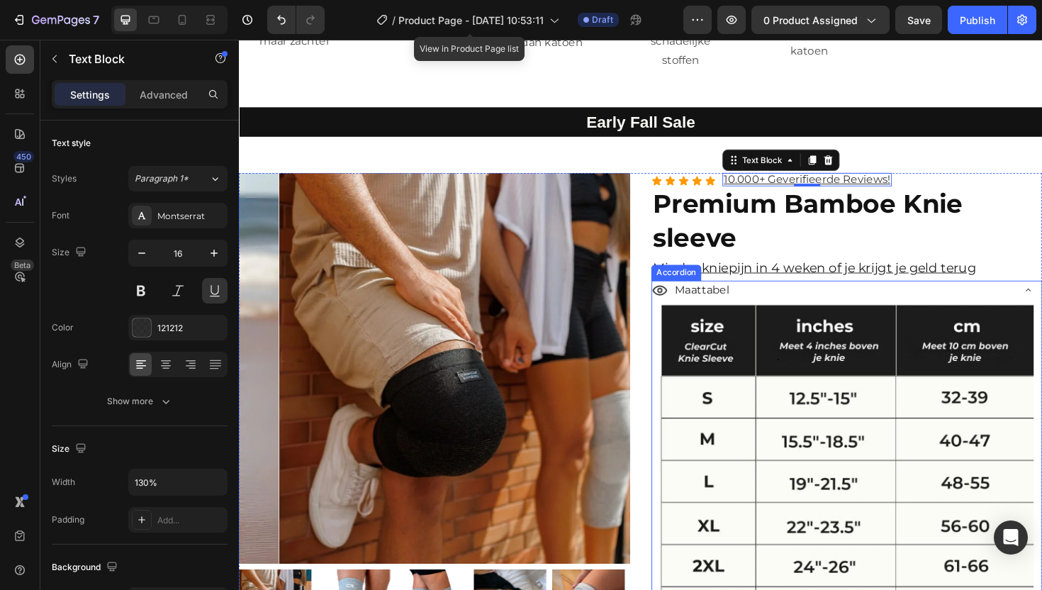
click at [814, 301] on div "Maattabel" at bounding box center [866, 305] width 381 height 25
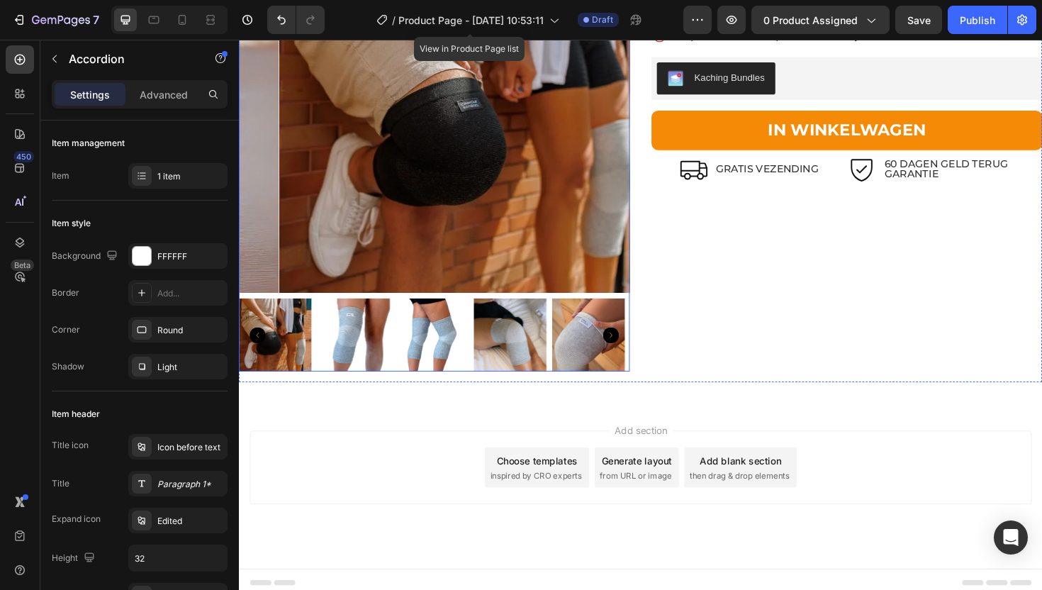
scroll to position [2889, 0]
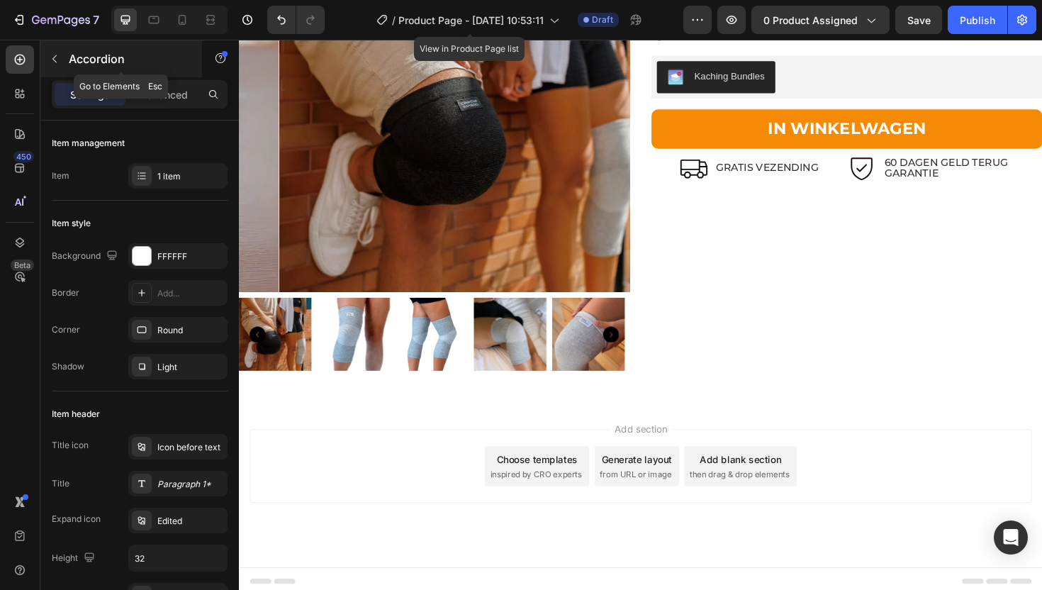
click at [49, 61] on icon "button" at bounding box center [54, 58] width 11 height 11
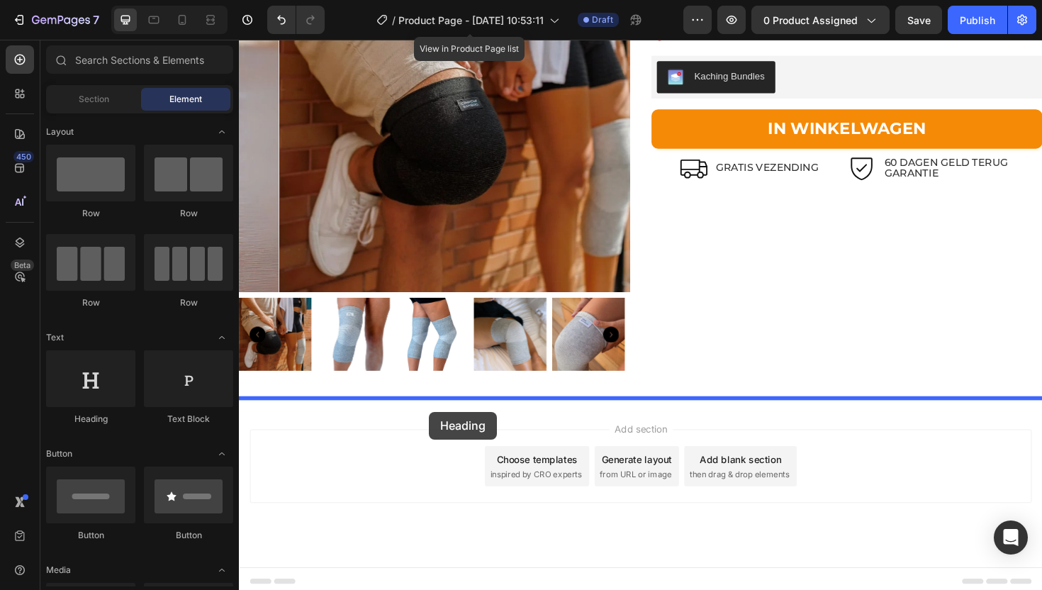
drag, startPoint x: 322, startPoint y: 441, endPoint x: 440, endPoint y: 434, distance: 118.6
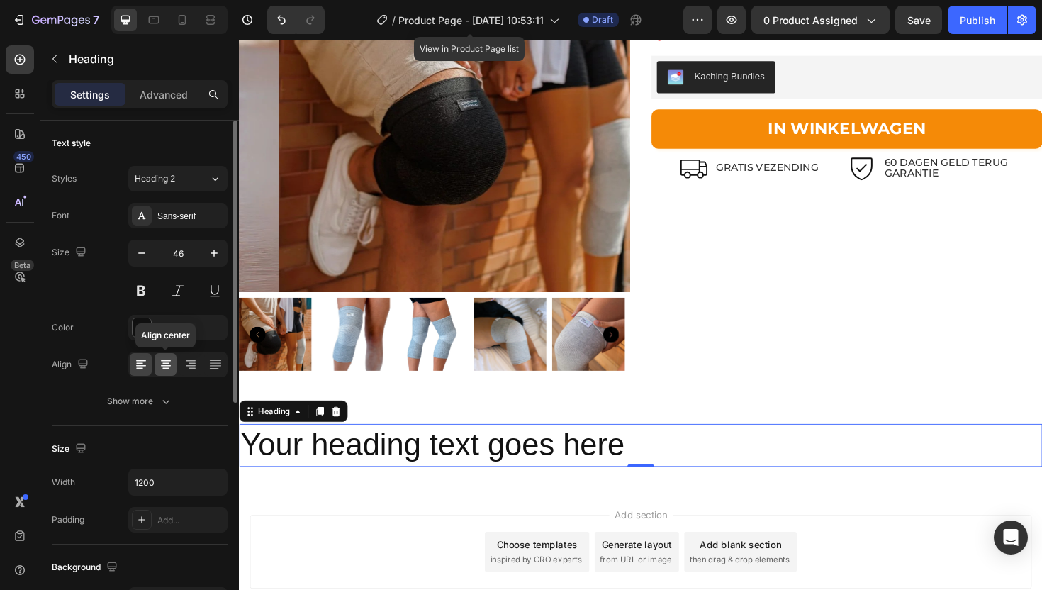
click at [162, 359] on icon at bounding box center [166, 364] width 14 height 14
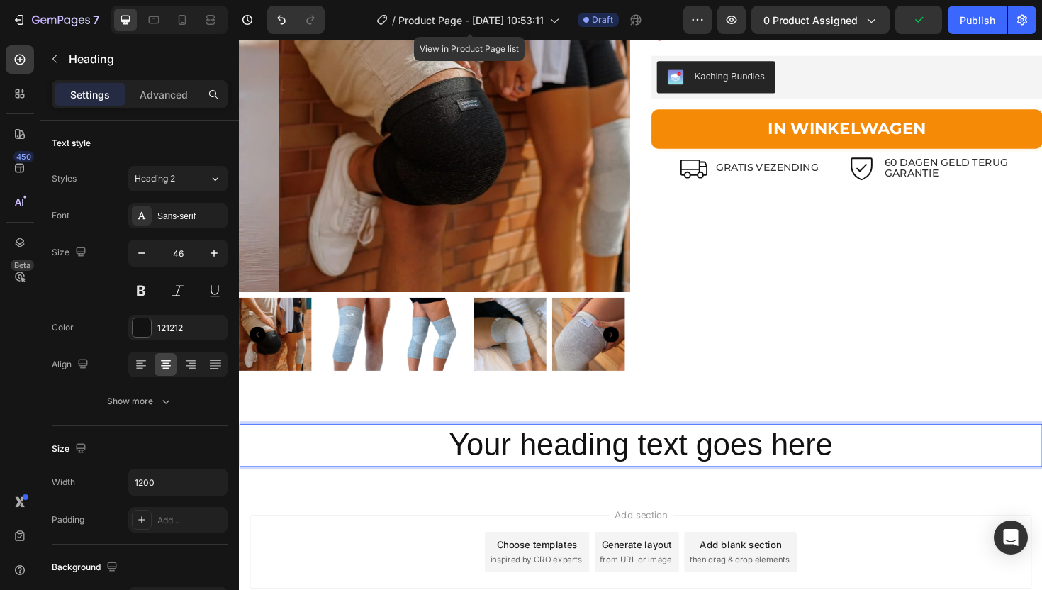
click at [798, 466] on h2 "Your heading text goes here" at bounding box center [664, 469] width 851 height 45
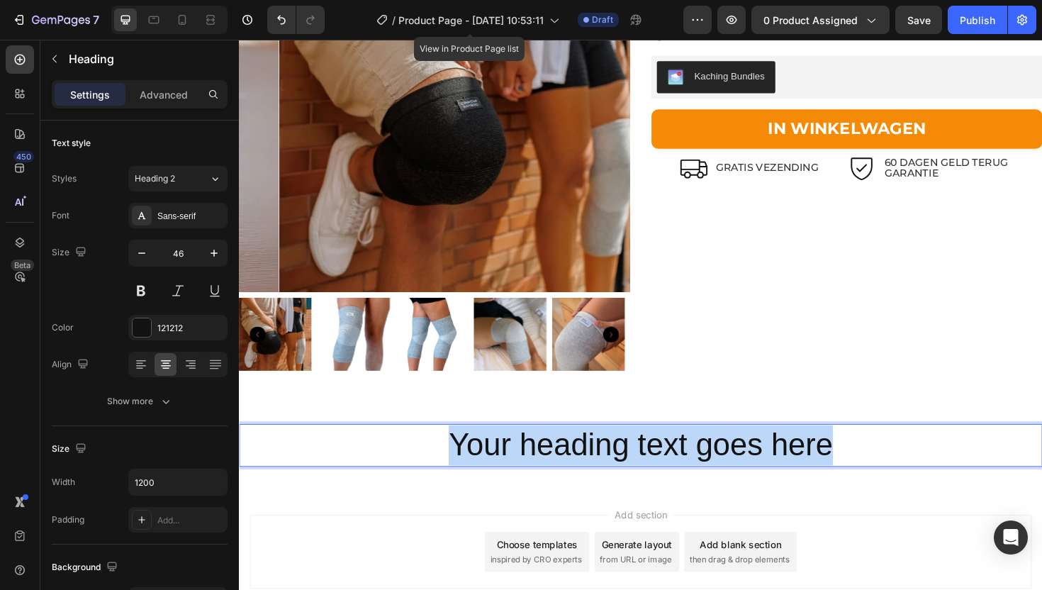
drag, startPoint x: 861, startPoint y: 452, endPoint x: 463, endPoint y: 459, distance: 398.4
click at [463, 459] on p "Your heading text goes here" at bounding box center [664, 469] width 848 height 43
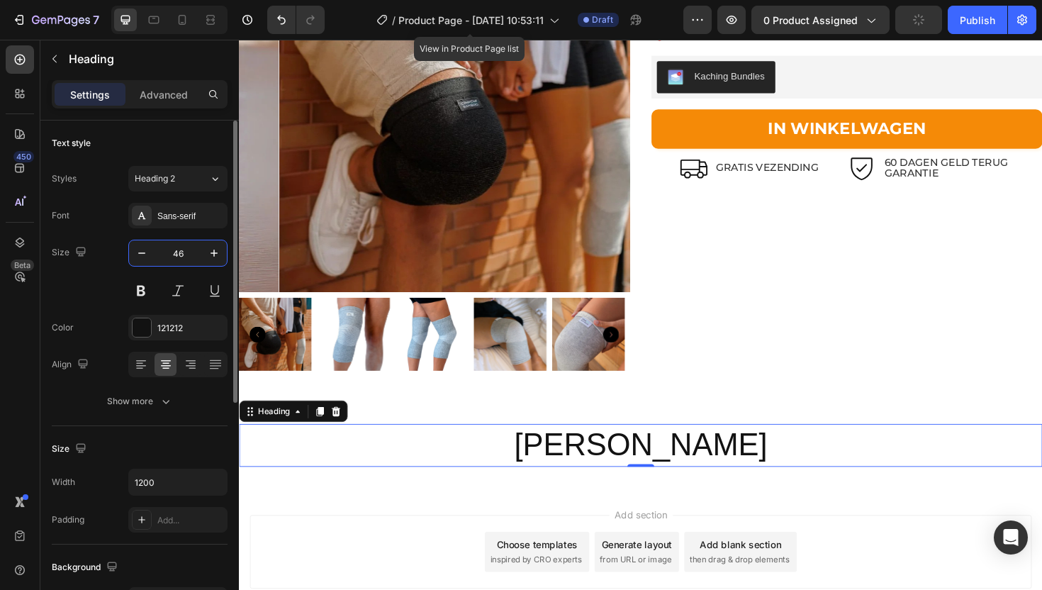
click at [174, 251] on input "46" at bounding box center [178, 253] width 47 height 26
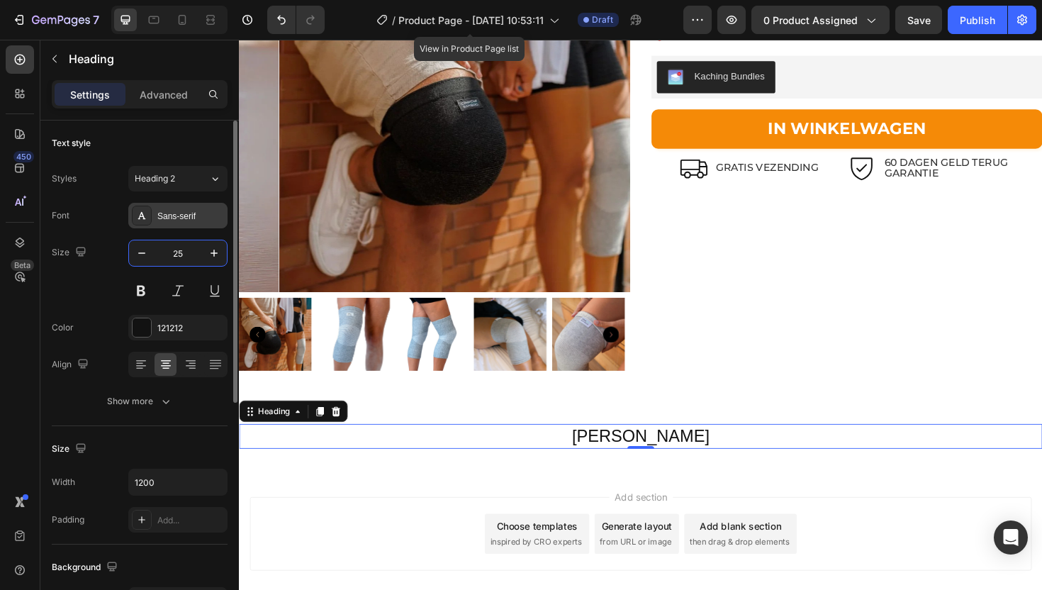
type input "25"
click at [178, 217] on div "Sans-serif" at bounding box center [190, 216] width 67 height 13
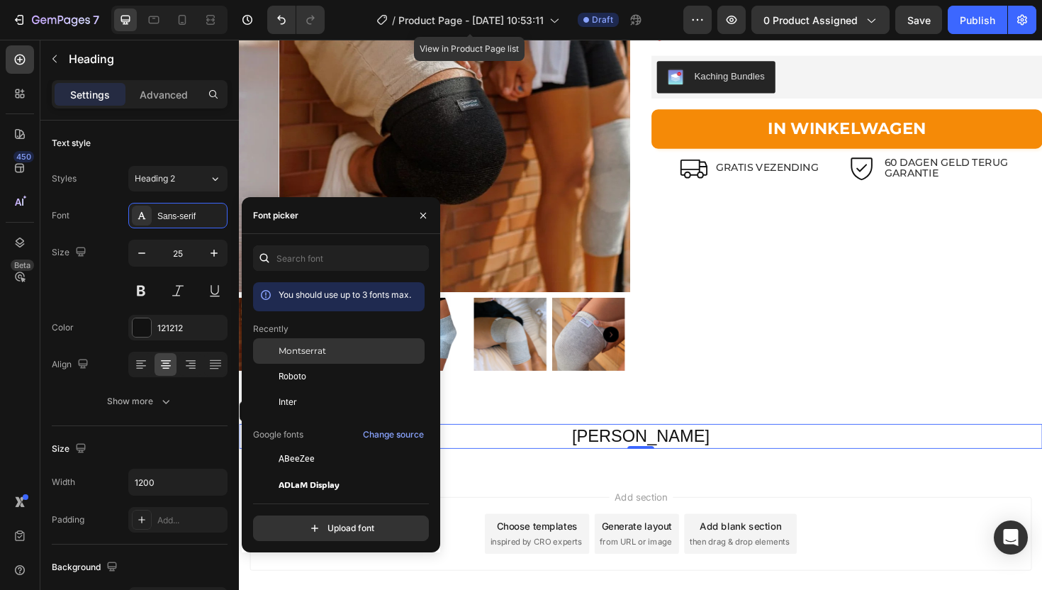
click at [333, 354] on div "Montserrat" at bounding box center [350, 351] width 143 height 13
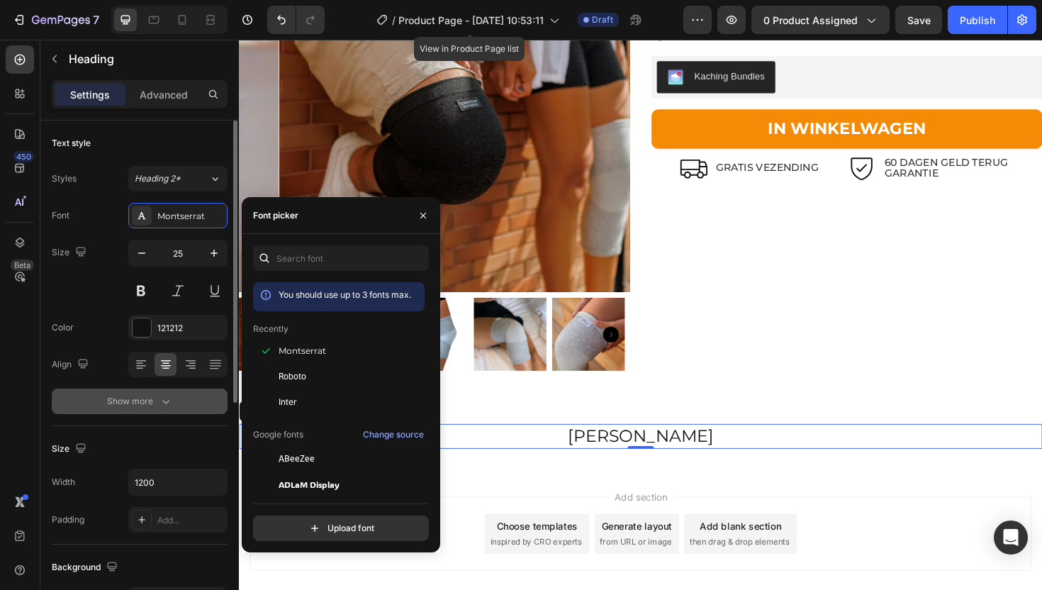
click at [164, 391] on button "Show more" at bounding box center [140, 401] width 176 height 26
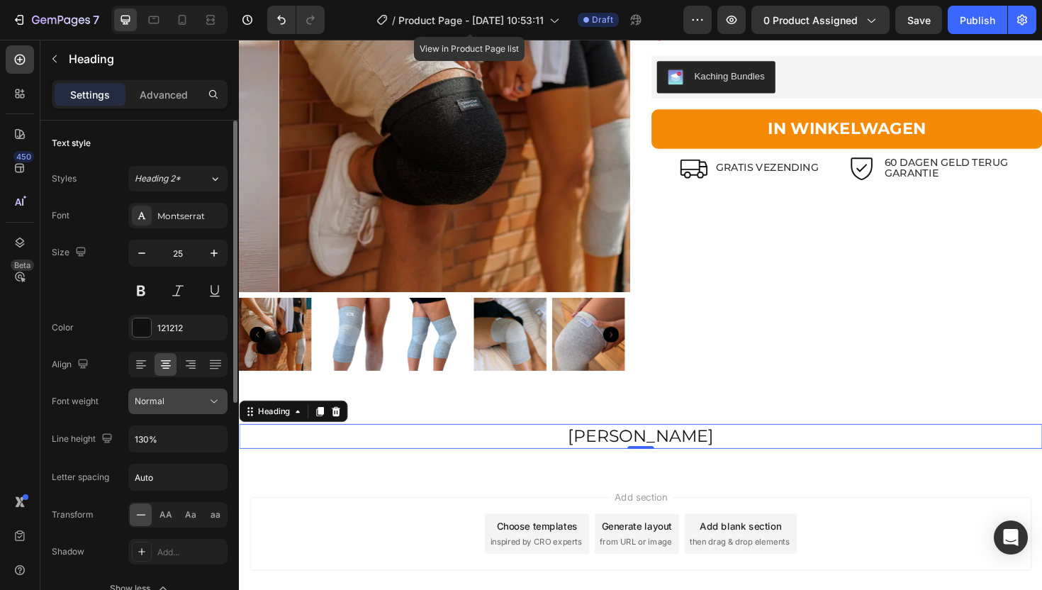
click at [175, 412] on button "Normal" at bounding box center [177, 401] width 99 height 26
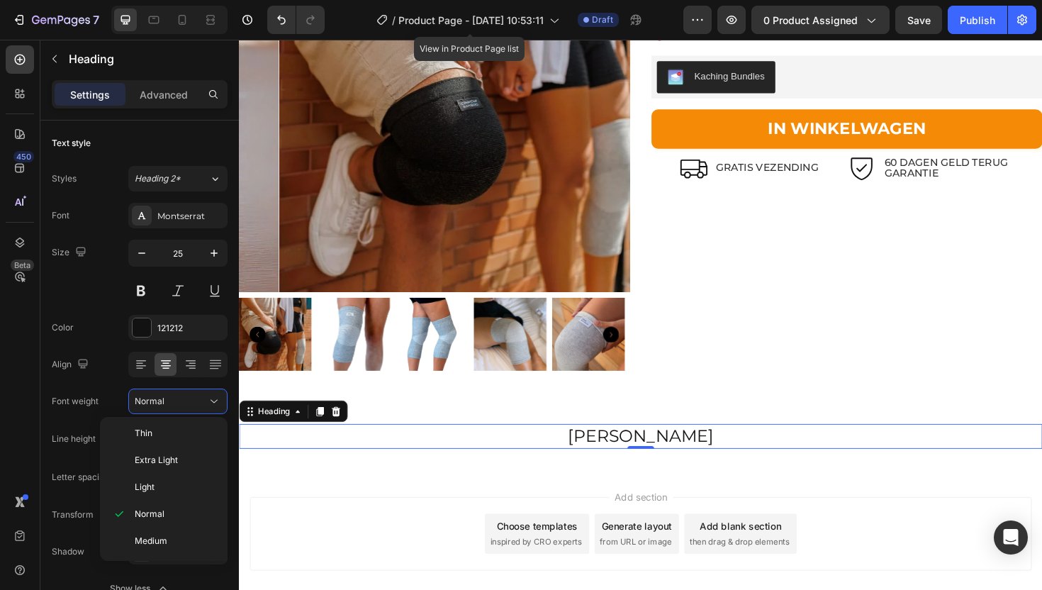
scroll to position [108, 0]
click at [174, 466] on span "Semi Bold" at bounding box center [155, 462] width 40 height 13
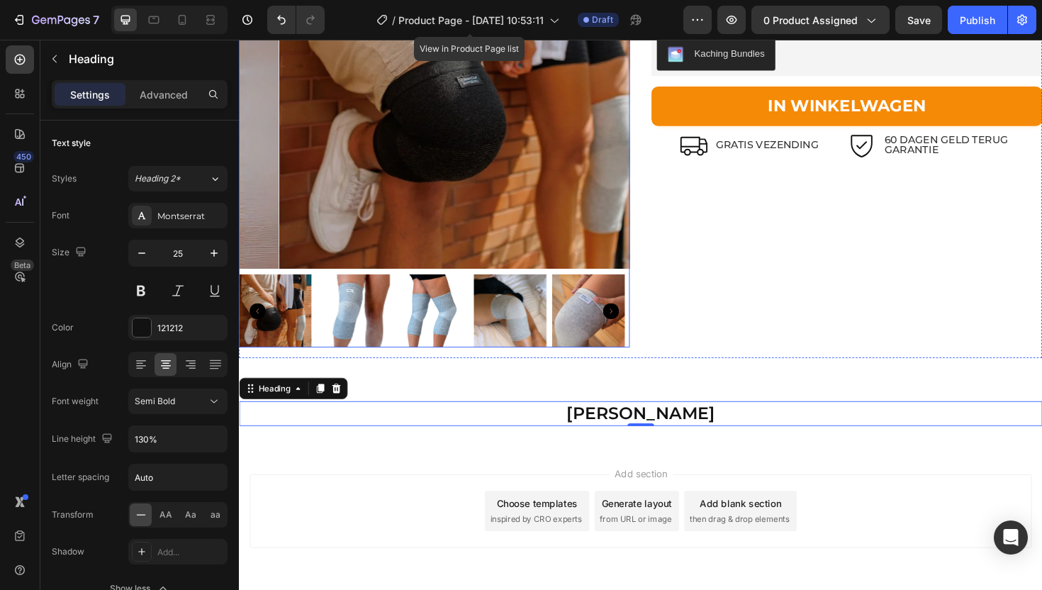
scroll to position [2914, 0]
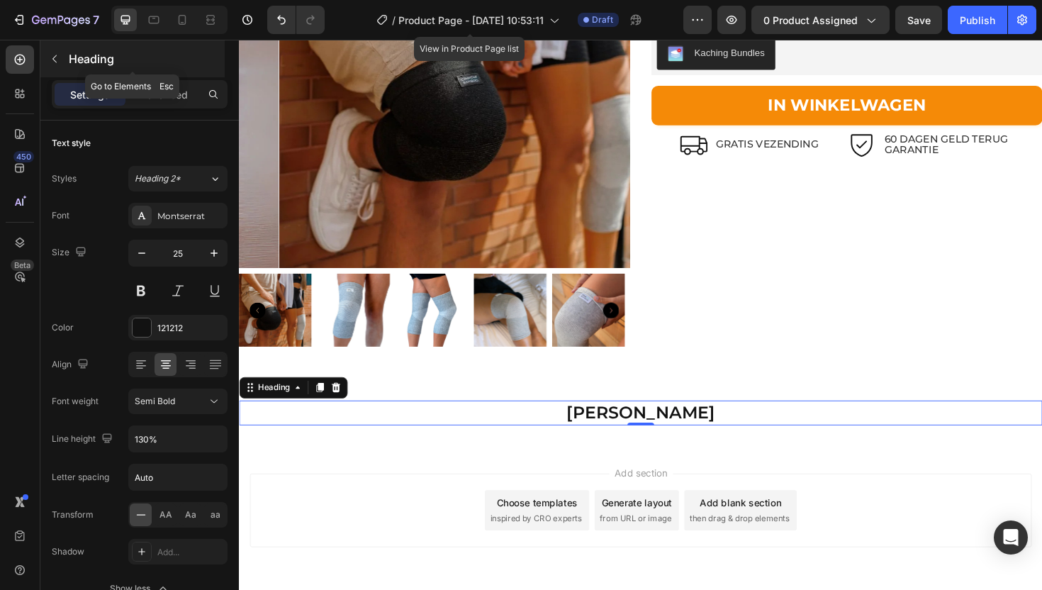
click at [50, 55] on icon "button" at bounding box center [54, 58] width 11 height 11
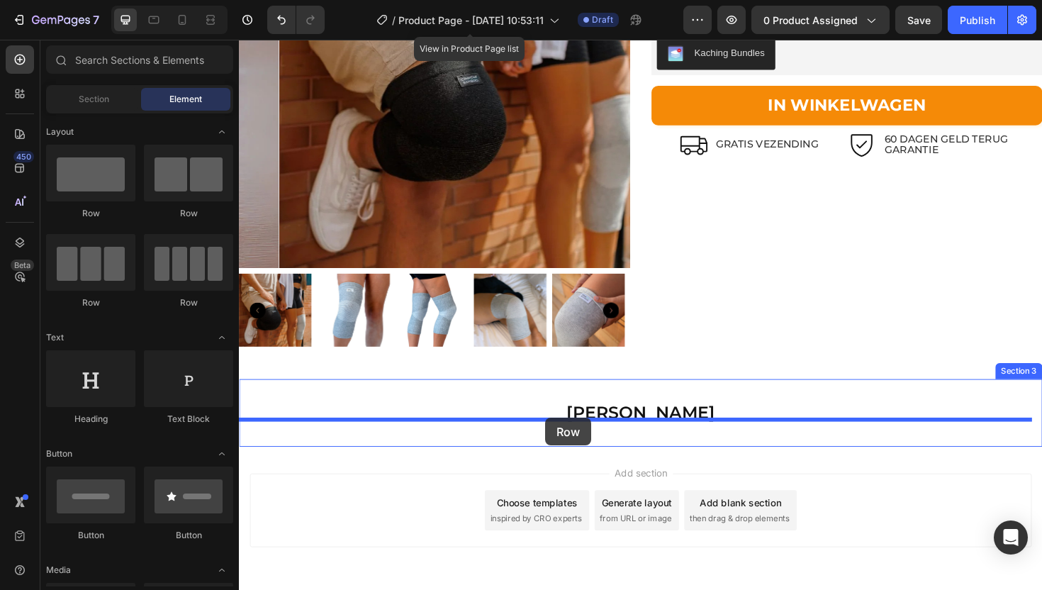
drag, startPoint x: 418, startPoint y: 227, endPoint x: 564, endPoint y: 440, distance: 258.6
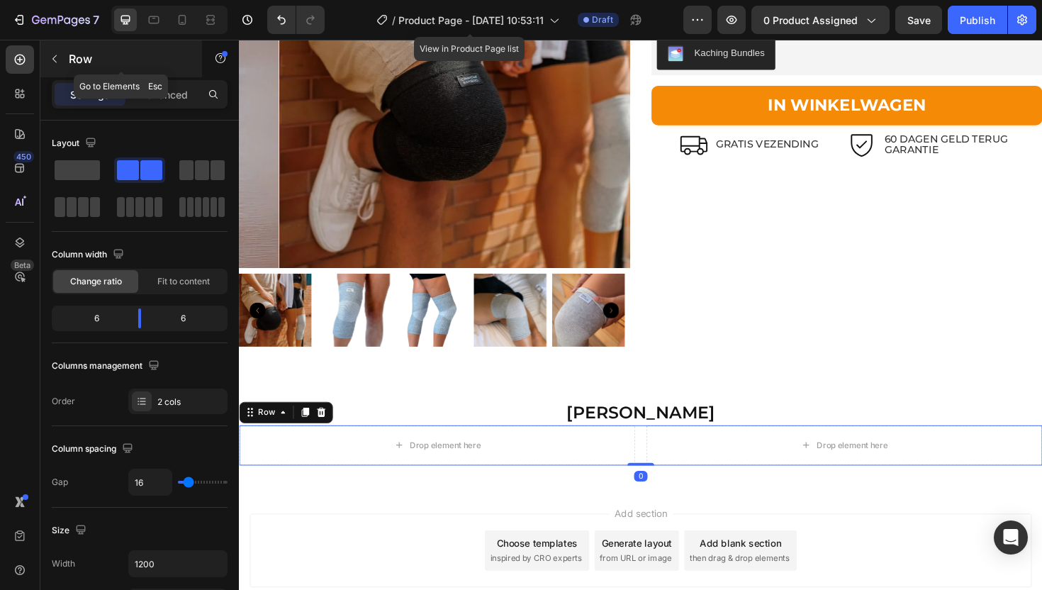
click at [51, 59] on icon "button" at bounding box center [54, 58] width 11 height 11
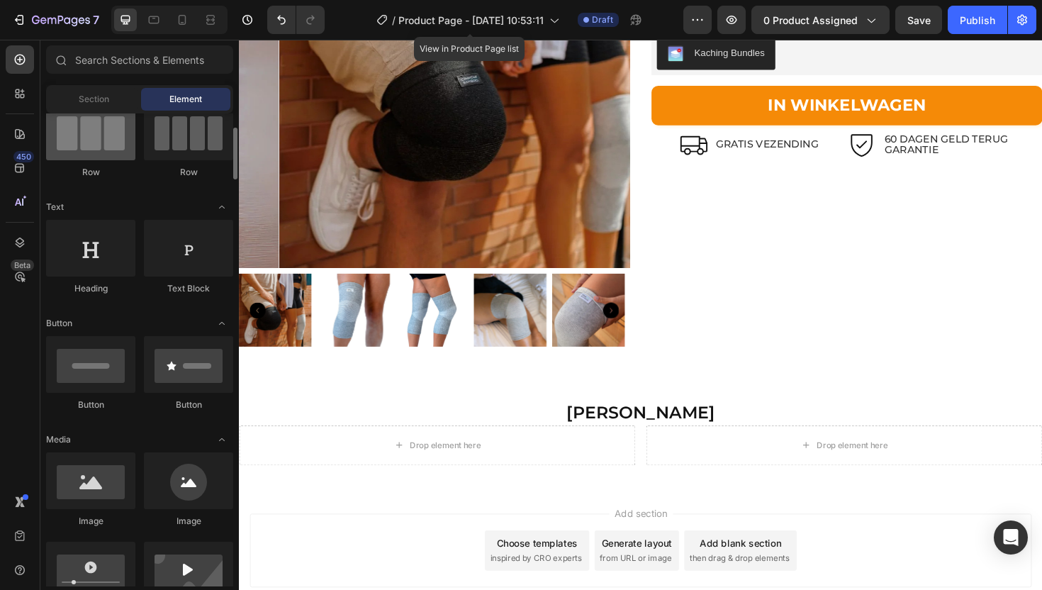
scroll to position [133, 0]
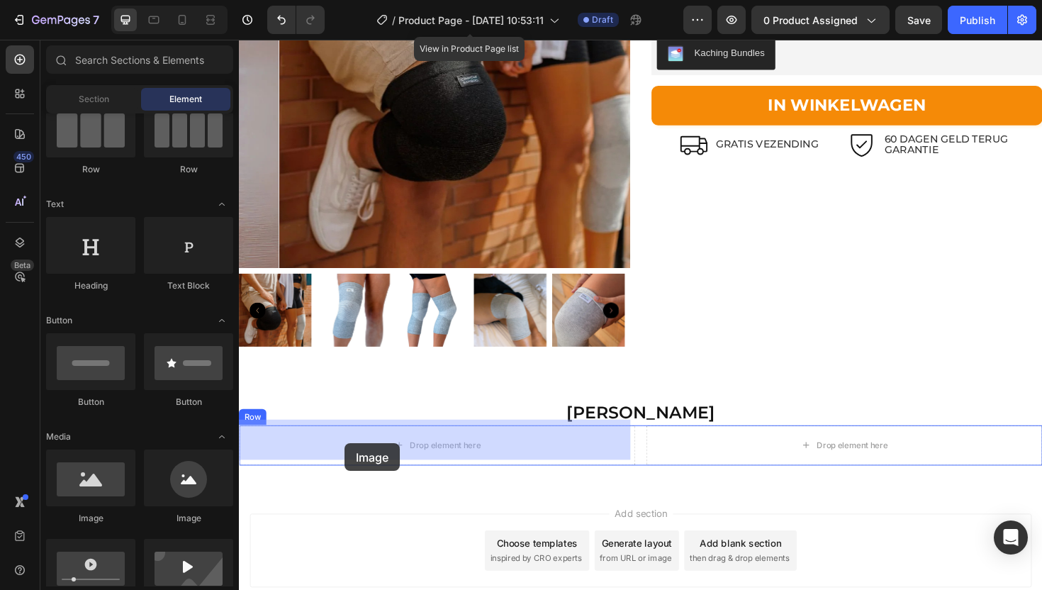
drag, startPoint x: 326, startPoint y: 515, endPoint x: 373, endPoint y: 465, distance: 68.2
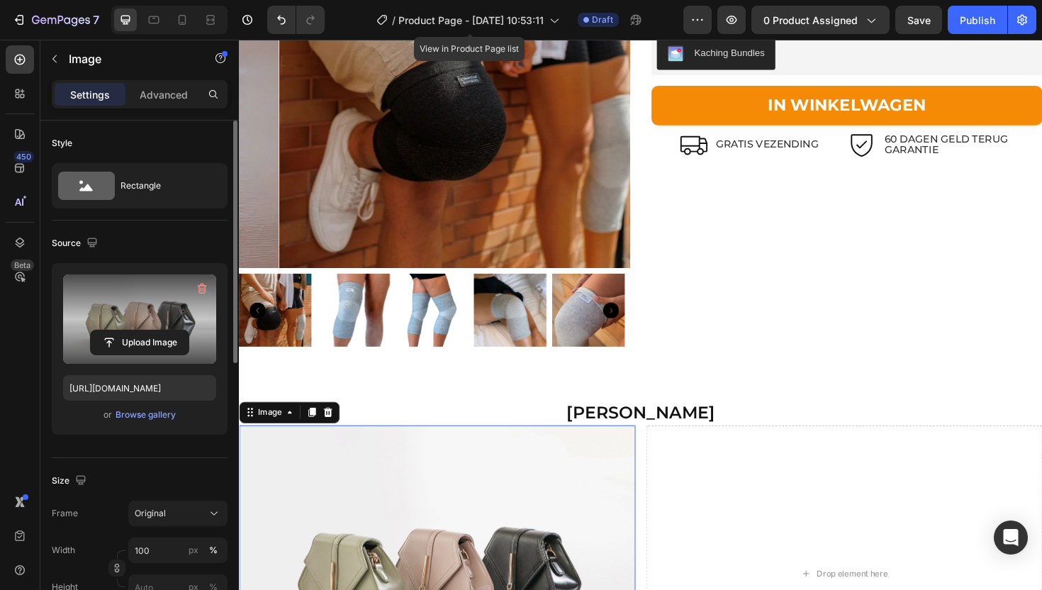
click at [149, 320] on label at bounding box center [139, 318] width 153 height 89
click at [149, 330] on input "file" at bounding box center [140, 342] width 98 height 24
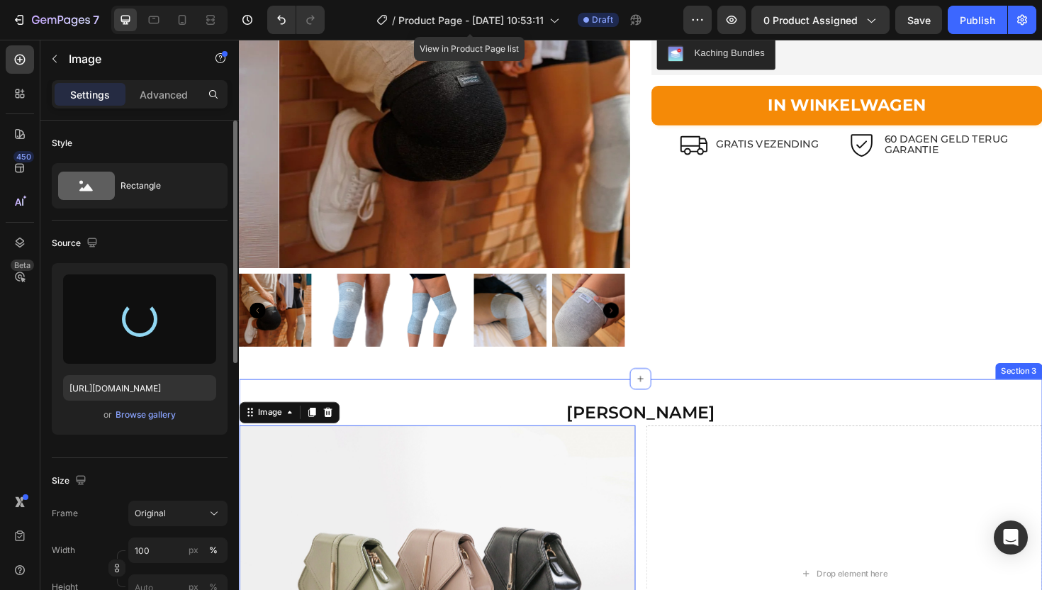
type input "[URL][DOMAIN_NAME]"
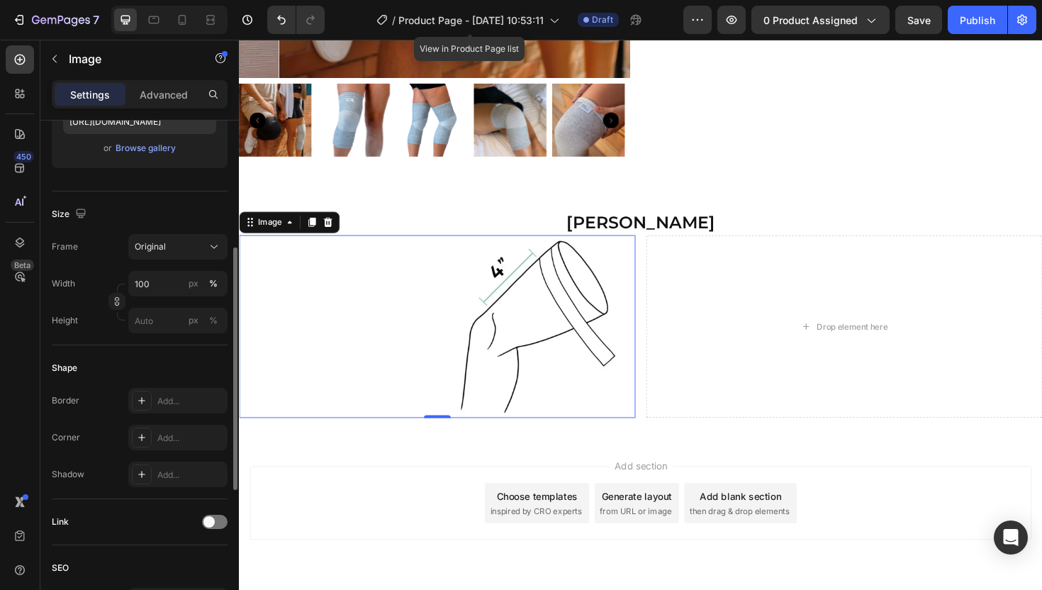
scroll to position [3033, 0]
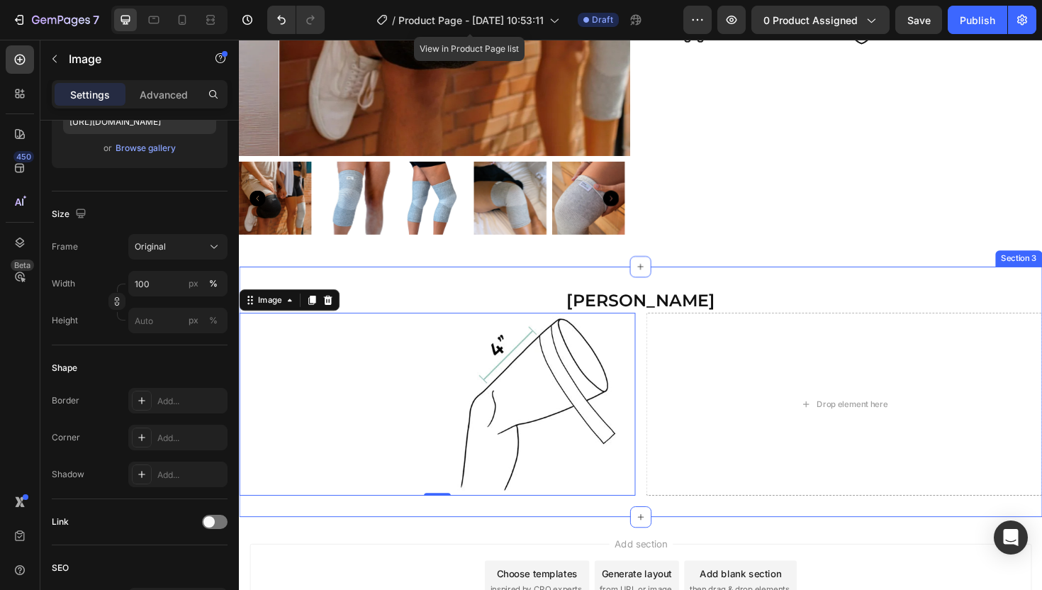
click at [624, 523] on div "Kies Jouw Maat Heading Image 0 Drop element here Row Section 3" at bounding box center [664, 412] width 851 height 265
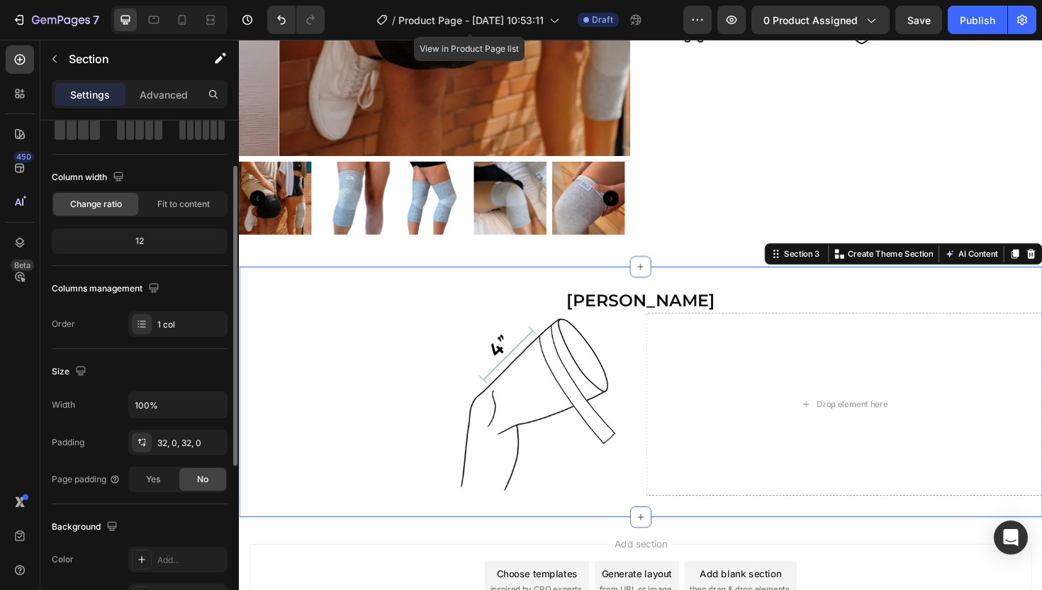
scroll to position [0, 0]
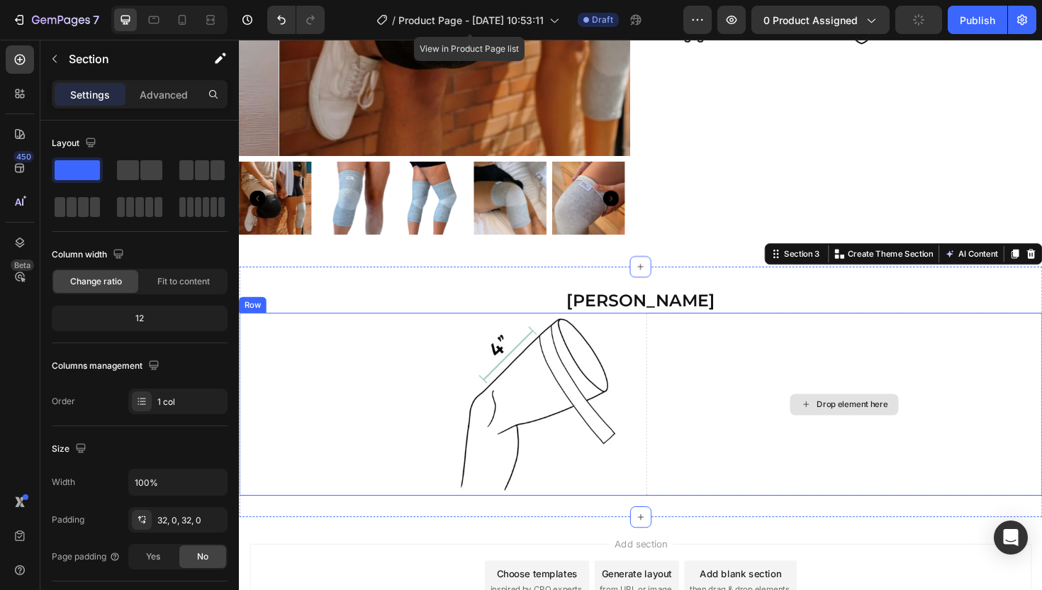
click at [757, 401] on div "Drop element here" at bounding box center [880, 426] width 420 height 194
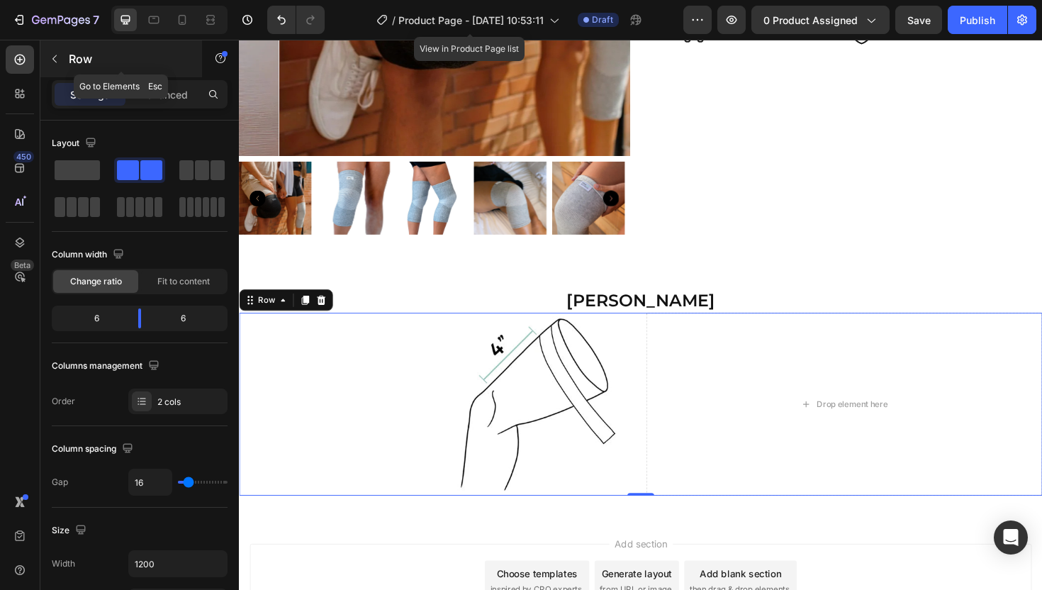
click at [55, 59] on icon "button" at bounding box center [54, 58] width 11 height 11
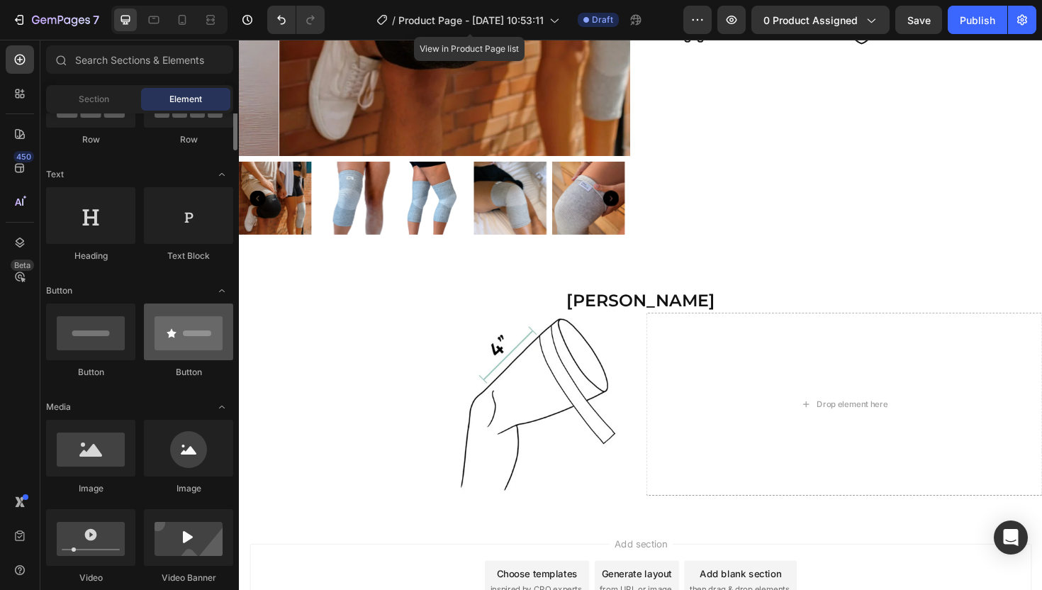
scroll to position [134, 0]
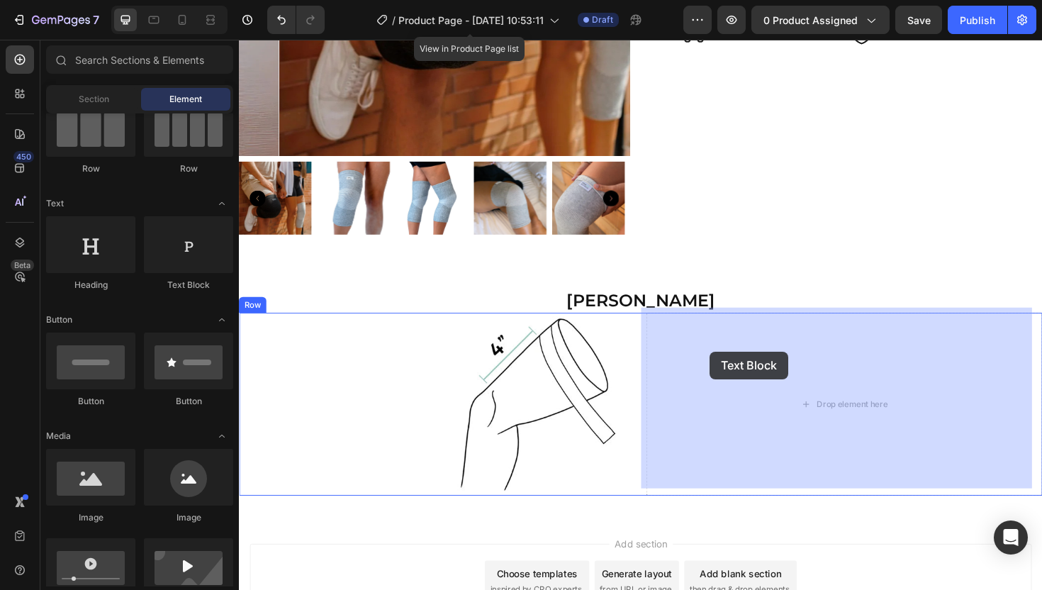
drag, startPoint x: 410, startPoint y: 290, endPoint x: 737, endPoint y: 370, distance: 336.5
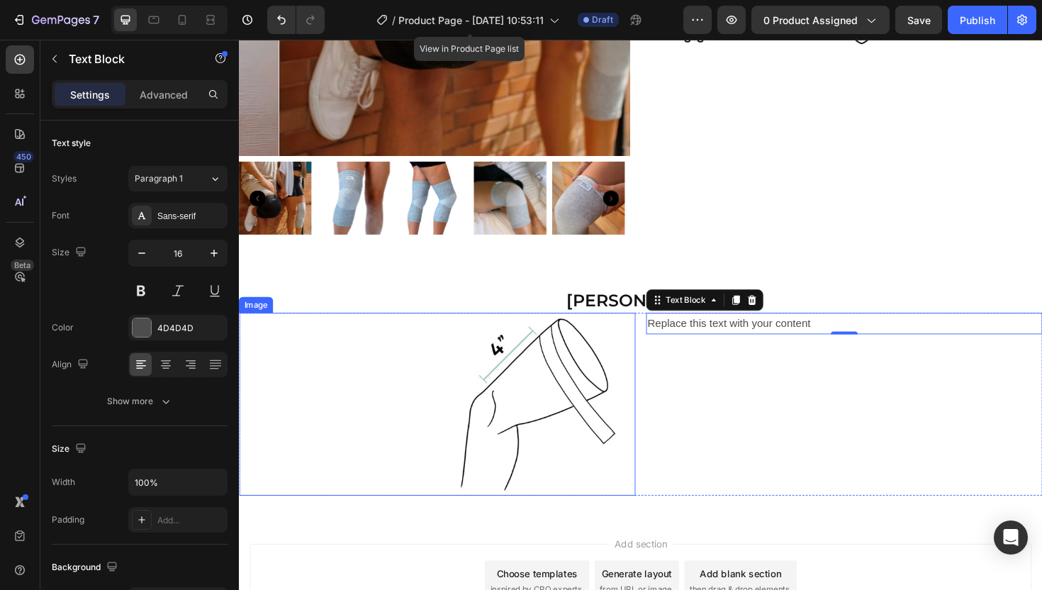
click at [435, 378] on img at bounding box center [449, 426] width 420 height 194
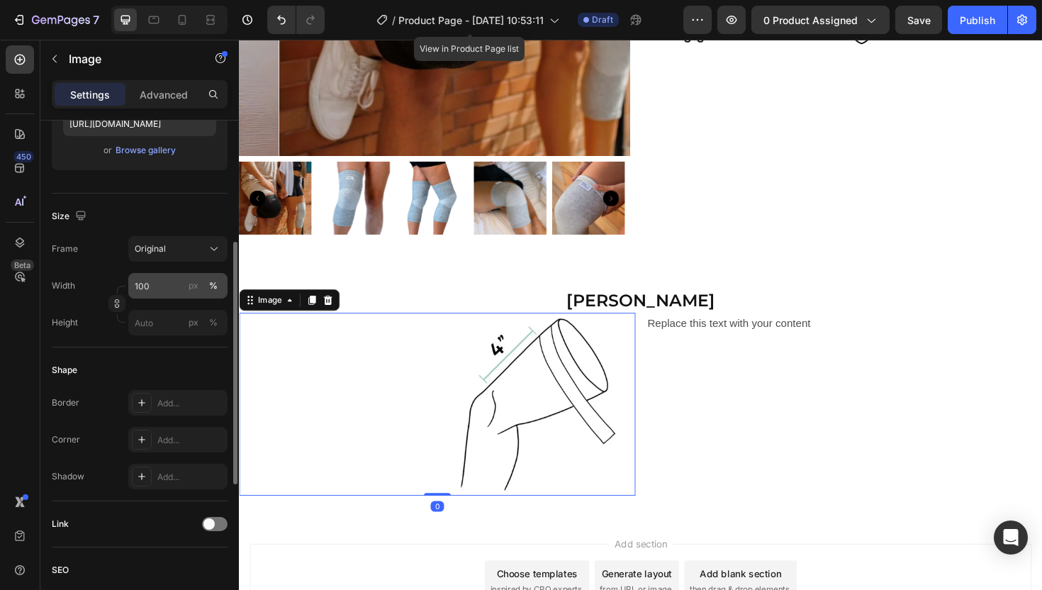
scroll to position [150, 0]
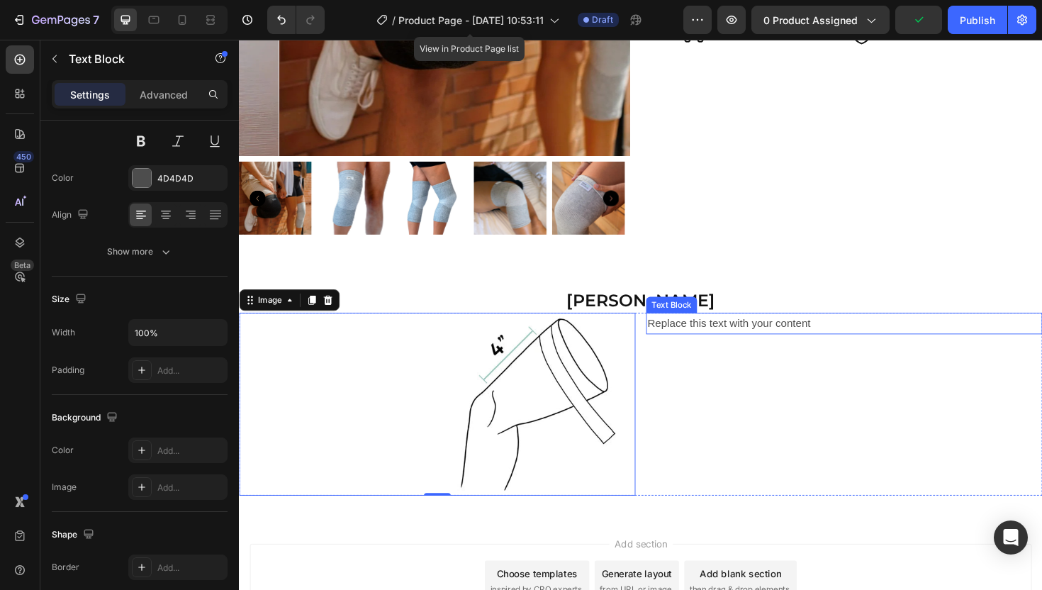
click at [718, 339] on div "Replace this text with your content" at bounding box center [880, 340] width 420 height 23
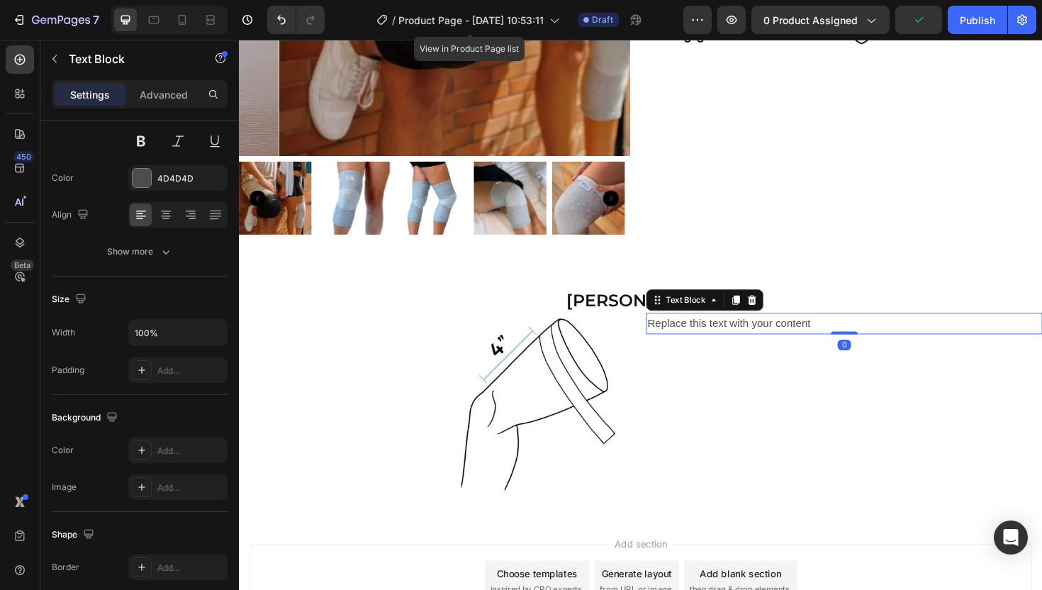
scroll to position [0, 0]
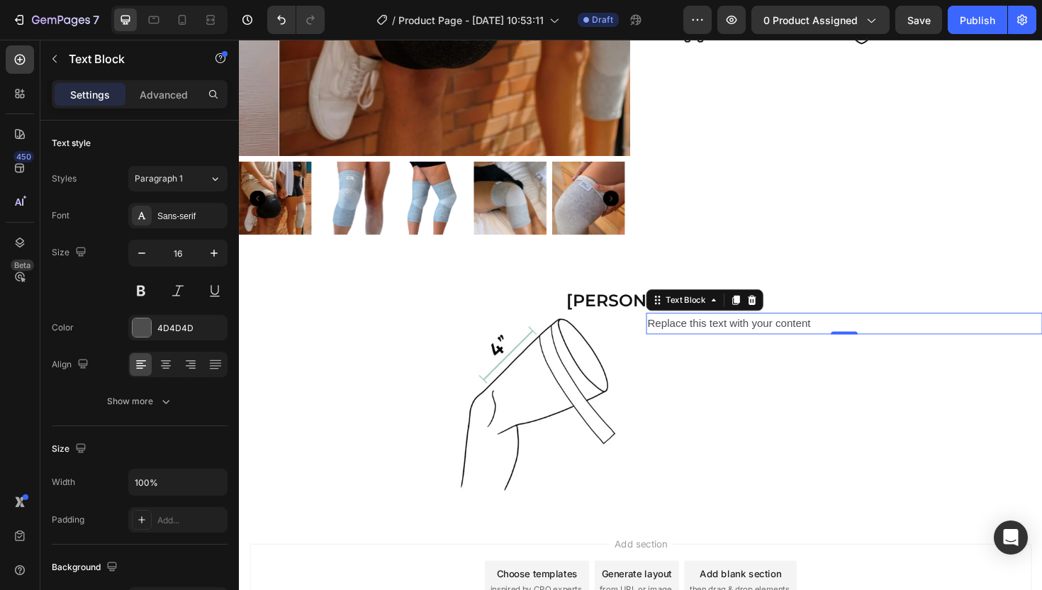
click at [696, 338] on div "Replace this text with your content" at bounding box center [880, 340] width 420 height 23
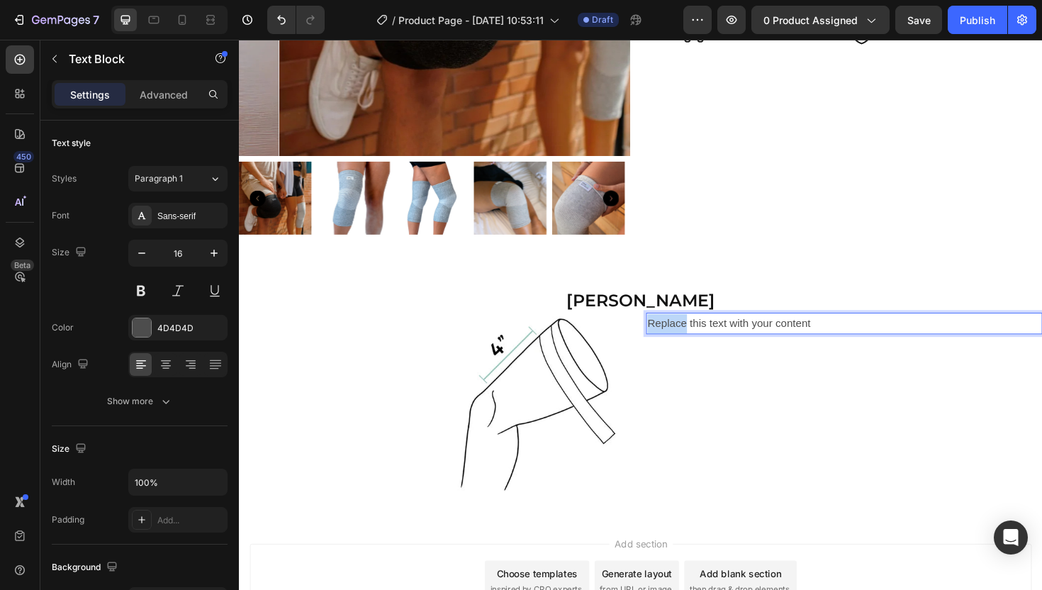
click at [696, 338] on p "Replace this text with your content" at bounding box center [879, 340] width 417 height 21
click at [761, 334] on strong "Meet de dijomtrek 10 cm boven de knieschijf" at bounding box center [791, 340] width 240 height 12
click at [724, 335] on strong "Meet de dijomtrek 10 cm boven de knieschijf" at bounding box center [791, 340] width 240 height 12
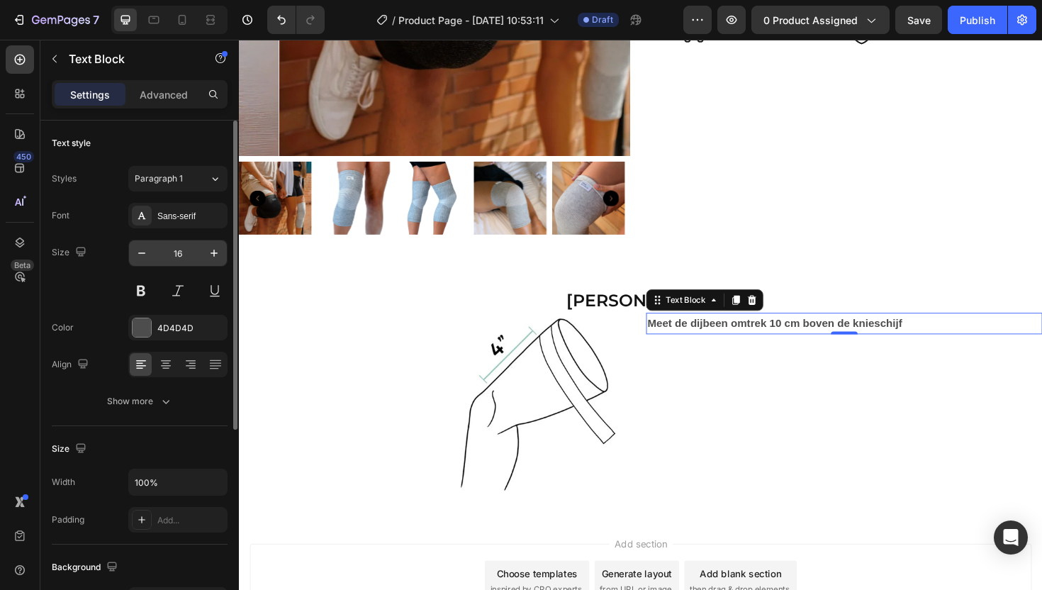
click at [184, 255] on input "16" at bounding box center [178, 253] width 47 height 26
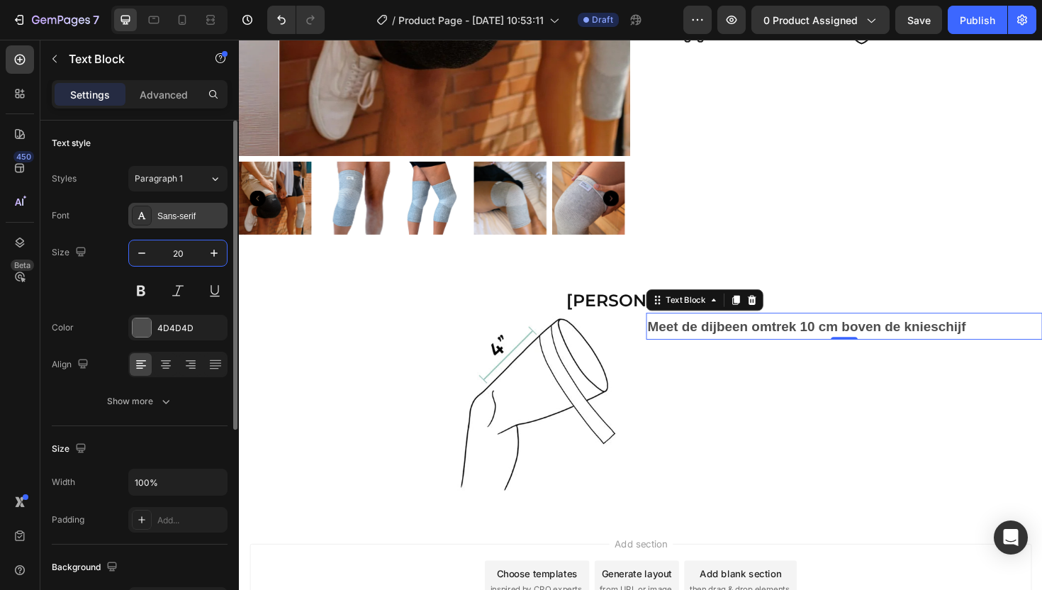
type input "20"
click at [150, 220] on div at bounding box center [142, 216] width 20 height 20
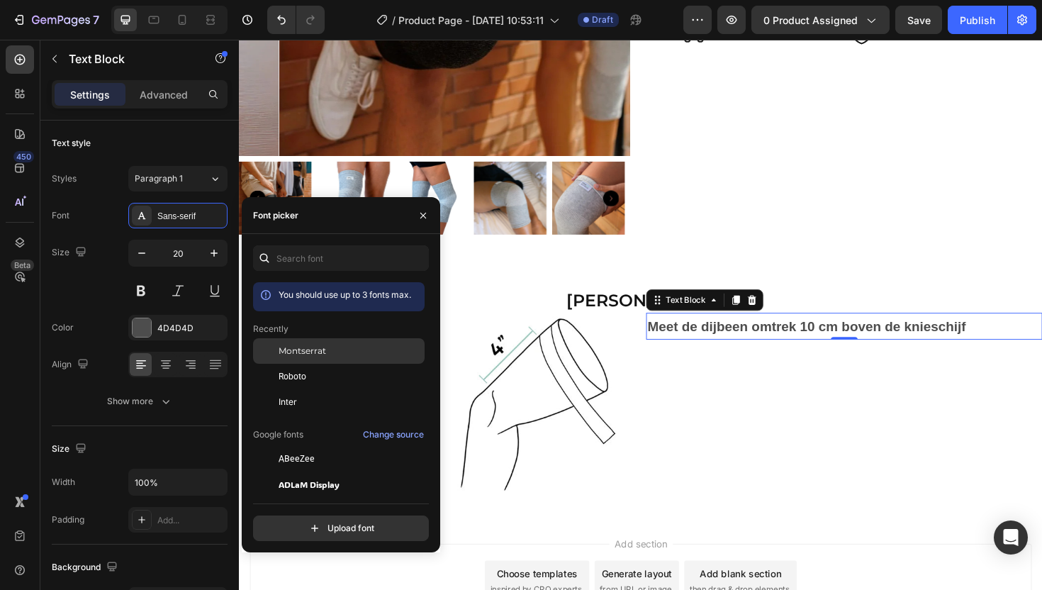
click at [303, 354] on span "Montserrat" at bounding box center [302, 351] width 47 height 13
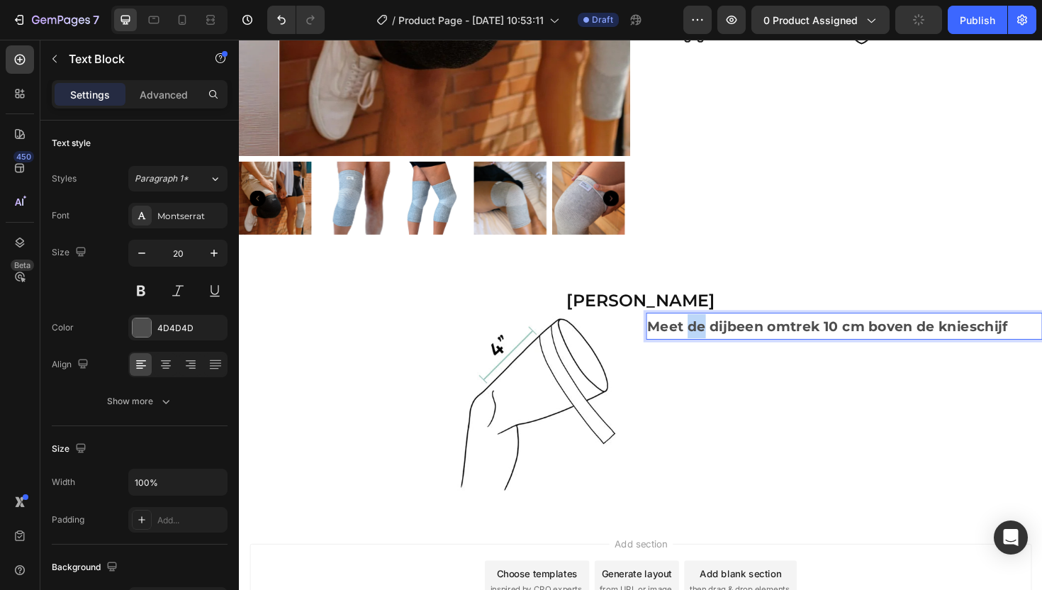
click at [721, 335] on strong "Meet de dijbeen omtrek 10 cm boven de knieschijf" at bounding box center [861, 343] width 381 height 17
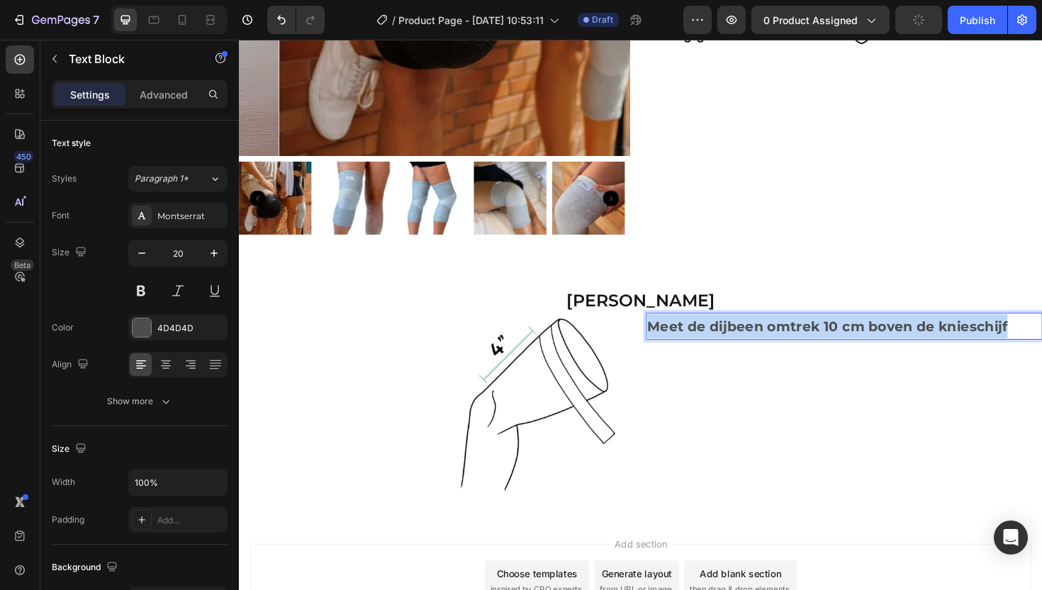
click at [721, 335] on strong "Meet de dijbeen omtrek 10 cm boven de knieschijf" at bounding box center [861, 343] width 381 height 17
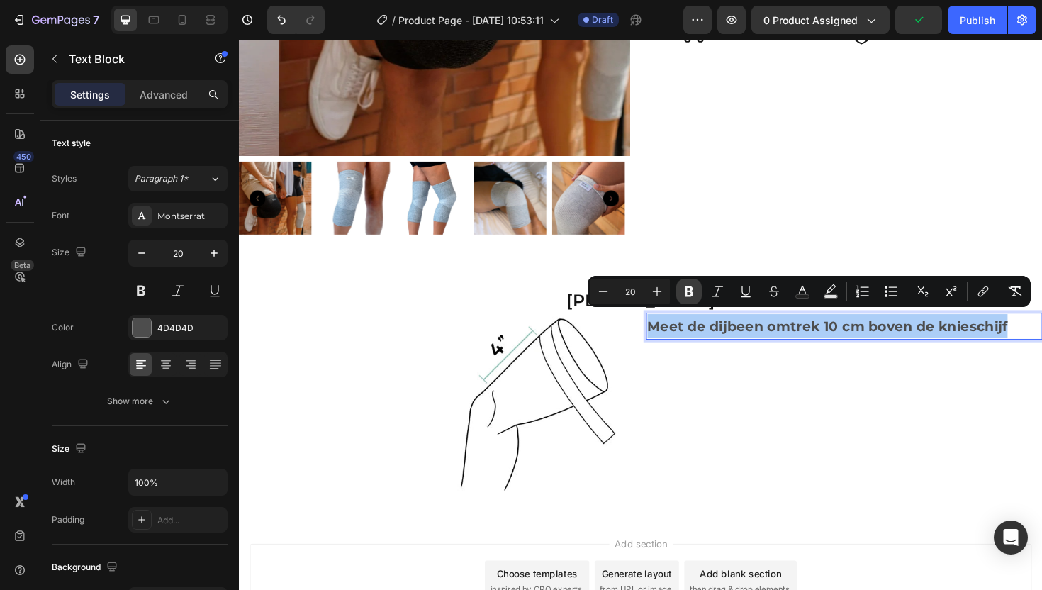
click at [695, 296] on icon "Editor contextual toolbar" at bounding box center [689, 291] width 14 height 14
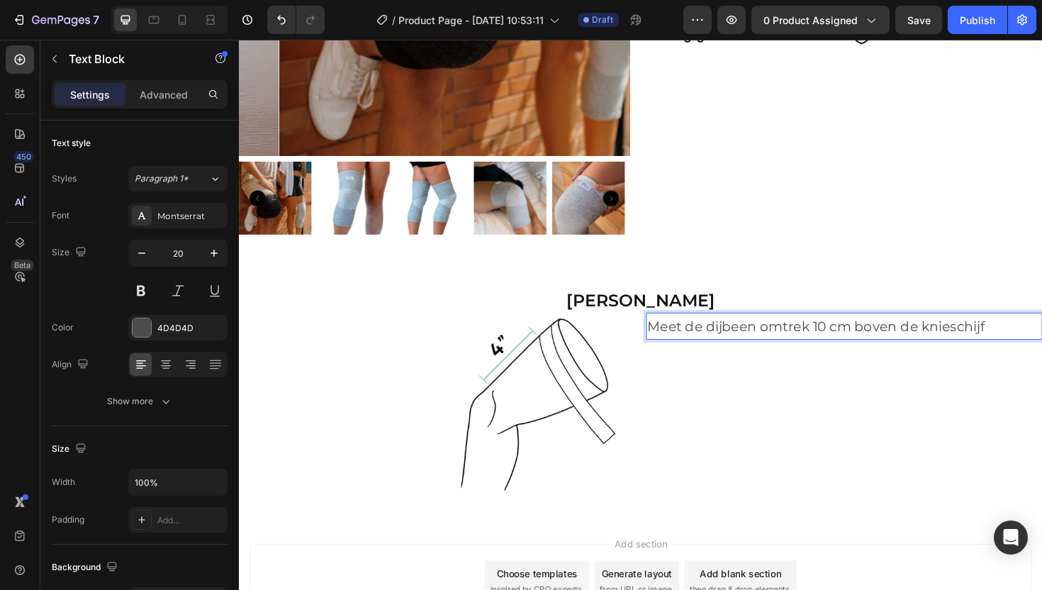
click at [883, 339] on p "Meet de dijbeen omtrek 10 cm boven de knieschijf" at bounding box center [879, 343] width 417 height 26
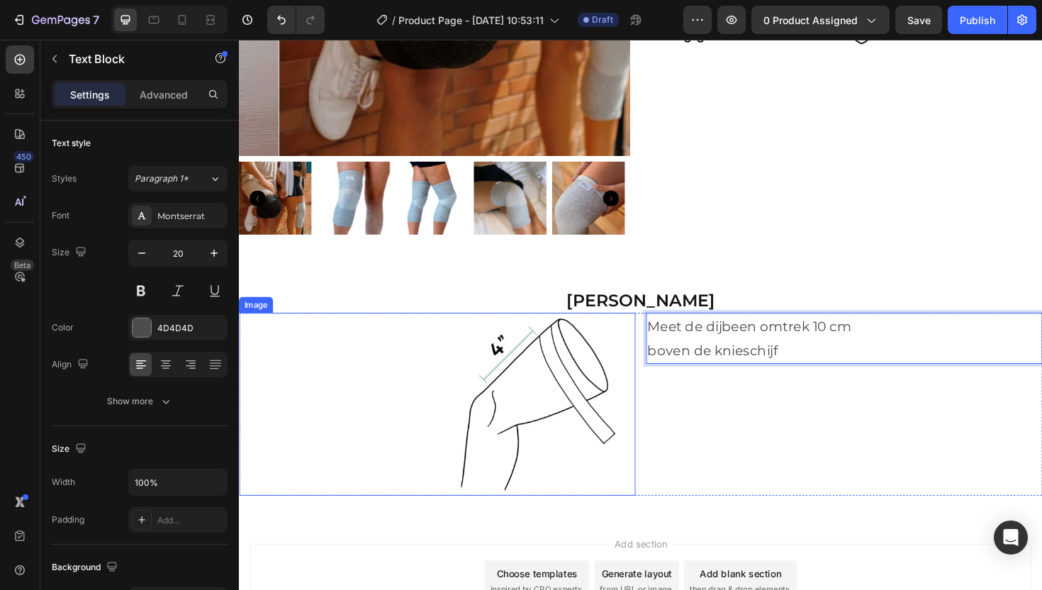
click at [418, 413] on img at bounding box center [449, 426] width 420 height 194
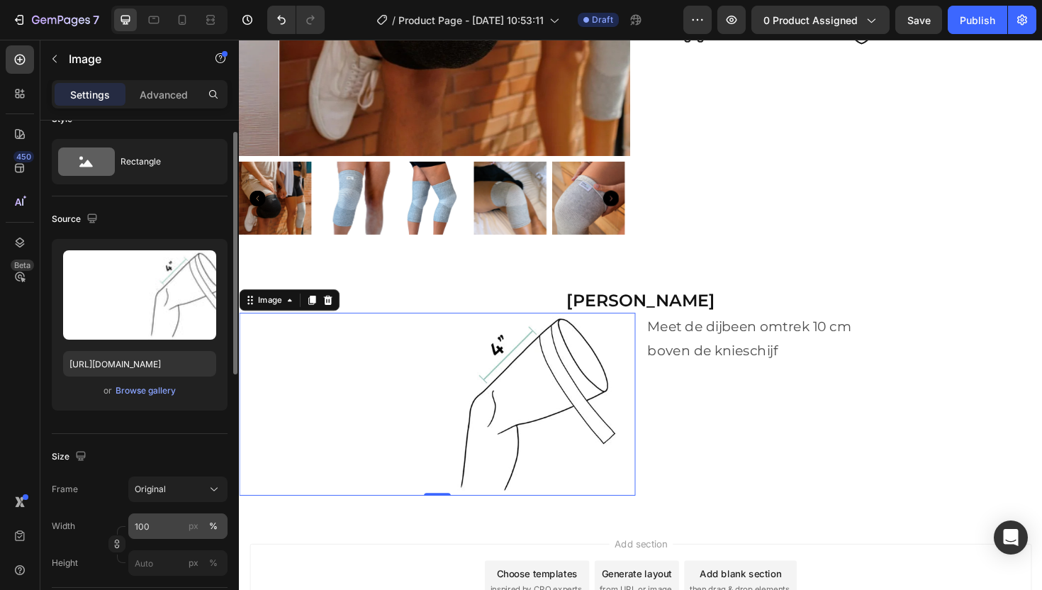
scroll to position [53, 0]
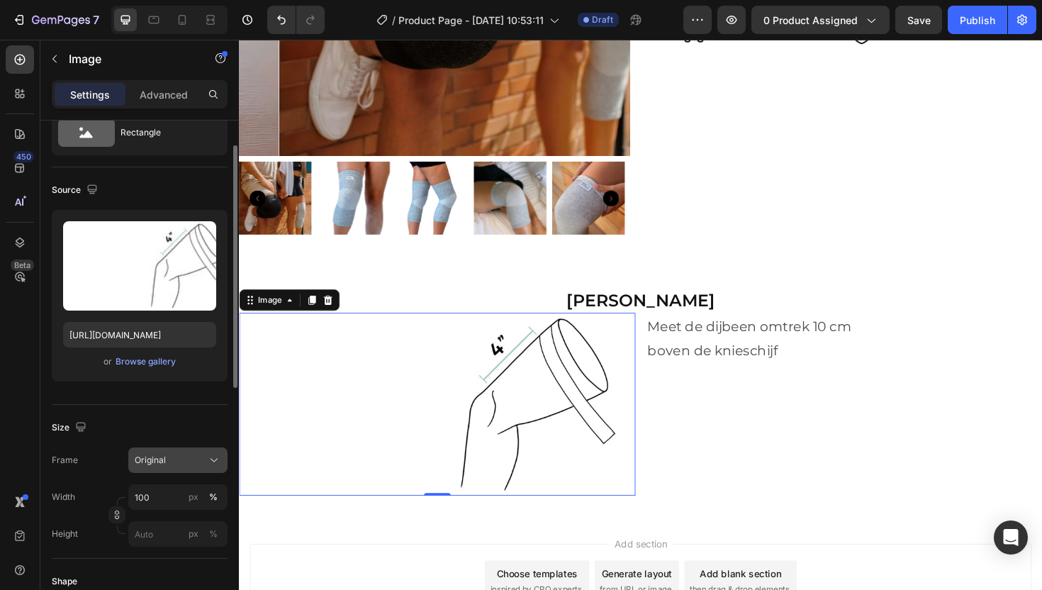
click at [201, 464] on div "Original" at bounding box center [169, 460] width 69 height 13
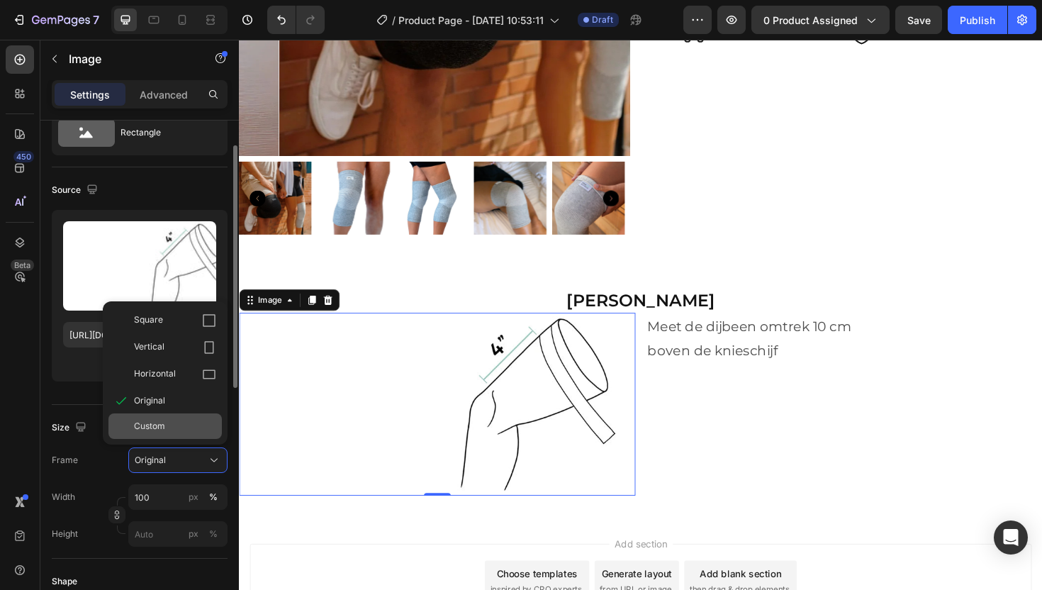
click at [155, 425] on span "Custom" at bounding box center [149, 426] width 31 height 13
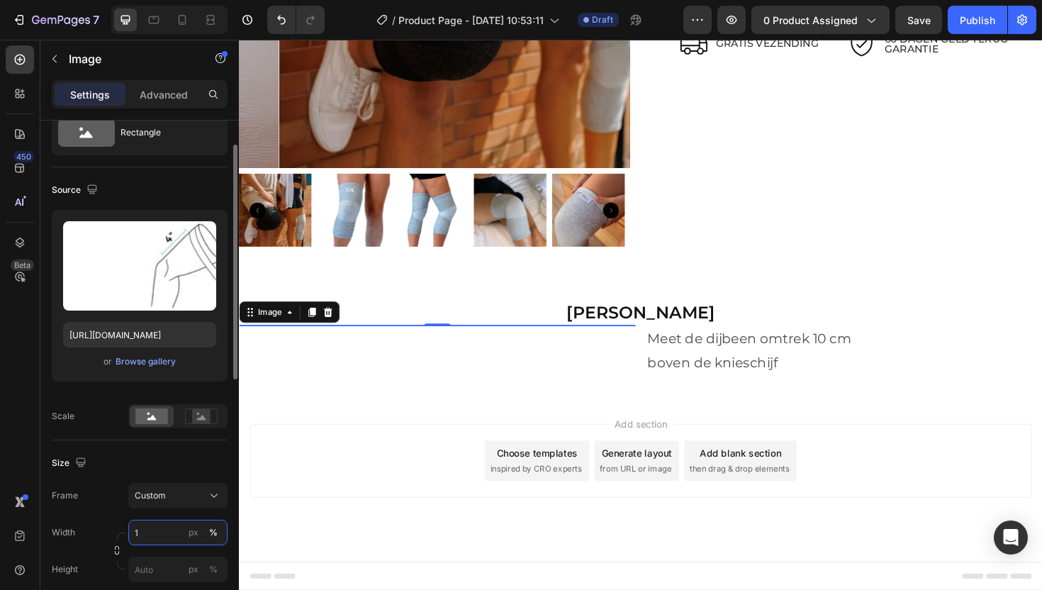
scroll to position [3015, 0]
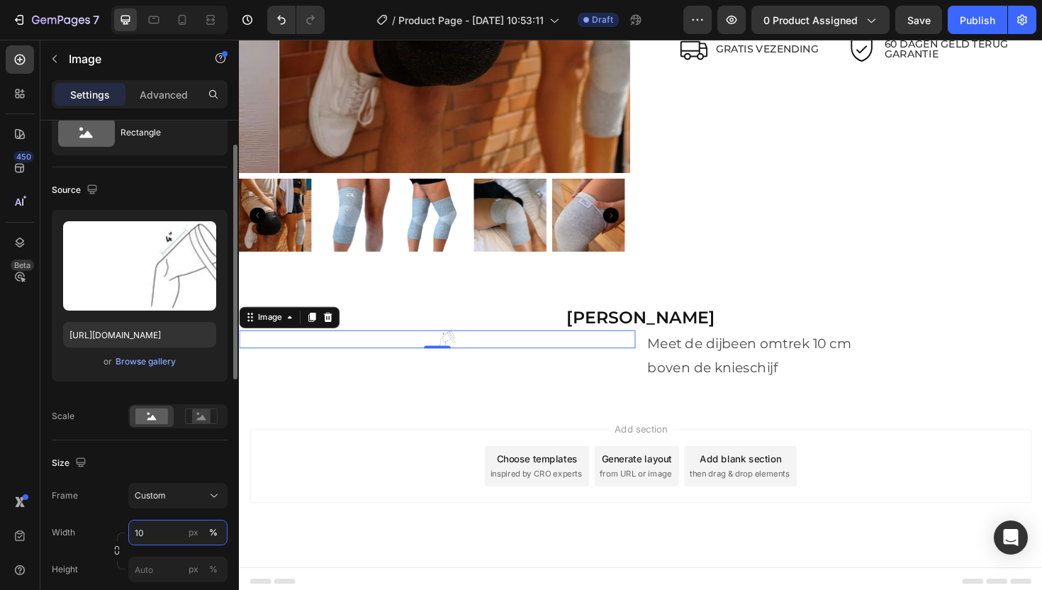
type input "100"
click at [153, 571] on input "px %" at bounding box center [177, 569] width 99 height 26
type input "3"
click at [193, 414] on rect at bounding box center [201, 416] width 18 height 14
click at [150, 571] on input "px %" at bounding box center [177, 569] width 99 height 26
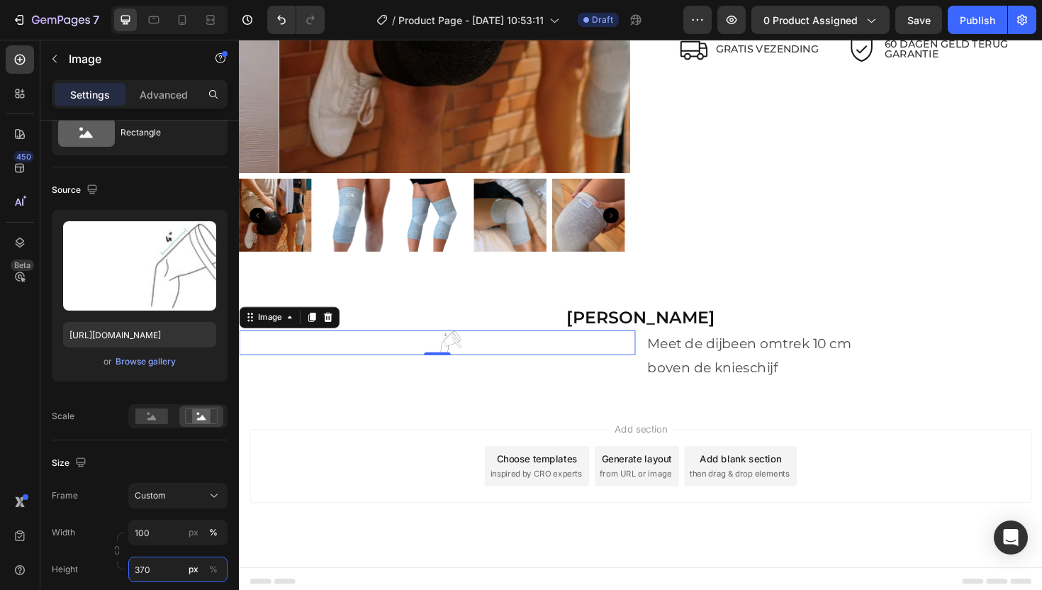
scroll to position [3033, 0]
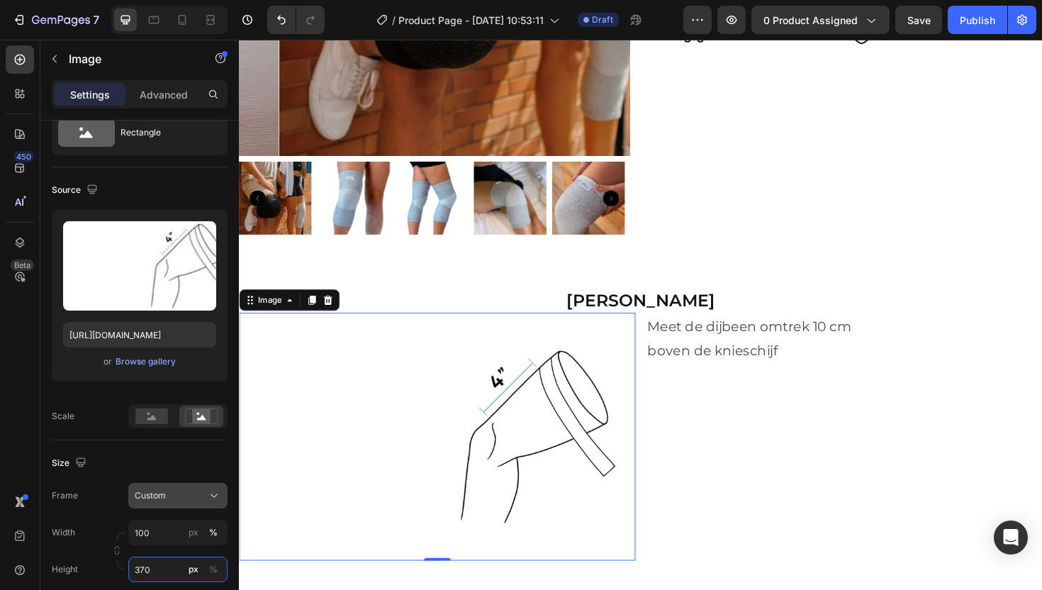
type input "370"
click at [213, 495] on icon at bounding box center [214, 495] width 14 height 14
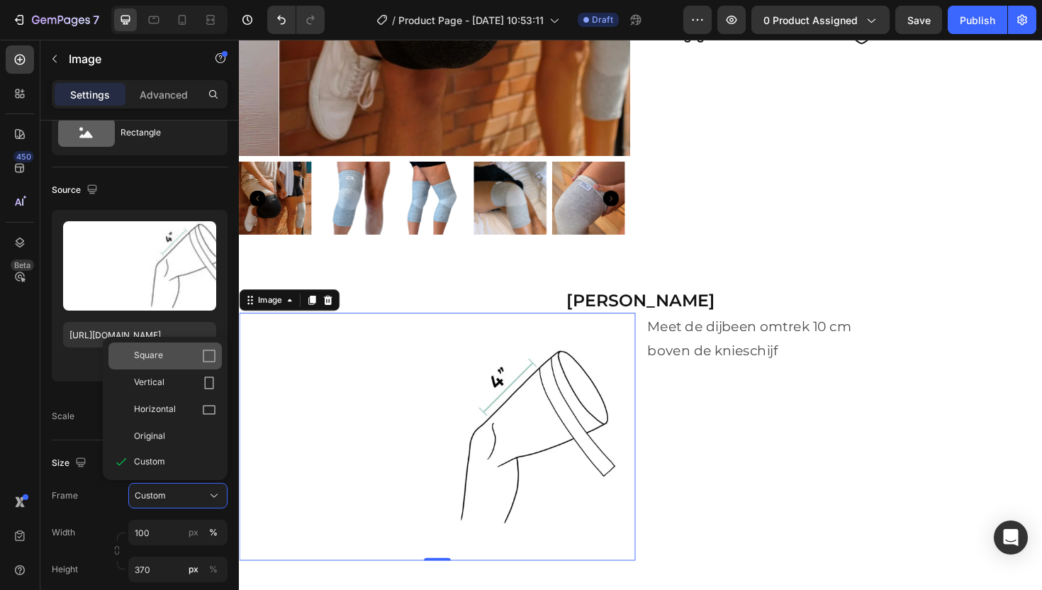
click at [177, 356] on div "Square" at bounding box center [175, 356] width 82 height 14
type input "370"
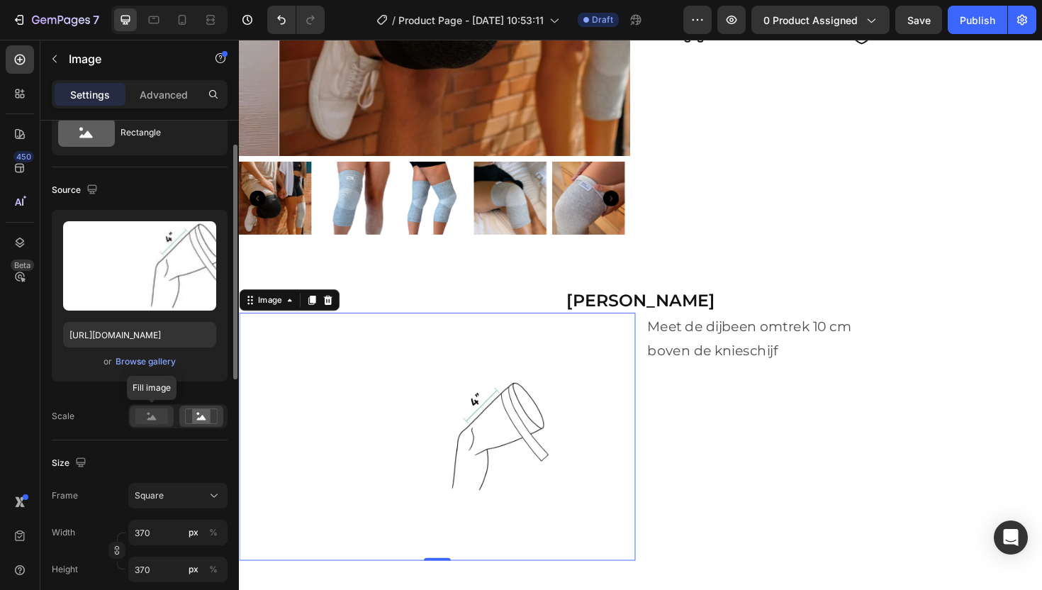
click at [157, 416] on rect at bounding box center [151, 416] width 33 height 16
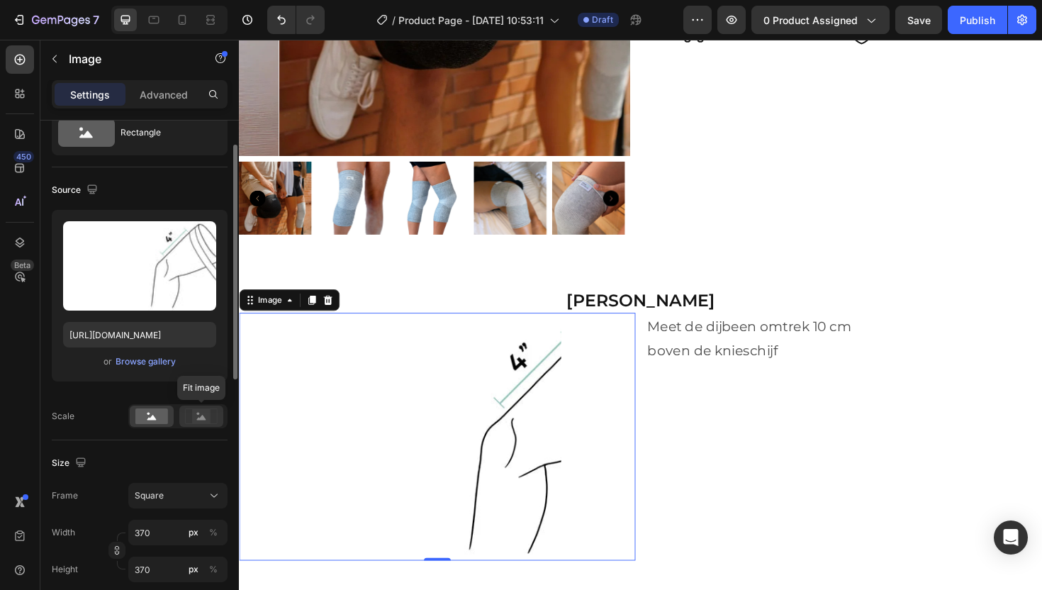
click at [193, 422] on rect at bounding box center [201, 416] width 18 height 14
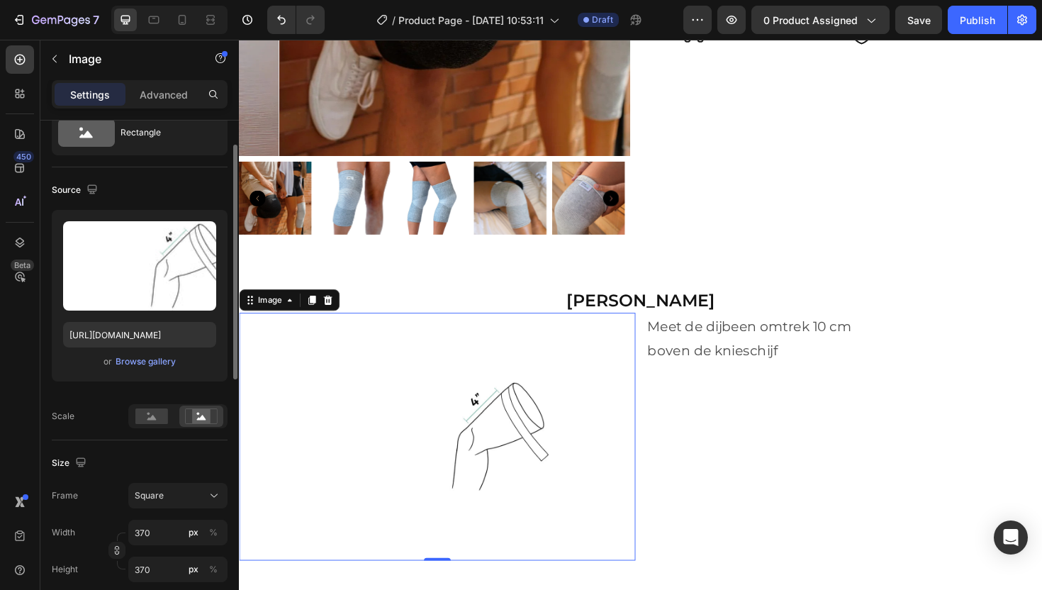
scroll to position [76, 0]
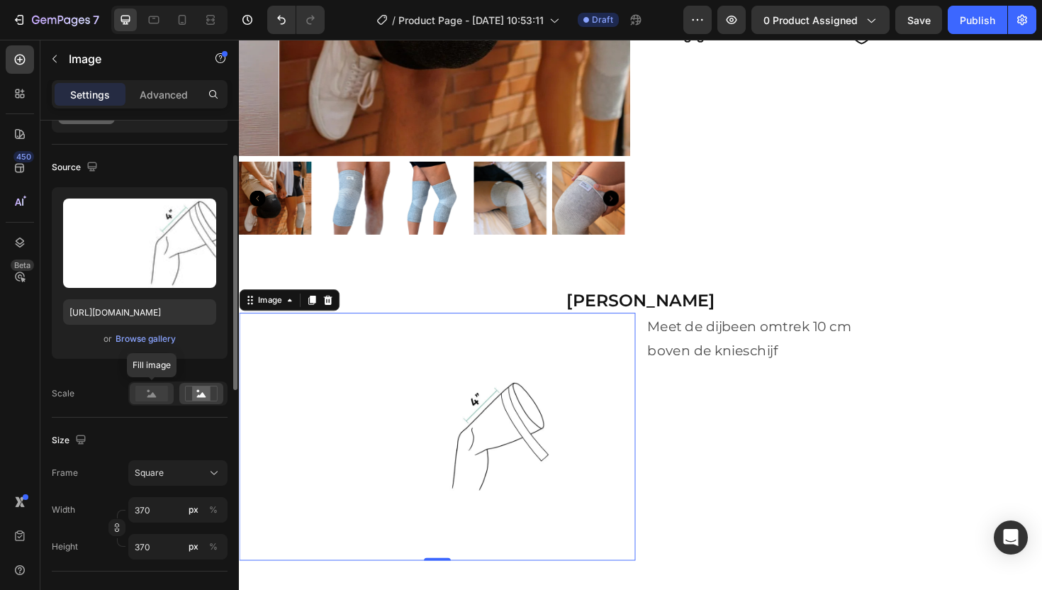
click at [151, 391] on rect at bounding box center [151, 394] width 33 height 16
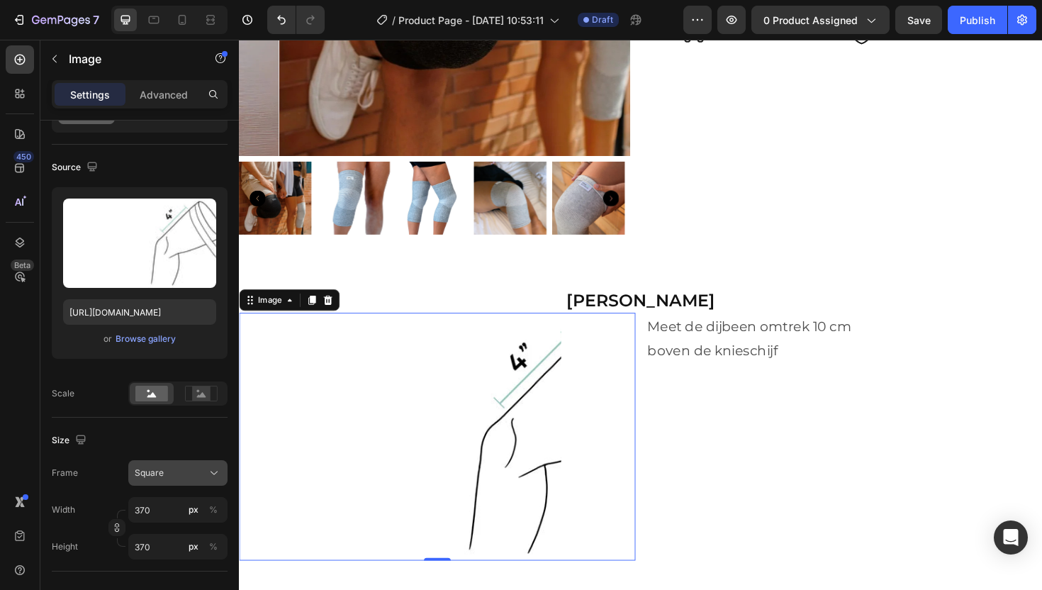
click at [177, 469] on div "Square" at bounding box center [169, 472] width 69 height 13
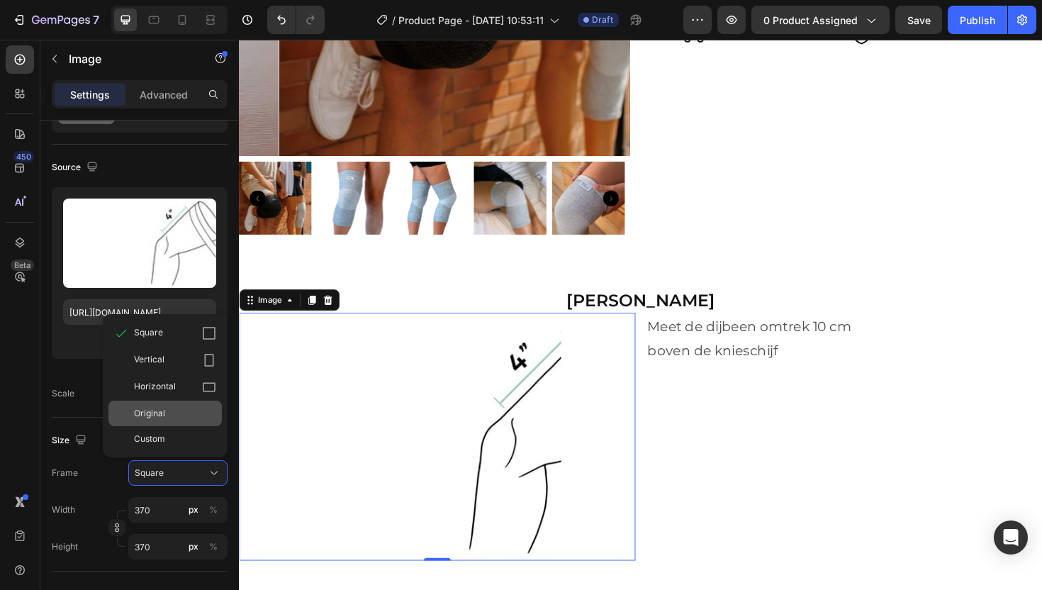
click at [165, 415] on div "Original" at bounding box center [175, 413] width 82 height 13
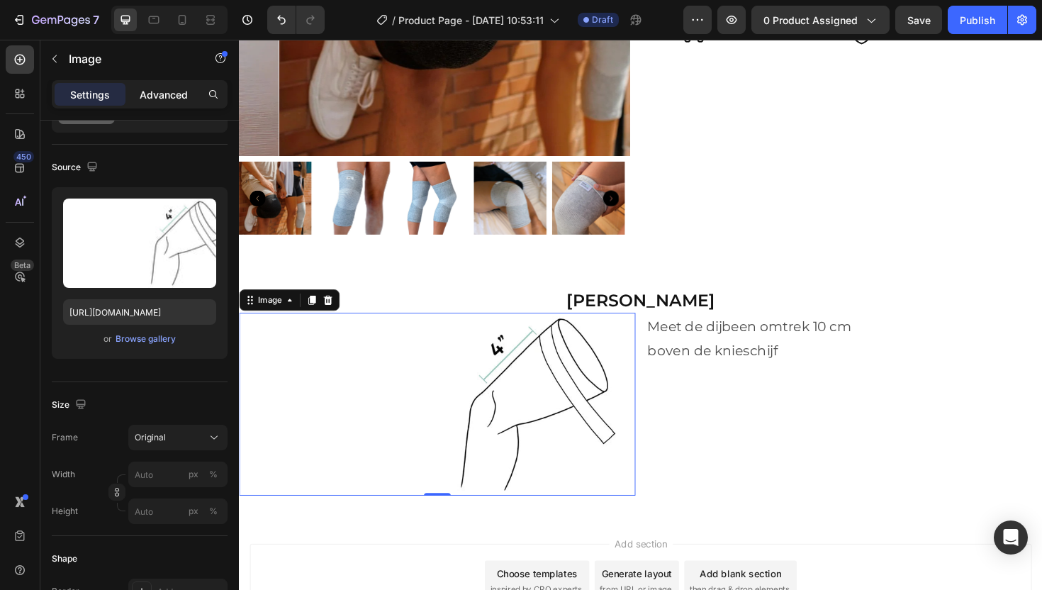
click at [162, 96] on p "Advanced" at bounding box center [164, 94] width 48 height 15
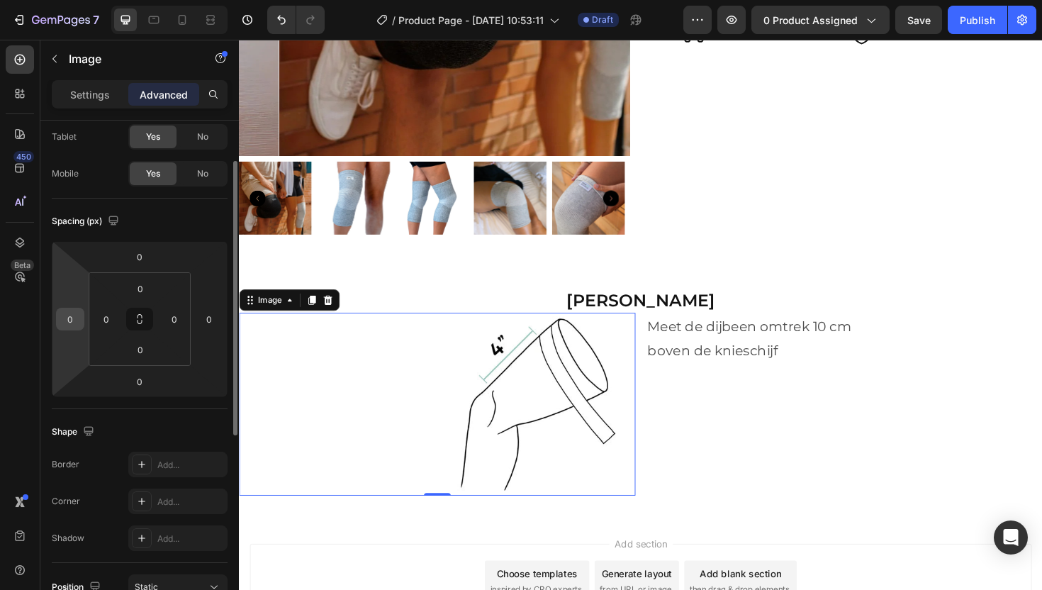
click at [79, 324] on input "0" at bounding box center [70, 318] width 21 height 21
type input "1"
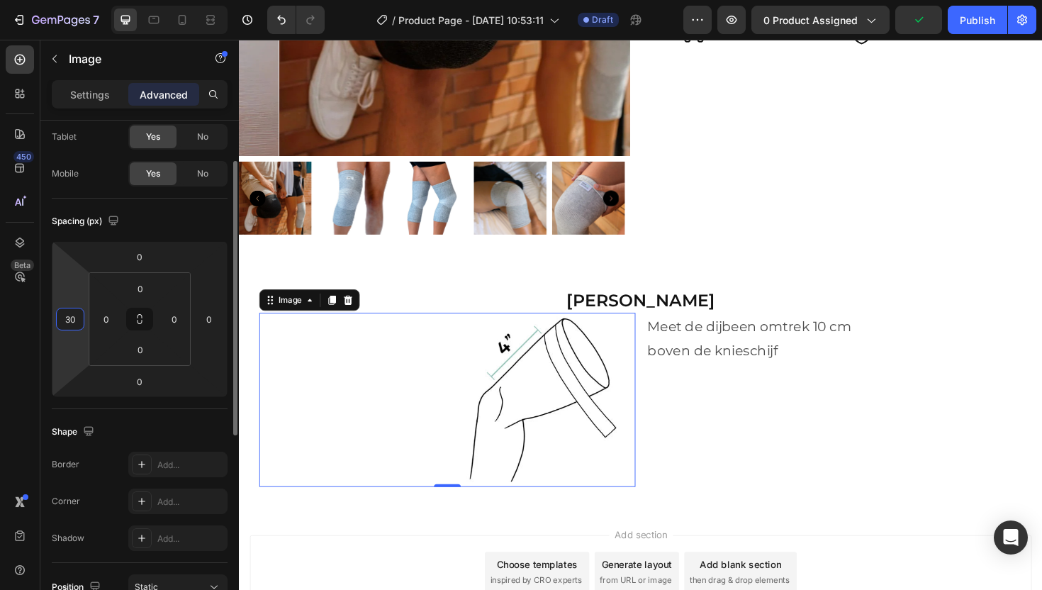
type input "300"
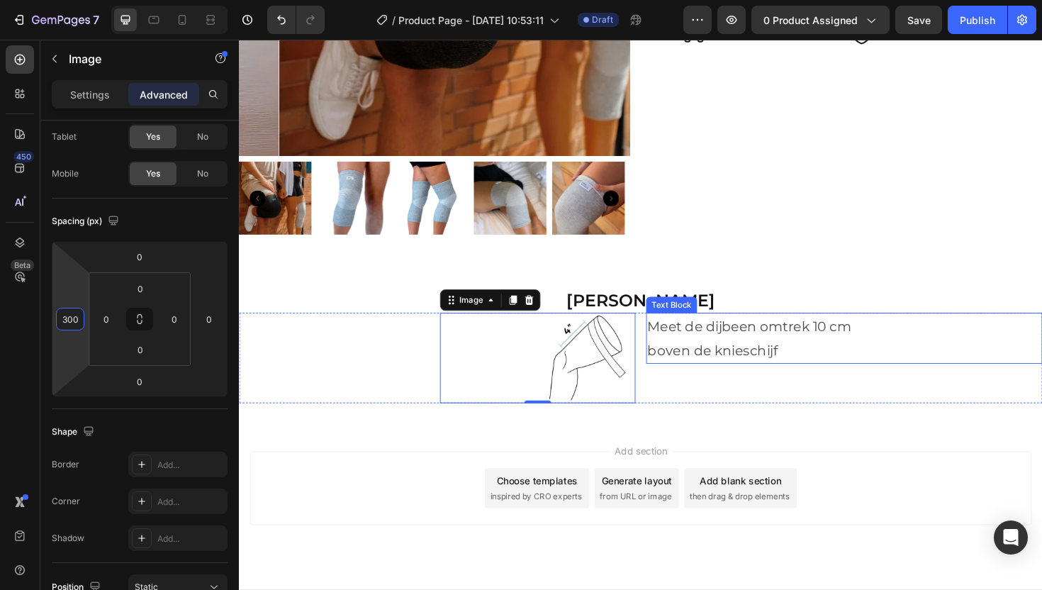
click at [956, 356] on p "boven de knieschijf" at bounding box center [879, 369] width 417 height 26
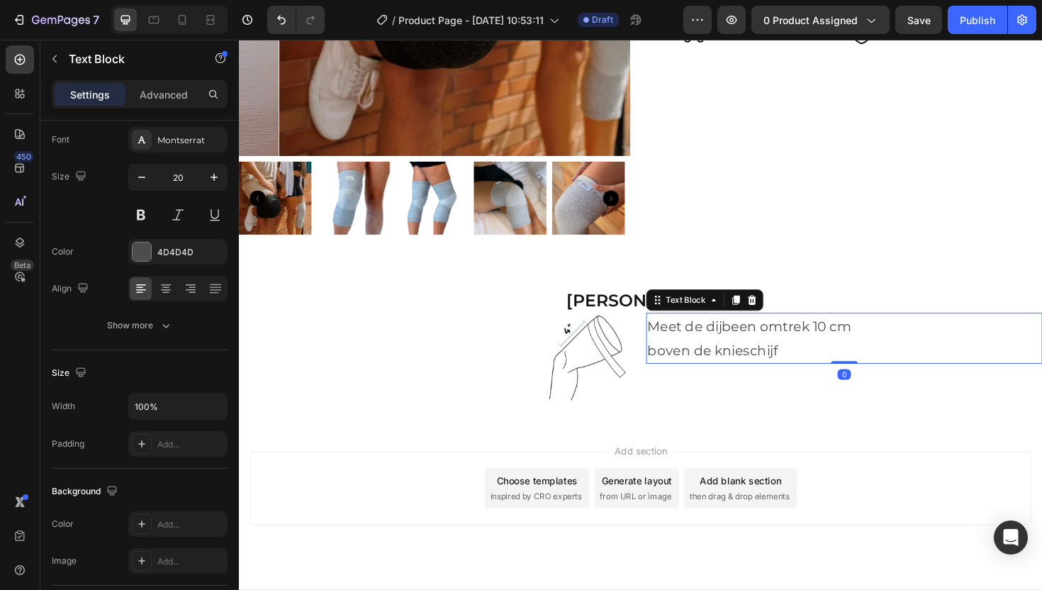
scroll to position [0, 0]
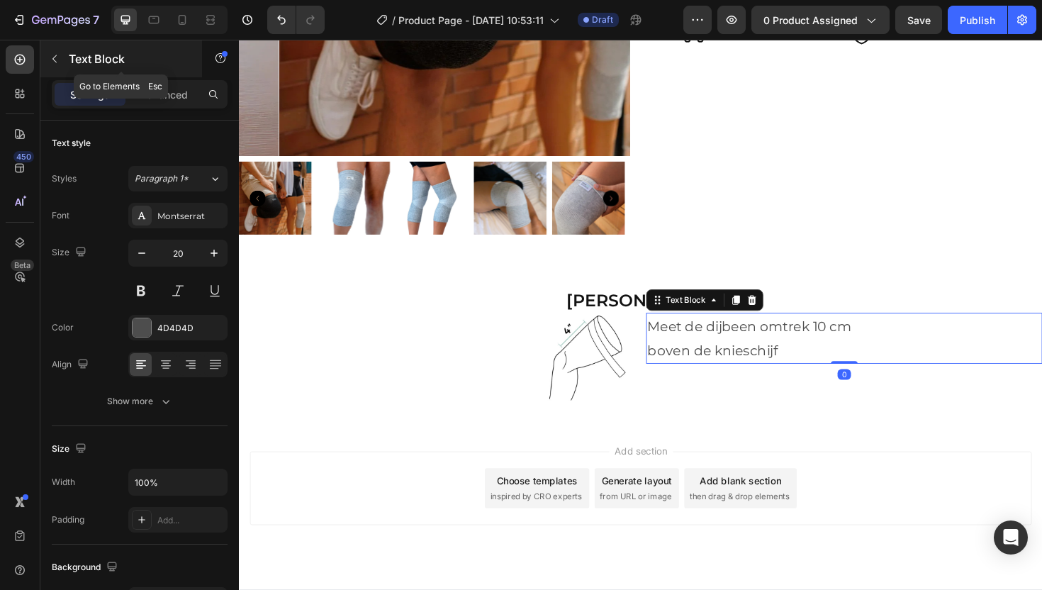
click at [176, 74] on div "Text Block" at bounding box center [121, 58] width 162 height 37
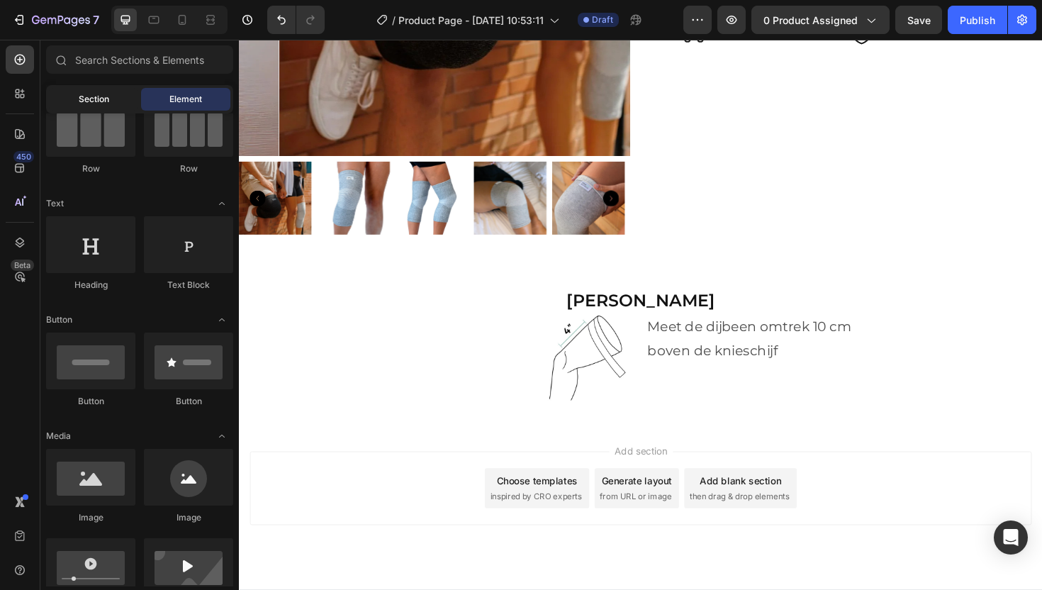
click at [104, 95] on span "Section" at bounding box center [94, 99] width 30 height 13
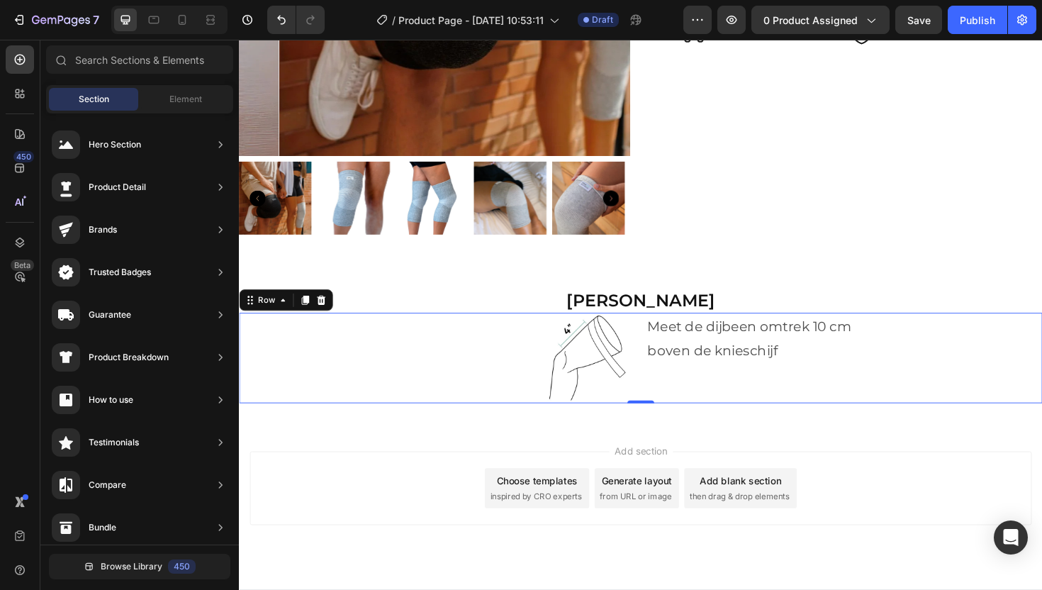
click at [842, 387] on div "Meet de dijbeen omtrek 10 cm boven de knieschijf Text Block" at bounding box center [880, 377] width 420 height 96
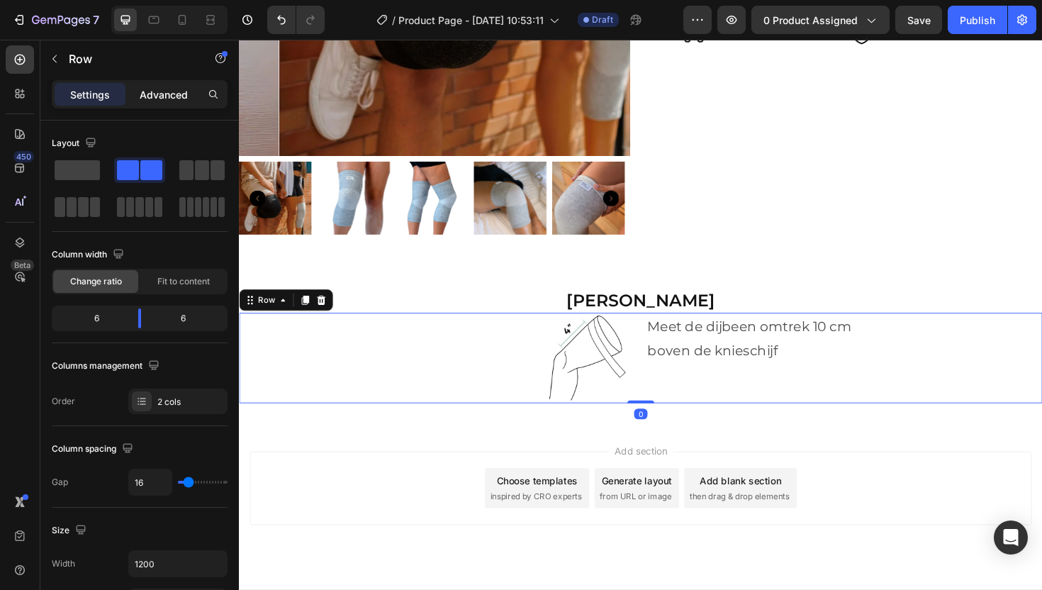
click at [174, 98] on p "Advanced" at bounding box center [164, 94] width 48 height 15
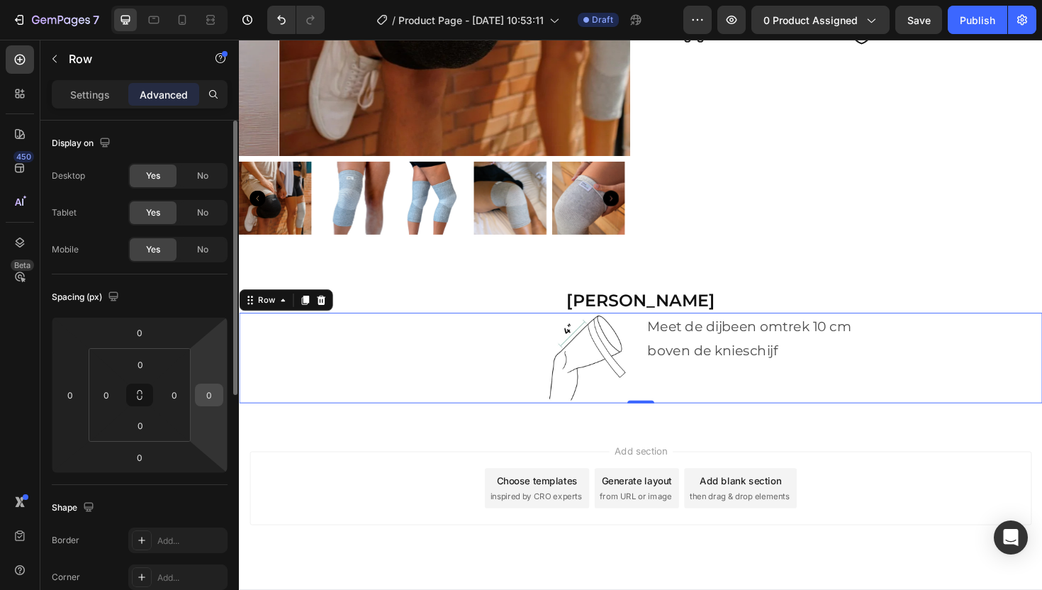
click at [210, 397] on input "0" at bounding box center [208, 394] width 21 height 21
type input "300"
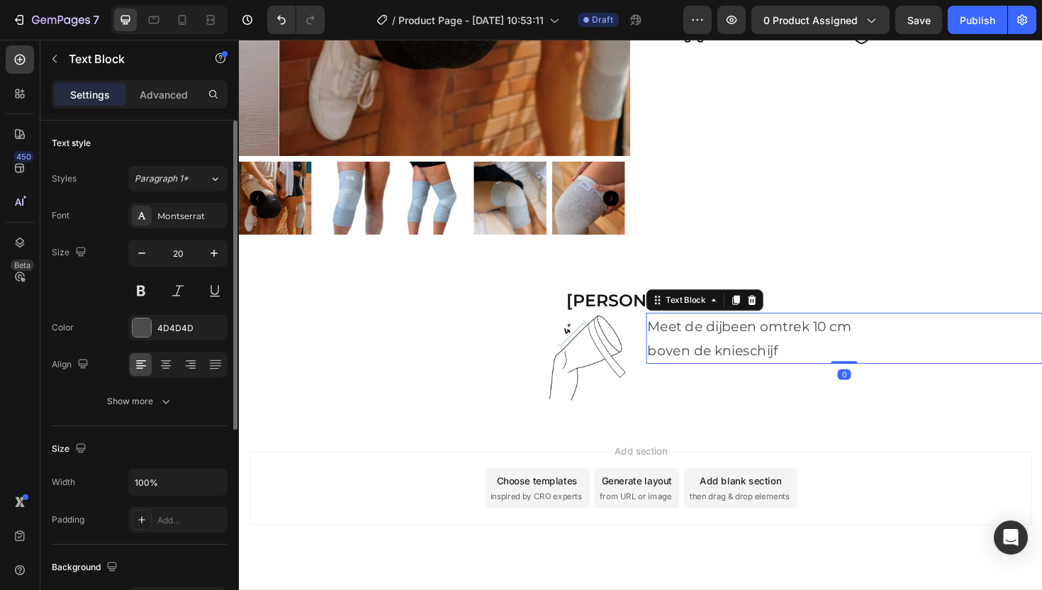
click at [742, 370] on p "boven de knieschijf" at bounding box center [879, 369] width 417 height 26
click at [184, 103] on div "Advanced" at bounding box center [163, 94] width 71 height 23
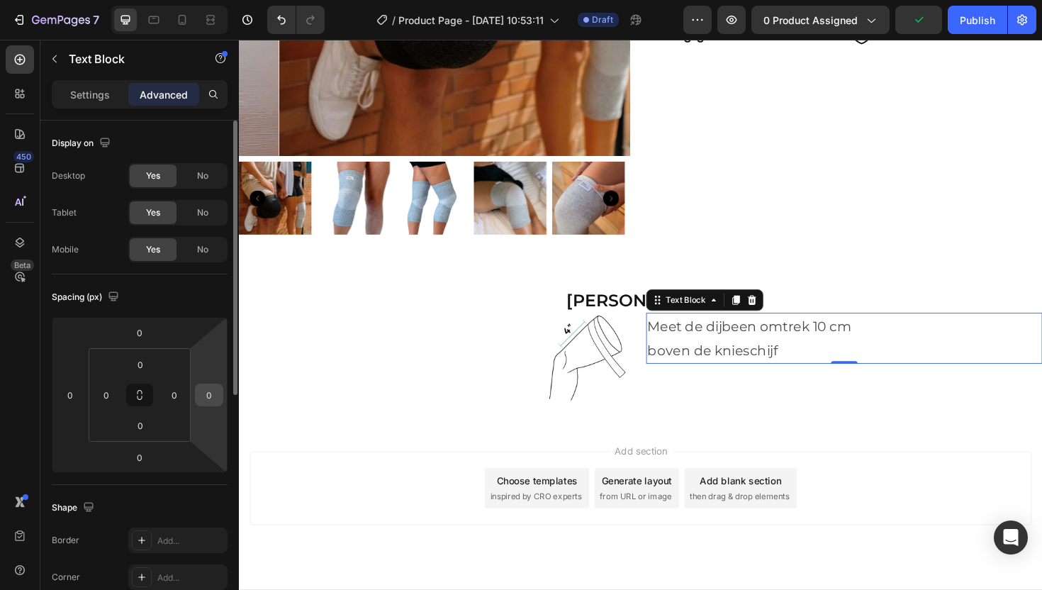
click at [221, 388] on div "0" at bounding box center [209, 395] width 28 height 23
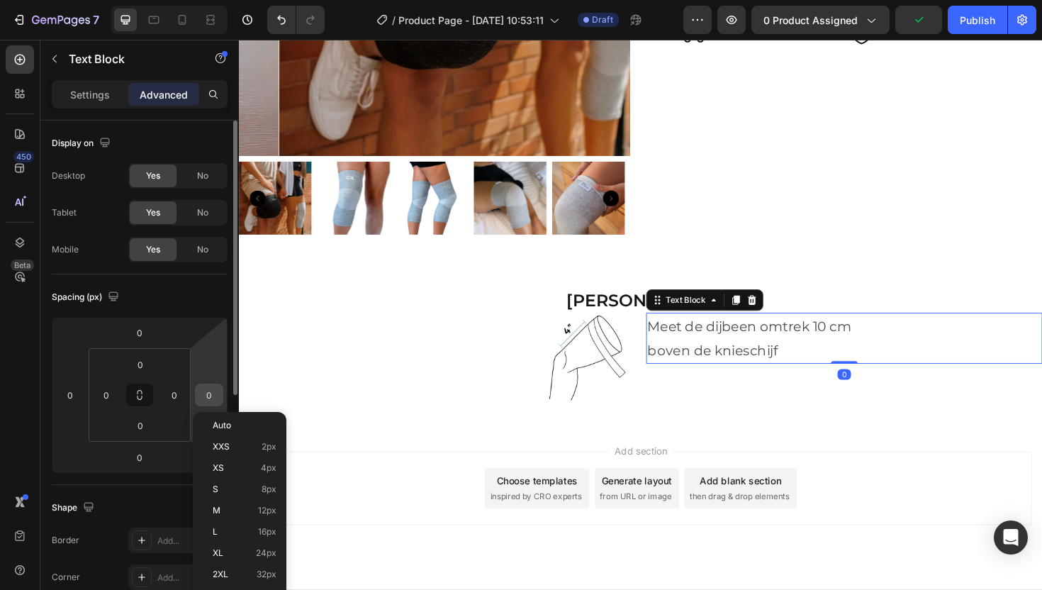
click at [211, 391] on input "0" at bounding box center [208, 394] width 21 height 21
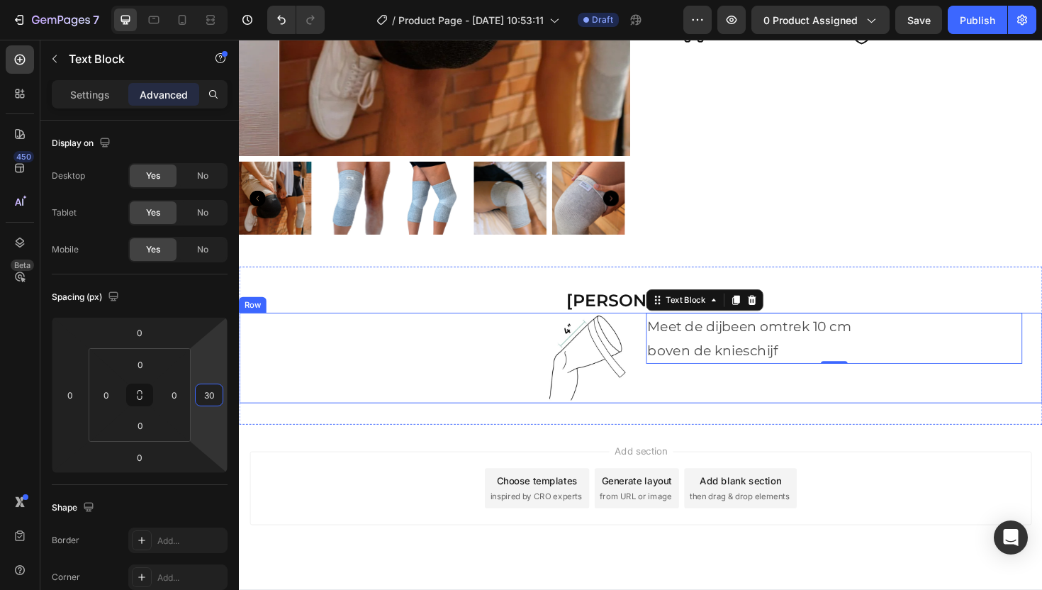
type input "3"
type input "250"
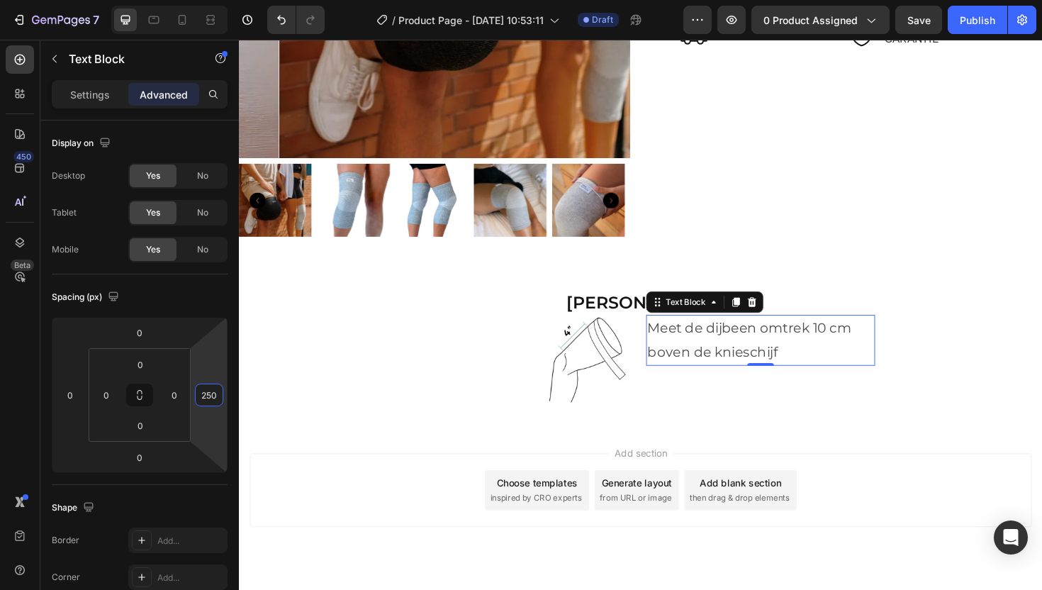
scroll to position [3030, 0]
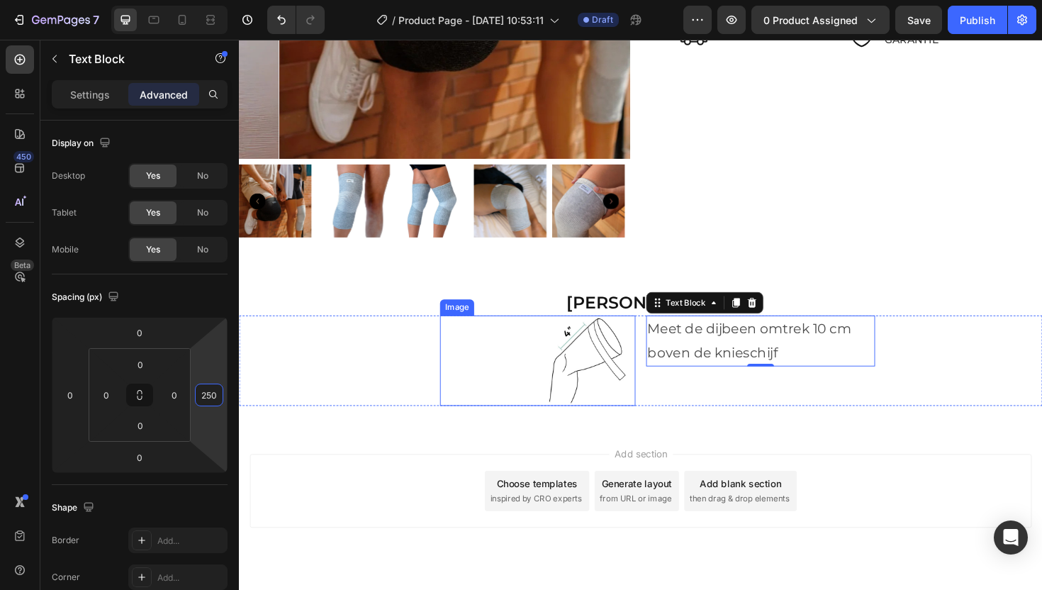
click at [534, 364] on img at bounding box center [555, 380] width 207 height 96
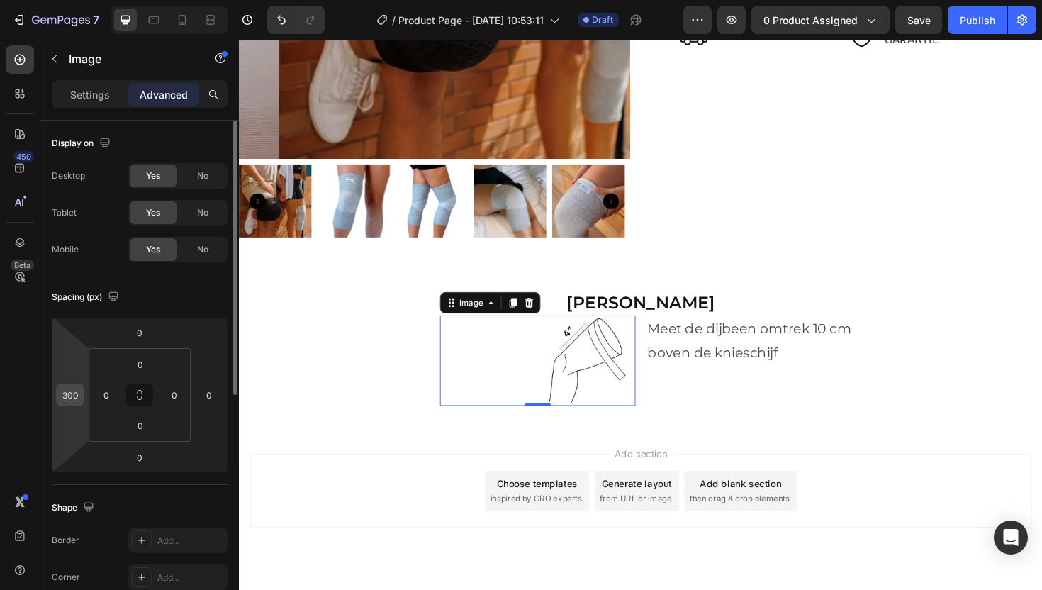
click at [81, 395] on div "300" at bounding box center [70, 395] width 28 height 23
click at [72, 394] on input "300" at bounding box center [70, 394] width 21 height 21
click at [74, 393] on input "300" at bounding box center [70, 394] width 21 height 21
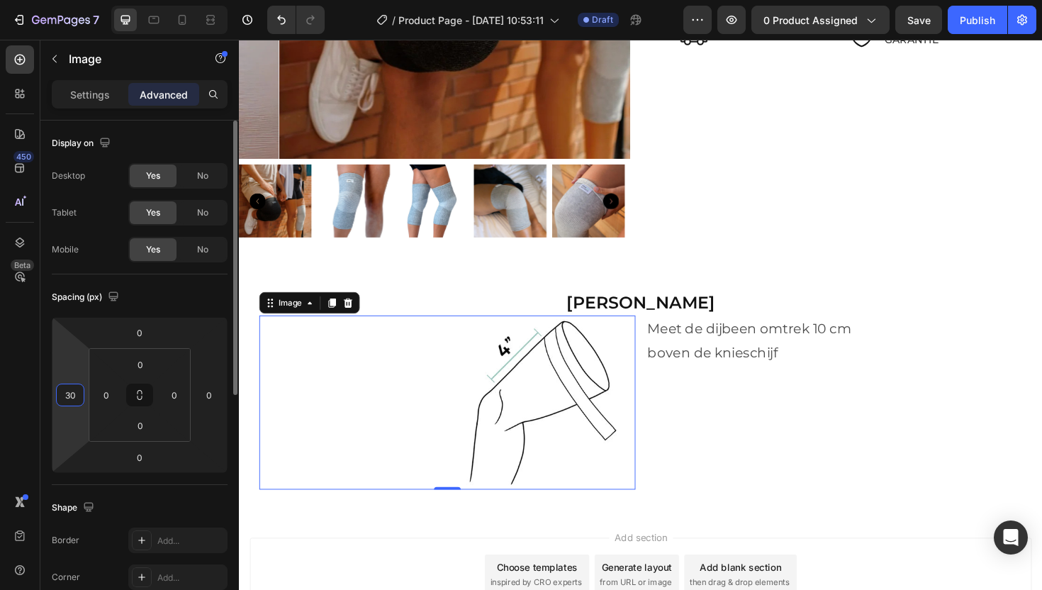
type input "300"
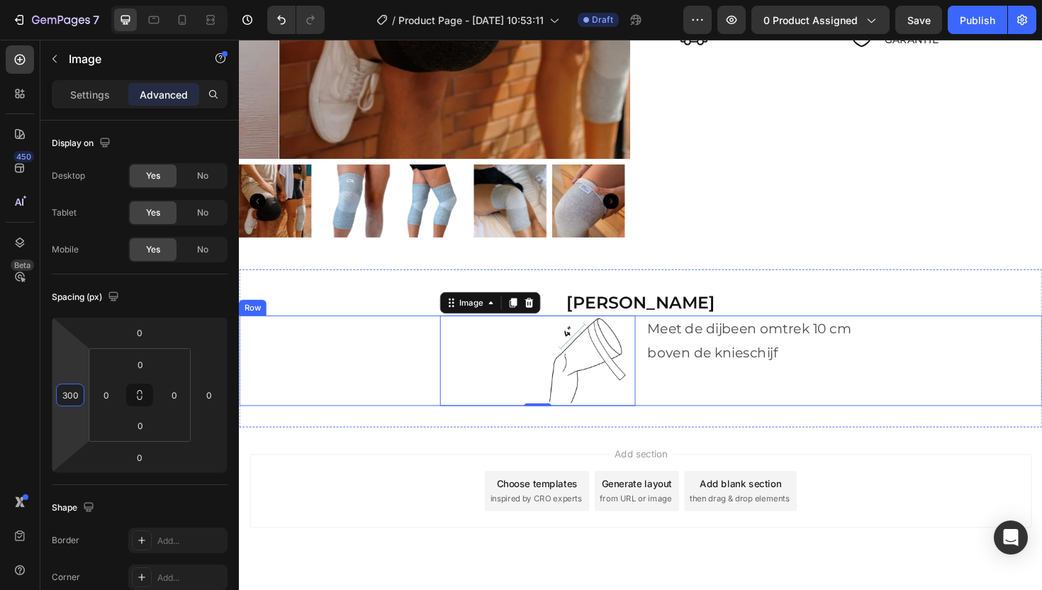
click at [734, 410] on div "Meet de dijbeen omtrek 10 cm boven de knieschijf Text Block" at bounding box center [880, 380] width 420 height 96
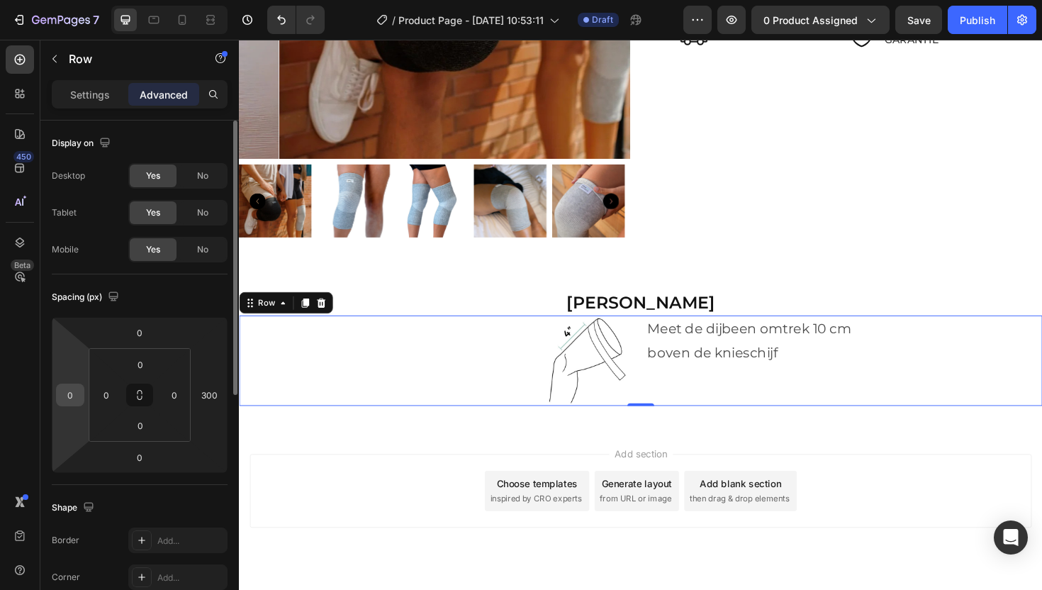
click at [76, 391] on input "0" at bounding box center [70, 394] width 21 height 21
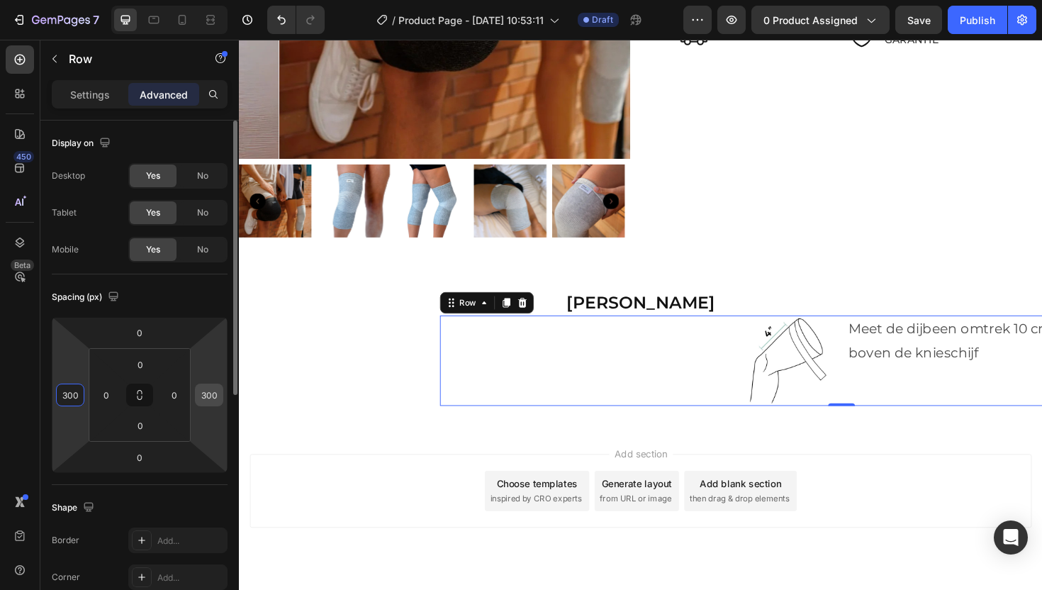
type input "300"
click at [214, 394] on input "300" at bounding box center [208, 394] width 21 height 21
type input "3"
click at [82, 389] on div "300" at bounding box center [70, 395] width 28 height 23
click at [64, 396] on input "300" at bounding box center [70, 394] width 21 height 21
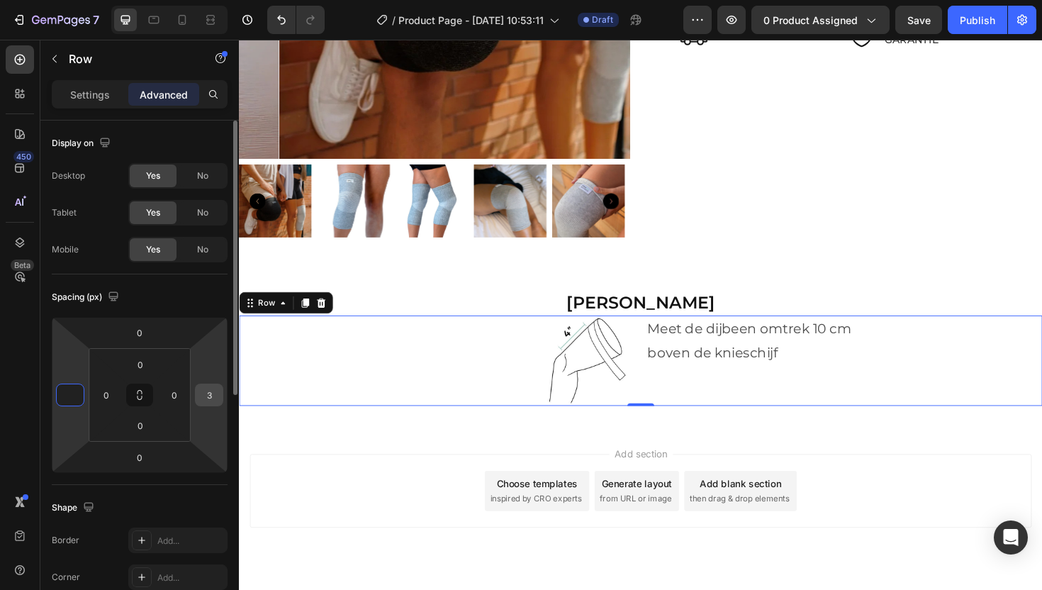
type input "0"
click at [217, 397] on input "3" at bounding box center [208, 394] width 21 height 21
click at [100, 99] on p "Settings" at bounding box center [90, 94] width 40 height 15
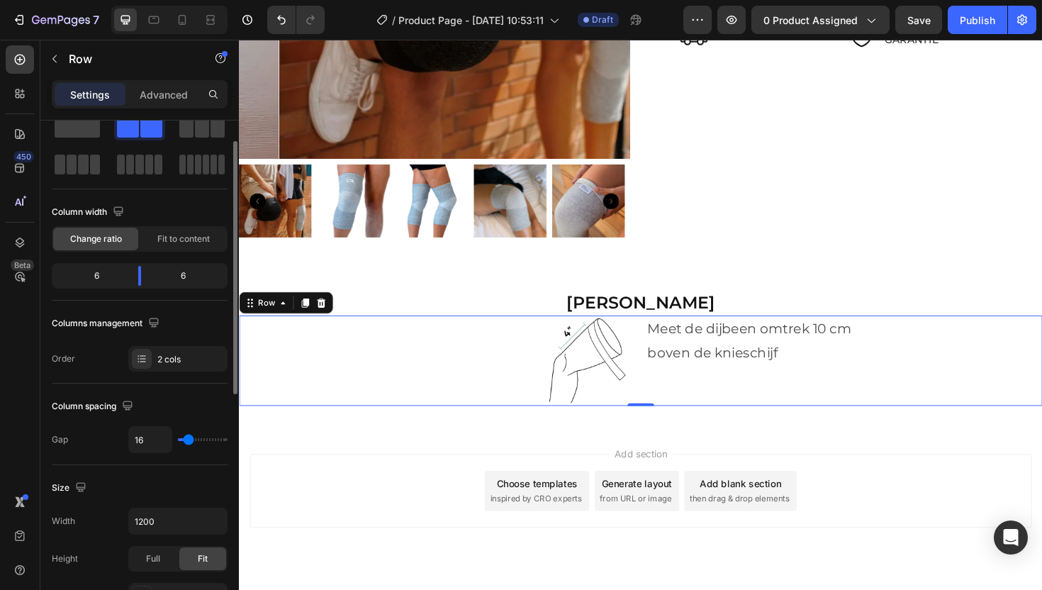
scroll to position [163, 0]
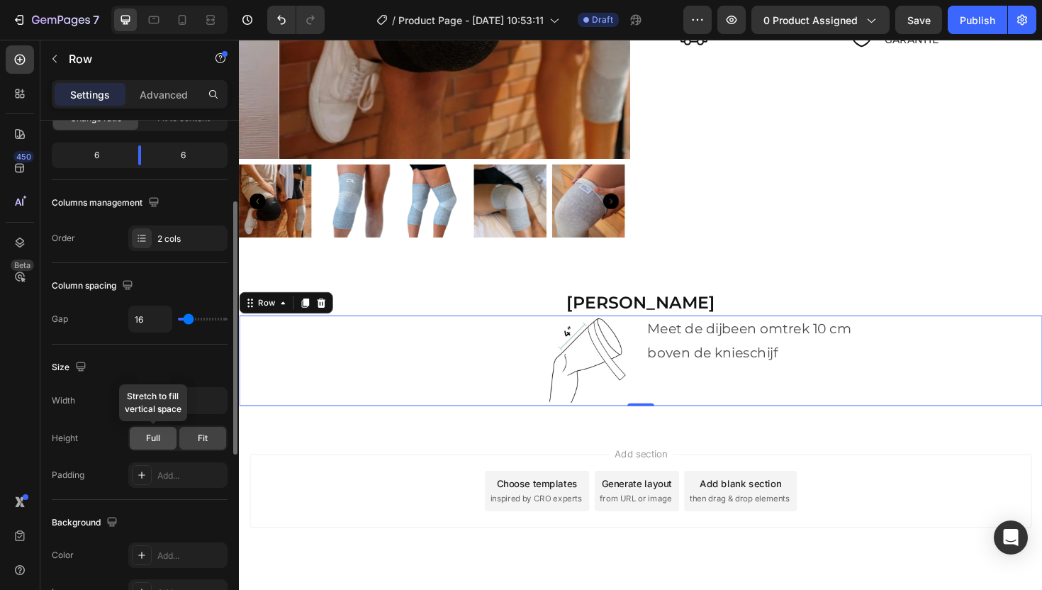
click at [157, 439] on span "Full" at bounding box center [153, 438] width 14 height 13
click at [191, 443] on div "Fit" at bounding box center [202, 438] width 47 height 23
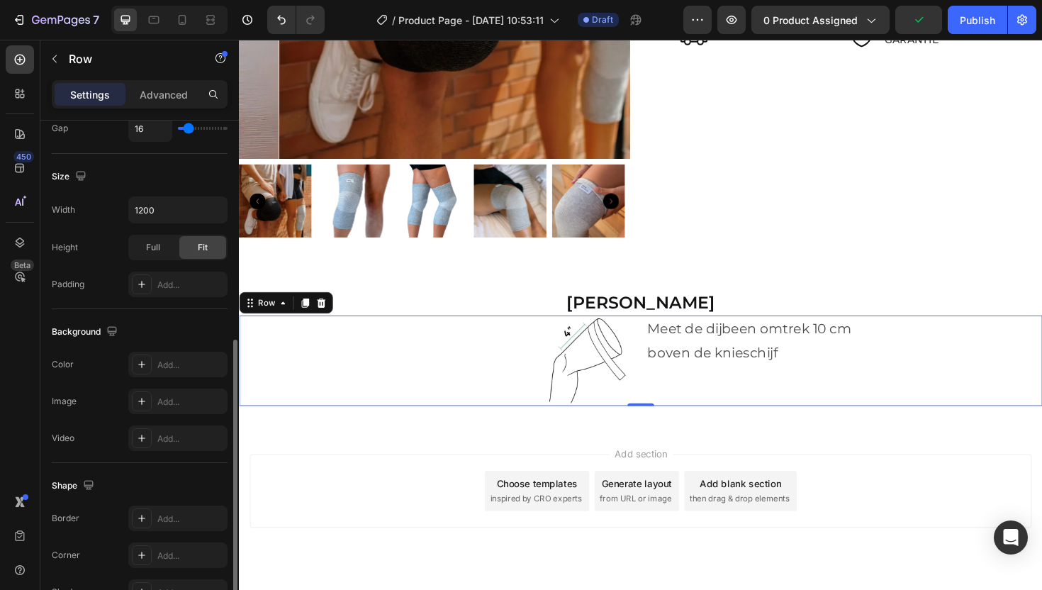
scroll to position [517, 0]
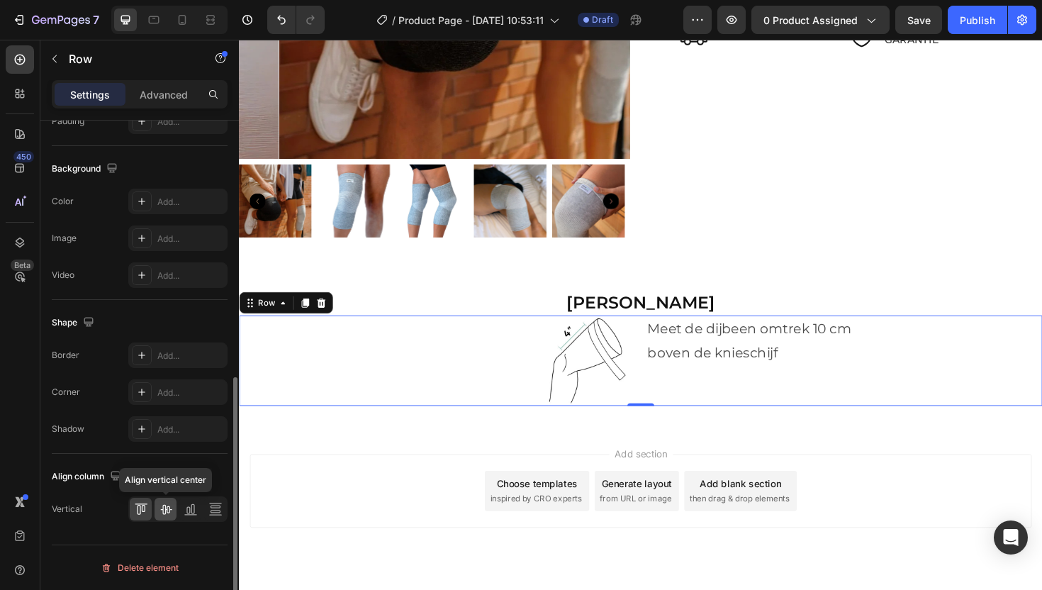
click at [171, 512] on icon at bounding box center [166, 509] width 14 height 14
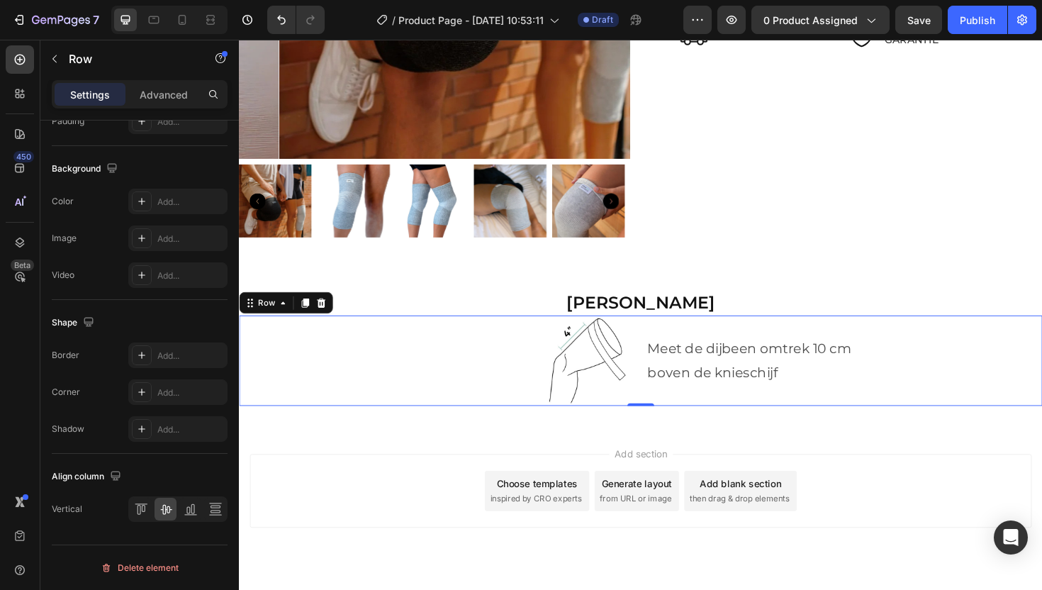
click at [388, 384] on div "Image" at bounding box center [449, 380] width 420 height 96
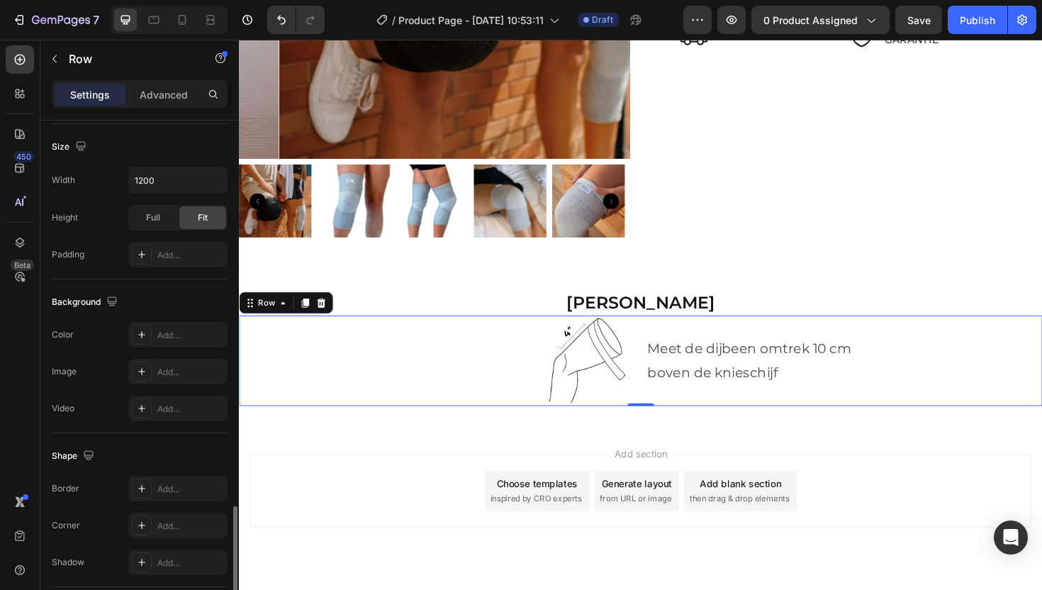
scroll to position [269, 0]
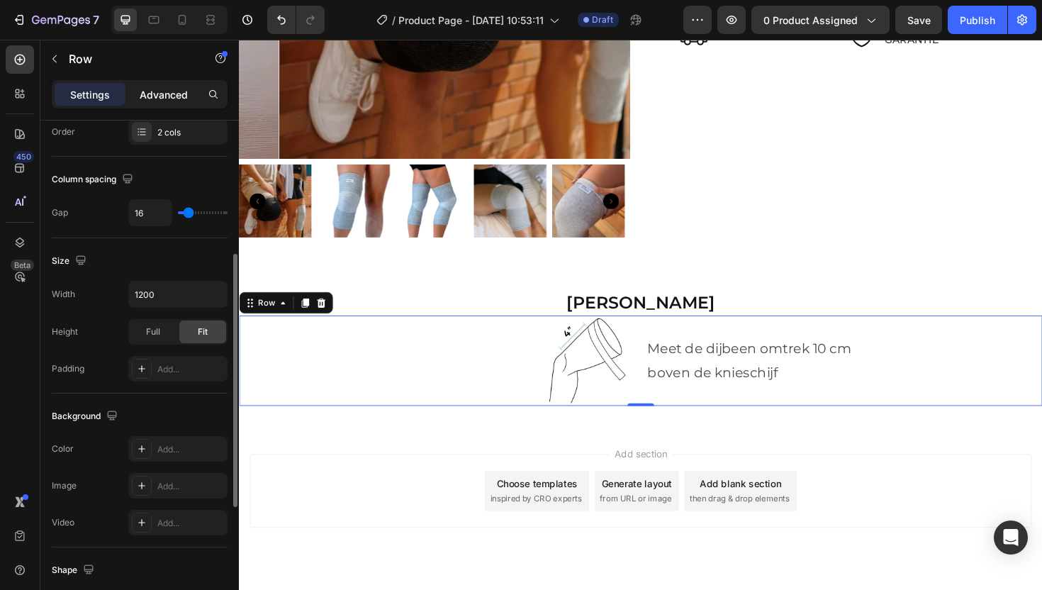
click at [166, 87] on p "Advanced" at bounding box center [164, 94] width 48 height 15
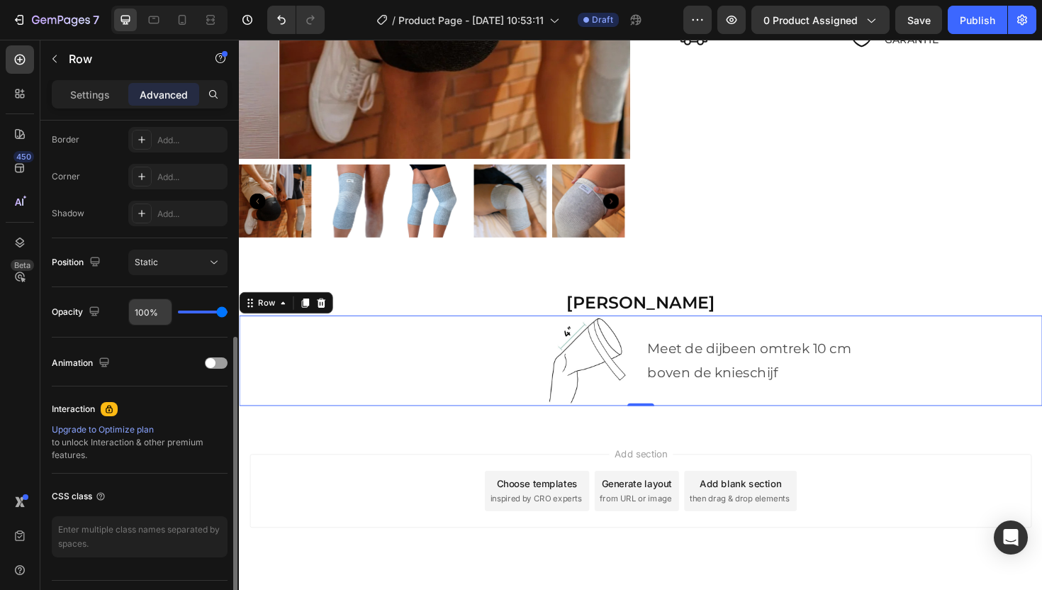
scroll to position [398, 0]
click at [177, 270] on div "Static" at bounding box center [171, 265] width 72 height 13
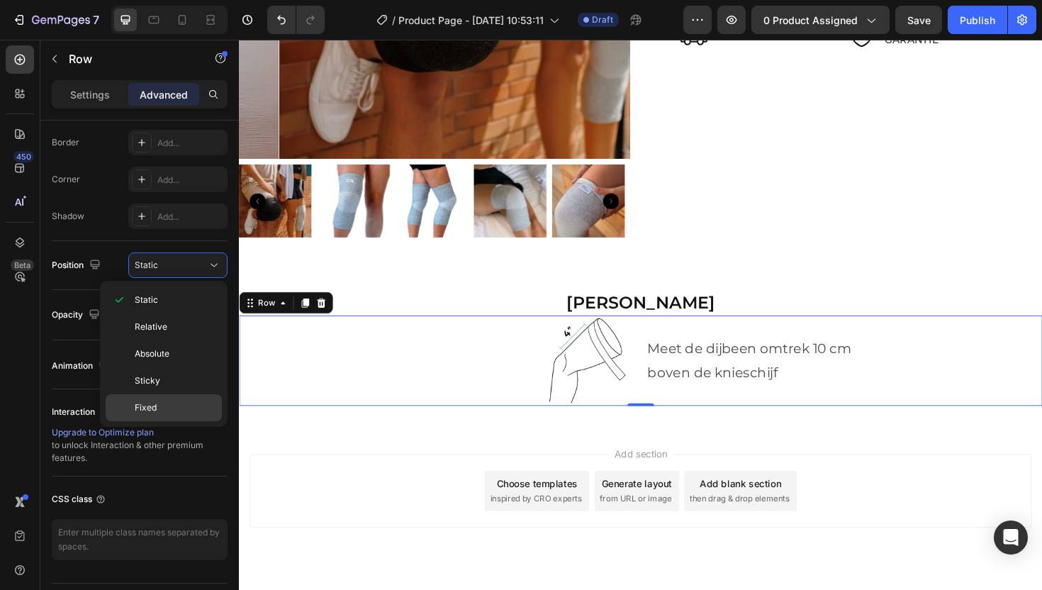
click at [150, 408] on span "Fixed" at bounding box center [146, 407] width 22 height 13
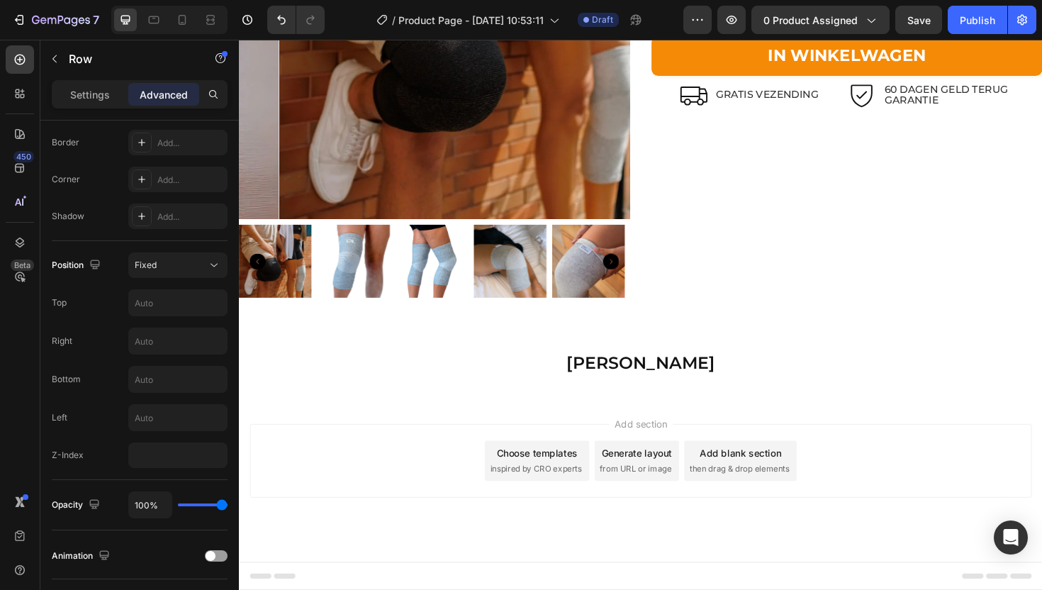
scroll to position [2961, 0]
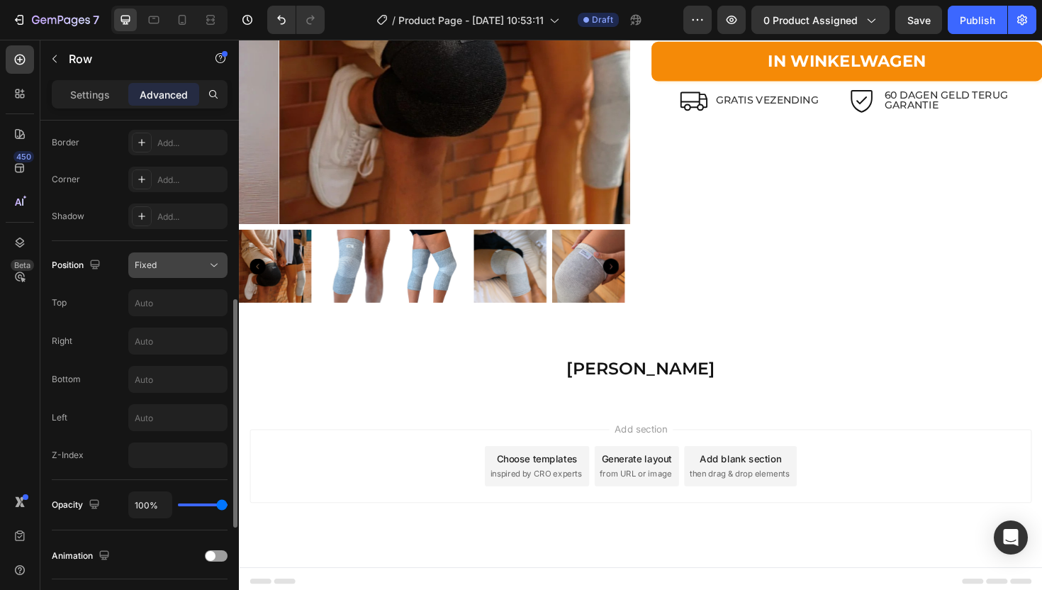
click at [177, 264] on div "Fixed" at bounding box center [171, 265] width 72 height 13
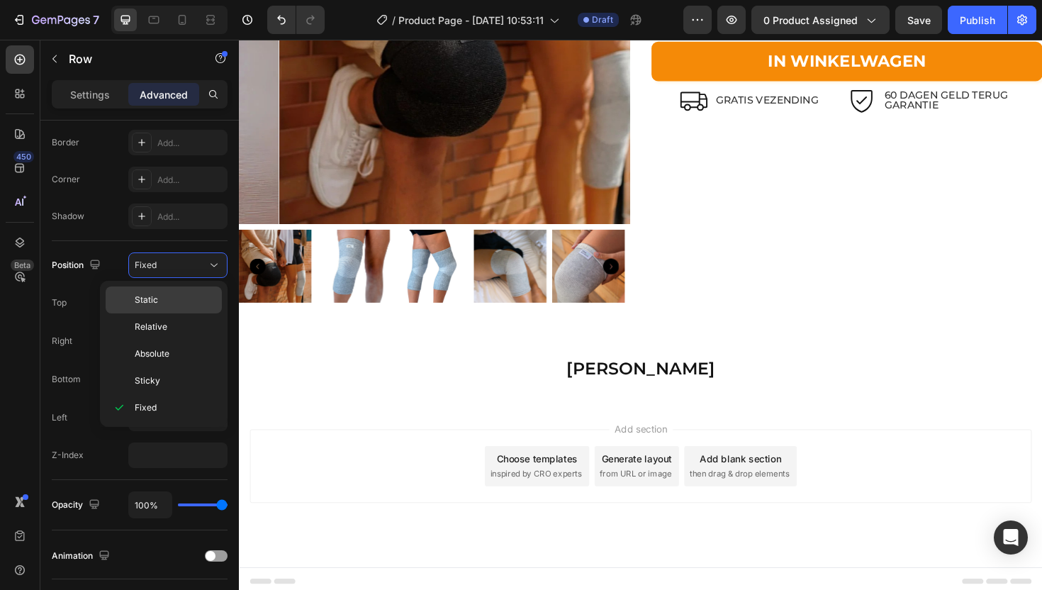
click at [167, 293] on p "Static" at bounding box center [175, 299] width 81 height 13
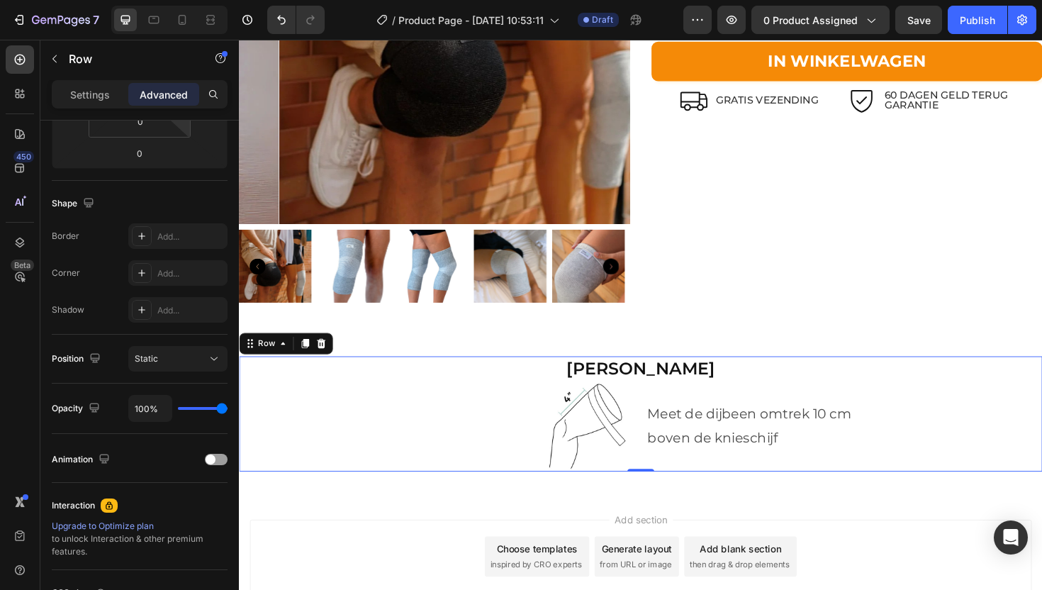
scroll to position [0, 0]
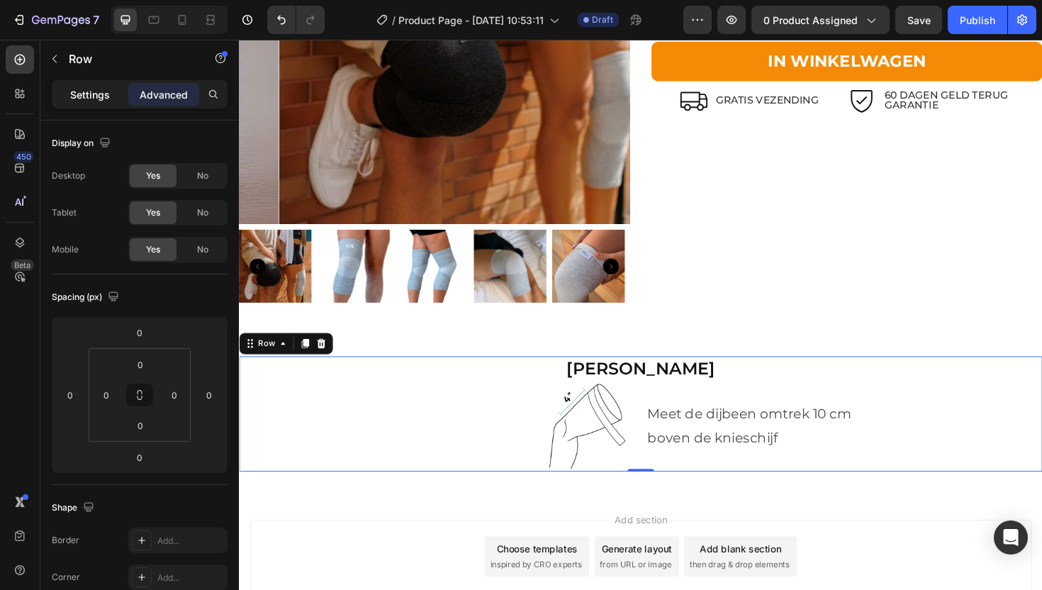
click at [101, 86] on div "Settings" at bounding box center [90, 94] width 71 height 23
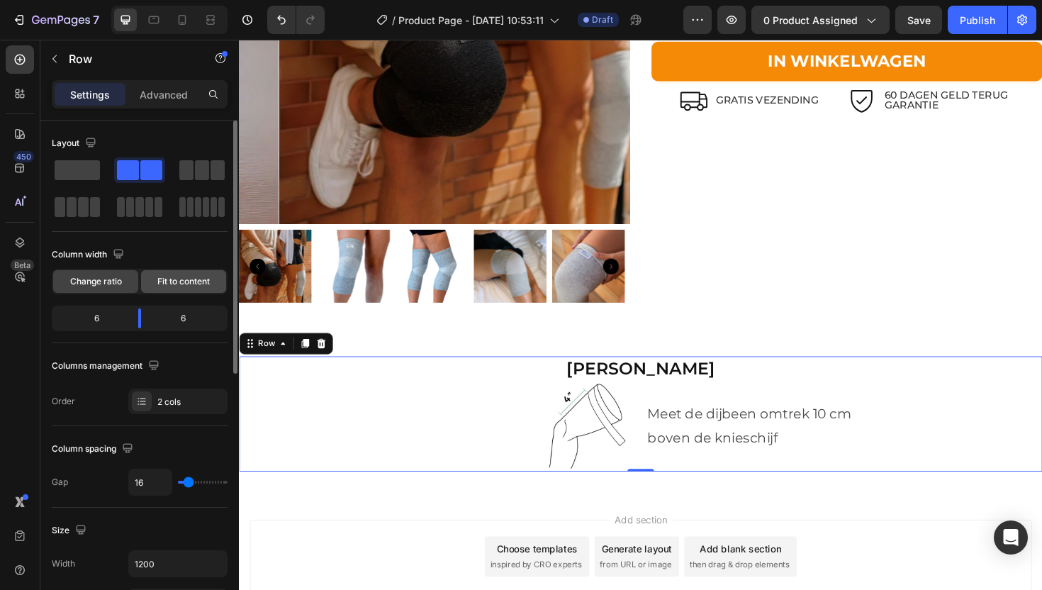
click at [165, 284] on span "Fit to content" at bounding box center [183, 281] width 52 height 13
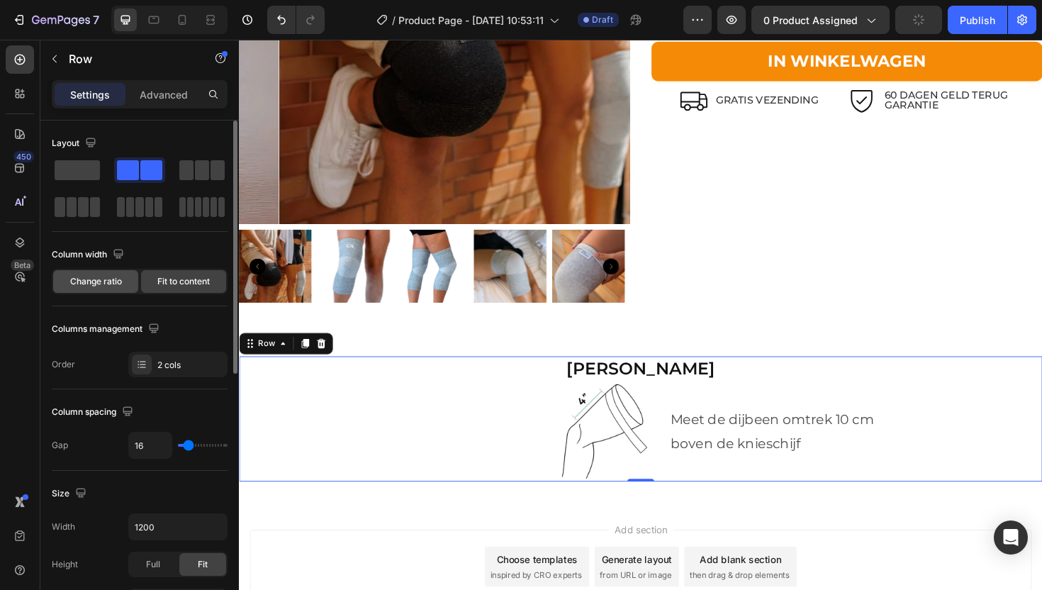
click at [121, 277] on span "Change ratio" at bounding box center [96, 281] width 52 height 13
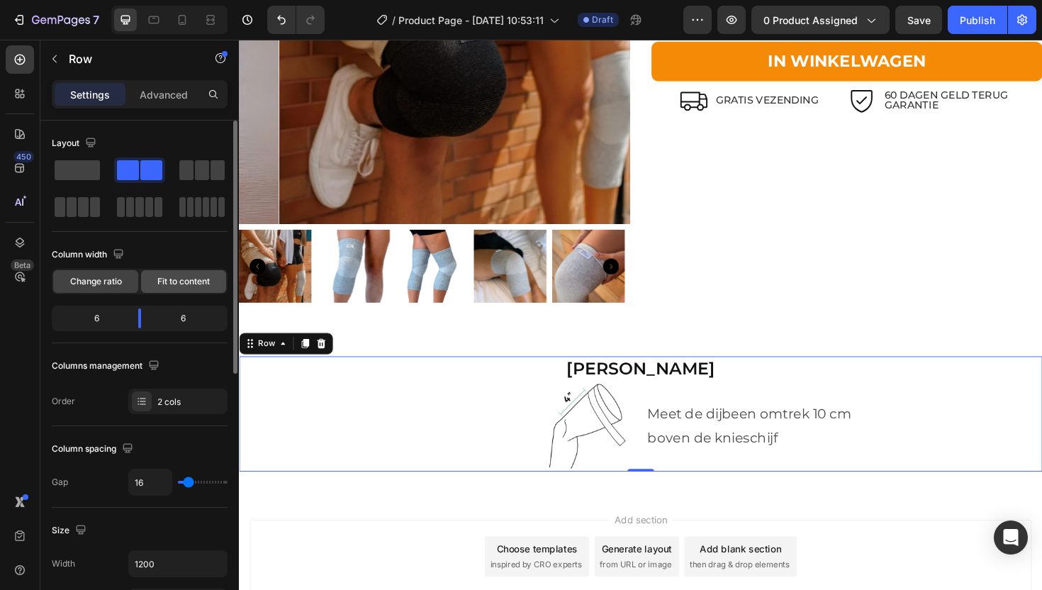
click at [166, 283] on span "Fit to content" at bounding box center [183, 281] width 52 height 13
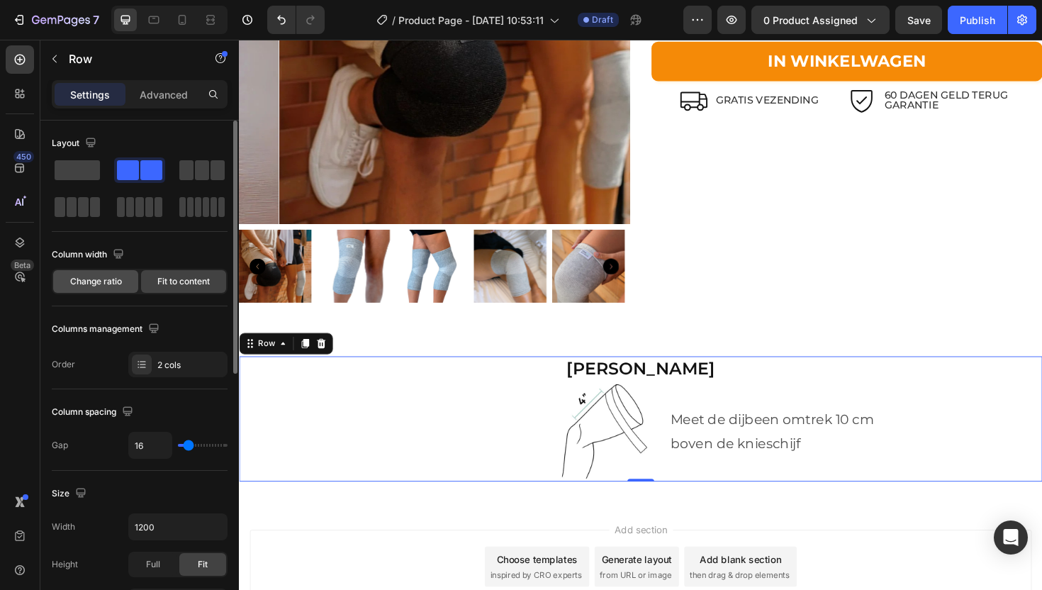
click at [128, 276] on div "Change ratio" at bounding box center [95, 281] width 85 height 23
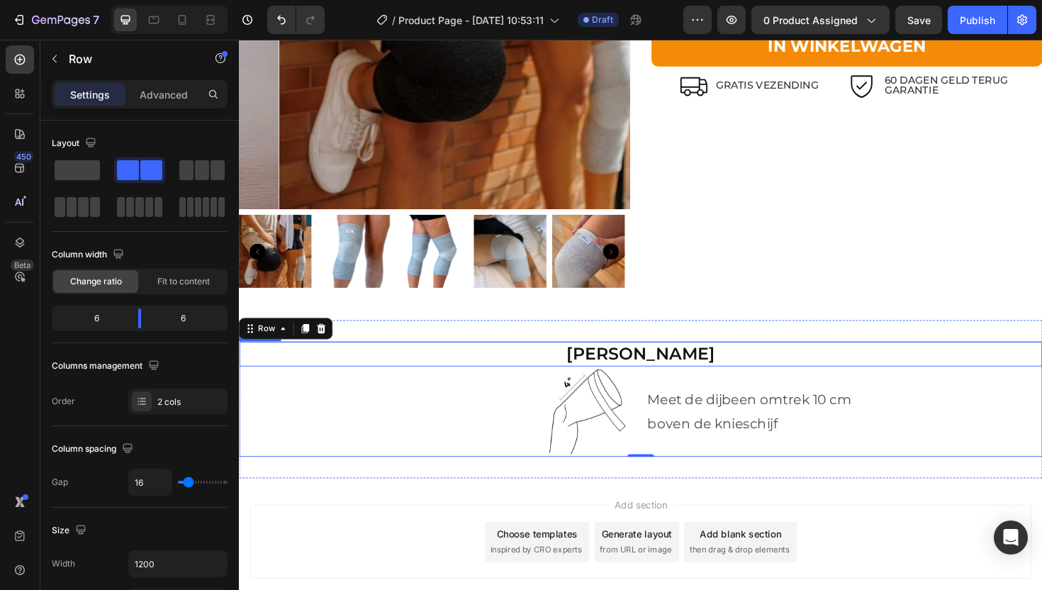
scroll to position [3054, 0]
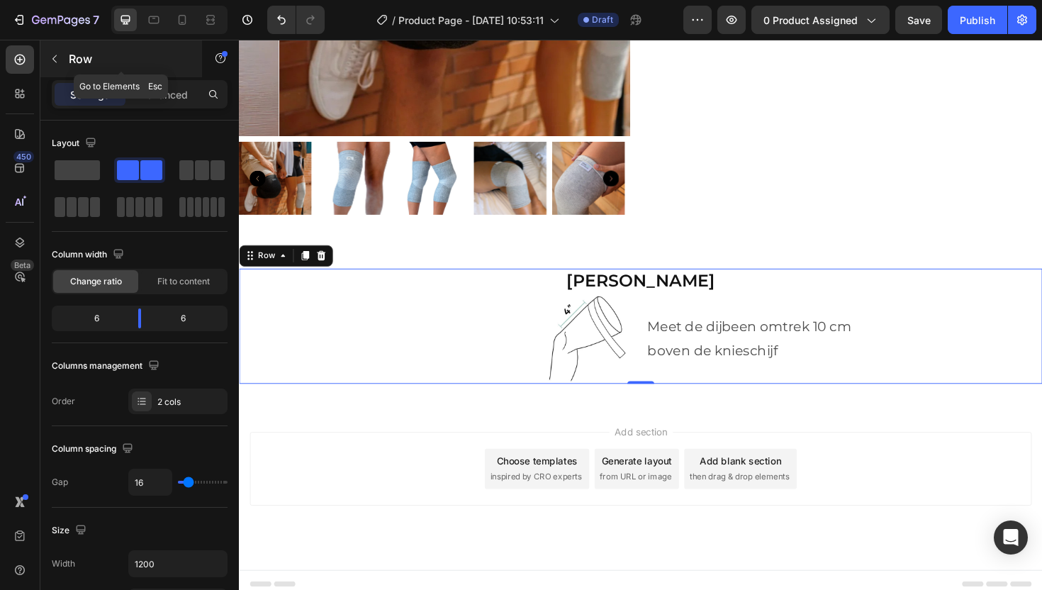
click at [69, 56] on p "Row" at bounding box center [129, 58] width 121 height 17
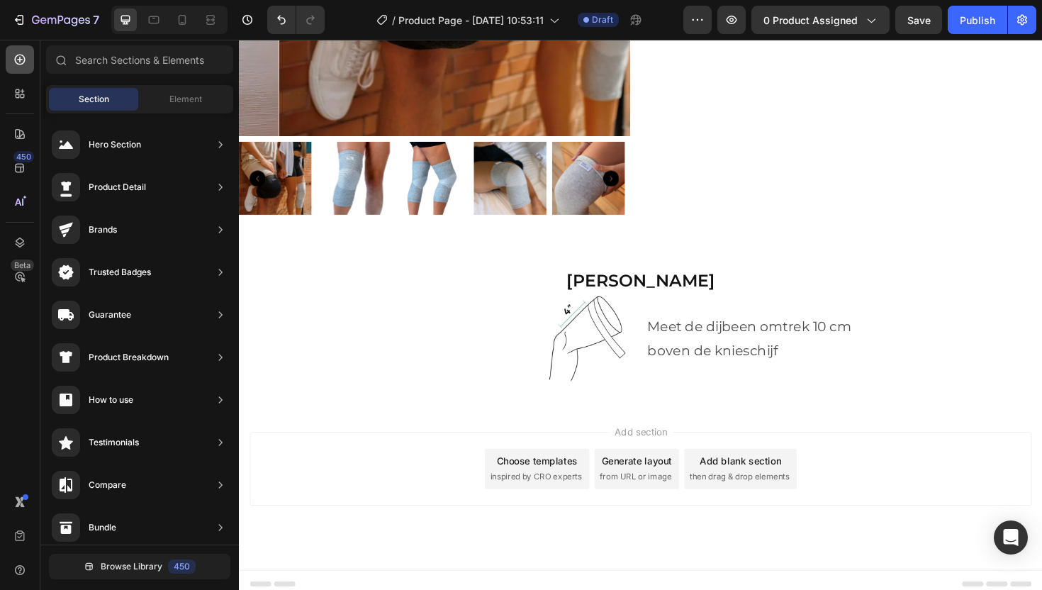
click at [31, 62] on div at bounding box center [20, 59] width 28 height 28
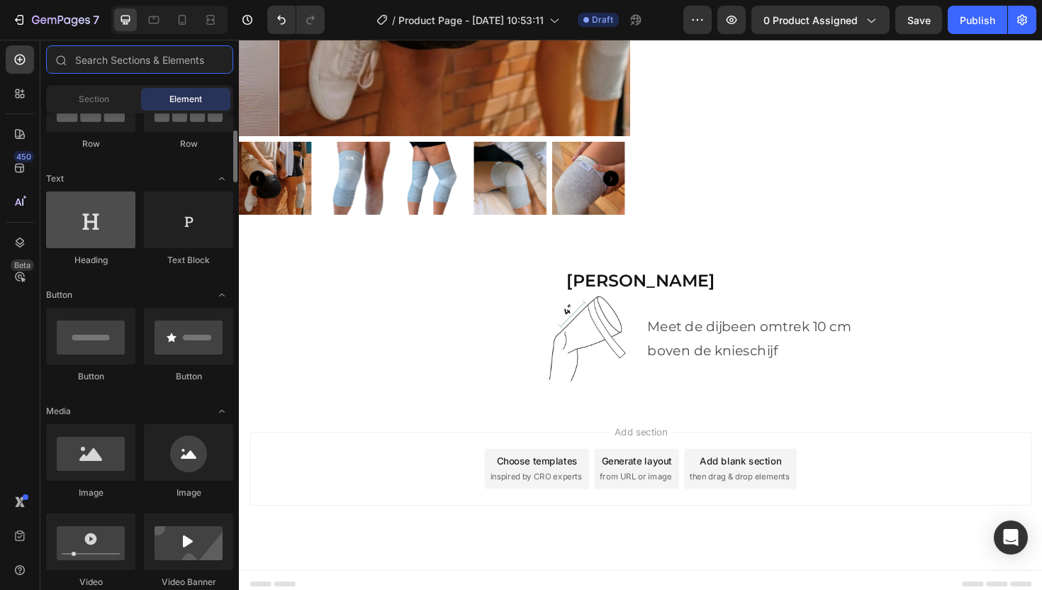
scroll to position [270, 0]
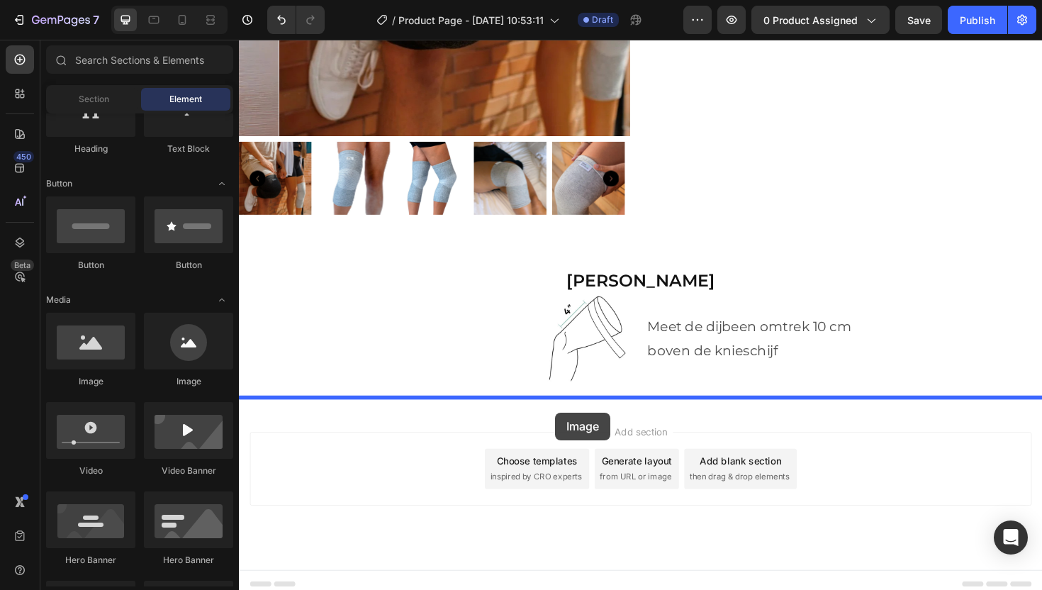
drag, startPoint x: 325, startPoint y: 396, endPoint x: 573, endPoint y: 435, distance: 251.0
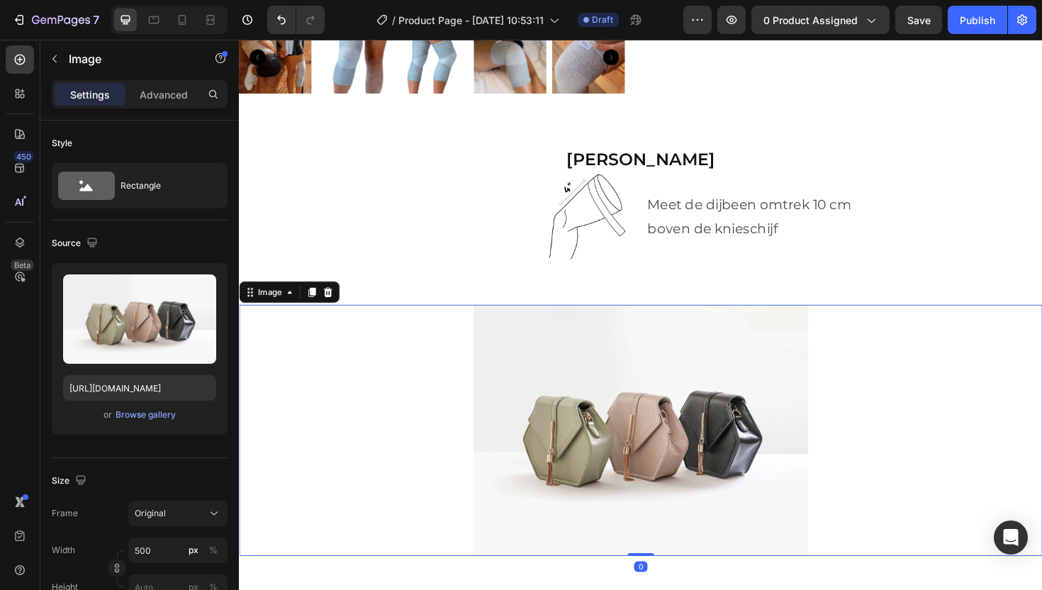
scroll to position [3184, 0]
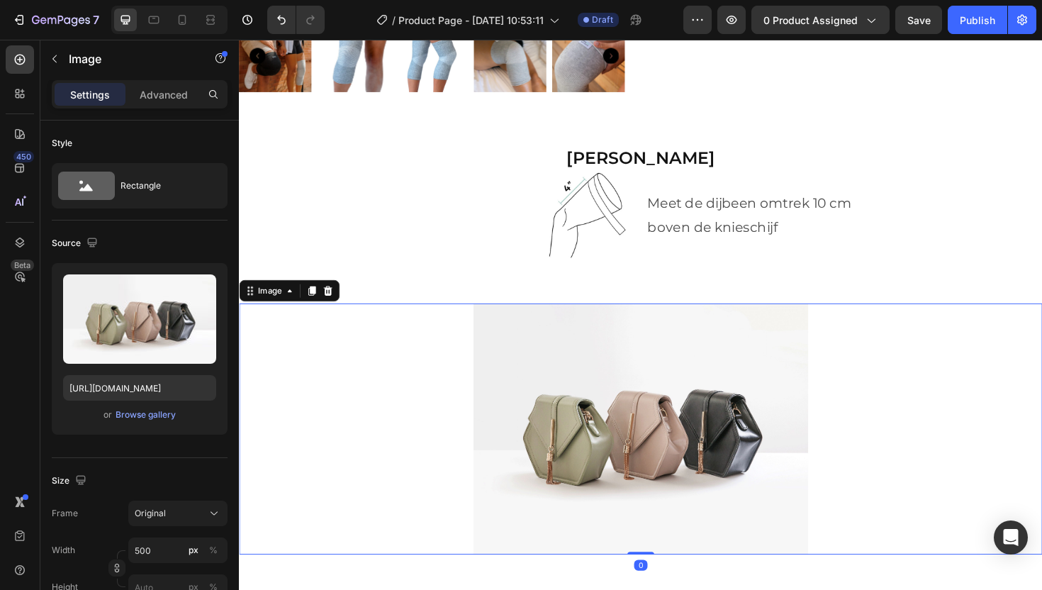
click at [627, 395] on img at bounding box center [664, 452] width 354 height 266
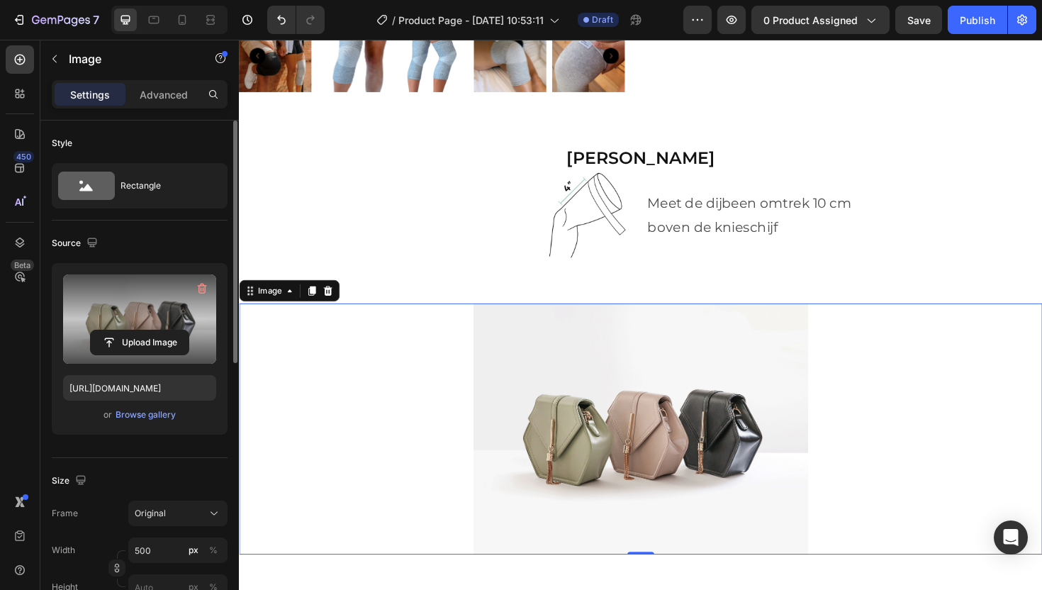
click at [168, 328] on label at bounding box center [139, 318] width 153 height 89
click at [168, 330] on input "file" at bounding box center [140, 342] width 98 height 24
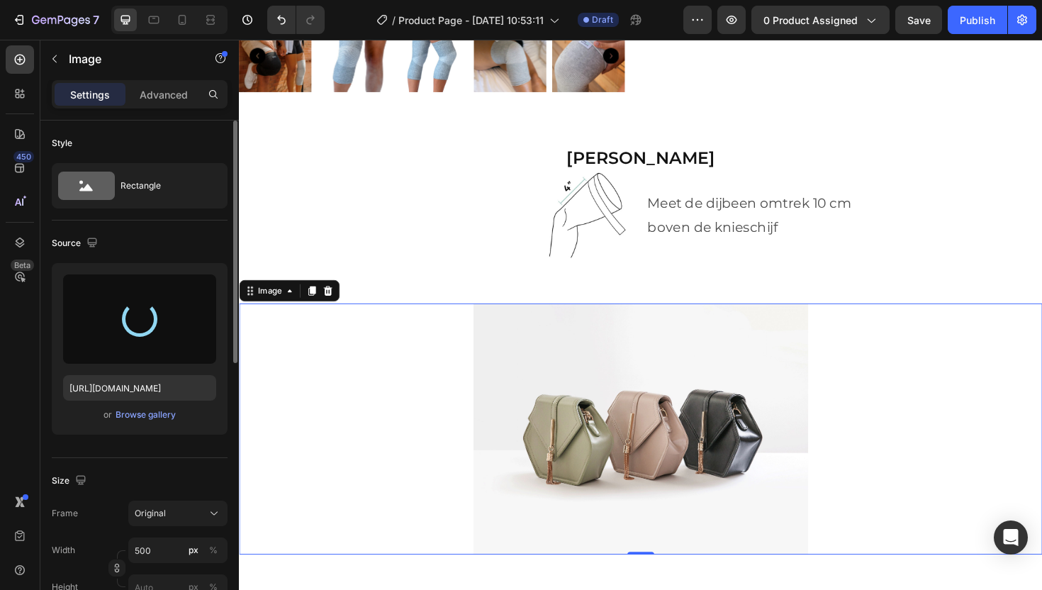
type input "[URL][DOMAIN_NAME]"
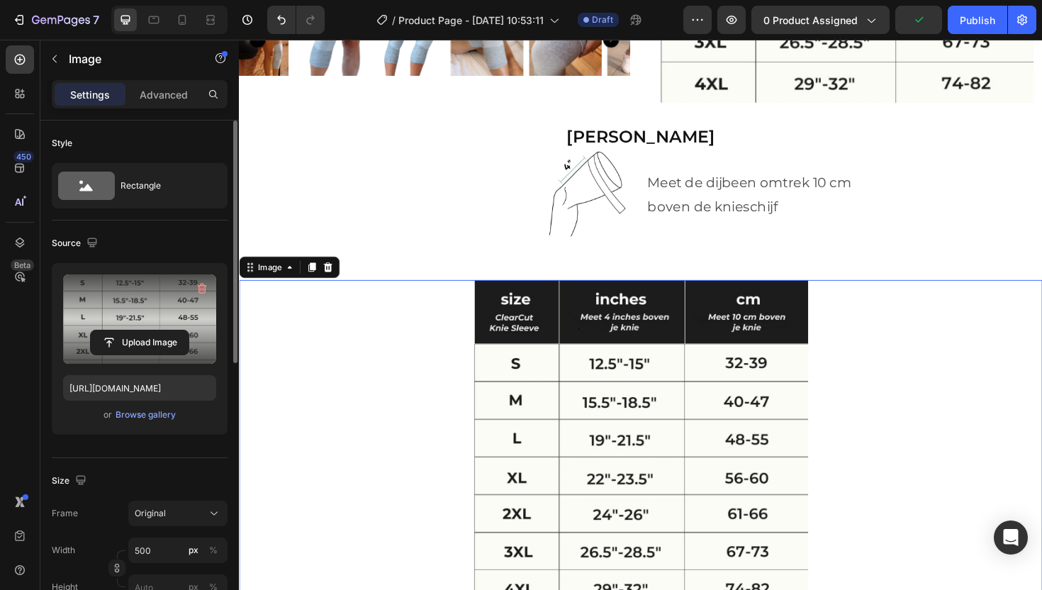
scroll to position [3198, 0]
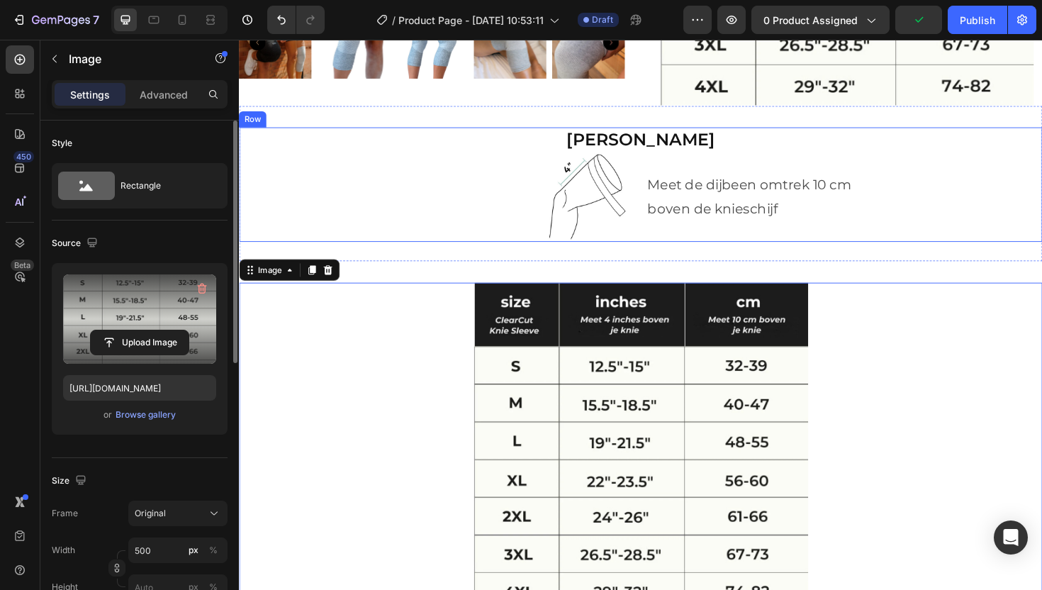
click at [683, 237] on div "Meet de dijbeen omtrek 10 cm boven de knieschijf Text Block" at bounding box center [880, 206] width 420 height 96
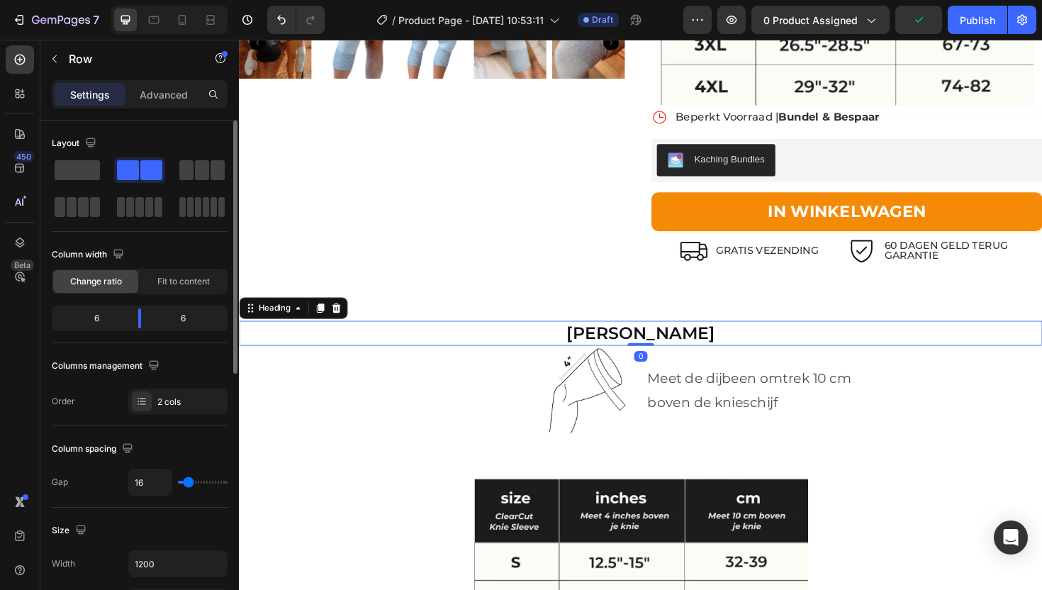
click at [634, 340] on h2 "[PERSON_NAME]" at bounding box center [664, 350] width 851 height 26
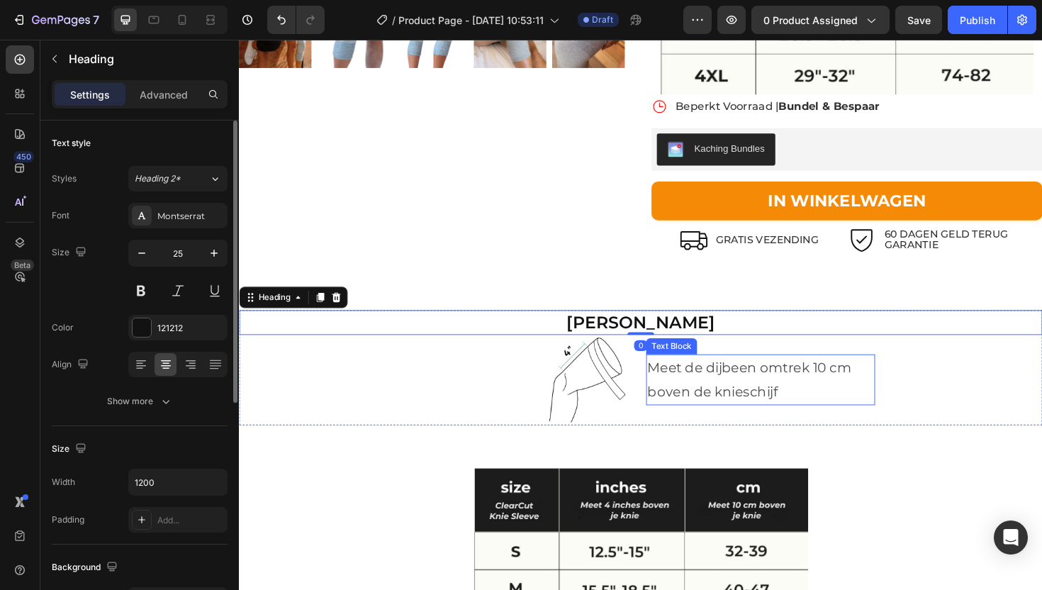
scroll to position [3225, 0]
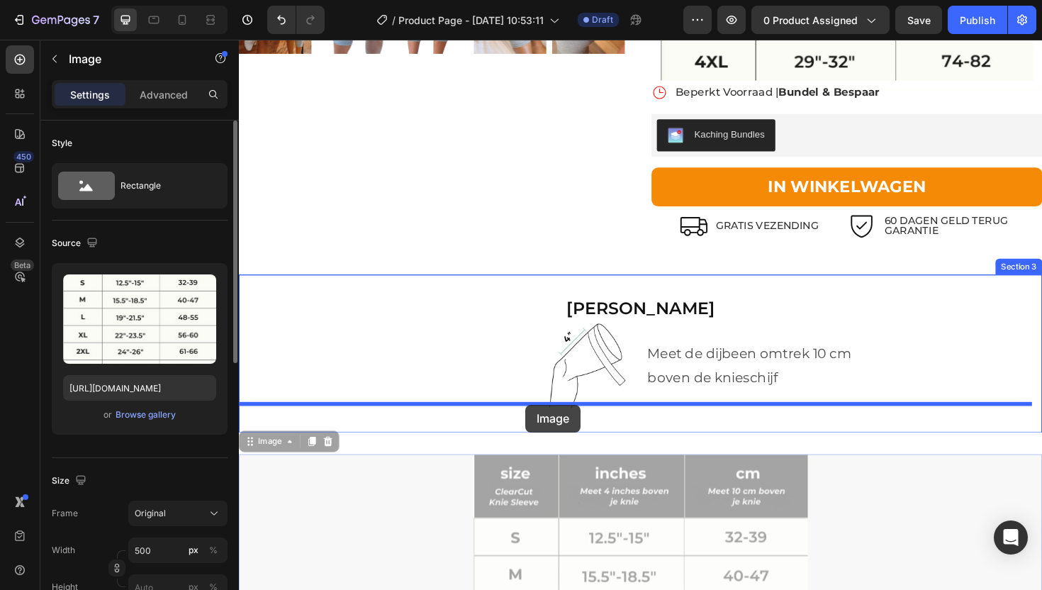
drag, startPoint x: 252, startPoint y: 459, endPoint x: 542, endPoint y: 426, distance: 292.5
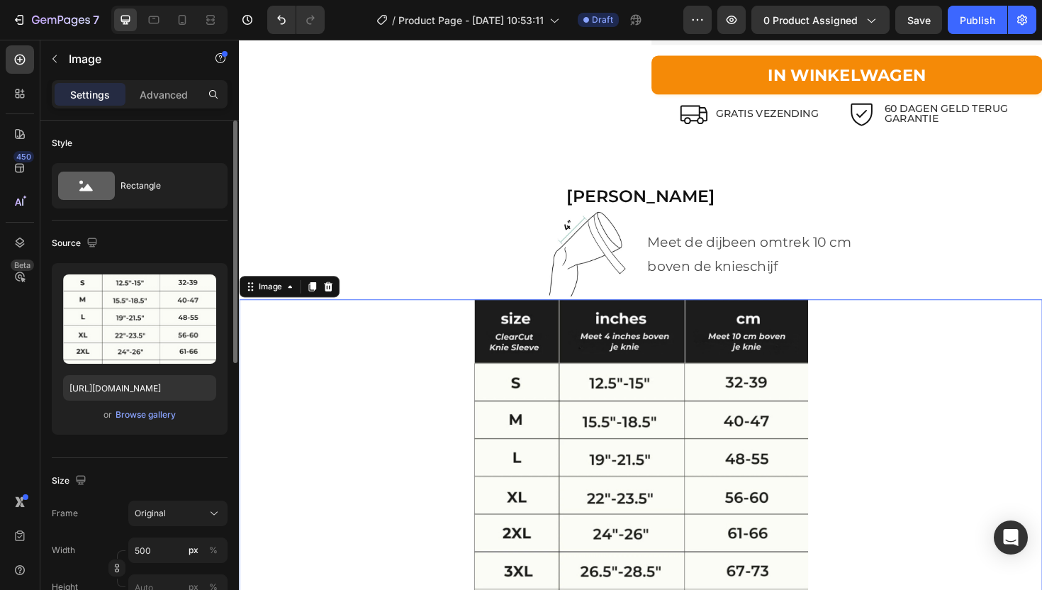
scroll to position [3401, 0]
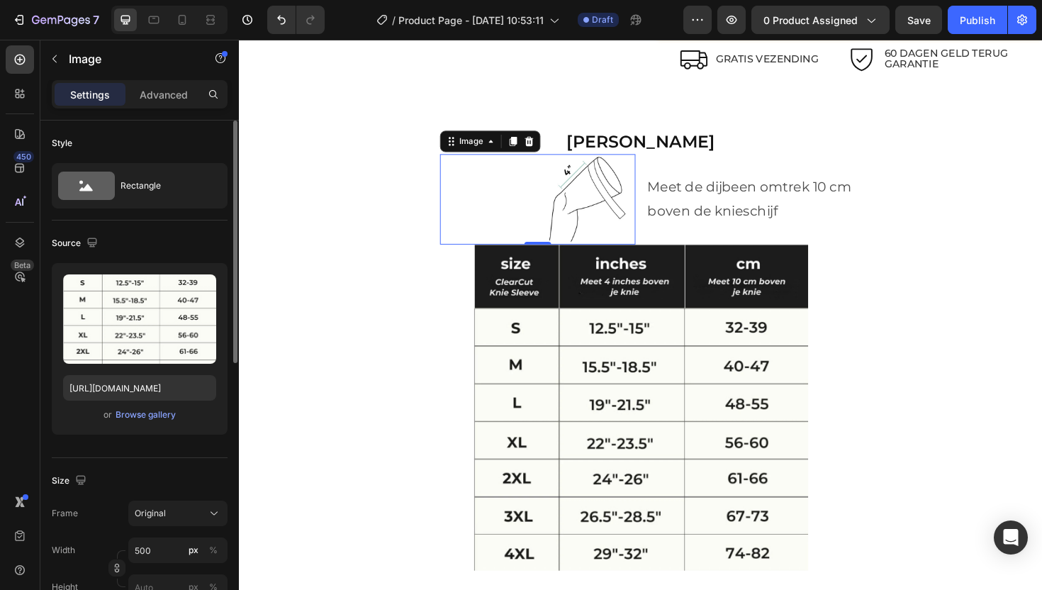
click at [607, 206] on img at bounding box center [555, 209] width 207 height 96
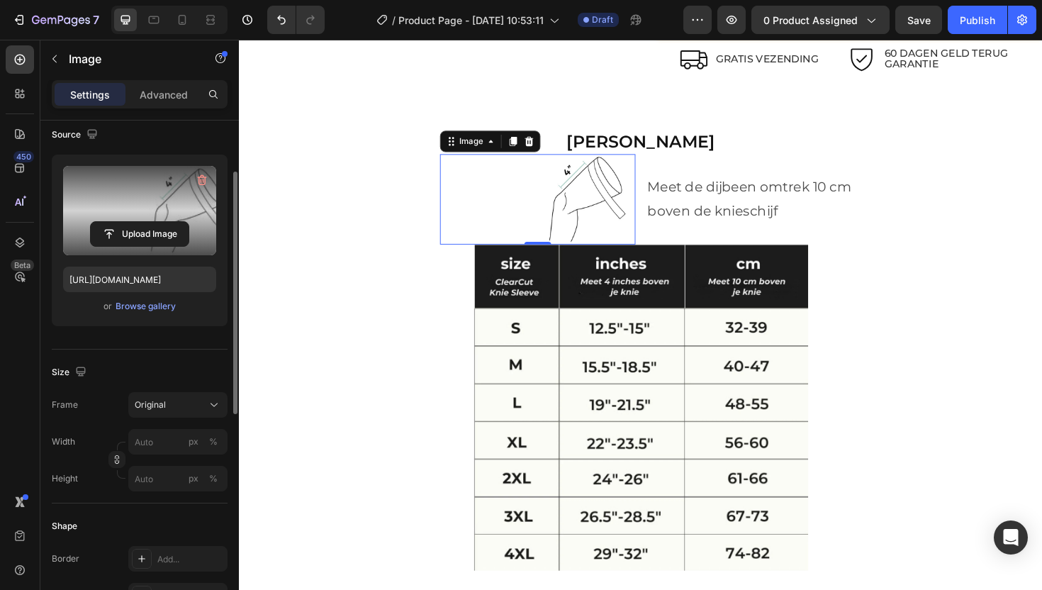
scroll to position [0, 0]
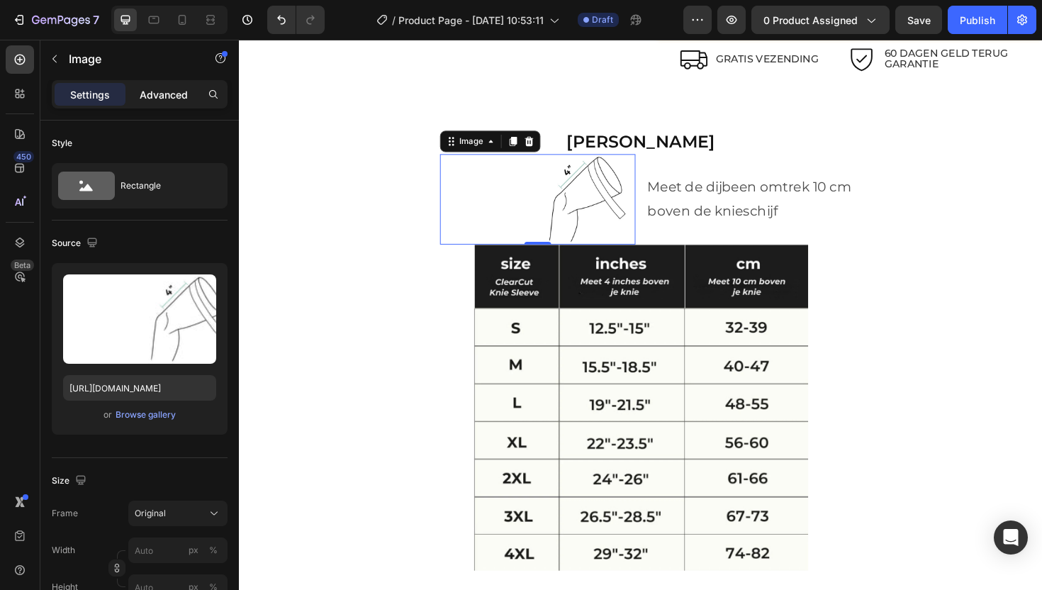
click at [156, 90] on p "Advanced" at bounding box center [164, 94] width 48 height 15
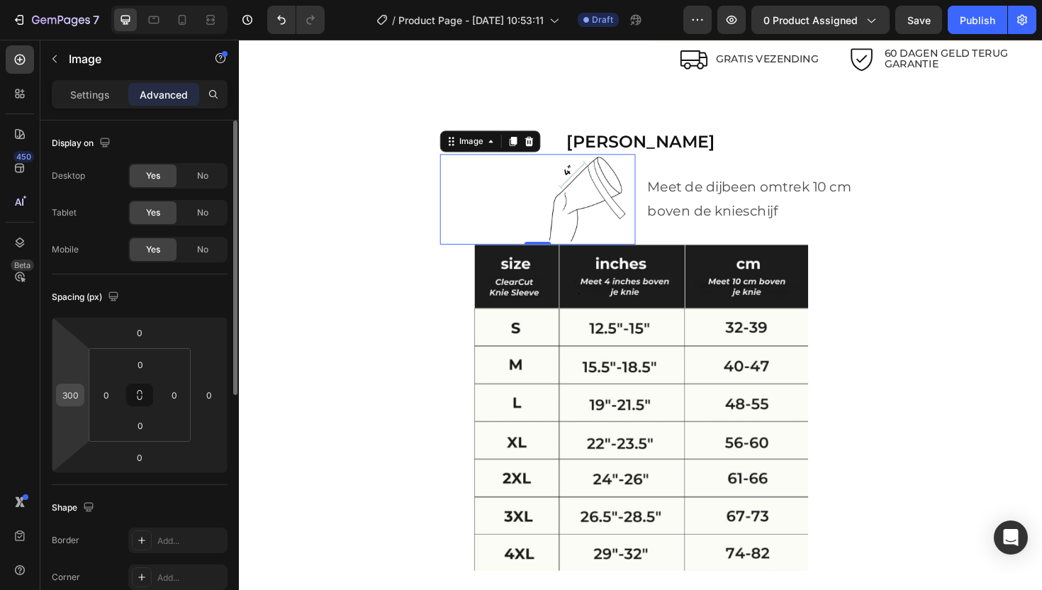
click at [82, 396] on div "300" at bounding box center [70, 395] width 28 height 23
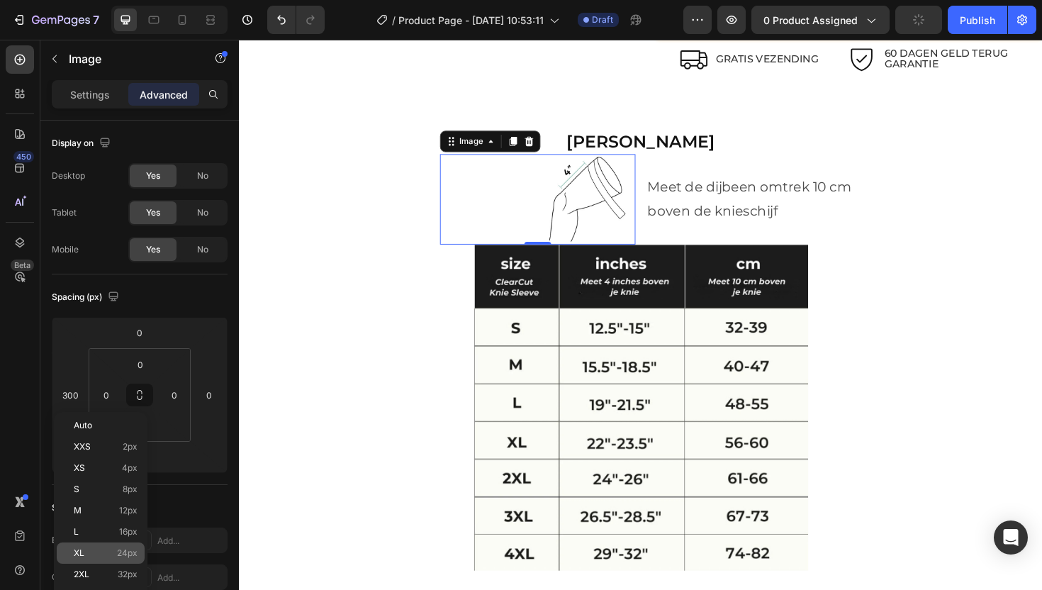
click at [96, 548] on p "XL 24px" at bounding box center [106, 553] width 64 height 10
type input "24"
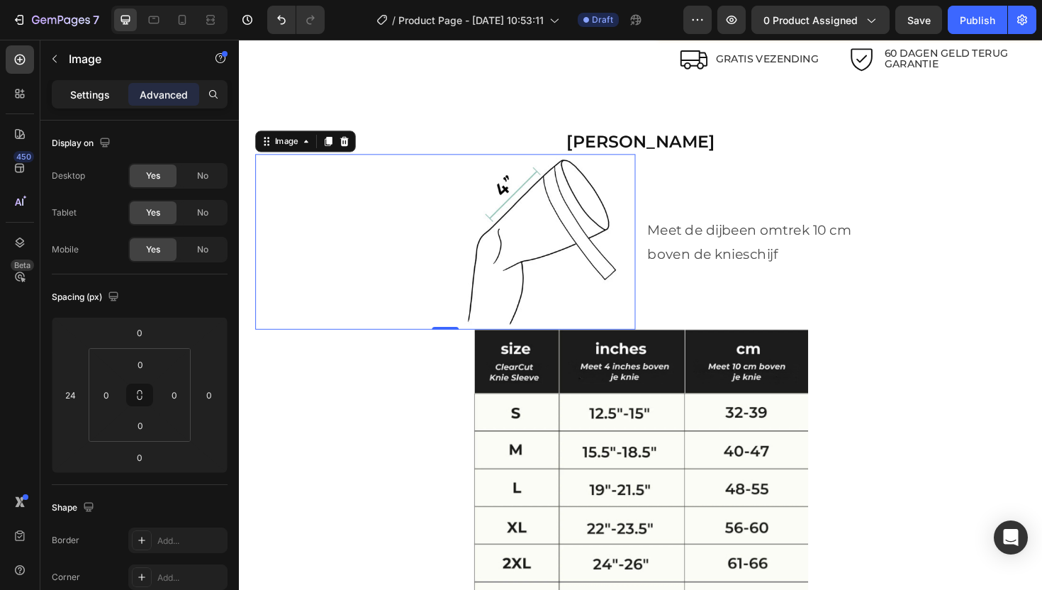
click at [84, 92] on p "Settings" at bounding box center [90, 94] width 40 height 15
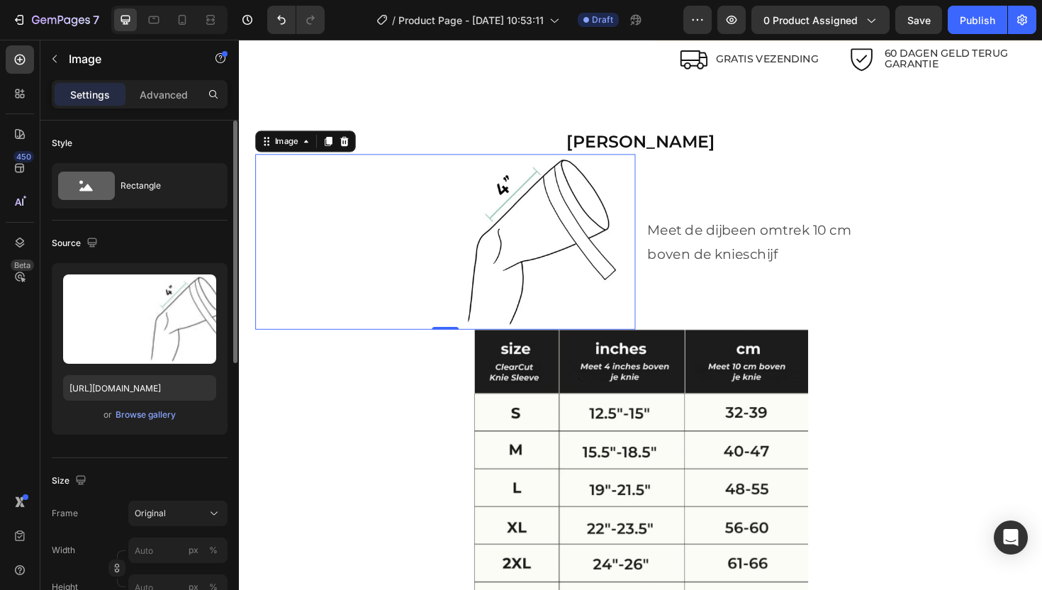
scroll to position [117, 0]
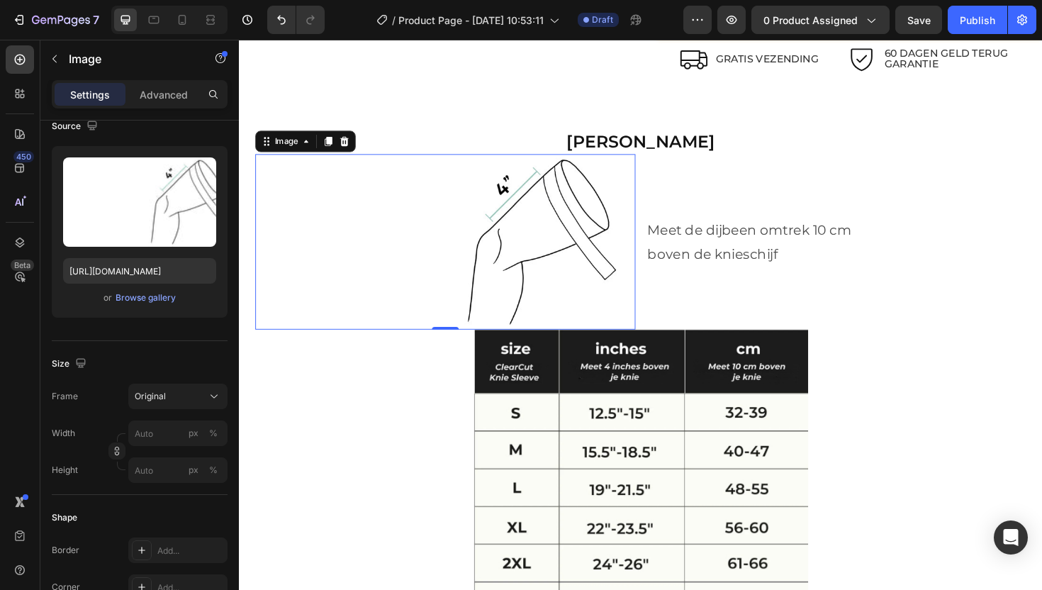
click at [175, 107] on div "Settings Advanced" at bounding box center [140, 94] width 176 height 28
click at [175, 100] on p "Advanced" at bounding box center [164, 94] width 48 height 15
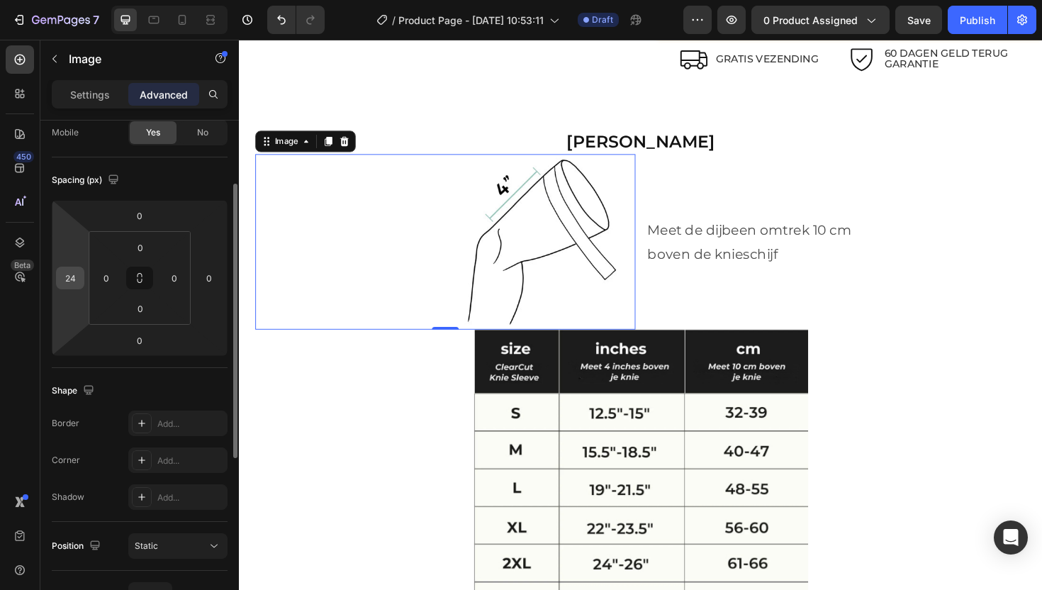
click at [81, 282] on div "24" at bounding box center [70, 278] width 28 height 23
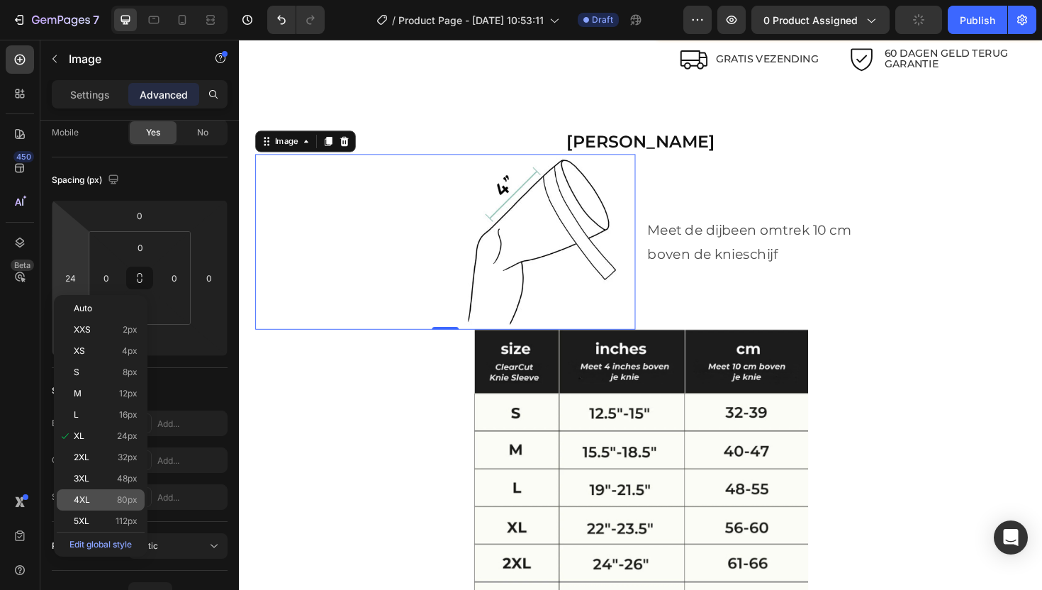
click at [105, 493] on div "4XL 80px" at bounding box center [101, 499] width 88 height 21
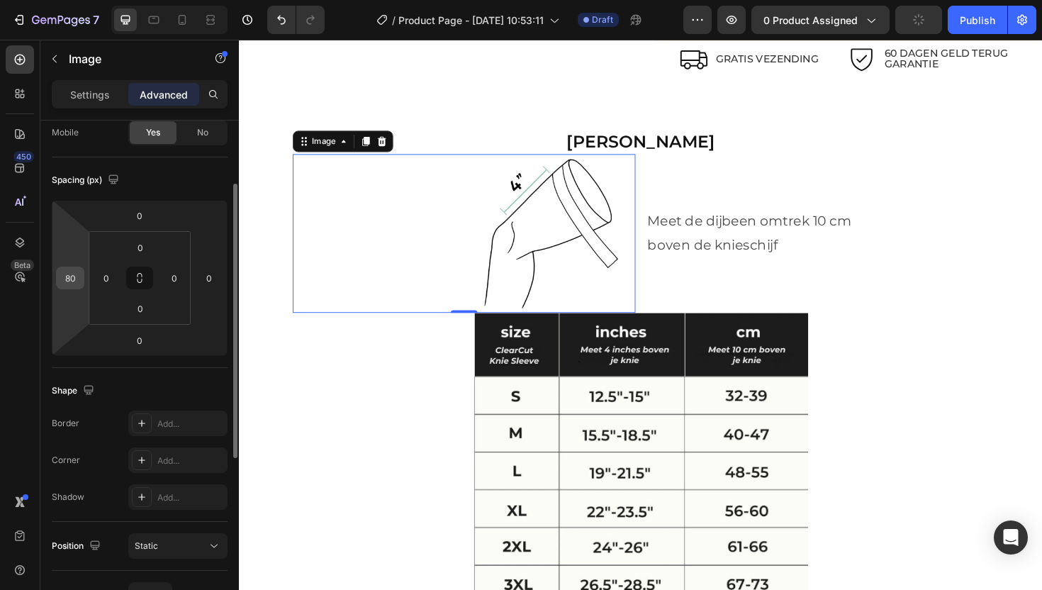
click at [82, 280] on div "80" at bounding box center [70, 278] width 28 height 23
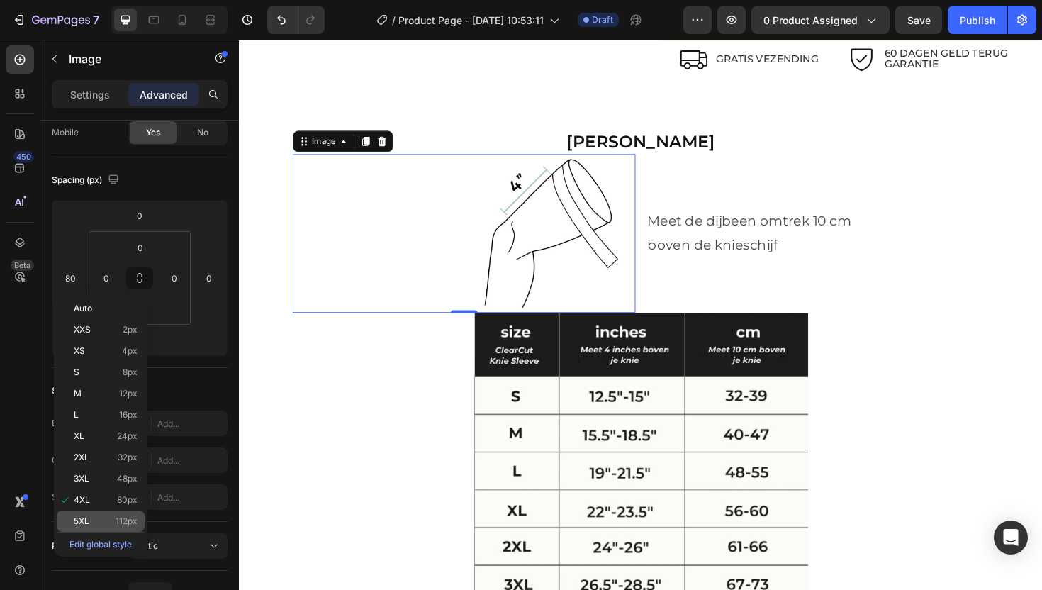
click at [101, 517] on p "5XL 112px" at bounding box center [106, 521] width 64 height 10
type input "112"
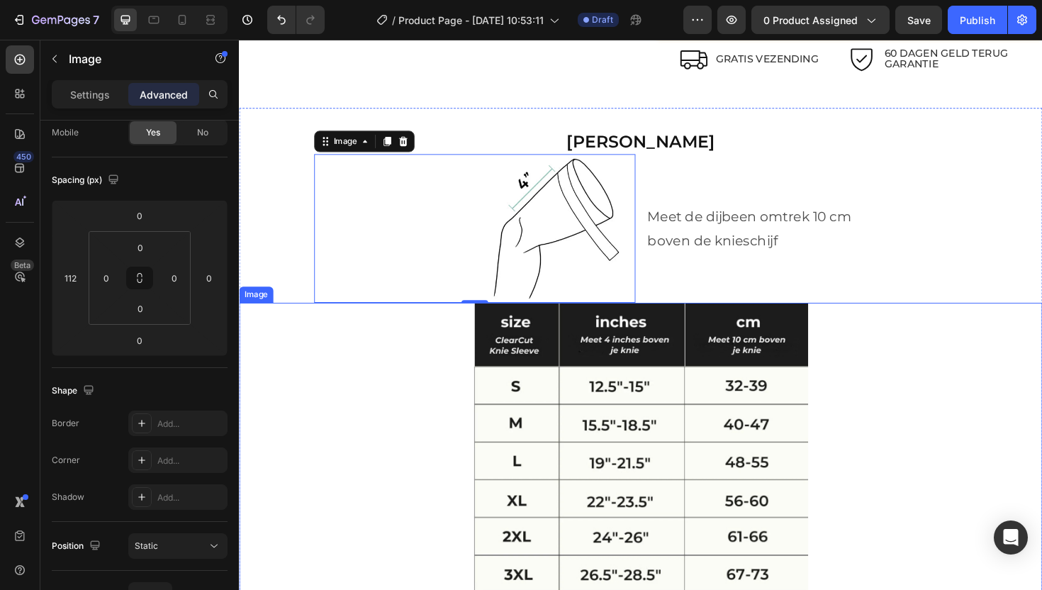
click at [388, 381] on div at bounding box center [664, 490] width 851 height 345
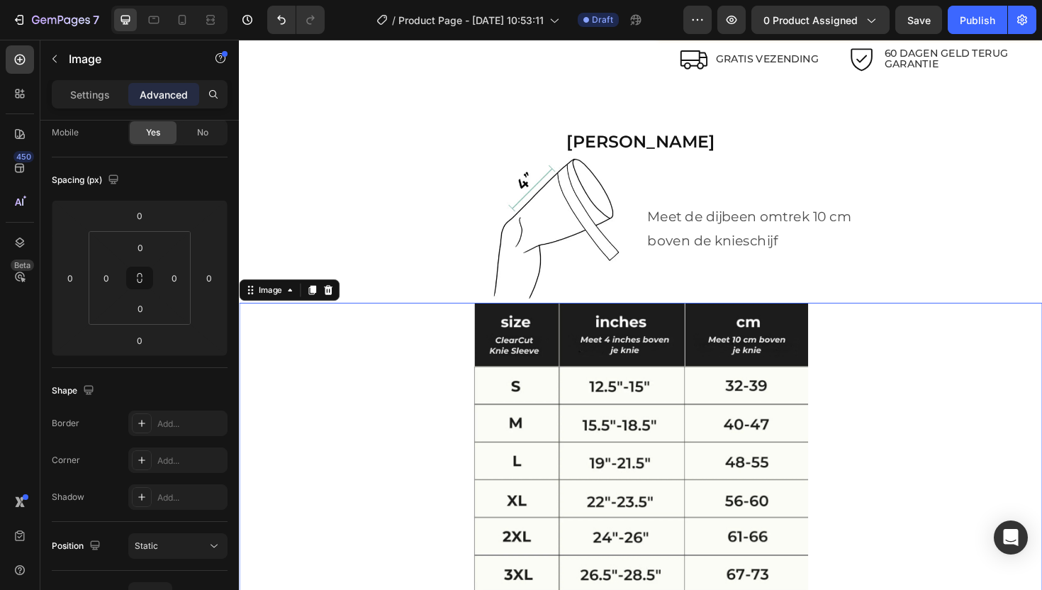
click at [964, 432] on div at bounding box center [664, 490] width 851 height 345
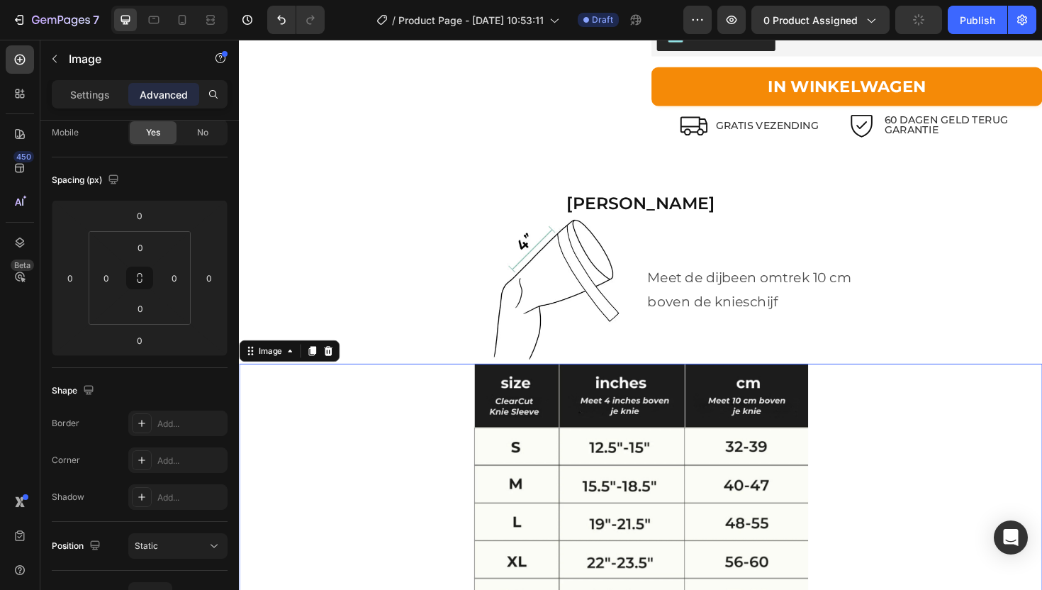
scroll to position [3330, 0]
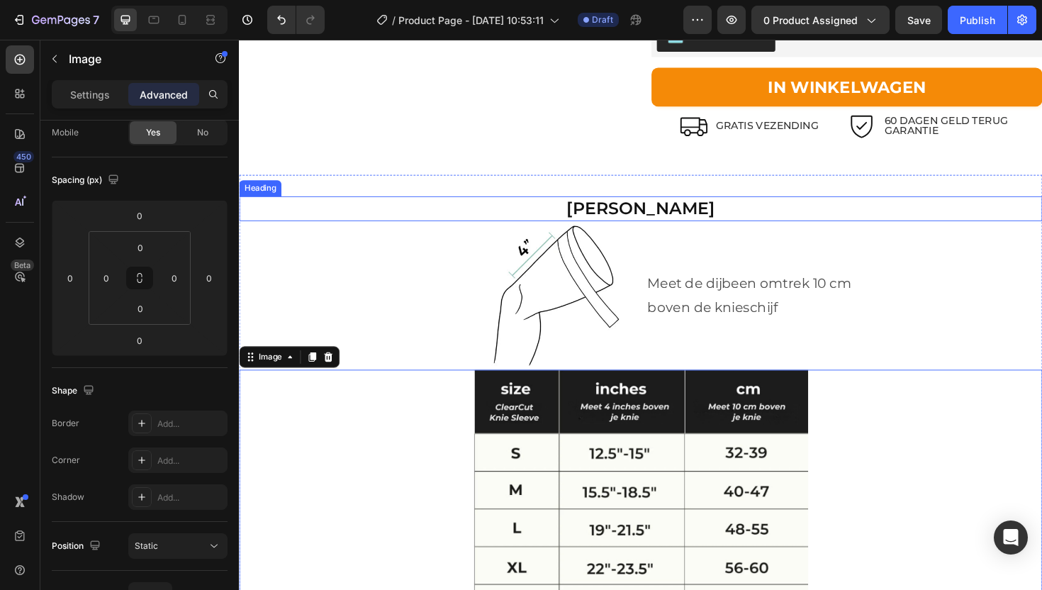
click at [717, 211] on h2 "[PERSON_NAME]" at bounding box center [664, 219] width 851 height 26
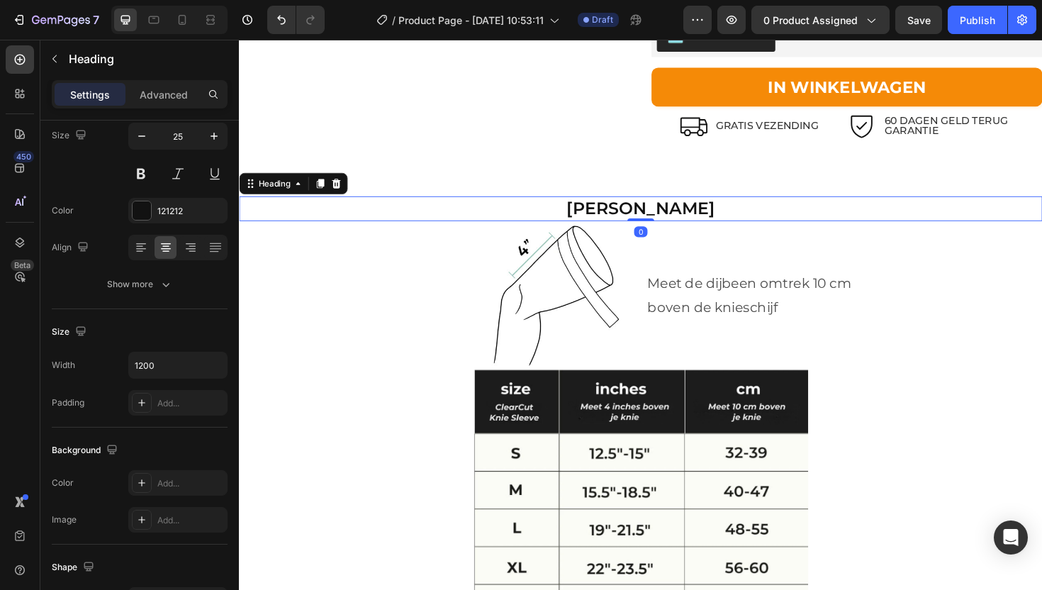
scroll to position [0, 0]
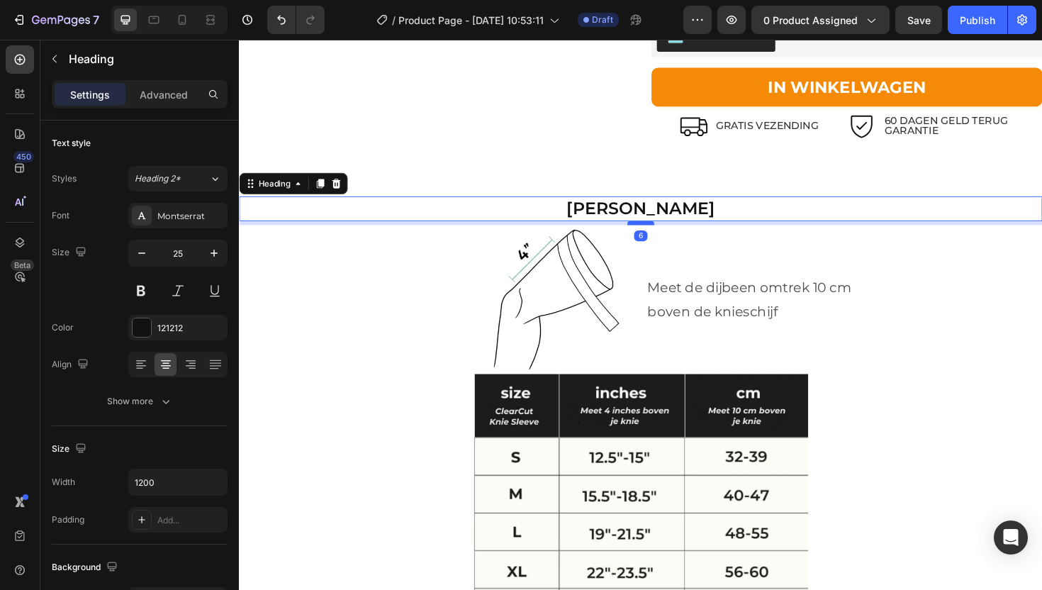
click at [663, 232] on div at bounding box center [664, 234] width 28 height 4
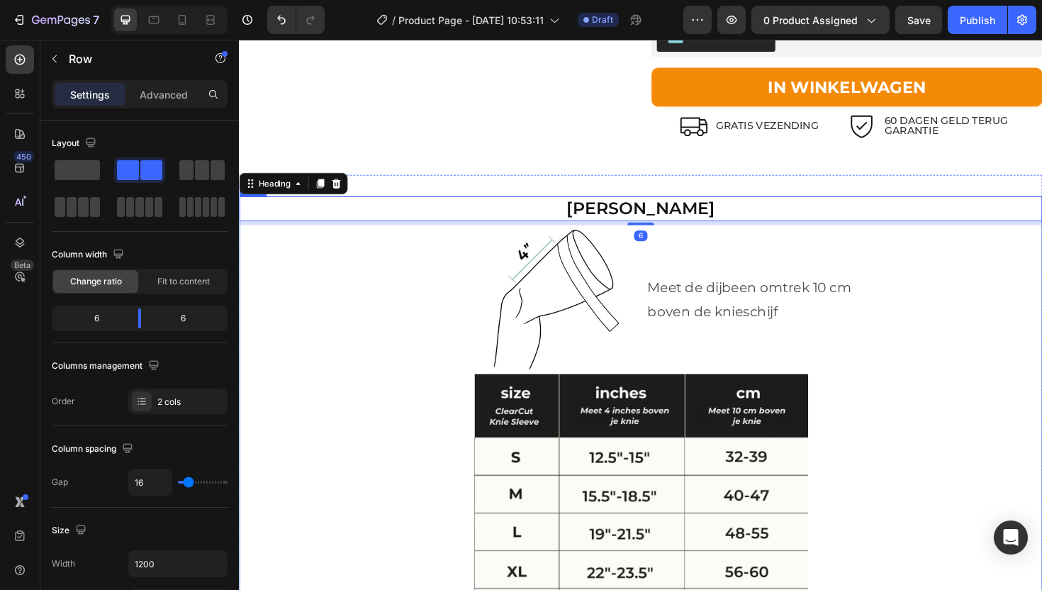
click at [851, 280] on div "Meet de dijbeen omtrek 10 cm boven de knieschijf Text Block" at bounding box center [880, 314] width 420 height 157
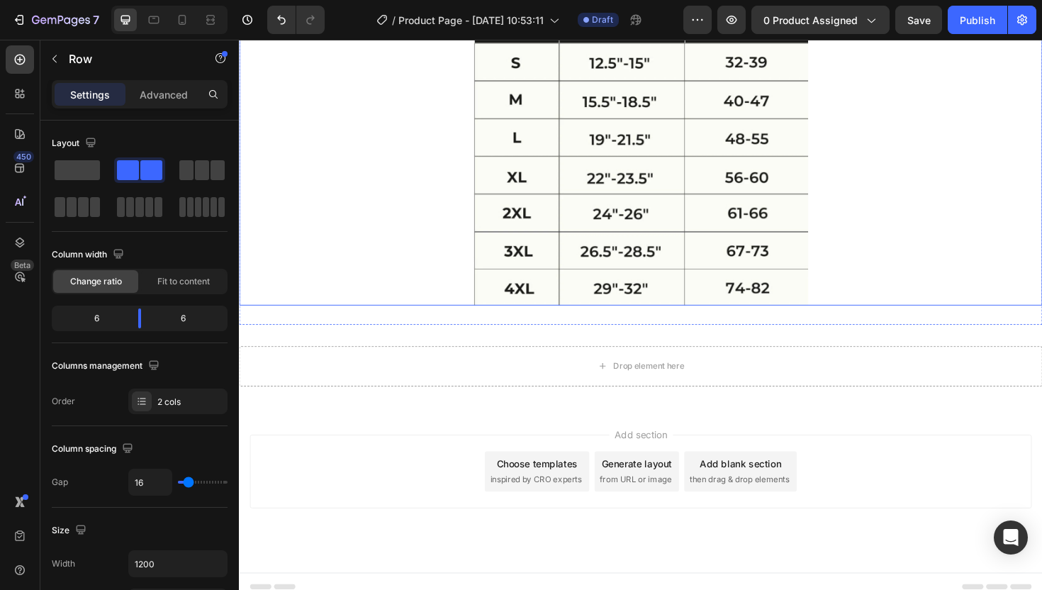
scroll to position [3740, 0]
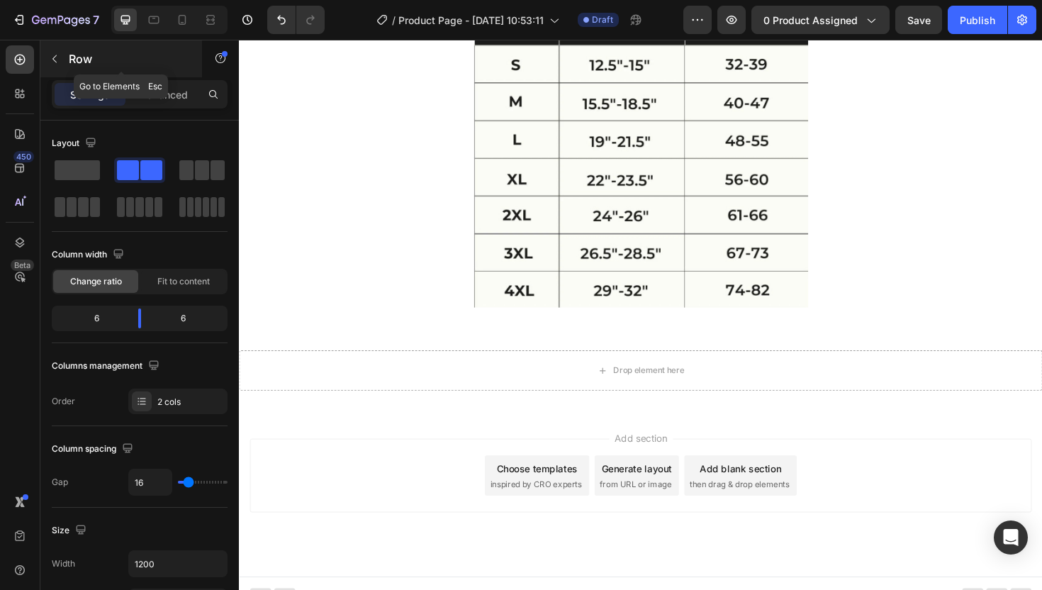
click at [50, 51] on button "button" at bounding box center [54, 58] width 23 height 23
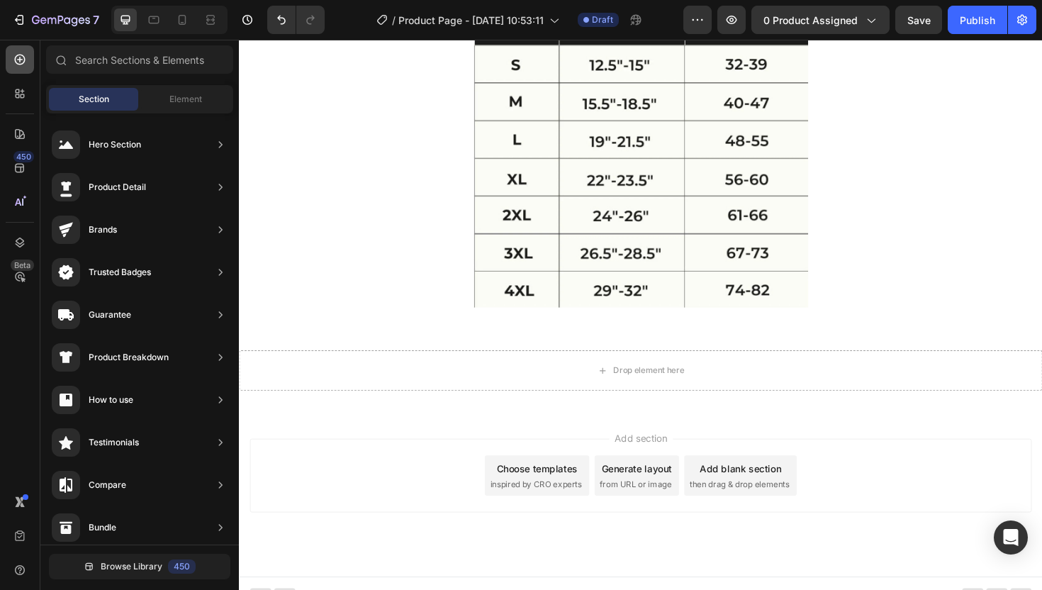
click at [10, 60] on div at bounding box center [20, 59] width 28 height 28
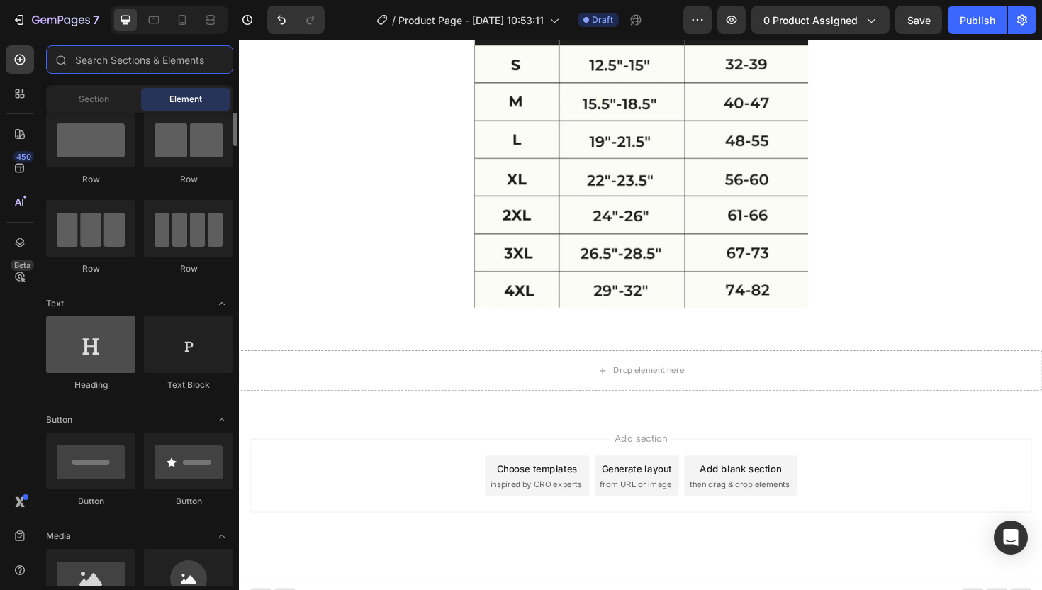
scroll to position [13, 0]
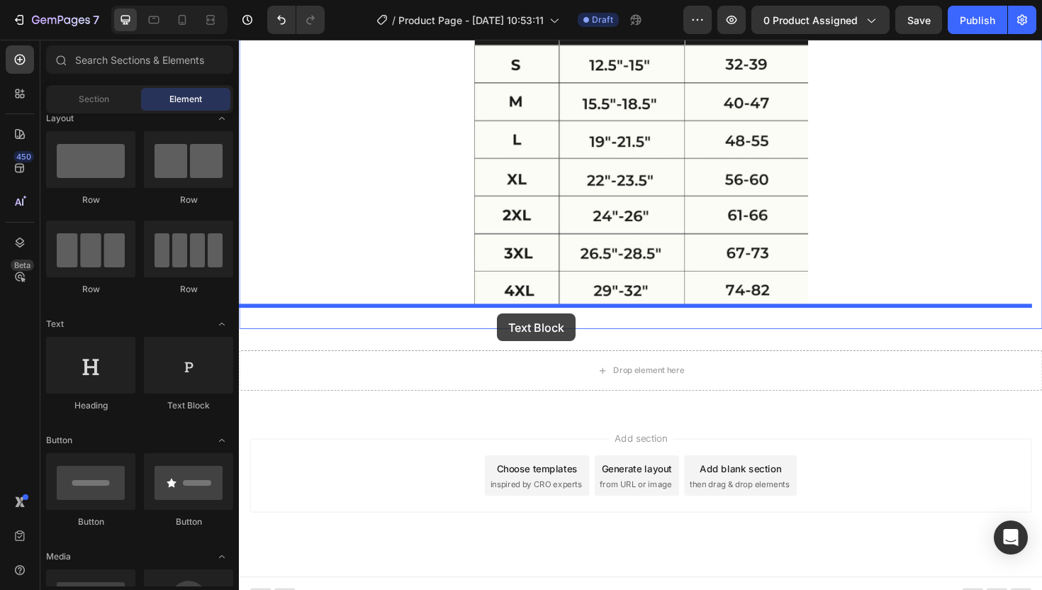
drag, startPoint x: 403, startPoint y: 420, endPoint x: 512, endPoint y: 330, distance: 141.4
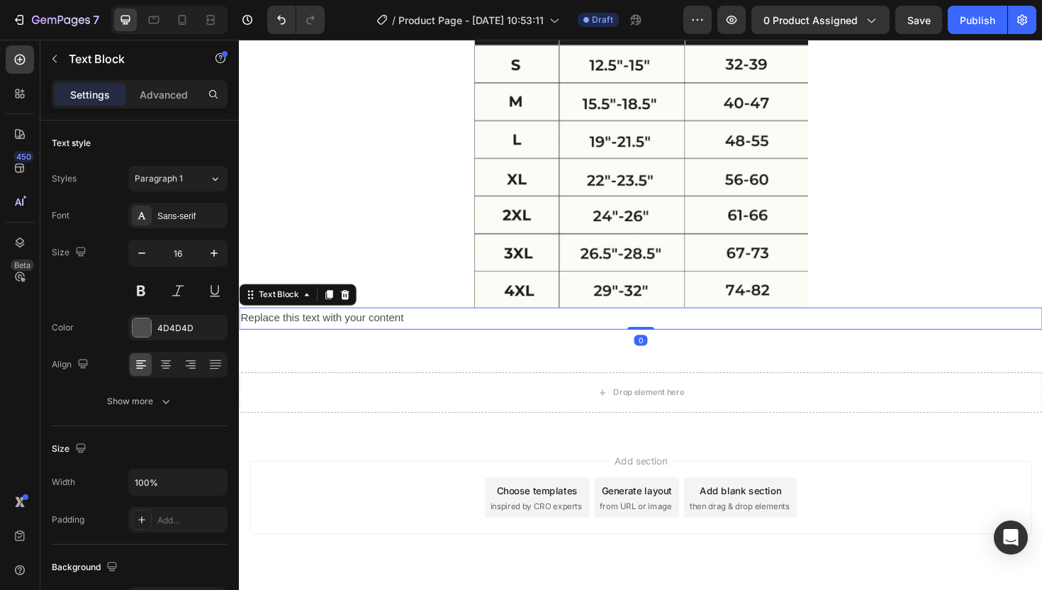
click at [359, 336] on div "Replace this text with your content" at bounding box center [664, 334] width 851 height 23
click at [359, 336] on p "Replace this text with your content" at bounding box center [664, 335] width 848 height 21
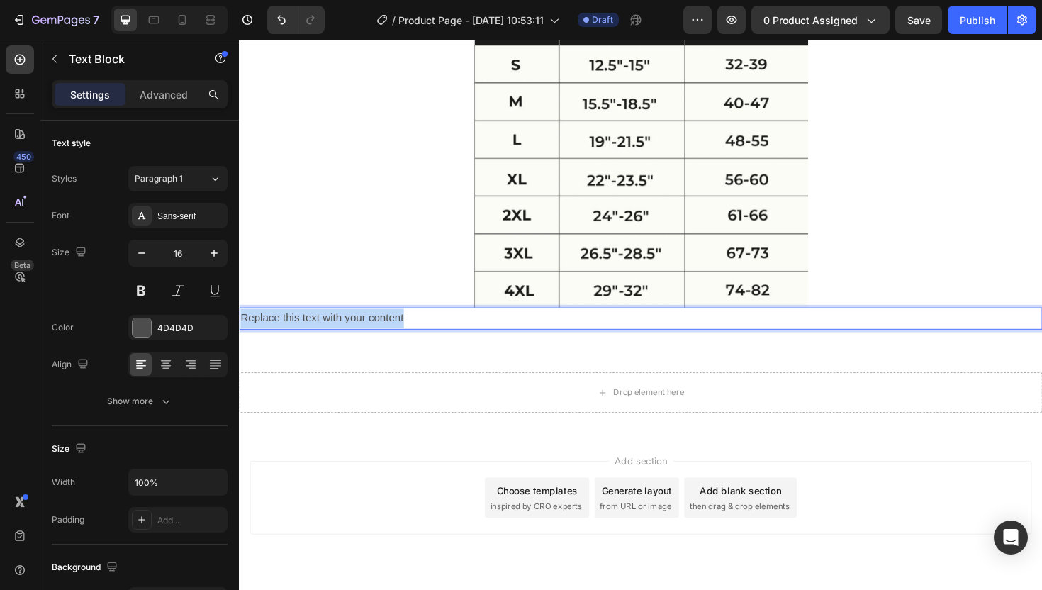
click at [359, 336] on p "Replace this text with your content" at bounding box center [664, 335] width 848 height 21
click at [277, 328] on strong "Kies een maat kleiner voor MEER compressie" at bounding box center [363, 334] width 246 height 12
click at [279, 329] on strong "Kies een maat kleiner voor MEER compressie" at bounding box center [363, 334] width 246 height 12
click at [279, 330] on strong "Kies een maat kleiner voor MEER compressie" at bounding box center [363, 334] width 246 height 12
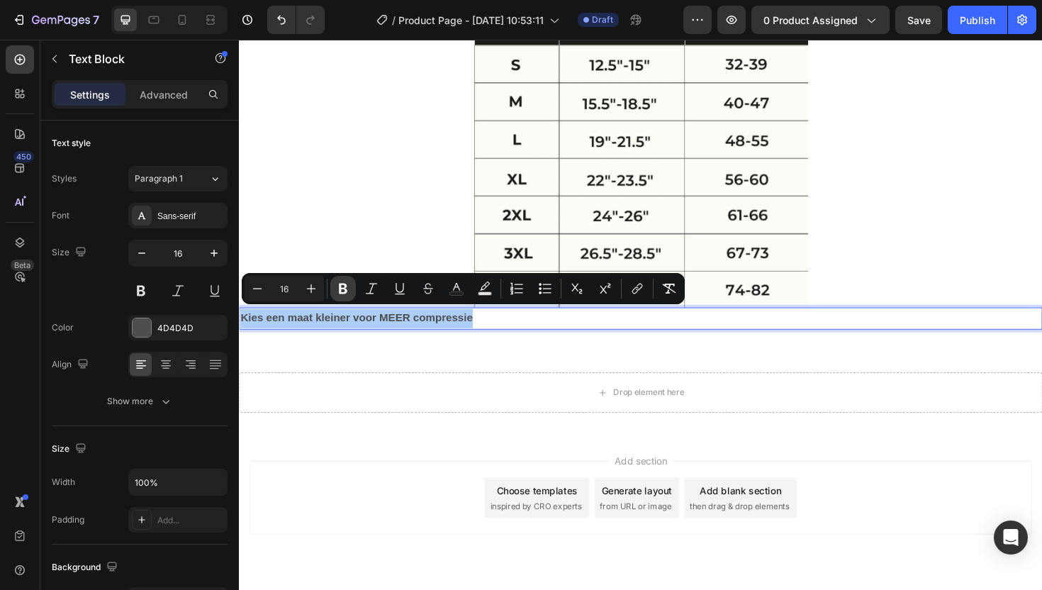
click at [341, 285] on icon "Editor contextual toolbar" at bounding box center [343, 288] width 14 height 14
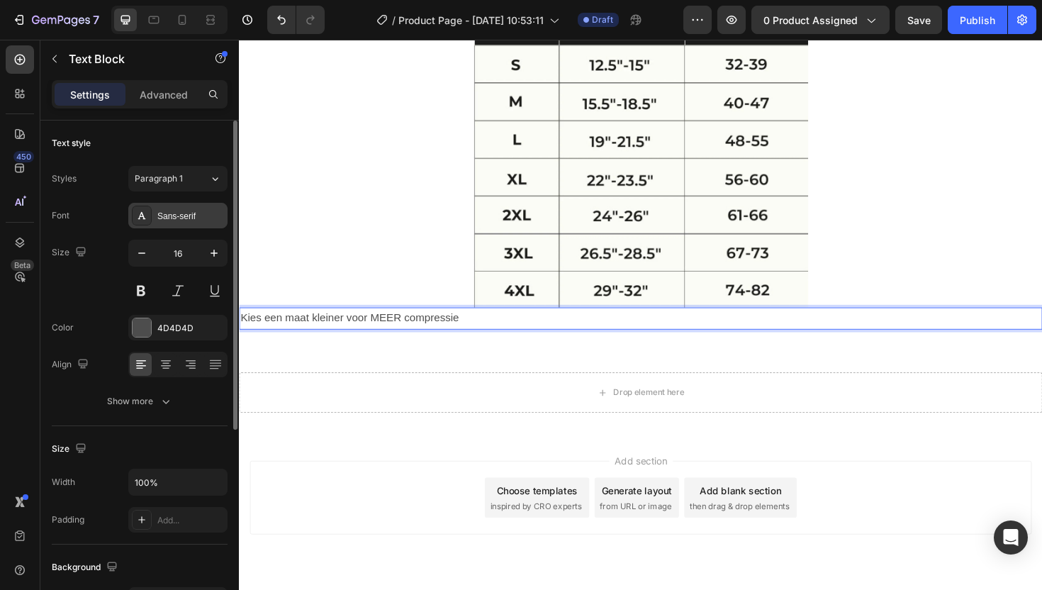
click at [156, 213] on div "Sans-serif" at bounding box center [177, 216] width 99 height 26
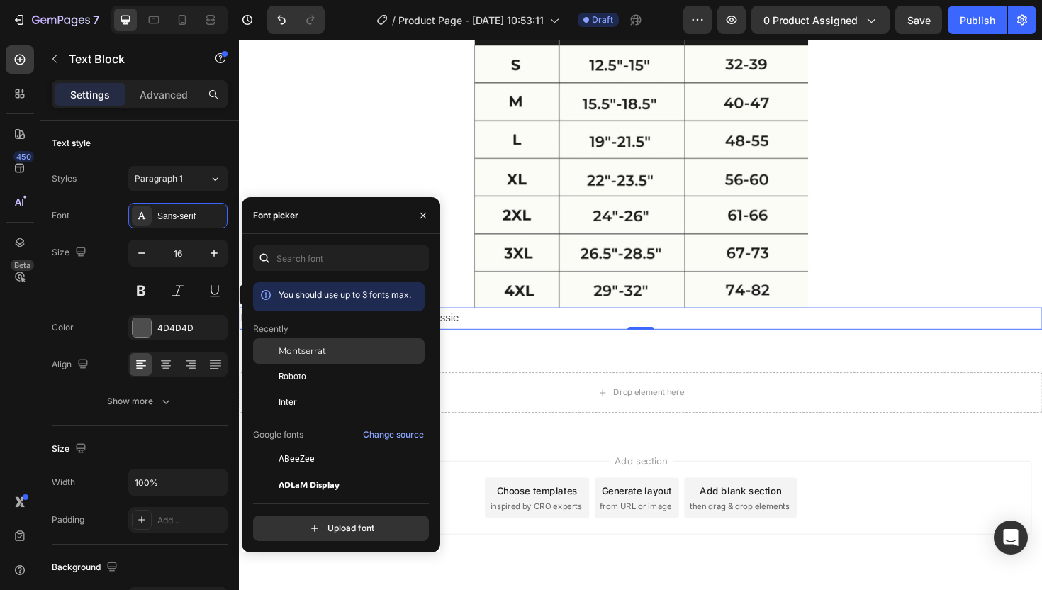
click at [313, 345] on span "Montserrat" at bounding box center [302, 351] width 47 height 13
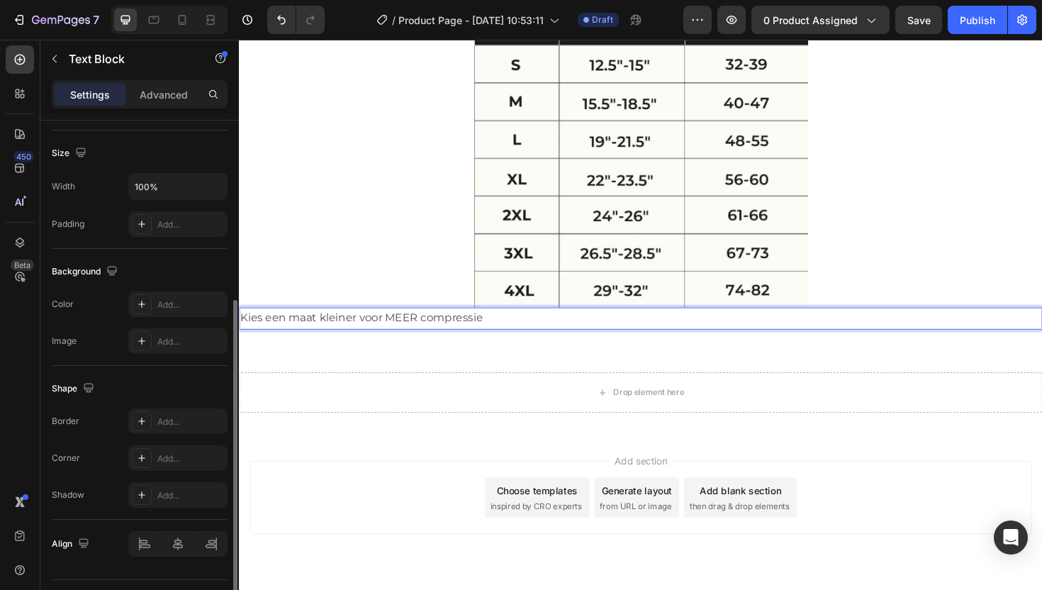
scroll to position [40, 0]
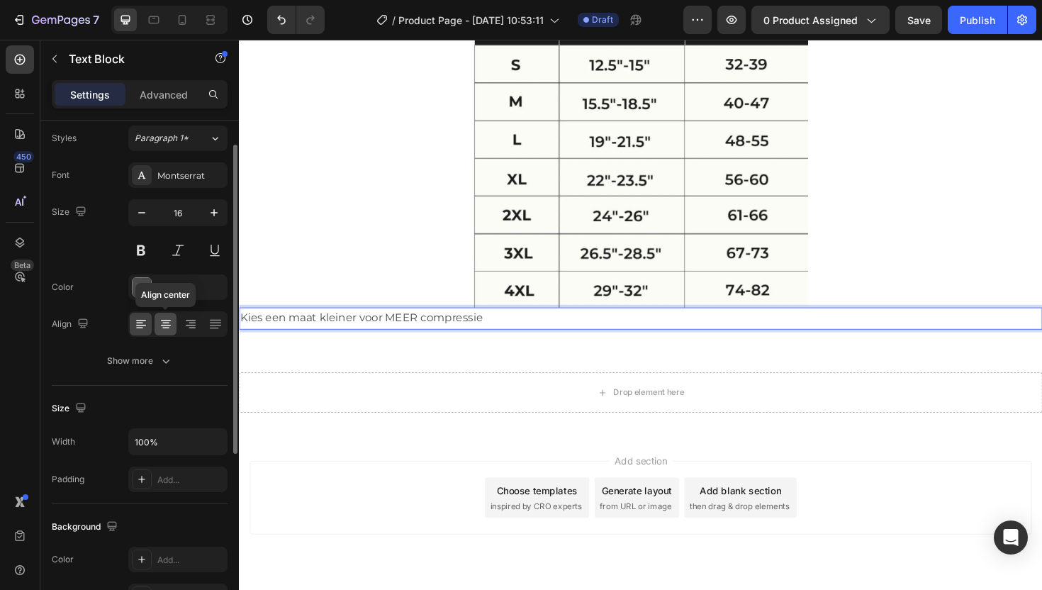
click at [162, 325] on icon at bounding box center [166, 324] width 14 height 14
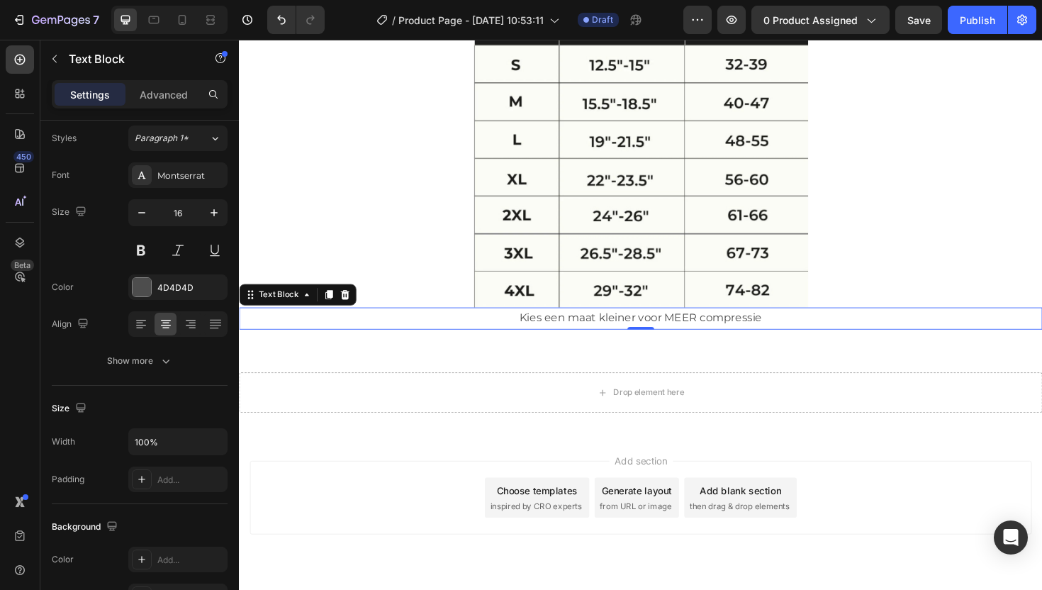
click at [525, 332] on p "Kies een maat kleiner voor MEER compressie" at bounding box center [664, 335] width 848 height 21
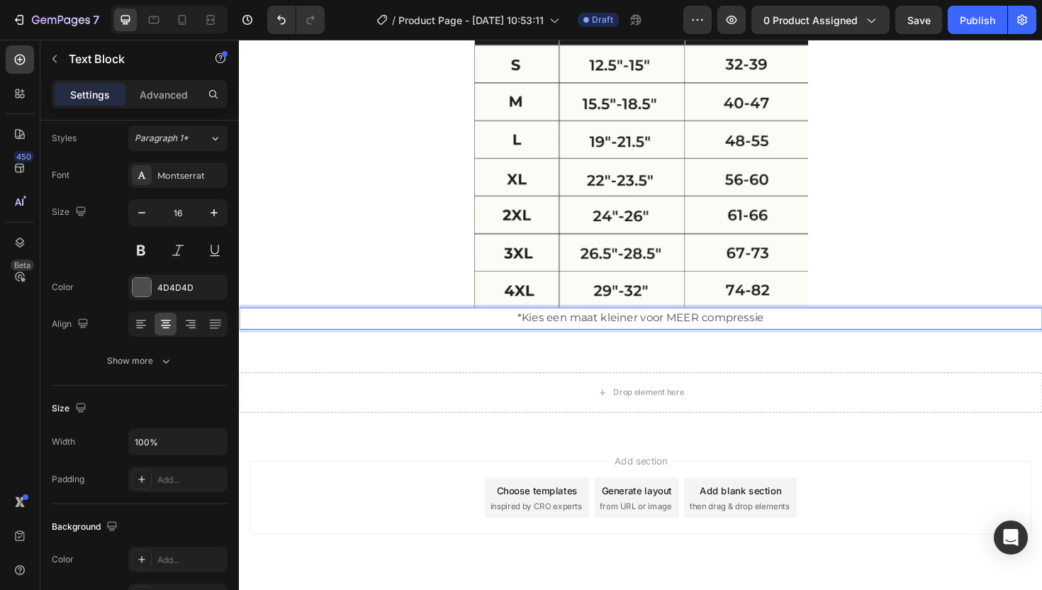
click at [795, 328] on p "*Kies een maat kleiner voor MEER compressie" at bounding box center [664, 335] width 848 height 21
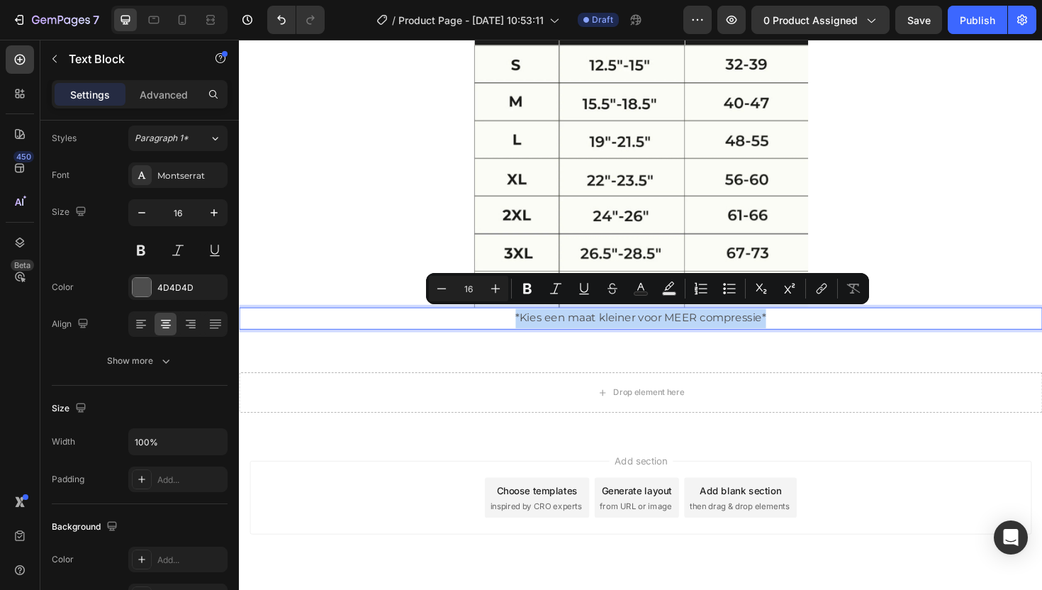
drag, startPoint x: 817, startPoint y: 326, endPoint x: 503, endPoint y: 323, distance: 314.0
click at [501, 325] on p "*Kies een maat kleiner voor MEER compressie*" at bounding box center [664, 335] width 848 height 21
click at [498, 286] on icon "Editor contextual toolbar" at bounding box center [495, 288] width 14 height 14
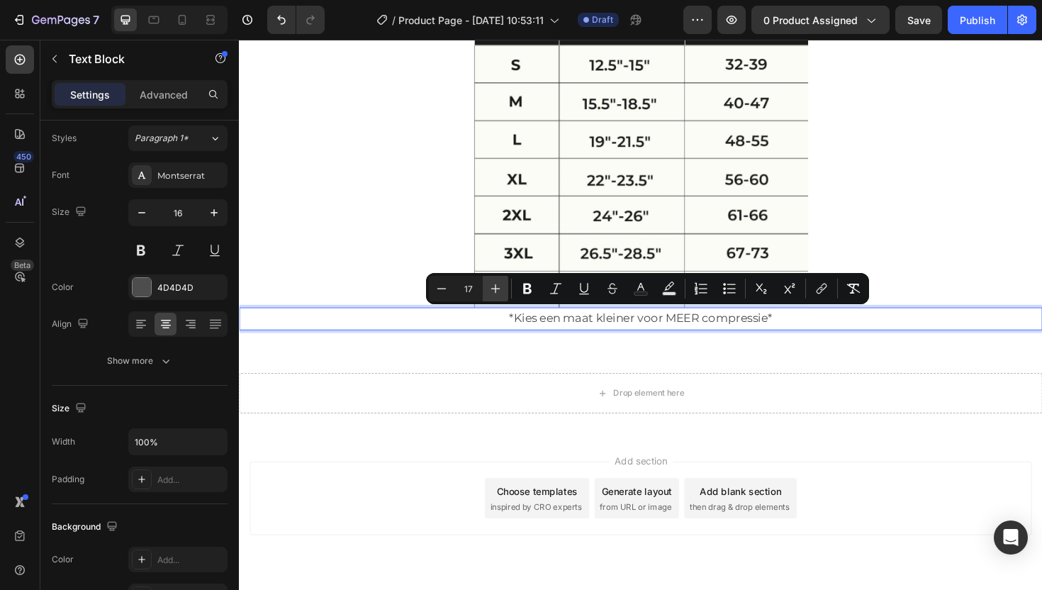
click at [498, 286] on icon "Editor contextual toolbar" at bounding box center [495, 288] width 14 height 14
type input "18"
click at [442, 323] on div "*Kies een maat kleiner voor MEER compressie*" at bounding box center [664, 335] width 851 height 24
click at [470, 332] on p "*Kies een maat kleiner voor MEER compressie*" at bounding box center [664, 335] width 848 height 21
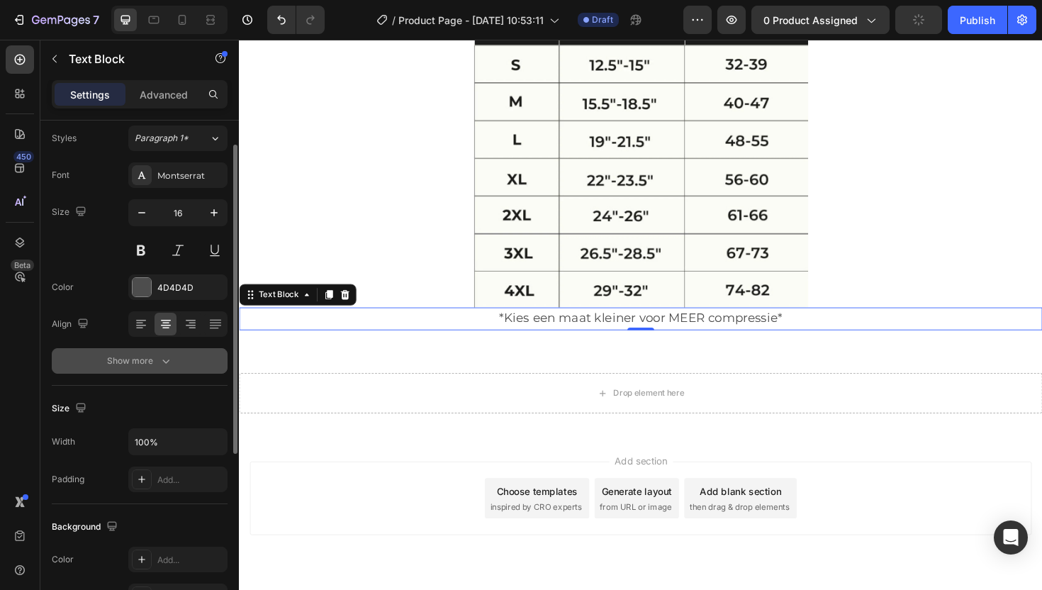
click at [167, 358] on icon "button" at bounding box center [166, 361] width 14 height 14
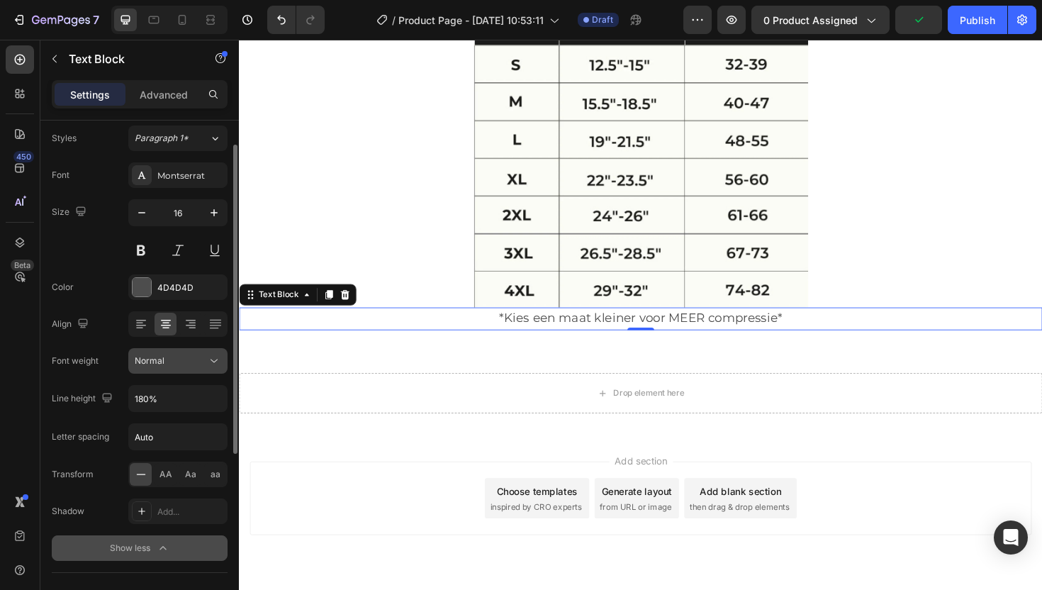
click at [171, 359] on div "Normal" at bounding box center [171, 360] width 72 height 13
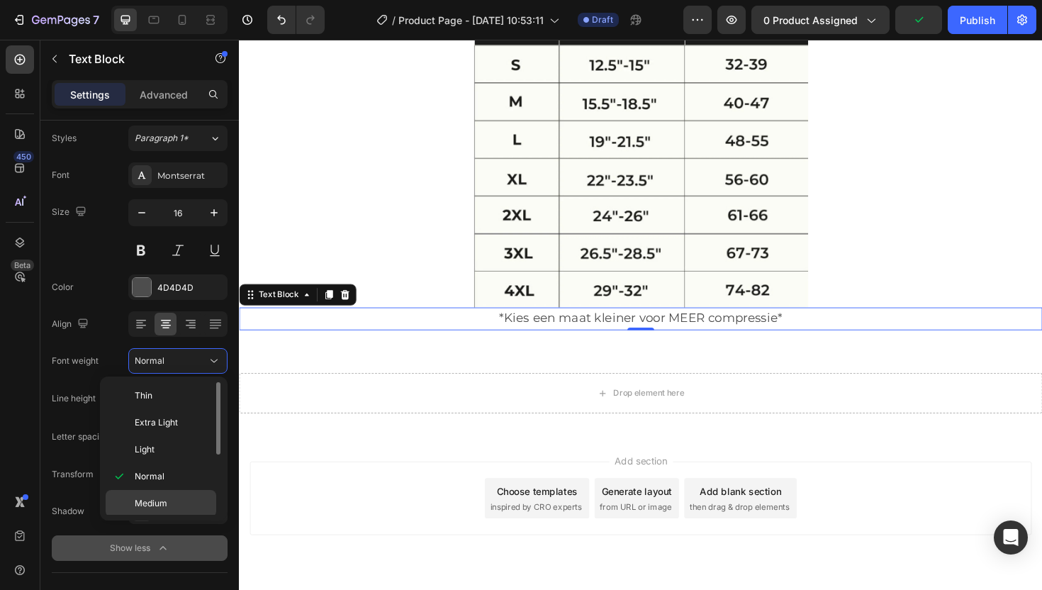
click at [160, 490] on div "Medium" at bounding box center [161, 503] width 111 height 27
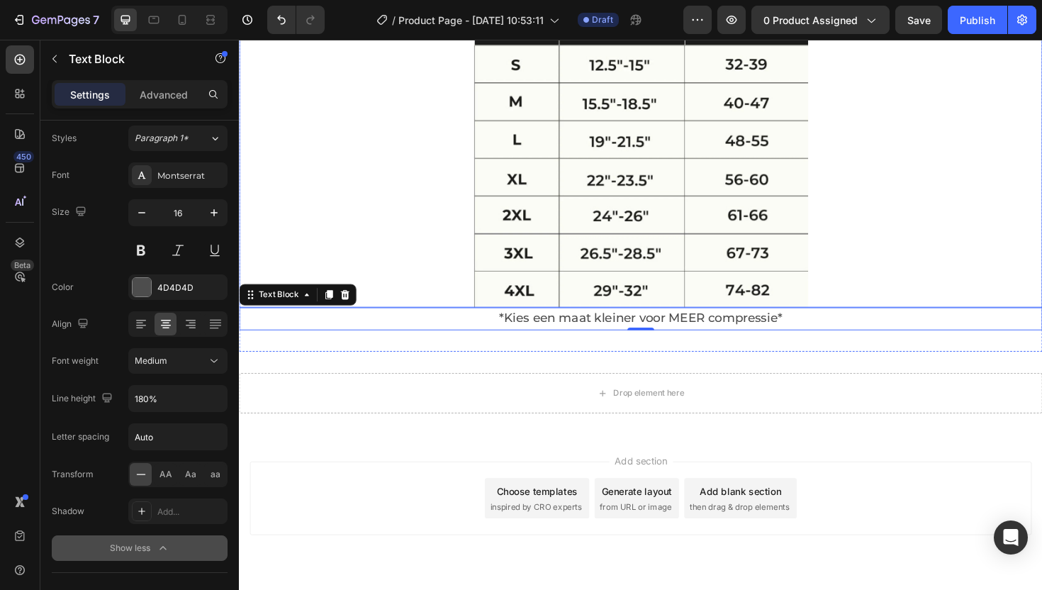
click at [647, 303] on img at bounding box center [664, 150] width 354 height 345
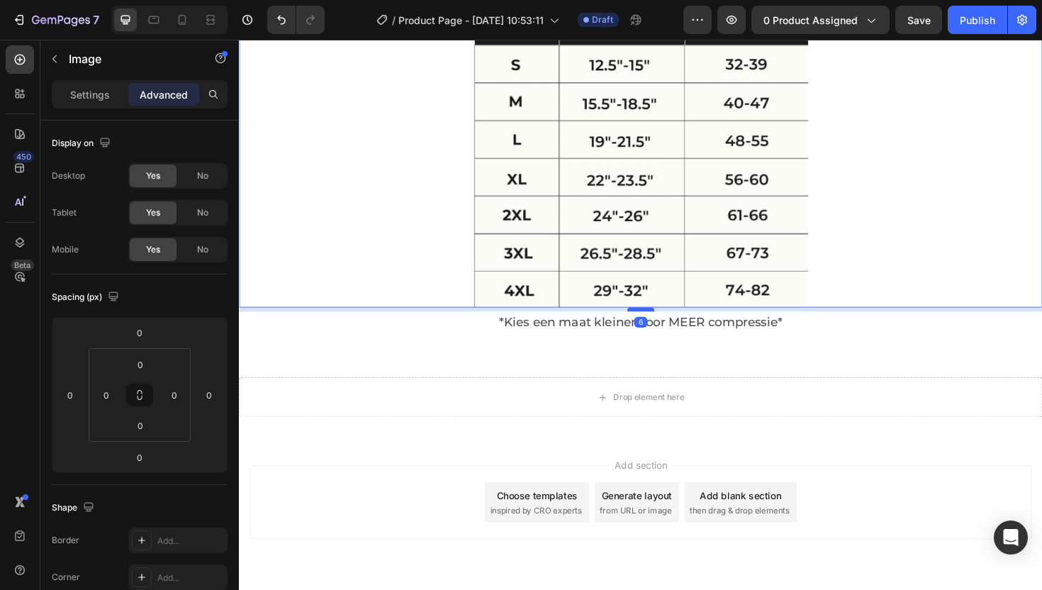
click at [661, 323] on div at bounding box center [664, 325] width 28 height 4
type input "6"
click at [386, 286] on div at bounding box center [664, 150] width 851 height 345
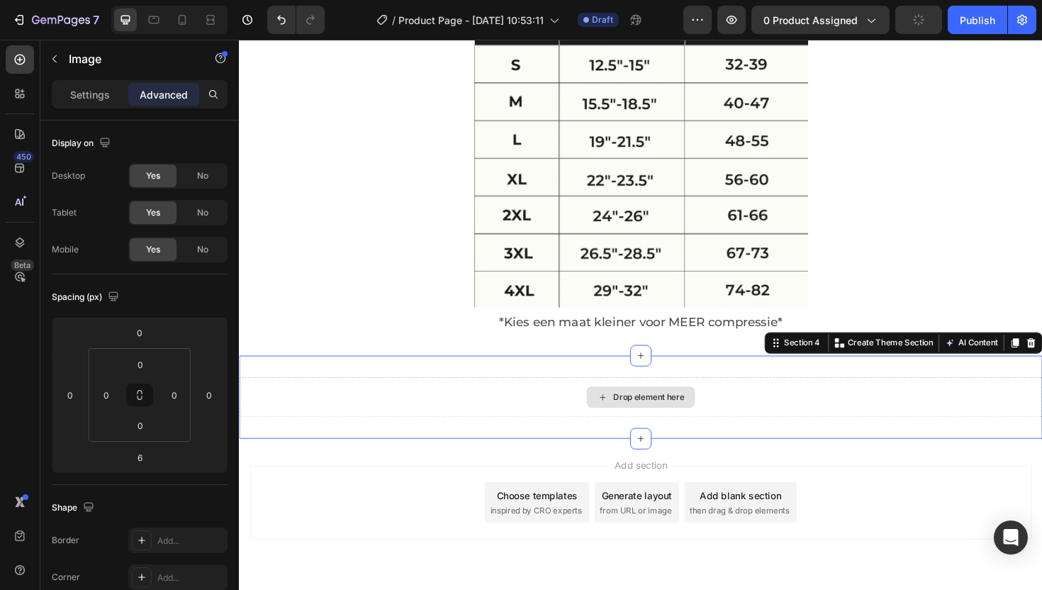
click at [445, 405] on div "Drop element here" at bounding box center [664, 418] width 851 height 43
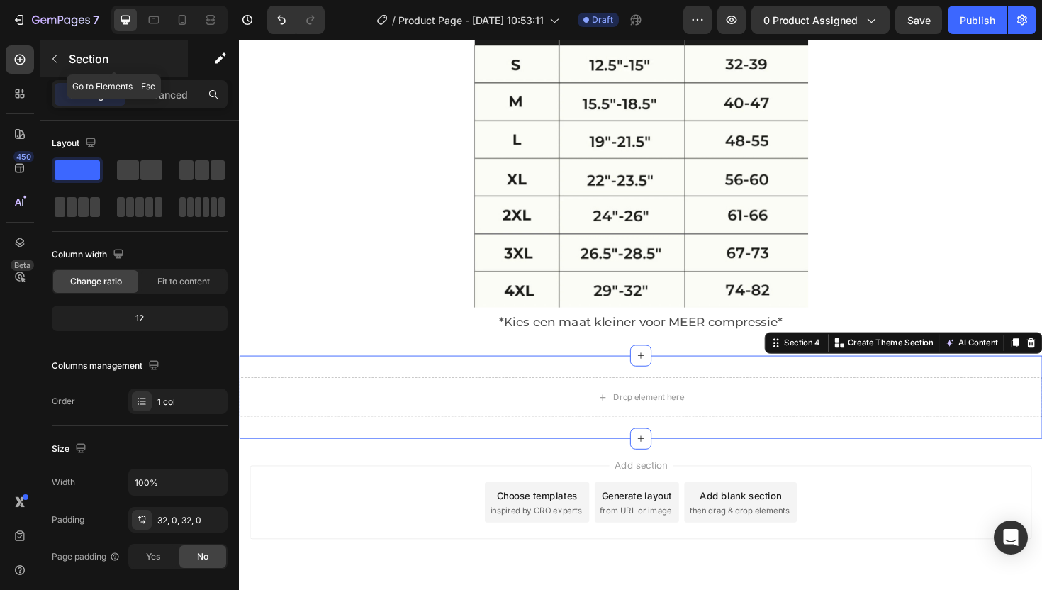
click at [54, 60] on icon "button" at bounding box center [54, 59] width 4 height 8
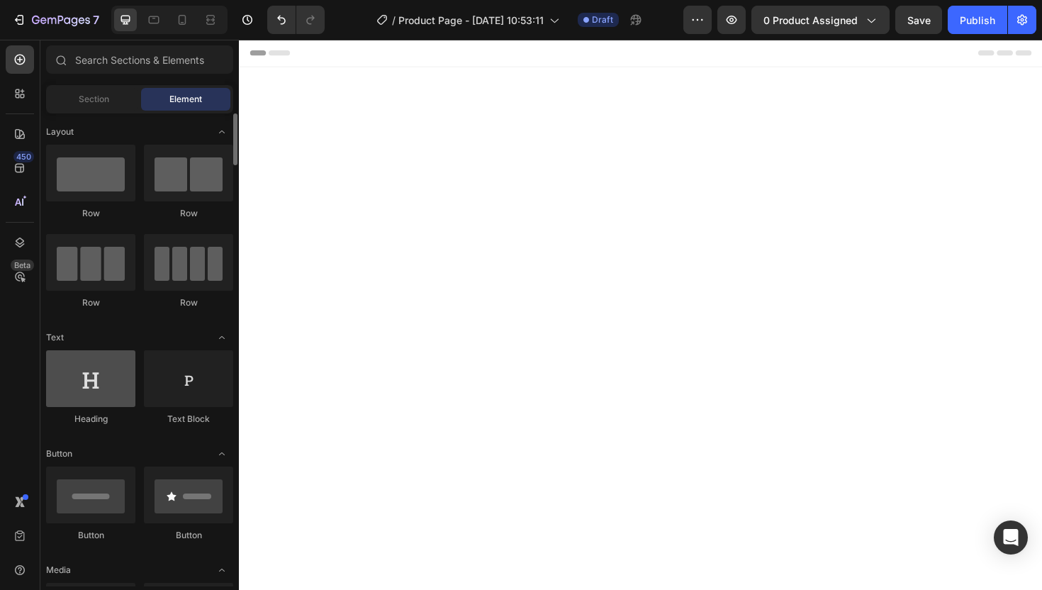
scroll to position [3740, 0]
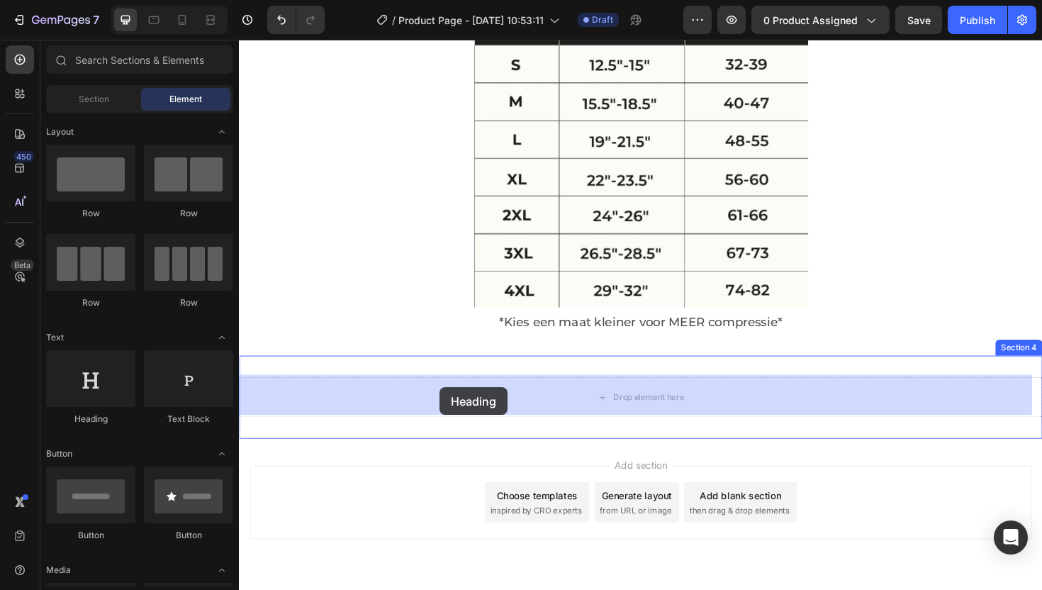
drag, startPoint x: 332, startPoint y: 427, endPoint x: 452, endPoint y: 408, distance: 121.3
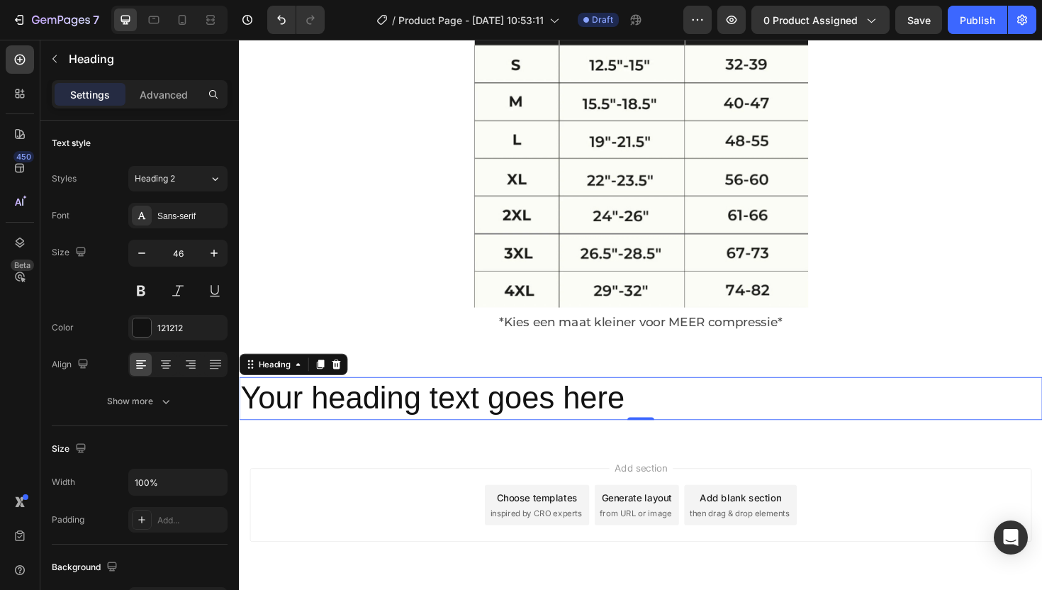
click at [499, 405] on h2 "Your heading text goes here" at bounding box center [664, 419] width 851 height 45
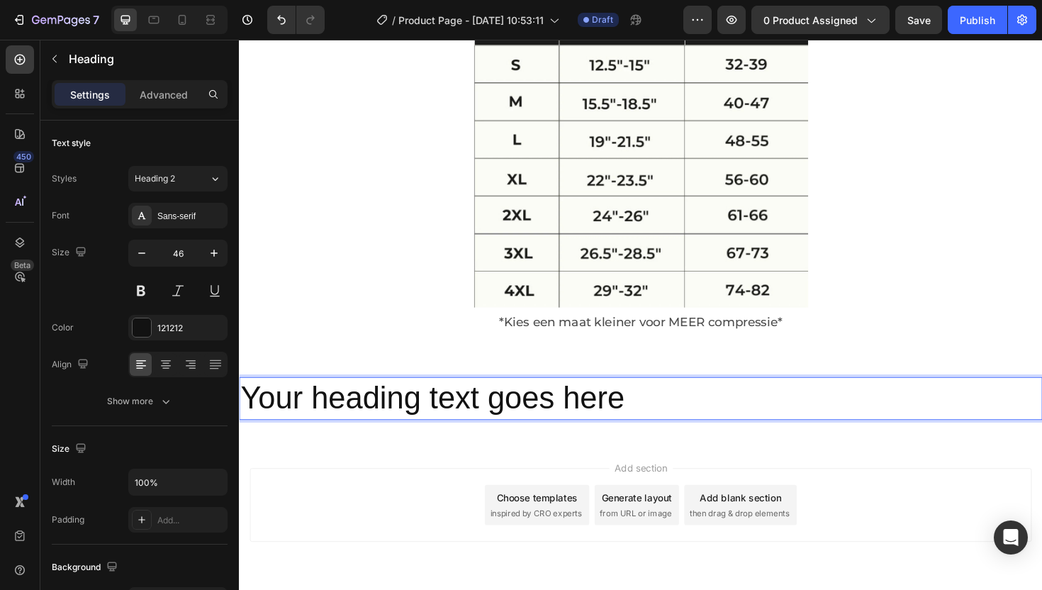
click at [499, 406] on p "Your heading text goes here" at bounding box center [664, 419] width 848 height 43
click at [500, 407] on p "Your heading text goes here" at bounding box center [664, 419] width 848 height 43
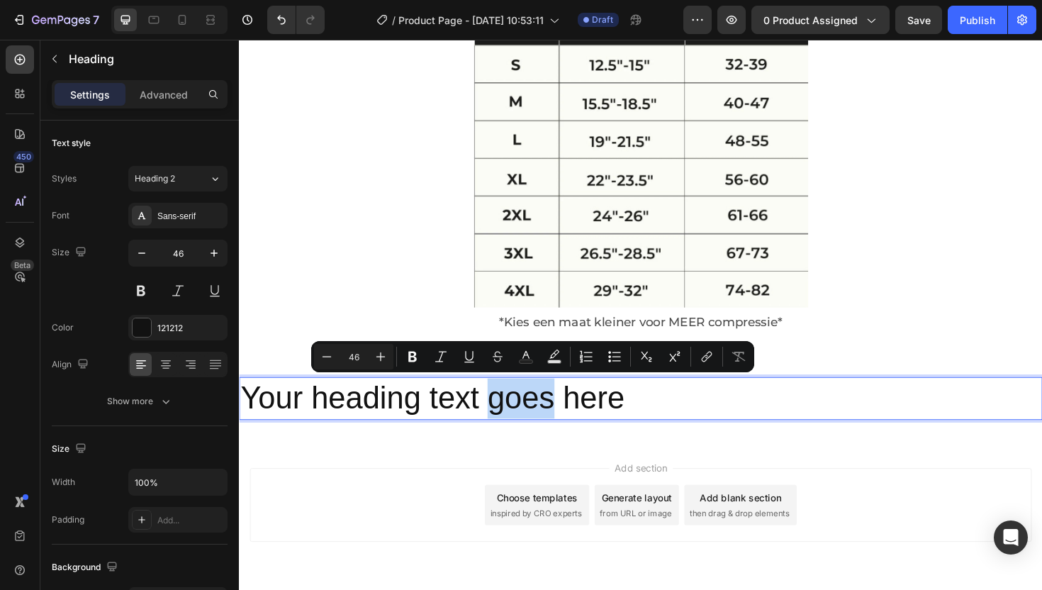
click at [500, 408] on p "Your heading text goes here" at bounding box center [664, 419] width 848 height 43
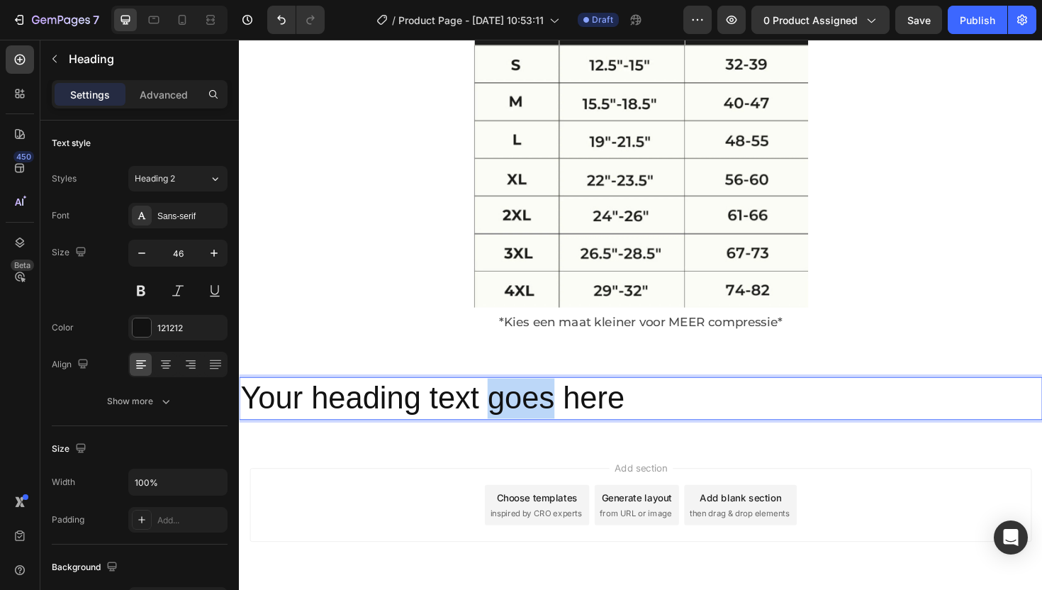
click at [500, 408] on p "Your heading text goes here" at bounding box center [664, 419] width 848 height 43
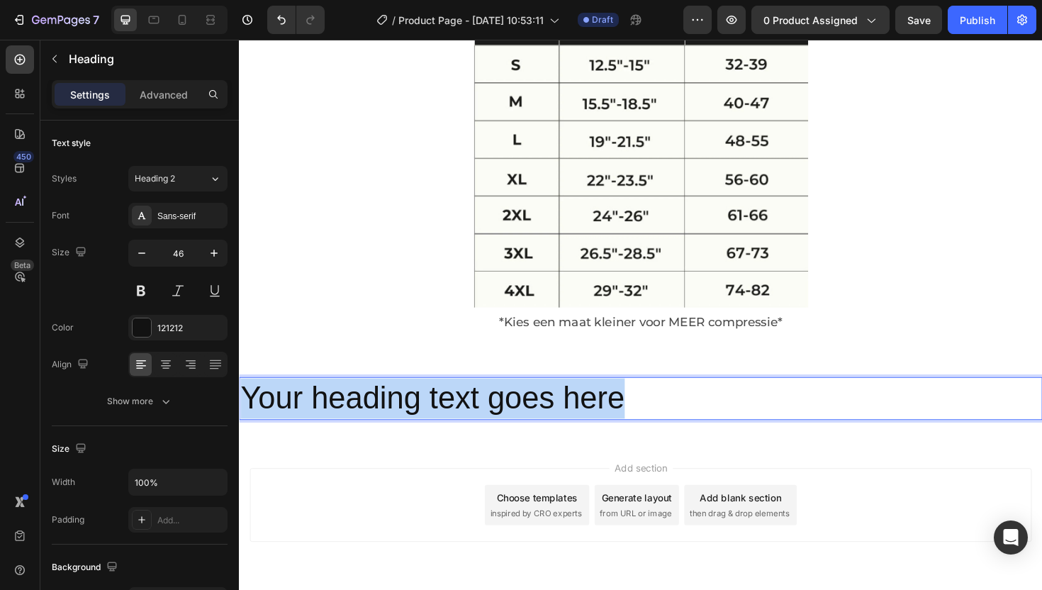
click at [500, 408] on p "Your heading text goes here" at bounding box center [664, 419] width 848 height 43
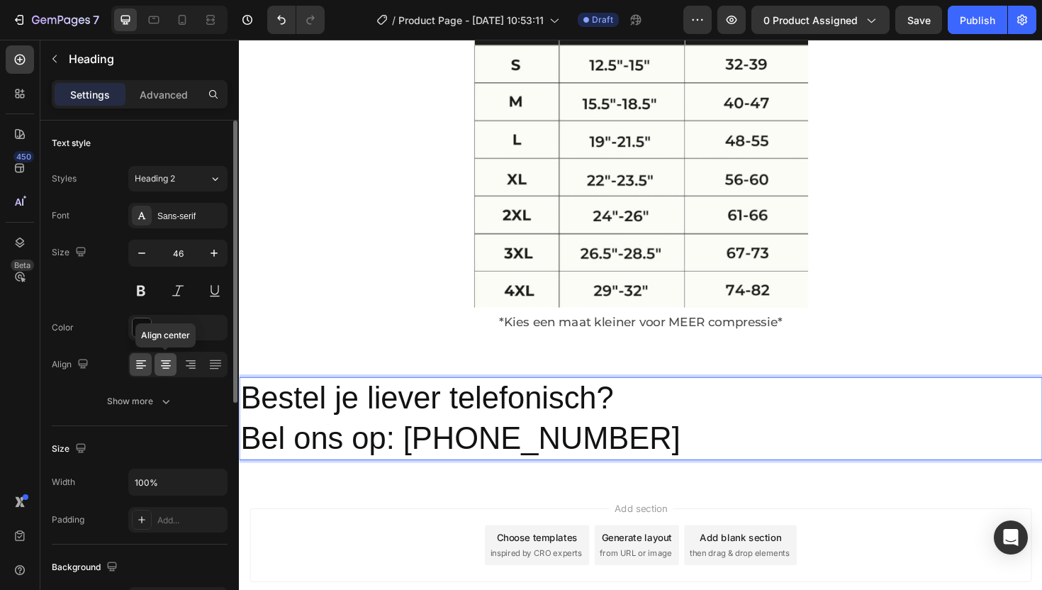
click at [169, 357] on div at bounding box center [166, 364] width 22 height 23
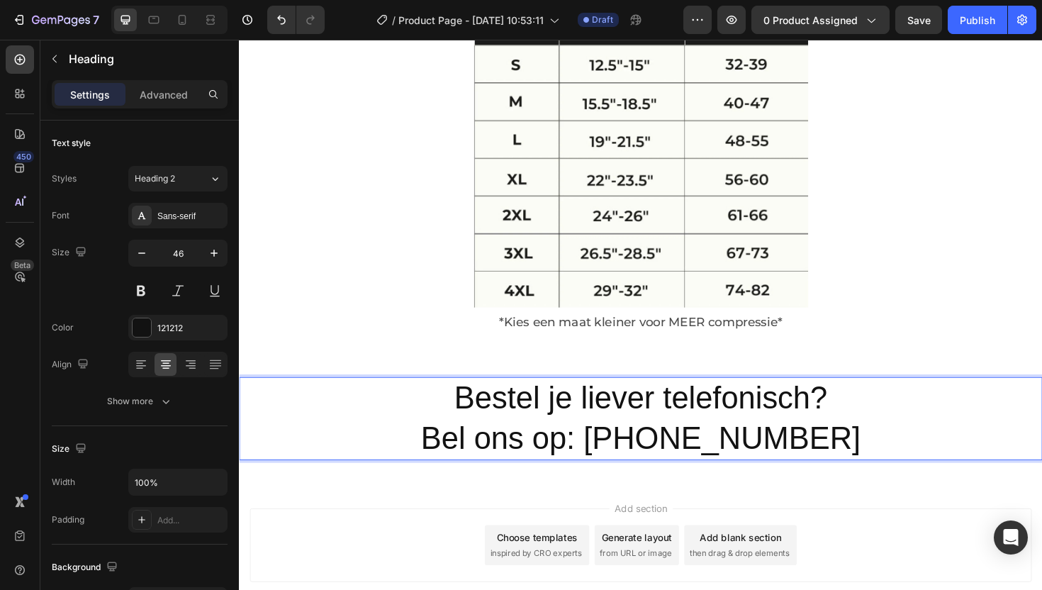
click at [766, 412] on p "Bestel je liever telefonisch? Bel ons op: +1 (877)-880-7132" at bounding box center [664, 440] width 848 height 85
click at [640, 459] on p "Bestel je liever telefonisch? Bel ons op: +1 (877)-880-7132" at bounding box center [664, 440] width 848 height 85
click at [729, 449] on p "Bestel je liever telefonisch? Bel ons op: +31 (877)-880-7132" at bounding box center [664, 440] width 848 height 85
click at [787, 458] on p "Bestel je liever telefonisch? Bel ons op: +31 (6)-880-7132" at bounding box center [664, 440] width 848 height 85
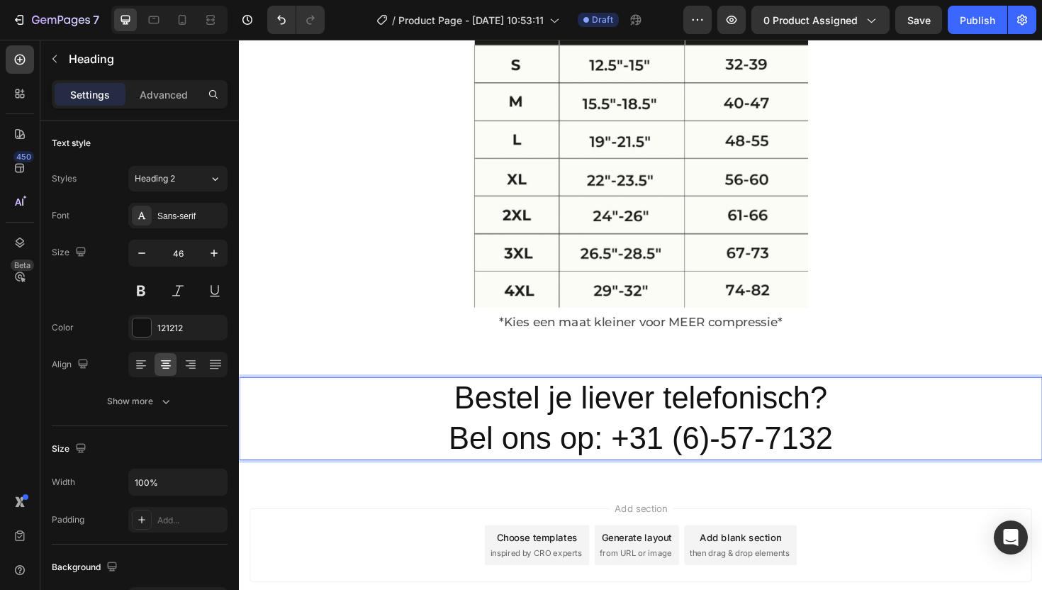
click at [854, 457] on p "Bestel je liever telefonisch? Bel ons op: +31 (6)-57-7132" at bounding box center [664, 440] width 848 height 85
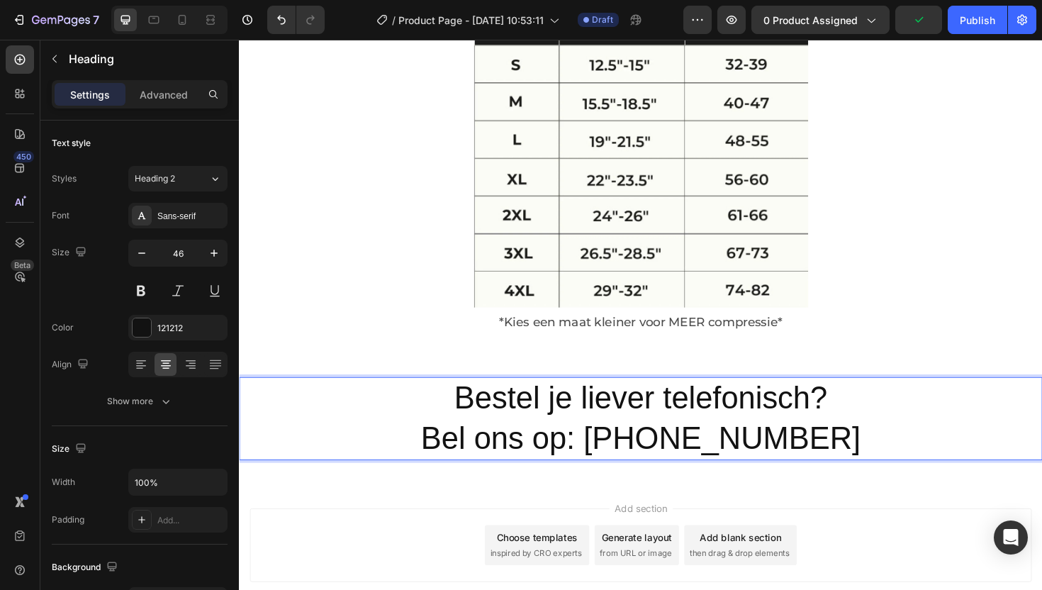
click at [435, 412] on p "Bestel je liever telefonisch? Bel ons op: +31 (6)-57-222-377" at bounding box center [664, 440] width 848 height 85
drag, startPoint x: 452, startPoint y: 410, endPoint x: 901, endPoint y: 461, distance: 451.6
click at [901, 461] on p "Bestel je liever telefonisch? Bel ons op: +31 (6)-57-222-377" at bounding box center [664, 440] width 848 height 85
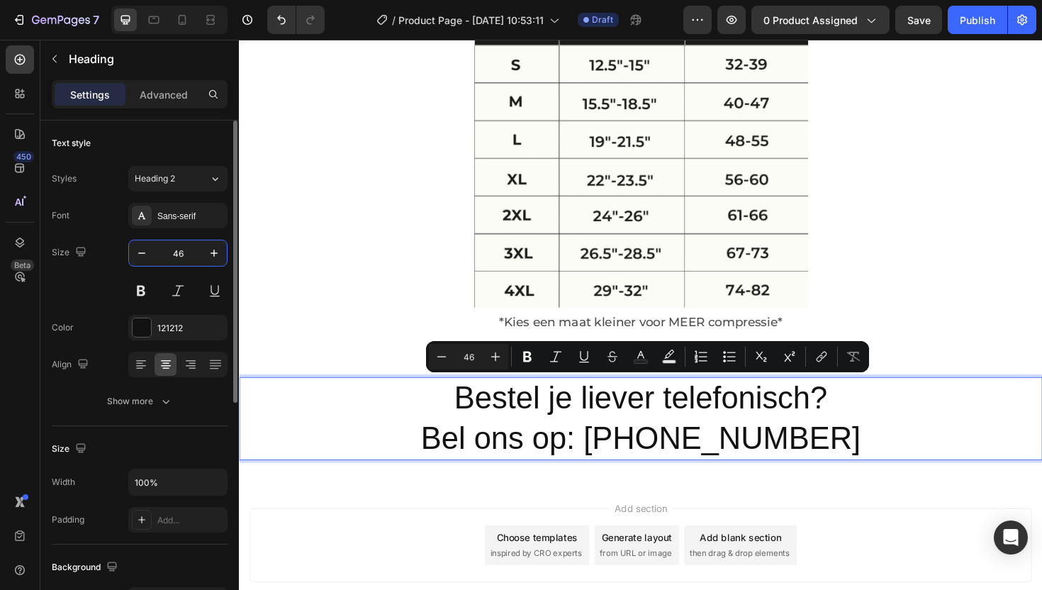
click at [170, 249] on input "46" at bounding box center [178, 253] width 47 height 26
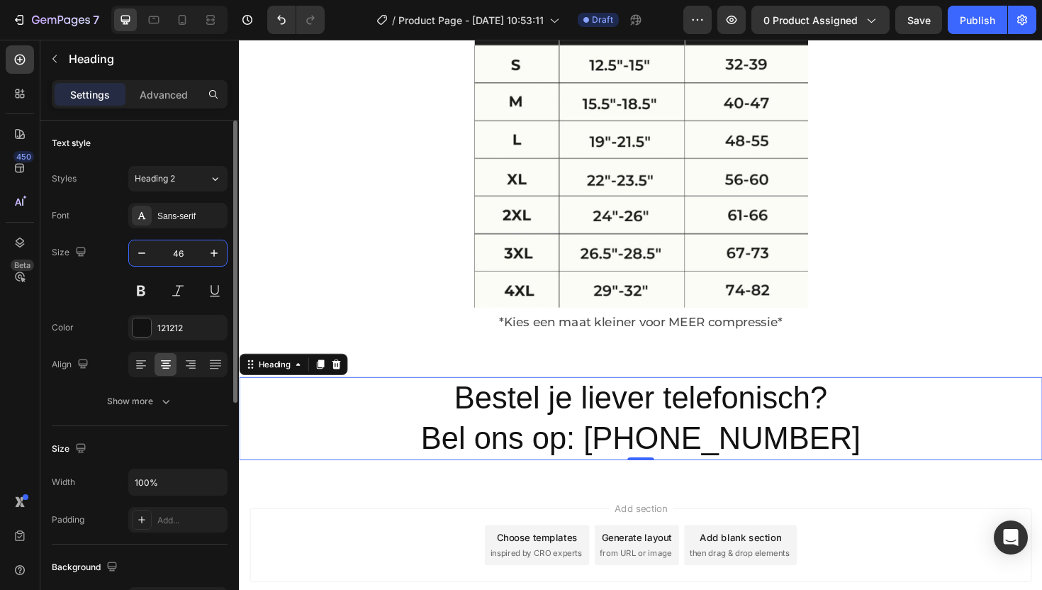
click at [175, 250] on input "46" at bounding box center [178, 253] width 47 height 26
click at [176, 250] on input "46" at bounding box center [178, 253] width 47 height 26
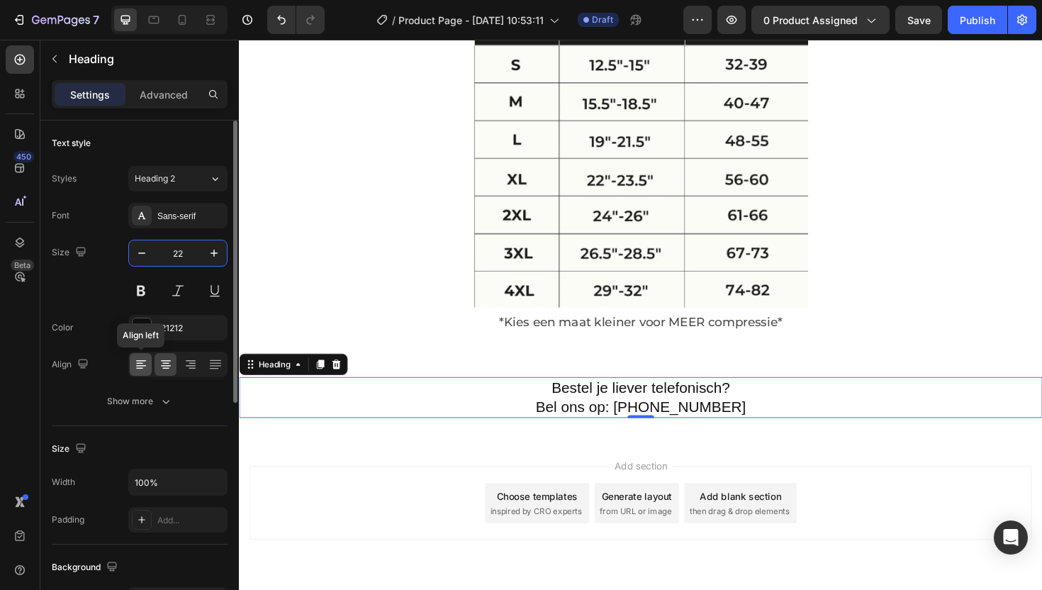
scroll to position [26, 0]
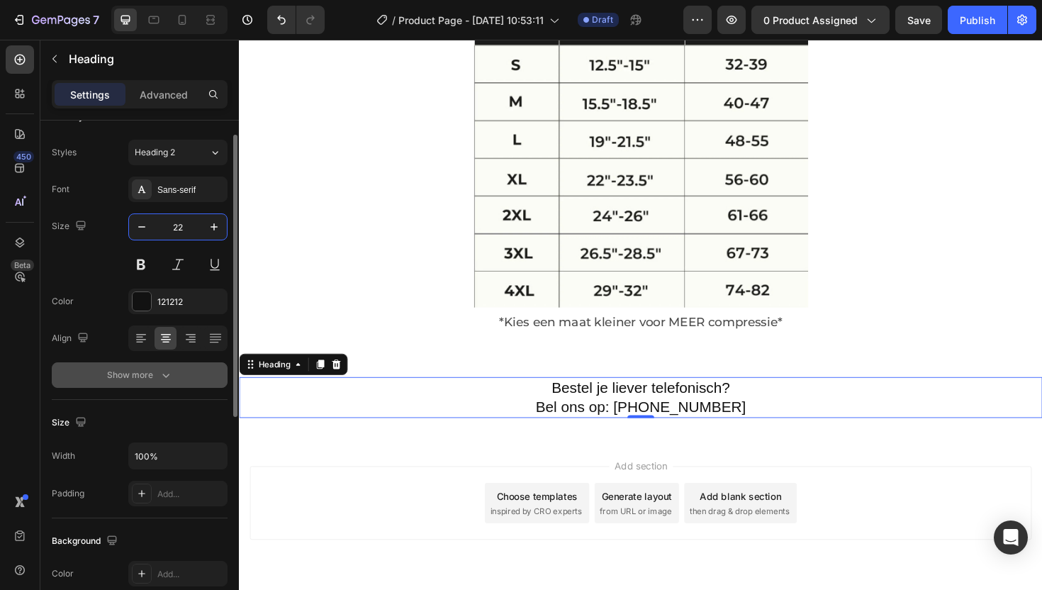
type input "22"
click at [140, 374] on div "Show more" at bounding box center [140, 375] width 66 height 14
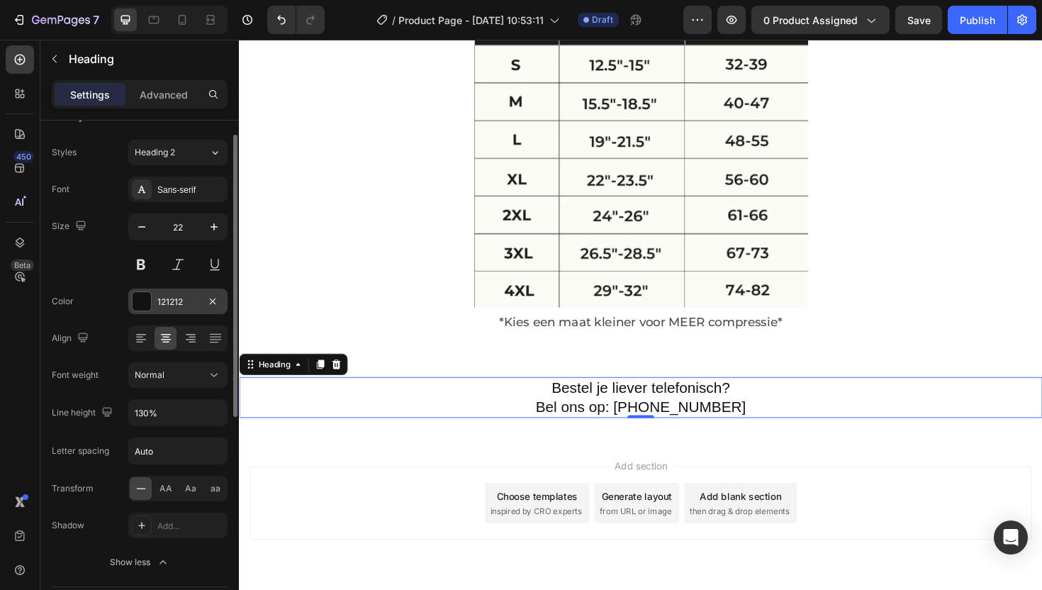
click at [146, 306] on div at bounding box center [142, 301] width 18 height 18
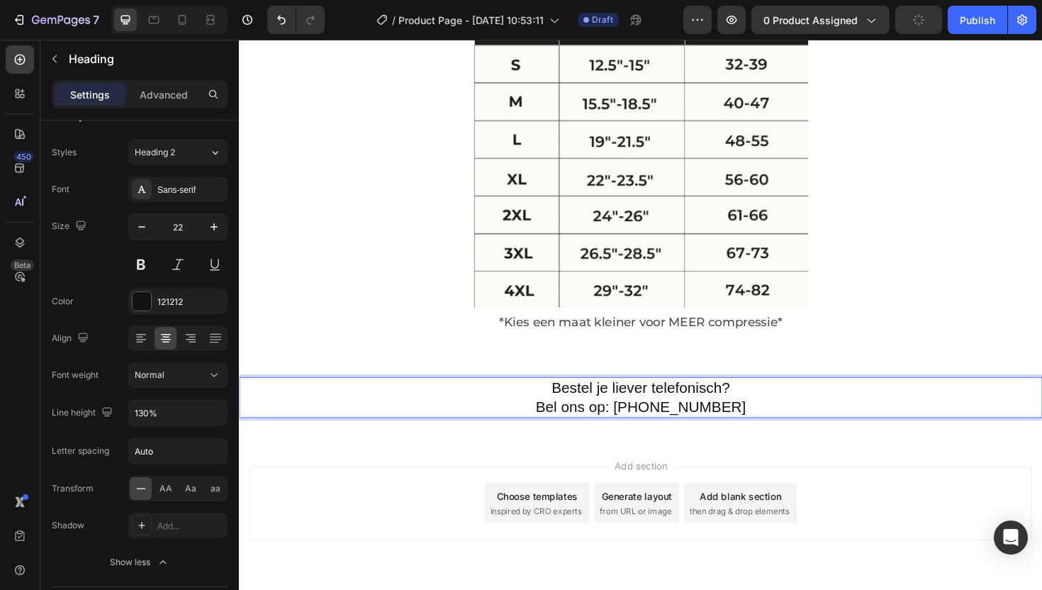
drag, startPoint x: 559, startPoint y: 403, endPoint x: 791, endPoint y: 425, distance: 233.6
click at [791, 425] on p "Bestel je liever telefonisch? Bel ons op: +31 (6)-57-222-377" at bounding box center [664, 418] width 848 height 40
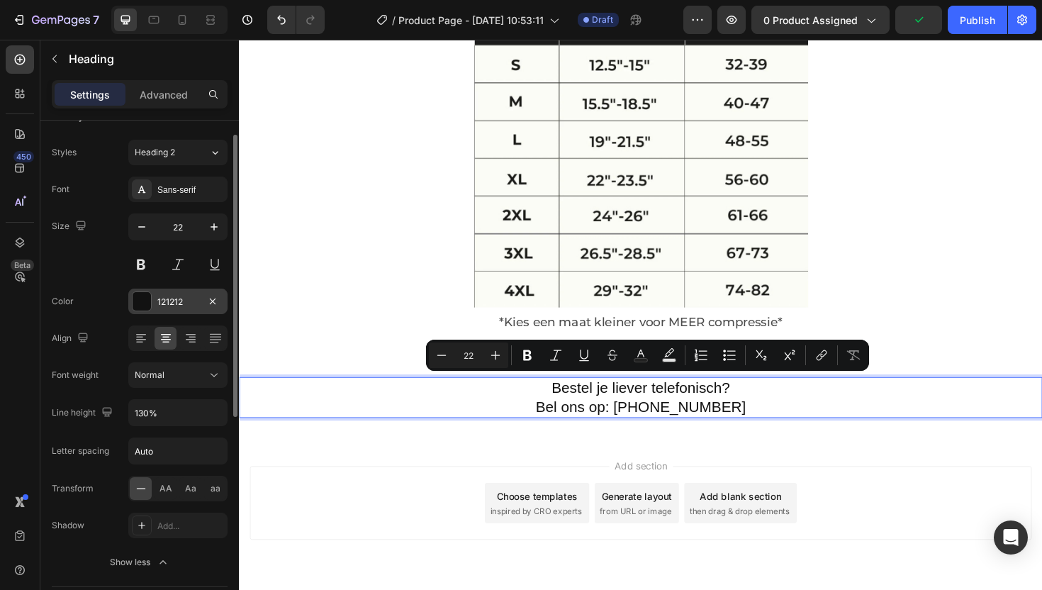
click at [146, 297] on div at bounding box center [142, 301] width 18 height 18
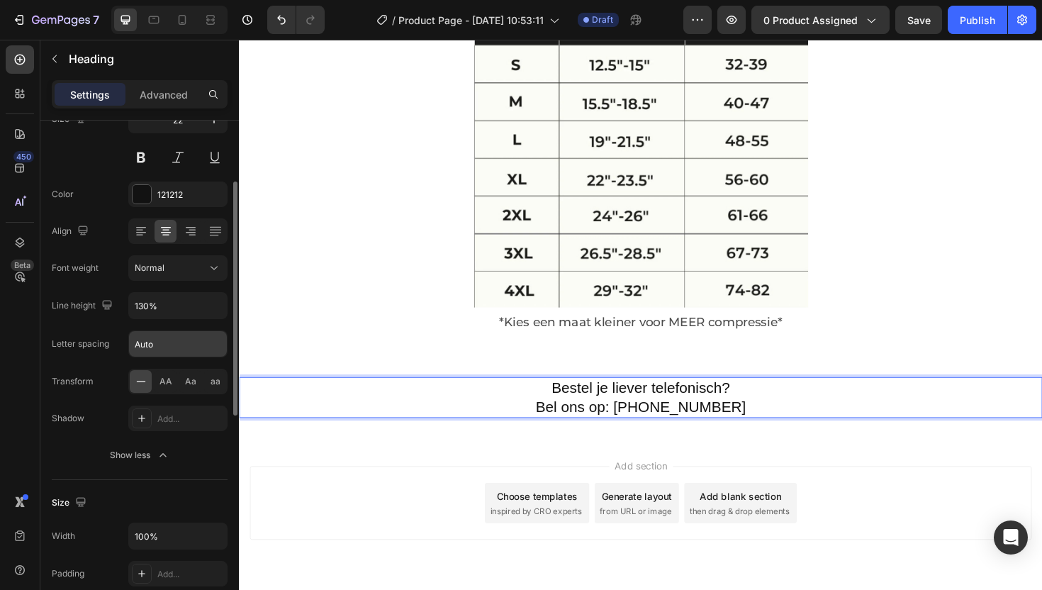
scroll to position [152, 0]
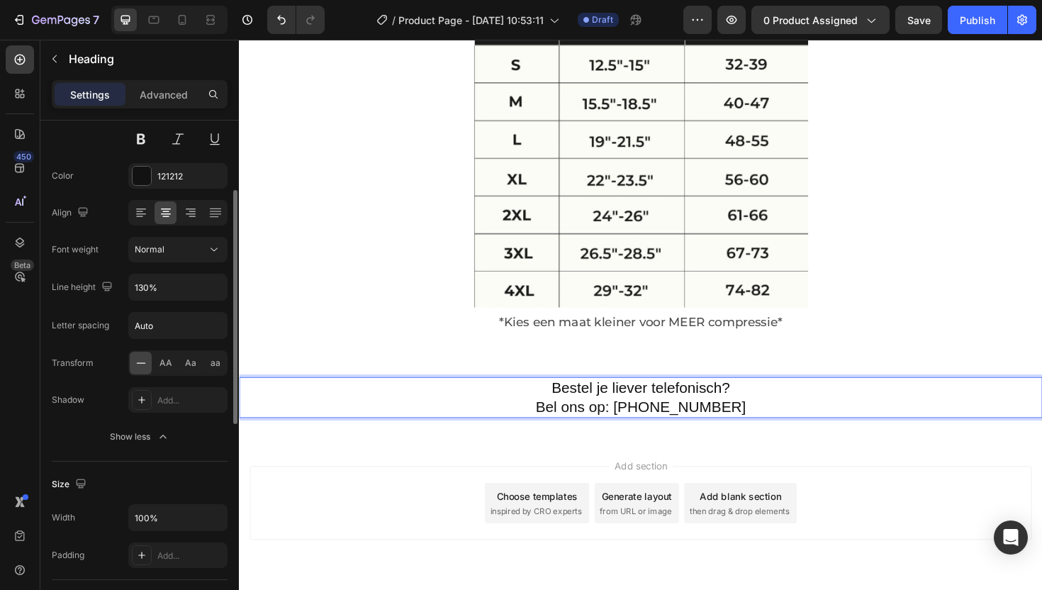
click at [321, 420] on p "Bestel je liever telefonisch? Bel ons op: +31 (6)-57-222-377" at bounding box center [664, 418] width 848 height 40
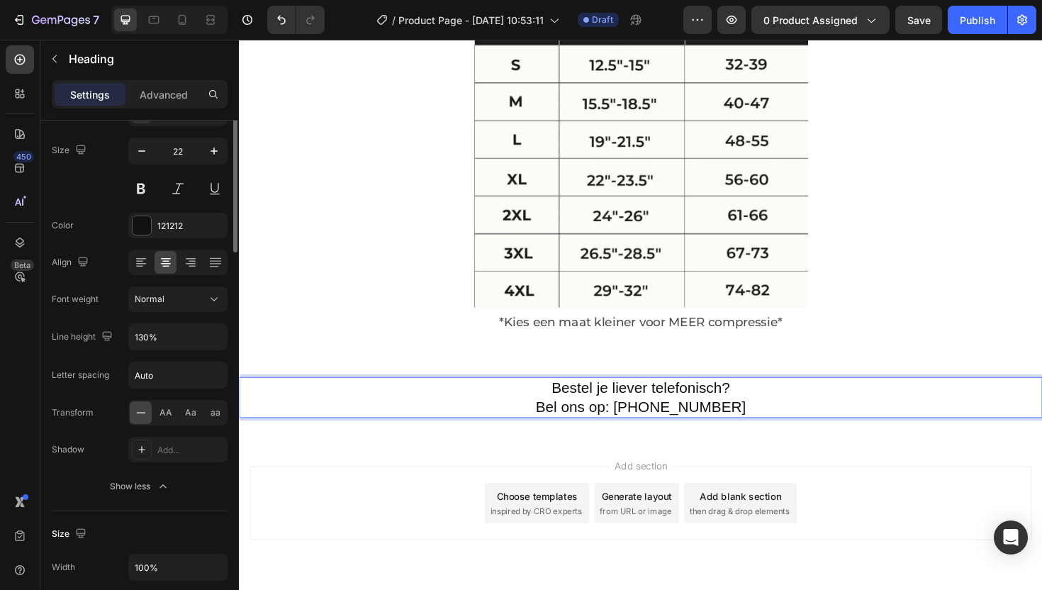
scroll to position [0, 0]
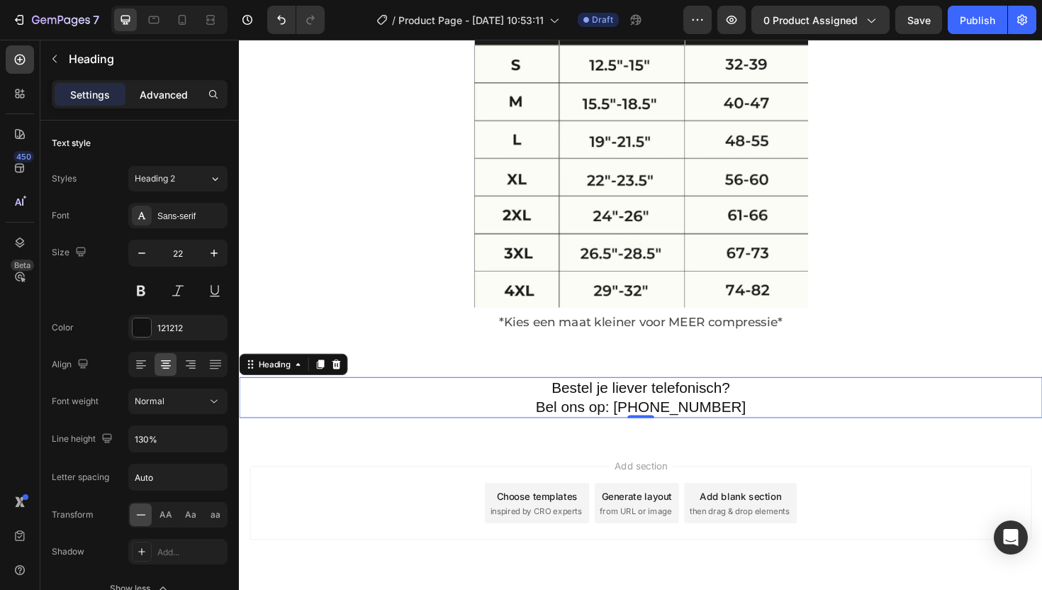
click at [156, 99] on p "Advanced" at bounding box center [164, 94] width 48 height 15
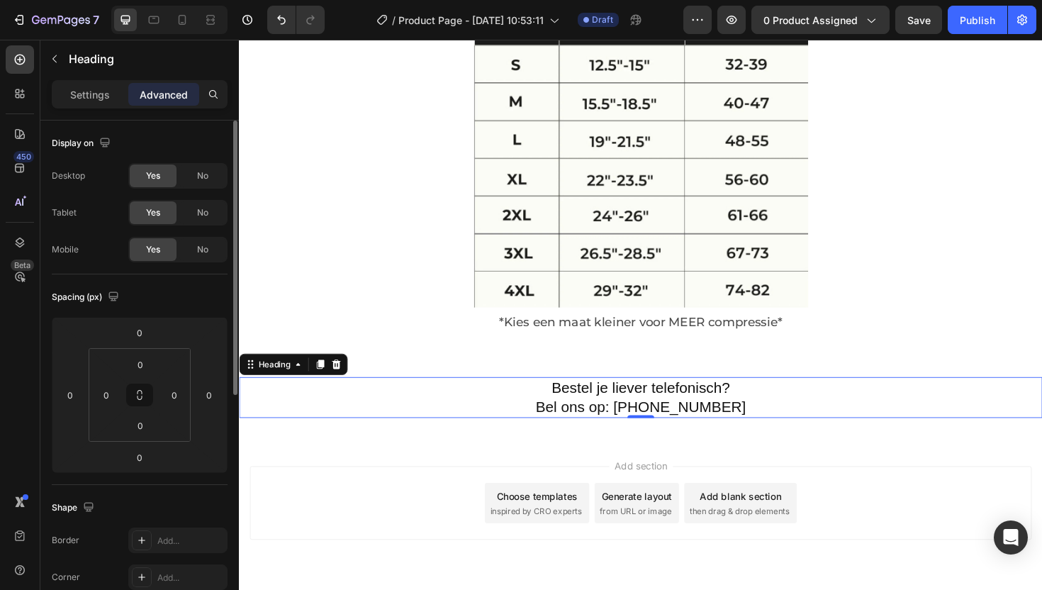
click at [82, 95] on p "Settings" at bounding box center [90, 94] width 40 height 15
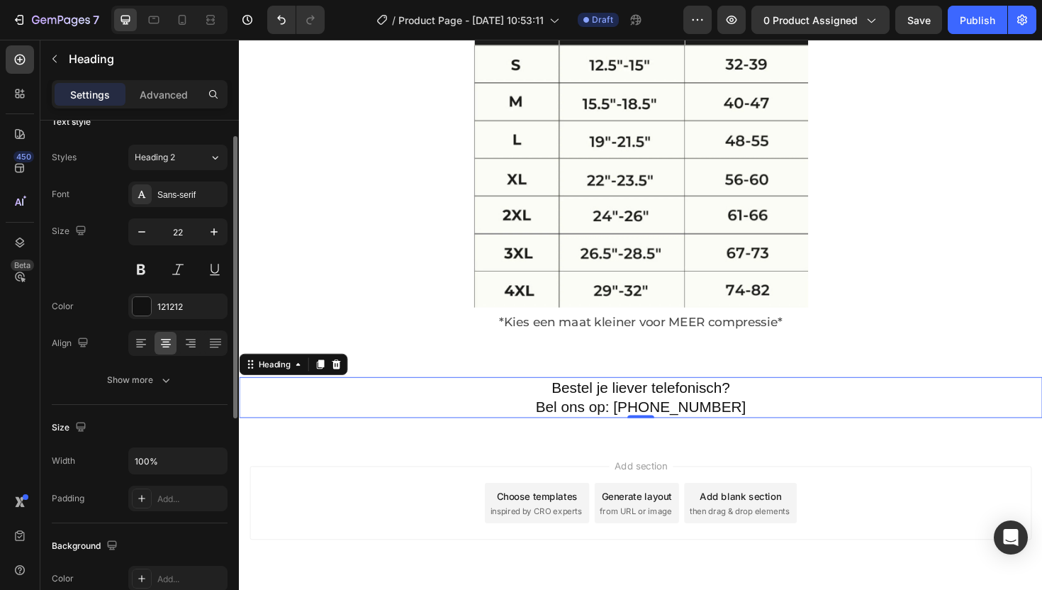
scroll to position [50, 0]
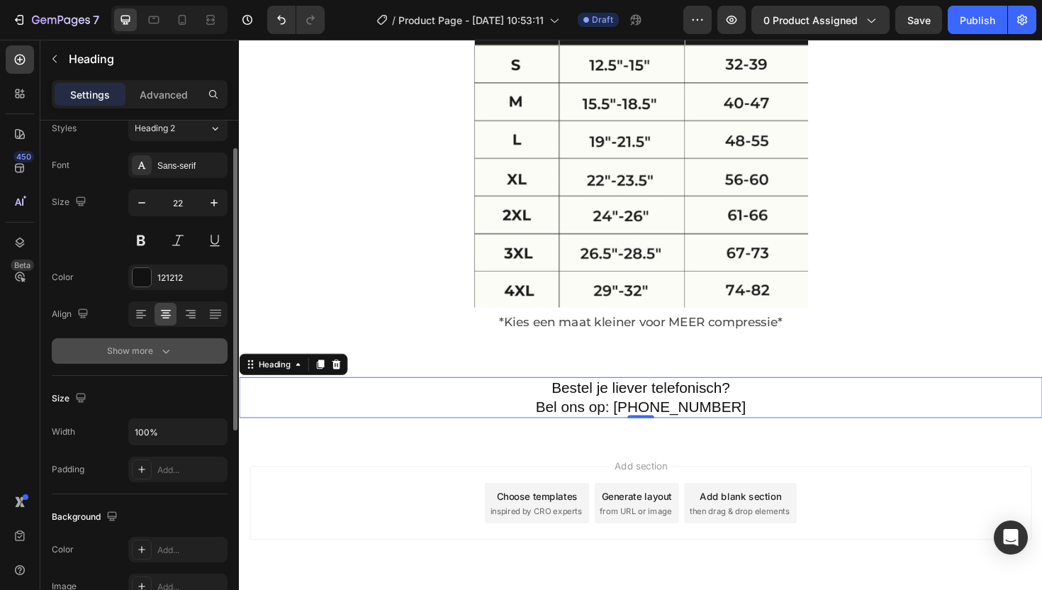
click at [144, 356] on div "Show more" at bounding box center [140, 351] width 66 height 14
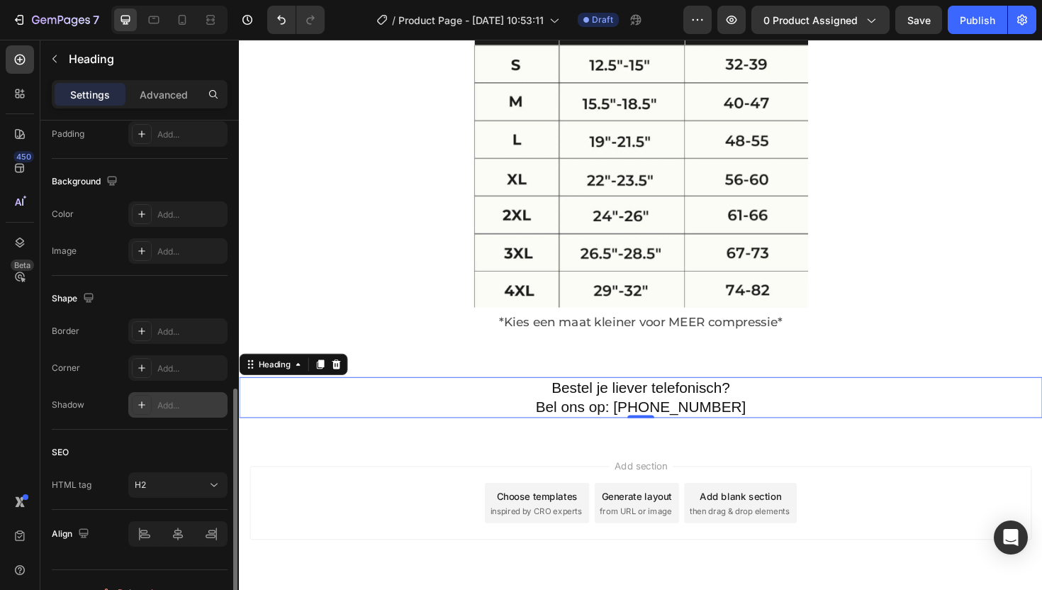
scroll to position [598, 0]
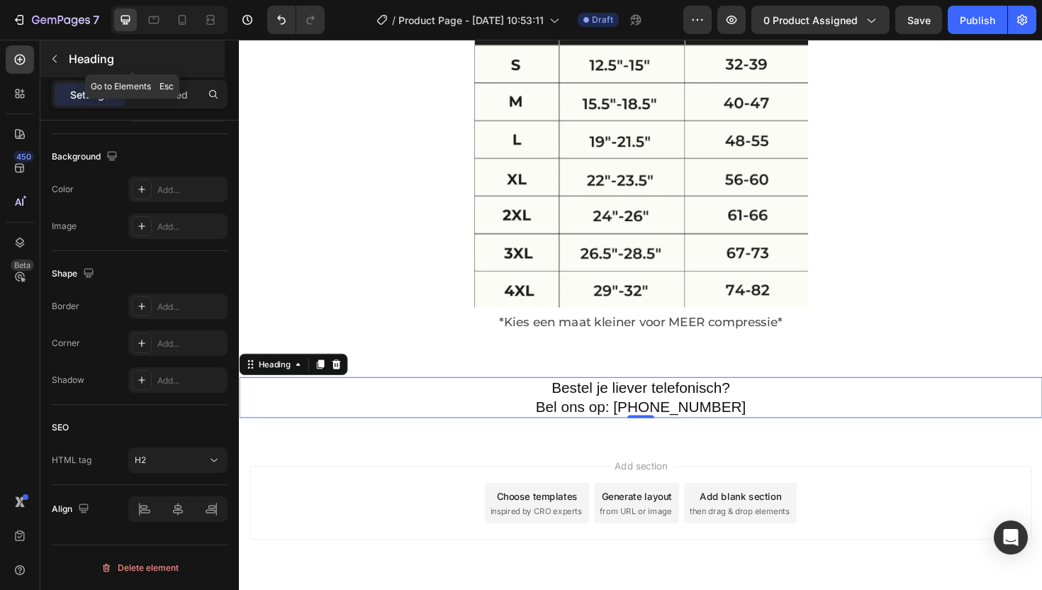
click at [64, 47] on div at bounding box center [54, 58] width 23 height 23
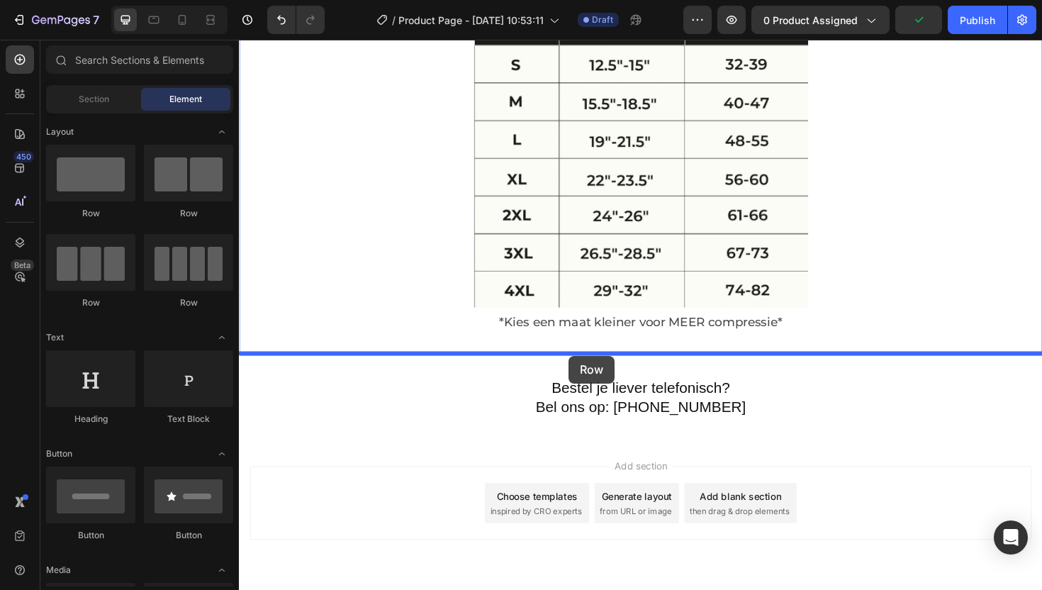
drag, startPoint x: 329, startPoint y: 221, endPoint x: 588, endPoint y: 374, distance: 301.3
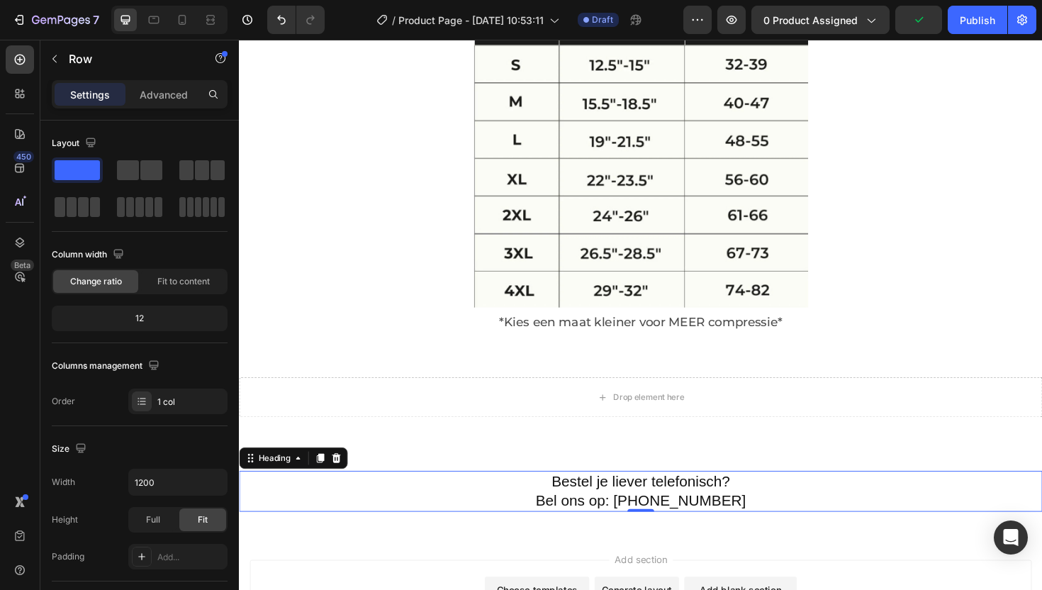
click at [532, 503] on p "Bestel je liever telefonisch? Bel ons op: +31 (6)-57-222-377" at bounding box center [664, 518] width 848 height 40
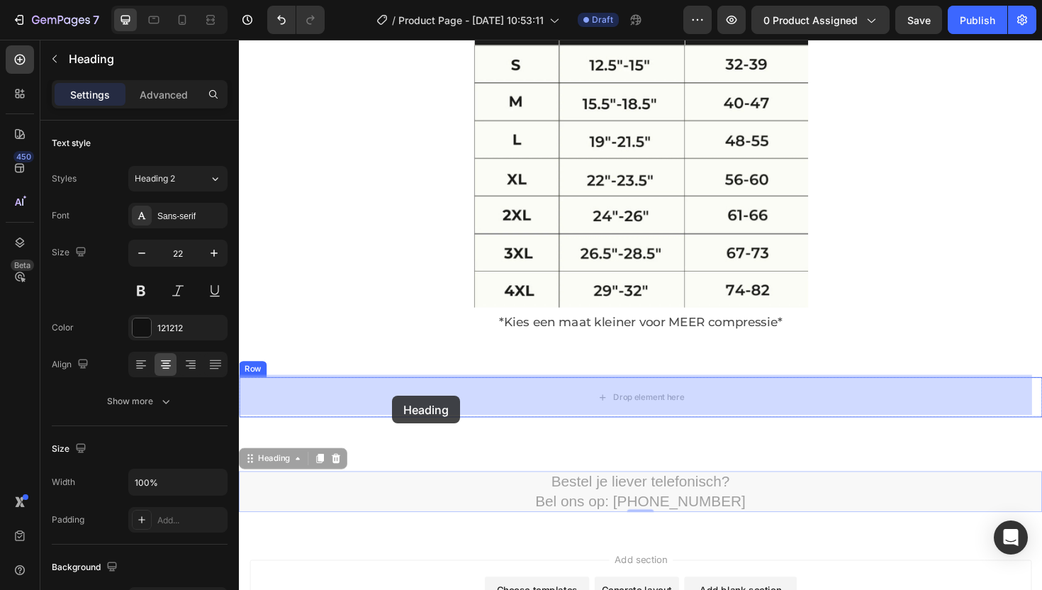
drag, startPoint x: 254, startPoint y: 481, endPoint x: 401, endPoint y: 417, distance: 160.3
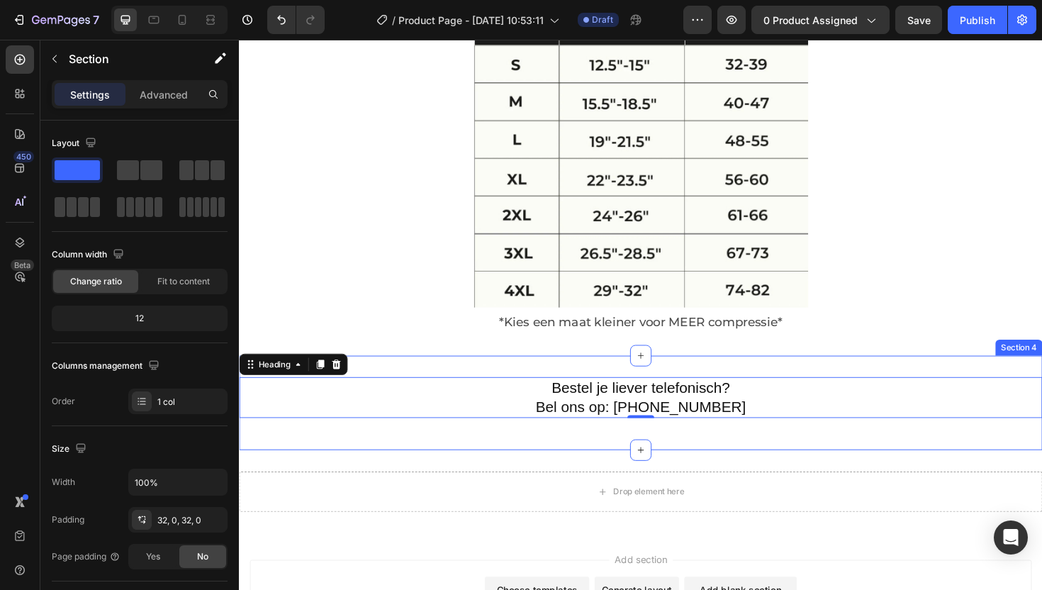
click at [379, 457] on div "Bestel je liever telefonisch? Bel ons op: +31 (6)-57-222-377 Heading 0 Row Sect…" at bounding box center [664, 424] width 851 height 100
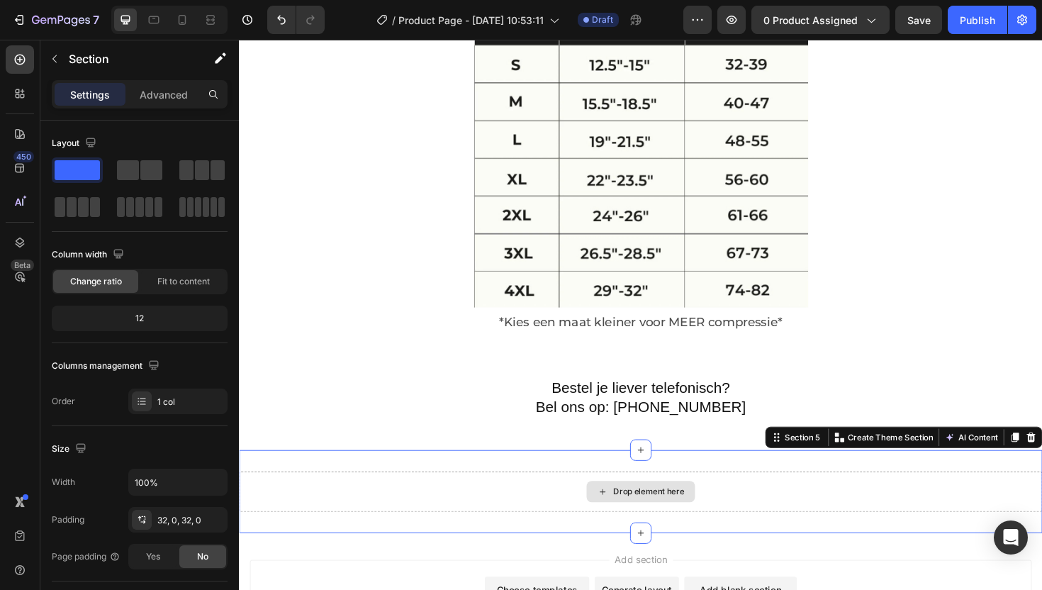
click at [568, 508] on div "Drop element here" at bounding box center [664, 518] width 851 height 43
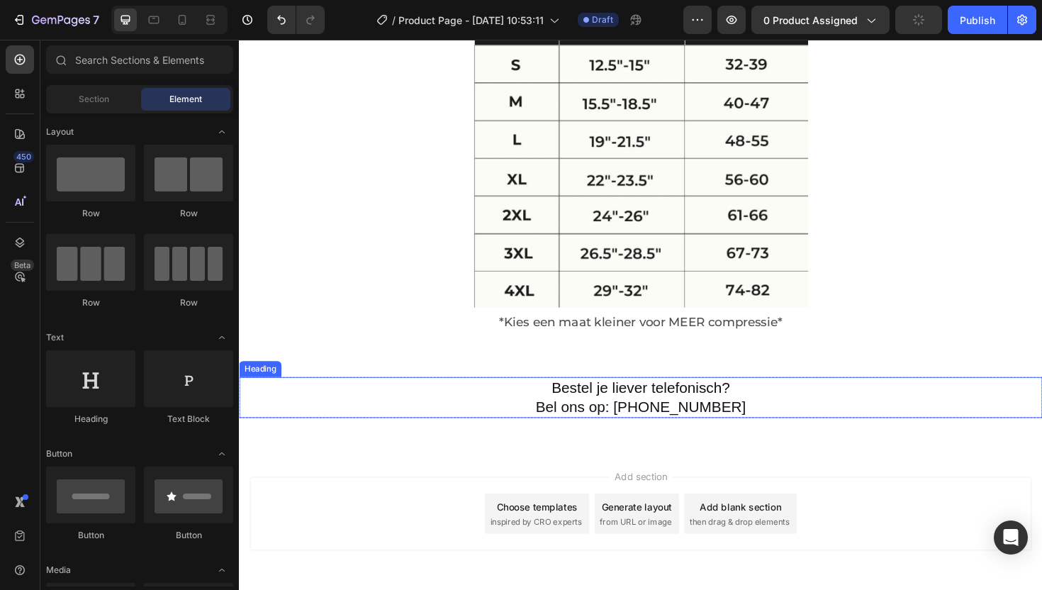
click at [482, 418] on h2 "Bestel je liever telefonisch? Bel ons op: +31 (6)-57-222-377" at bounding box center [664, 418] width 851 height 43
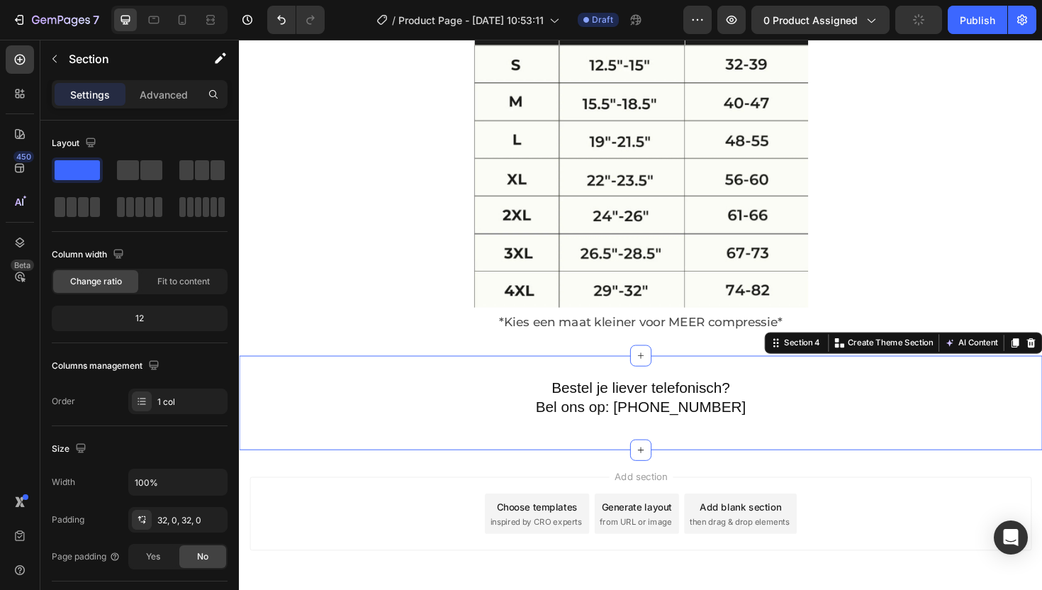
click at [442, 452] on div "Bestel je liever telefonisch? Bel ons op: +31 (6)-57-222-377 Heading Row Sectio…" at bounding box center [664, 424] width 851 height 100
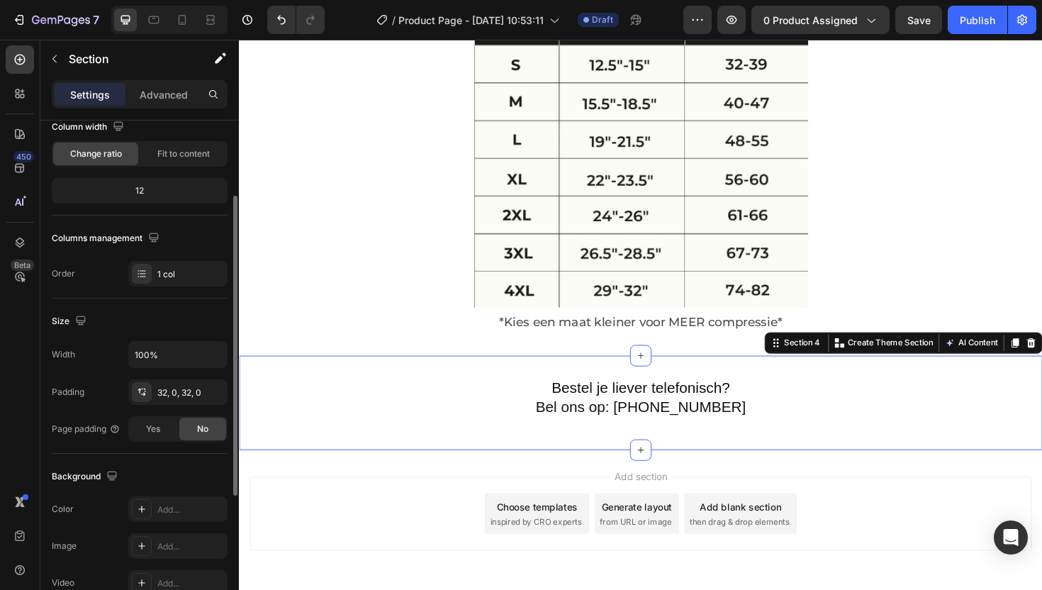
scroll to position [152, 0]
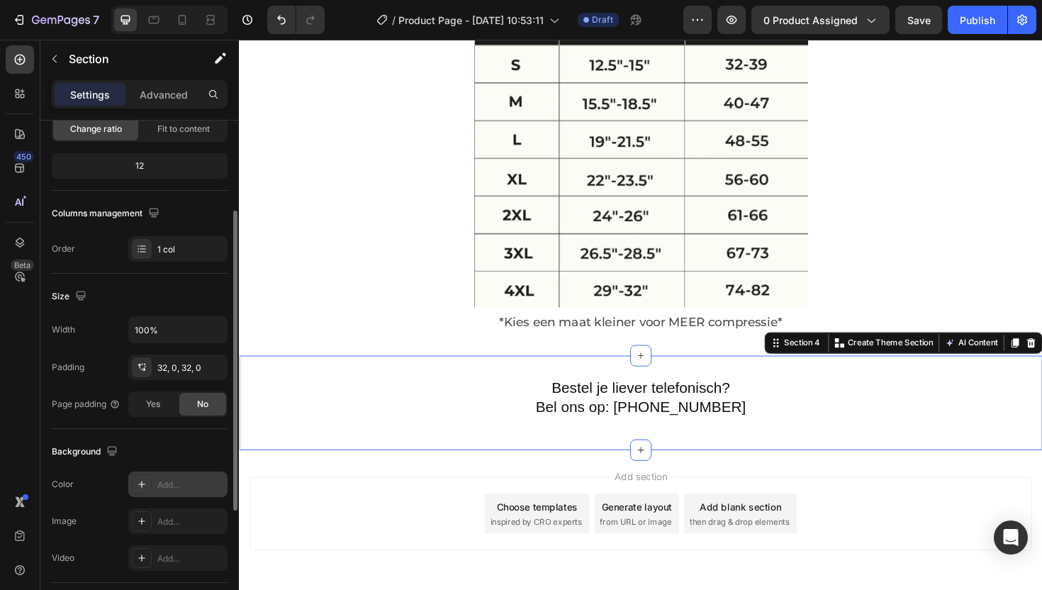
click at [164, 486] on div "Add..." at bounding box center [190, 484] width 67 height 13
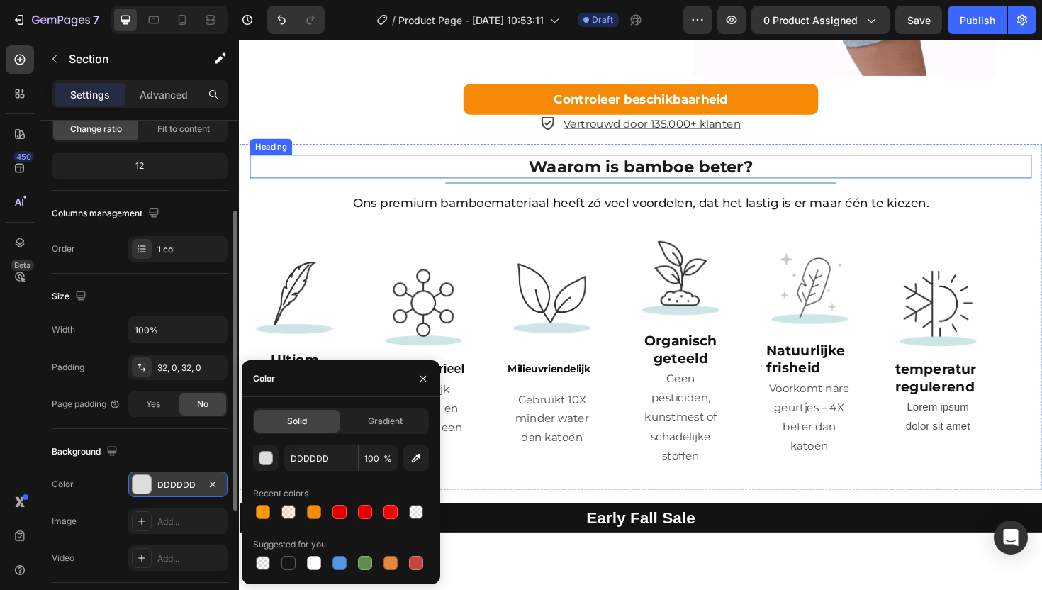
scroll to position [2048, 0]
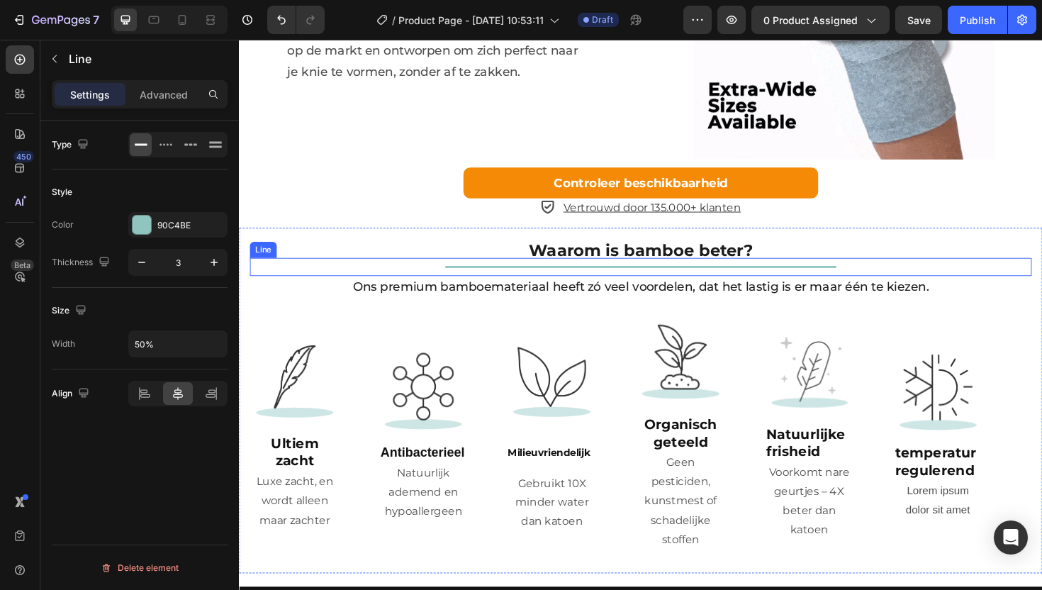
click at [539, 281] on div at bounding box center [664, 280] width 414 height 2
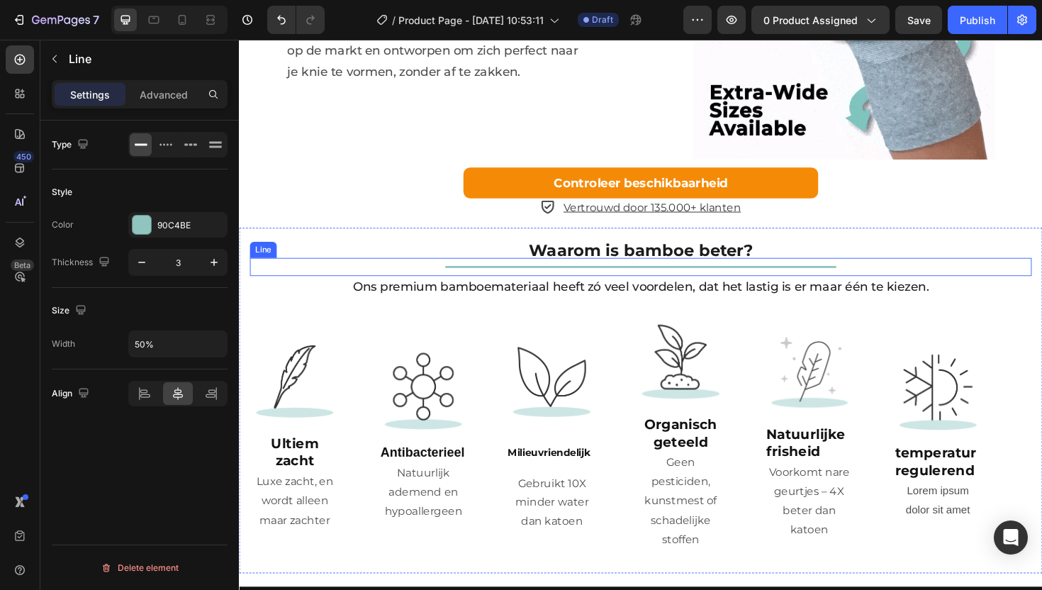
scroll to position [0, 0]
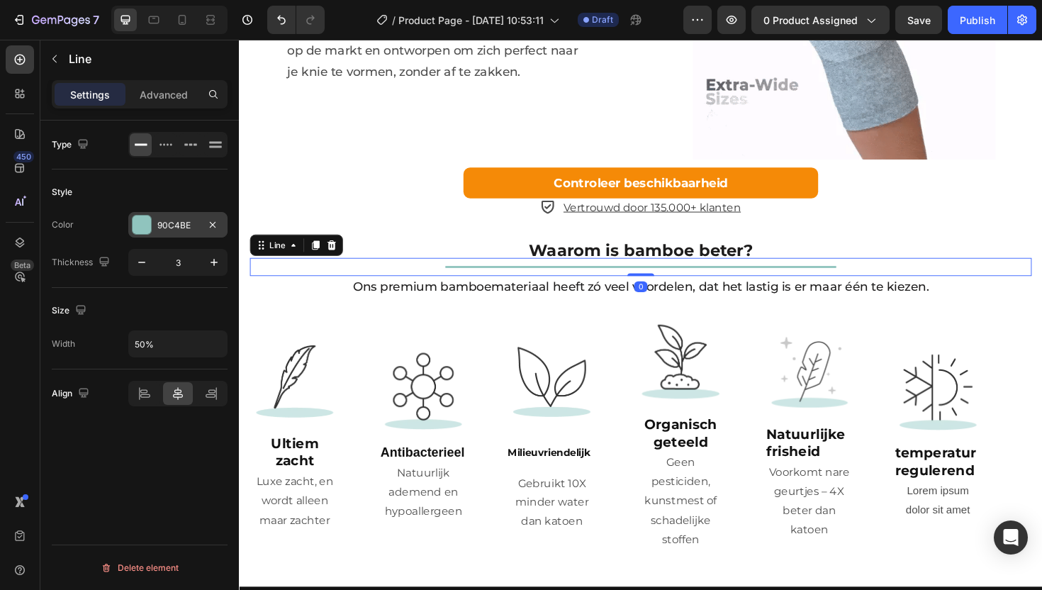
click at [162, 220] on div "90C4BE" at bounding box center [177, 225] width 41 height 13
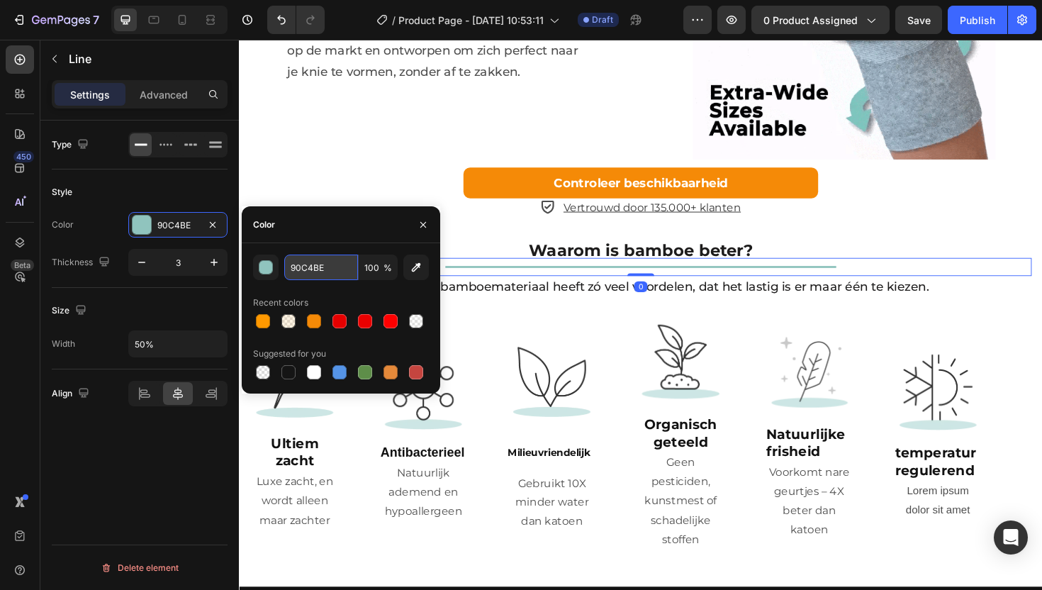
click at [308, 267] on input "90C4BE" at bounding box center [321, 267] width 74 height 26
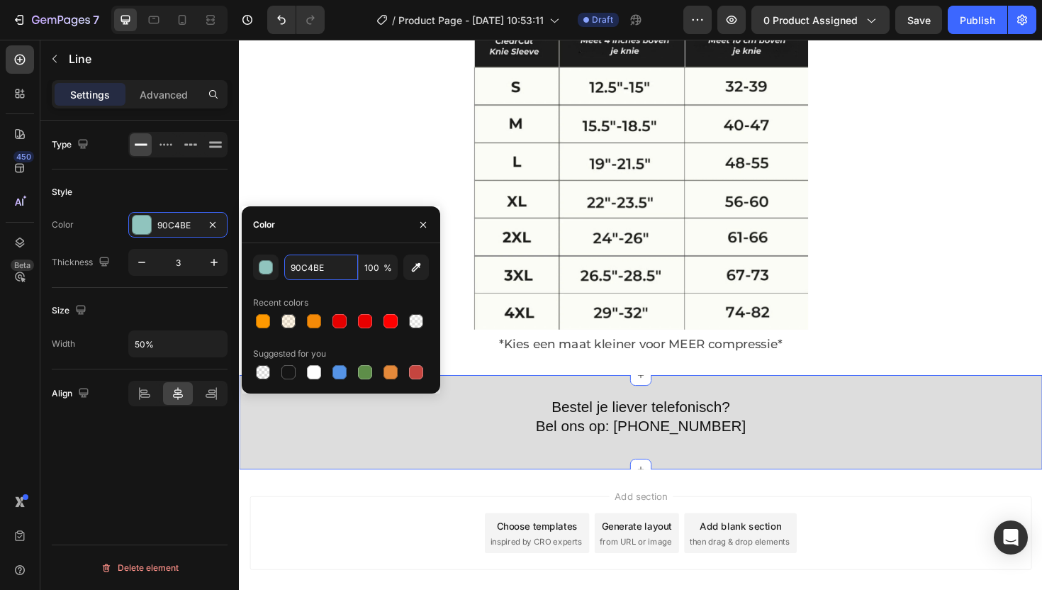
scroll to position [3777, 0]
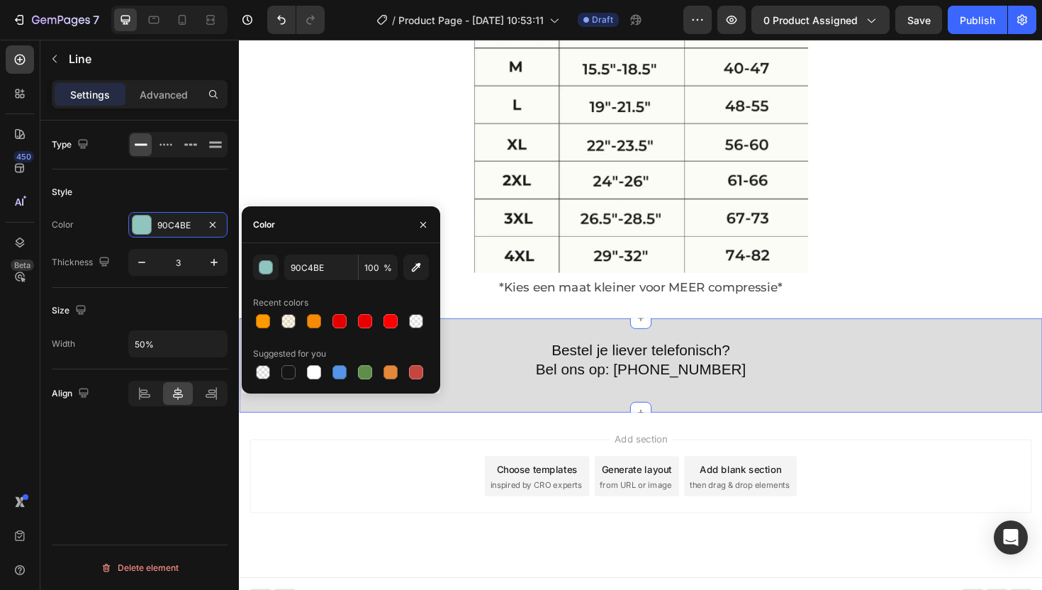
click at [557, 413] on div "Bestel je liever telefonisch? Bel ons op: +31 (6)-57-222-377 Heading Row Sectio…" at bounding box center [664, 385] width 851 height 100
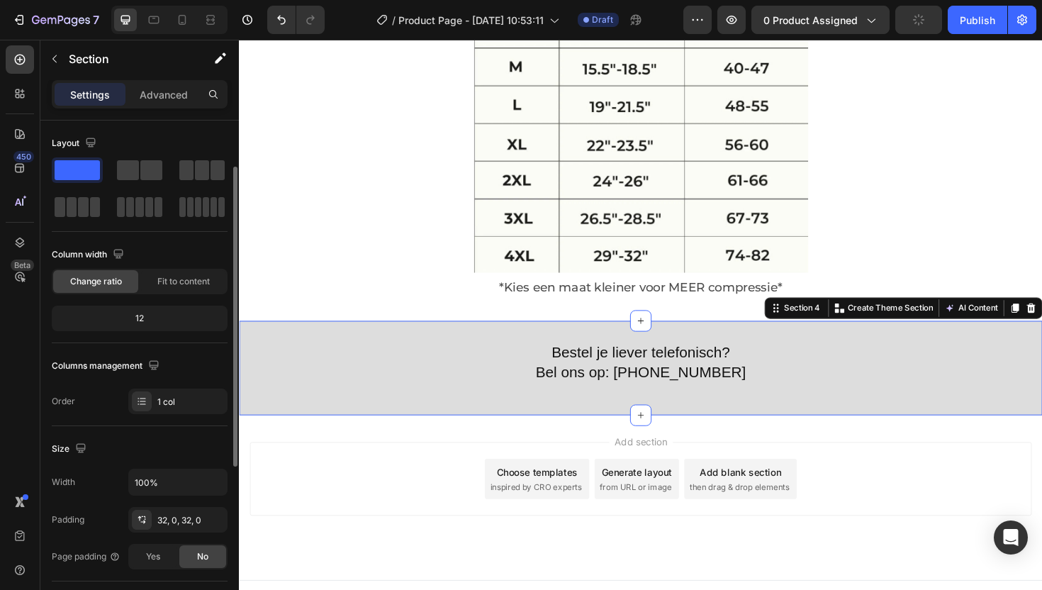
scroll to position [136, 0]
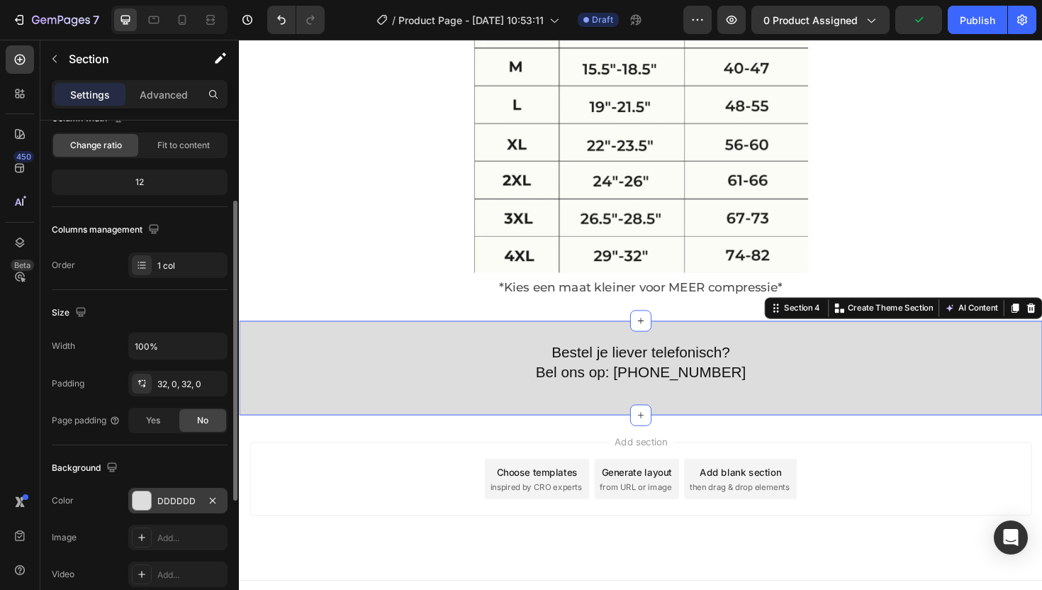
click at [161, 498] on div "DDDDDD" at bounding box center [177, 501] width 41 height 13
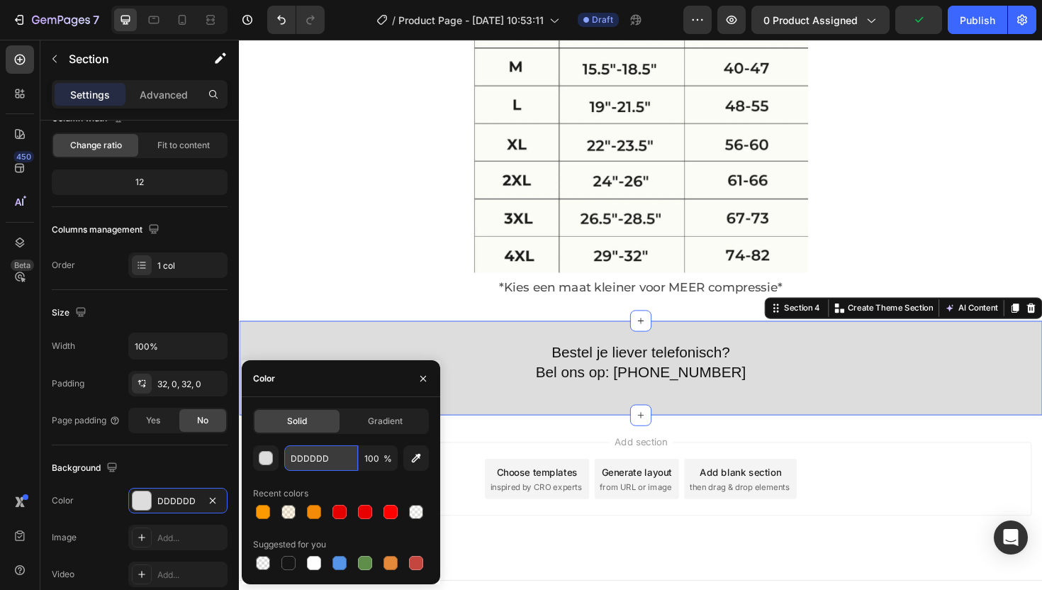
click at [305, 464] on input "DDDDDD" at bounding box center [321, 458] width 74 height 26
paste input "90C4BE"
type input "90C4BE"
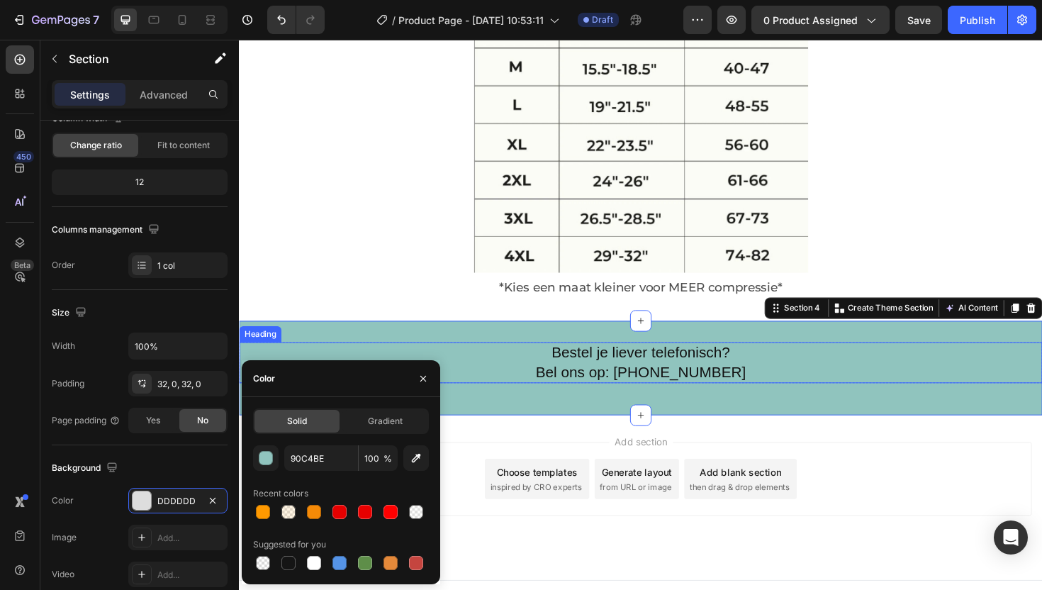
click at [598, 384] on h2 "Bestel je liever telefonisch? Bel ons op: +31 (6)-57-222-377" at bounding box center [664, 381] width 851 height 43
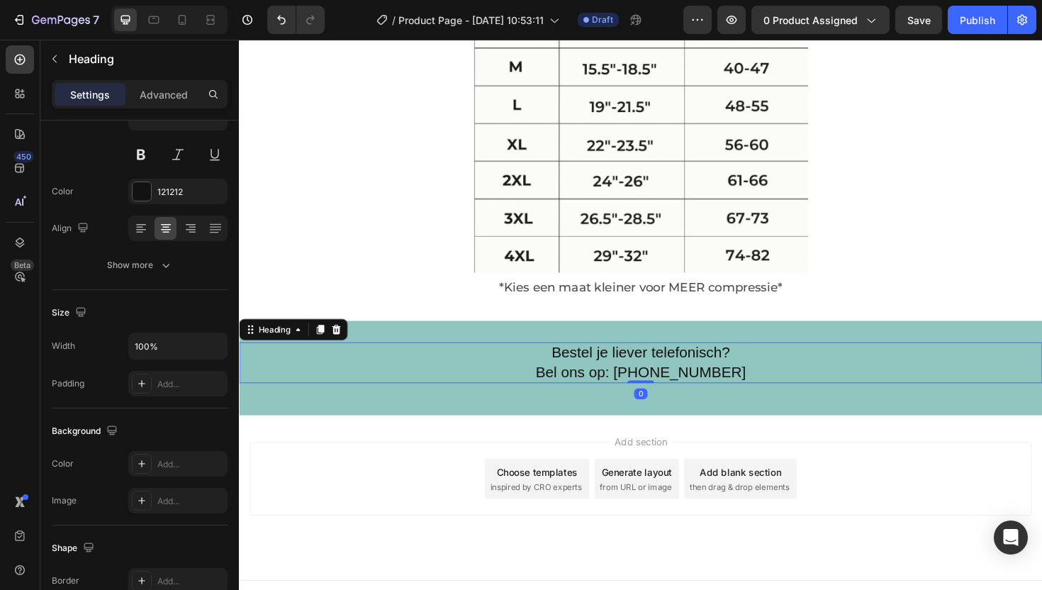
scroll to position [0, 0]
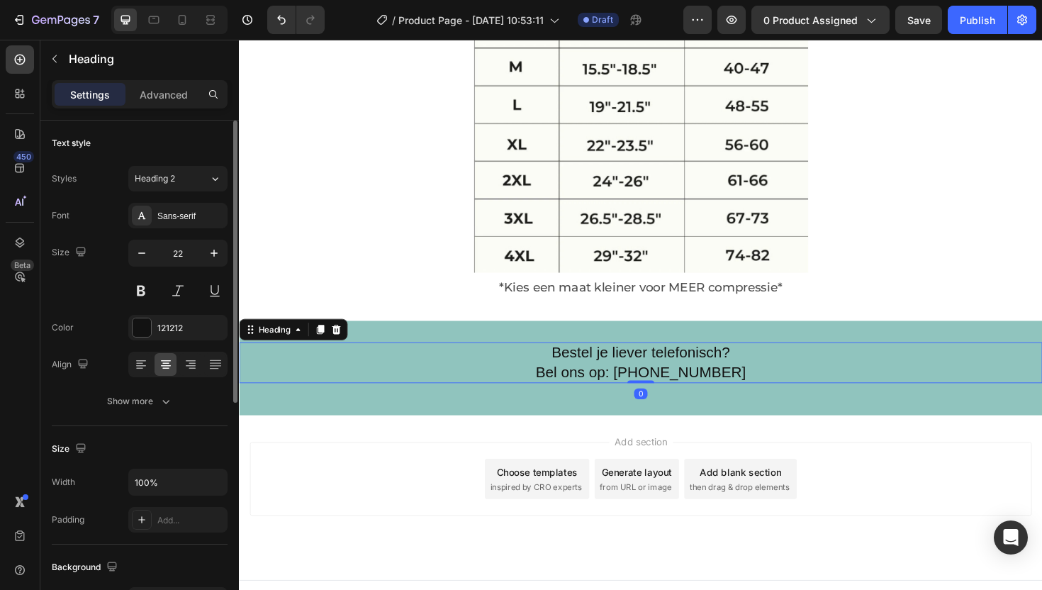
click at [681, 379] on h2 "Bestel je liever telefonisch? Bel ons op: +31 (6)-57-222-377" at bounding box center [664, 381] width 851 height 43
click at [750, 385] on p "Bestel je liever telefonisch? Bel ons op: +31 (6)-57-222-377" at bounding box center [664, 382] width 848 height 40
drag, startPoint x: 808, startPoint y: 391, endPoint x: 561, endPoint y: 364, distance: 248.8
click at [561, 364] on p "Bestel je liever telefonisch? Bel ons op: +31 (6)-57-222-377" at bounding box center [664, 382] width 848 height 40
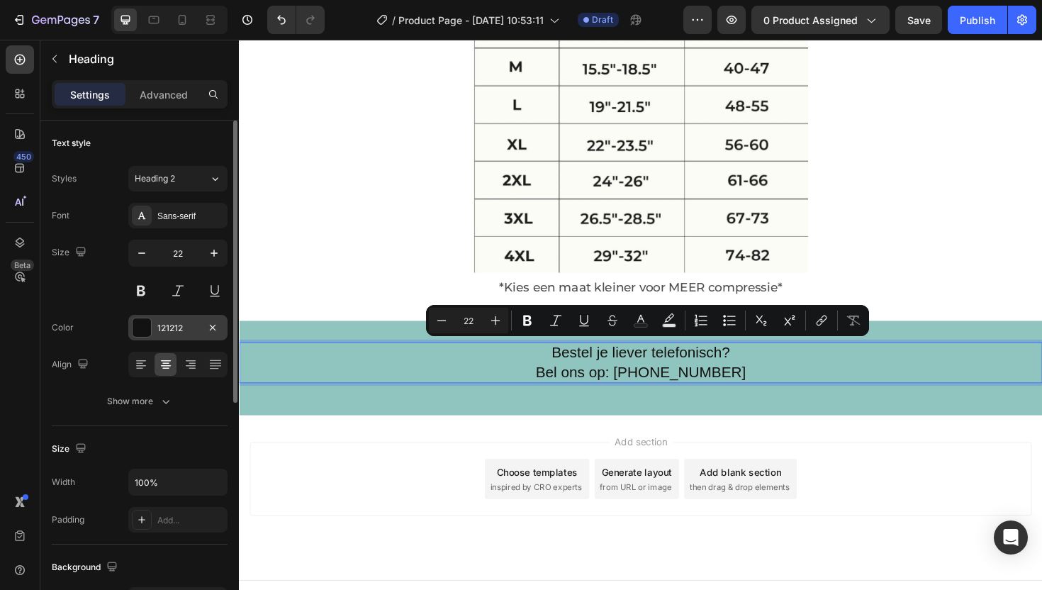
click at [155, 322] on div "121212" at bounding box center [177, 328] width 99 height 26
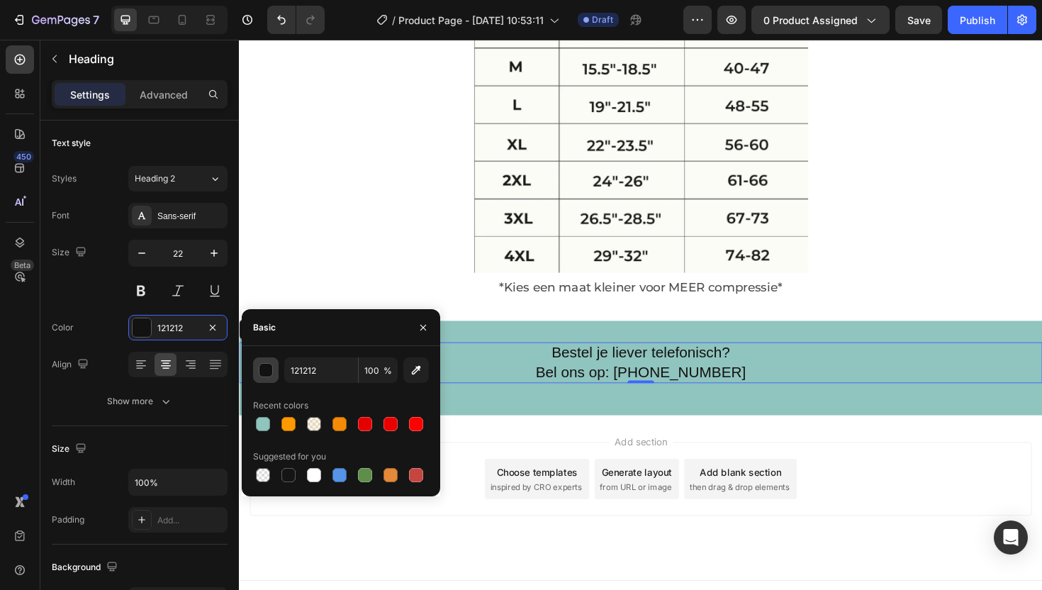
click at [264, 379] on button "button" at bounding box center [266, 370] width 26 height 26
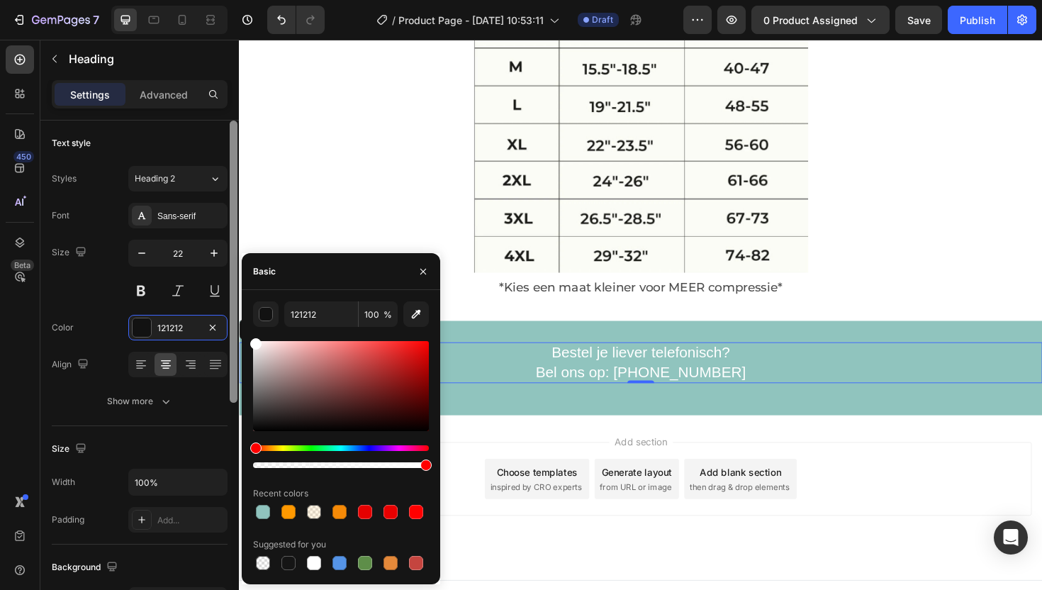
drag, startPoint x: 259, startPoint y: 427, endPoint x: 233, endPoint y: 325, distance: 105.4
click at [233, 326] on div "450 Beta Sections(13) Elements(84) Section Element Hero Section Product Detail …" at bounding box center [119, 315] width 239 height 550
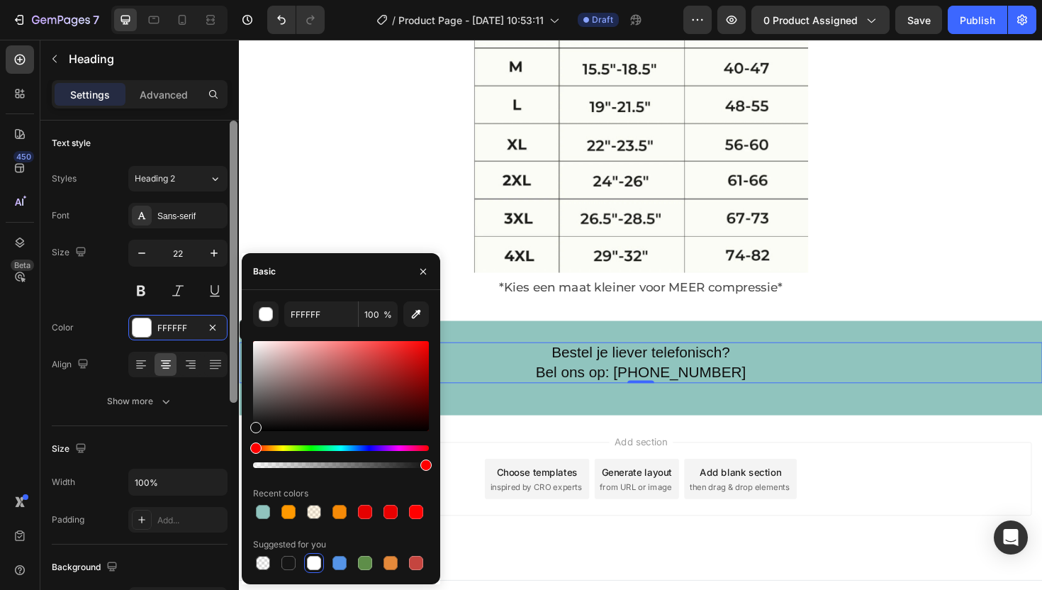
drag, startPoint x: 256, startPoint y: 339, endPoint x: 228, endPoint y: 425, distance: 91.0
click at [228, 425] on div "450 Beta Sections(13) Elements(84) Section Element Hero Section Product Detail …" at bounding box center [119, 315] width 239 height 550
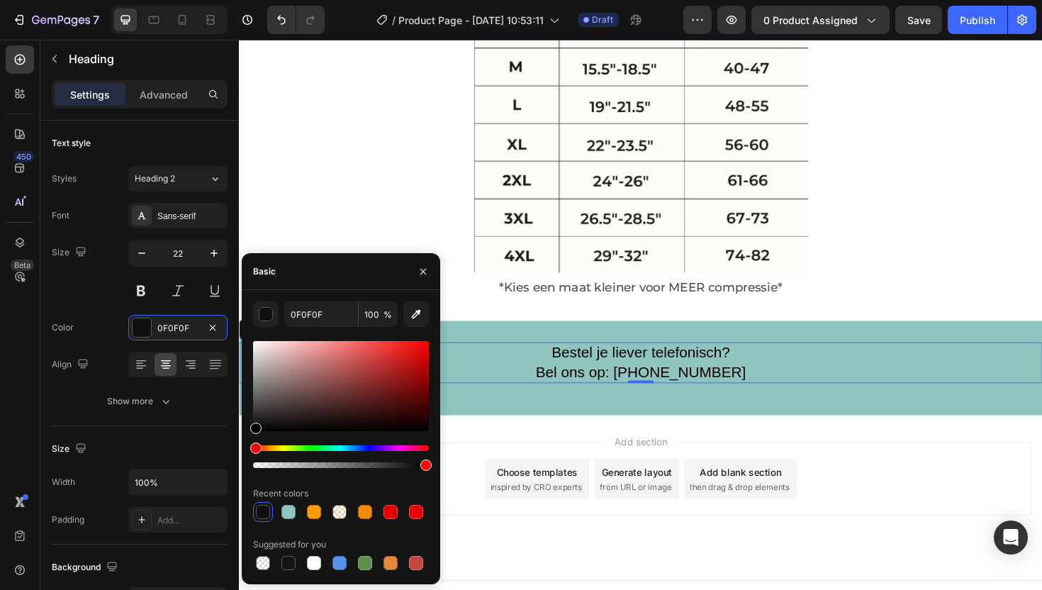
drag, startPoint x: 256, startPoint y: 427, endPoint x: 251, endPoint y: 435, distance: 8.7
click at [251, 435] on div "0F0F0F 100 % Recent colors Suggested for you" at bounding box center [341, 437] width 198 height 272
type input "000000"
click at [172, 219] on div "Sans-serif" at bounding box center [190, 216] width 67 height 13
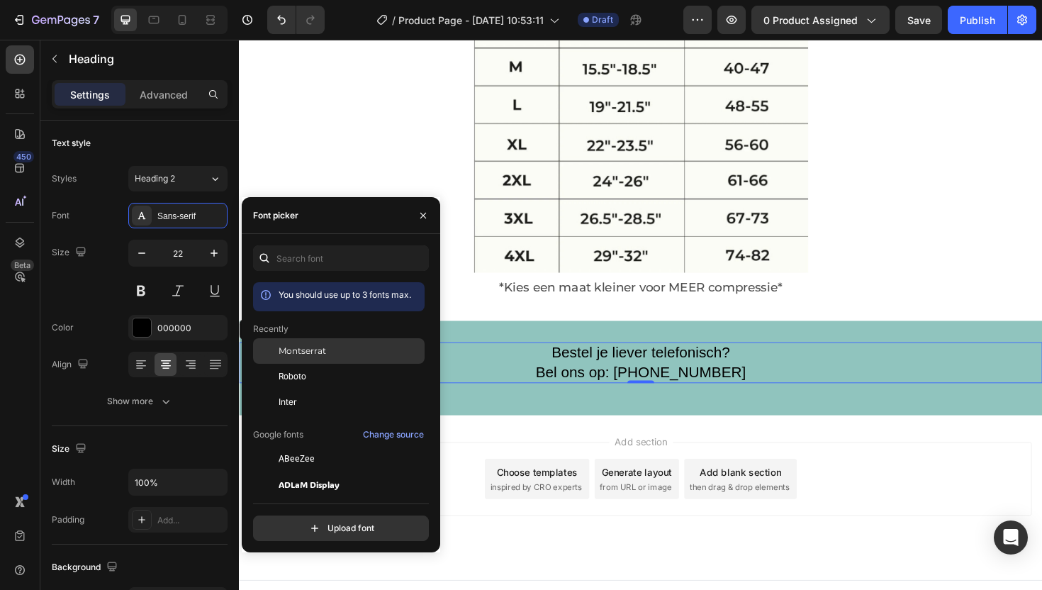
click at [333, 352] on div "Montserrat" at bounding box center [350, 351] width 143 height 13
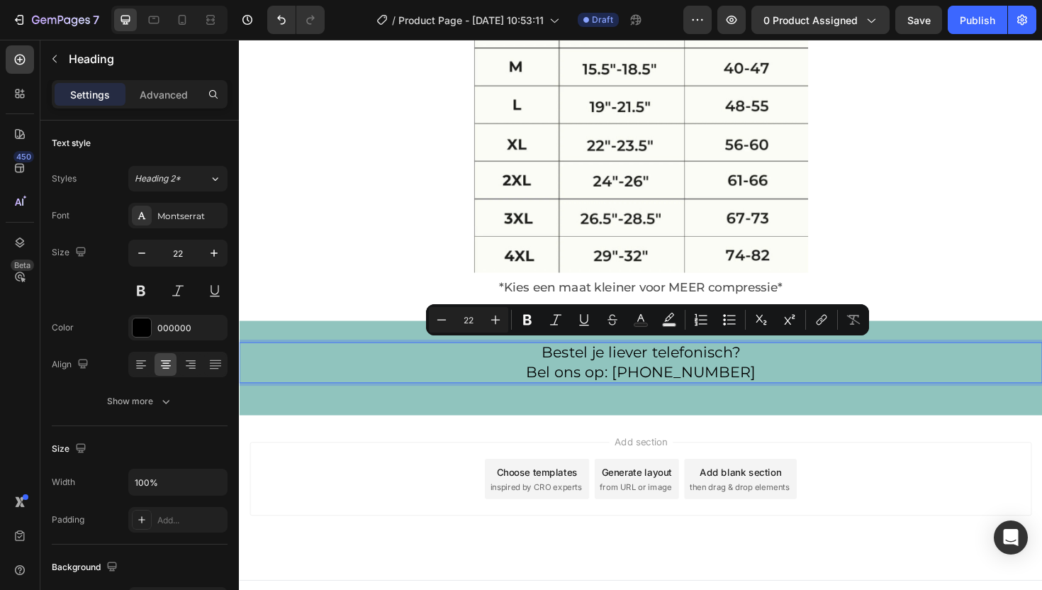
drag, startPoint x: 800, startPoint y: 388, endPoint x: 549, endPoint y: 365, distance: 252.0
click at [549, 366] on p "Bestel je liever telefonisch? Bel ons op: +31 (6)-57-222-377" at bounding box center [664, 382] width 848 height 40
click at [159, 398] on icon "button" at bounding box center [166, 401] width 14 height 14
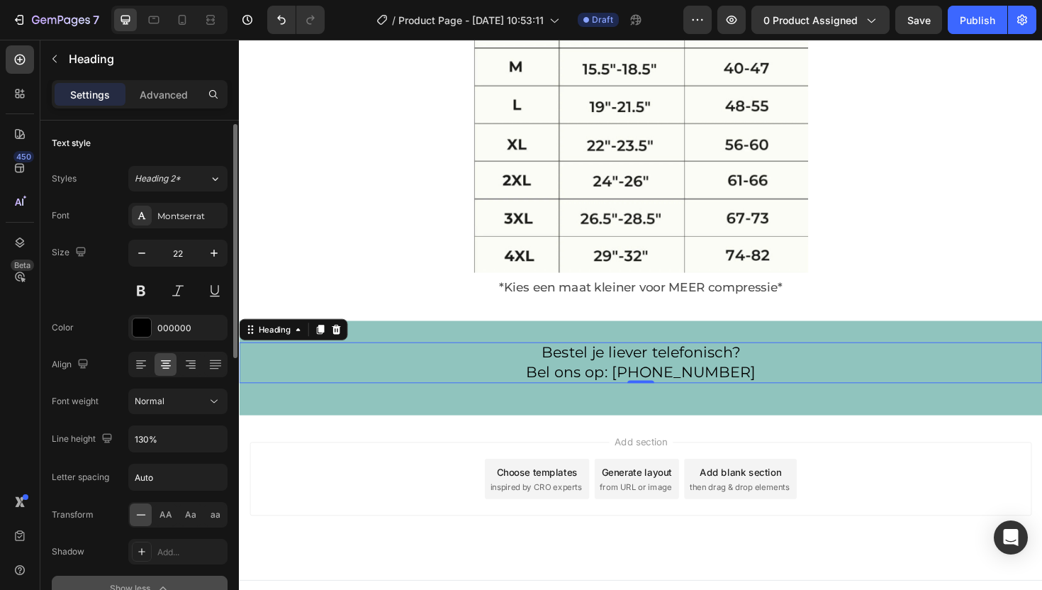
scroll to position [123, 0]
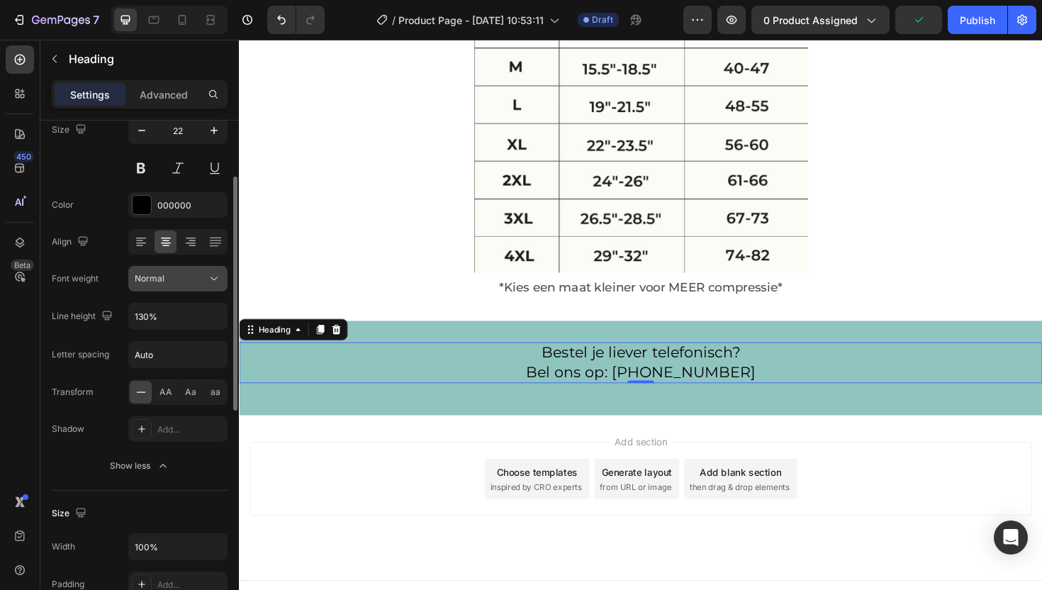
click at [183, 284] on div "Normal" at bounding box center [171, 278] width 72 height 13
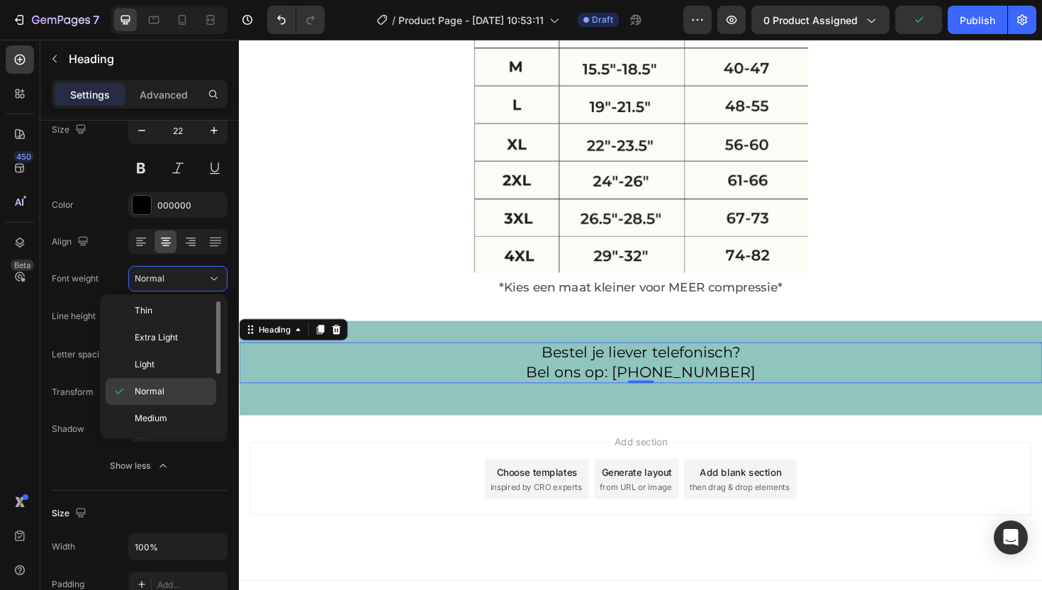
scroll to position [23, 0]
click at [167, 420] on span "Semi Bold" at bounding box center [155, 425] width 40 height 13
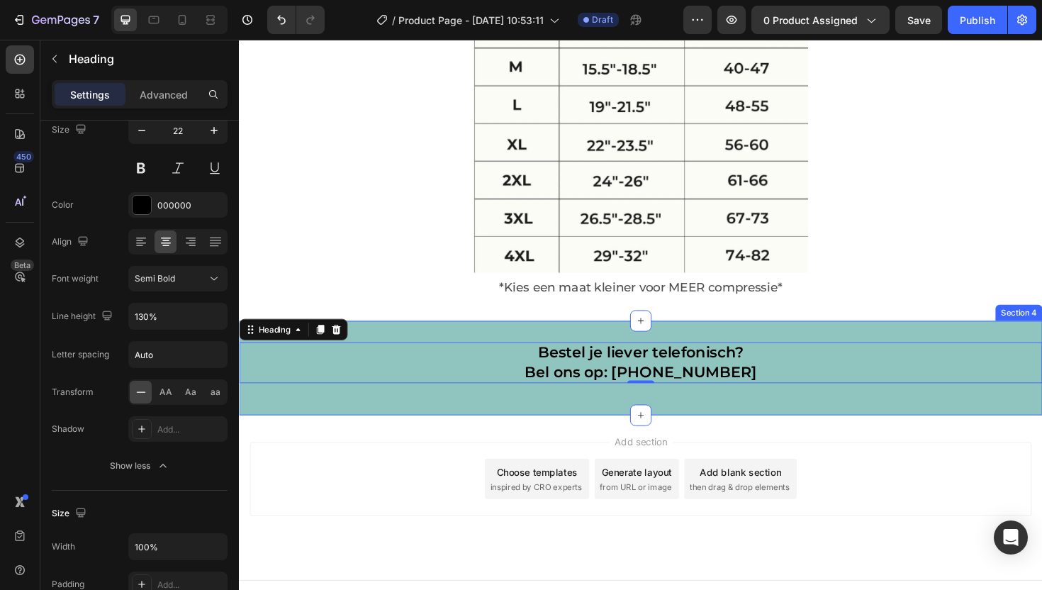
click at [429, 412] on div "Bestel je liever telefonisch? Bel ons op: +31 (6)-57-222-377 Heading 0 Row Sect…" at bounding box center [664, 387] width 851 height 100
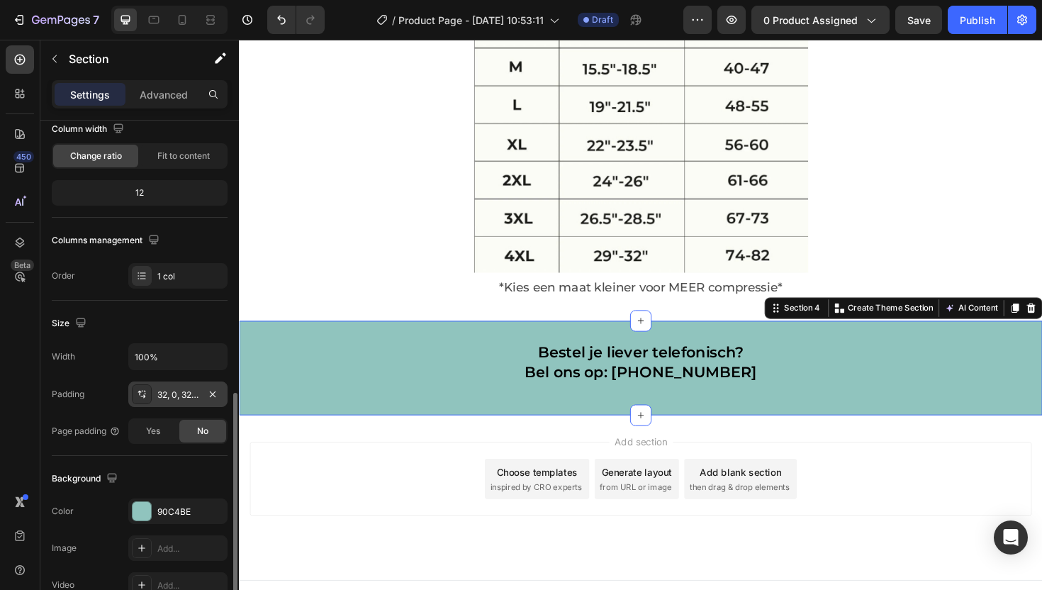
scroll to position [250, 0]
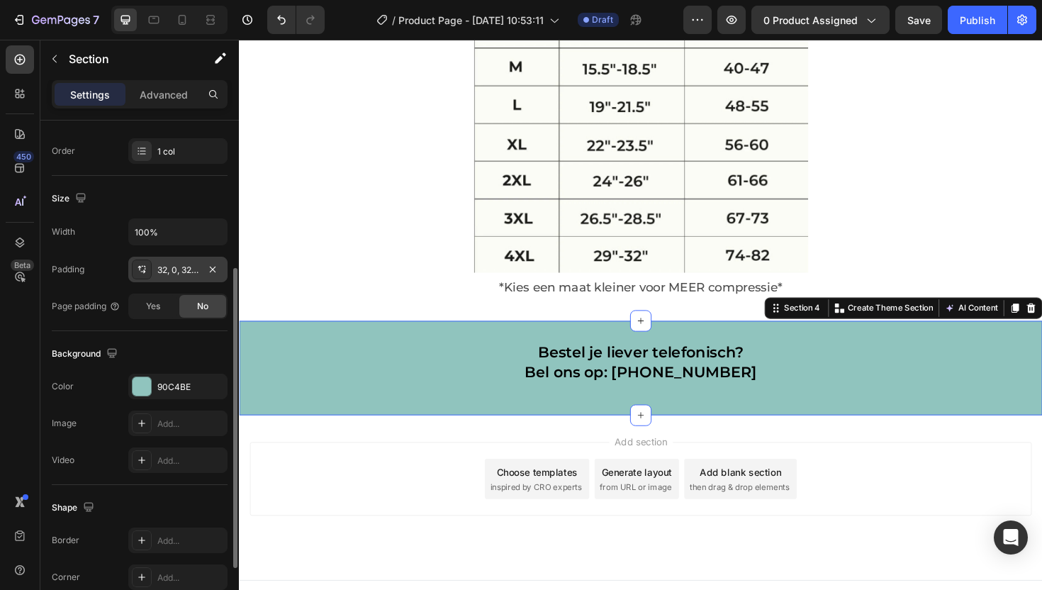
click at [163, 268] on div "32, 0, 32, 0" at bounding box center [177, 270] width 41 height 13
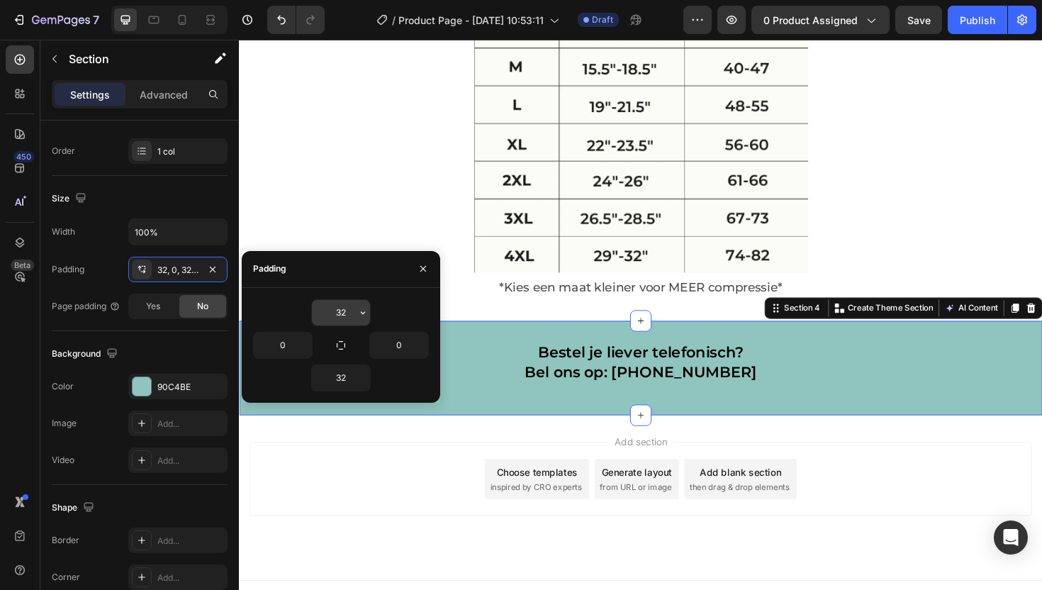
click at [341, 316] on input "32" at bounding box center [341, 313] width 58 height 26
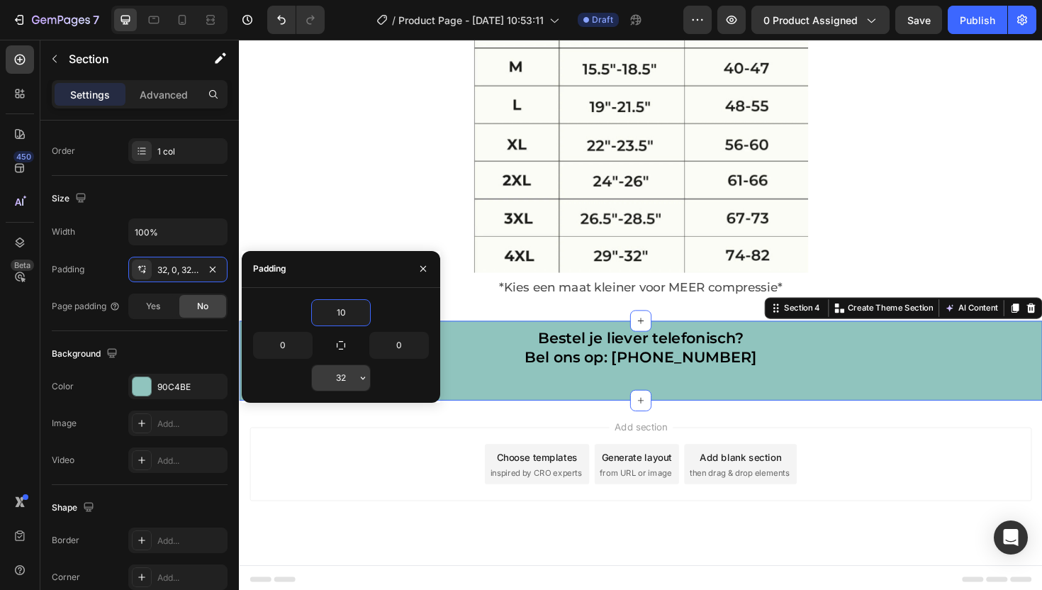
type input "10"
click at [342, 382] on input "32" at bounding box center [341, 378] width 58 height 26
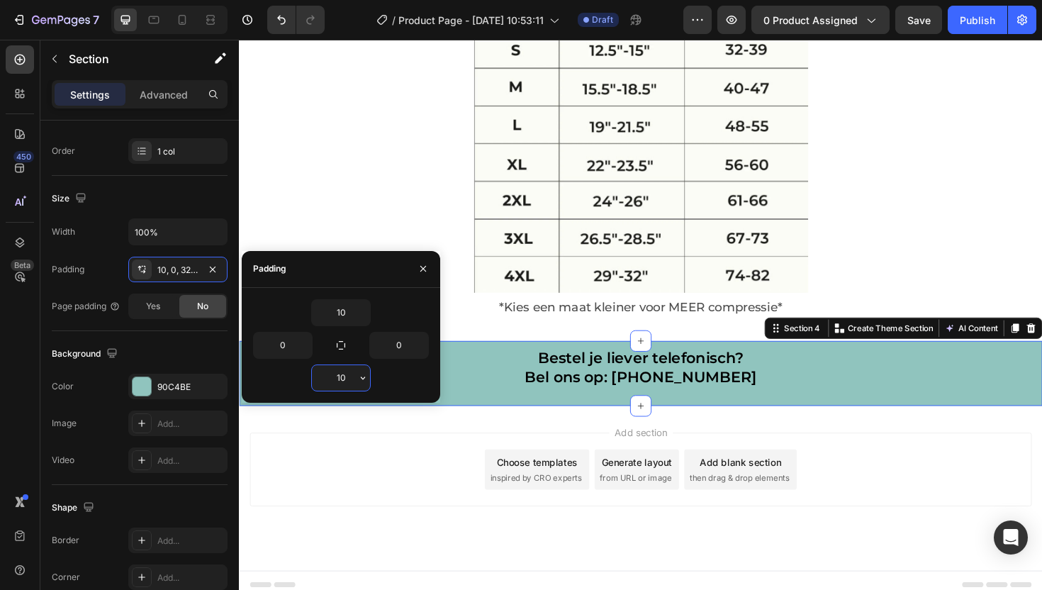
scroll to position [3762, 0]
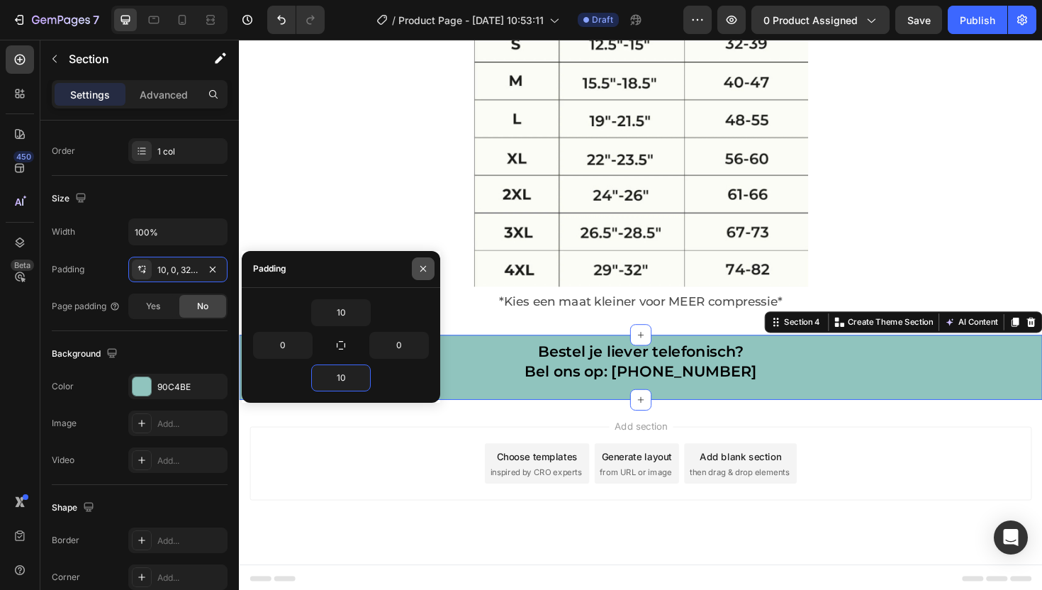
type input "10"
click at [421, 274] on icon "button" at bounding box center [423, 268] width 11 height 11
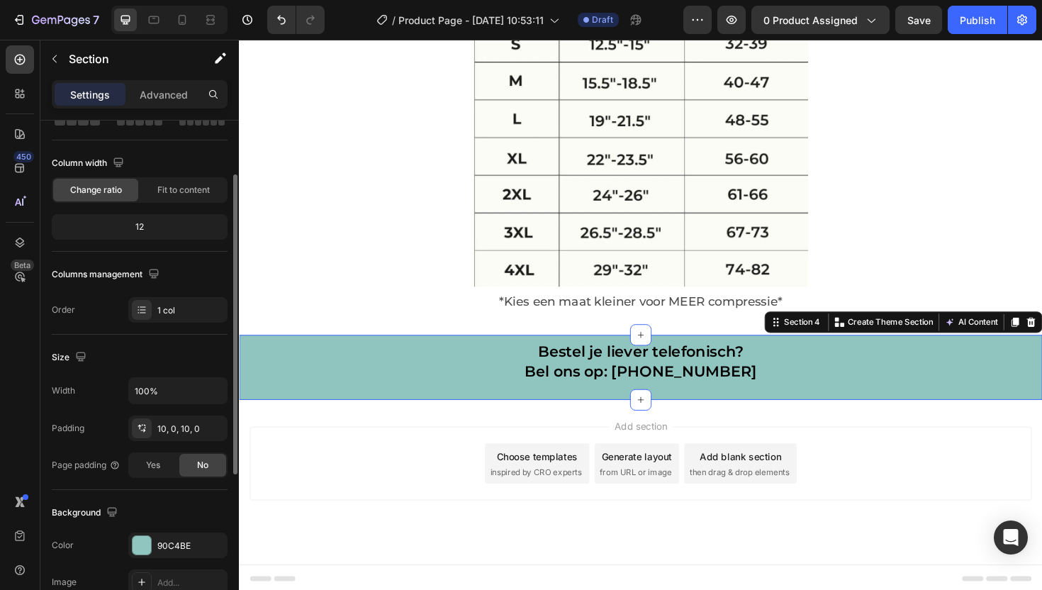
scroll to position [74, 0]
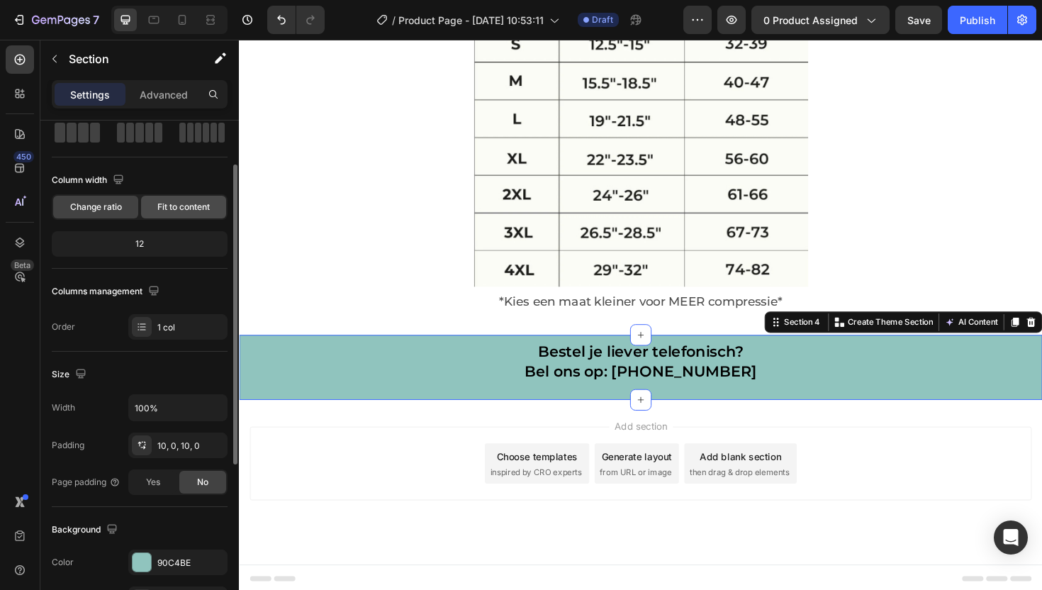
click at [169, 203] on span "Fit to content" at bounding box center [183, 207] width 52 height 13
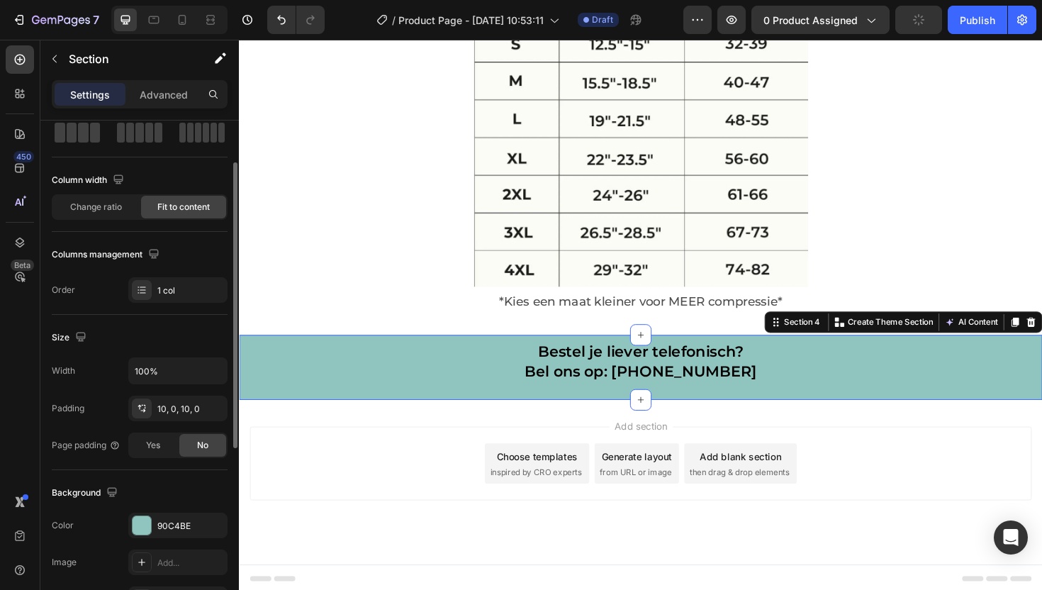
click at [106, 215] on div "Change ratio" at bounding box center [95, 207] width 85 height 23
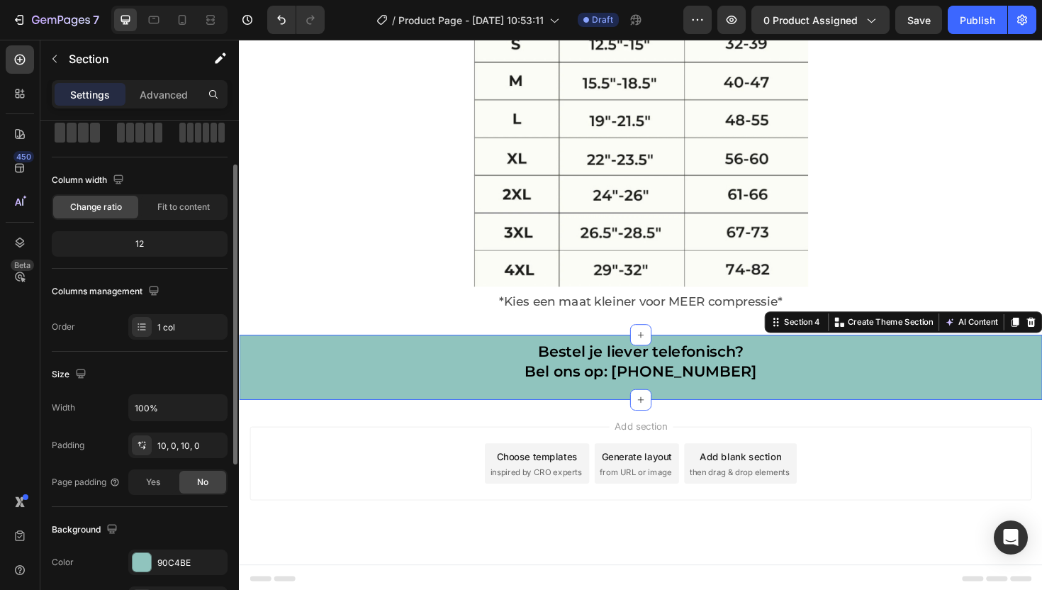
click at [142, 242] on div "12" at bounding box center [140, 244] width 170 height 20
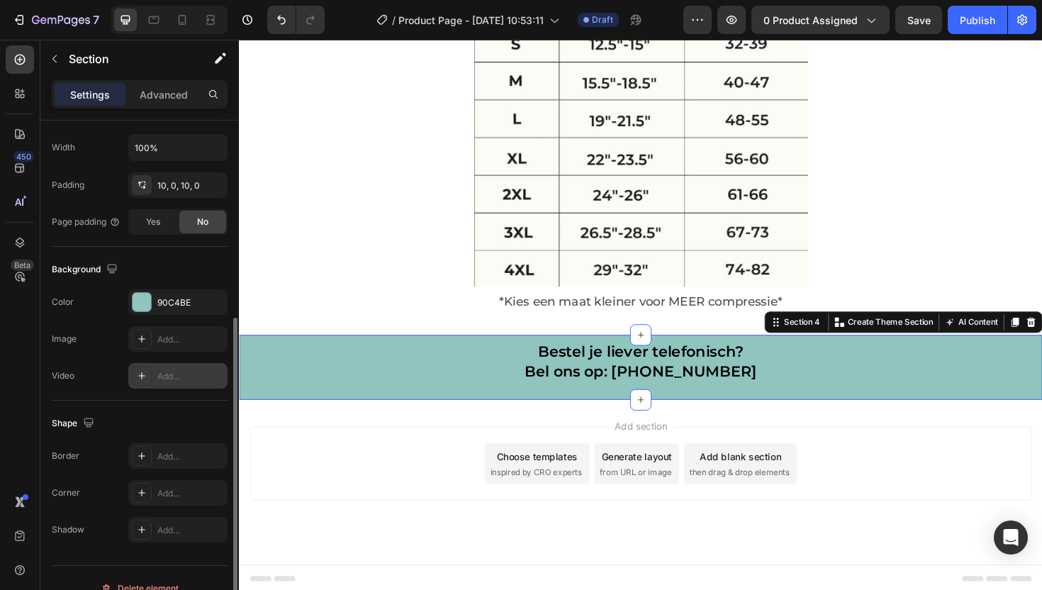
scroll to position [355, 0]
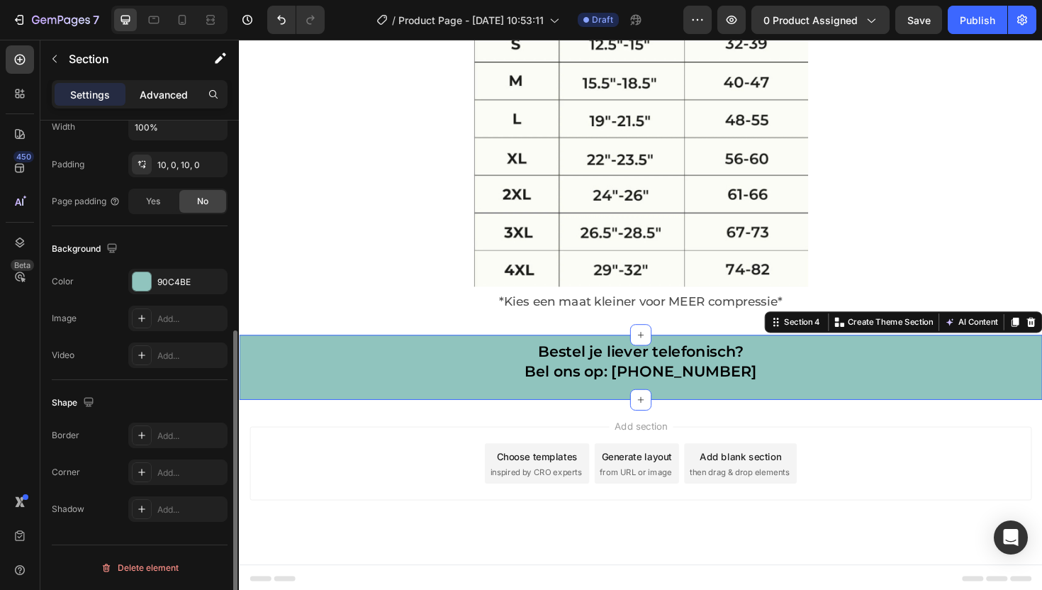
click at [162, 101] on p "Advanced" at bounding box center [164, 94] width 48 height 15
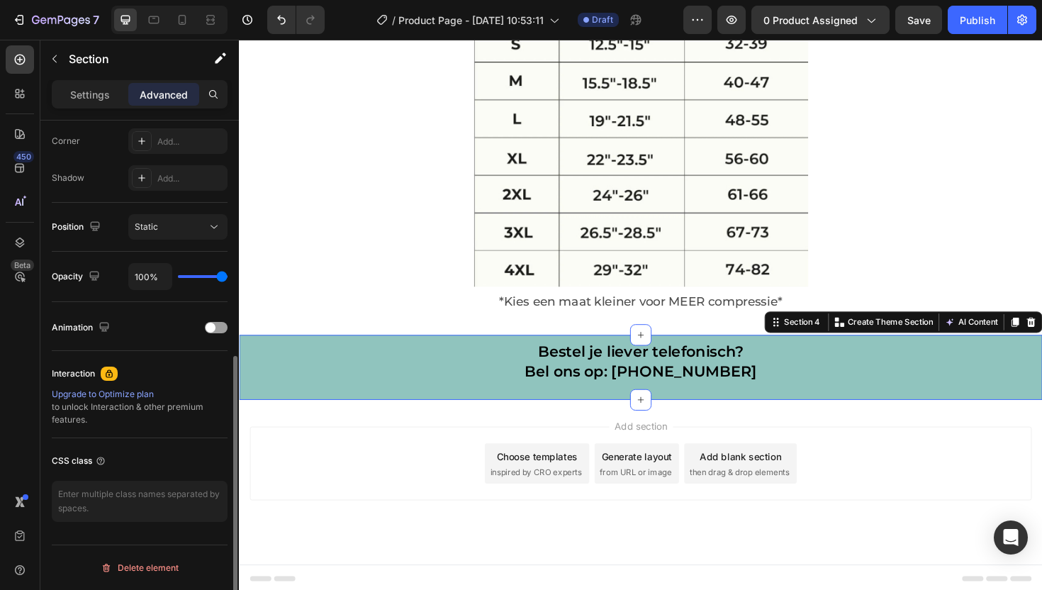
scroll to position [409, 0]
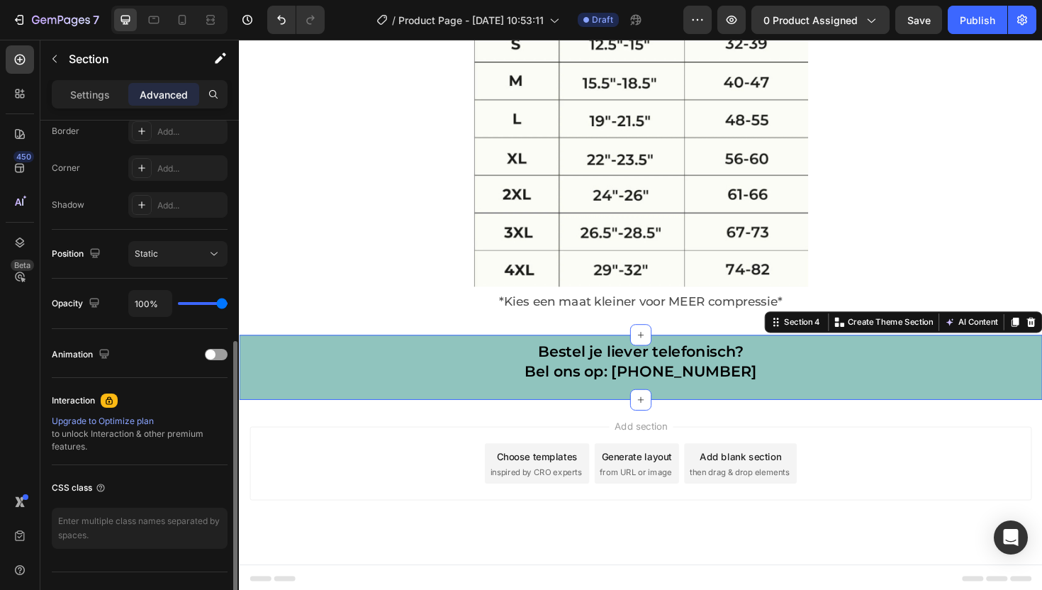
click at [167, 266] on div "Position Static" at bounding box center [140, 254] width 176 height 49
click at [169, 255] on div "Static" at bounding box center [171, 253] width 72 height 13
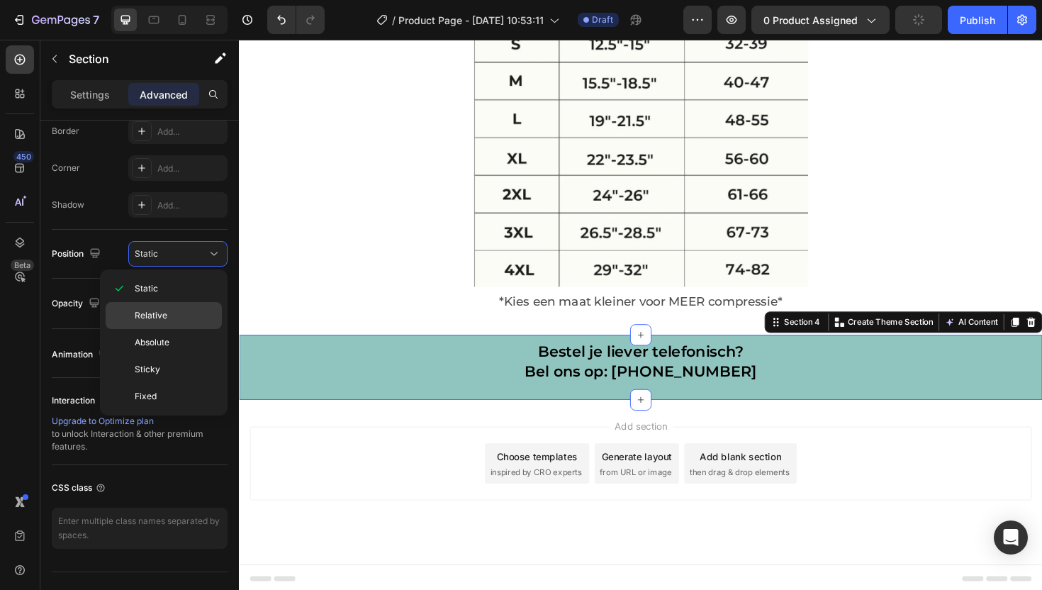
click at [162, 310] on span "Relative" at bounding box center [151, 315] width 33 height 13
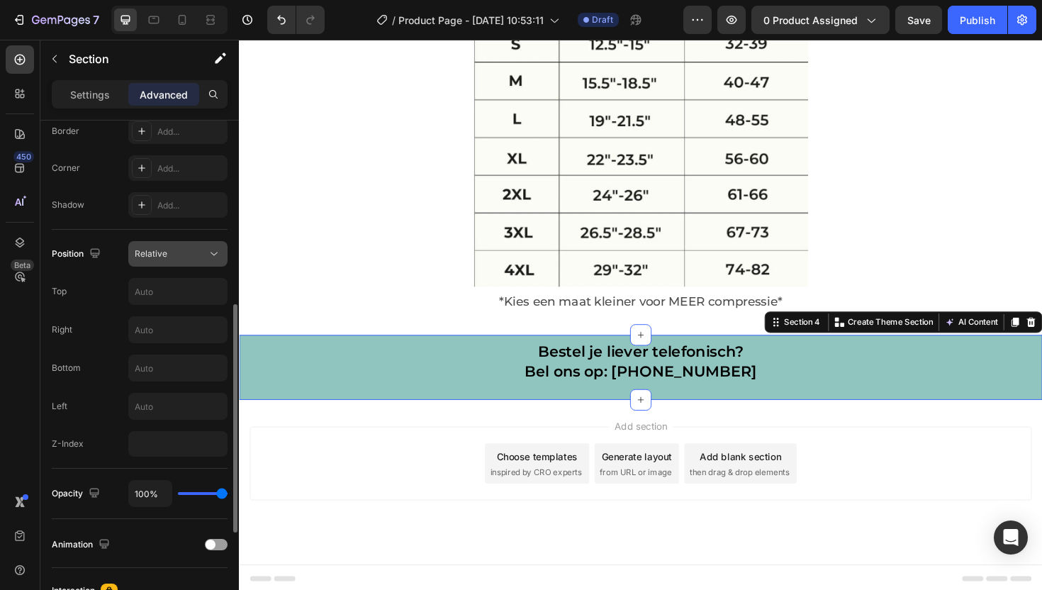
click at [167, 258] on div "Relative" at bounding box center [171, 253] width 72 height 13
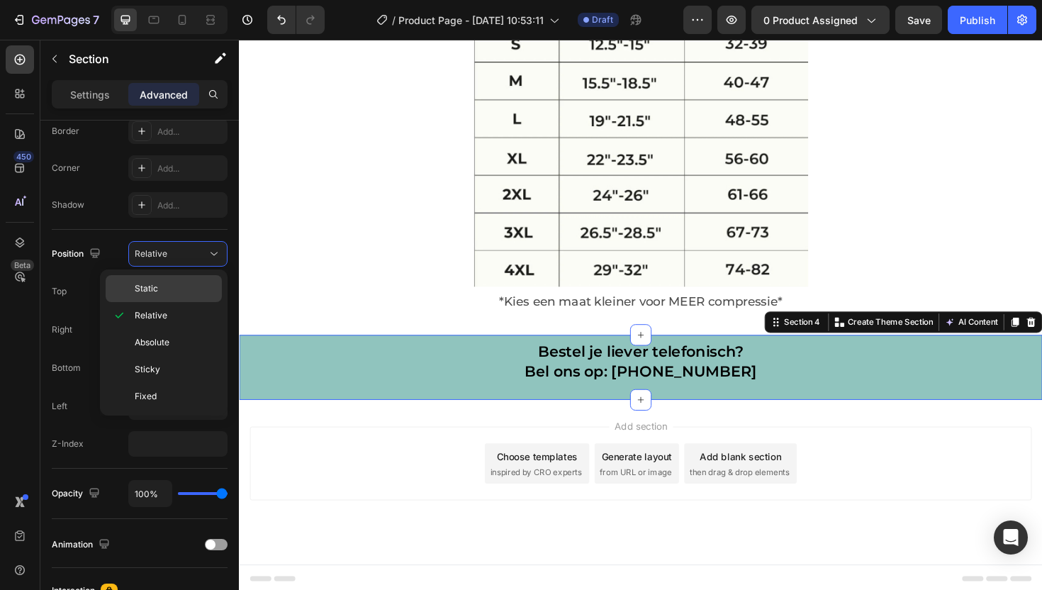
click at [169, 290] on p "Static" at bounding box center [175, 288] width 81 height 13
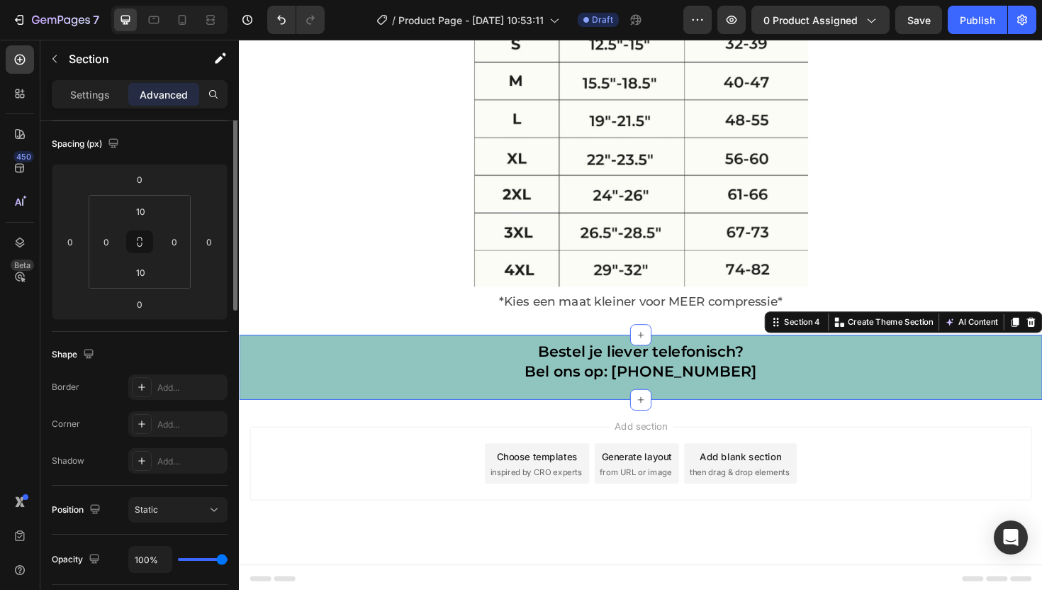
scroll to position [0, 0]
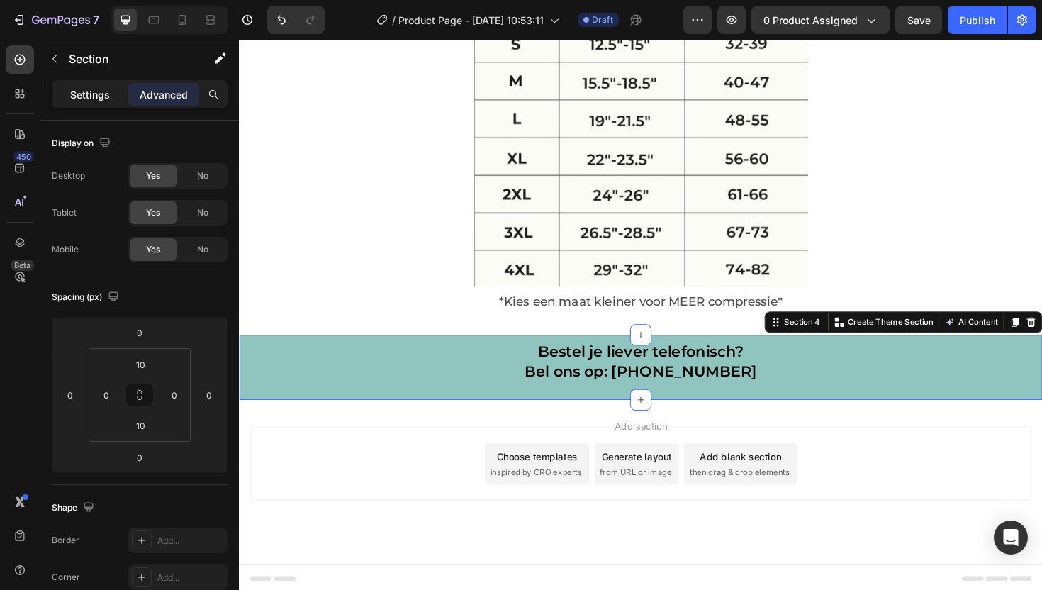
click at [86, 95] on p "Settings" at bounding box center [90, 94] width 40 height 15
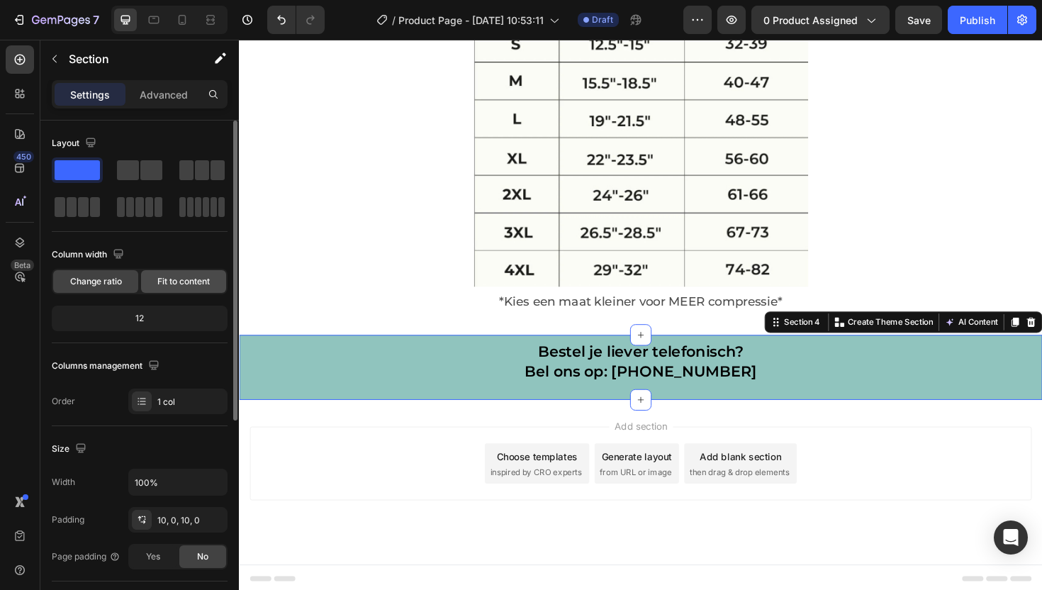
click at [164, 279] on span "Fit to content" at bounding box center [183, 281] width 52 height 13
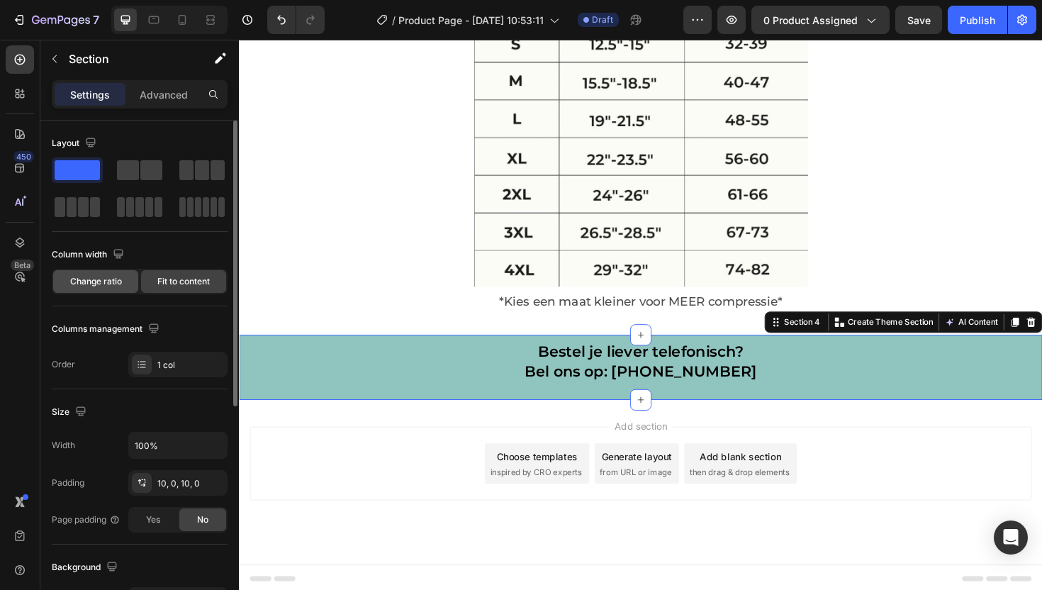
click at [118, 281] on span "Change ratio" at bounding box center [96, 281] width 52 height 13
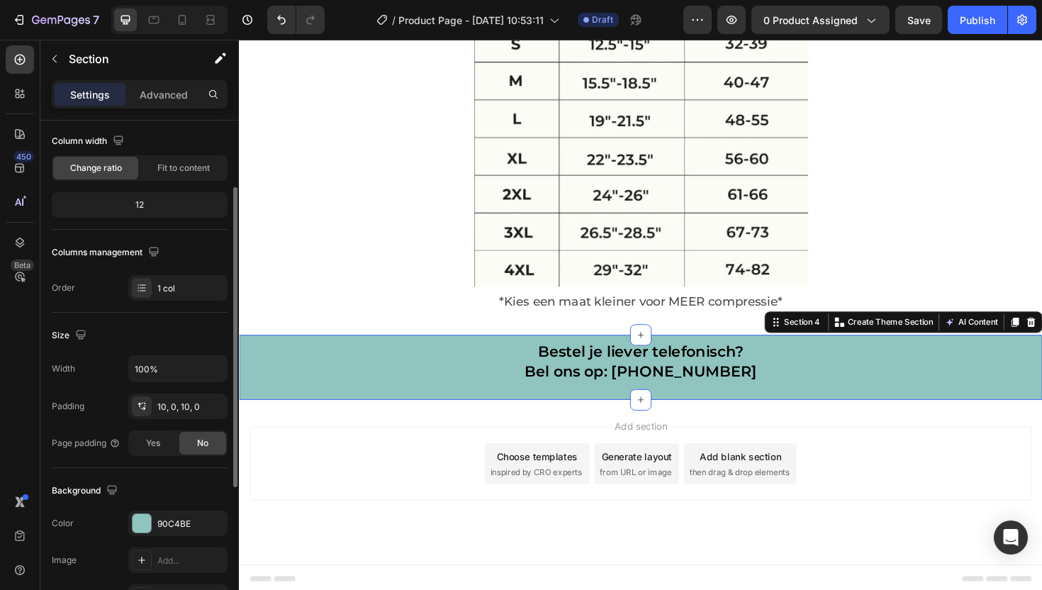
scroll to position [136, 0]
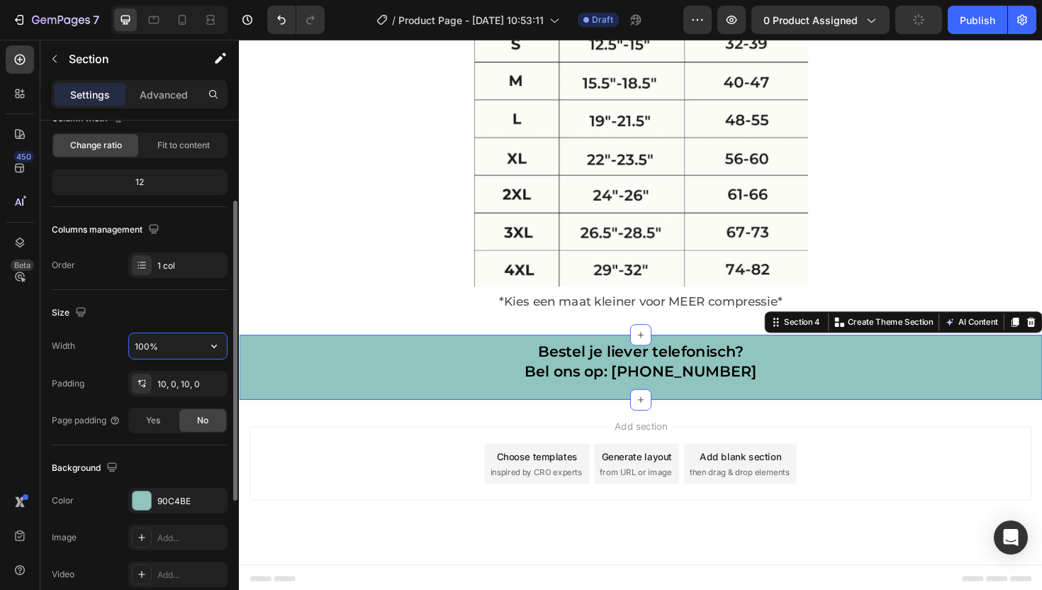
click at [154, 345] on input "100%" at bounding box center [178, 346] width 98 height 26
click at [213, 344] on icon "button" at bounding box center [214, 346] width 14 height 14
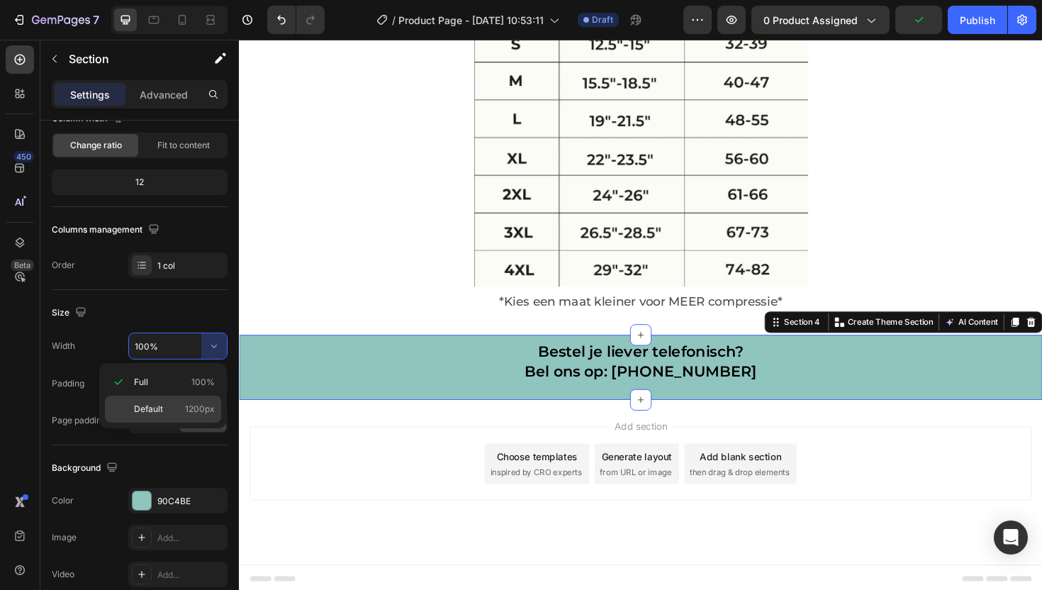
click at [174, 403] on p "Default 1200px" at bounding box center [174, 409] width 81 height 13
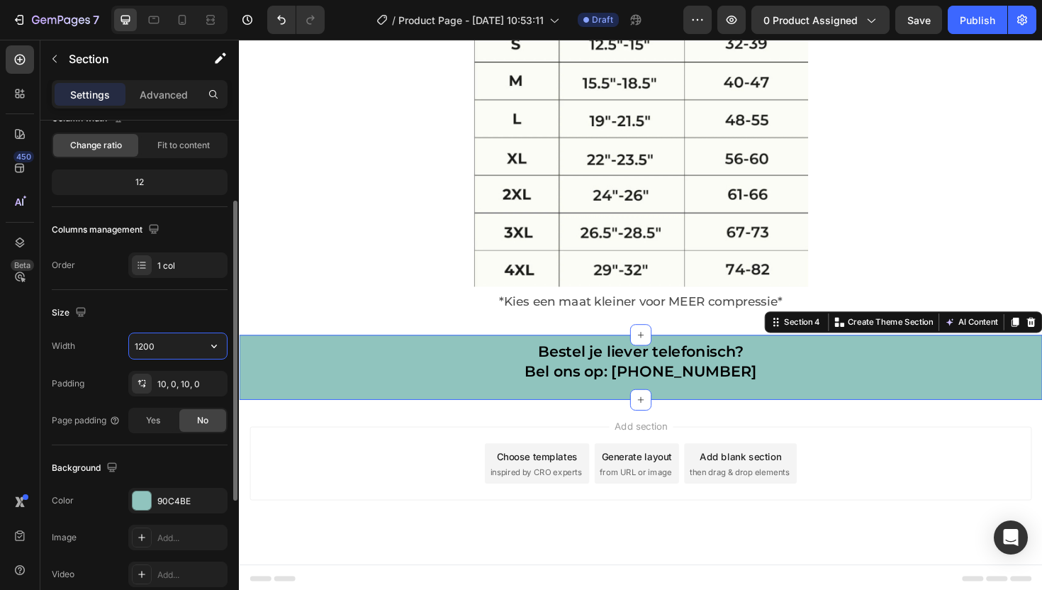
click at [184, 349] on input "1200" at bounding box center [178, 346] width 98 height 26
click at [209, 345] on icon "button" at bounding box center [214, 346] width 14 height 14
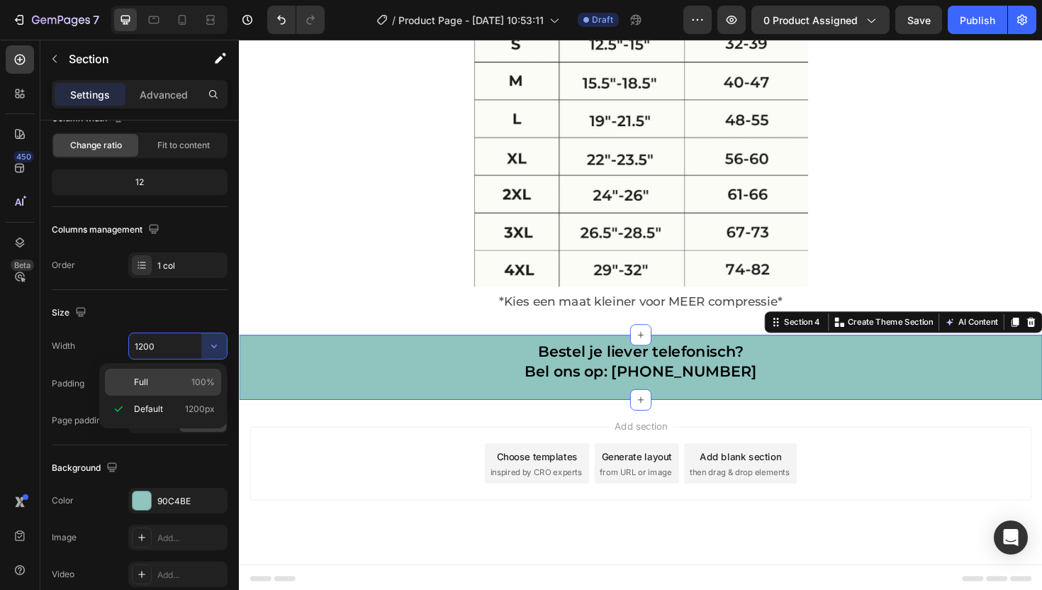
click at [180, 379] on p "Full 100%" at bounding box center [174, 382] width 81 height 13
type input "100%"
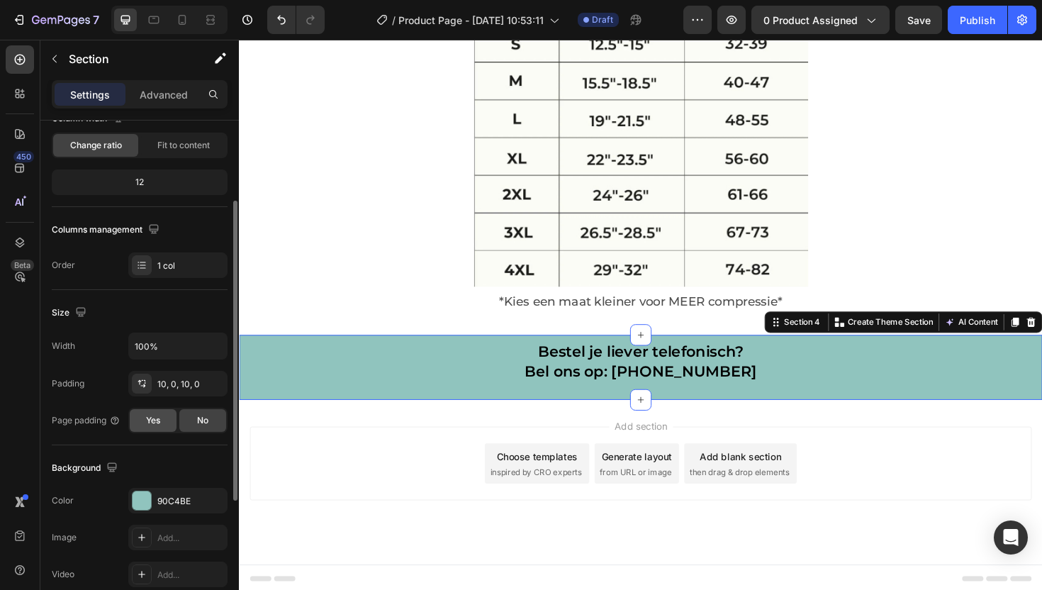
click at [162, 418] on div "Yes" at bounding box center [153, 420] width 47 height 23
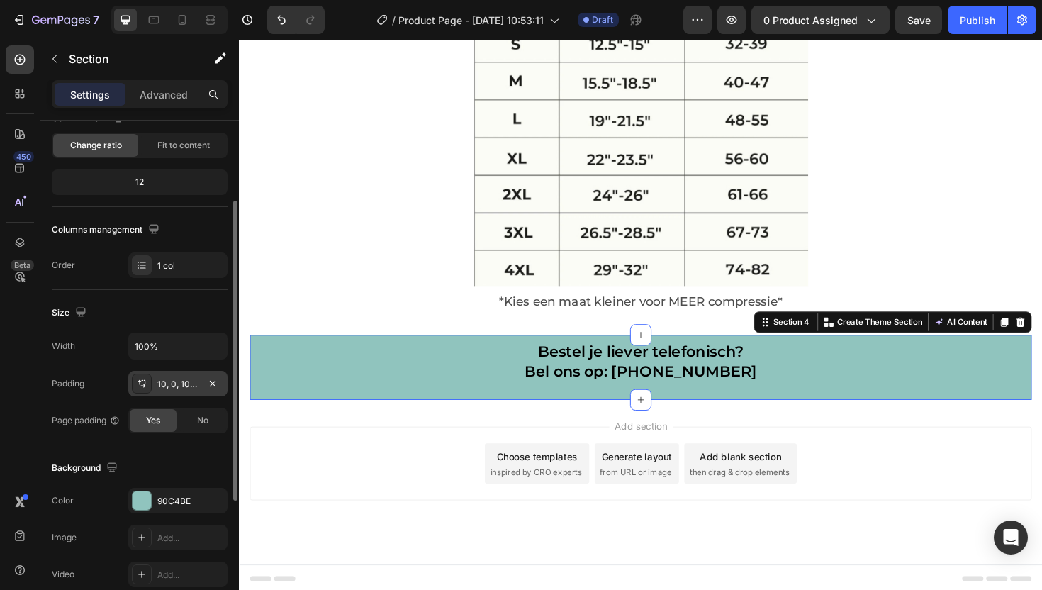
click at [159, 386] on div "10, 0, 10, 0" at bounding box center [177, 384] width 41 height 13
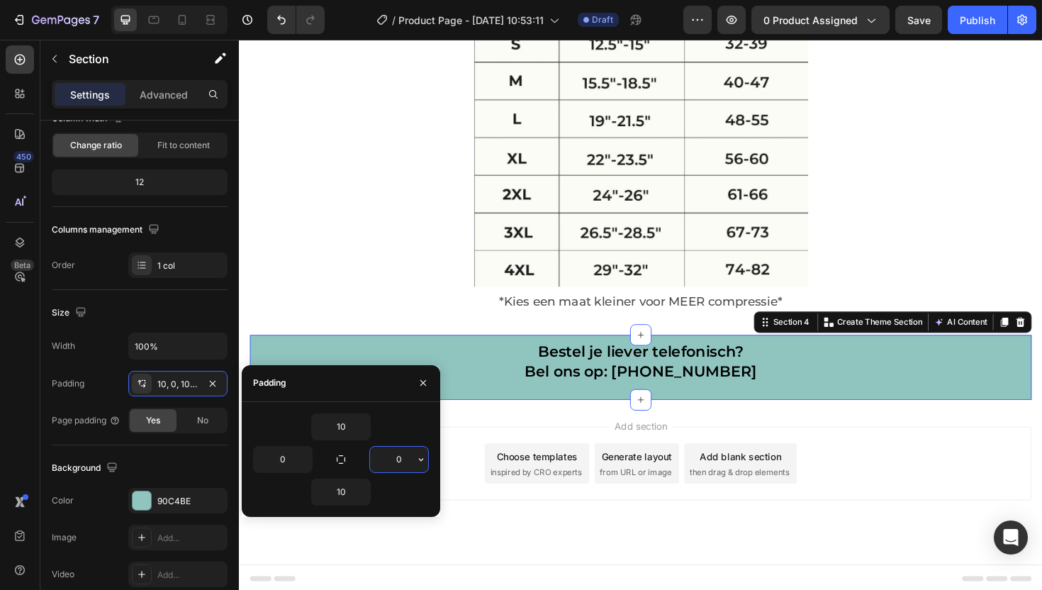
click at [403, 464] on input "0" at bounding box center [399, 460] width 58 height 26
type input "10"
click at [293, 458] on input "0" at bounding box center [283, 460] width 58 height 26
type input "1"
click at [403, 456] on input "10" at bounding box center [399, 460] width 58 height 26
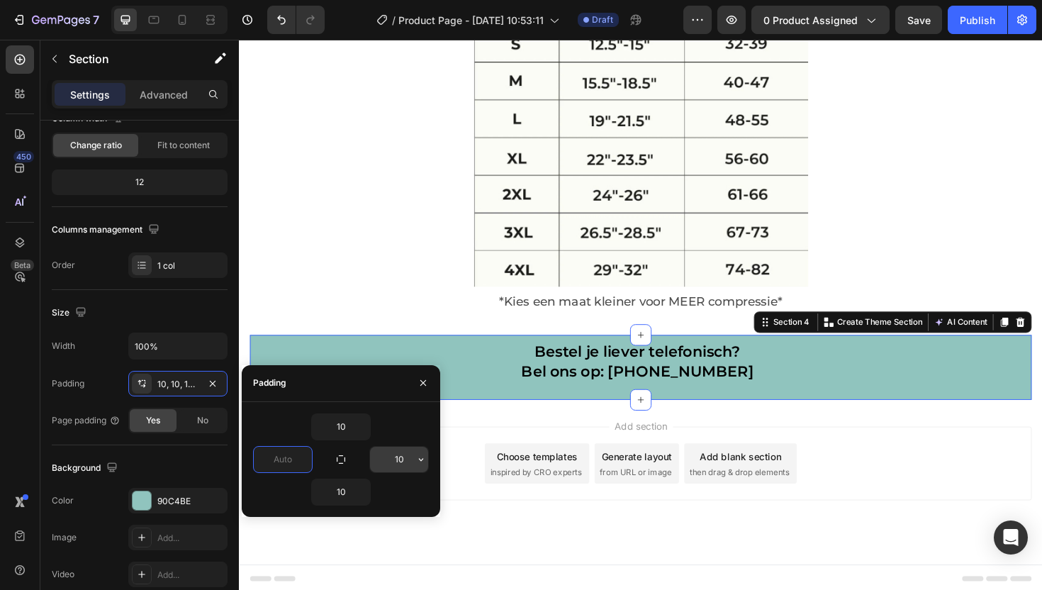
type input "0"
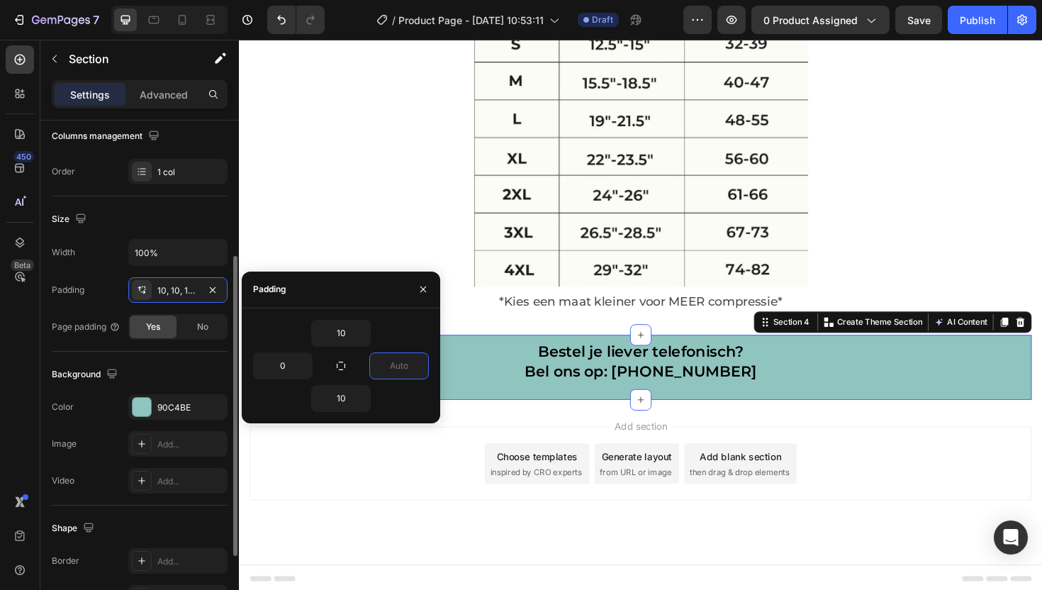
scroll to position [355, 0]
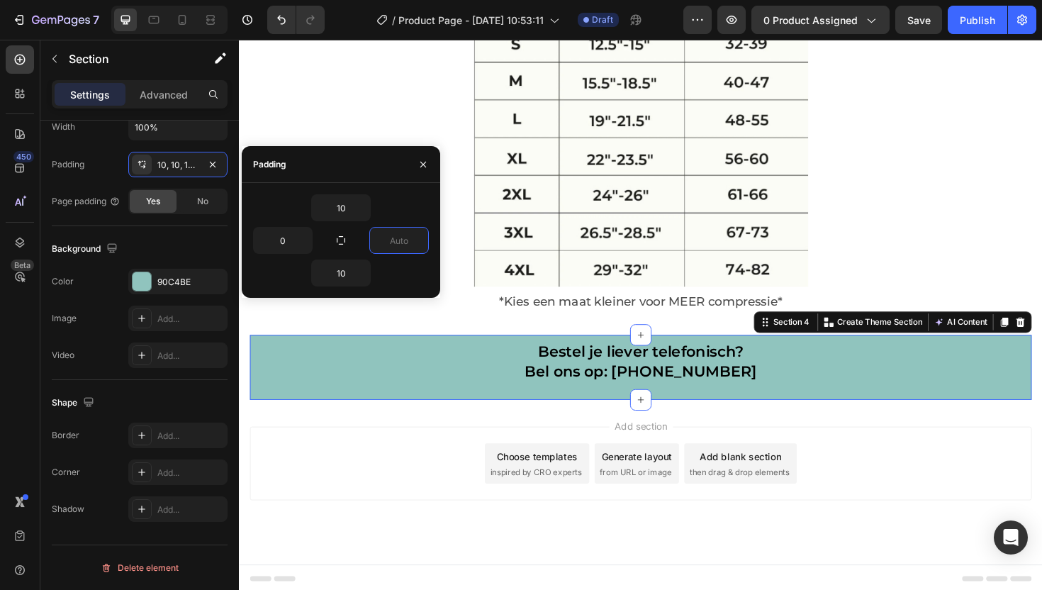
click at [162, 91] on p "Advanced" at bounding box center [164, 94] width 48 height 15
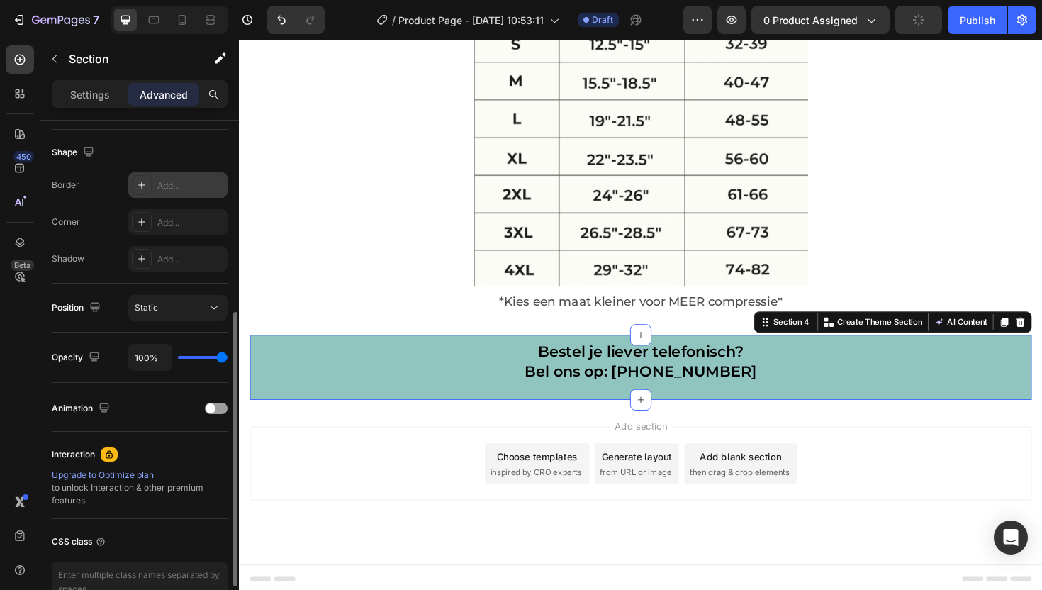
scroll to position [0, 0]
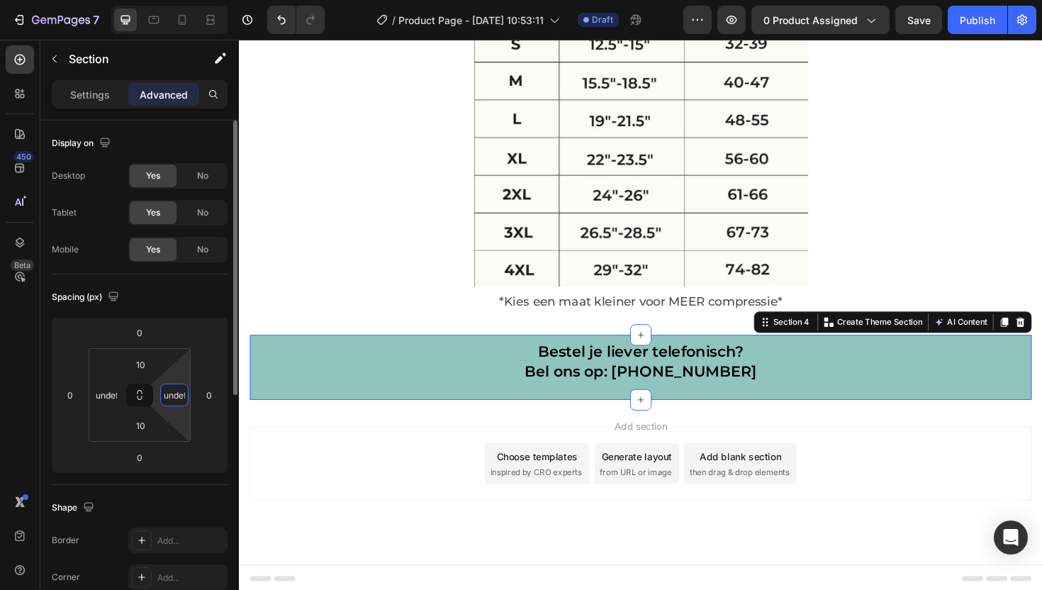
click at [174, 395] on input "undefined" at bounding box center [174, 394] width 21 height 21
type input "1"
type input "0"
click at [214, 387] on input "0" at bounding box center [208, 394] width 21 height 21
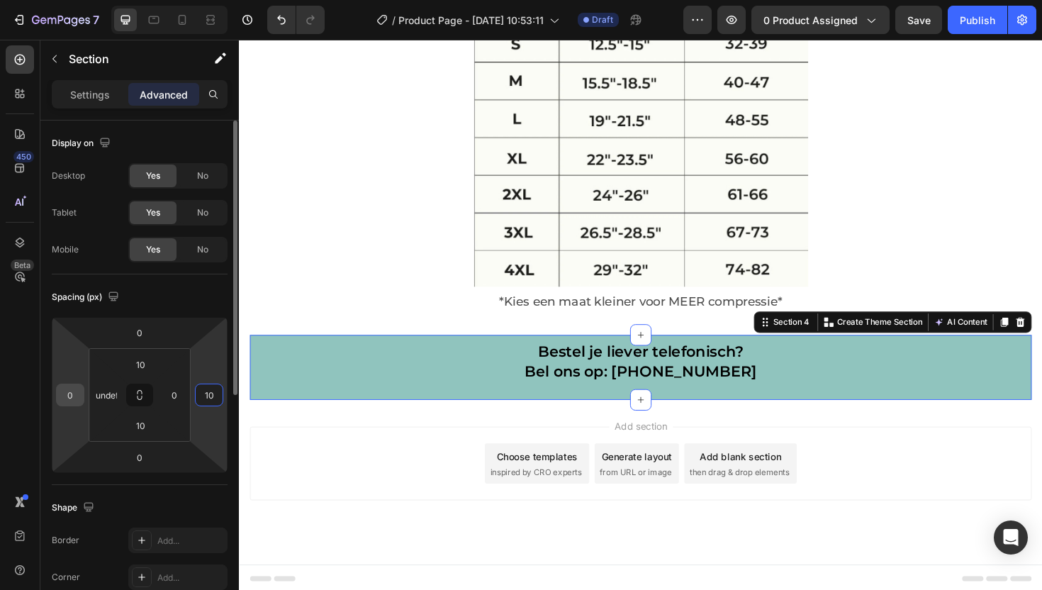
type input "10"
click at [74, 395] on input "0" at bounding box center [70, 394] width 21 height 21
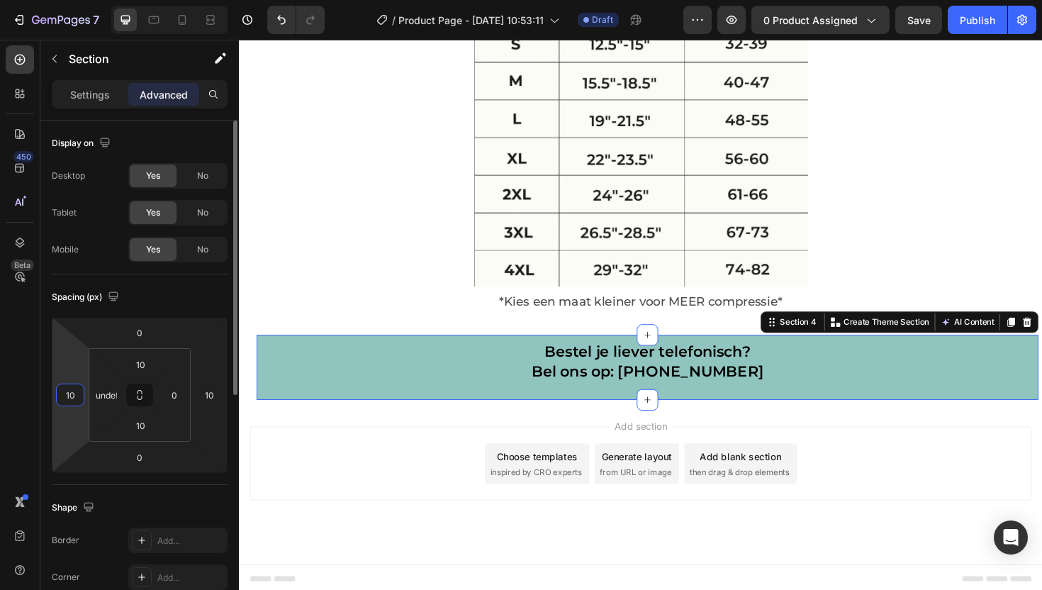
type input "1"
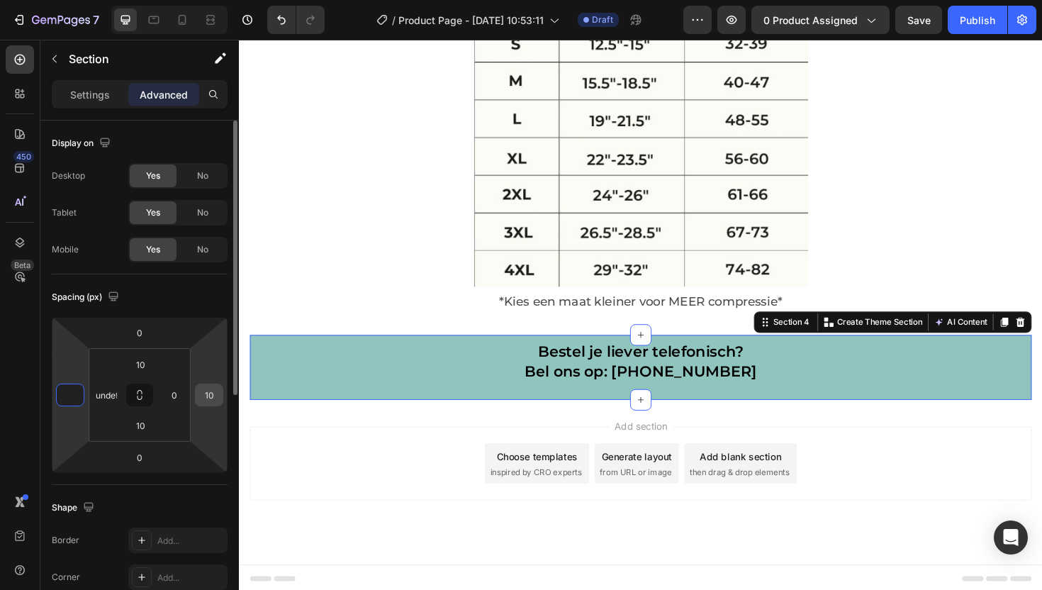
type input "0"
click at [220, 403] on div "10" at bounding box center [209, 395] width 28 height 23
click at [214, 392] on input "10" at bounding box center [208, 394] width 21 height 21
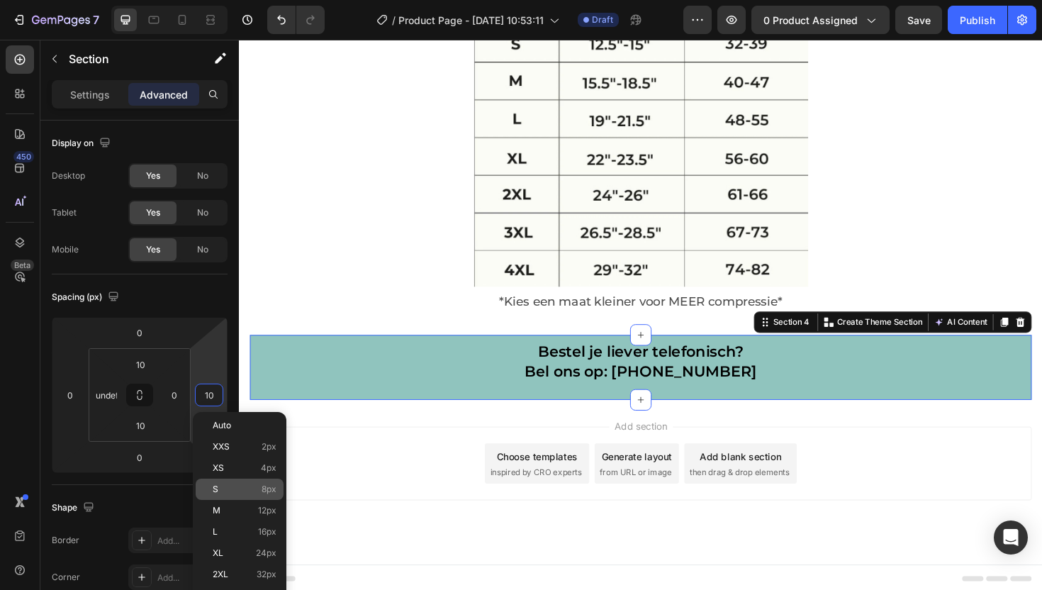
click at [226, 484] on p "S 8px" at bounding box center [245, 489] width 64 height 10
type input "8"
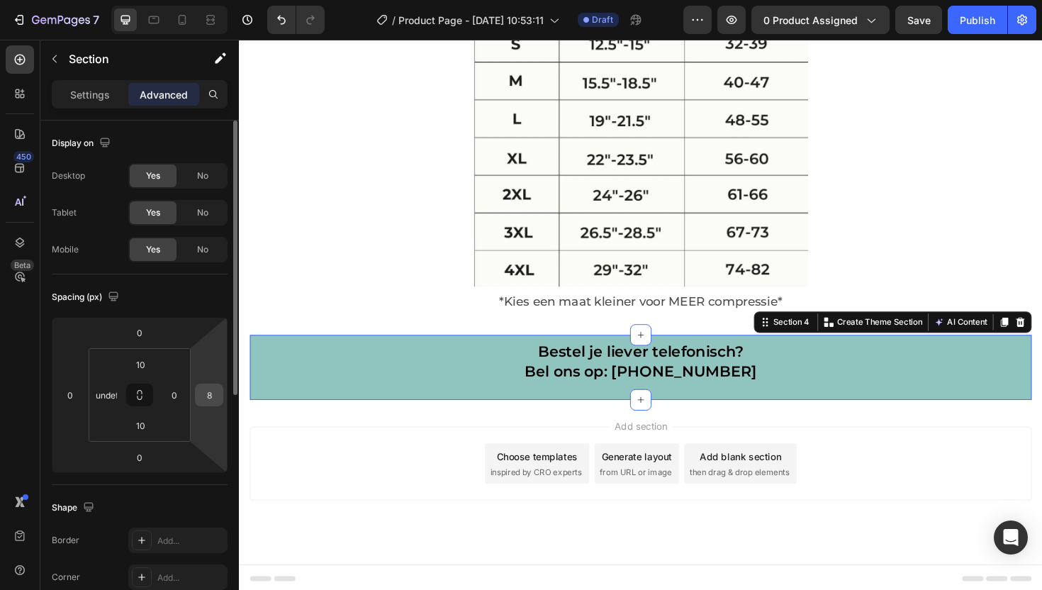
click at [213, 398] on input "8" at bounding box center [208, 394] width 21 height 21
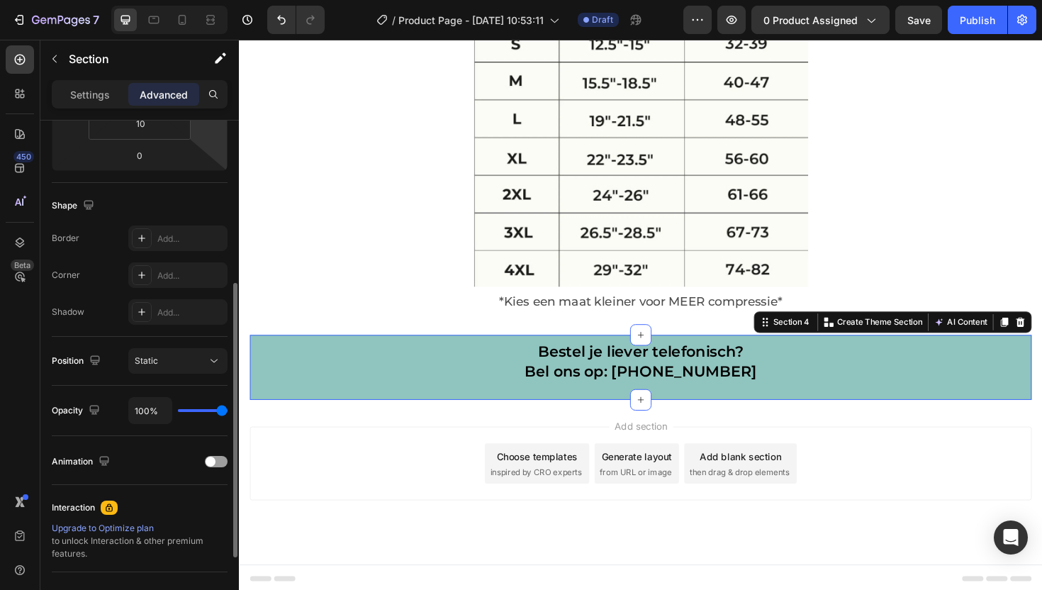
scroll to position [436, 0]
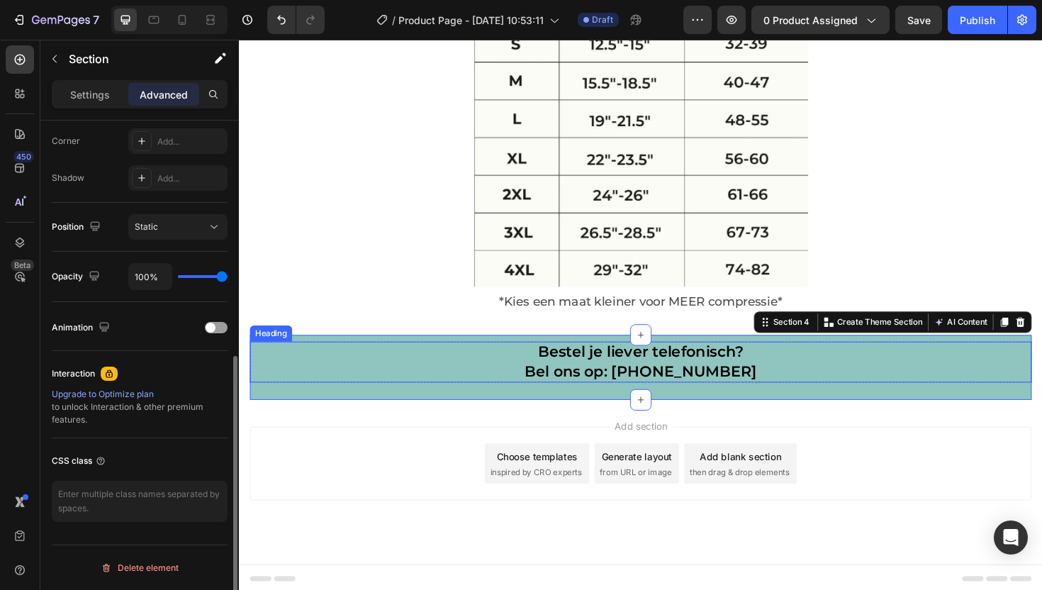
click at [317, 389] on p "Bestel je liever telefonisch? Bel ons op: +31 (6)-57-222-377" at bounding box center [664, 381] width 825 height 40
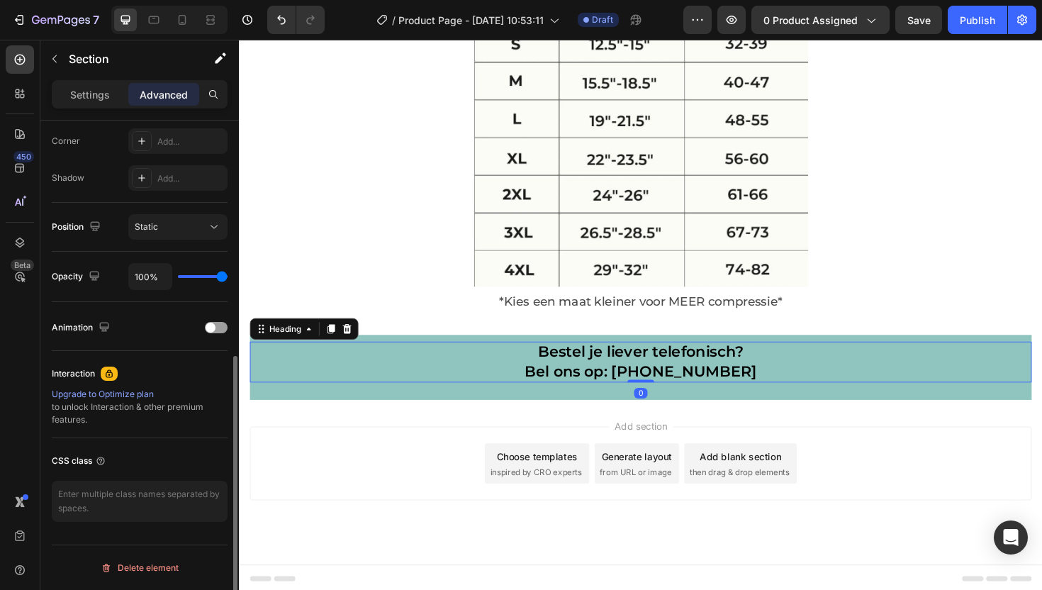
scroll to position [0, 0]
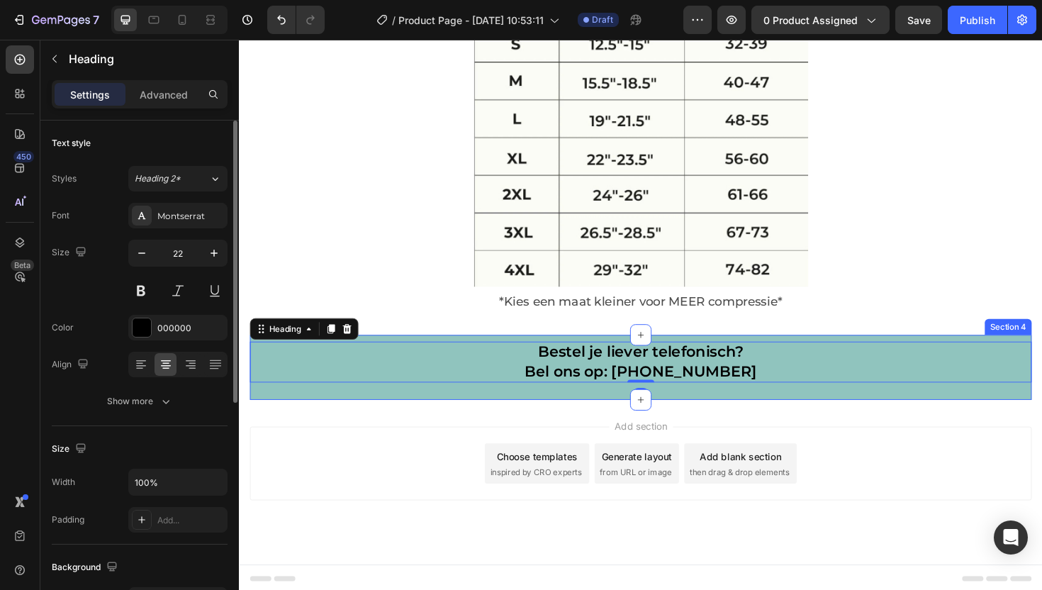
click at [279, 414] on div "Bestel je liever telefonisch? Bel ons op: +31 (6)-57-222-377 Heading 0 Row Sect…" at bounding box center [664, 386] width 828 height 69
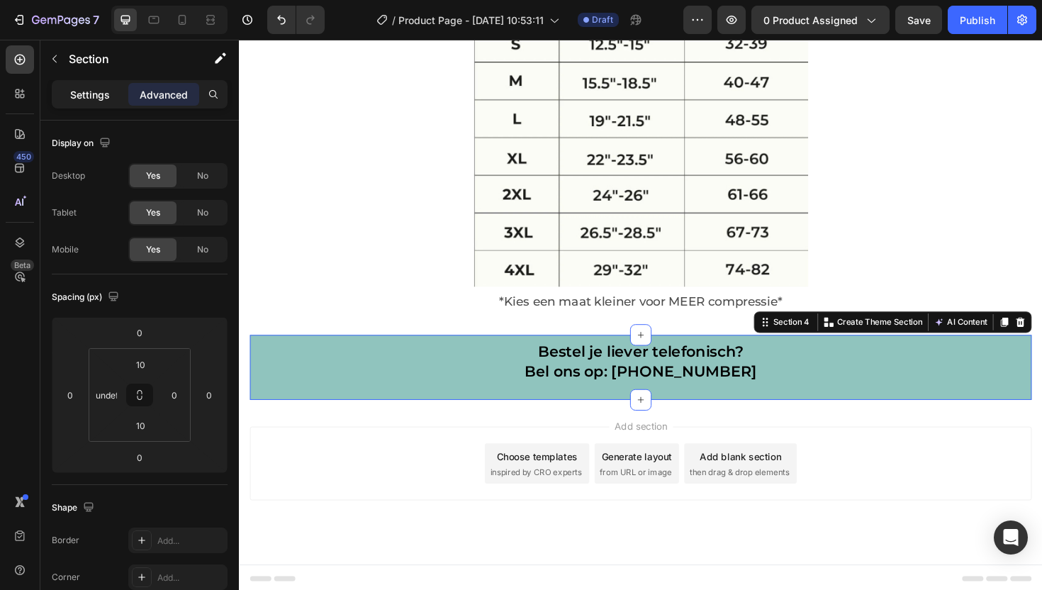
click at [82, 89] on p "Settings" at bounding box center [90, 94] width 40 height 15
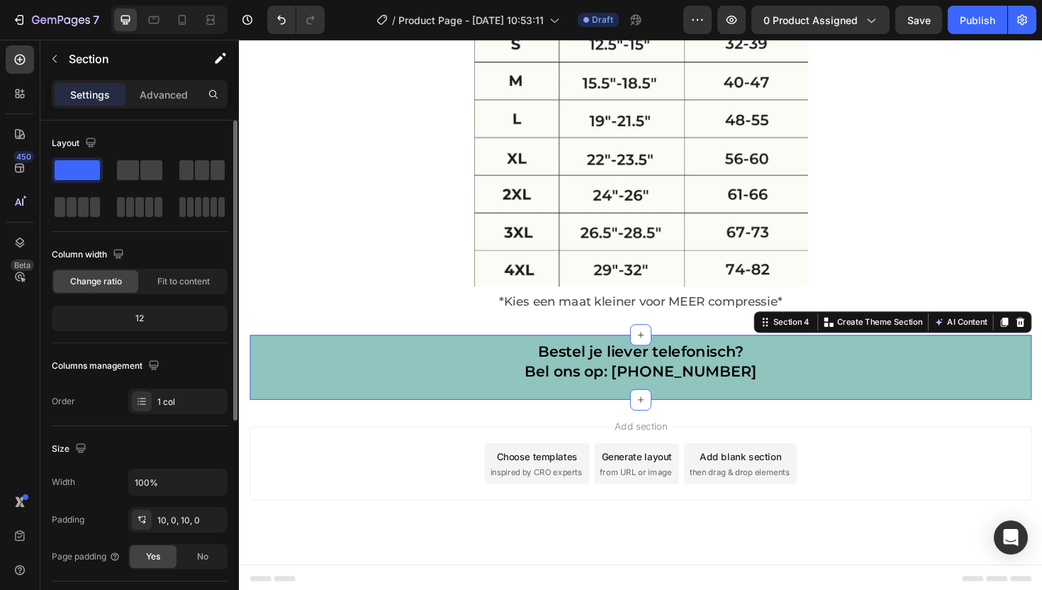
click at [141, 321] on div "12" at bounding box center [140, 318] width 170 height 20
click at [183, 282] on span "Fit to content" at bounding box center [183, 281] width 52 height 13
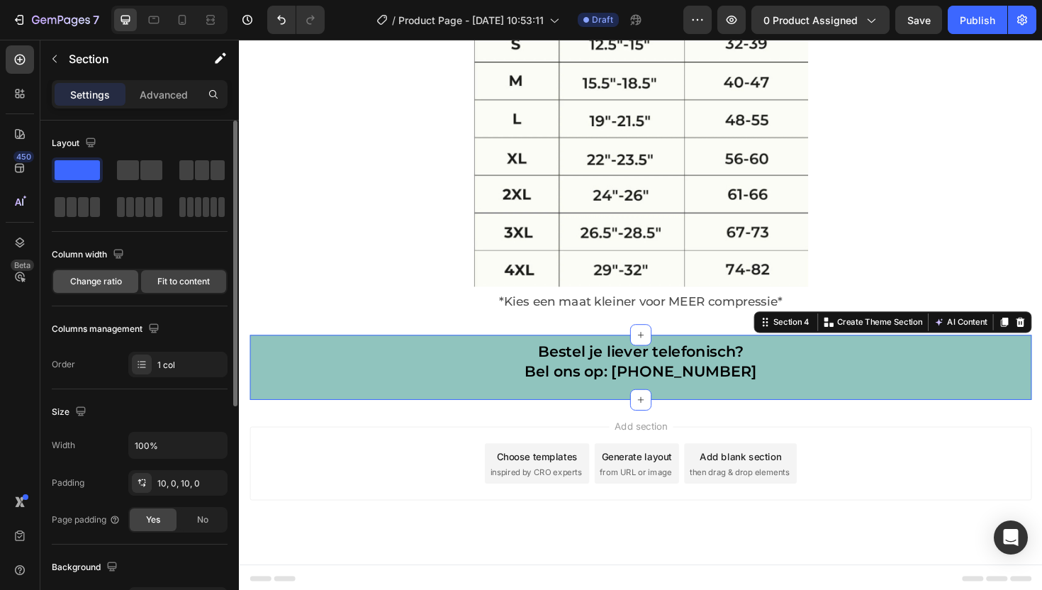
click at [107, 286] on span "Change ratio" at bounding box center [96, 281] width 52 height 13
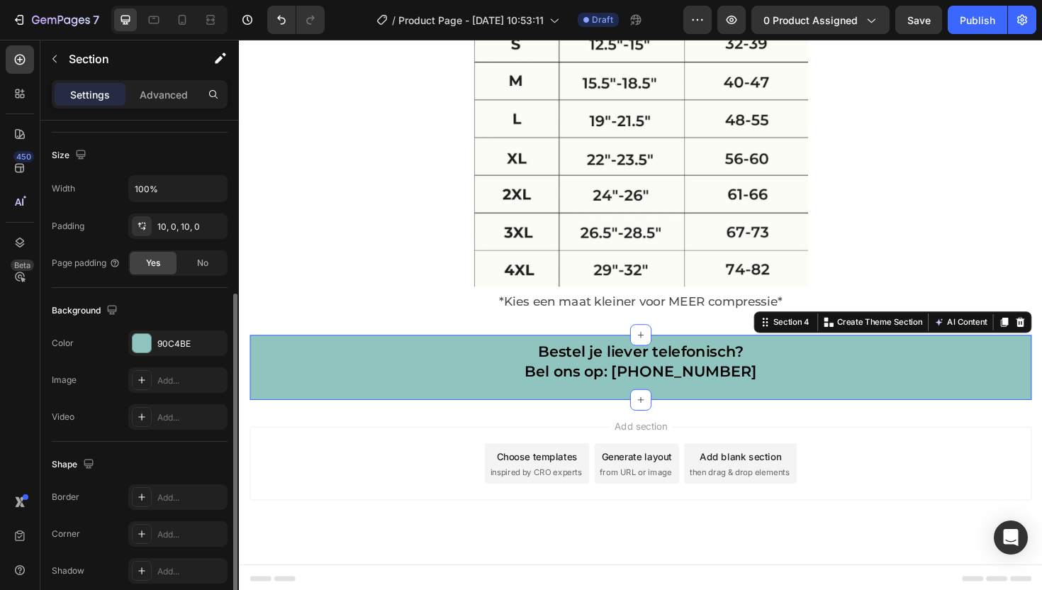
scroll to position [161, 0]
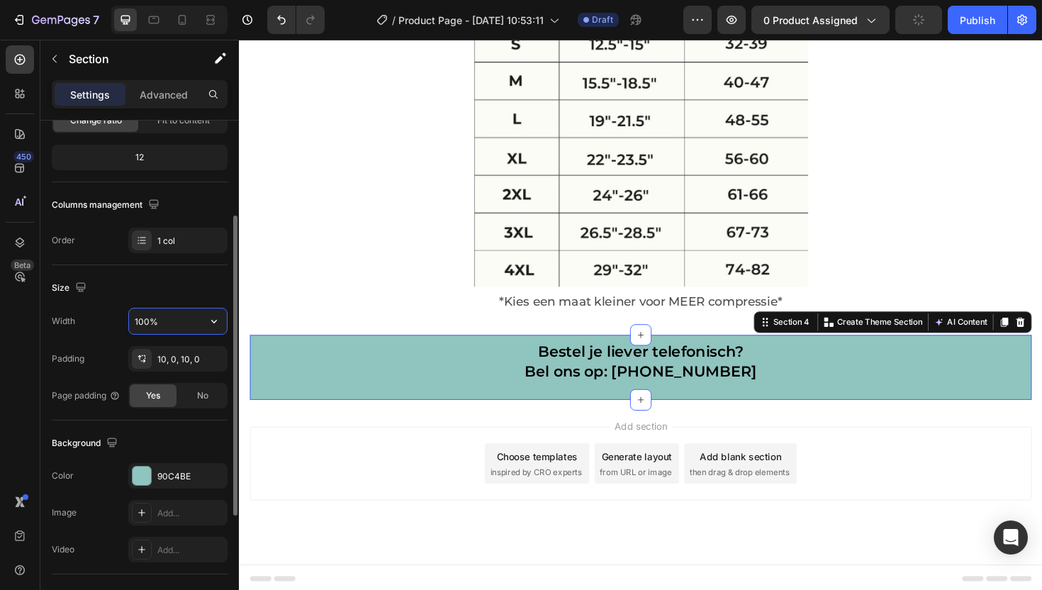
click at [162, 325] on input "100%" at bounding box center [178, 321] width 98 height 26
click at [212, 321] on icon "button" at bounding box center [214, 321] width 14 height 14
click at [172, 316] on input "100%" at bounding box center [178, 321] width 98 height 26
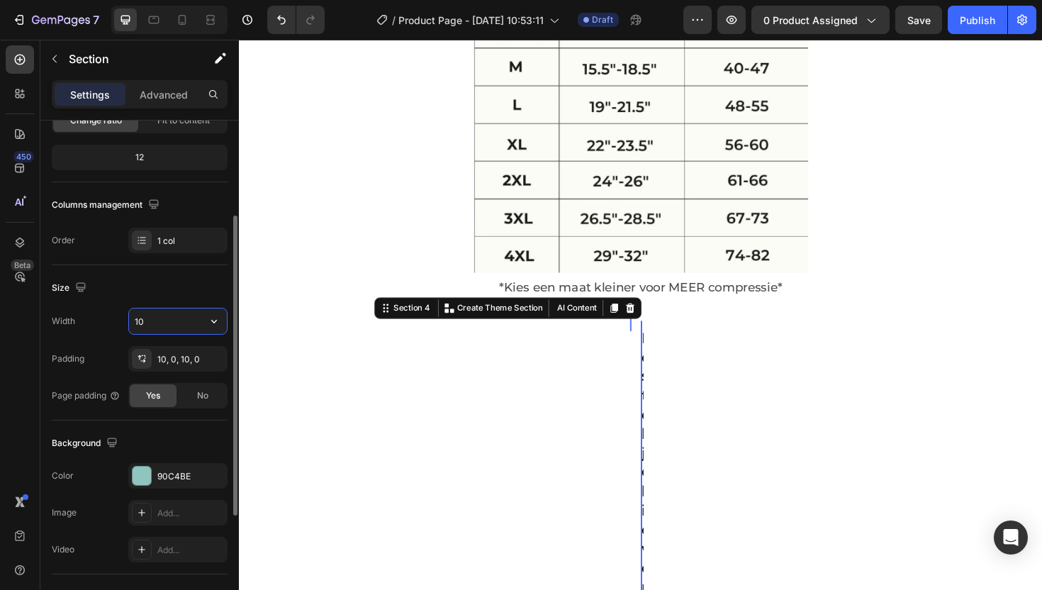
type input "1"
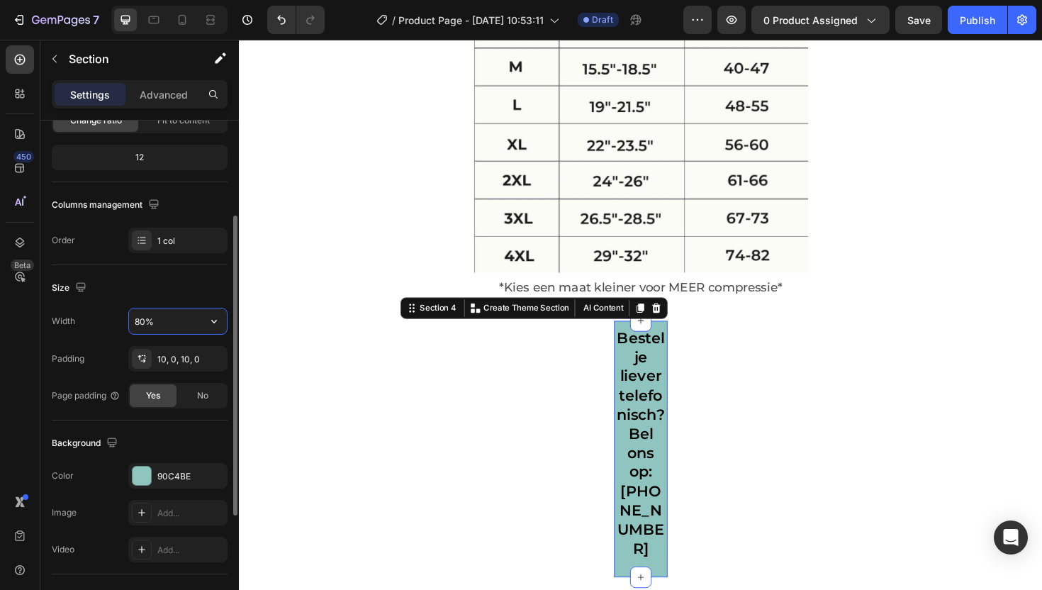
scroll to position [3762, 0]
type input "8"
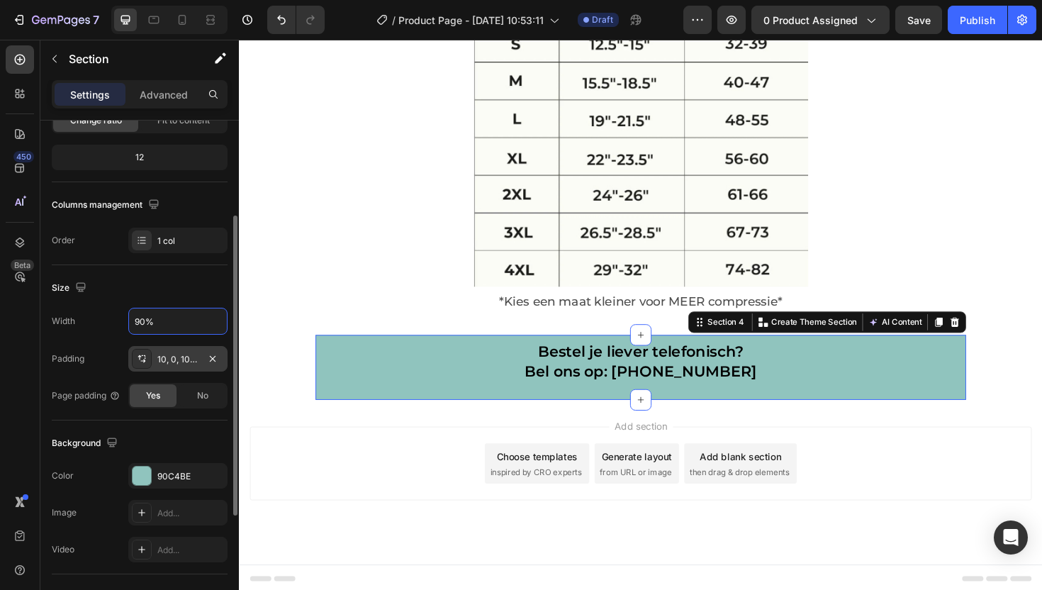
type input "90%"
click at [183, 358] on div "10, 0, 10, 0" at bounding box center [177, 359] width 41 height 13
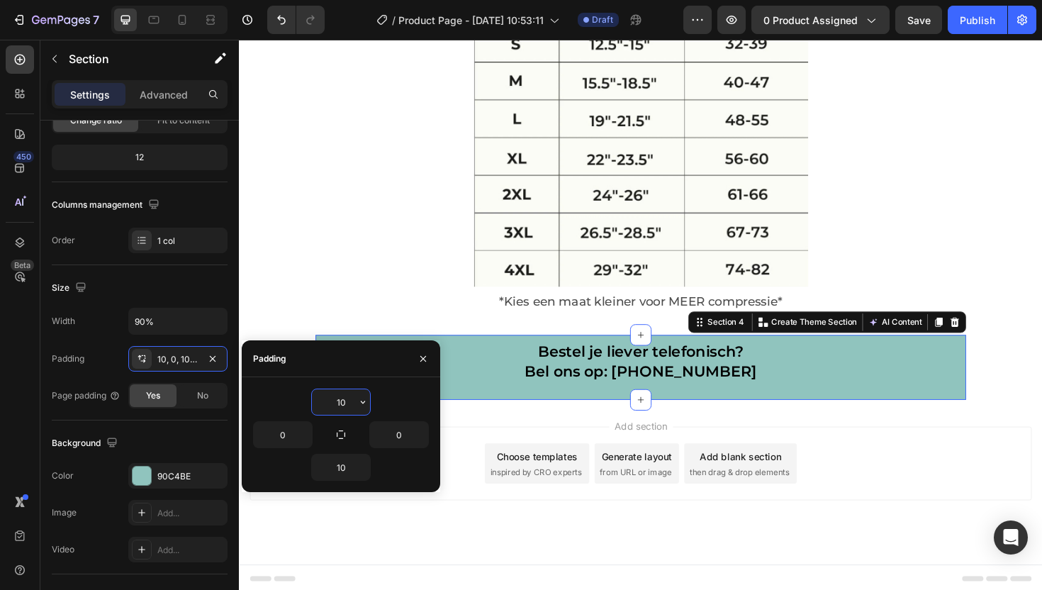
click at [345, 402] on input "10" at bounding box center [341, 402] width 58 height 26
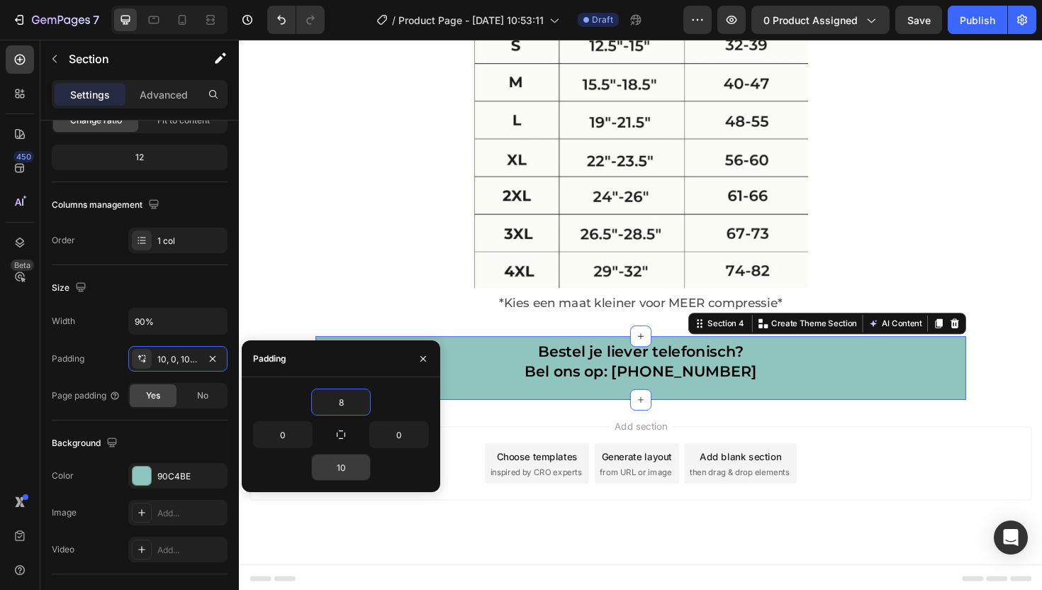
type input "8"
click at [339, 463] on input "10" at bounding box center [341, 467] width 58 height 26
click at [343, 467] on input "10" at bounding box center [341, 467] width 58 height 26
type input "8"
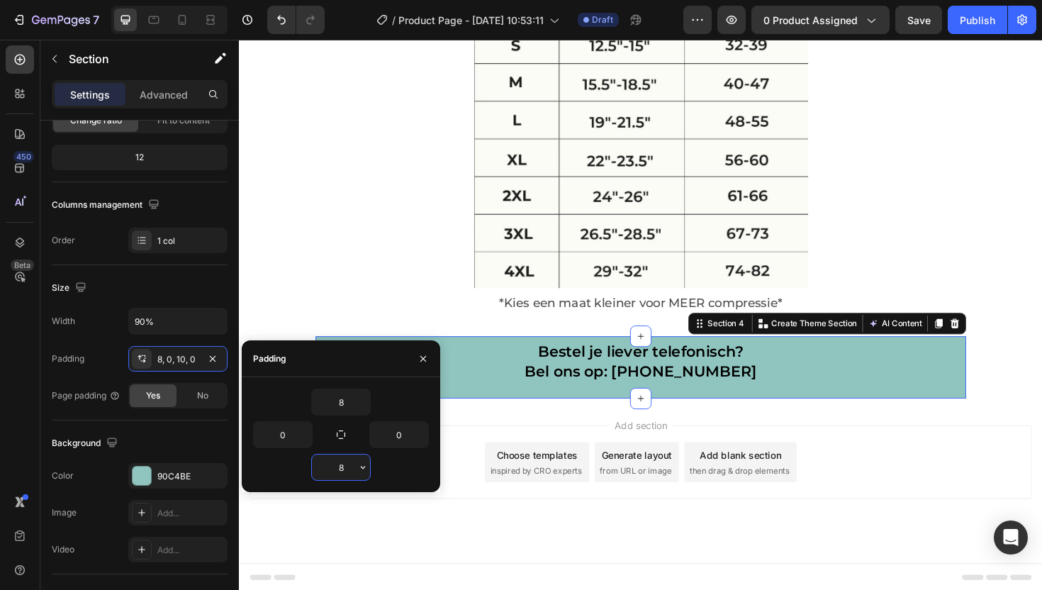
scroll to position [3759, 0]
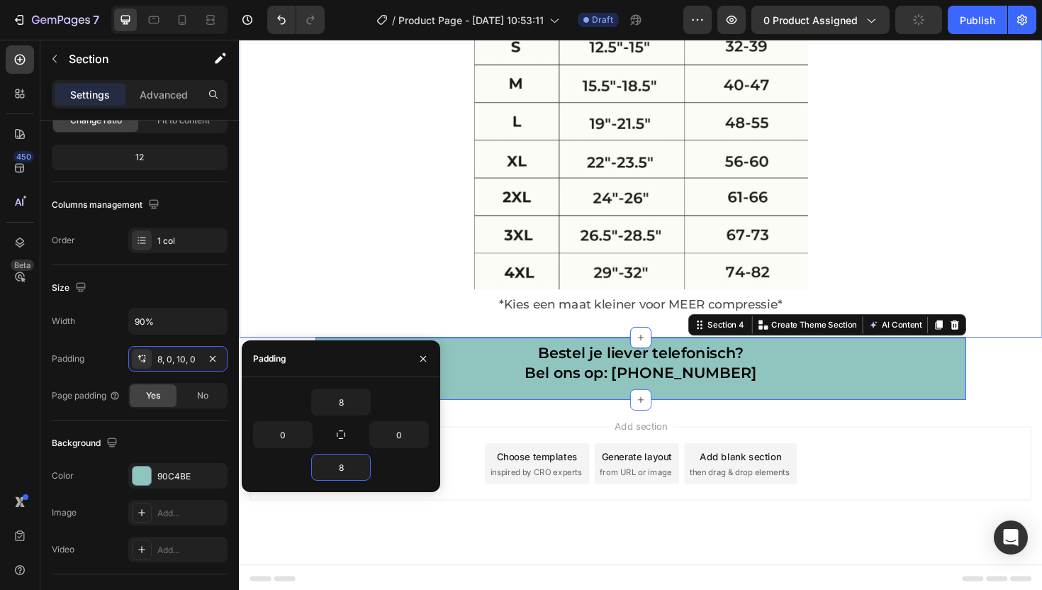
click at [514, 349] on div "Kies Jouw Maat Heading Image Meet de dijbeen omtrek 10 cm boven de knieschijf T…" at bounding box center [664, 52] width 851 height 606
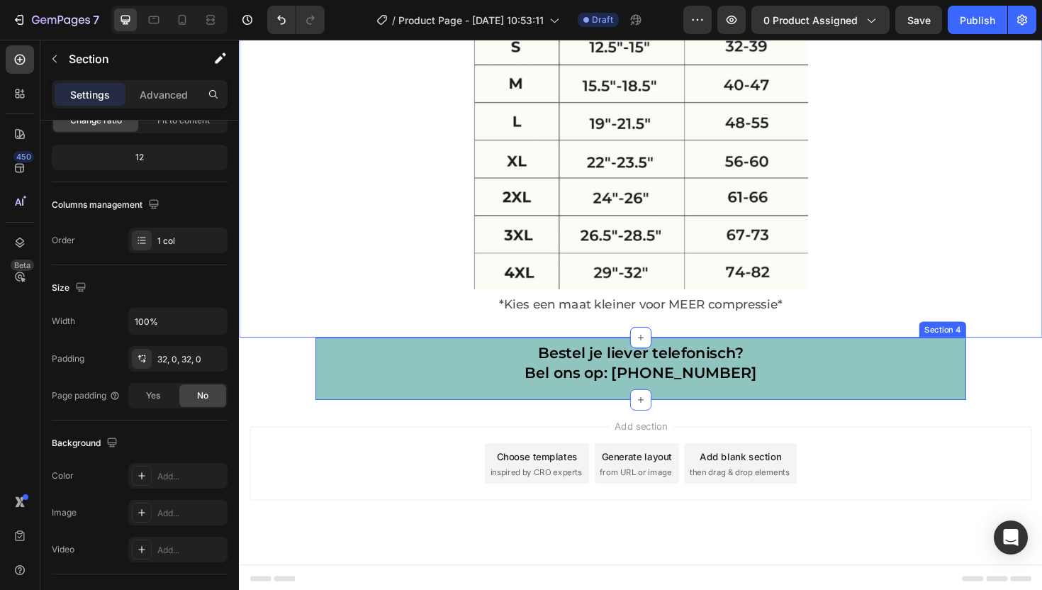
click at [350, 411] on div "Bestel je liever telefonisch? Bel ons op: +31 (6)-57-222-377 Heading Row" at bounding box center [664, 388] width 689 height 55
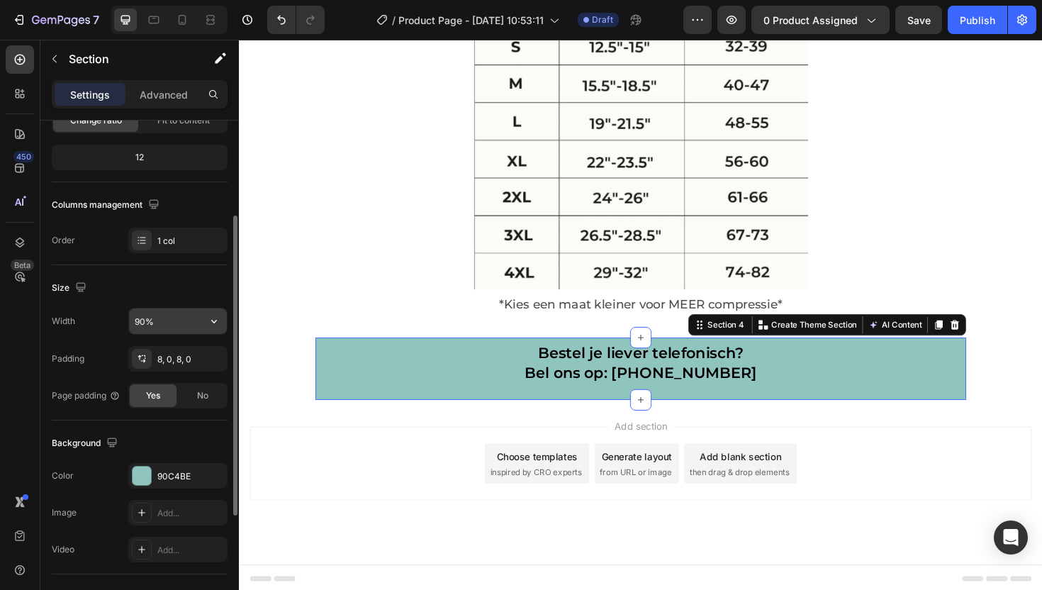
click at [144, 320] on input "90%" at bounding box center [178, 321] width 98 height 26
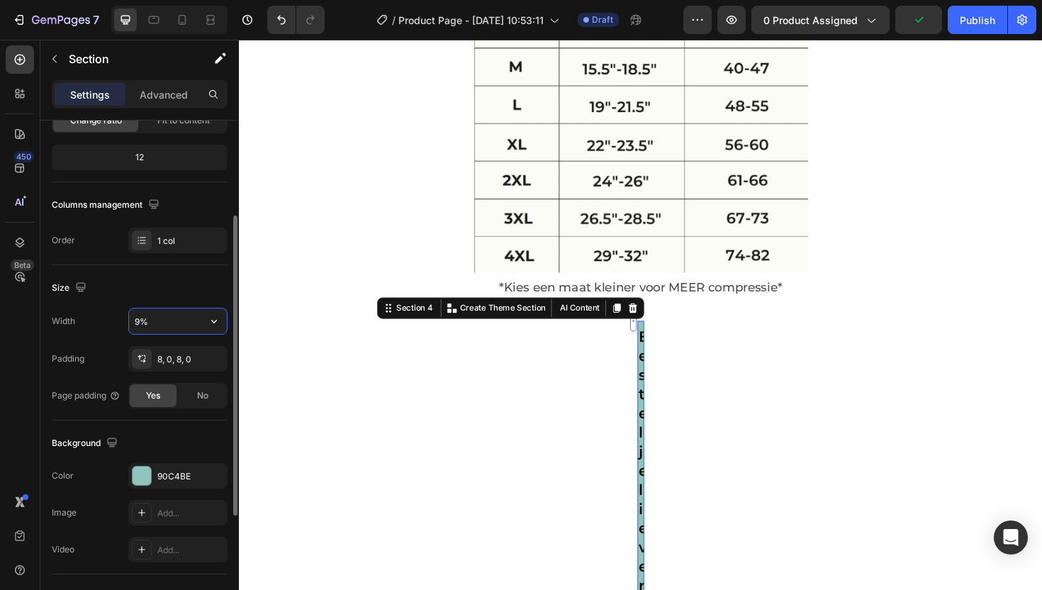
type input "95%"
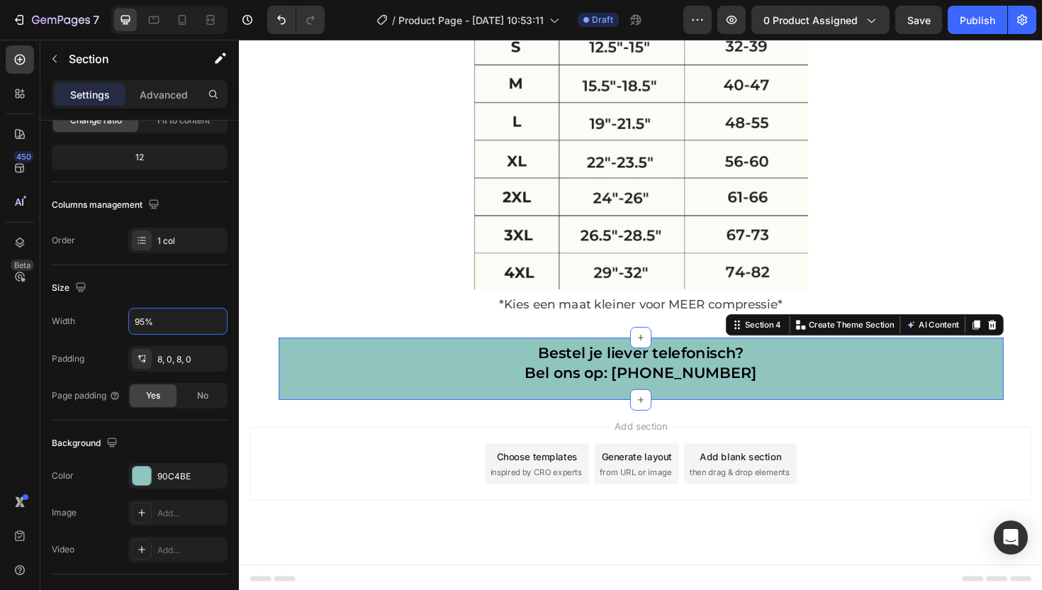
click at [254, 379] on section "Bestel je liever telefonisch? Bel ons op: +31 (6)-57-222-377 Heading Row Sectio…" at bounding box center [664, 388] width 831 height 66
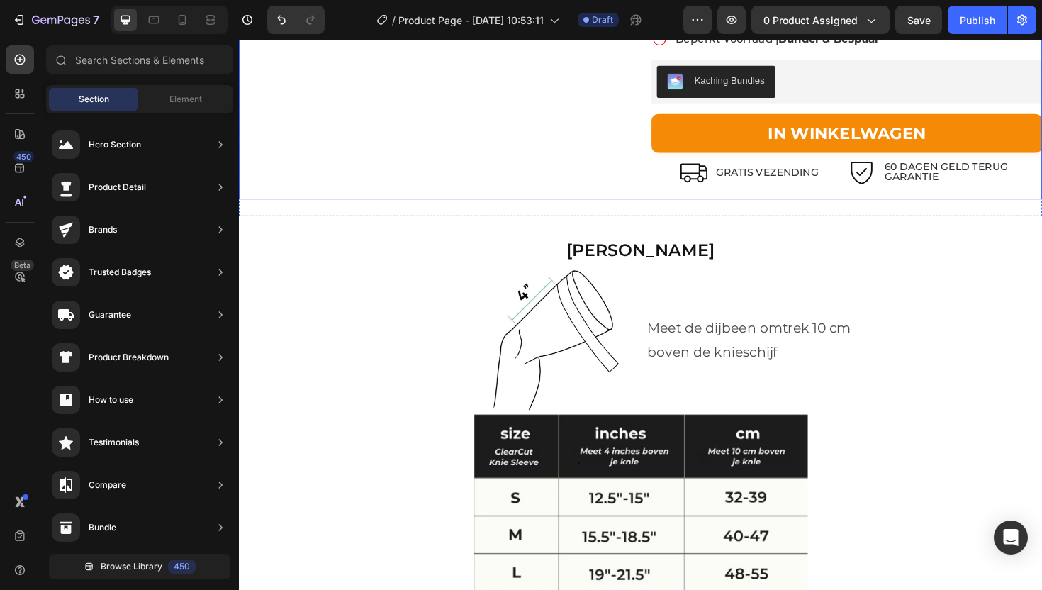
scroll to position [3224, 0]
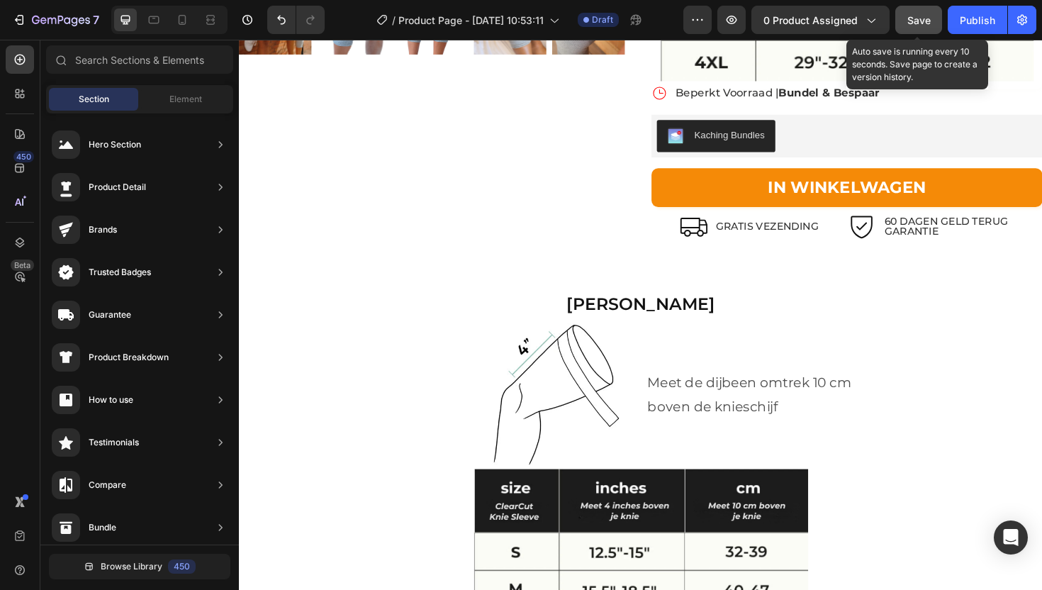
click at [912, 24] on span "Save" at bounding box center [918, 20] width 23 height 12
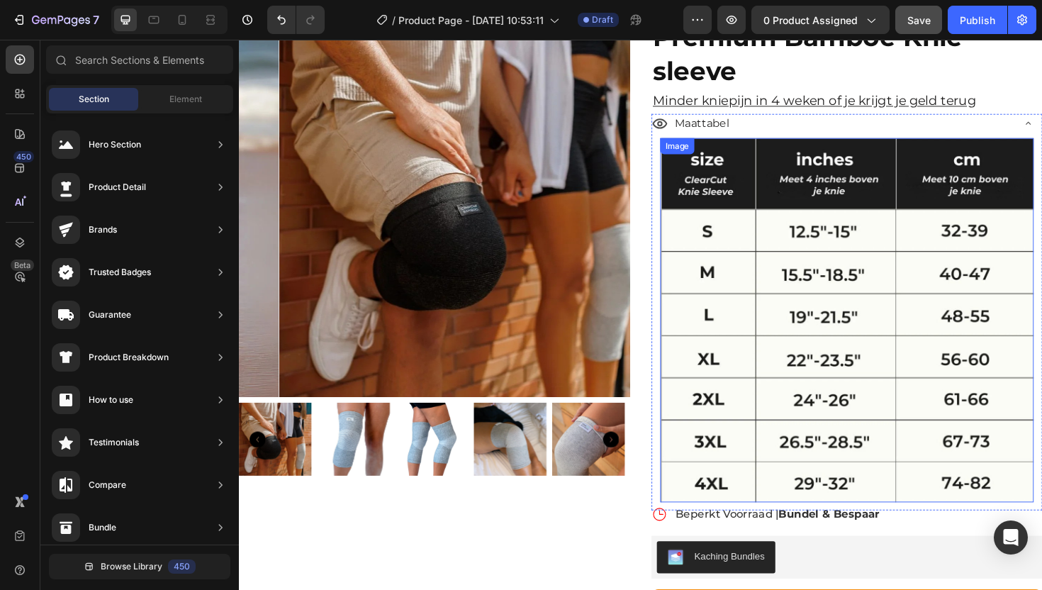
scroll to position [2777, 0]
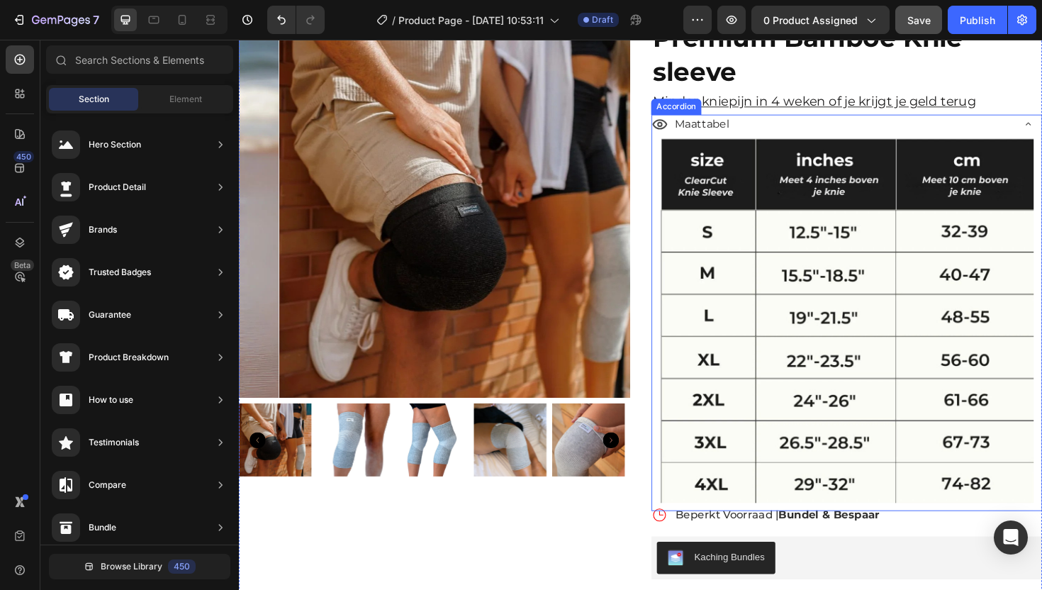
click at [1041, 123] on div "Maattabel" at bounding box center [866, 129] width 381 height 25
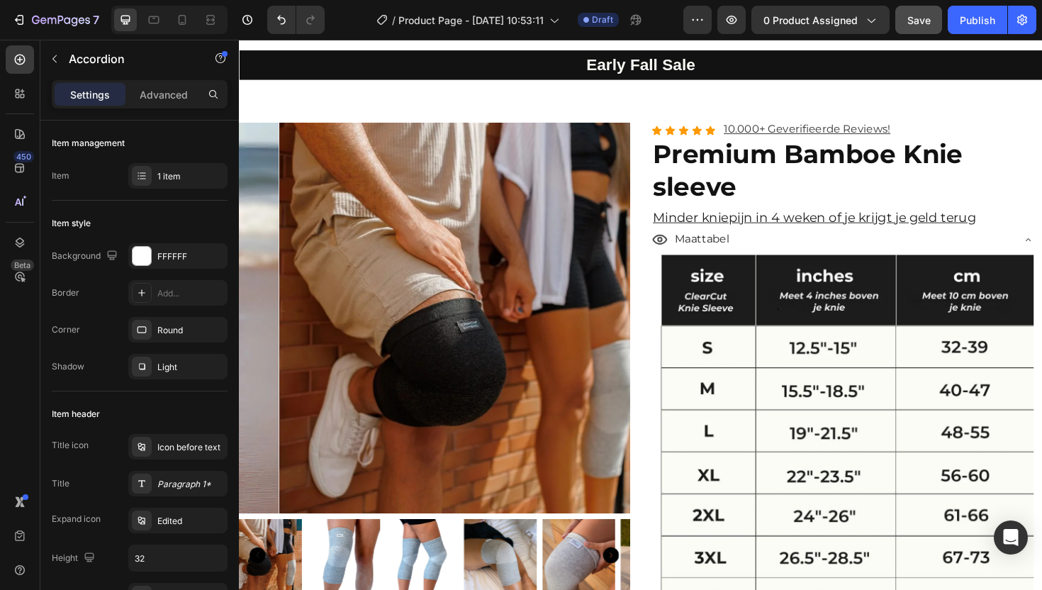
scroll to position [2693, 0]
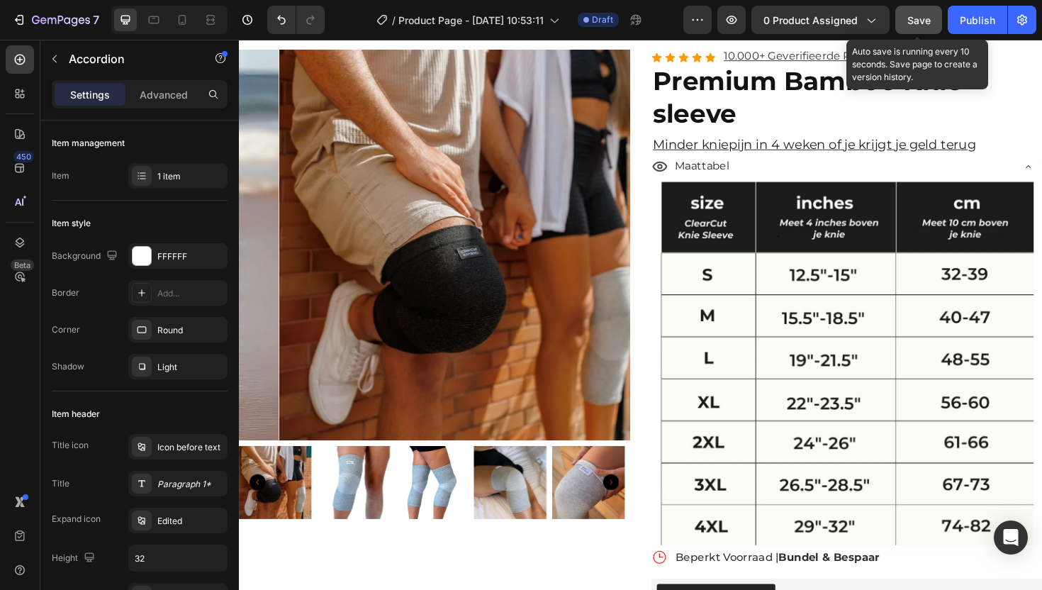
click at [926, 28] on button "Save" at bounding box center [918, 20] width 47 height 28
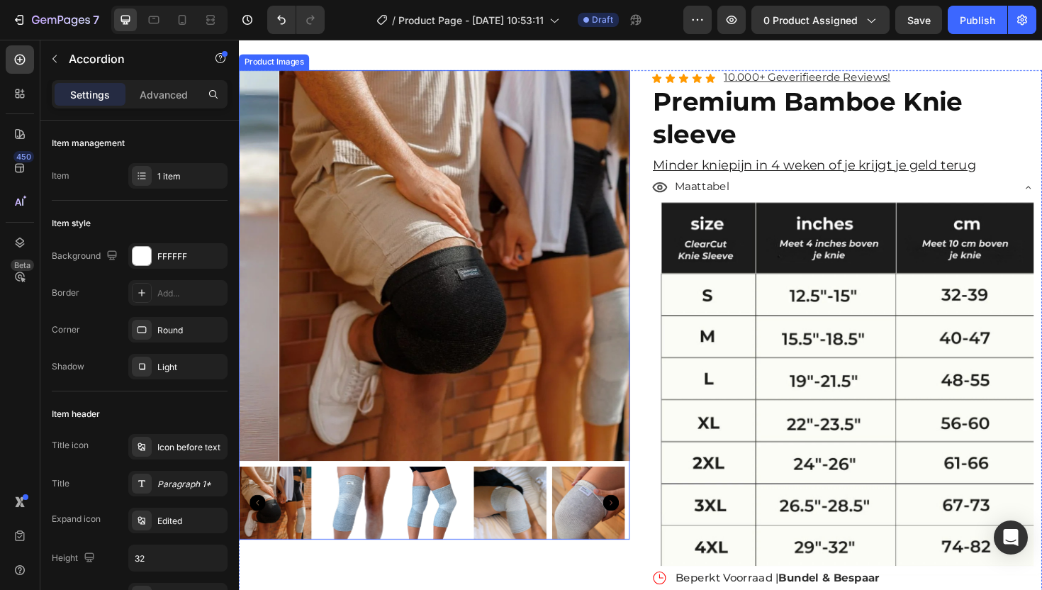
scroll to position [2579, 0]
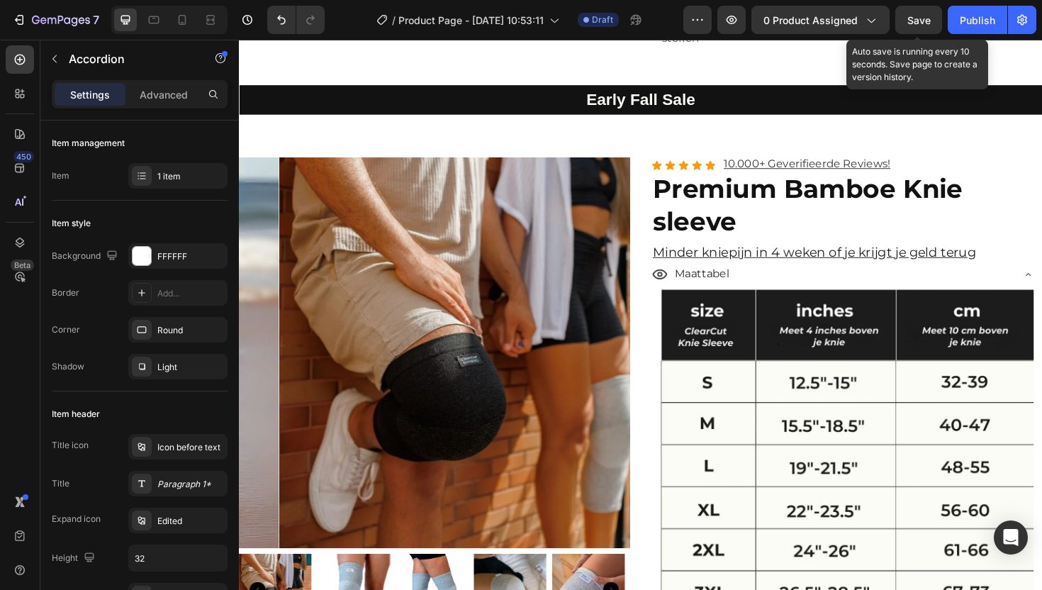
click at [928, 18] on span "Save" at bounding box center [918, 20] width 23 height 12
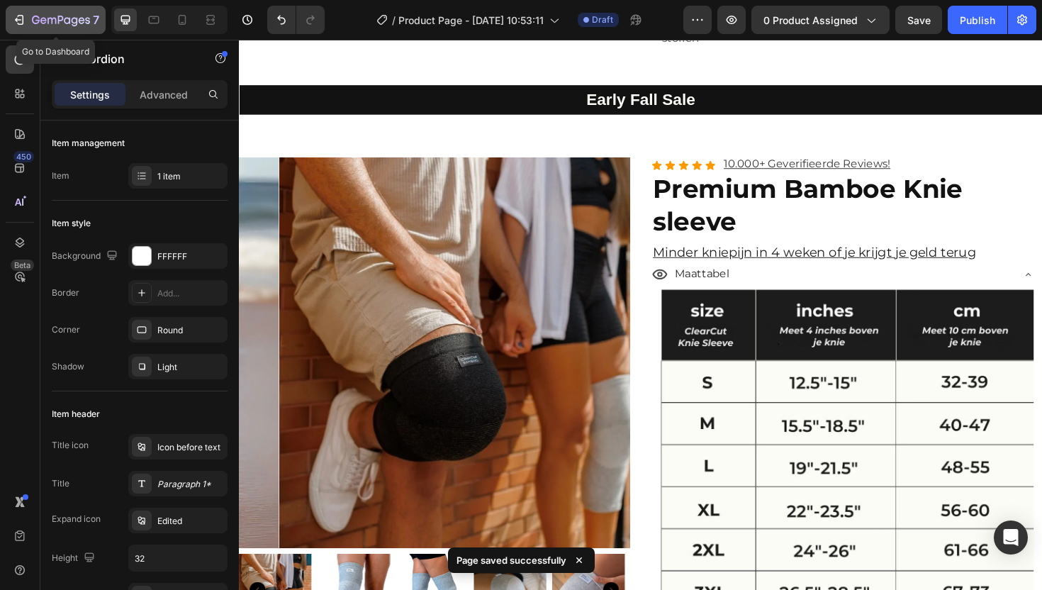
click at [30, 19] on div "7" at bounding box center [55, 19] width 87 height 17
